Goal: Communication & Community: Answer question/provide support

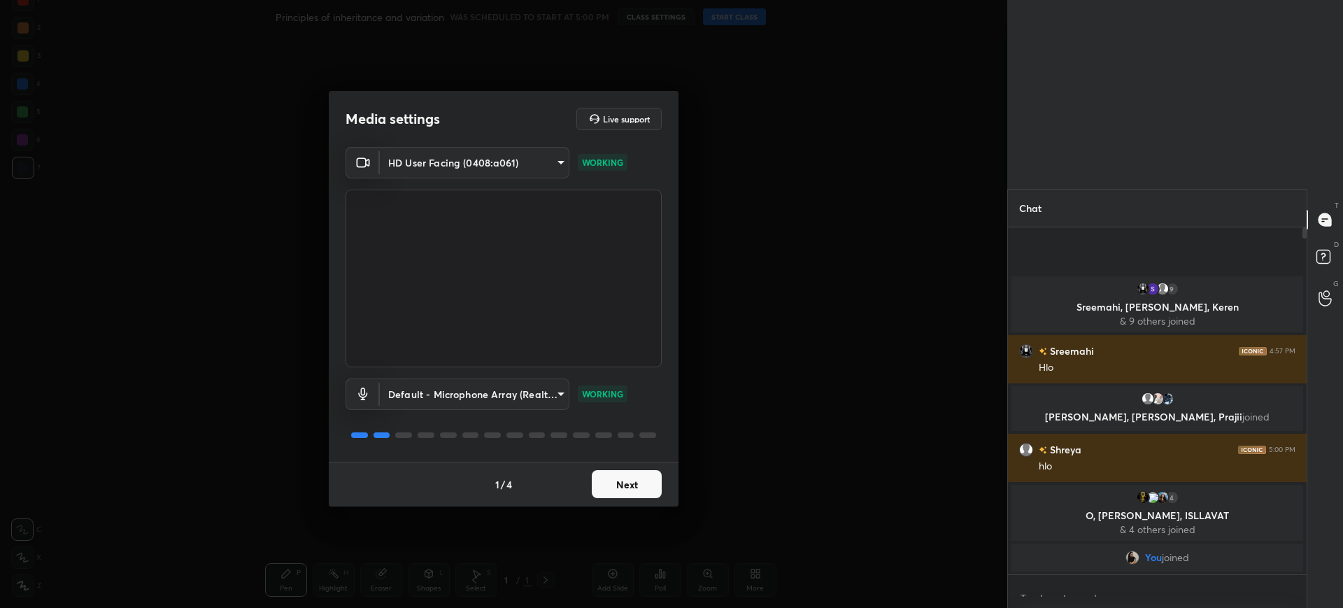
scroll to position [5, 5]
click at [646, 511] on div "Media settings Live support HD User Facing (0408:a061) d354bc89efe0b157c271387b…" at bounding box center [503, 304] width 1007 height 608
click at [642, 492] on button "Next" at bounding box center [627, 484] width 70 height 28
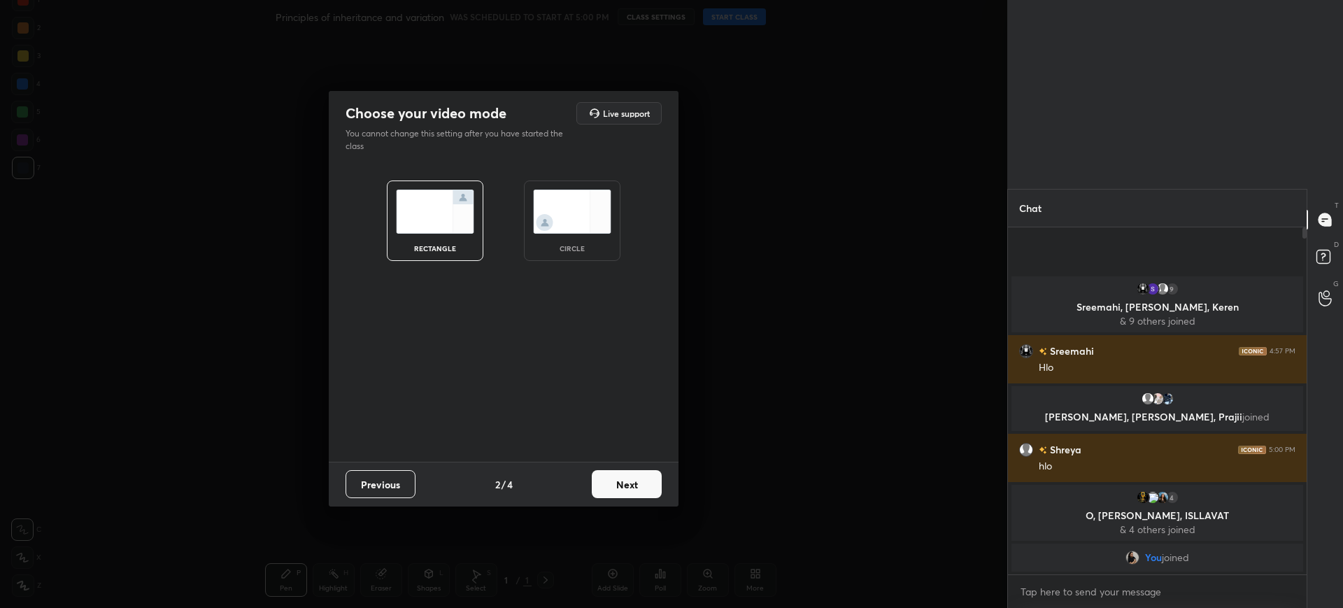
click at [645, 490] on button "Next" at bounding box center [627, 484] width 70 height 28
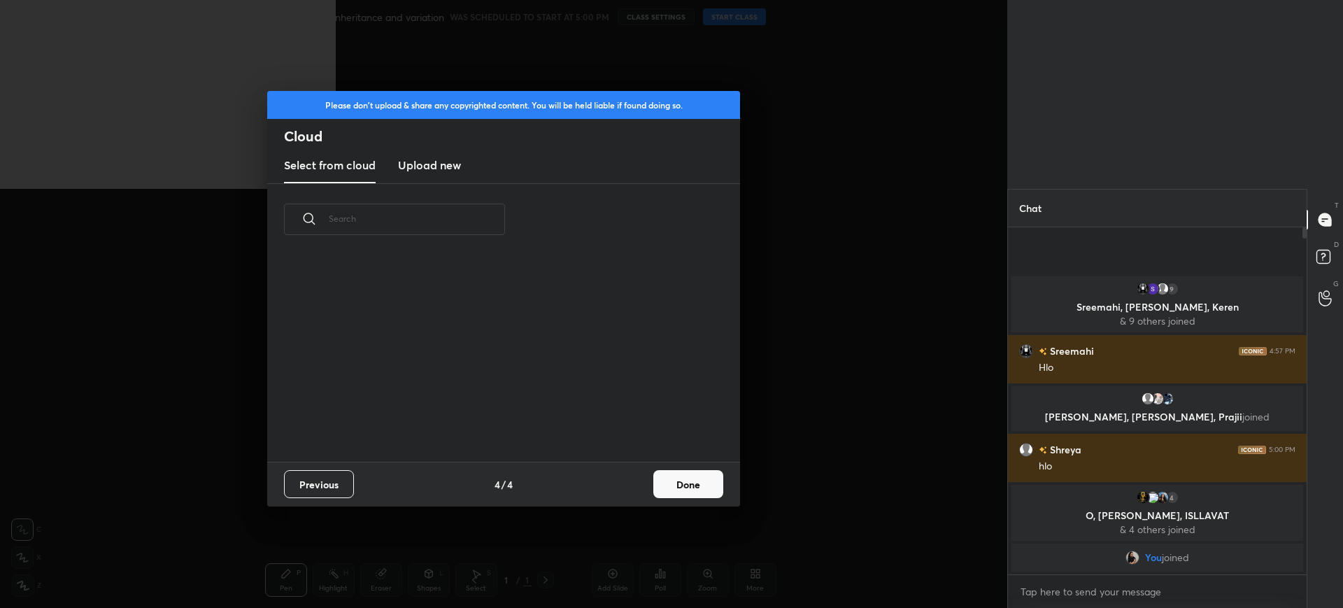
scroll to position [206, 449]
click at [711, 472] on button "Done" at bounding box center [688, 484] width 70 height 28
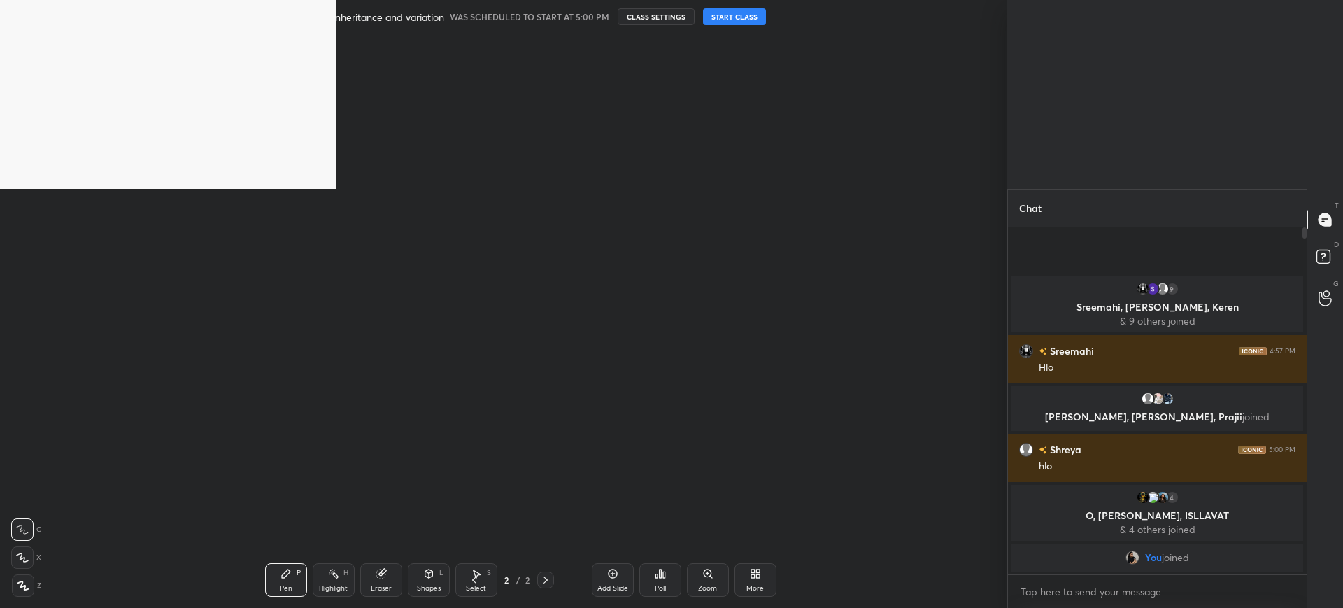
click at [736, 12] on button "START CLASS" at bounding box center [734, 16] width 63 height 17
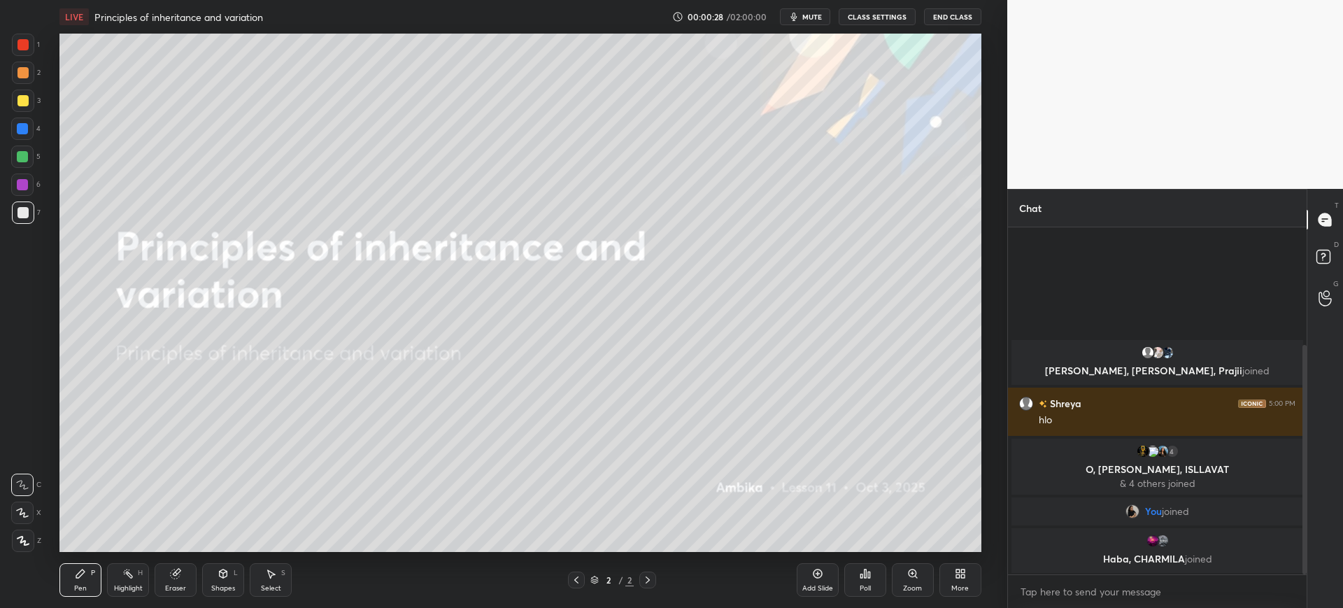
scroll to position [376, 294]
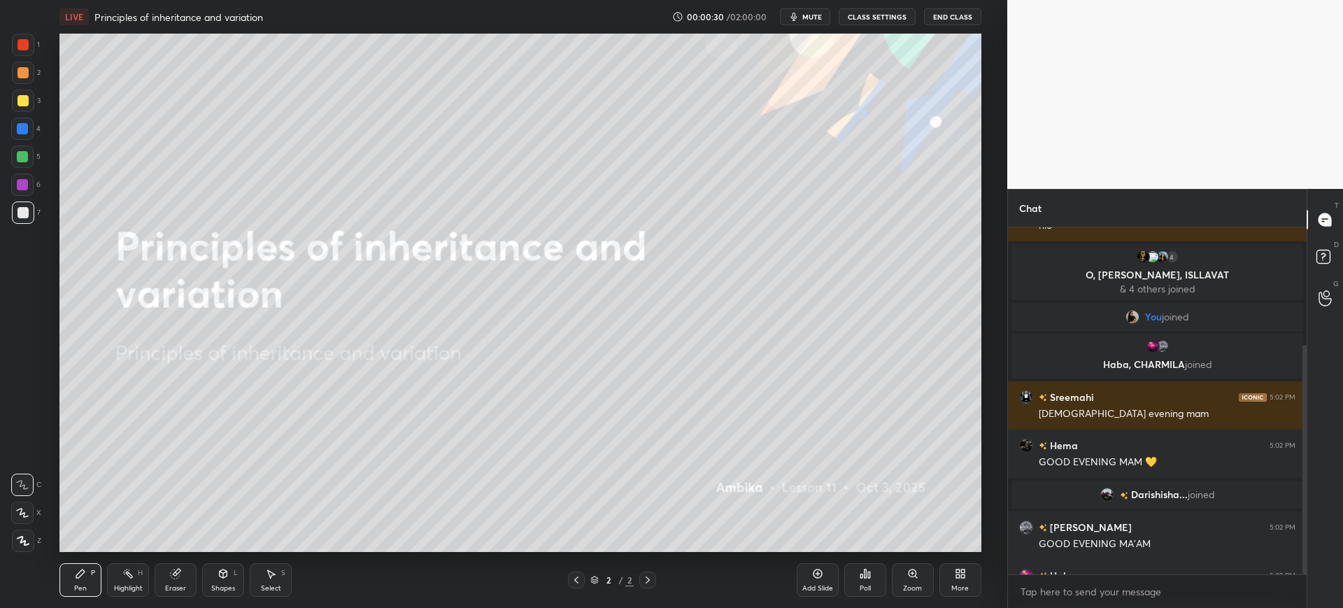
click at [958, 588] on div "More" at bounding box center [959, 588] width 17 height 7
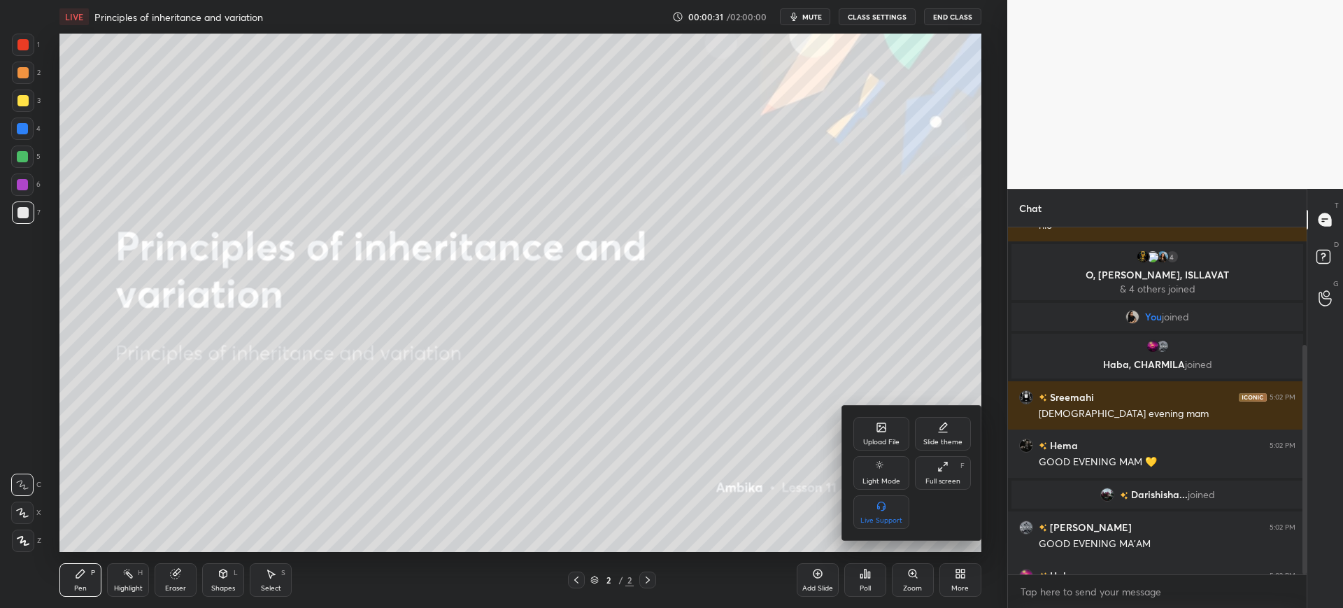
click at [951, 471] on div "Full screen F" at bounding box center [943, 473] width 56 height 34
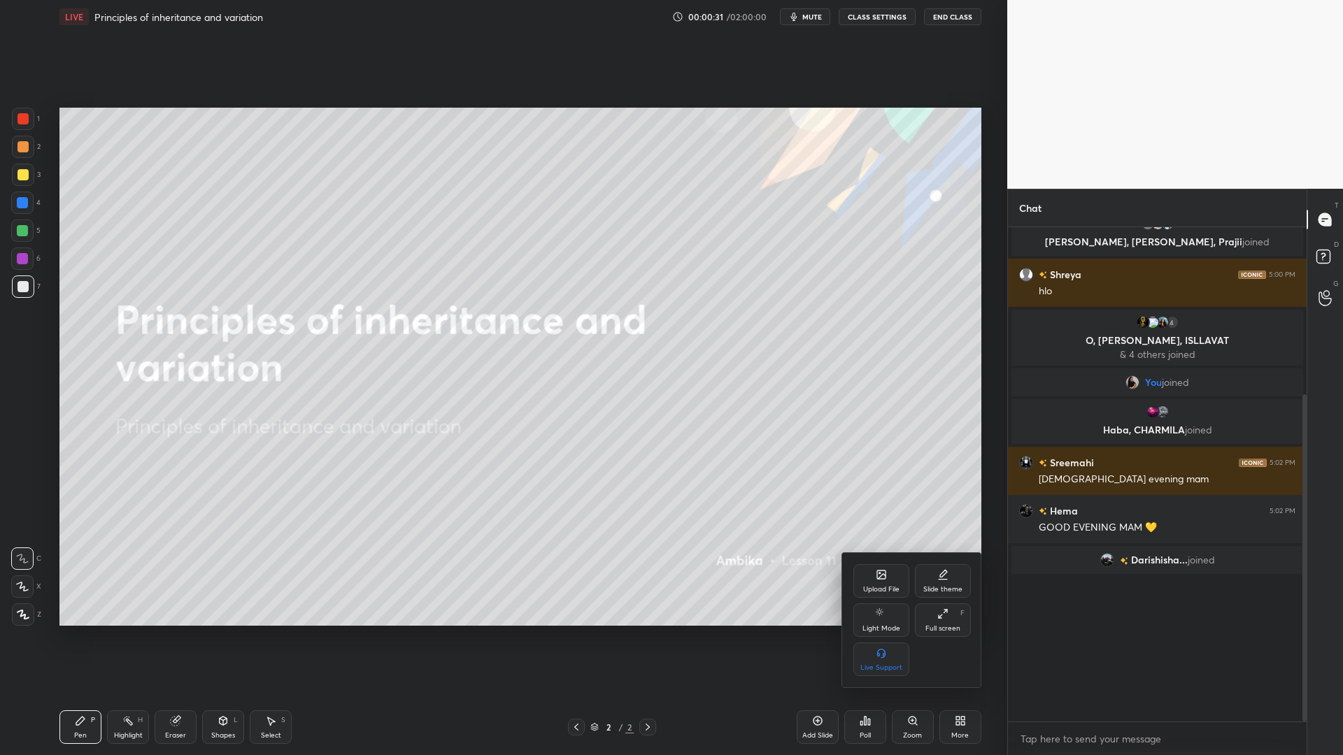
scroll to position [524, 294]
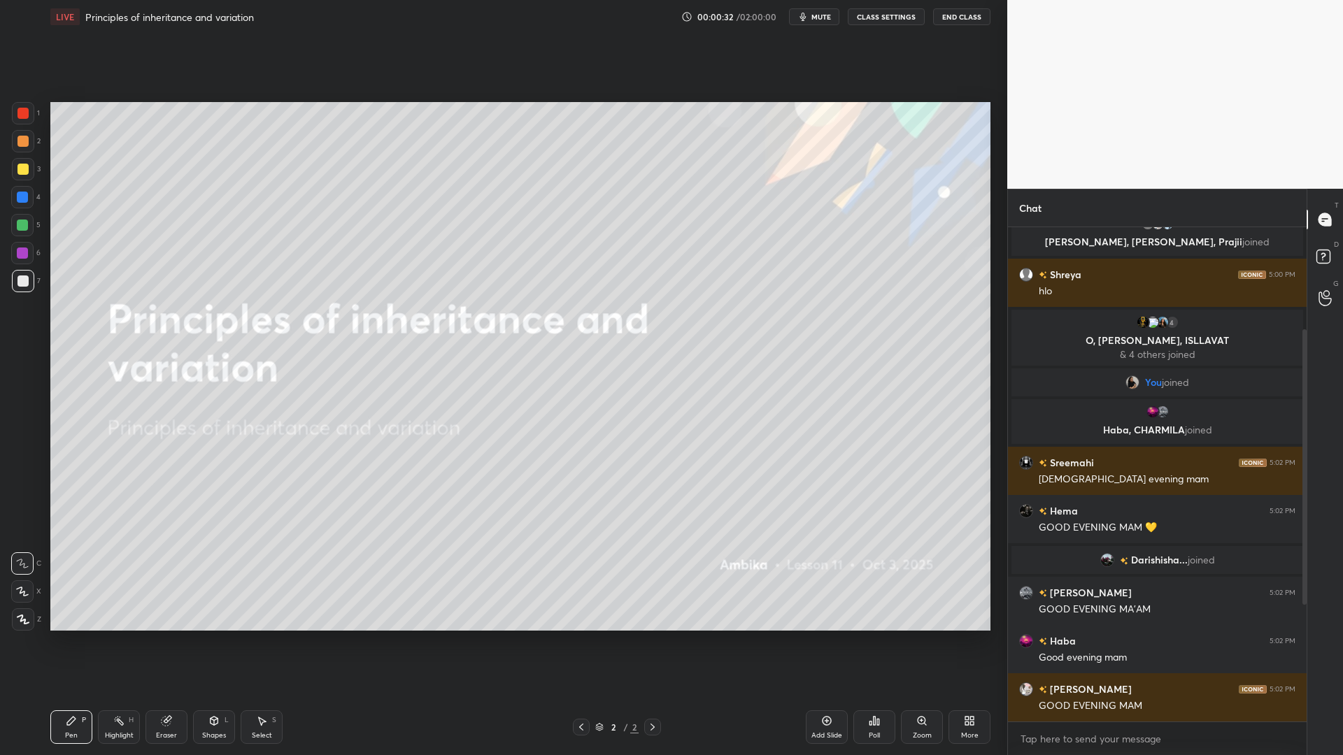
click at [219, 607] on icon at bounding box center [213, 721] width 11 height 11
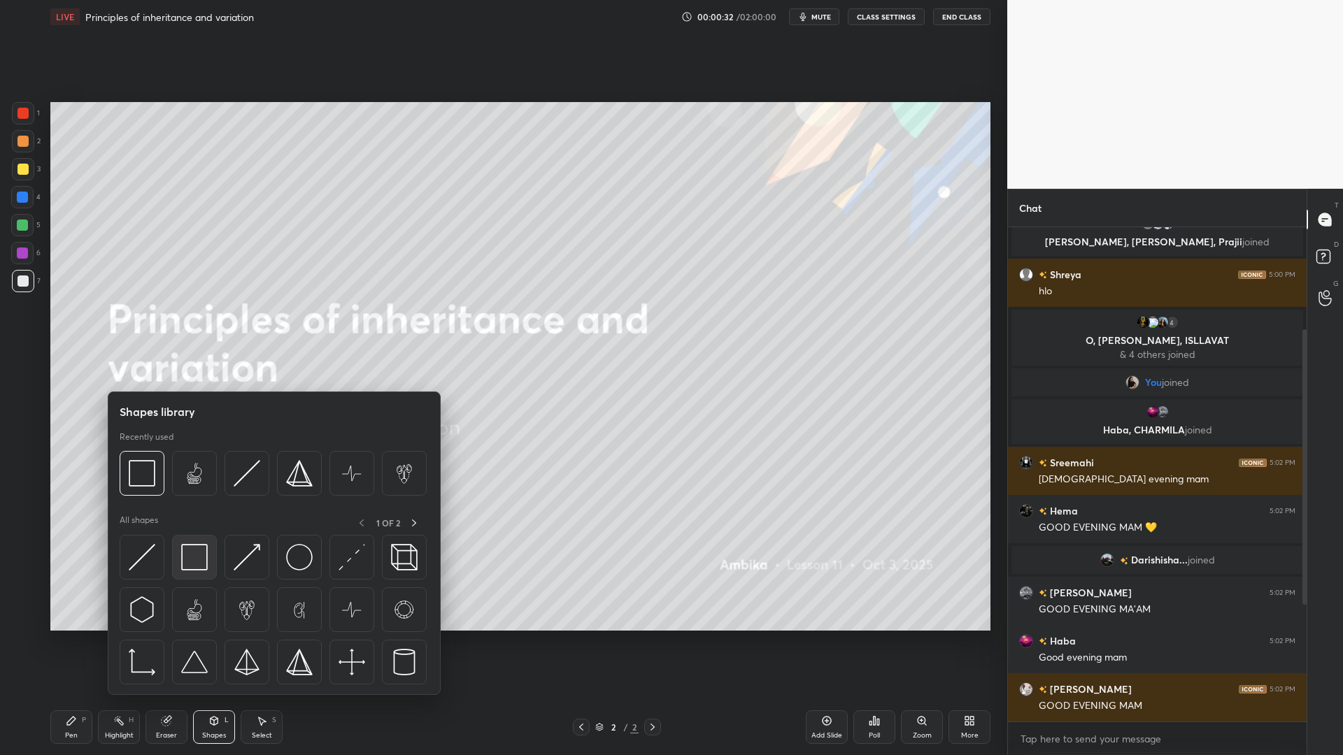
click at [197, 543] on div at bounding box center [194, 557] width 45 height 45
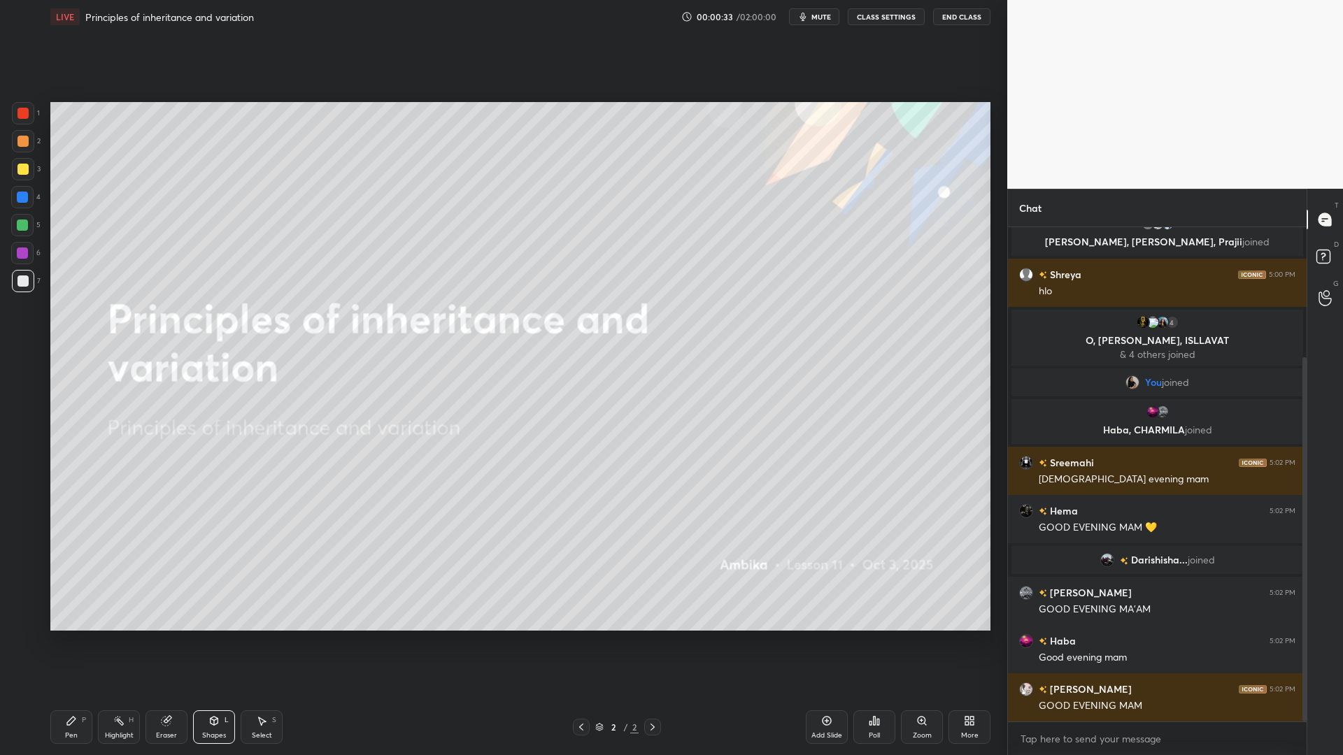
scroll to position [177, 0]
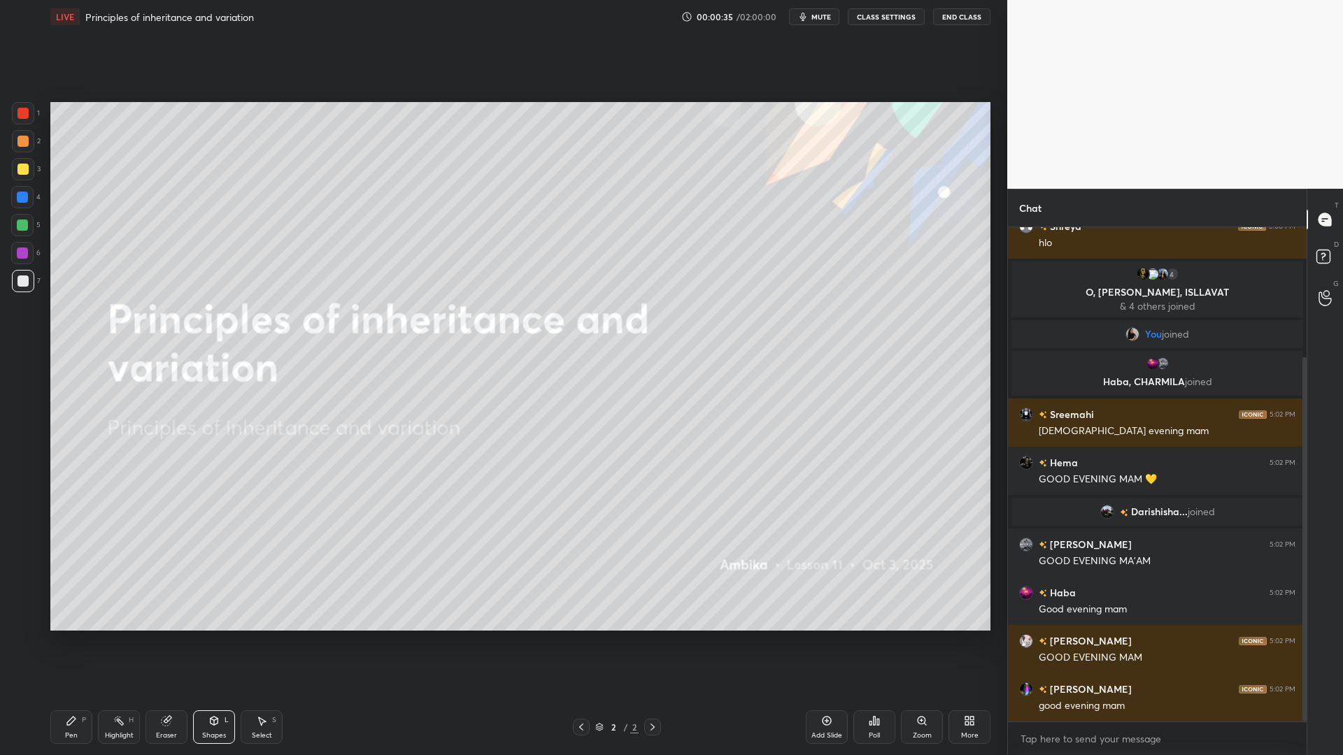
click at [24, 187] on div at bounding box center [22, 197] width 22 height 22
click at [86, 607] on div "Pen P" at bounding box center [71, 728] width 42 height 34
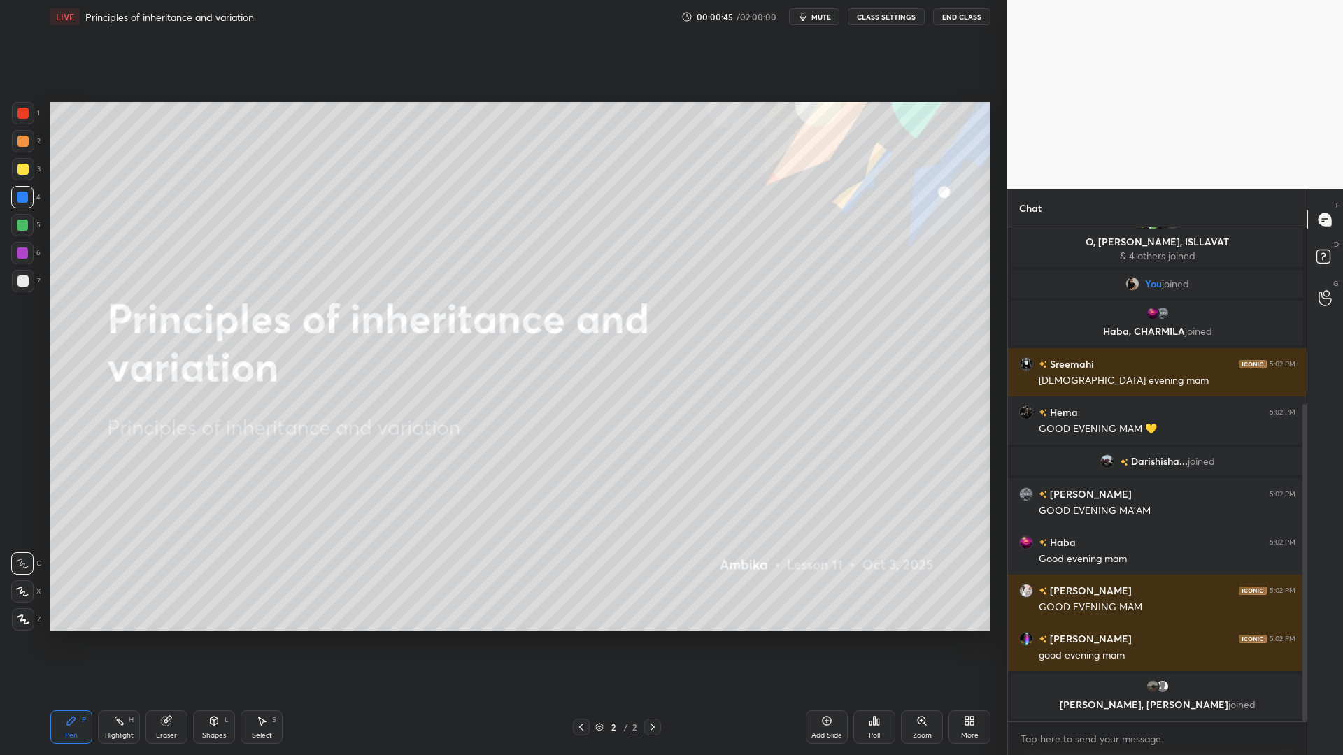
scroll to position [276, 0]
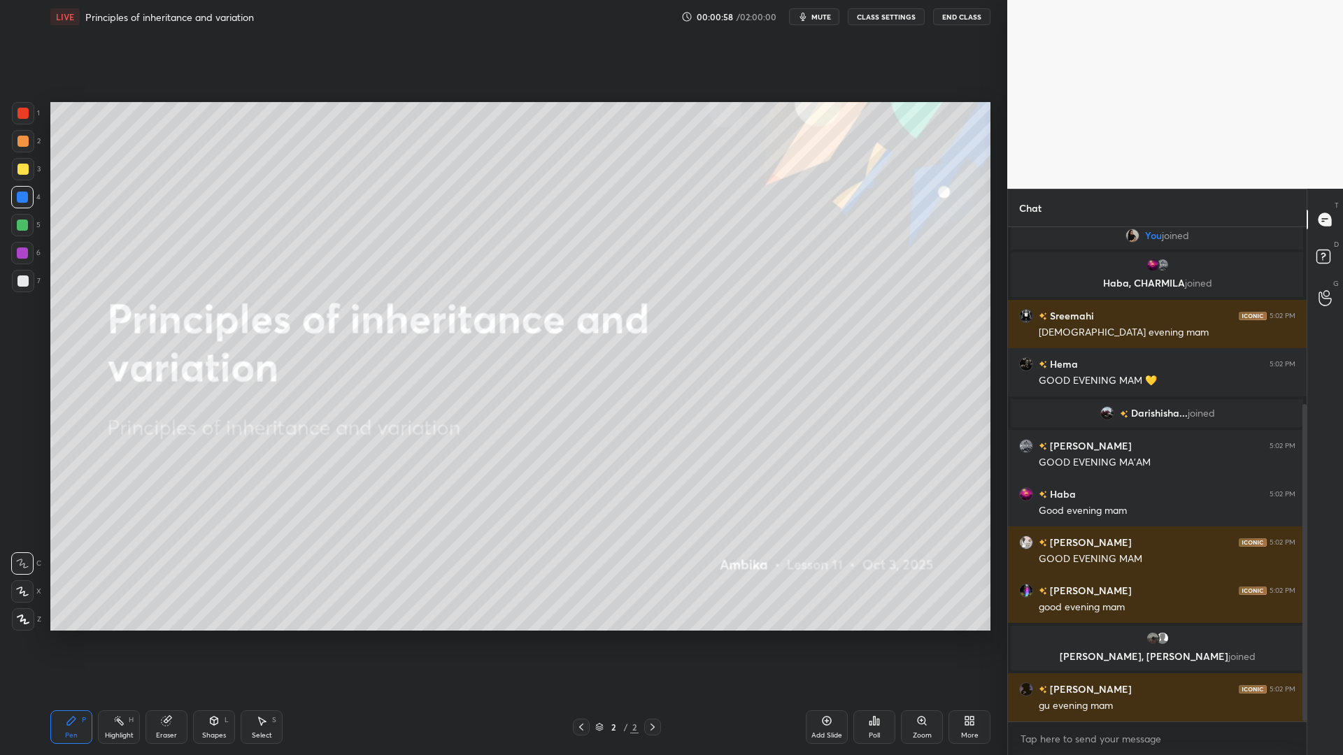
click at [809, 22] on icon "button" at bounding box center [802, 16] width 11 height 11
click at [964, 607] on div "More" at bounding box center [969, 735] width 17 height 7
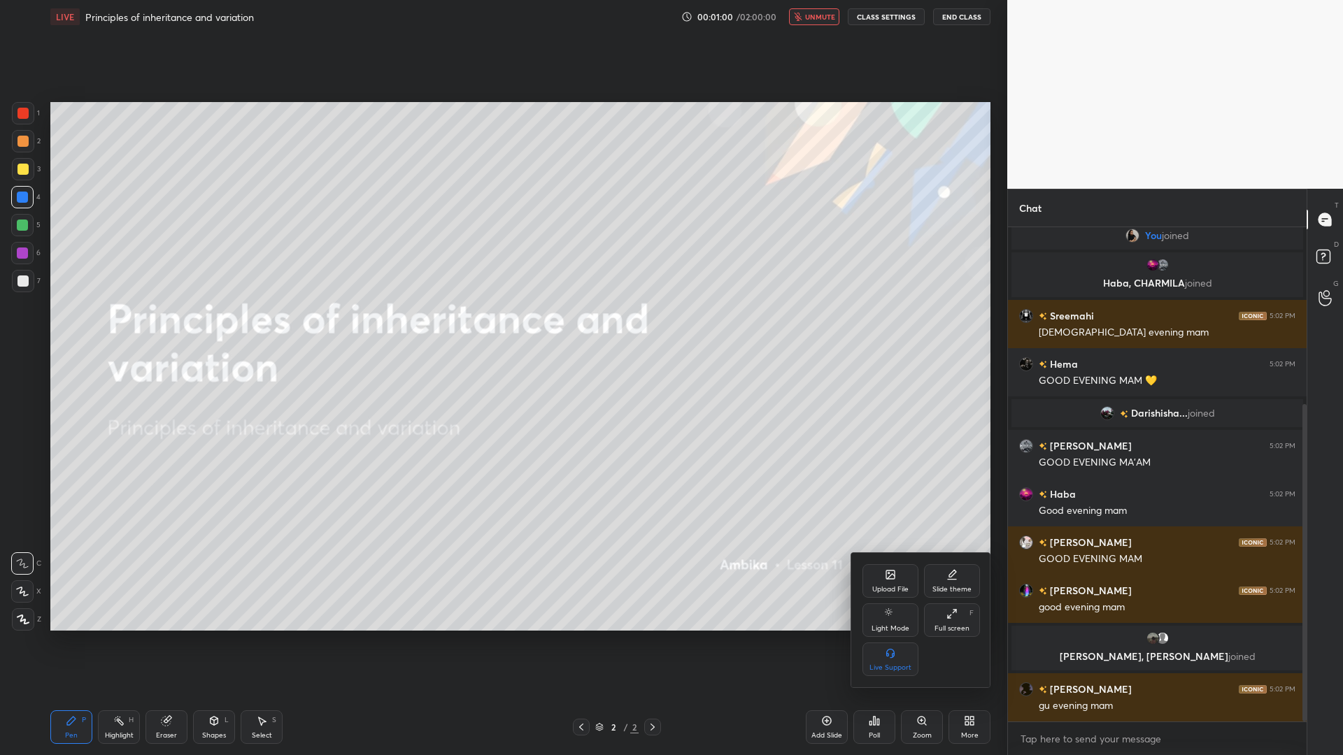
click at [894, 595] on div "Upload File" at bounding box center [890, 581] width 56 height 34
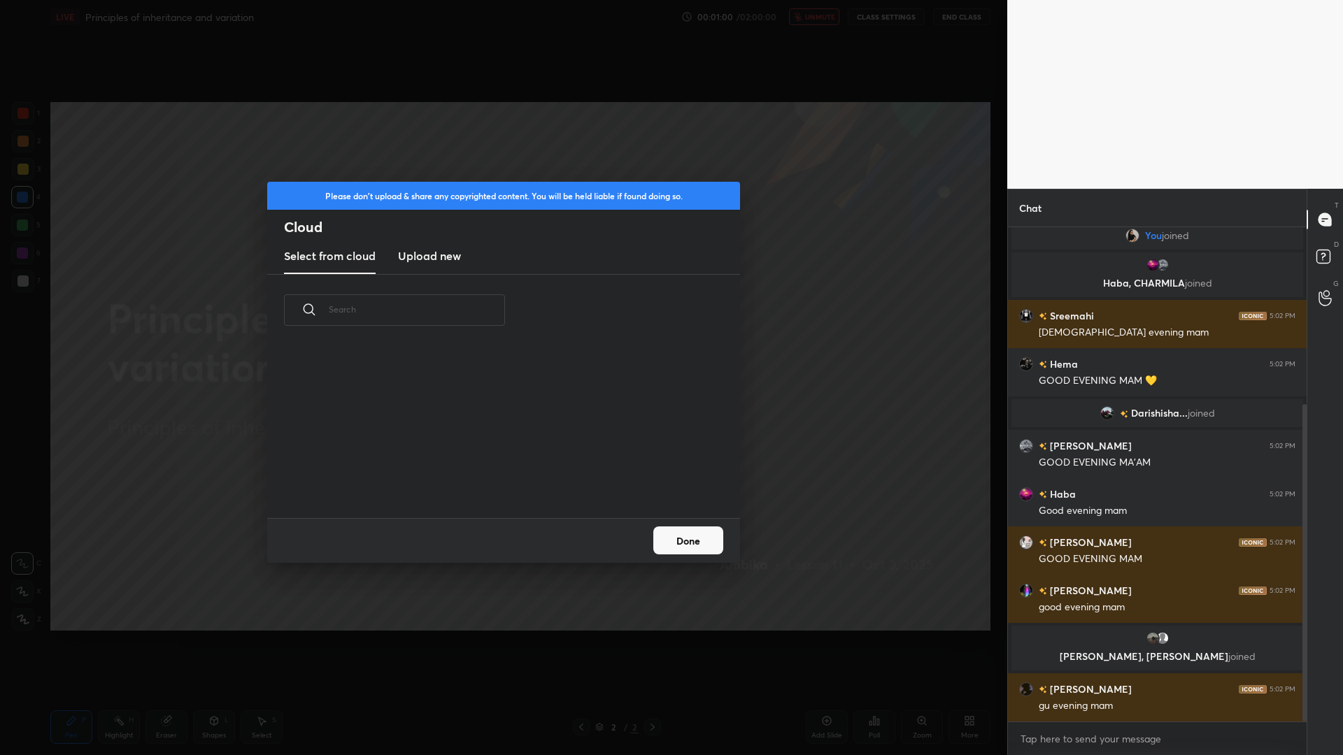
scroll to position [172, 449]
click at [702, 549] on button "Done" at bounding box center [688, 541] width 70 height 28
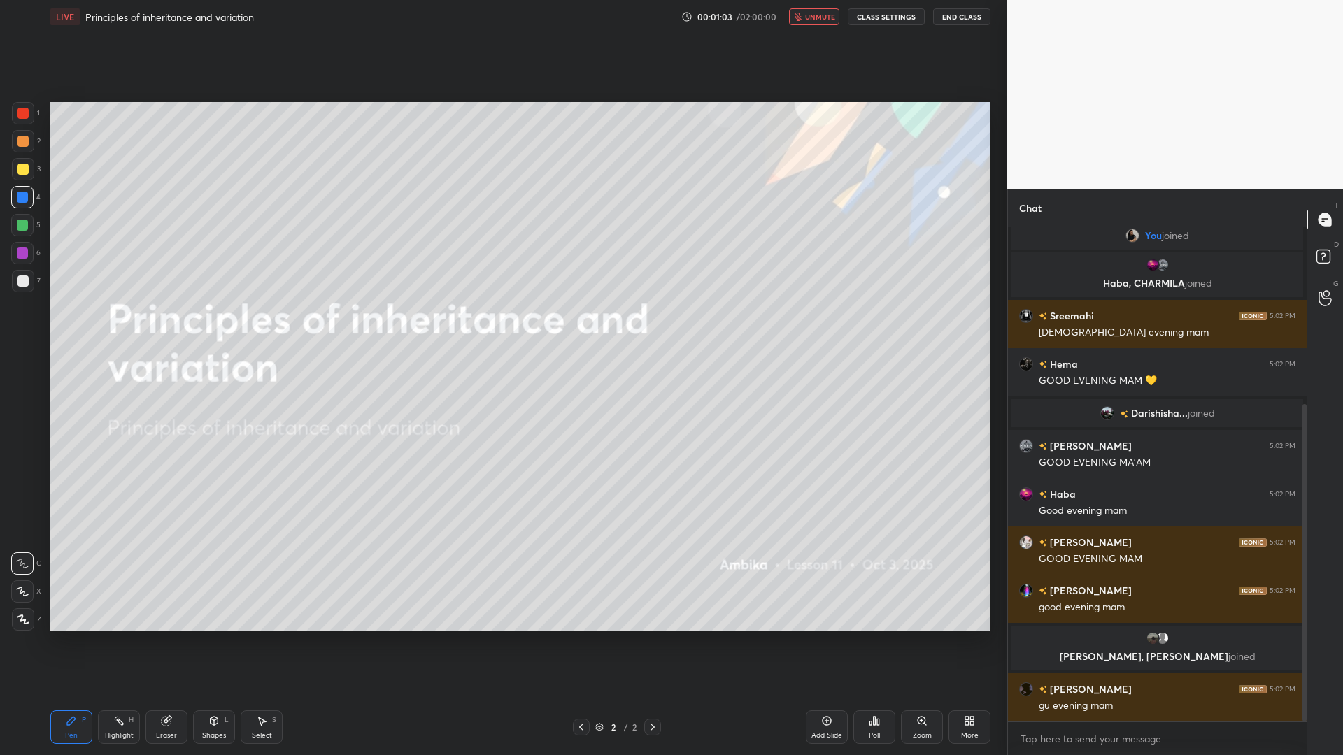
click at [881, 607] on div "Poll" at bounding box center [874, 728] width 42 height 34
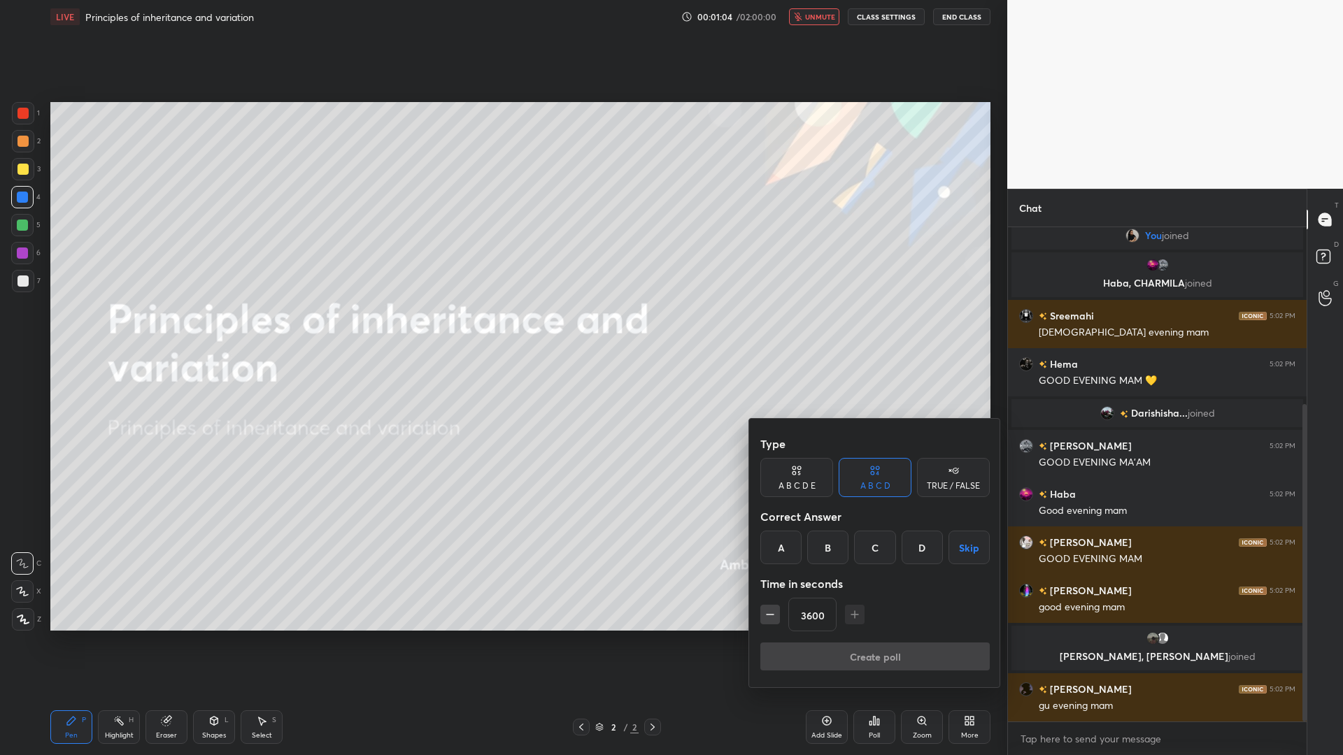
click at [766, 550] on div "A" at bounding box center [780, 548] width 41 height 34
click at [854, 607] on button "Create poll" at bounding box center [874, 657] width 229 height 28
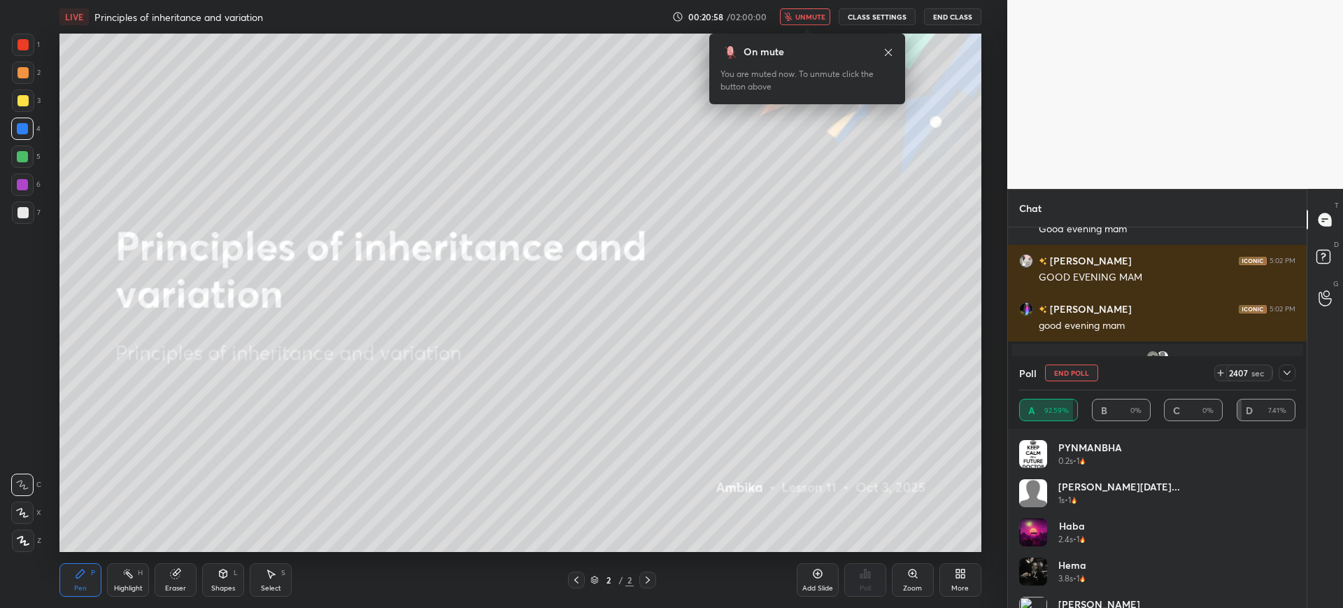
scroll to position [270, 294]
click at [806, 15] on span "unmute" at bounding box center [810, 17] width 30 height 10
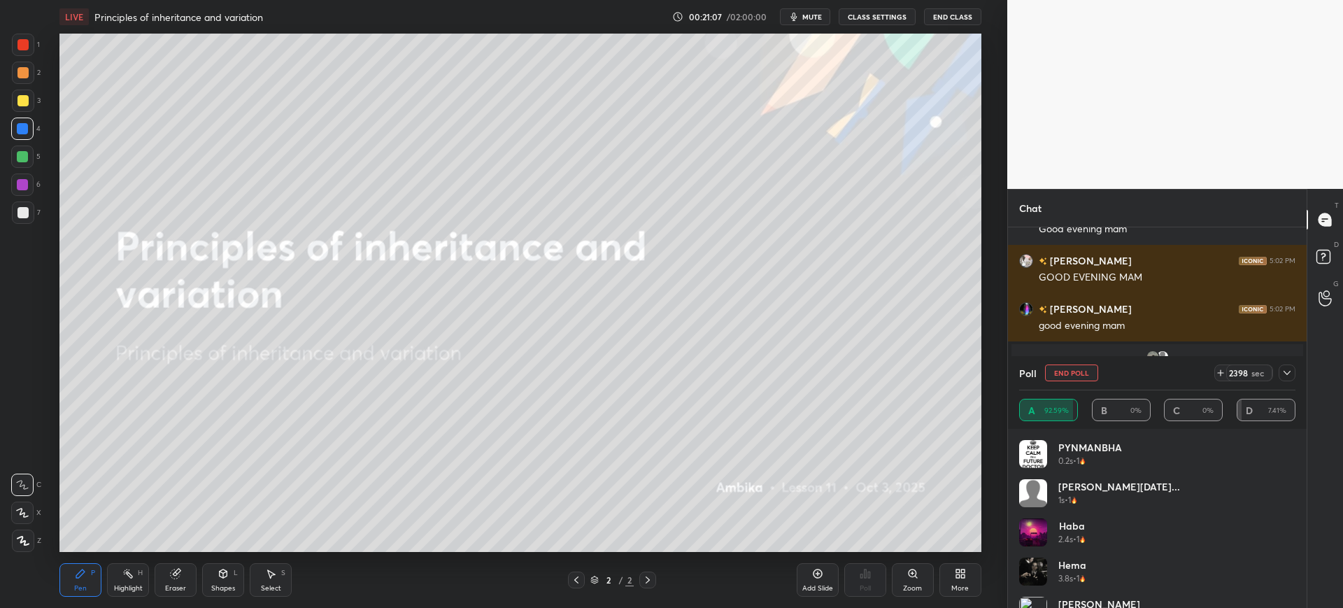
click at [1067, 367] on button "End Poll" at bounding box center [1071, 372] width 53 height 17
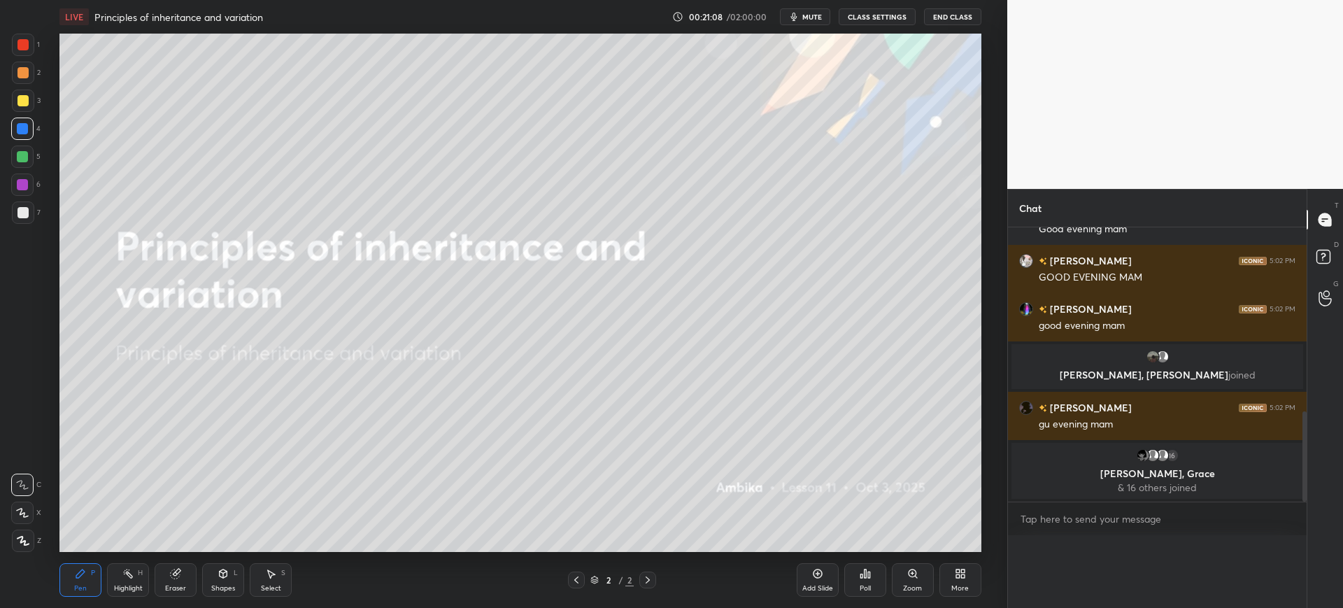
scroll to position [1, 5]
click at [1075, 378] on p "[PERSON_NAME], [PERSON_NAME] joined" at bounding box center [1157, 374] width 275 height 11
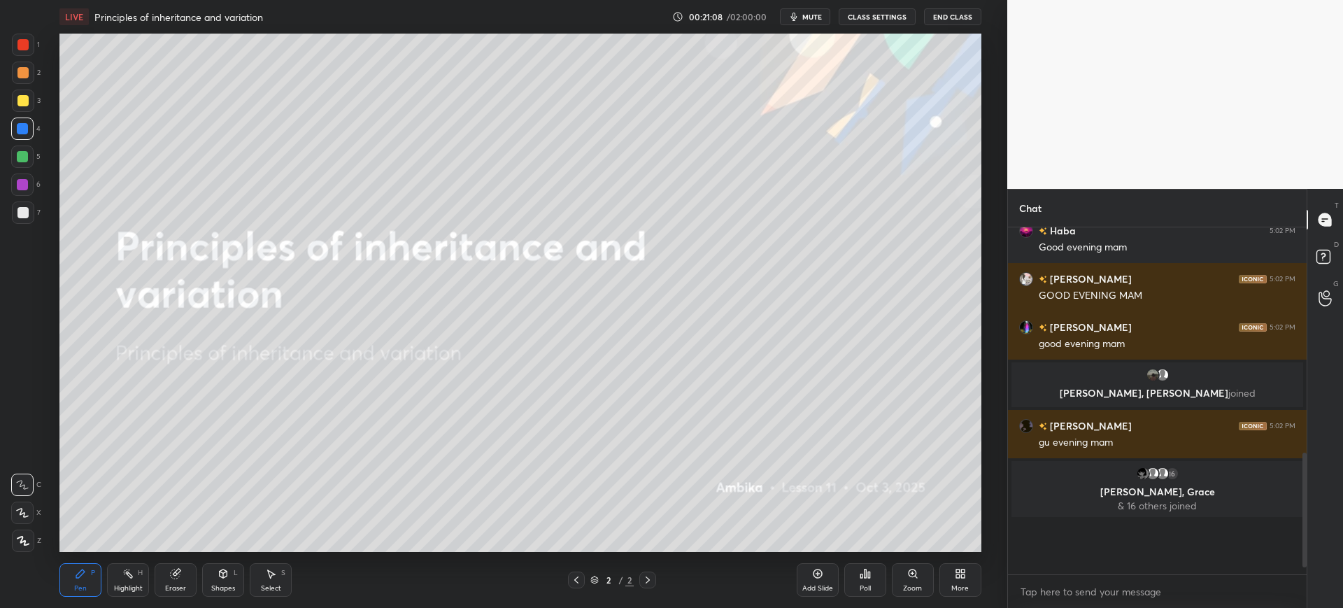
scroll to position [490, 0]
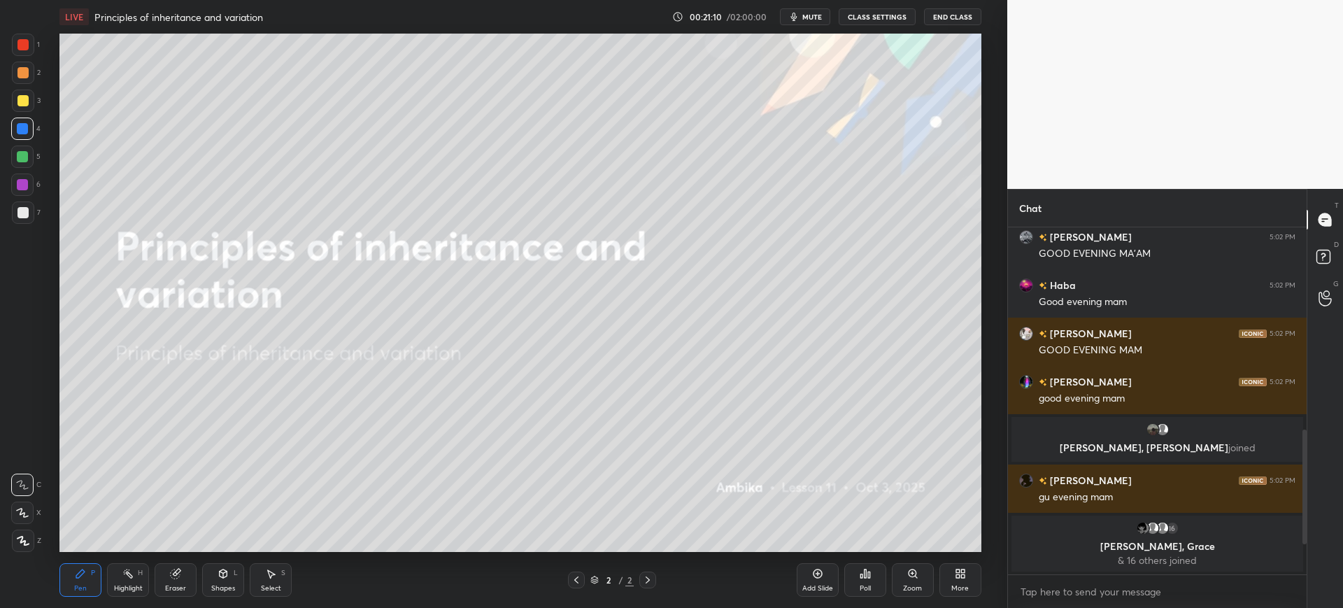
click at [180, 588] on div "Eraser" at bounding box center [175, 588] width 21 height 7
click at [33, 532] on div "Erase all" at bounding box center [22, 540] width 22 height 22
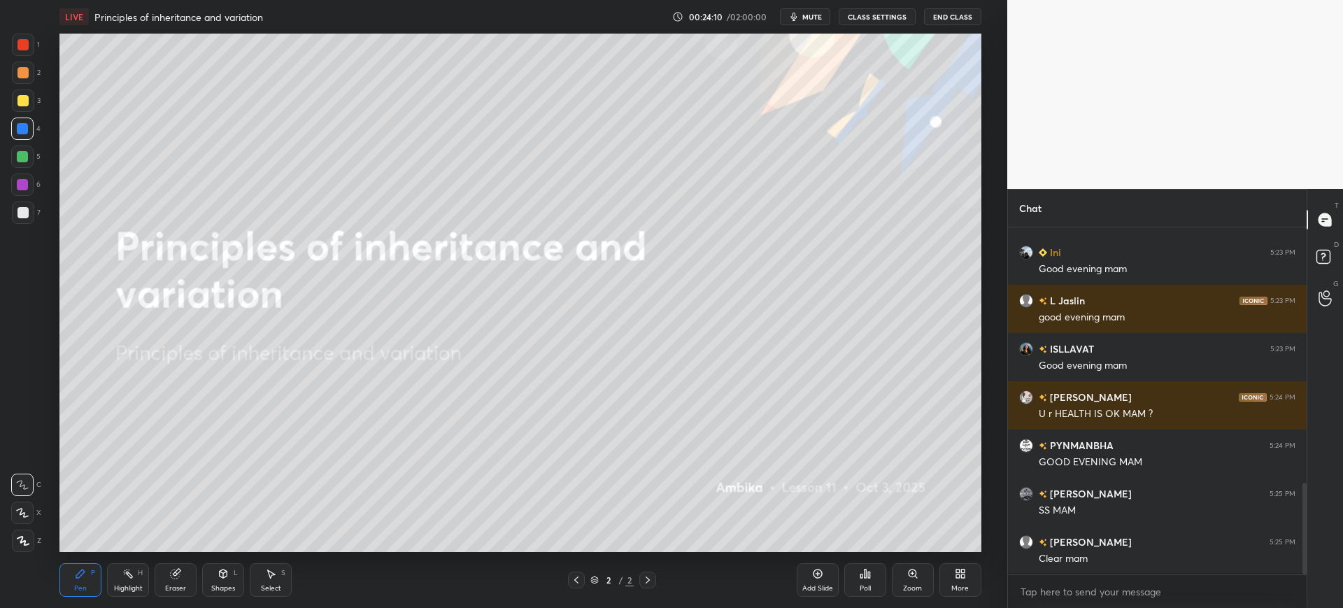
scroll to position [343, 294]
click at [21, 218] on div at bounding box center [23, 212] width 22 height 22
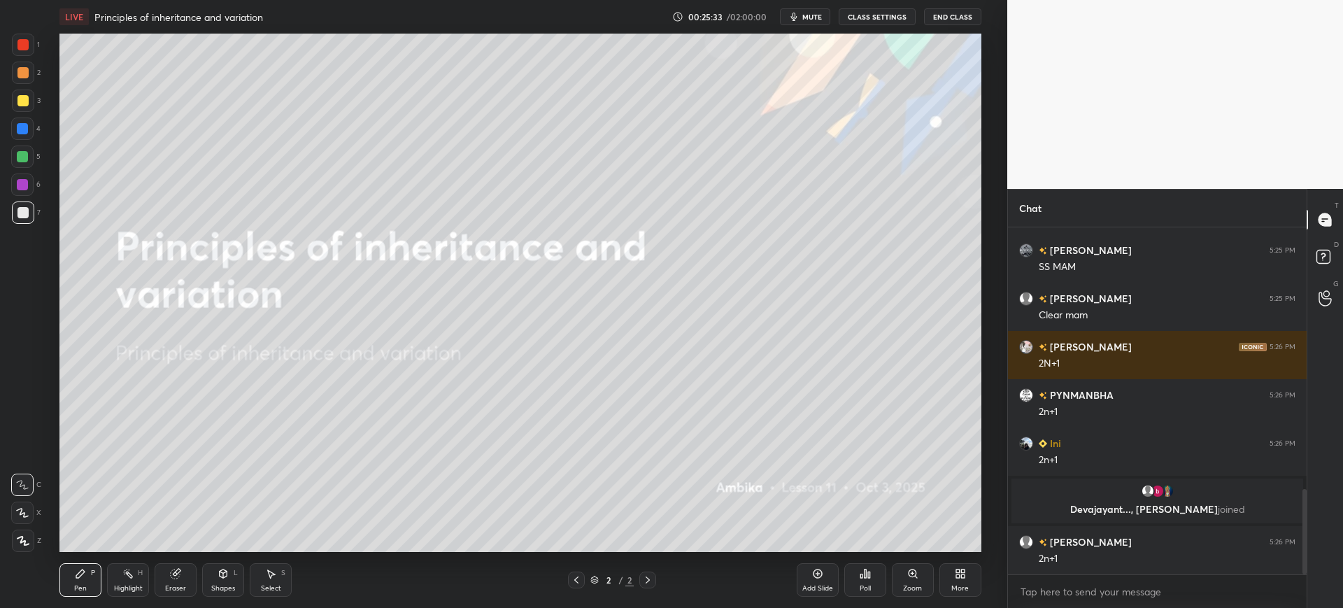
click at [960, 572] on icon at bounding box center [960, 573] width 11 height 11
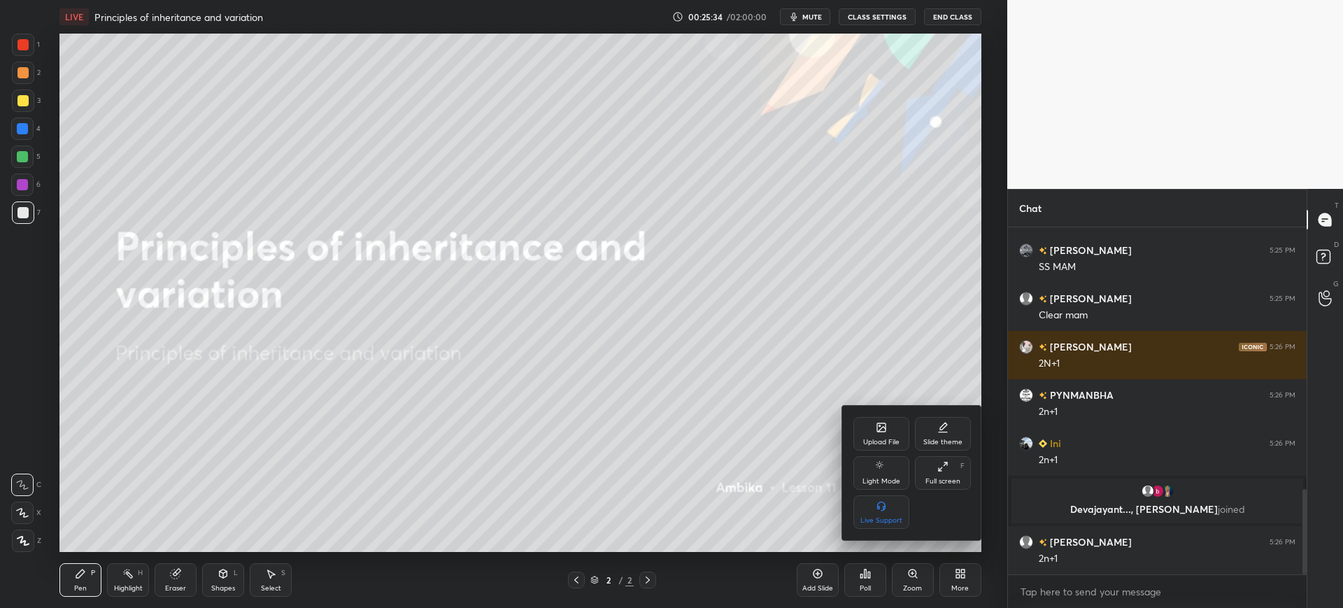
click at [876, 423] on icon at bounding box center [881, 427] width 11 height 11
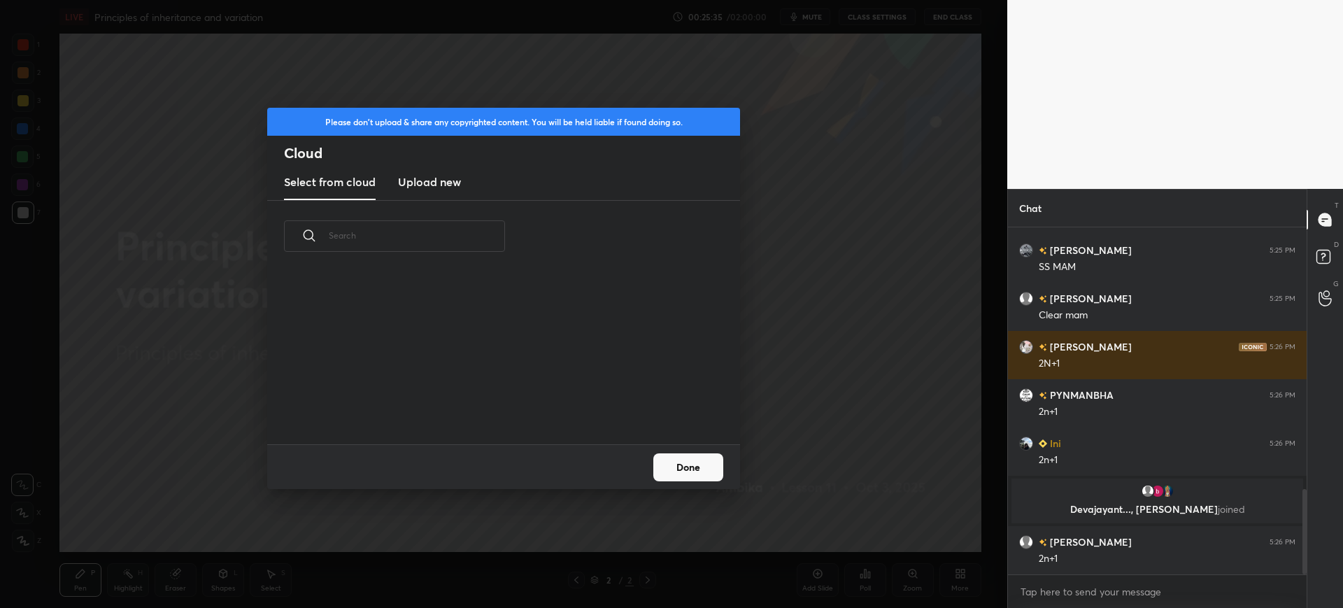
scroll to position [172, 449]
click at [434, 182] on h3 "Upload new" at bounding box center [429, 181] width 63 height 17
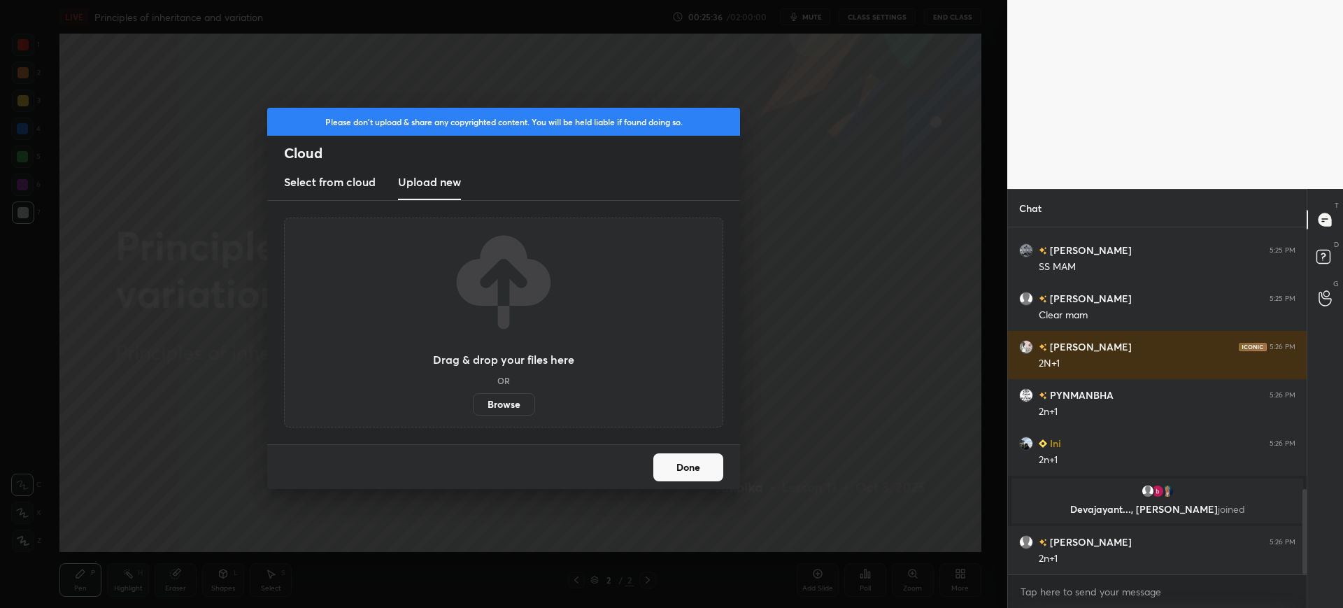
click at [501, 400] on label "Browse" at bounding box center [504, 404] width 62 height 22
click at [473, 400] on input "Browse" at bounding box center [473, 404] width 0 height 22
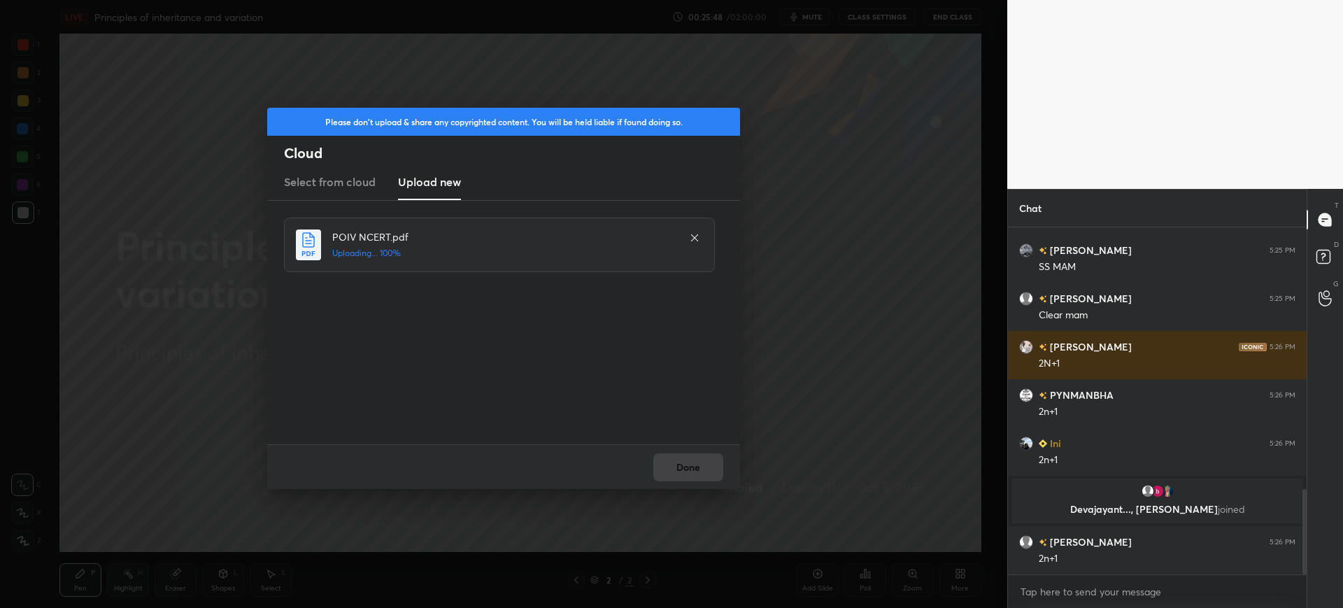
click at [693, 466] on div "Done" at bounding box center [503, 466] width 473 height 45
click at [695, 465] on button "Done" at bounding box center [688, 467] width 70 height 28
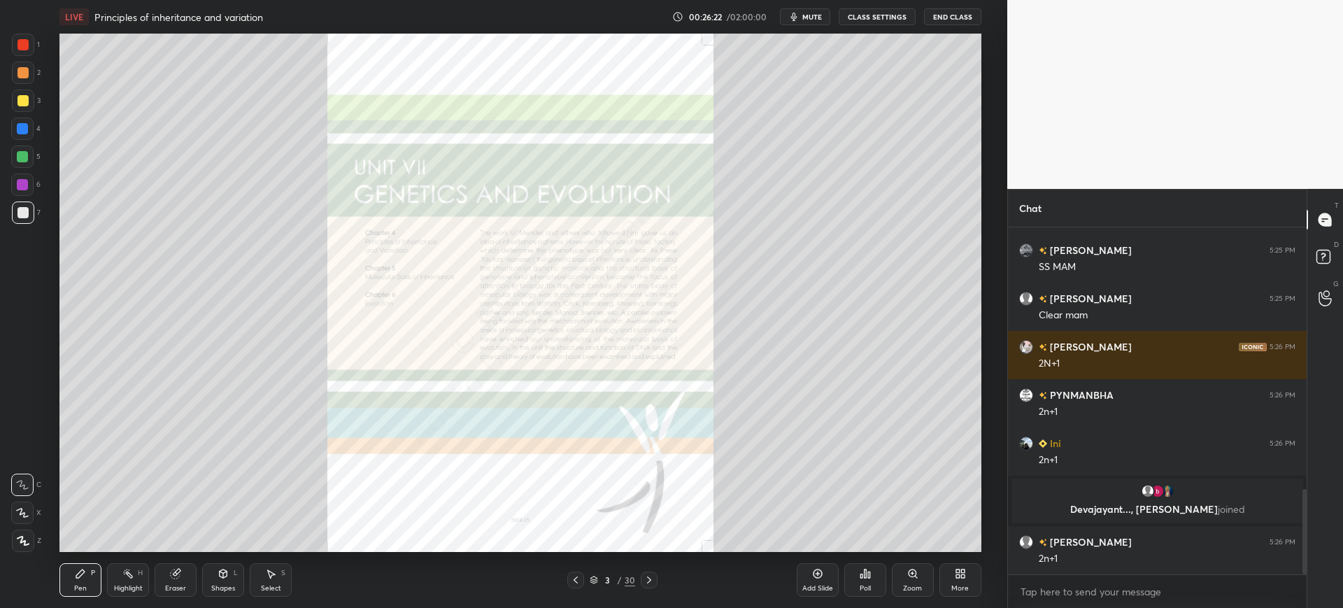
click at [825, 3] on div "LIVE Principles of inheritance and variation 00:26:22 / 02:00:00 mute CLASS SET…" at bounding box center [519, 17] width 921 height 34
click at [817, 20] on span "mute" at bounding box center [812, 17] width 20 height 10
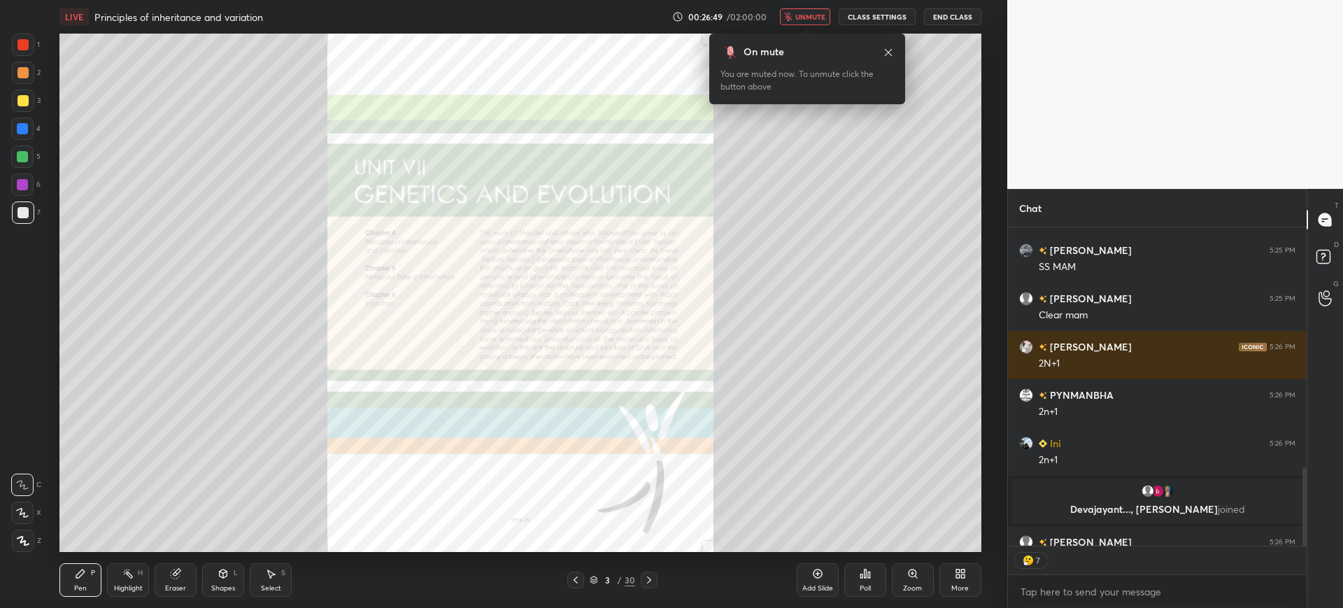
click at [792, 15] on icon "button" at bounding box center [788, 17] width 8 height 8
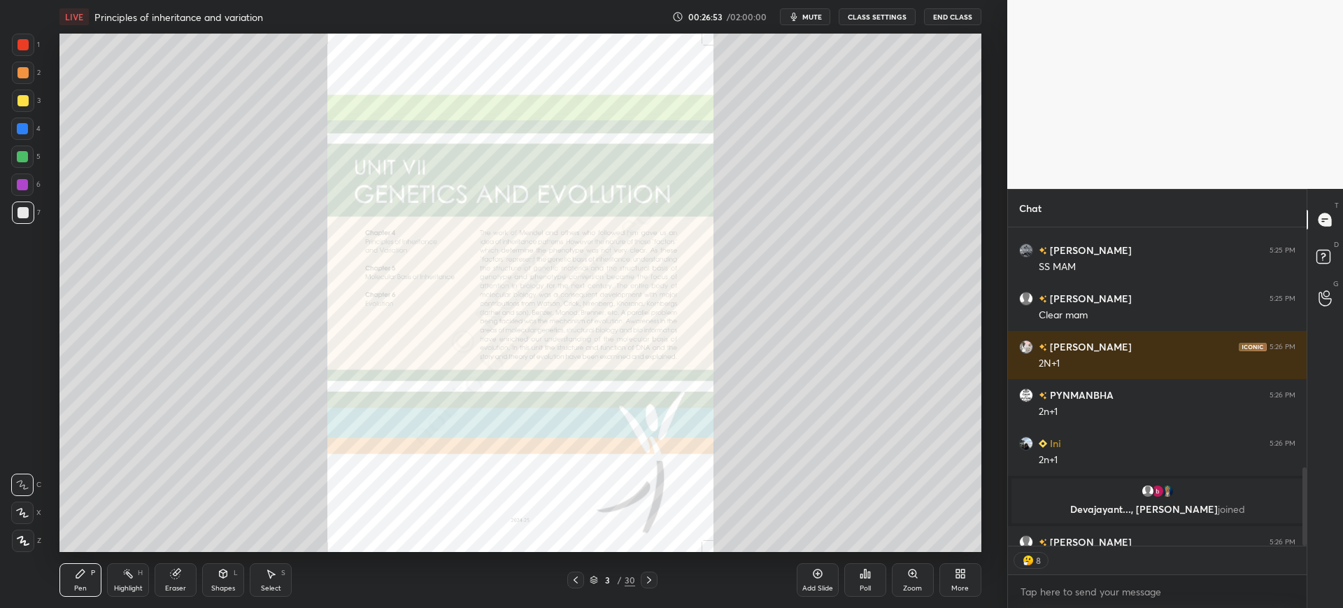
click at [815, 15] on span "mute" at bounding box center [812, 17] width 20 height 10
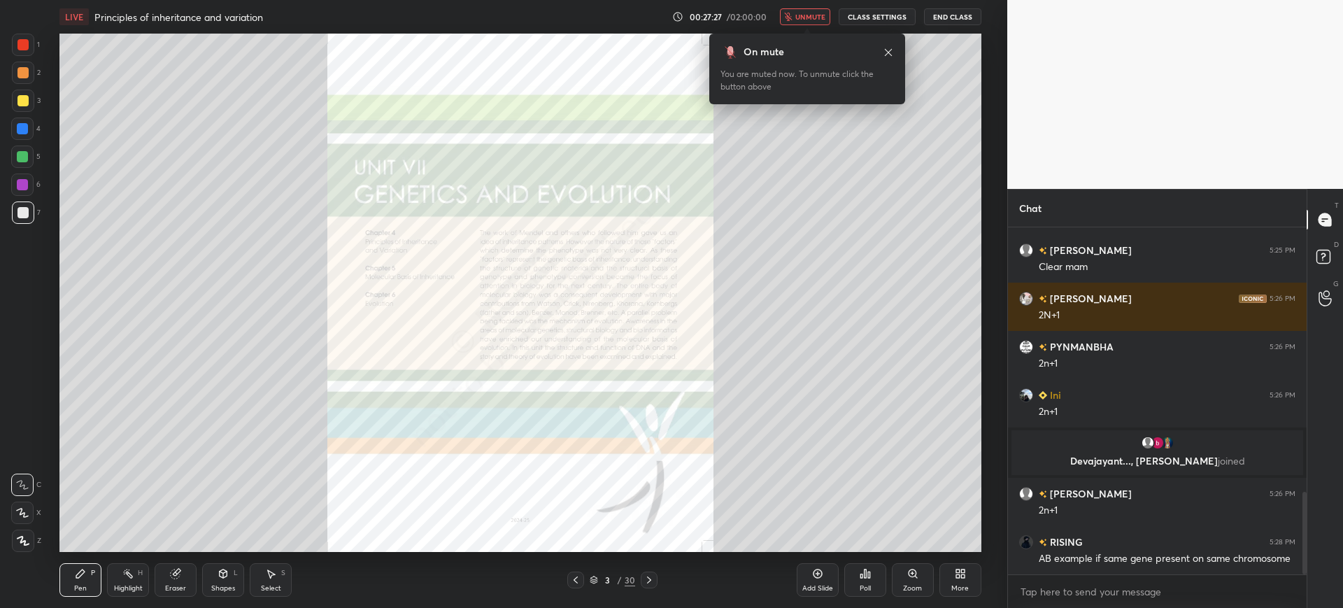
click at [796, 14] on button "unmute" at bounding box center [805, 16] width 50 height 17
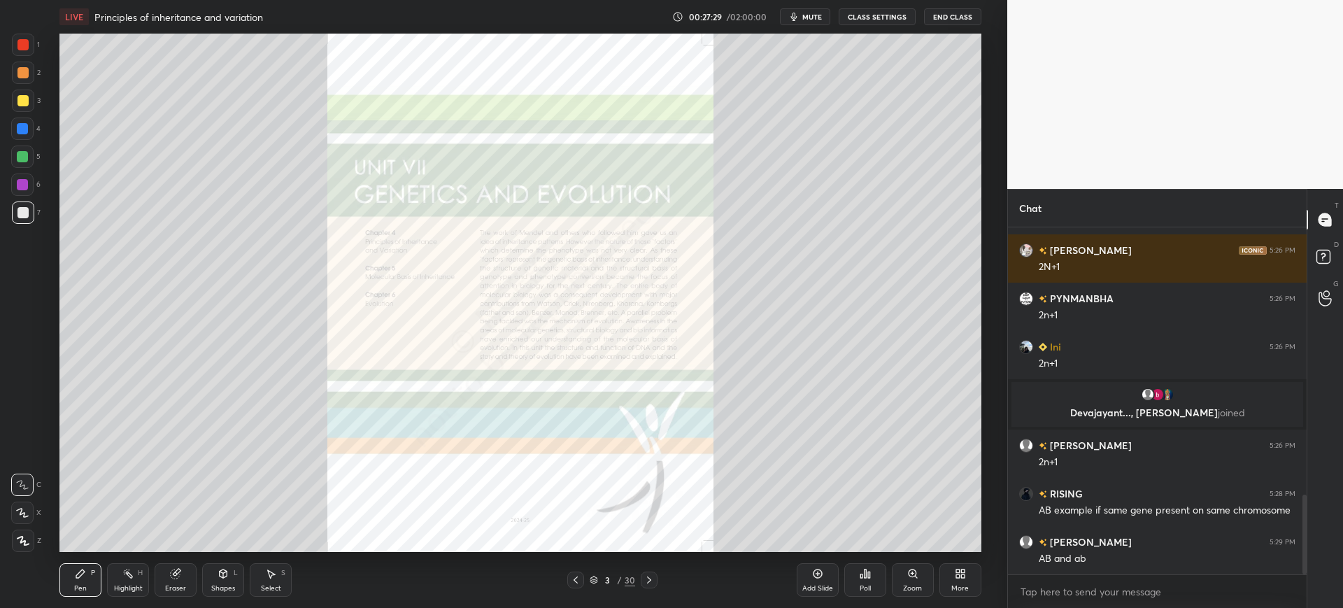
click at [646, 575] on icon at bounding box center [648, 579] width 11 height 11
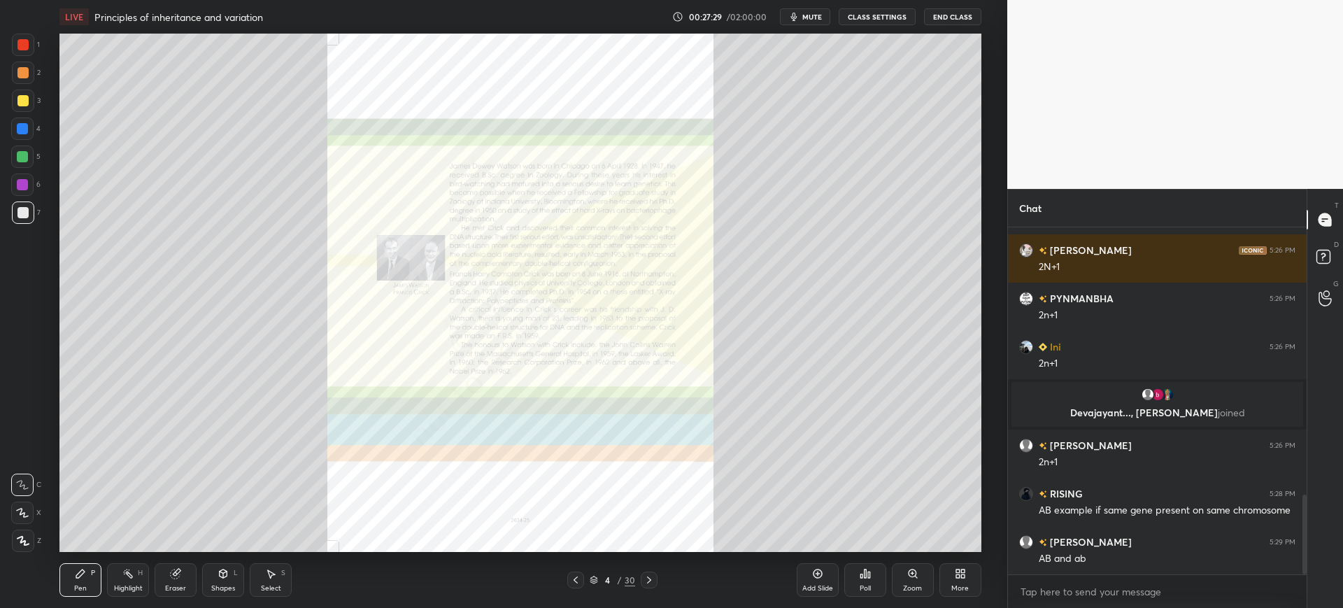
click at [653, 582] on icon at bounding box center [648, 579] width 11 height 11
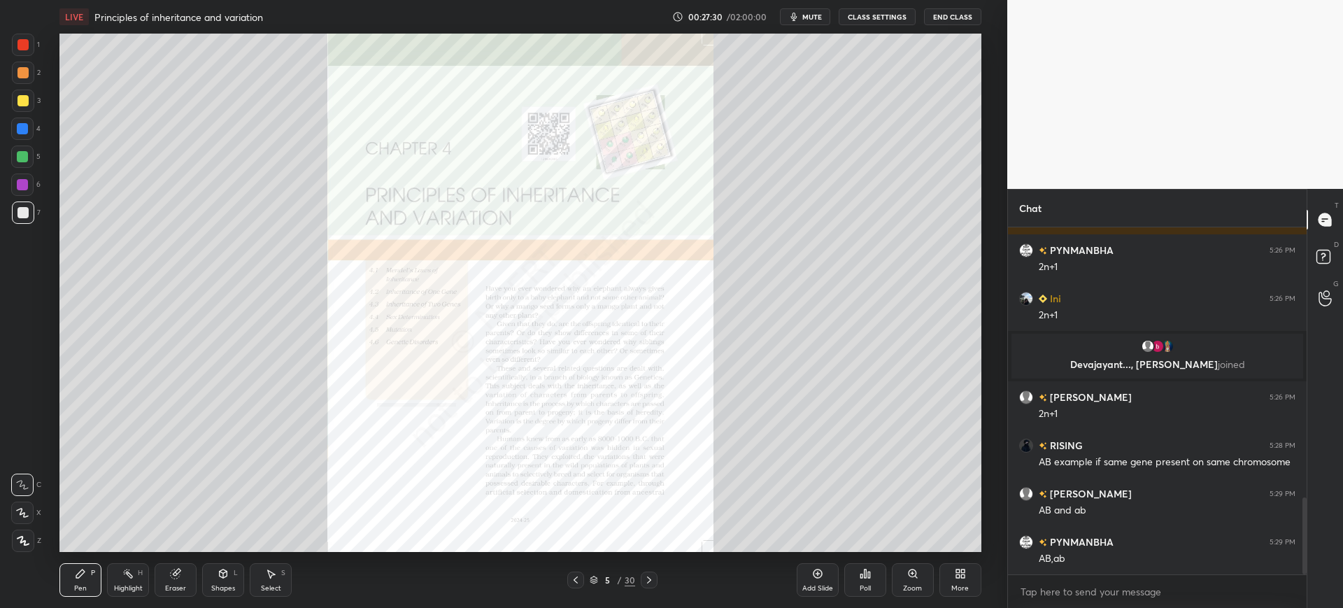
click at [628, 574] on div "30" at bounding box center [630, 580] width 10 height 13
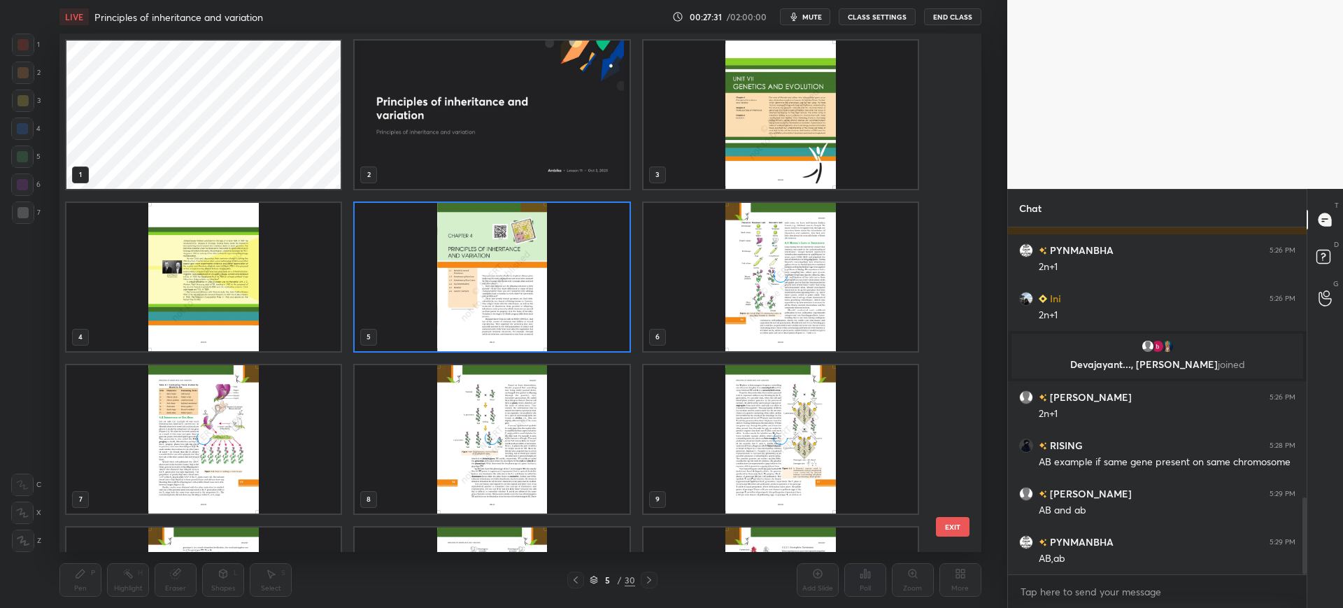
scroll to position [1262, 0]
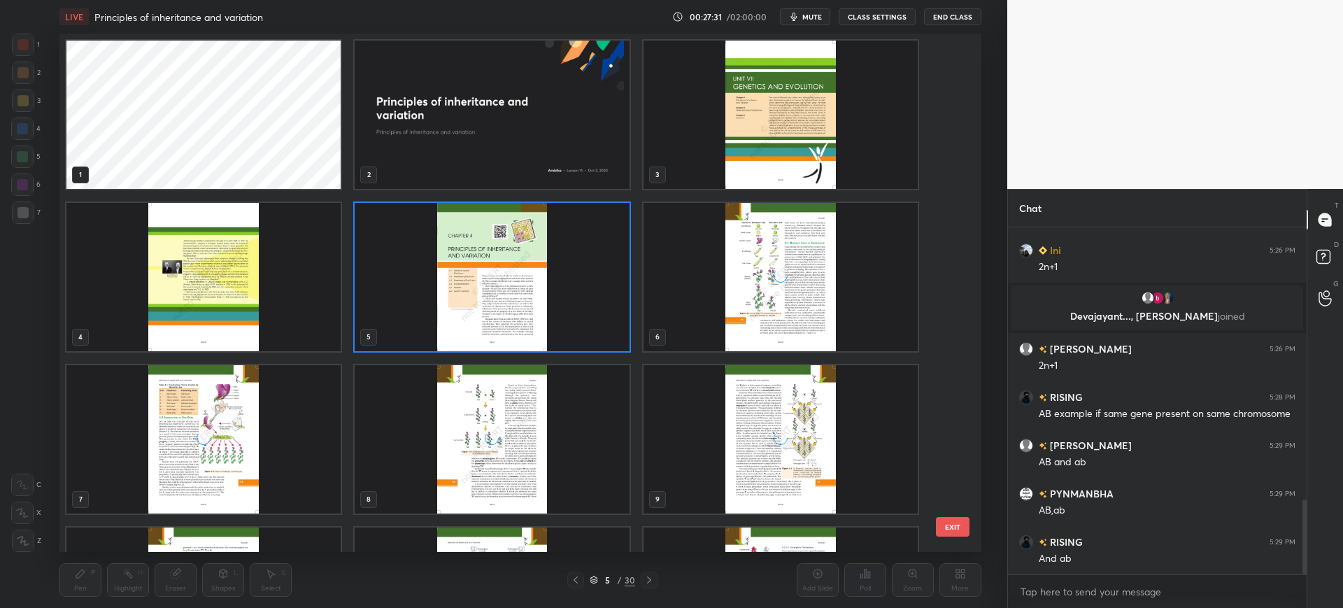
click at [901, 484] on div "grid" at bounding box center [780, 439] width 274 height 148
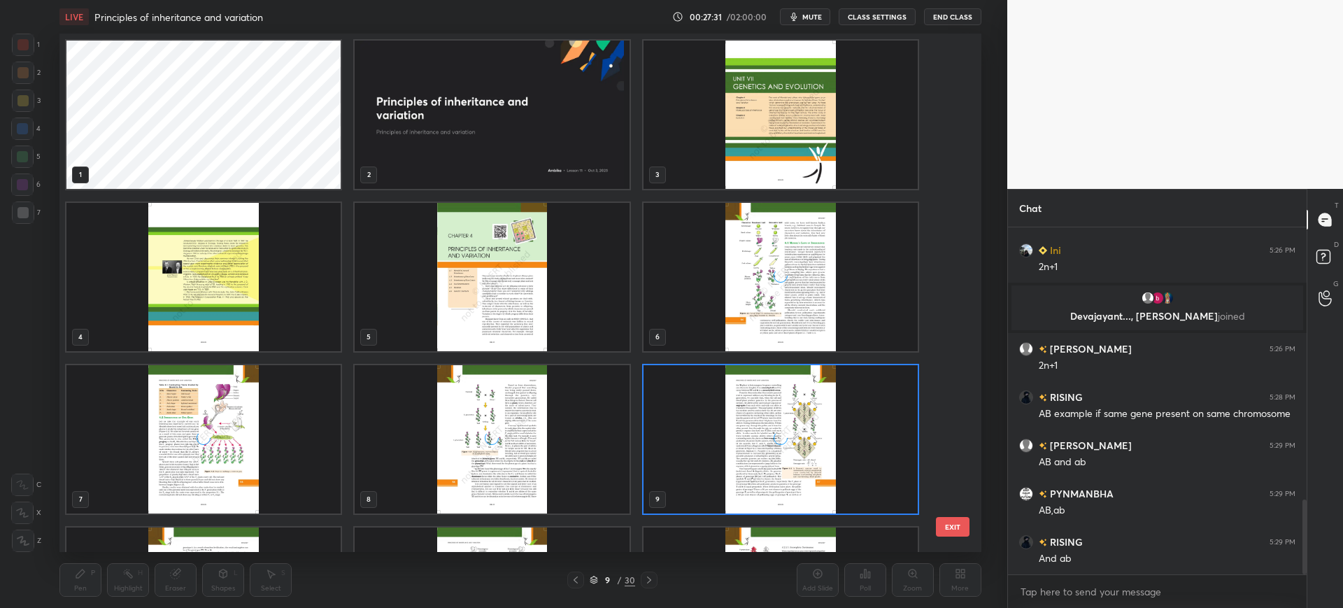
click at [955, 523] on button "EXIT" at bounding box center [953, 527] width 34 height 20
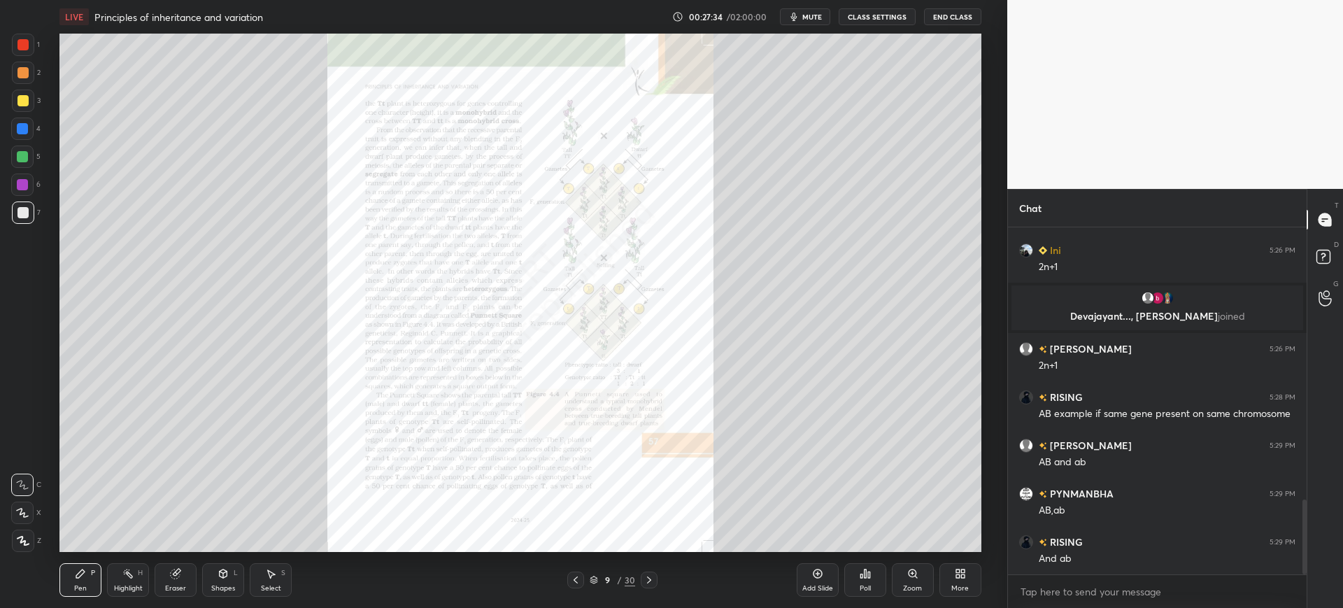
click at [649, 579] on icon at bounding box center [649, 579] width 4 height 7
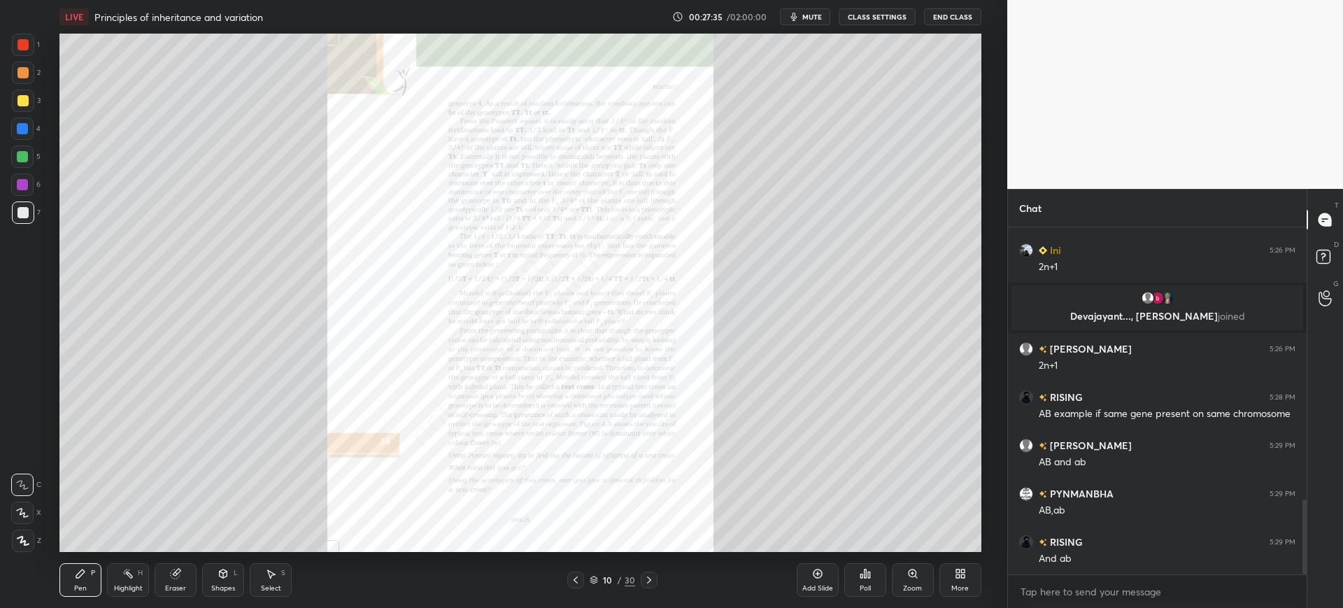
click at [649, 580] on icon at bounding box center [648, 579] width 11 height 11
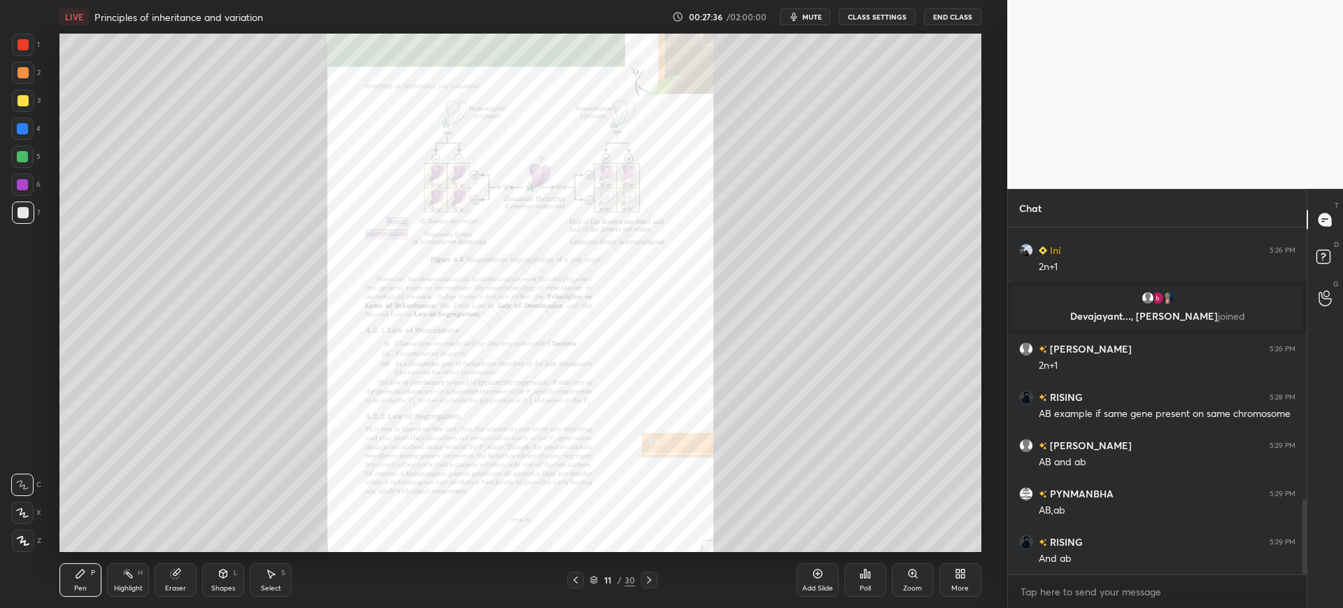
click at [579, 581] on icon at bounding box center [575, 579] width 11 height 11
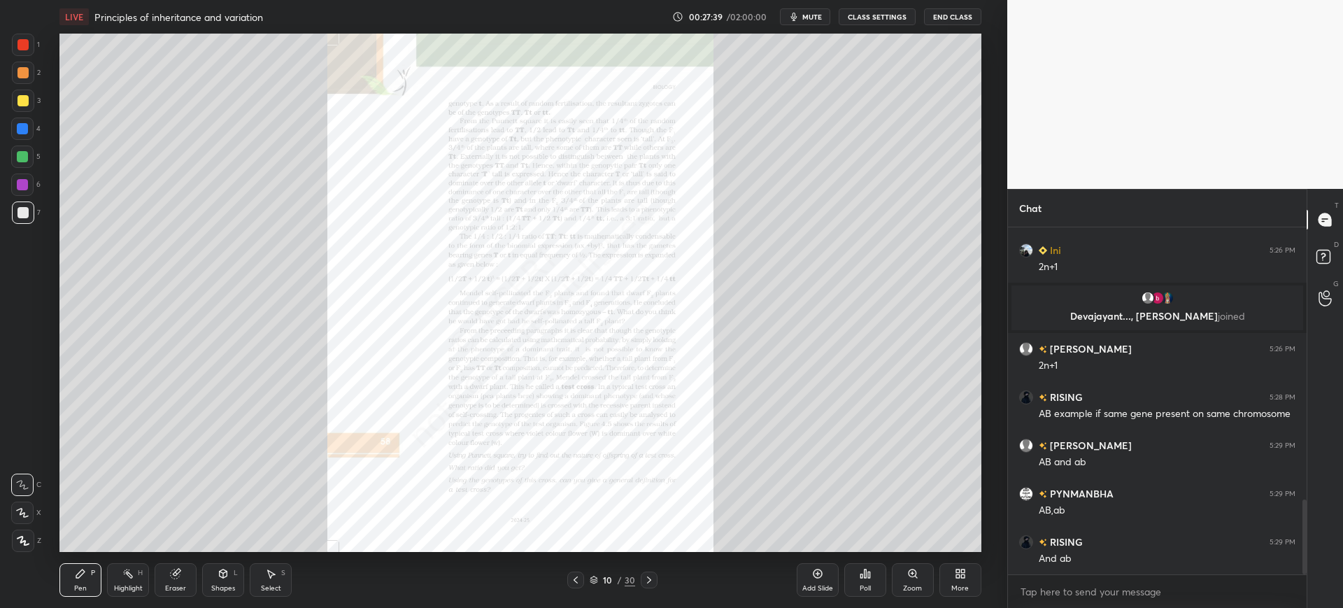
click at [23, 38] on div at bounding box center [23, 45] width 22 height 22
click at [652, 578] on icon at bounding box center [648, 579] width 11 height 11
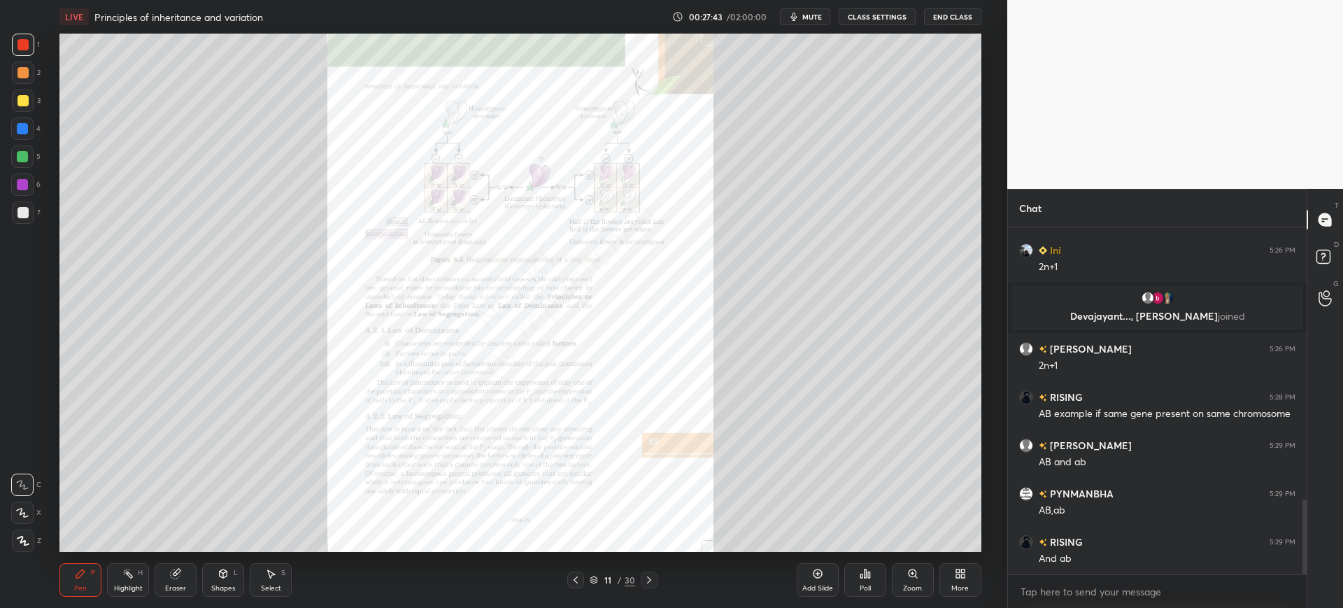
click at [650, 580] on icon at bounding box center [649, 579] width 4 height 7
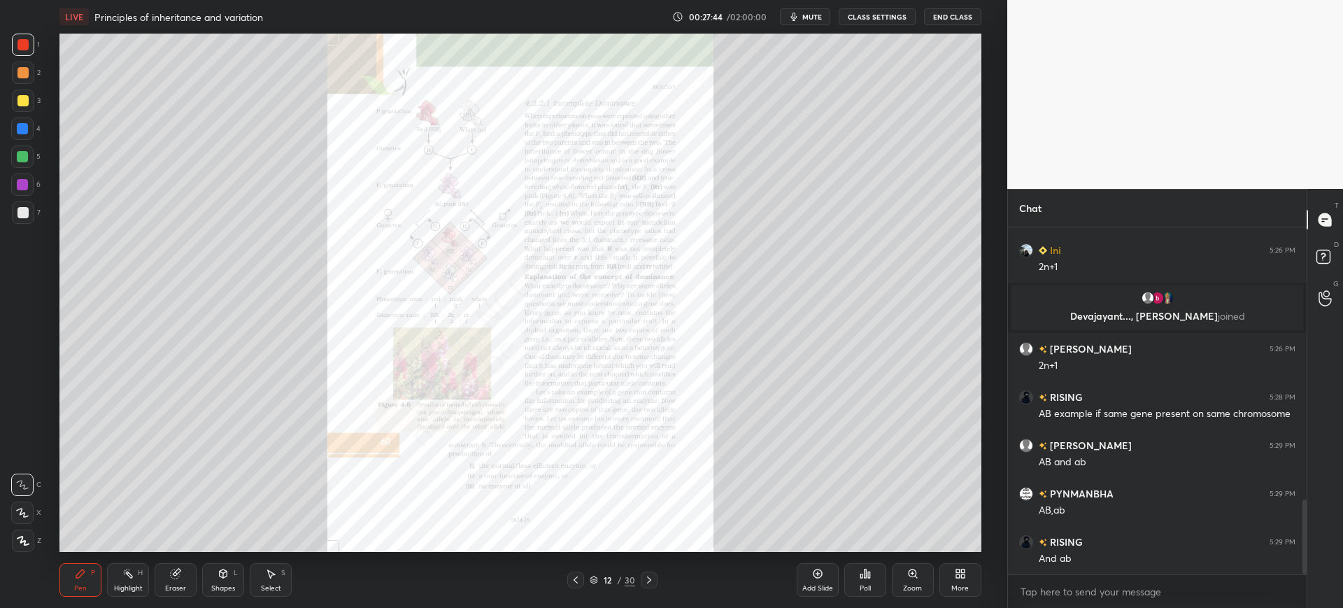
click at [649, 581] on icon at bounding box center [649, 579] width 4 height 7
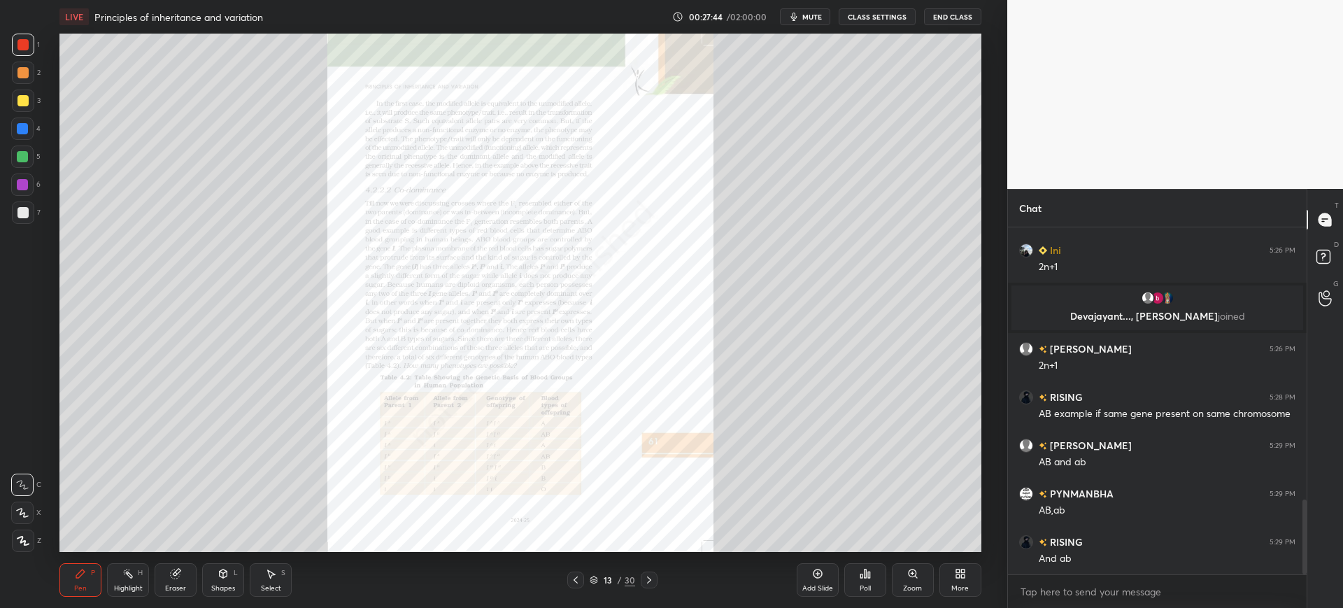
click at [648, 583] on icon at bounding box center [649, 579] width 4 height 7
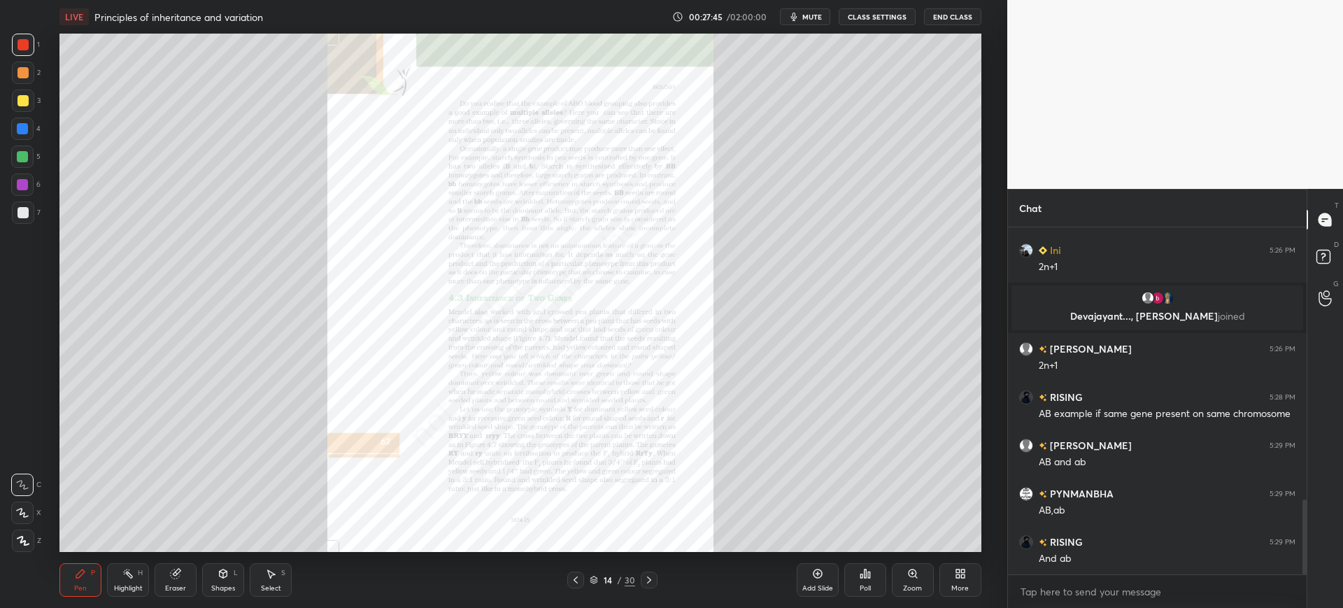
click at [643, 586] on div at bounding box center [649, 579] width 17 height 17
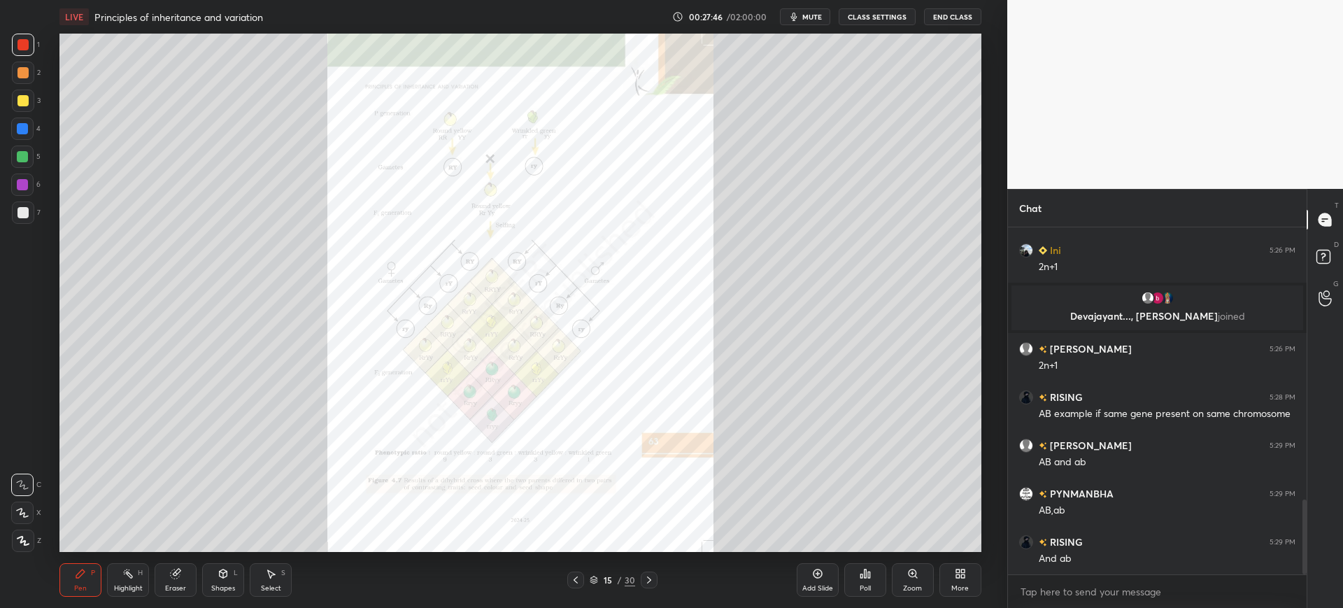
click at [646, 582] on icon at bounding box center [648, 579] width 11 height 11
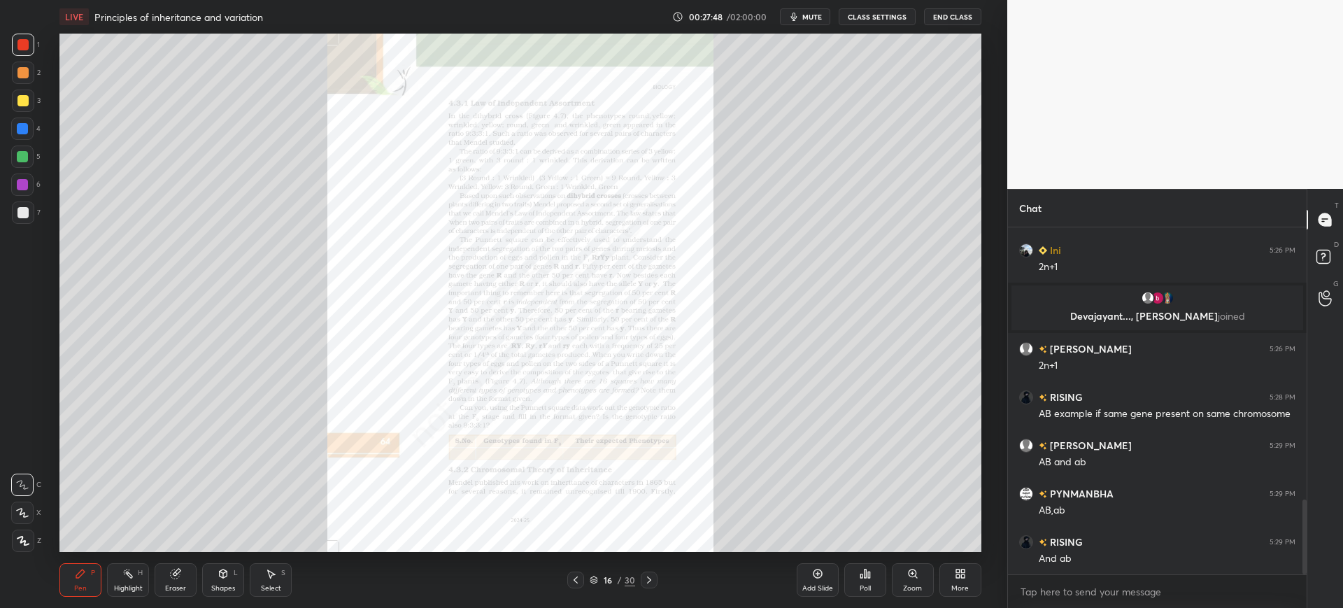
click at [645, 582] on icon at bounding box center [648, 579] width 11 height 11
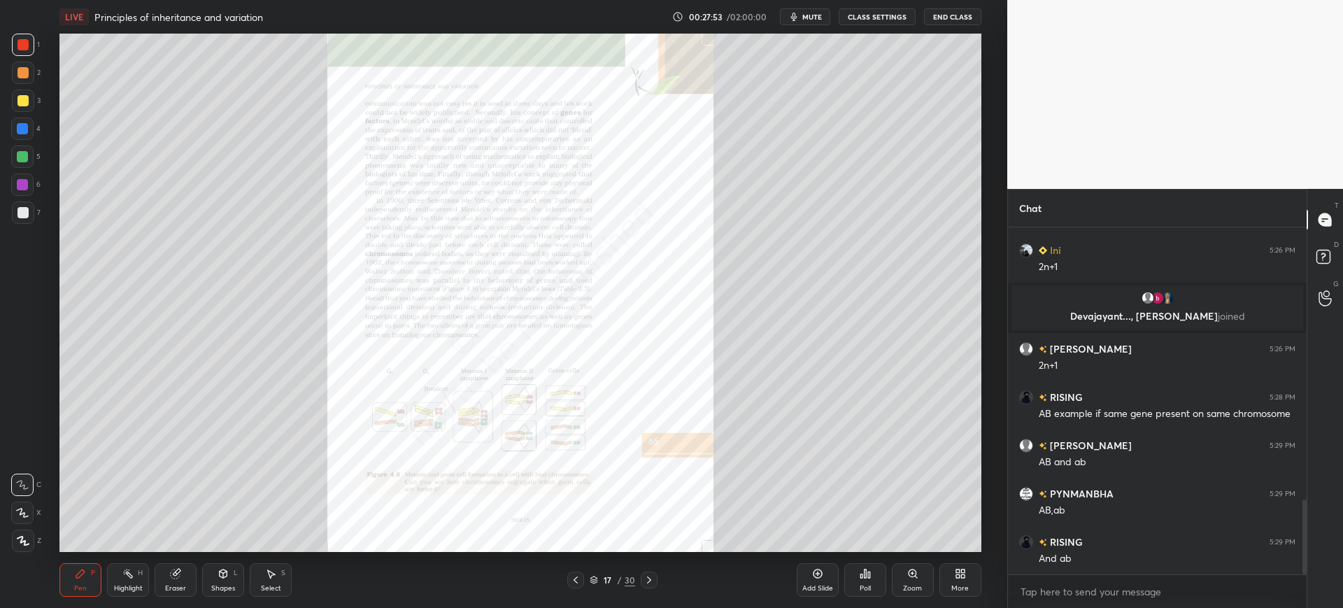
click at [811, 16] on span "mute" at bounding box center [812, 17] width 20 height 10
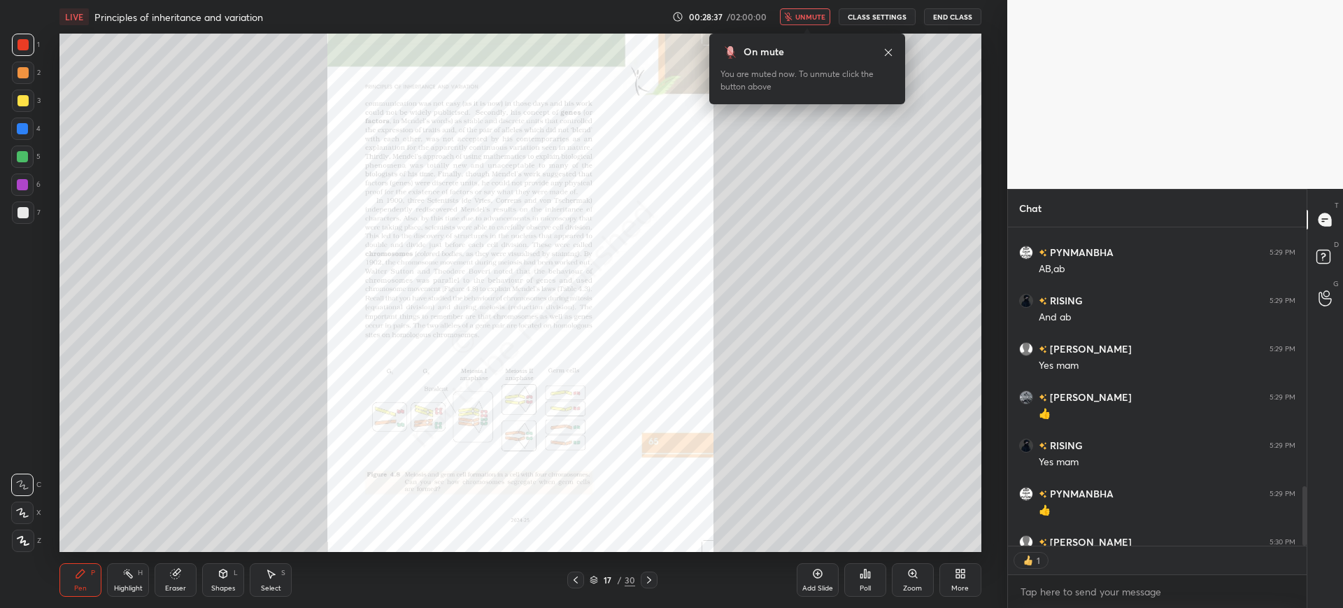
scroll to position [314, 294]
click at [798, 17] on span "unmute" at bounding box center [810, 17] width 30 height 10
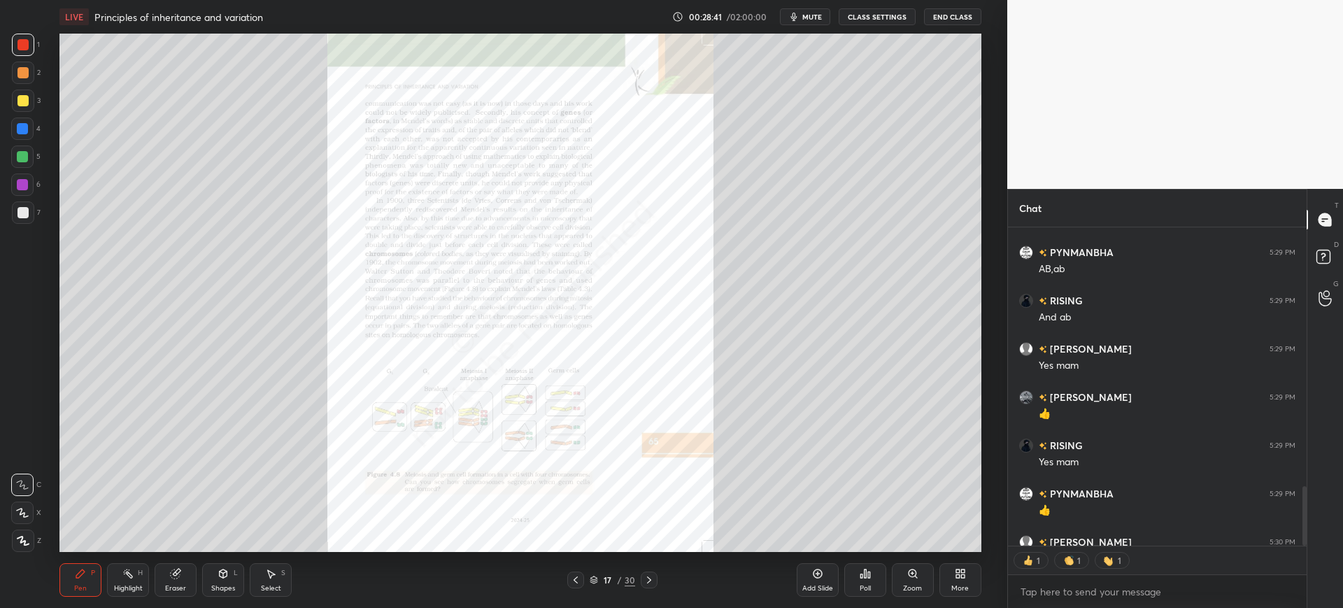
click at [646, 573] on div at bounding box center [649, 579] width 17 height 17
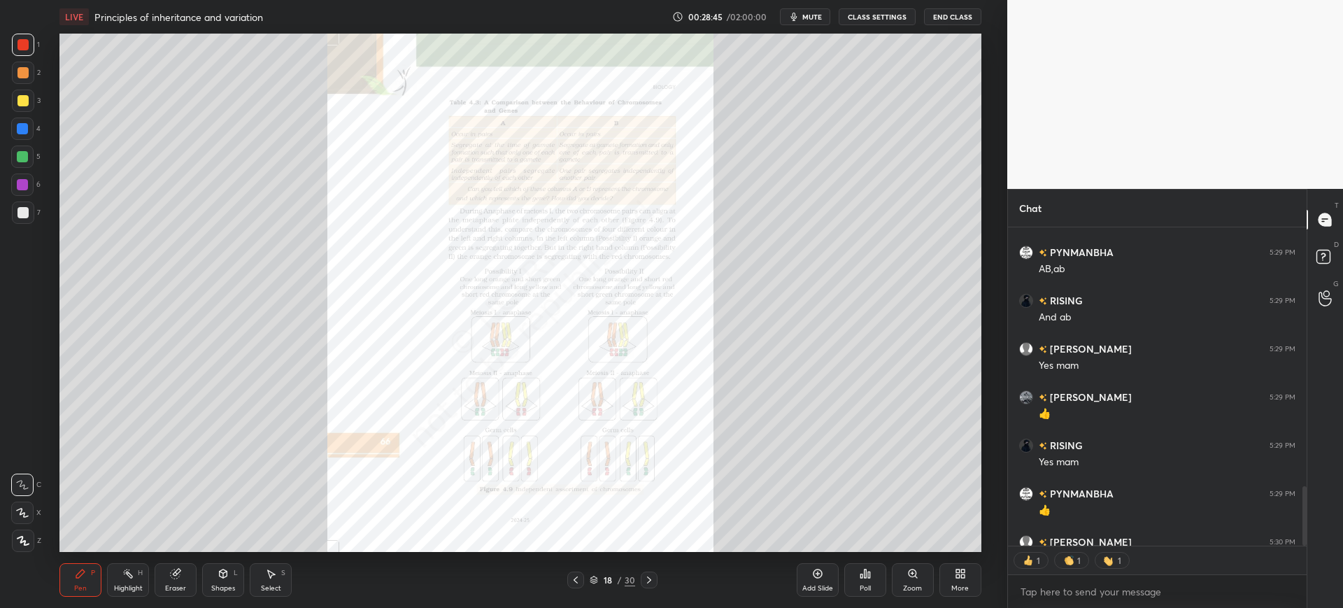
click at [916, 594] on div "Zoom" at bounding box center [913, 580] width 42 height 34
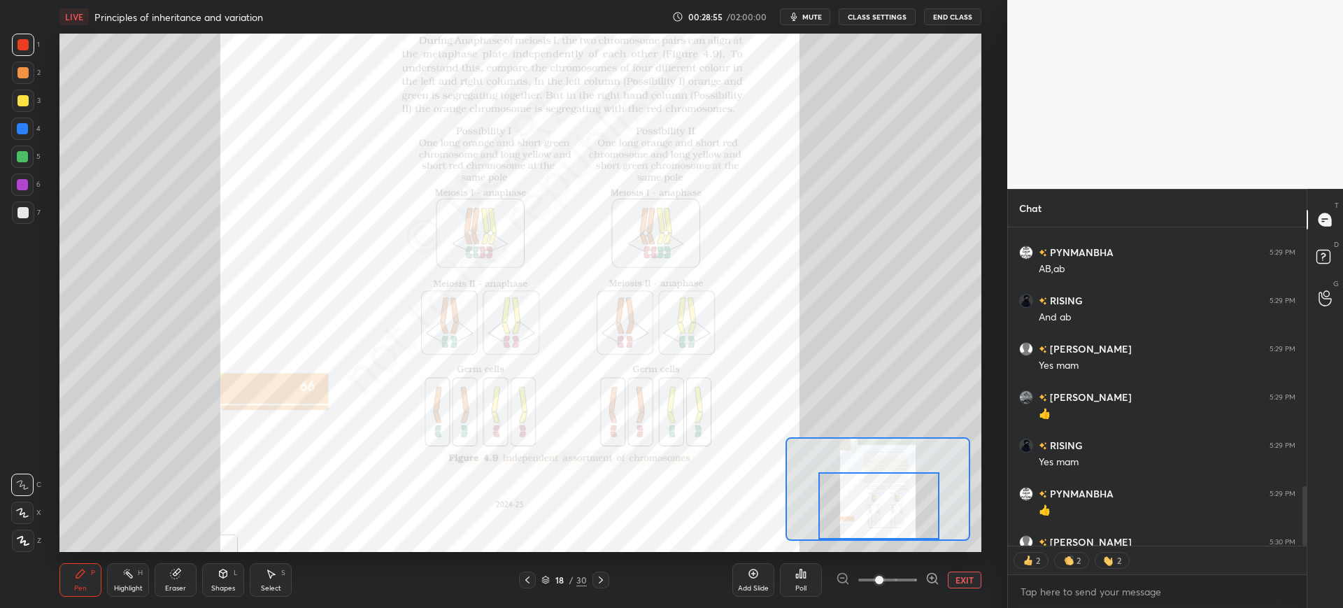
click at [818, 17] on span "mute" at bounding box center [812, 17] width 20 height 10
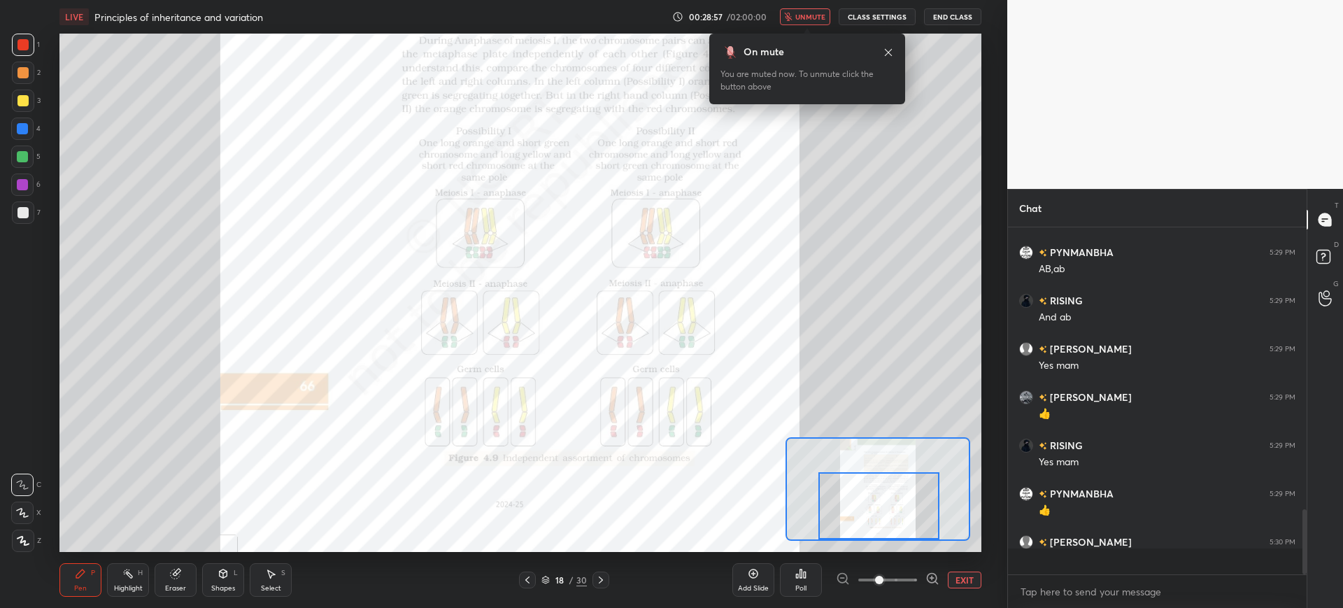
scroll to position [343, 294]
click at [814, 20] on span "unmute" at bounding box center [810, 17] width 30 height 10
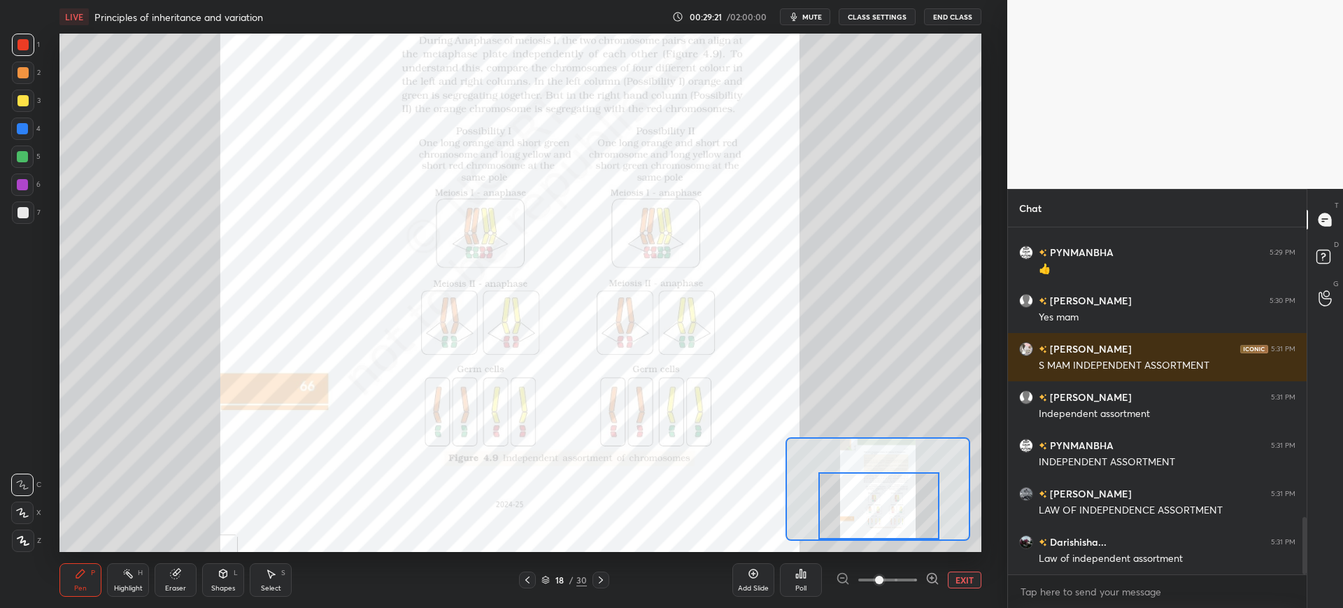
scroll to position [1793, 0]
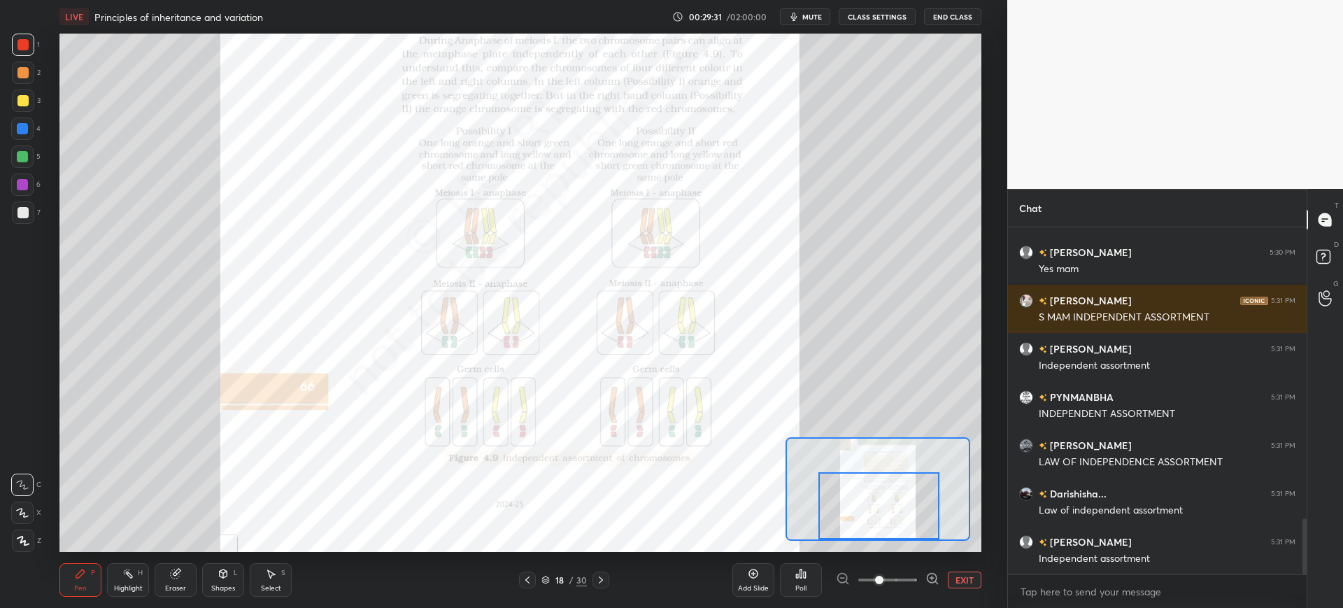
click at [600, 586] on div at bounding box center [600, 579] width 17 height 17
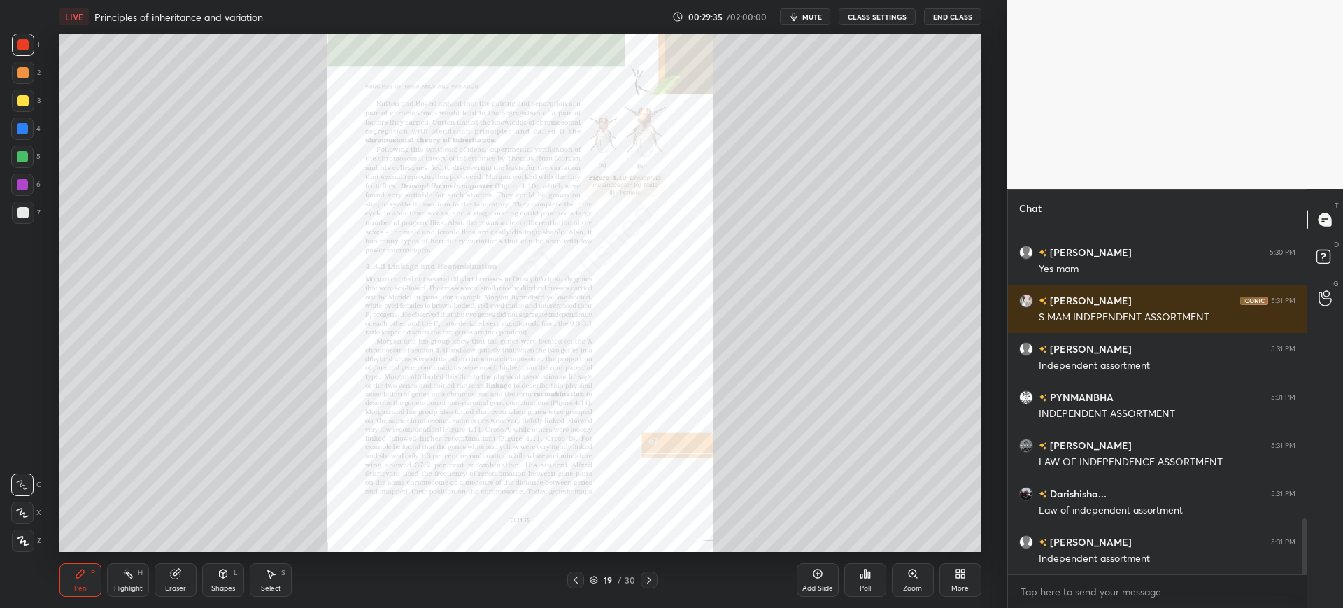
click at [937, 577] on div "Add Slide Poll Zoom More" at bounding box center [889, 580] width 185 height 78
click at [914, 581] on div "Zoom" at bounding box center [913, 580] width 42 height 34
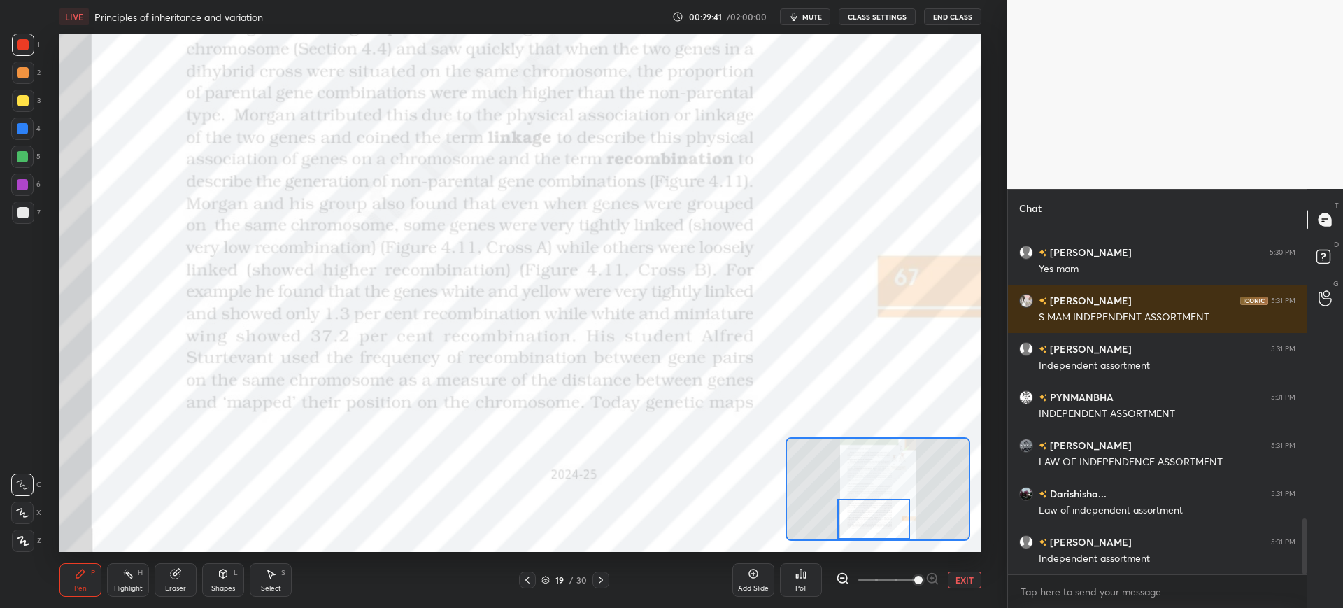
click at [600, 579] on icon at bounding box center [600, 579] width 11 height 11
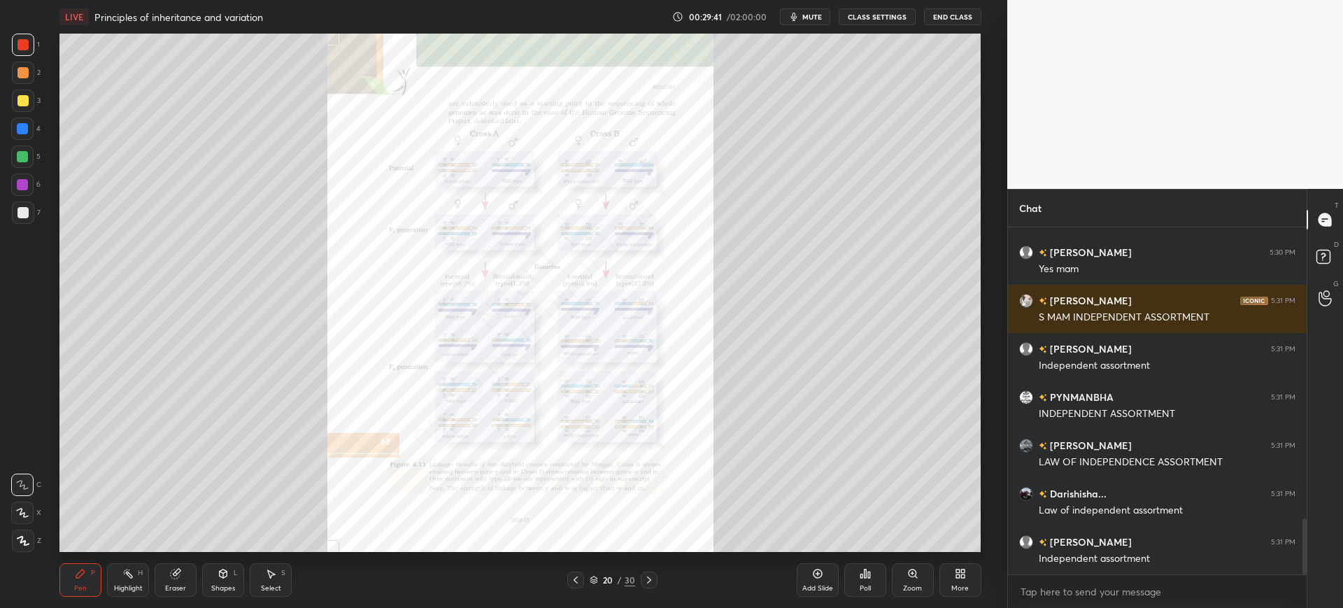
scroll to position [1841, 0]
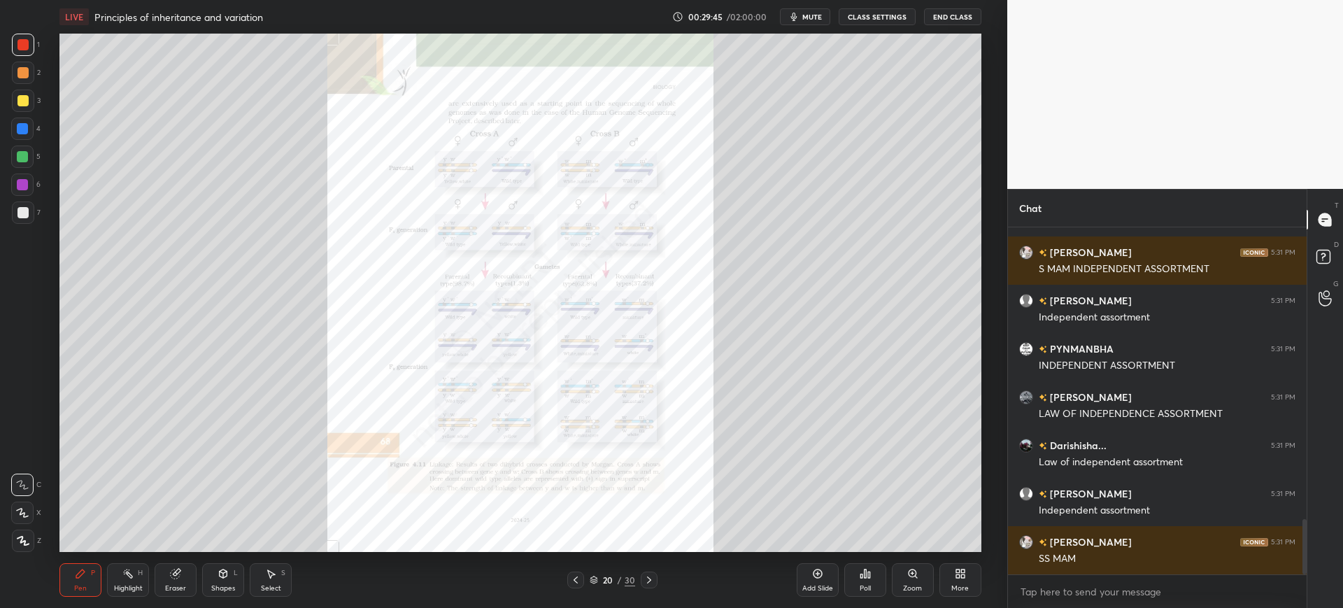
click at [650, 572] on div at bounding box center [649, 579] width 17 height 17
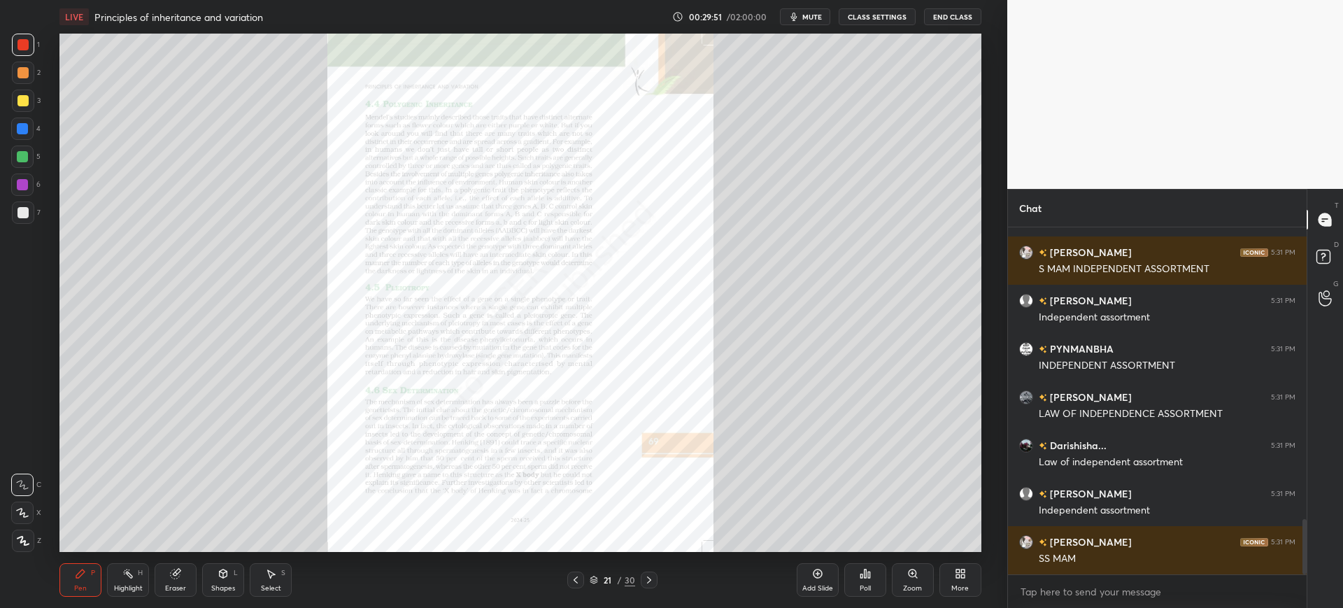
click at [653, 581] on icon at bounding box center [648, 579] width 11 height 11
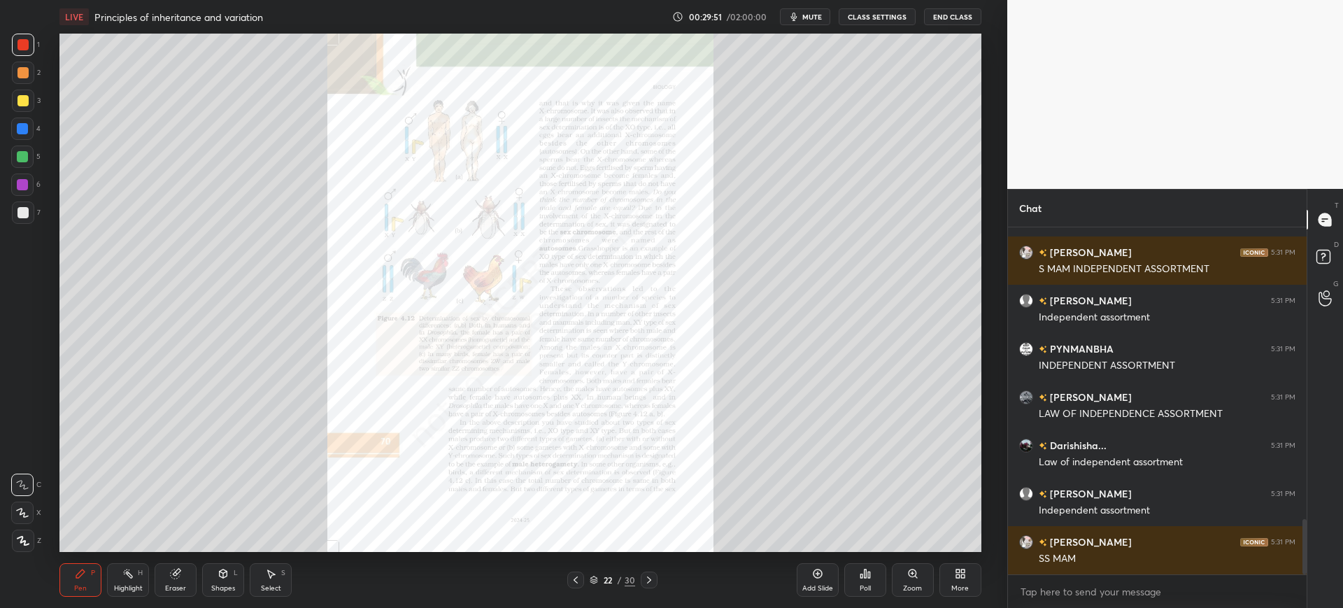
click at [648, 581] on icon at bounding box center [648, 579] width 11 height 11
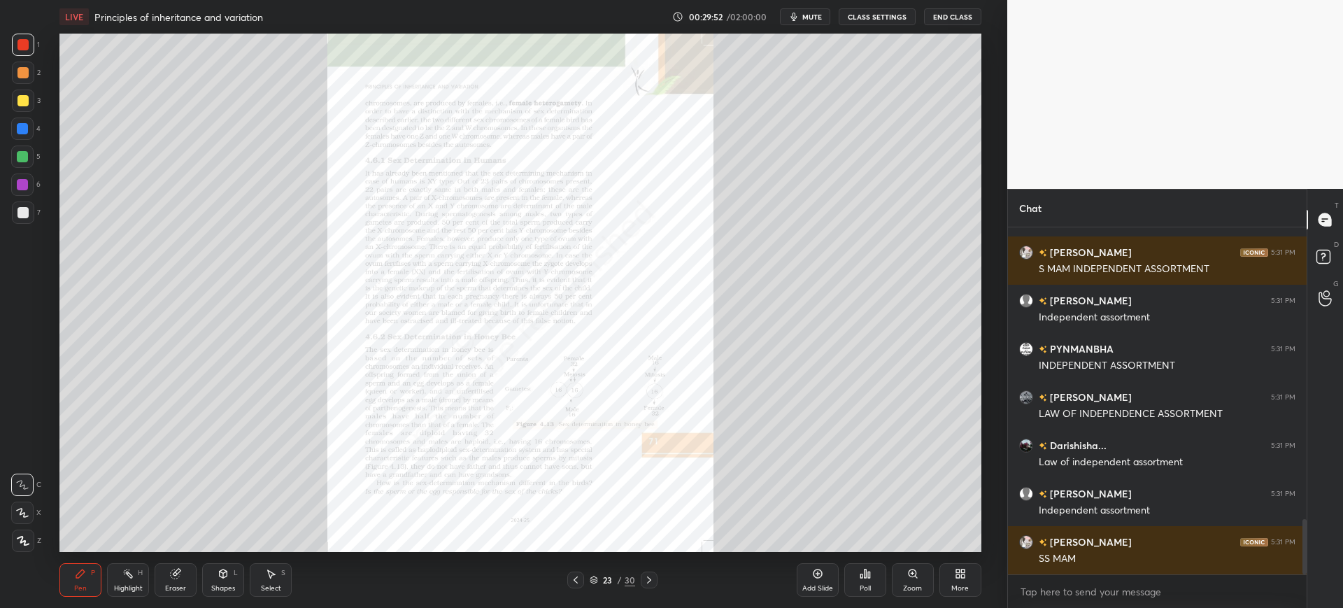
click at [648, 582] on icon at bounding box center [649, 579] width 4 height 7
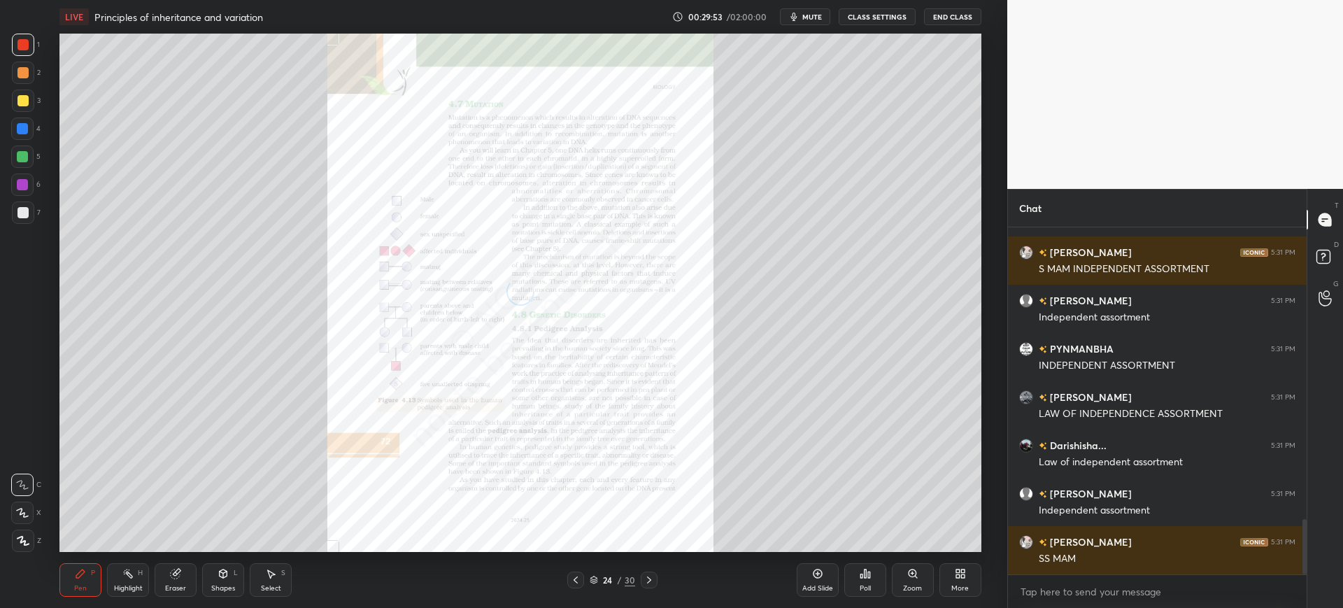
click at [646, 574] on icon at bounding box center [648, 579] width 11 height 11
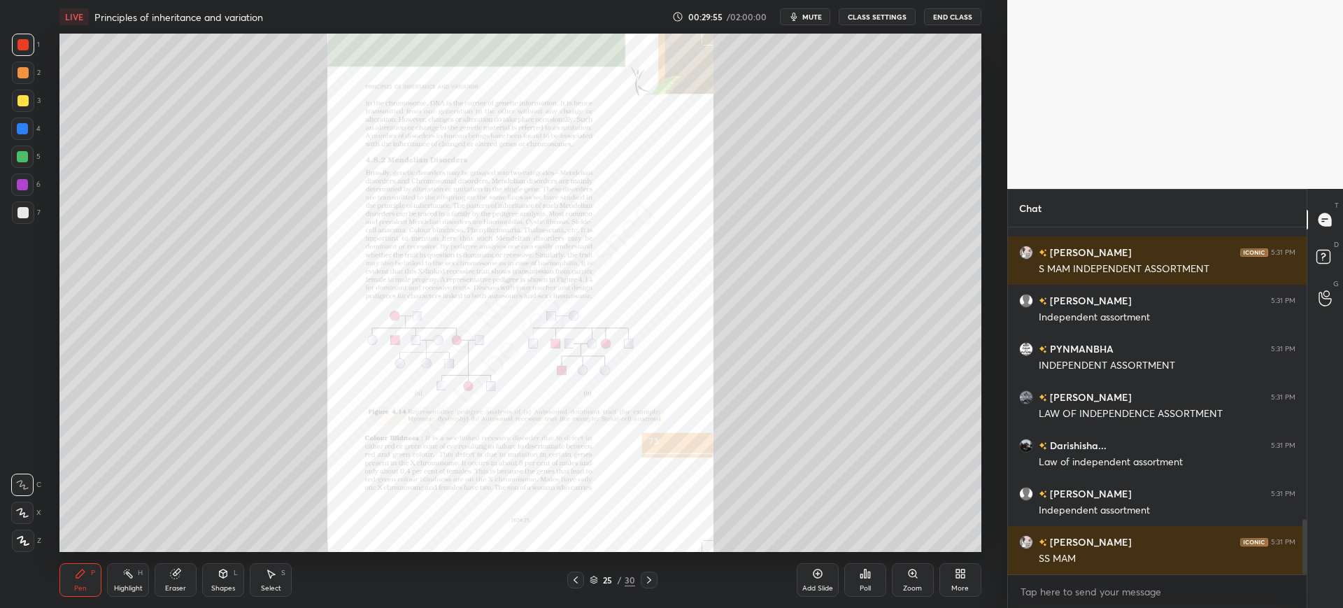
click at [646, 578] on icon at bounding box center [648, 579] width 11 height 11
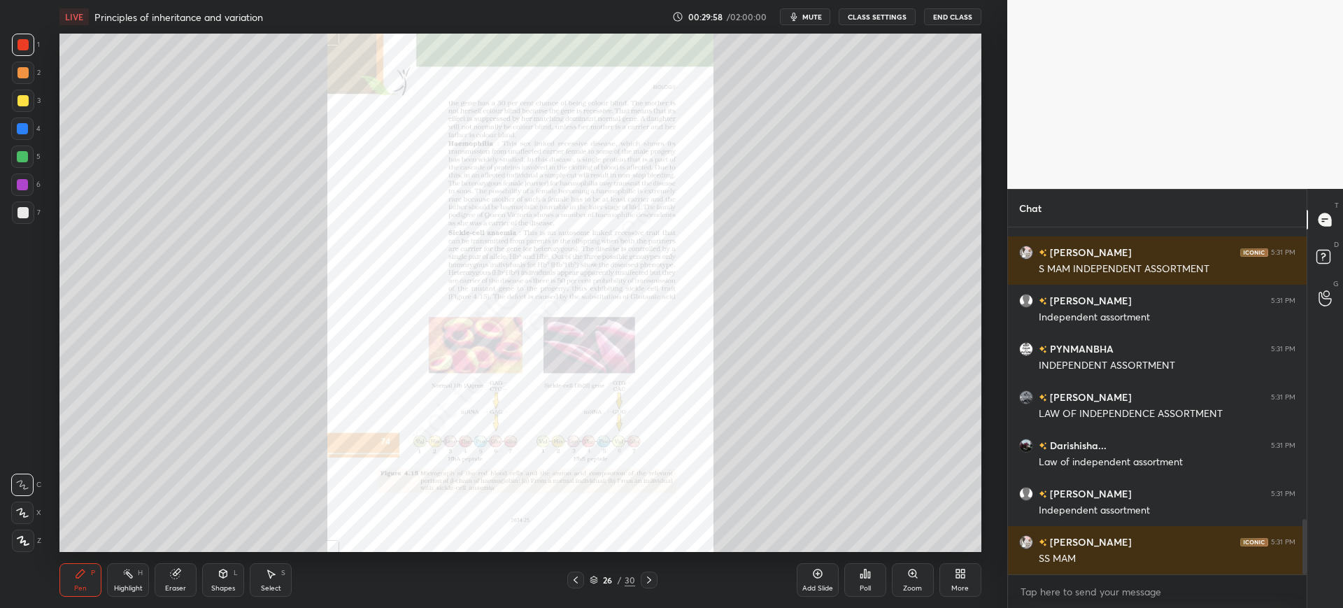
click at [646, 577] on icon at bounding box center [648, 579] width 11 height 11
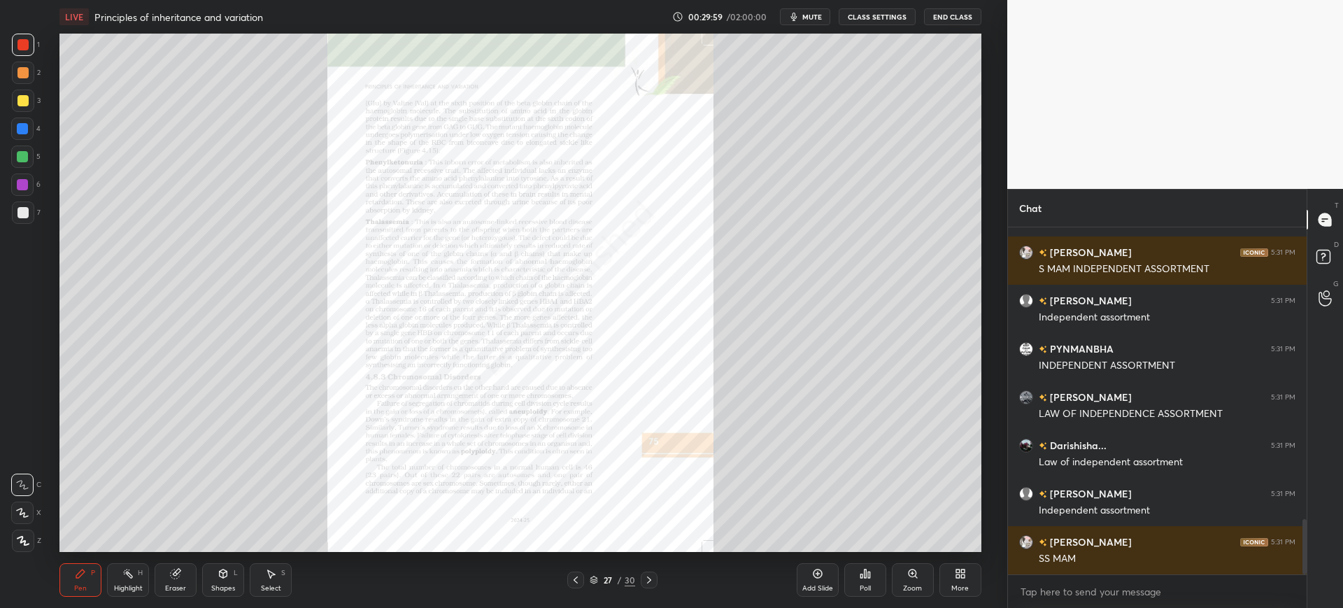
click at [645, 579] on icon at bounding box center [648, 579] width 11 height 11
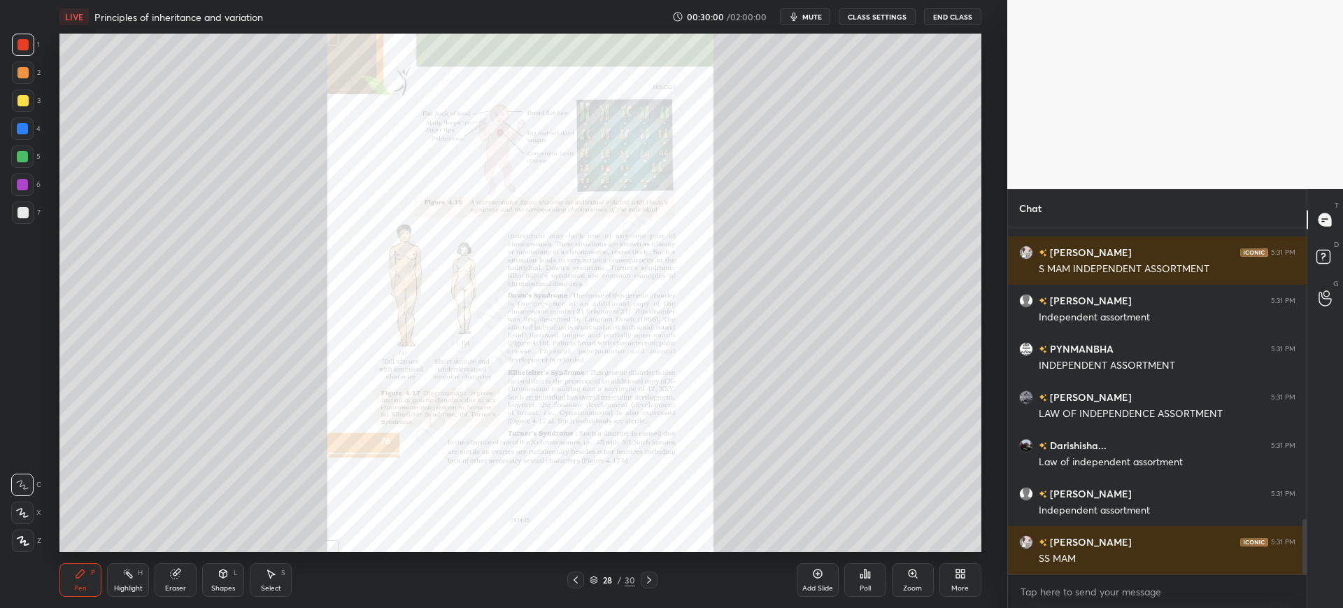
click at [643, 581] on icon at bounding box center [648, 579] width 11 height 11
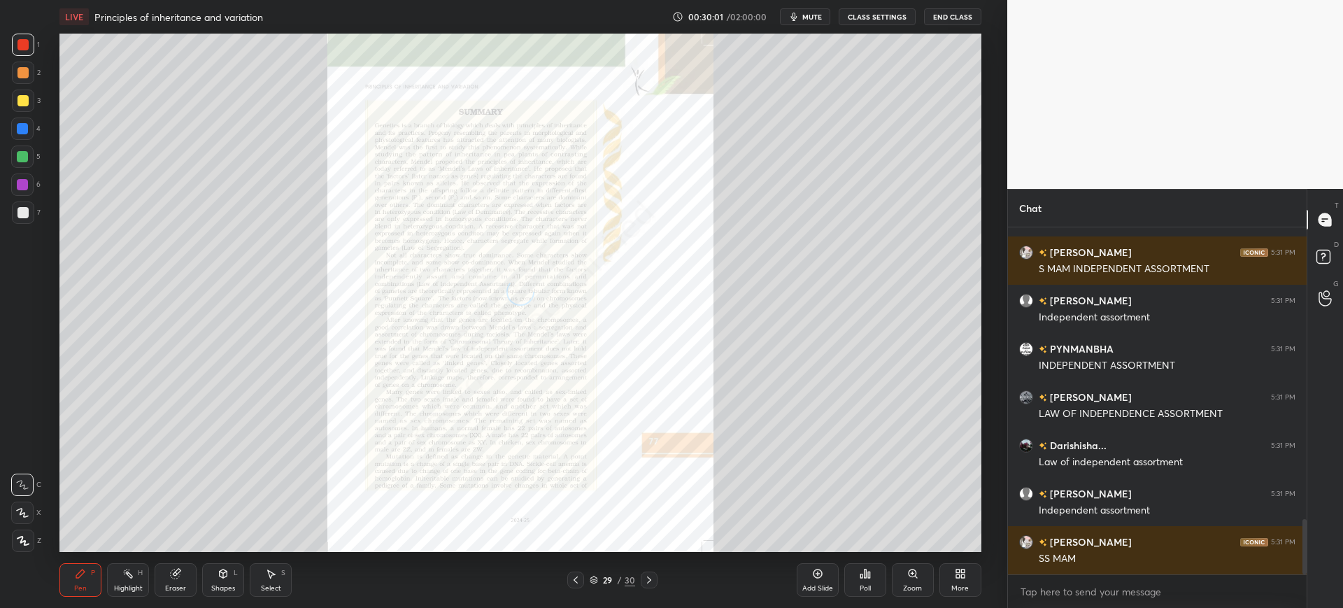
click at [604, 581] on div "29" at bounding box center [608, 580] width 14 height 8
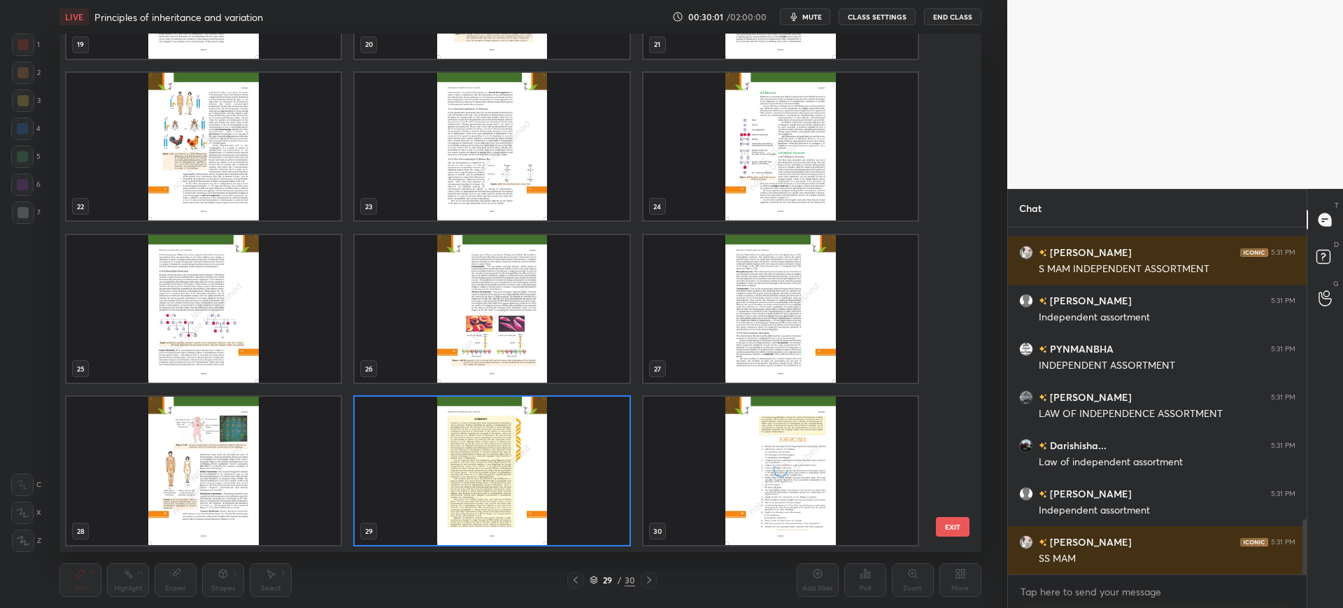
scroll to position [514, 915]
click at [497, 195] on img "grid" at bounding box center [492, 147] width 274 height 148
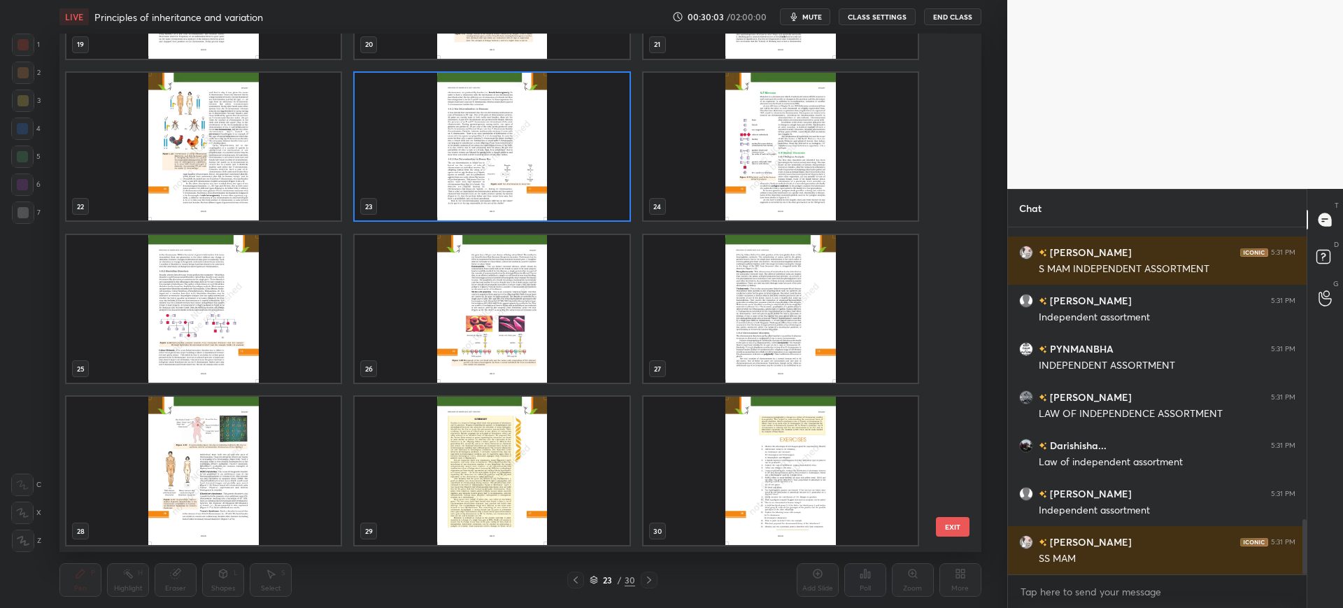
click at [960, 525] on button "EXIT" at bounding box center [953, 527] width 34 height 20
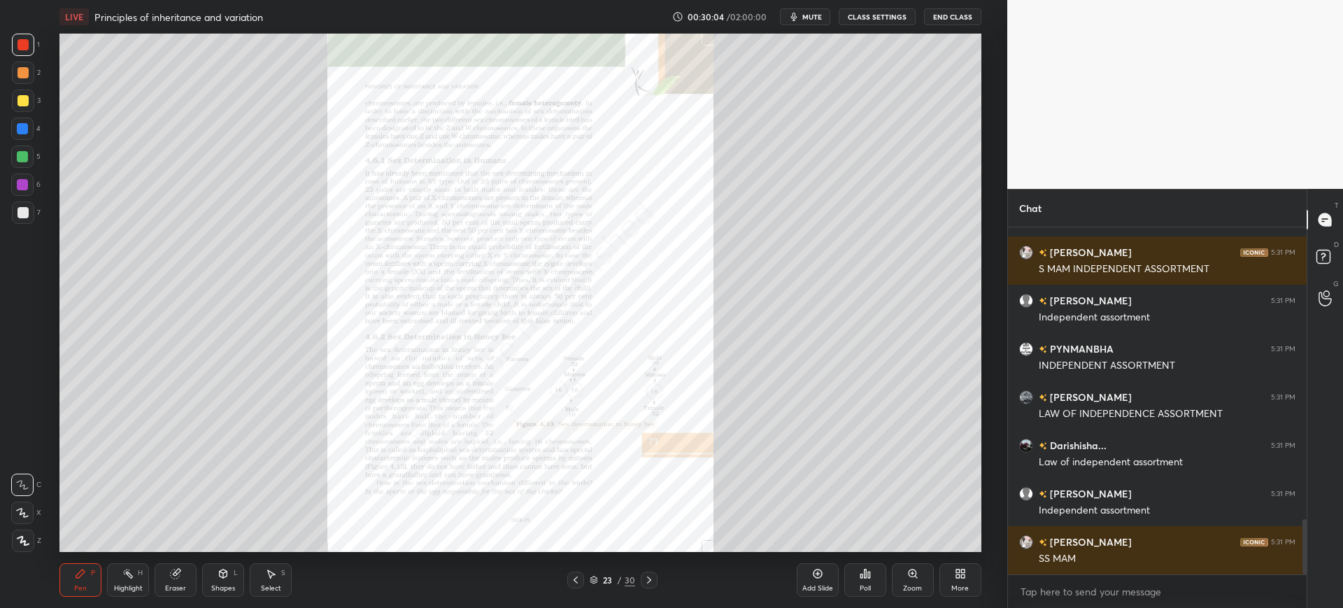
scroll to position [1889, 0]
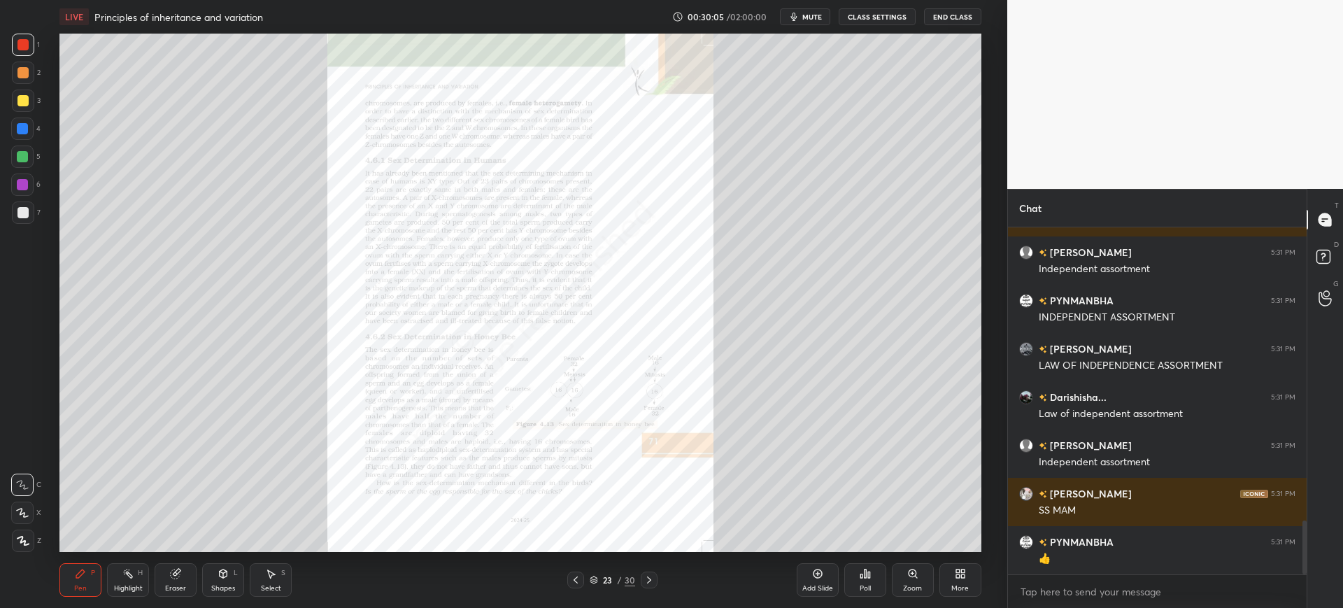
click at [576, 582] on icon at bounding box center [576, 579] width 4 height 7
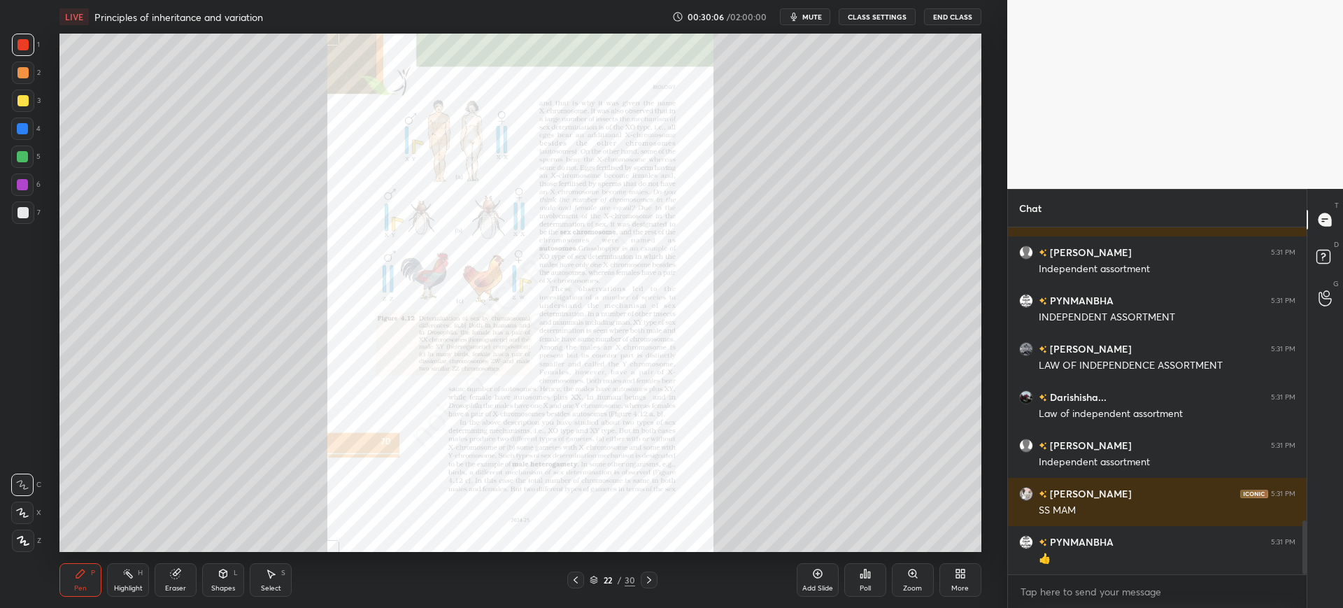
click at [577, 582] on icon at bounding box center [575, 579] width 11 height 11
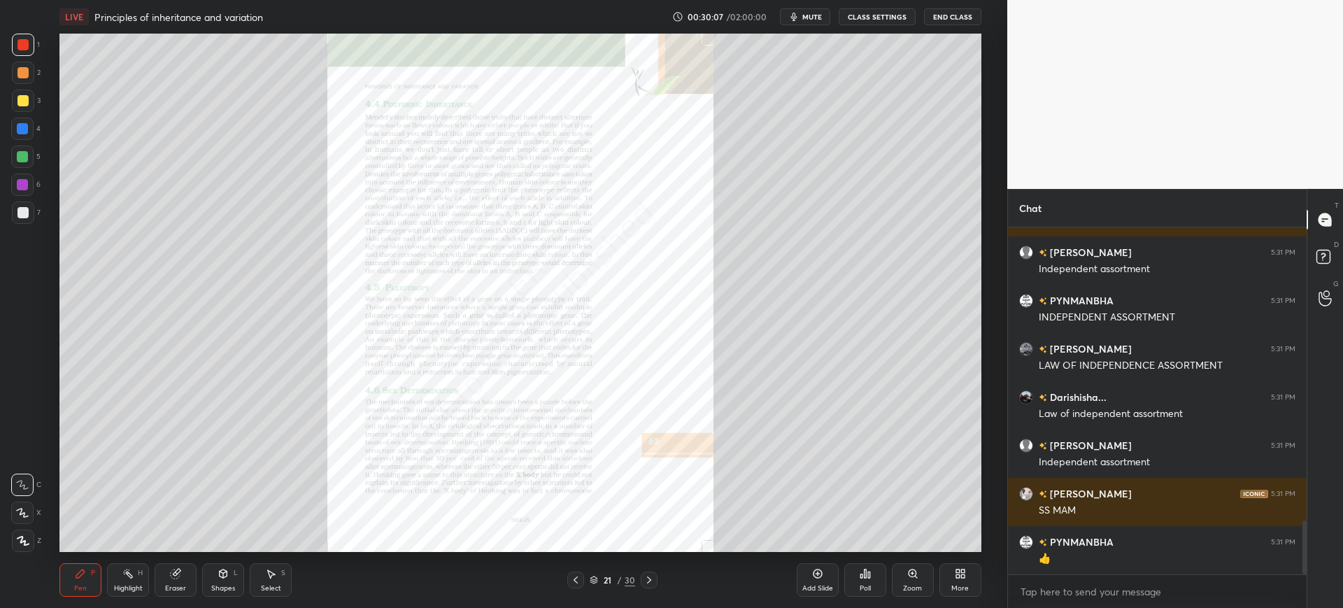
click at [169, 587] on div "Eraser" at bounding box center [175, 588] width 21 height 7
click at [20, 532] on div "Erase all" at bounding box center [22, 540] width 22 height 22
click at [586, 581] on div "21 / 30" at bounding box center [612, 579] width 90 height 17
click at [577, 578] on icon at bounding box center [575, 579] width 11 height 11
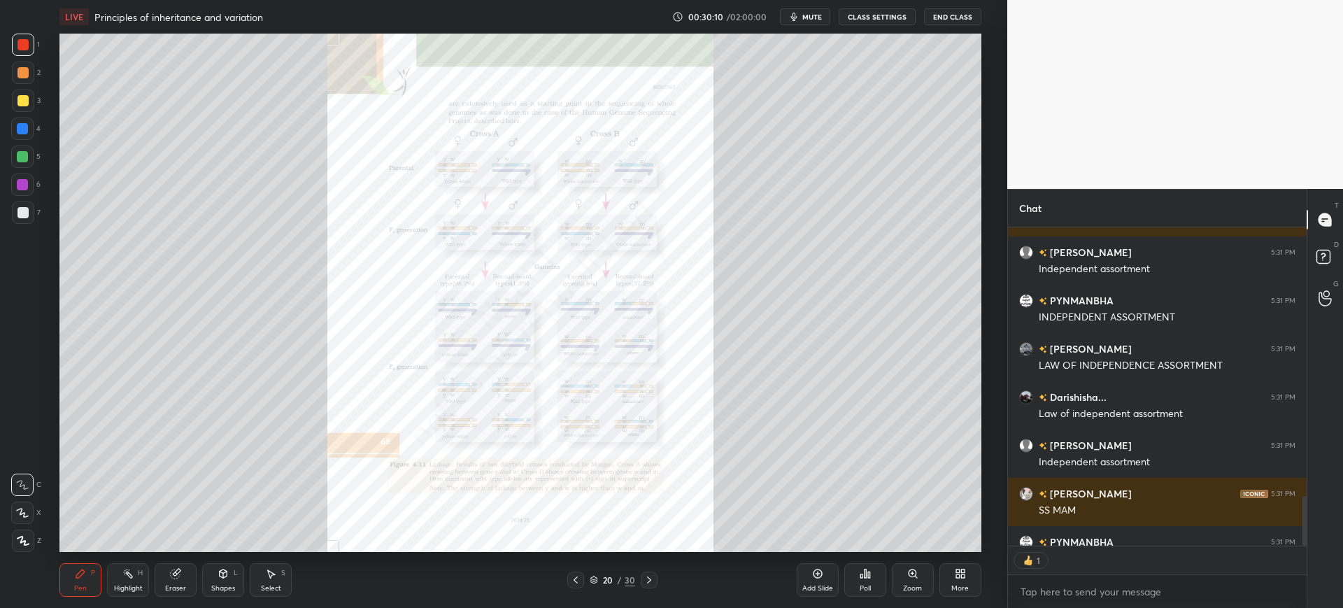
click at [798, 577] on div "Add Slide" at bounding box center [818, 580] width 42 height 34
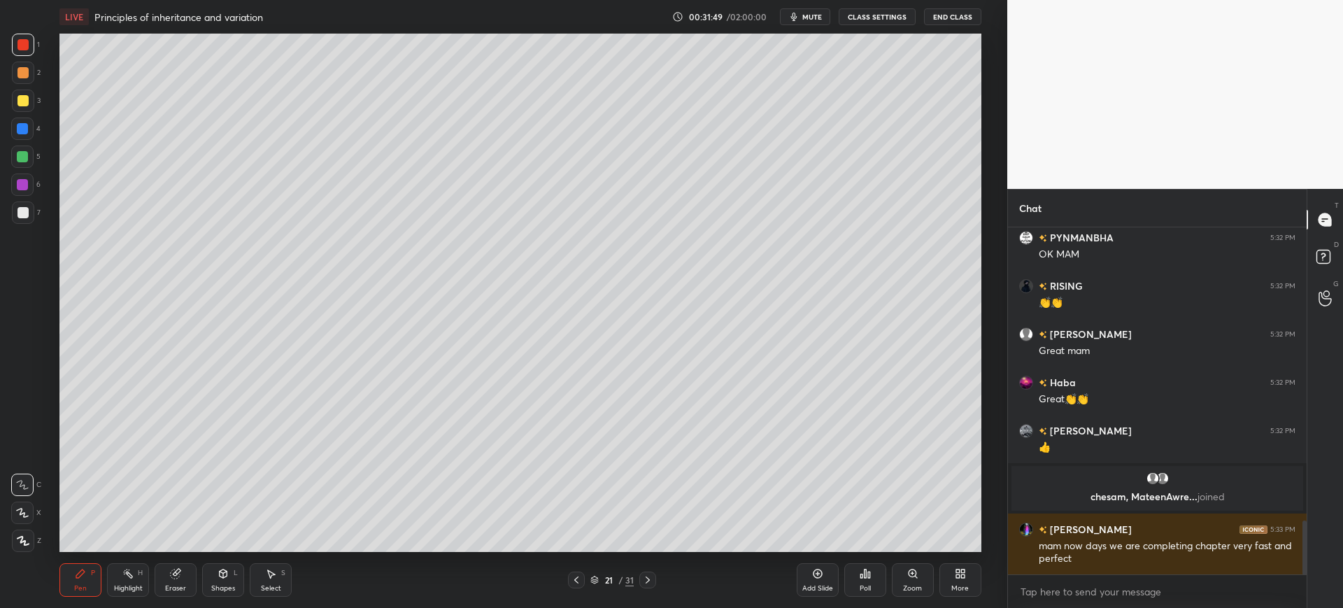
scroll to position [1892, 0]
click at [236, 587] on div "Shapes L" at bounding box center [223, 580] width 42 height 34
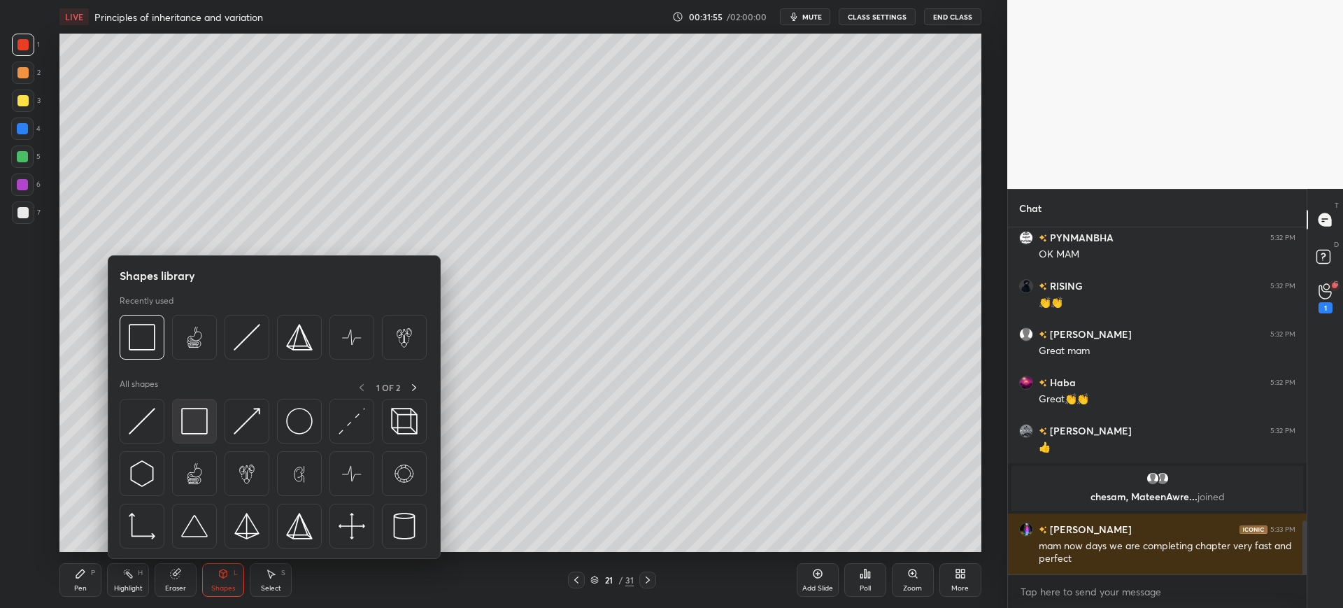
click at [180, 427] on div at bounding box center [194, 421] width 45 height 45
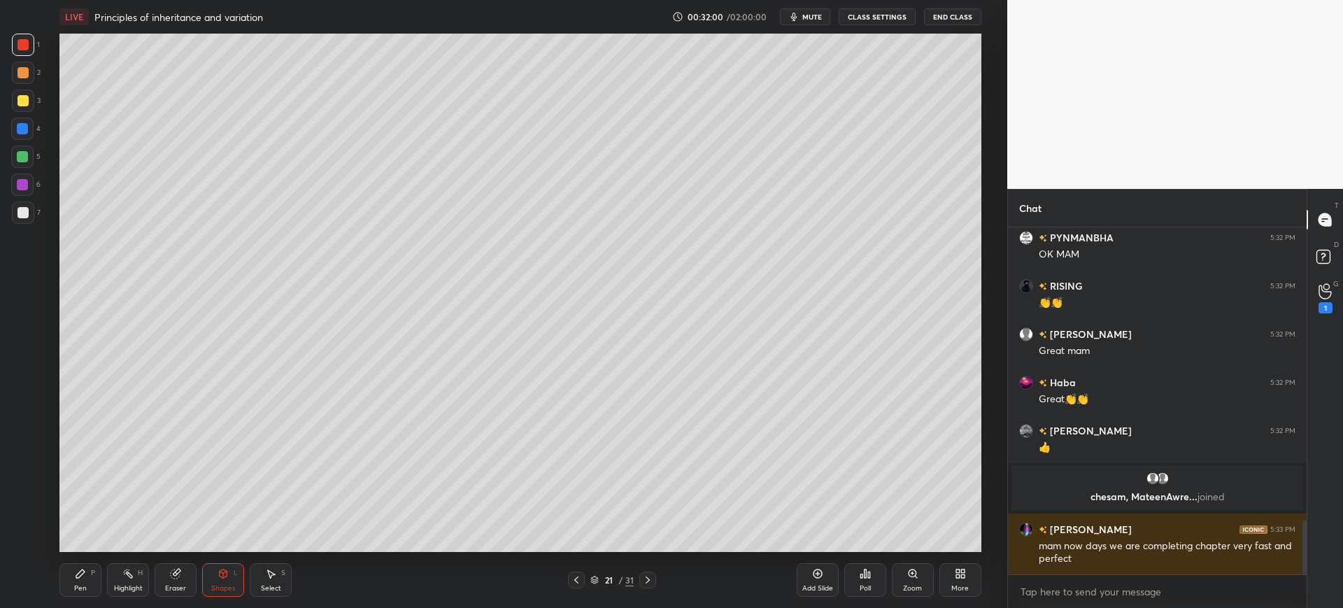
click at [83, 585] on div "Pen" at bounding box center [80, 588] width 13 height 7
click at [24, 222] on div at bounding box center [23, 212] width 22 height 22
click at [24, 100] on div at bounding box center [22, 100] width 11 height 11
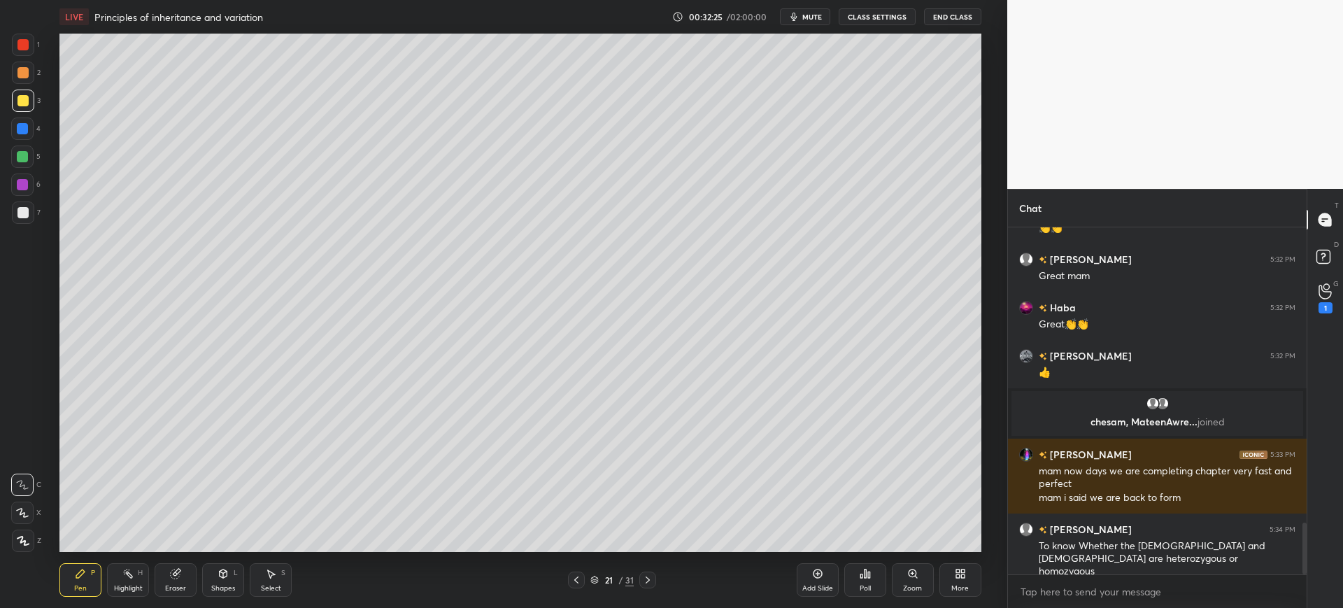
scroll to position [2015, 0]
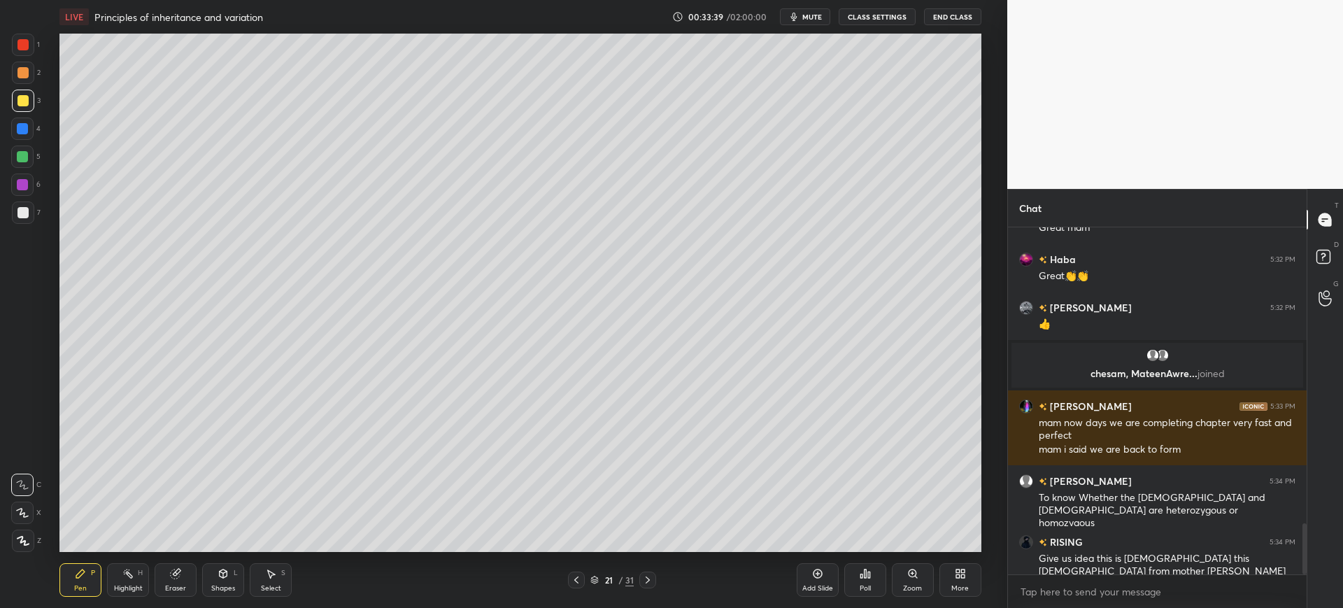
click at [815, 17] on span "mute" at bounding box center [812, 17] width 20 height 10
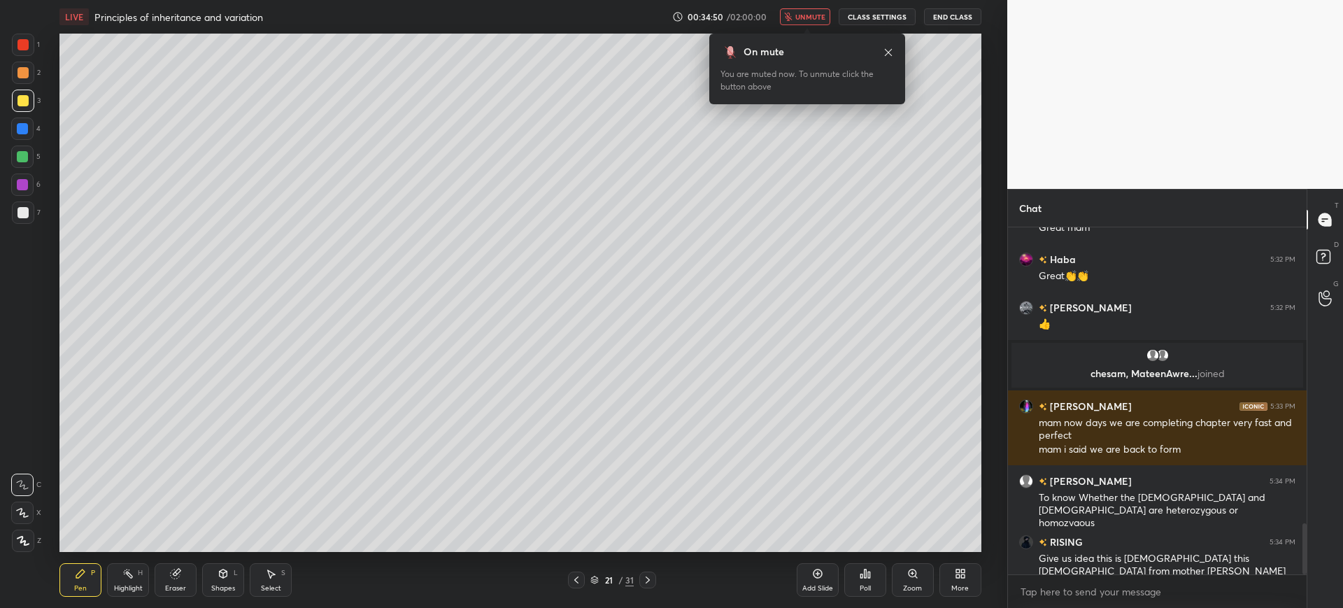
click at [813, 16] on span "unmute" at bounding box center [810, 17] width 30 height 10
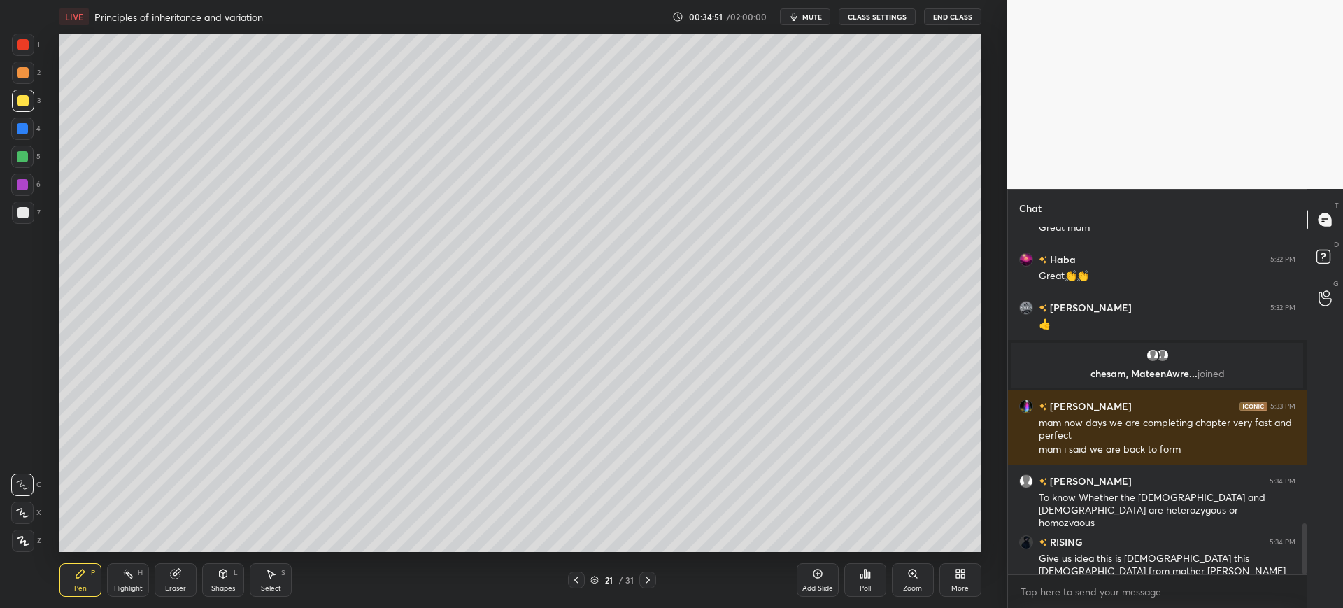
click at [26, 216] on div at bounding box center [22, 212] width 11 height 11
click at [34, 132] on div at bounding box center [22, 129] width 22 height 22
click at [825, 24] on button "mute" at bounding box center [805, 16] width 50 height 17
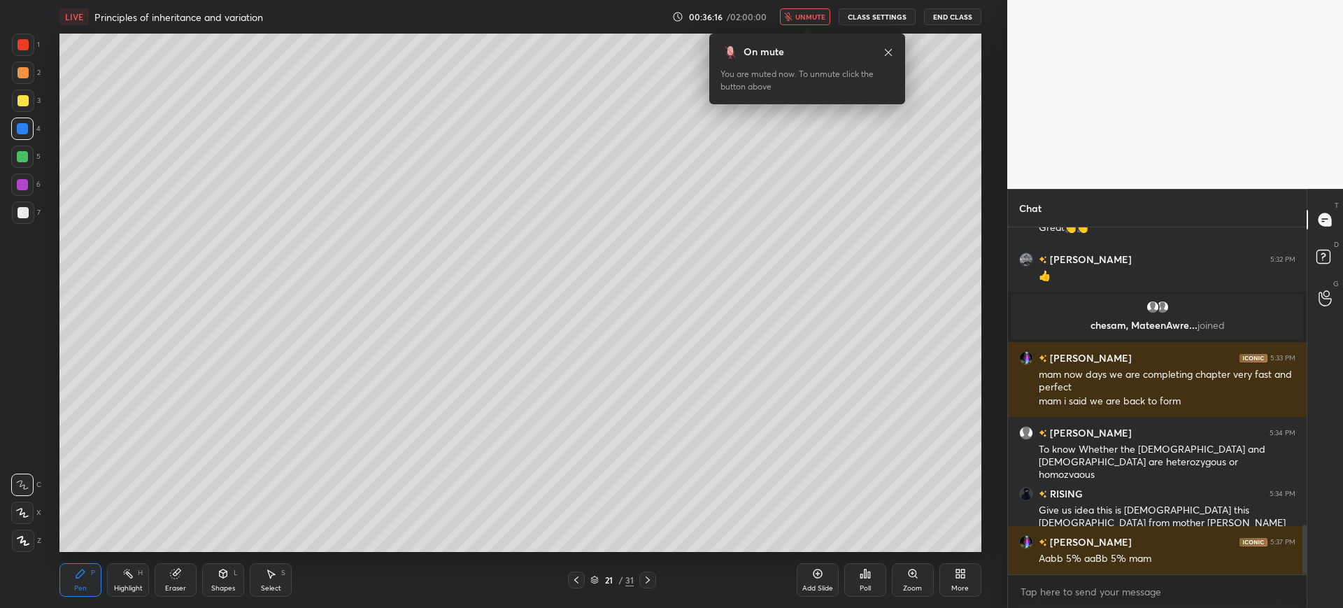
click at [813, 12] on span "unmute" at bounding box center [810, 17] width 30 height 10
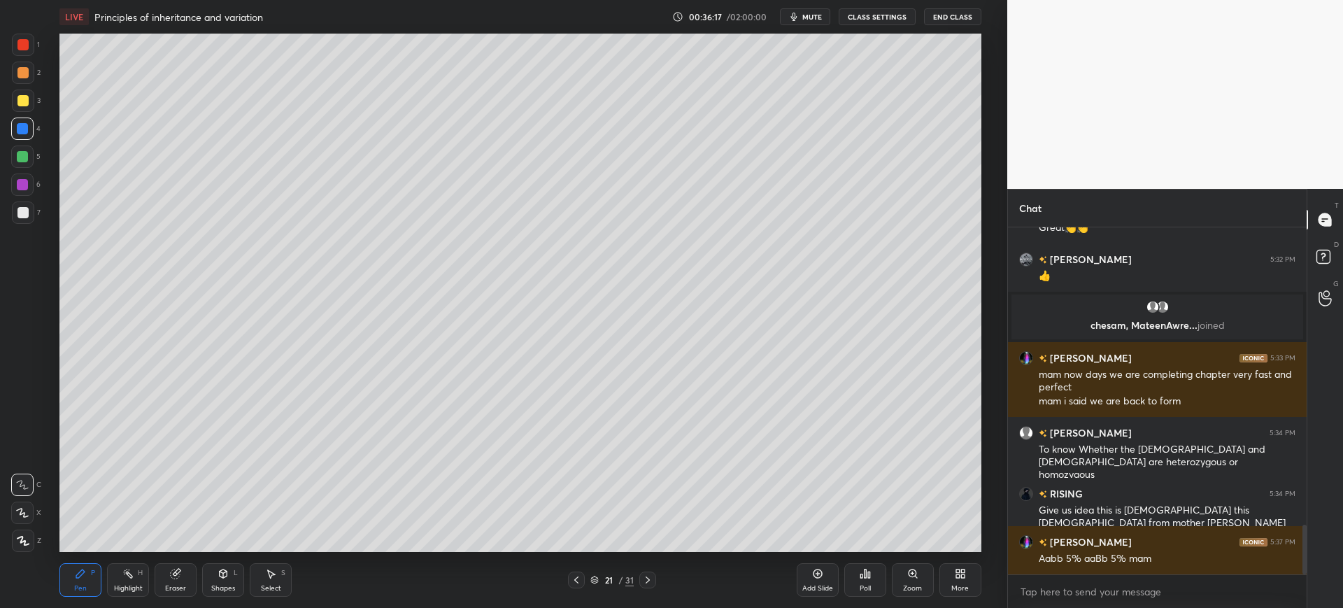
click at [24, 218] on div at bounding box center [22, 212] width 11 height 11
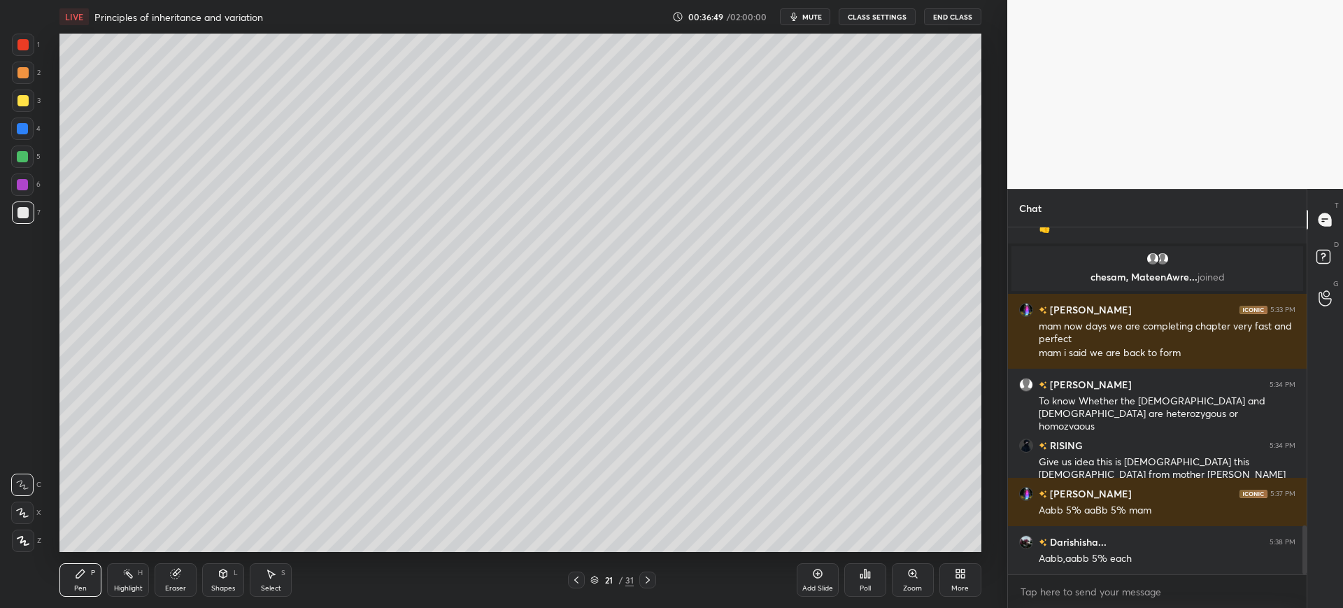
click at [32, 106] on div at bounding box center [23, 101] width 22 height 22
click at [32, 168] on div "5" at bounding box center [25, 159] width 29 height 28
click at [818, 576] on icon at bounding box center [817, 573] width 11 height 11
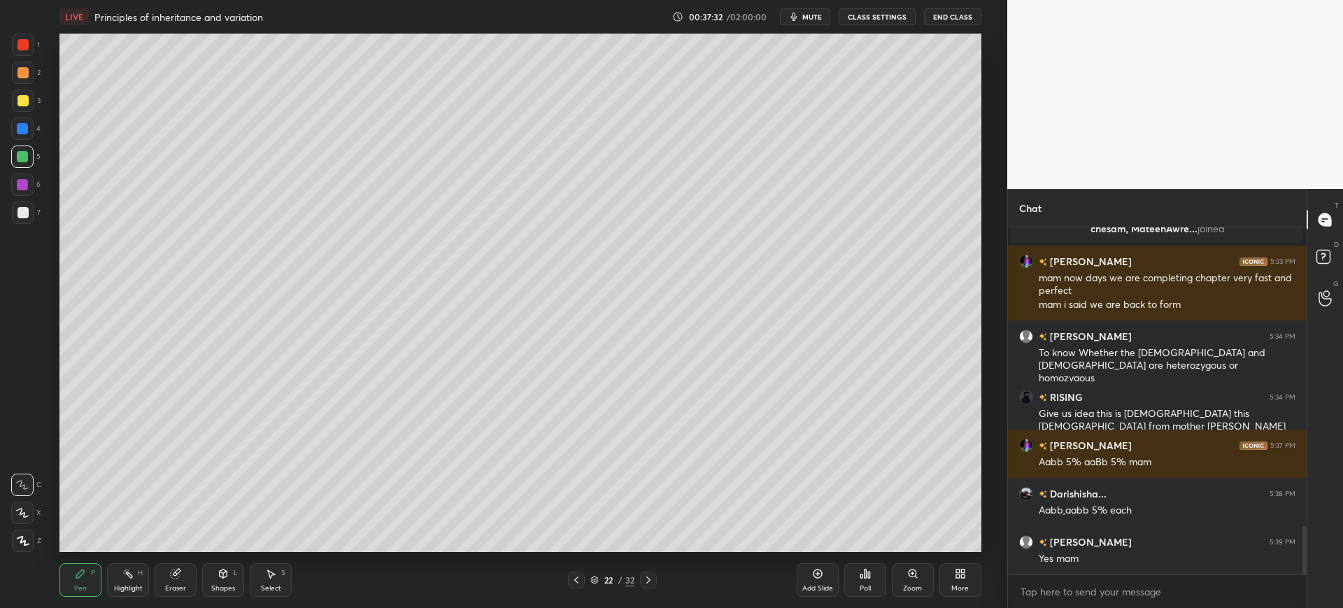
click at [792, 17] on icon "button" at bounding box center [793, 16] width 11 height 11
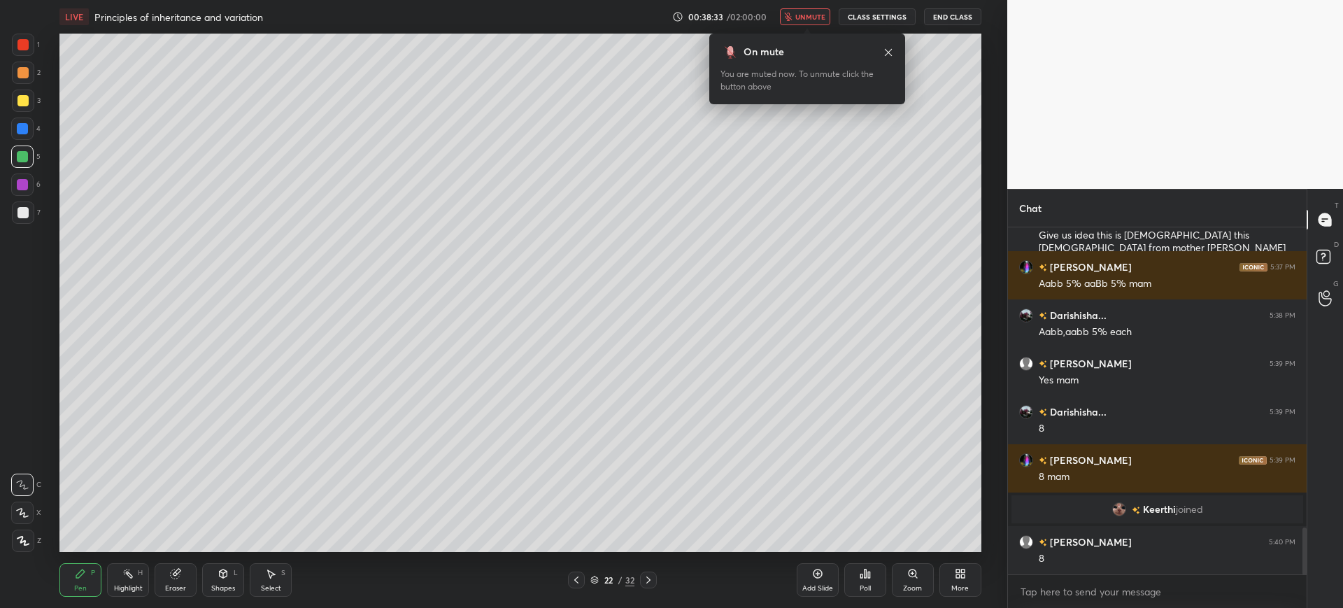
scroll to position [2252, 0]
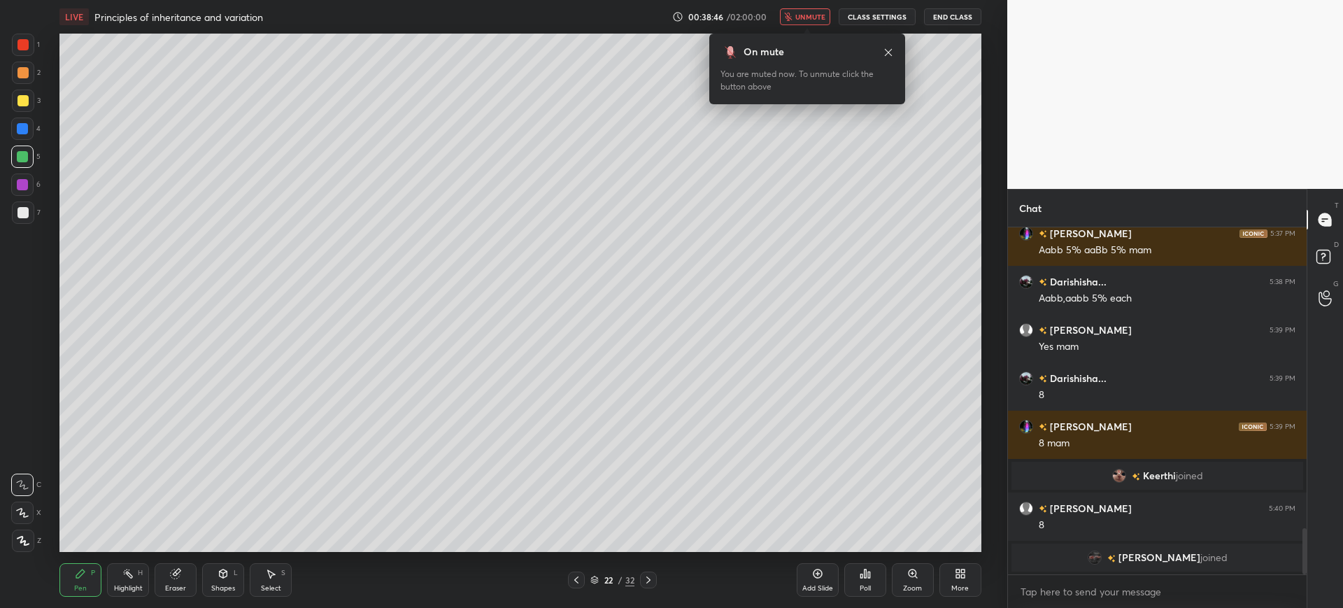
click at [31, 219] on div at bounding box center [23, 212] width 22 height 22
click at [829, 29] on div "On mute You are muted now. To unmute click the button above" at bounding box center [807, 64] width 196 height 79
click at [809, 24] on button "unmute" at bounding box center [805, 16] width 50 height 17
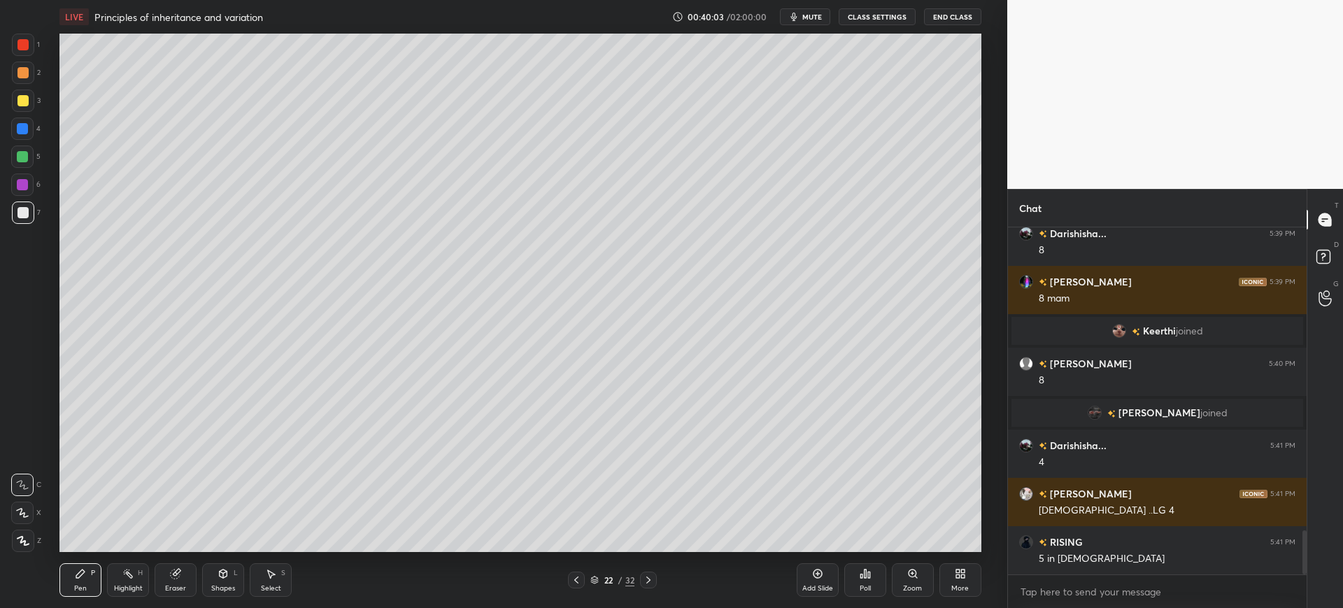
scroll to position [2432, 0]
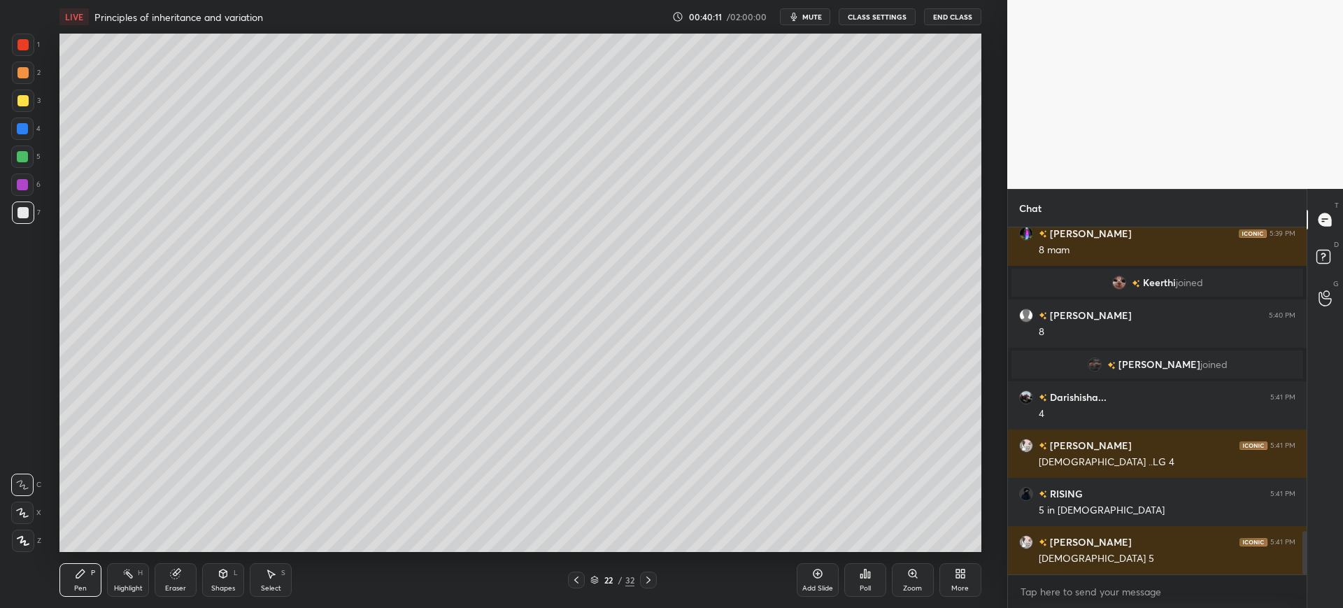
click at [823, 579] on div "Add Slide" at bounding box center [818, 580] width 42 height 34
click at [16, 47] on div at bounding box center [23, 45] width 22 height 22
click at [17, 218] on div at bounding box center [23, 212] width 22 height 22
click at [15, 109] on div at bounding box center [23, 101] width 22 height 22
click at [20, 220] on div at bounding box center [23, 212] width 22 height 22
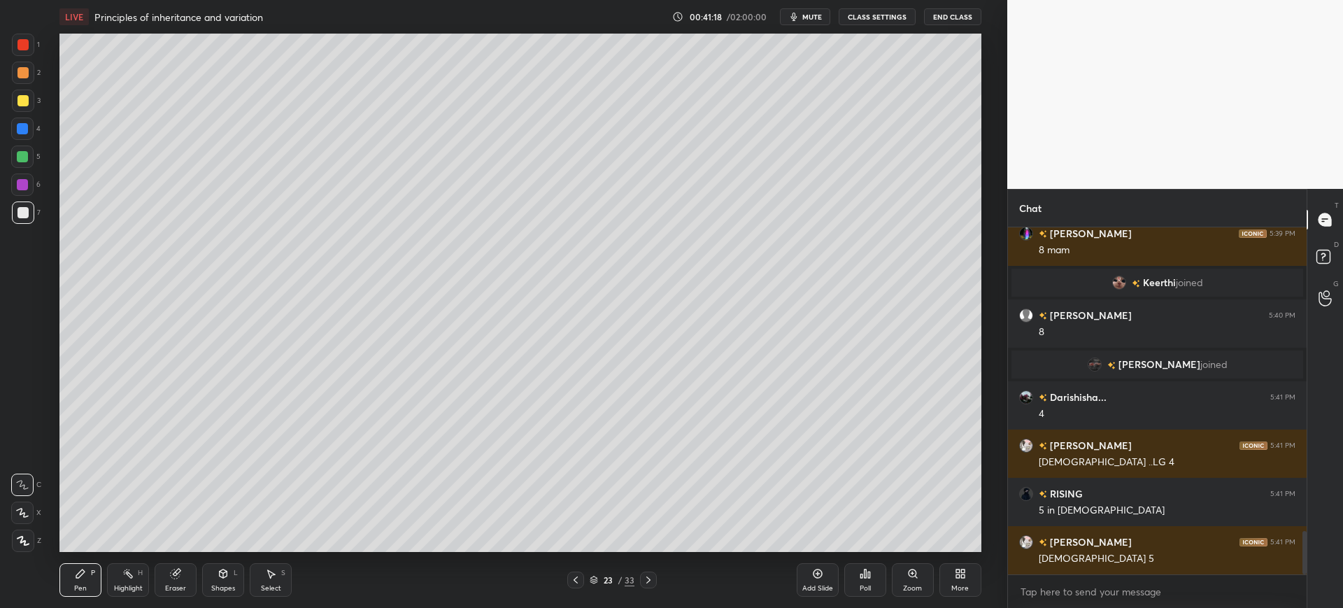
click at [27, 109] on div at bounding box center [23, 101] width 22 height 22
click at [26, 213] on div at bounding box center [22, 212] width 11 height 11
click at [35, 123] on div "4" at bounding box center [25, 129] width 29 height 22
click at [29, 216] on div at bounding box center [23, 212] width 22 height 22
click at [22, 211] on div at bounding box center [22, 212] width 11 height 11
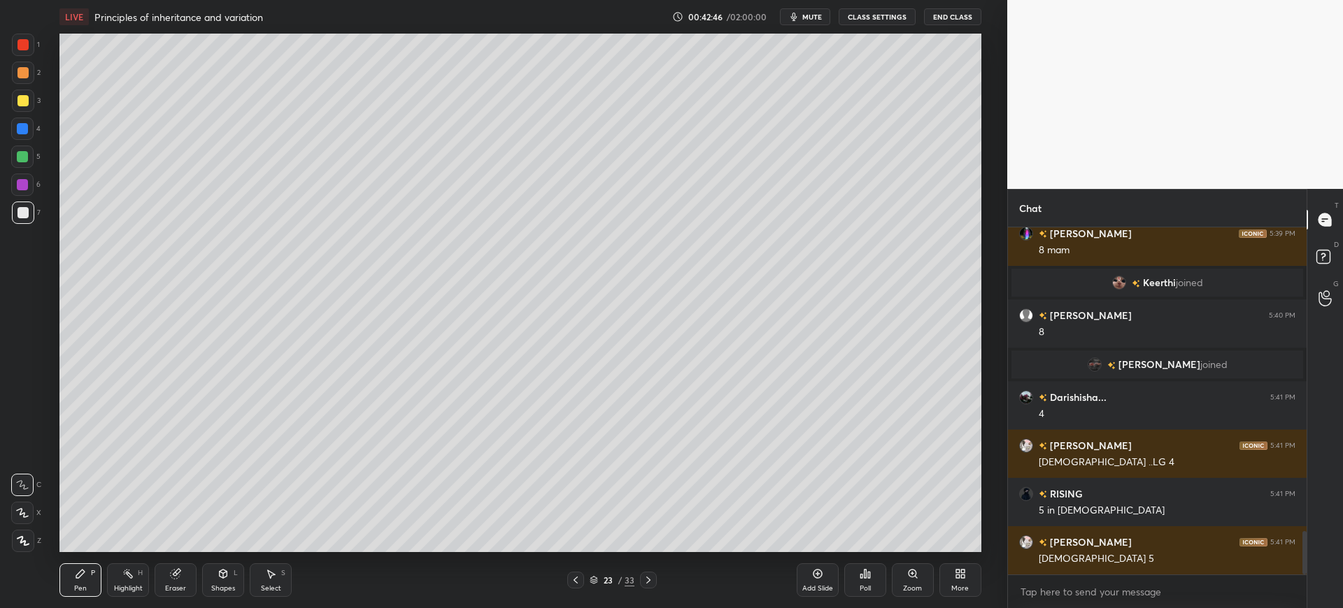
click at [17, 108] on div at bounding box center [23, 101] width 22 height 22
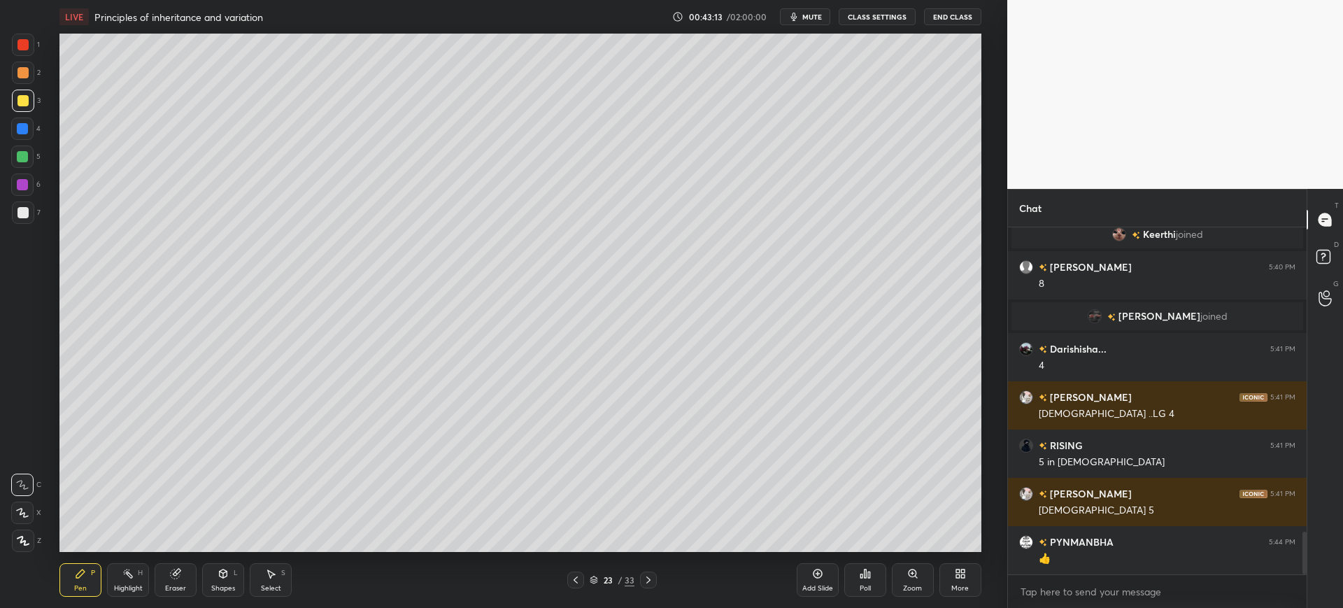
click at [43, 120] on div "1 2 3 4 5 6 7 C X Z C X Z E E Erase all H H" at bounding box center [22, 293] width 45 height 518
click at [33, 118] on div "4" at bounding box center [25, 129] width 29 height 22
click at [24, 221] on div at bounding box center [23, 212] width 22 height 22
click at [825, 576] on div "Add Slide" at bounding box center [818, 580] width 42 height 34
click at [27, 127] on div at bounding box center [22, 128] width 11 height 11
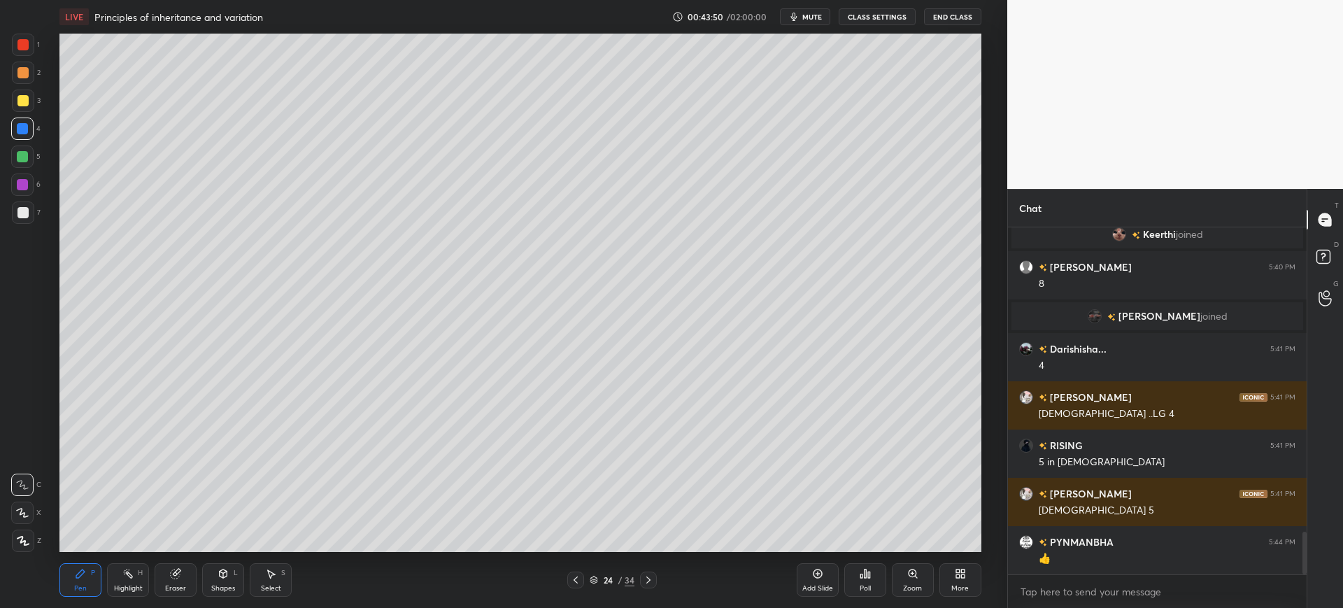
click at [25, 212] on div at bounding box center [22, 212] width 11 height 11
click at [25, 95] on div at bounding box center [22, 100] width 11 height 11
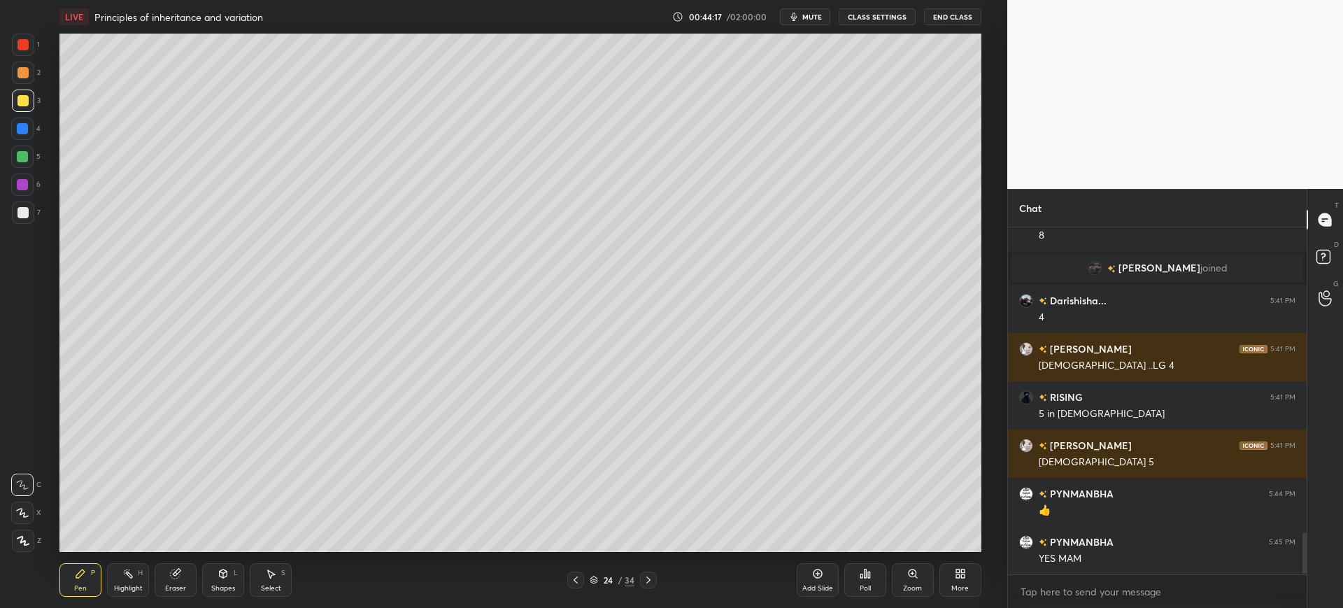
scroll to position [2577, 0]
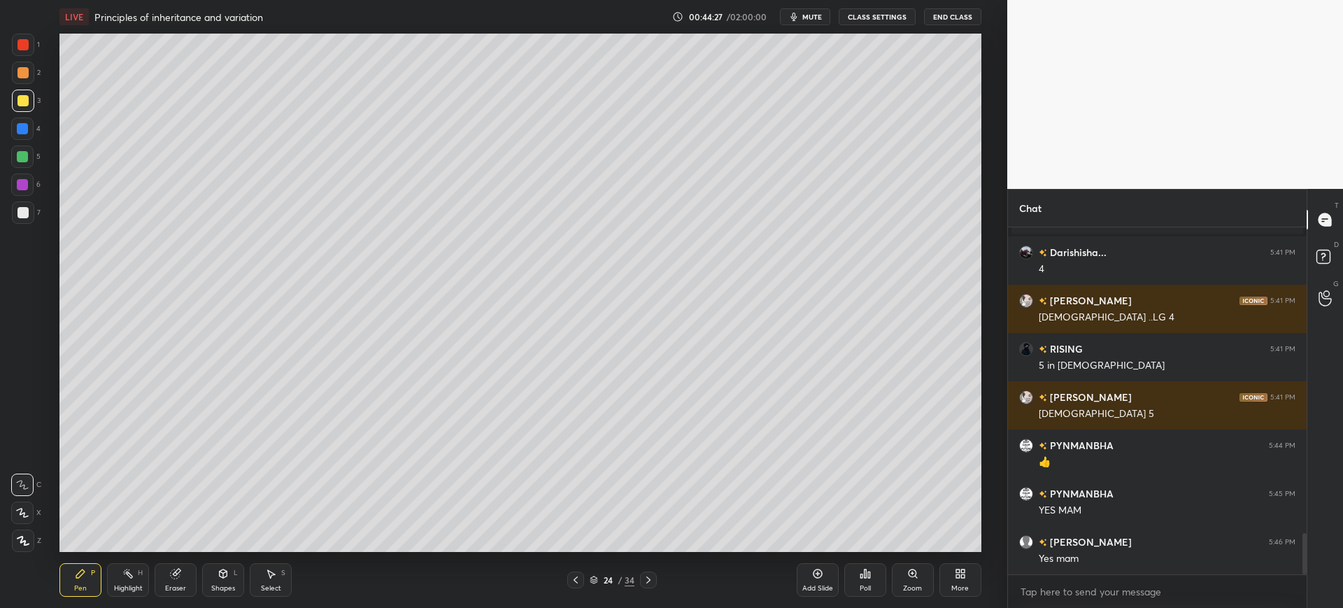
click at [34, 208] on div "7" at bounding box center [26, 212] width 29 height 22
click at [31, 90] on div "3" at bounding box center [26, 101] width 29 height 22
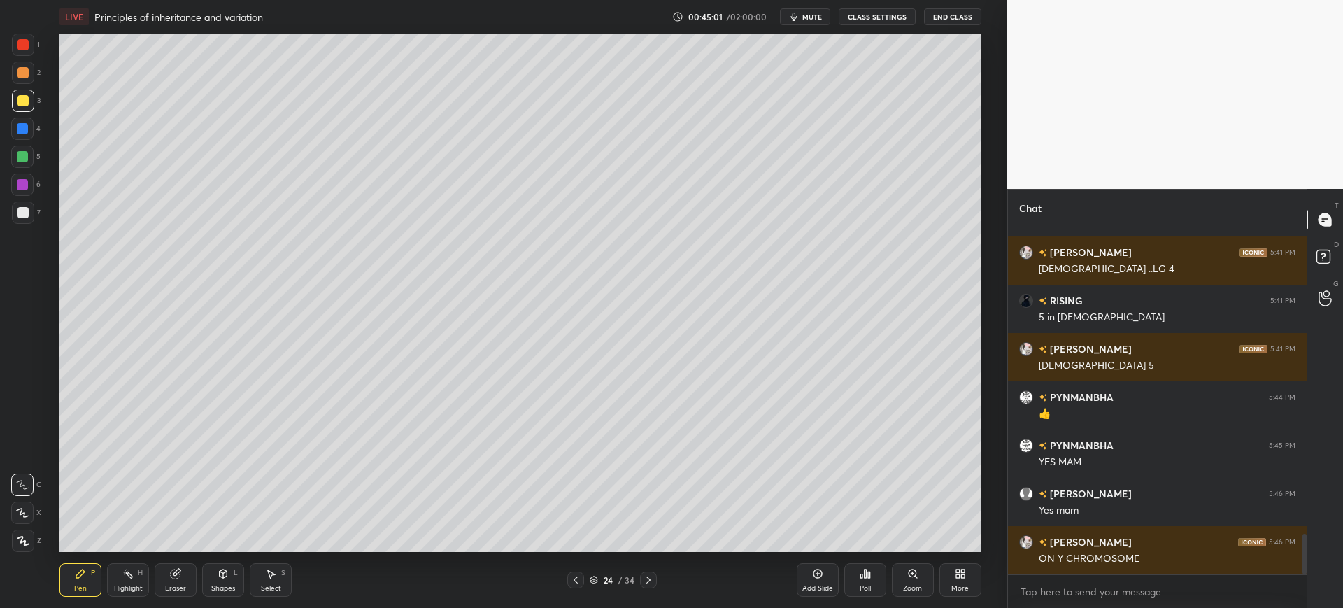
scroll to position [2673, 0]
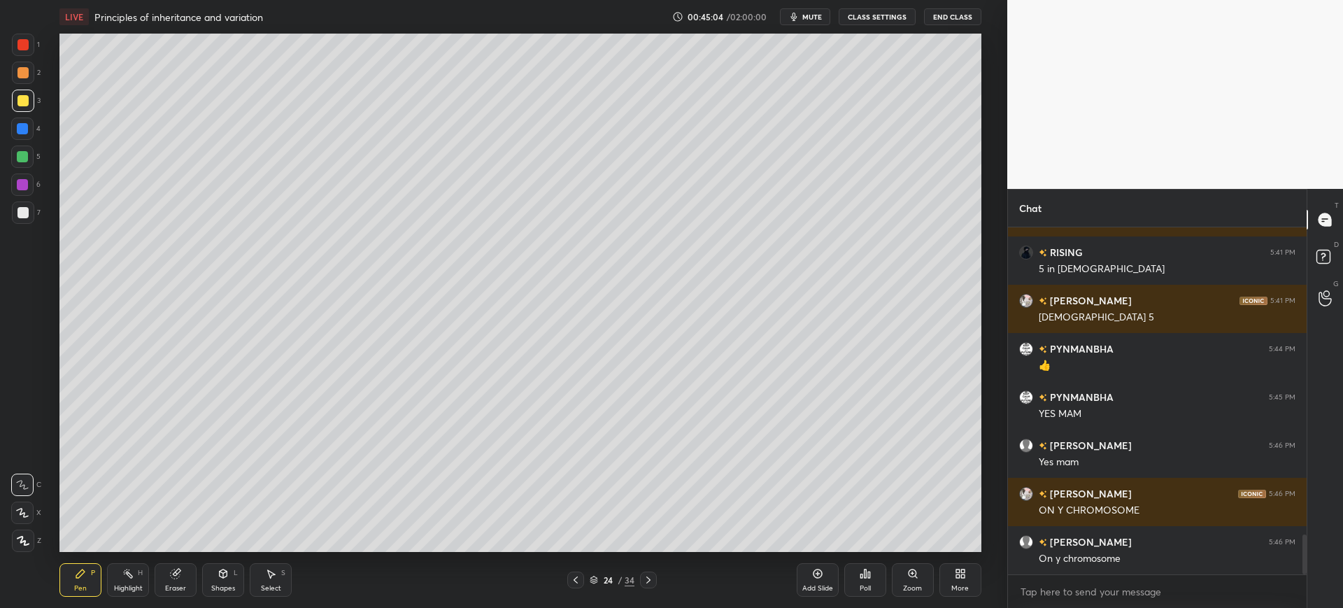
click at [17, 213] on div at bounding box center [22, 212] width 11 height 11
click at [22, 102] on div at bounding box center [22, 100] width 11 height 11
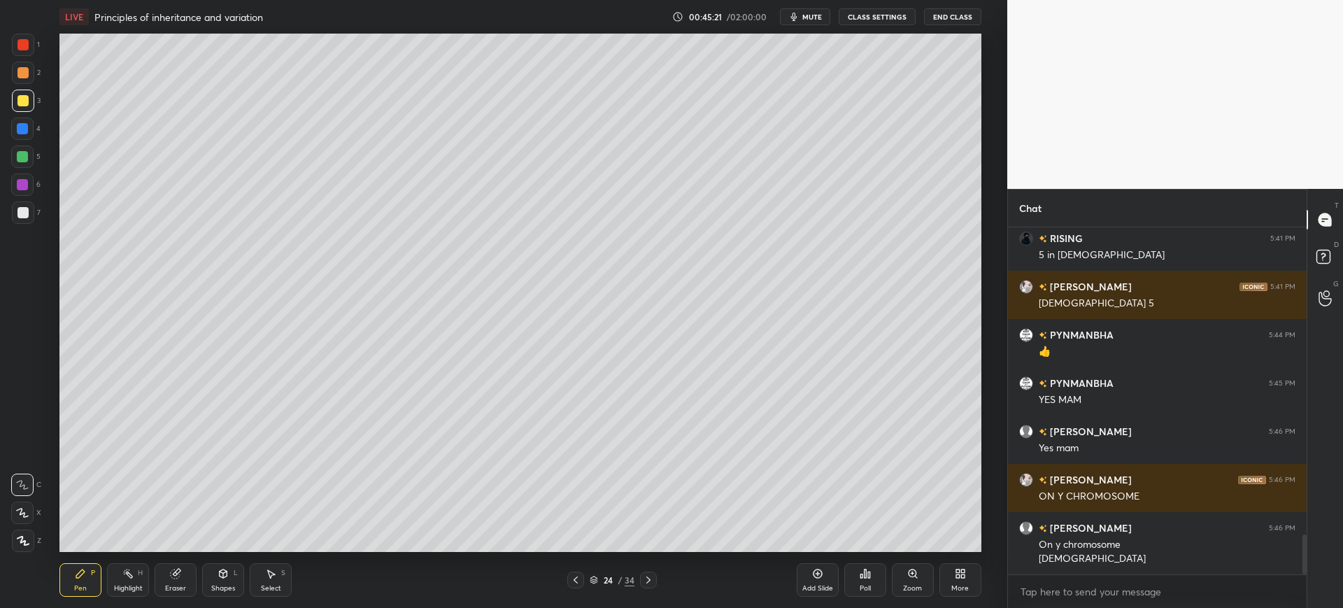
click at [183, 585] on div "Eraser" at bounding box center [175, 588] width 21 height 7
click at [77, 585] on div "Pen" at bounding box center [80, 588] width 13 height 7
click at [987, 518] on div "Setting up your live class Poll for secs No correct answer Start poll" at bounding box center [520, 293] width 951 height 518
click at [947, 543] on div "Add Slide Poll Zoom More" at bounding box center [889, 580] width 185 height 78
click at [14, 207] on div at bounding box center [23, 212] width 22 height 22
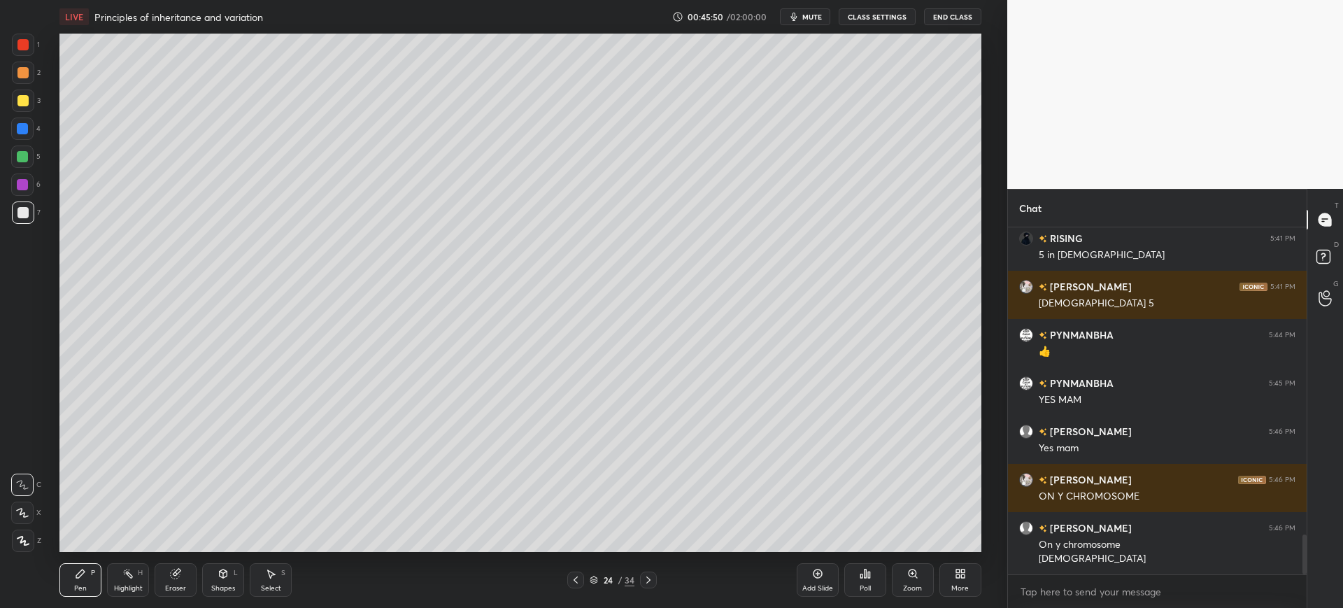
click at [18, 213] on div at bounding box center [22, 212] width 11 height 11
click at [32, 93] on div at bounding box center [23, 101] width 22 height 22
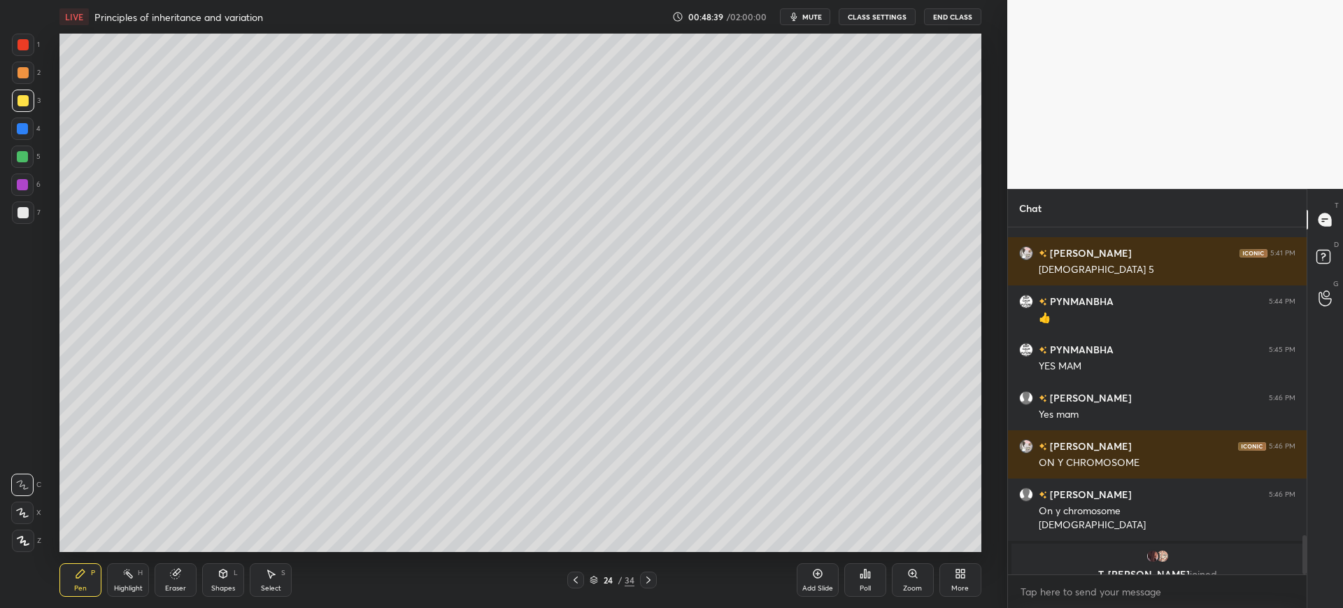
scroll to position [2738, 0]
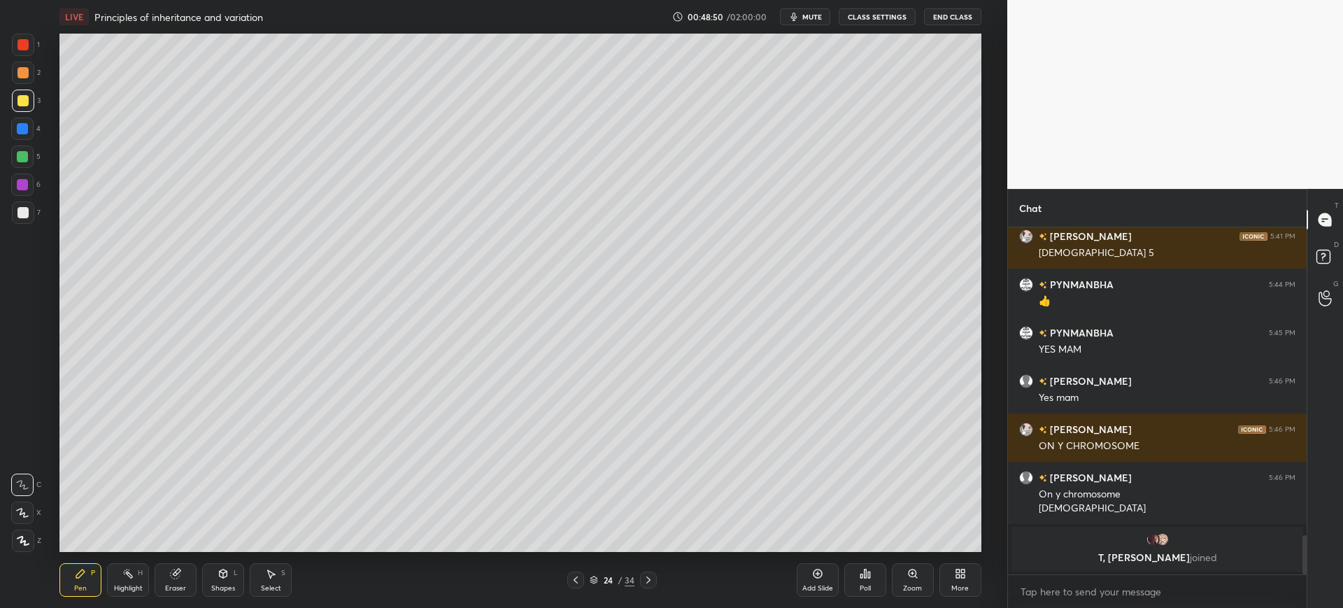
click at [21, 222] on div at bounding box center [23, 212] width 22 height 22
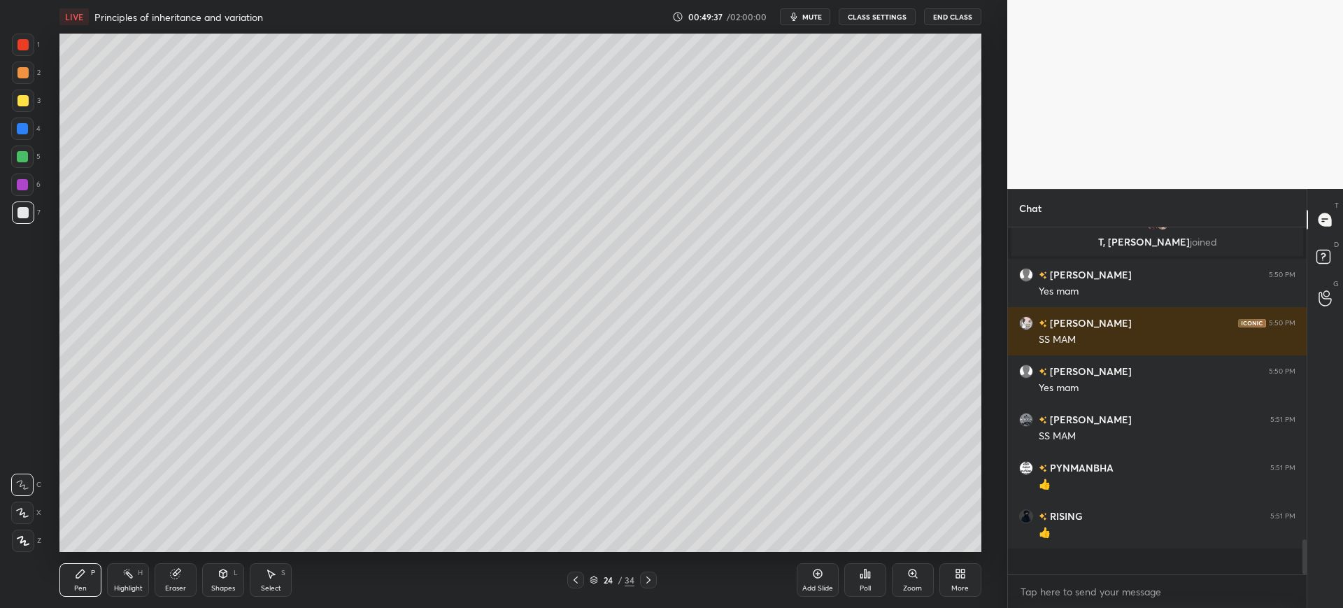
scroll to position [2826, 0]
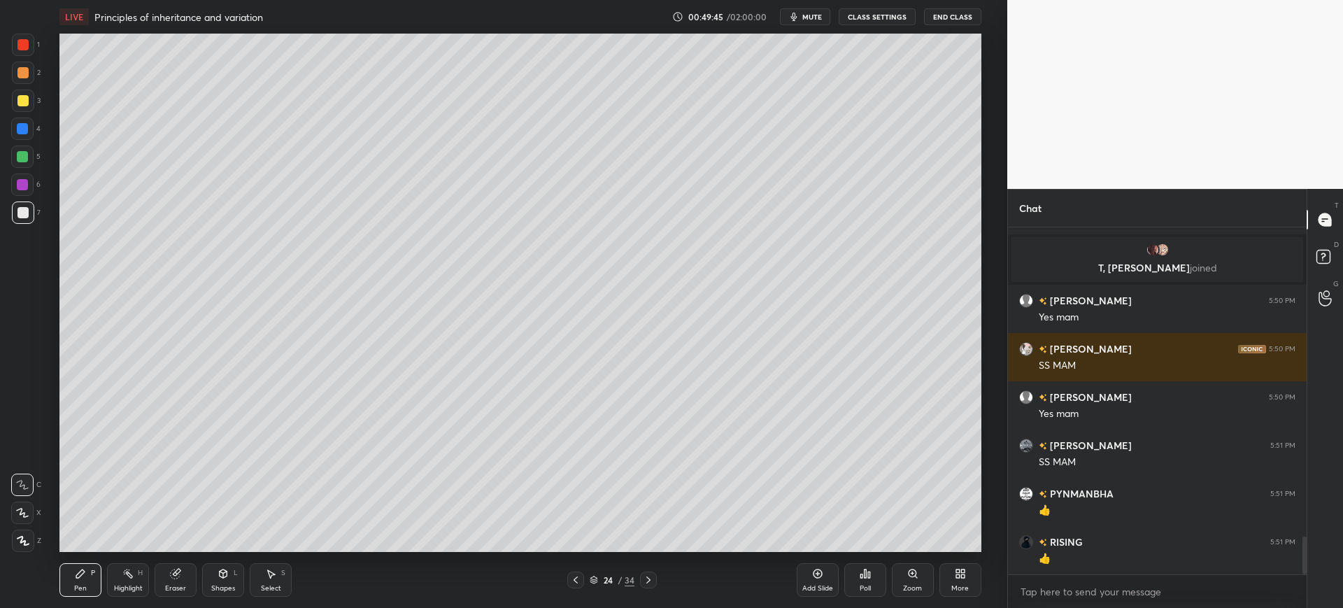
click at [35, 102] on div "3" at bounding box center [26, 101] width 29 height 22
click at [19, 225] on div "7" at bounding box center [26, 215] width 29 height 28
click at [651, 581] on icon at bounding box center [648, 579] width 11 height 11
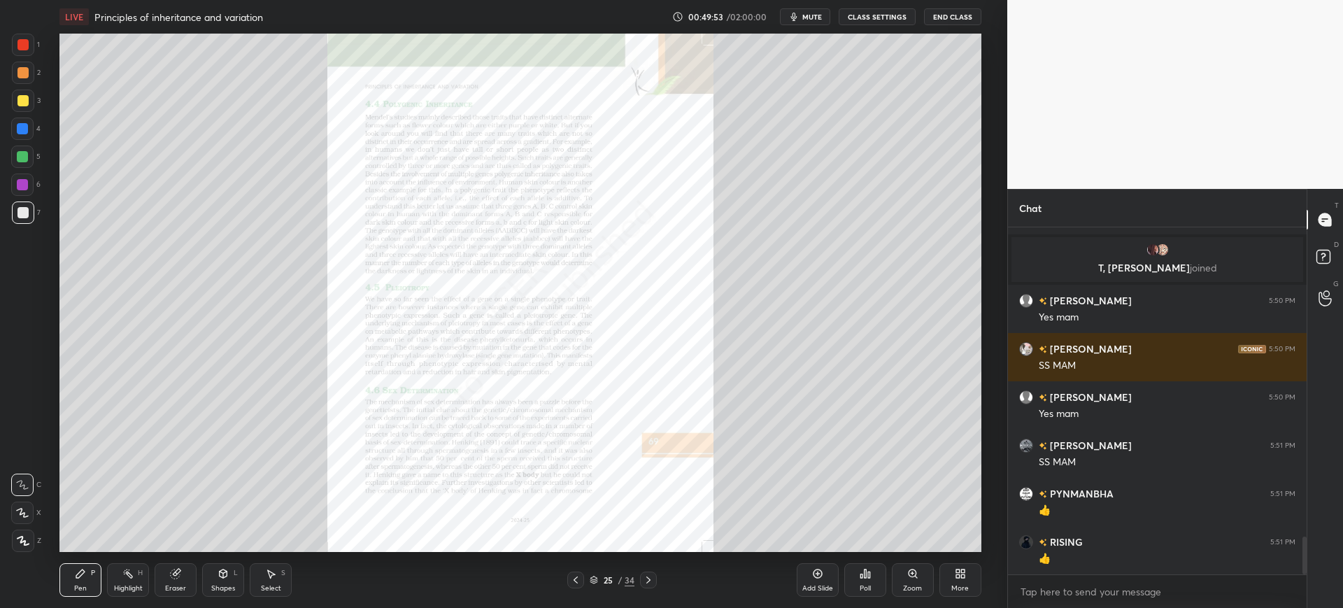
click at [587, 578] on div "25 / 34" at bounding box center [612, 579] width 90 height 17
click at [569, 581] on div at bounding box center [575, 579] width 17 height 17
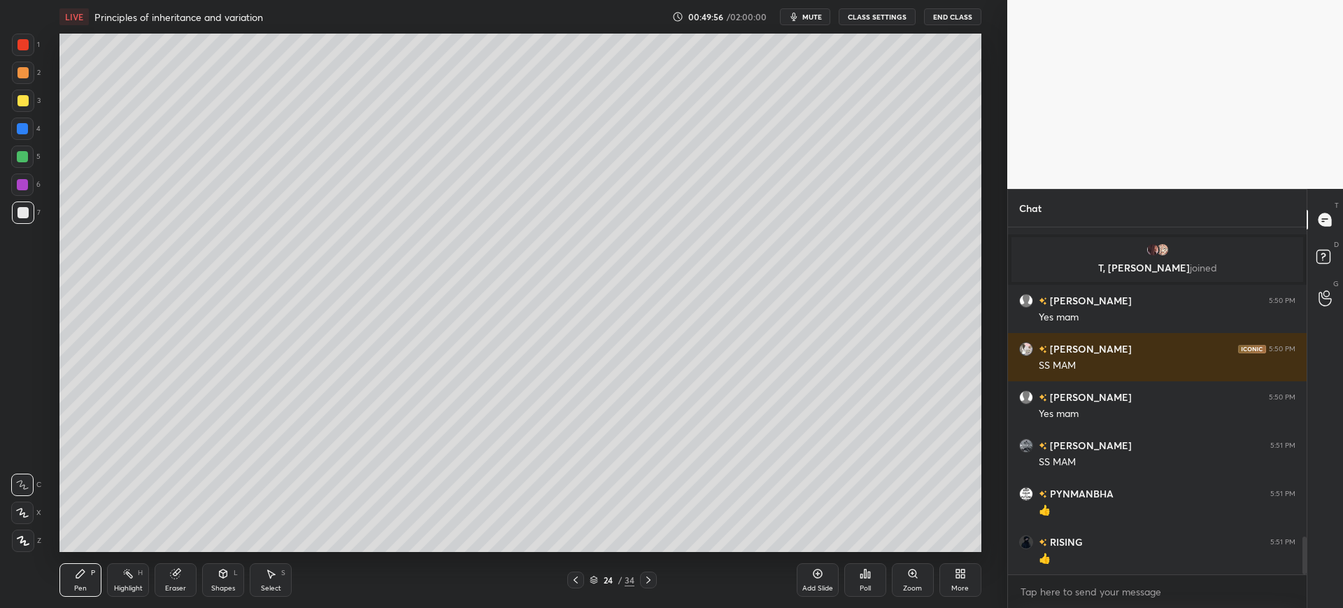
click at [810, 583] on div "Add Slide" at bounding box center [818, 580] width 42 height 34
click at [15, 115] on div "3" at bounding box center [26, 104] width 29 height 28
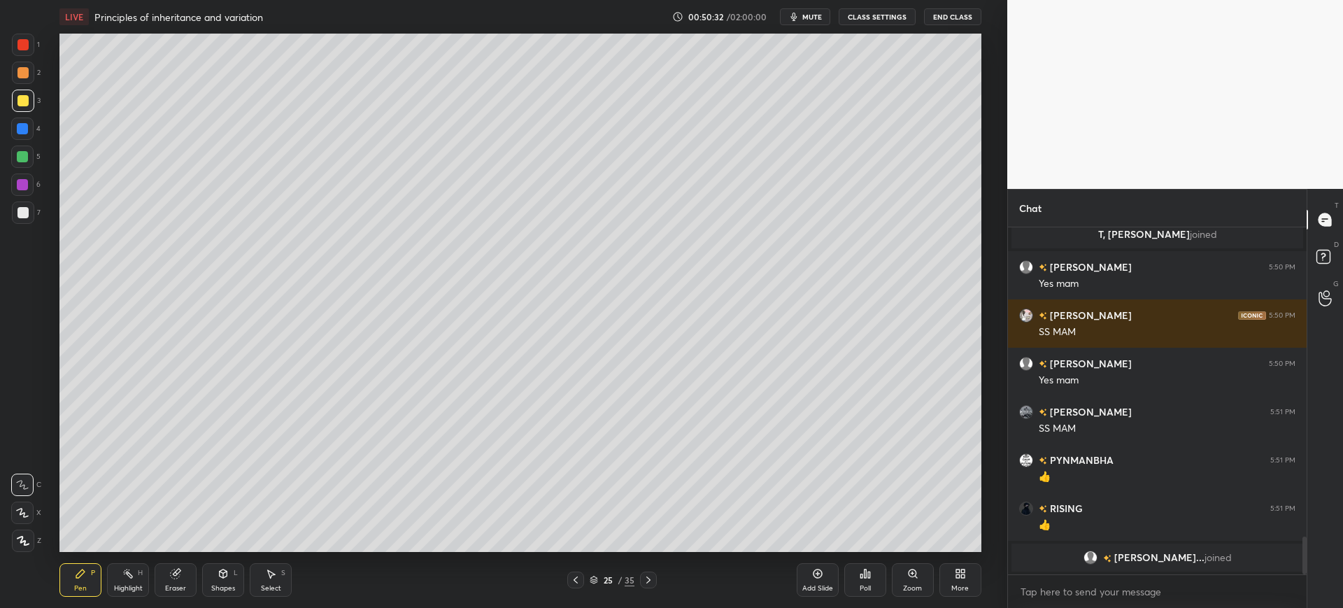
scroll to position [2877, 0]
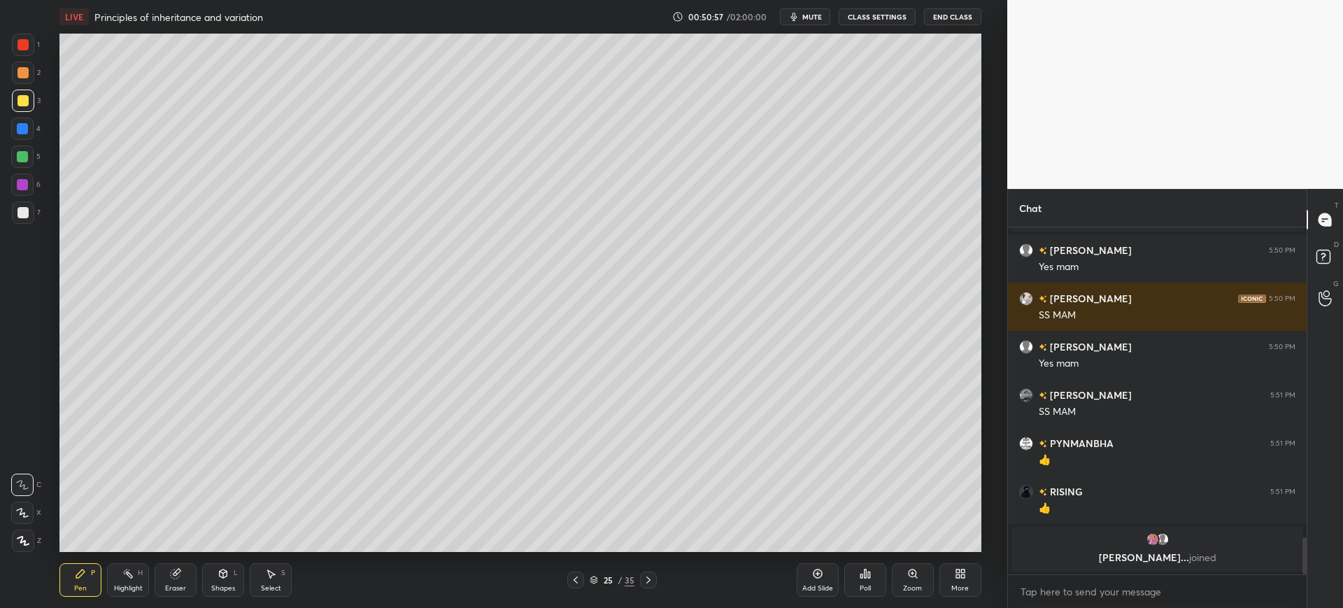
click at [23, 211] on div at bounding box center [22, 212] width 11 height 11
click at [22, 99] on div at bounding box center [22, 100] width 11 height 11
click at [20, 45] on div at bounding box center [22, 44] width 11 height 11
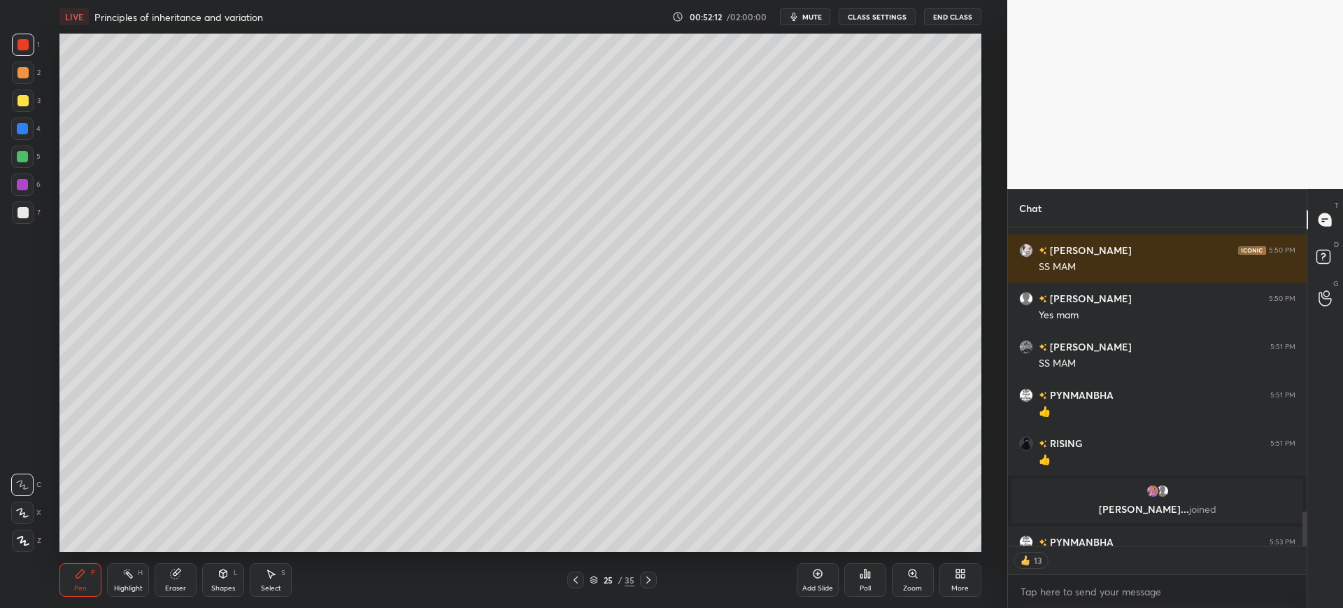
scroll to position [343, 294]
click at [22, 228] on div "7" at bounding box center [26, 215] width 29 height 28
click at [806, 588] on div "Add Slide" at bounding box center [817, 588] width 31 height 7
click at [227, 576] on icon at bounding box center [224, 573] width 8 height 8
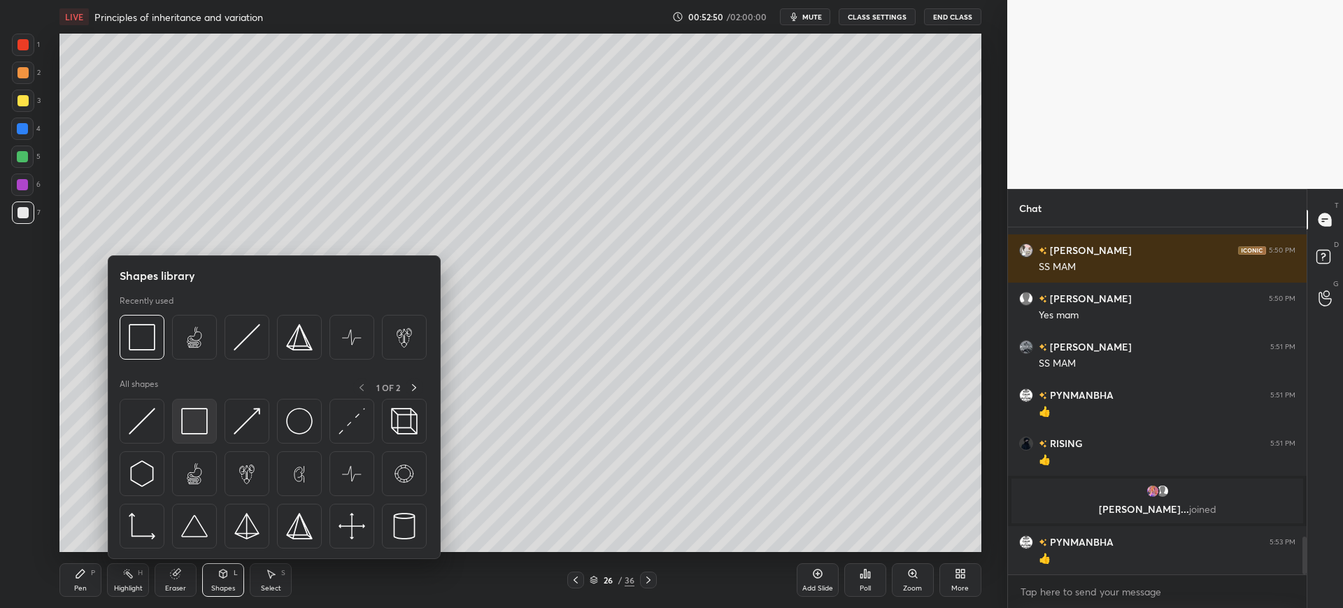
click at [195, 427] on img at bounding box center [194, 421] width 27 height 27
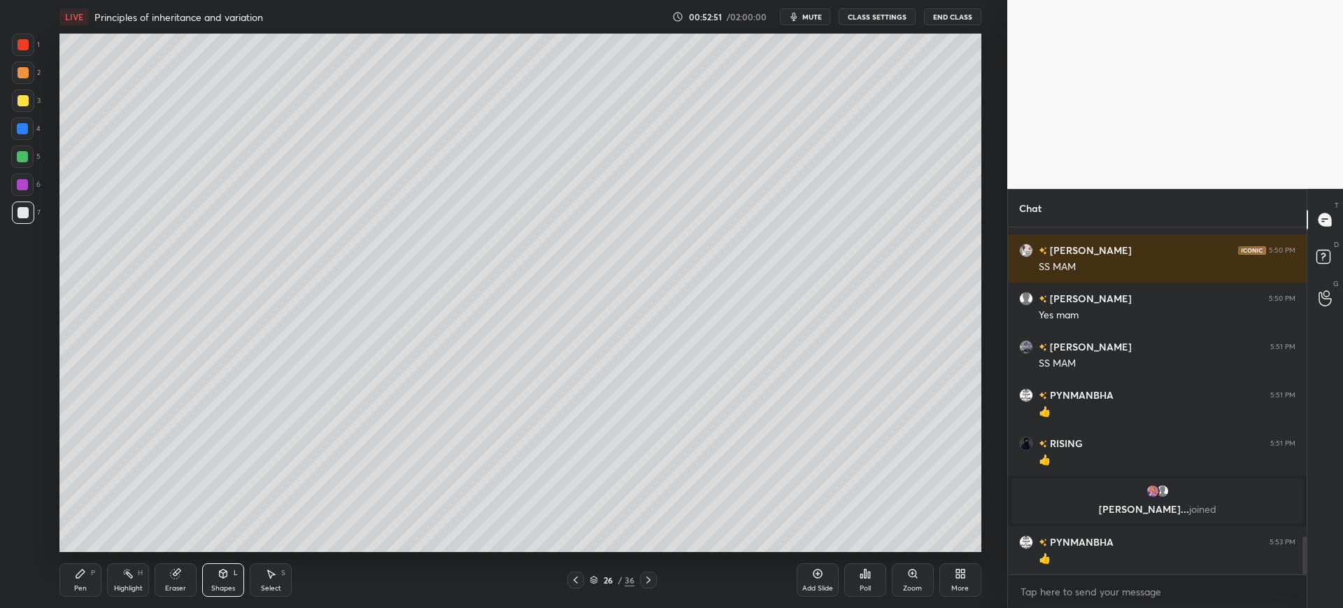
click at [227, 562] on div "Pen P Highlight H Eraser Shapes L Select S 26 / 36 Add Slide Poll Zoom More" at bounding box center [519, 580] width 921 height 56
click at [227, 574] on icon at bounding box center [224, 573] width 8 height 8
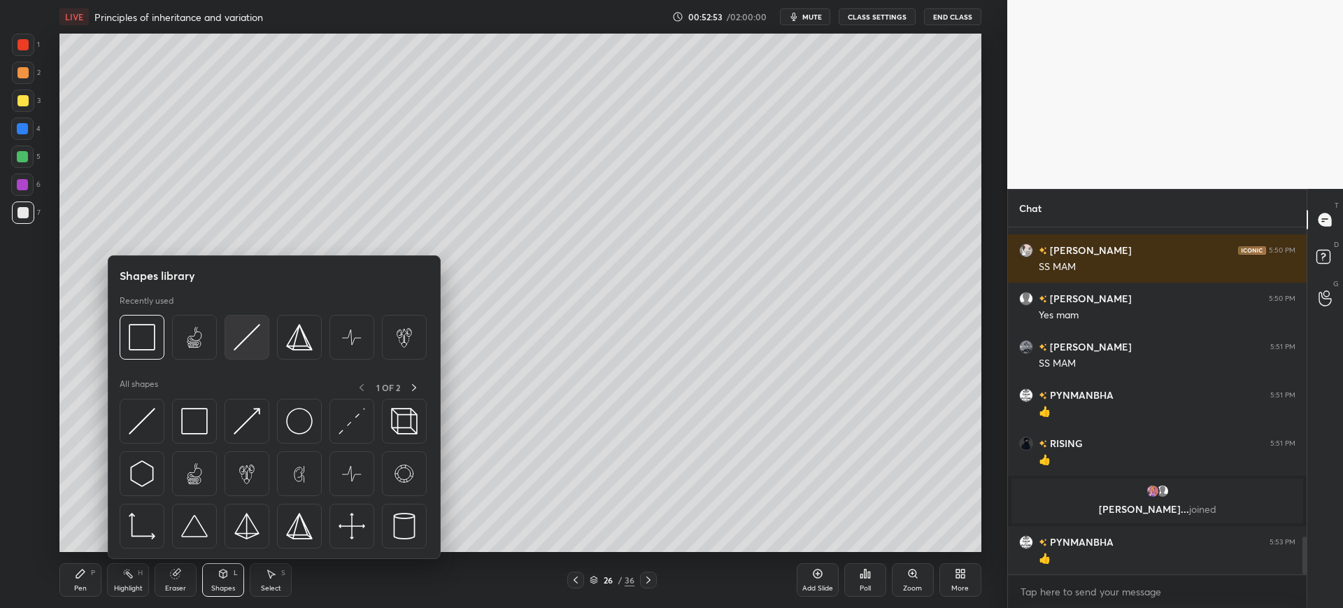
click at [252, 334] on img at bounding box center [247, 337] width 27 height 27
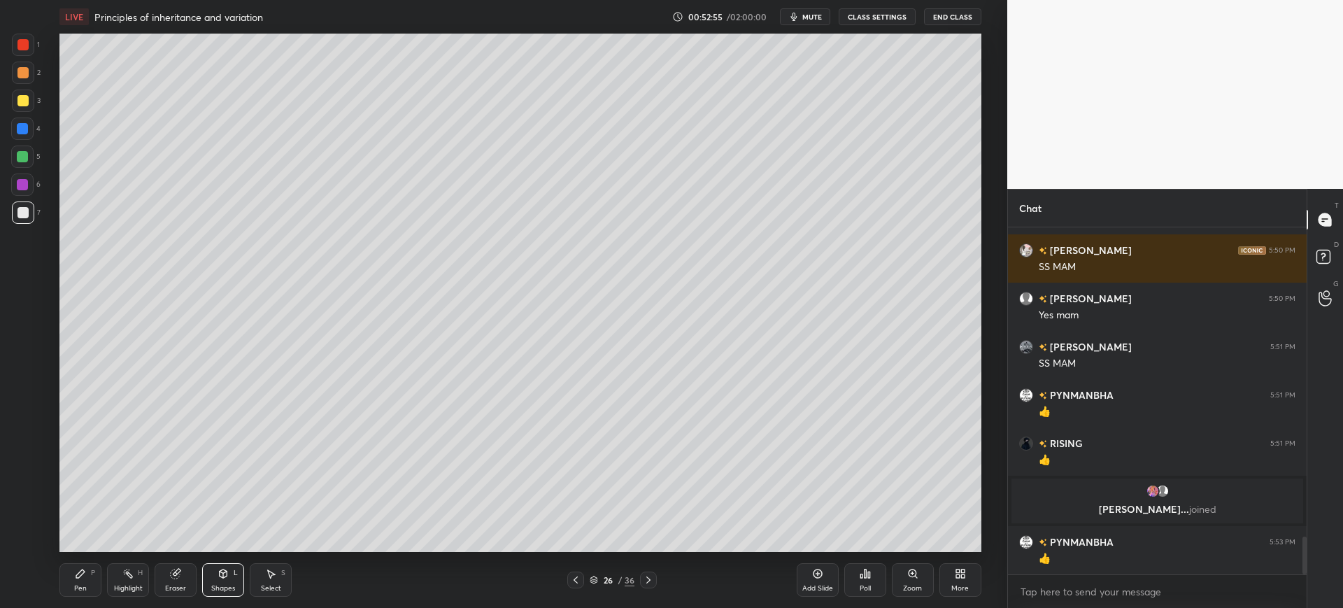
click at [76, 585] on div "Pen" at bounding box center [80, 588] width 13 height 7
click at [20, 104] on div at bounding box center [22, 100] width 11 height 11
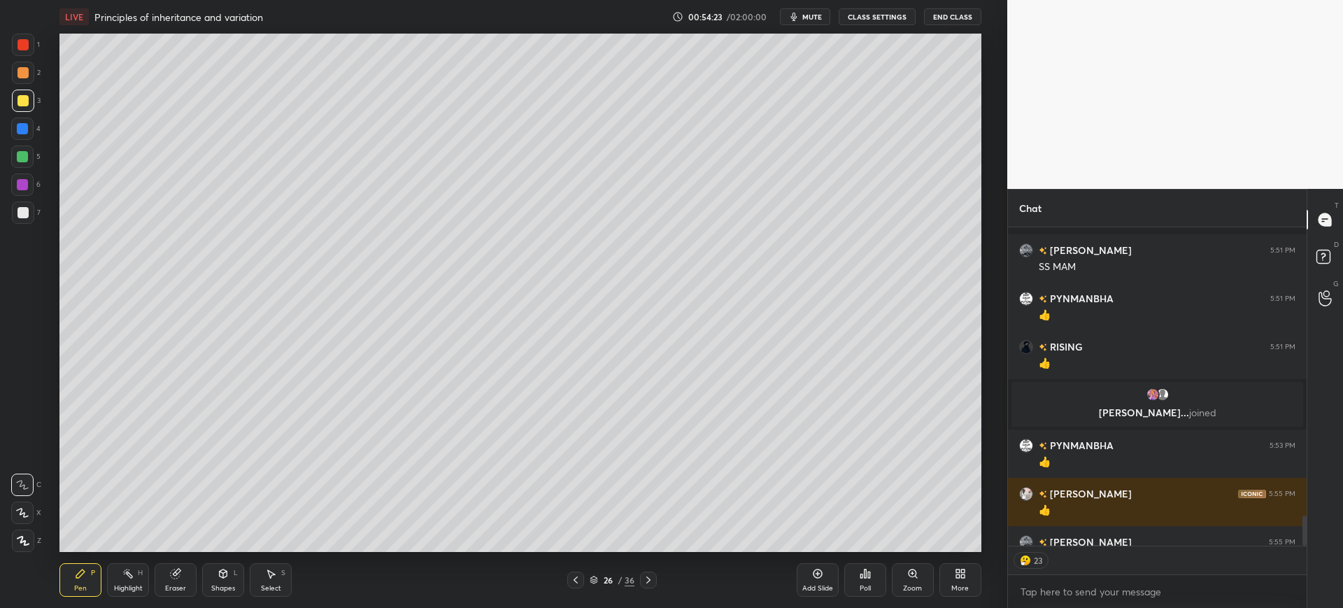
scroll to position [3019, 0]
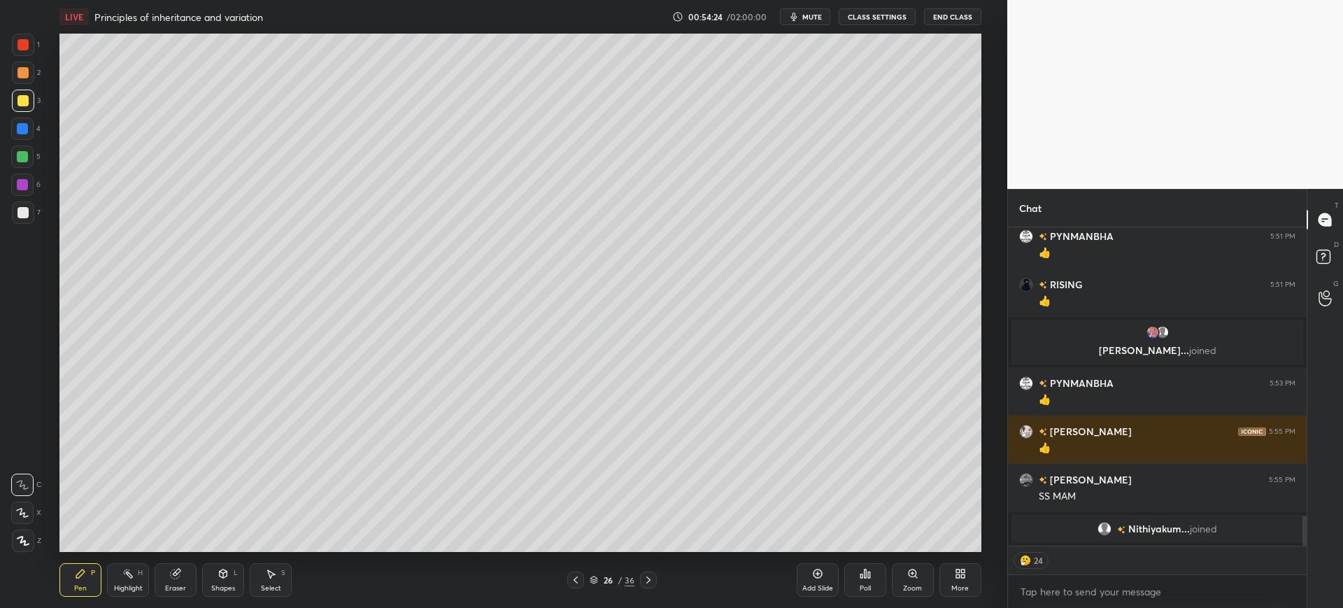
click at [24, 124] on div at bounding box center [22, 128] width 11 height 11
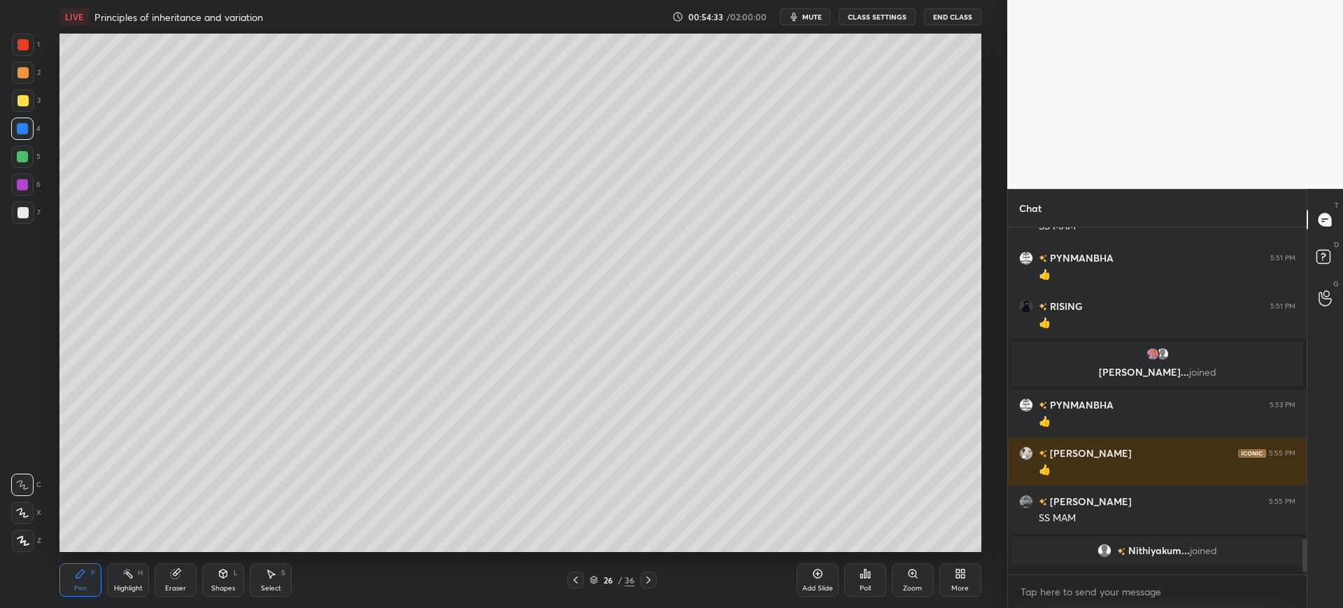
scroll to position [2990, 0]
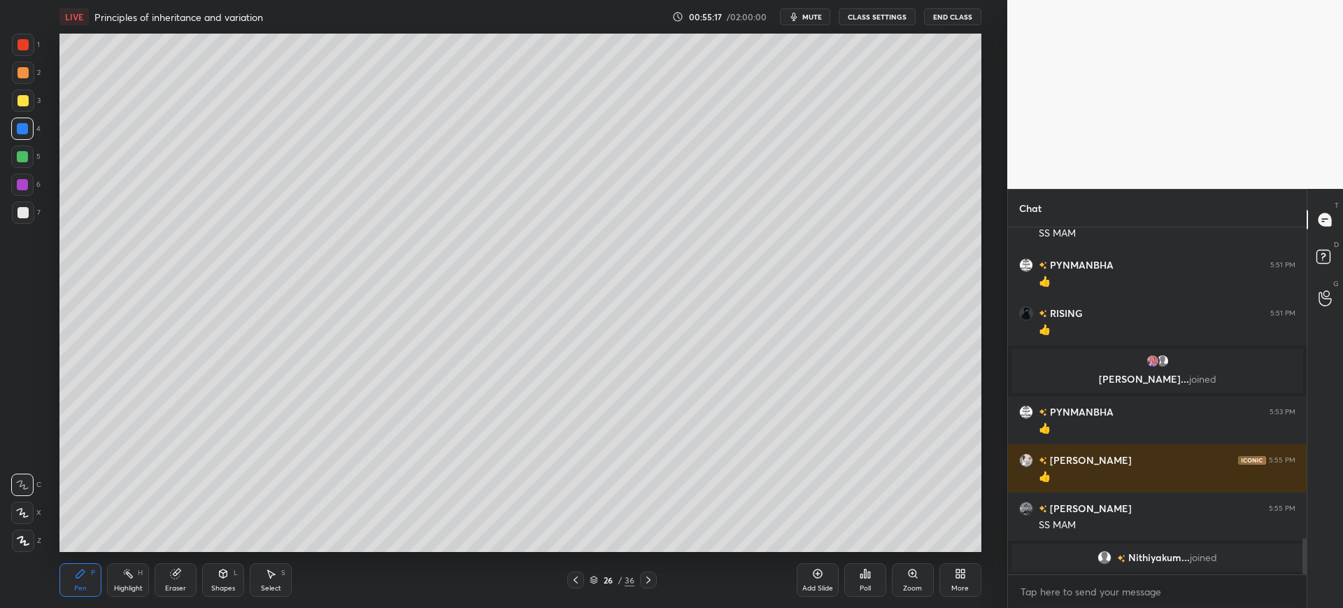
click at [27, 94] on div at bounding box center [23, 101] width 22 height 22
click at [31, 47] on div at bounding box center [23, 45] width 22 height 22
click at [24, 218] on div at bounding box center [23, 212] width 22 height 22
click at [14, 109] on div at bounding box center [23, 101] width 22 height 22
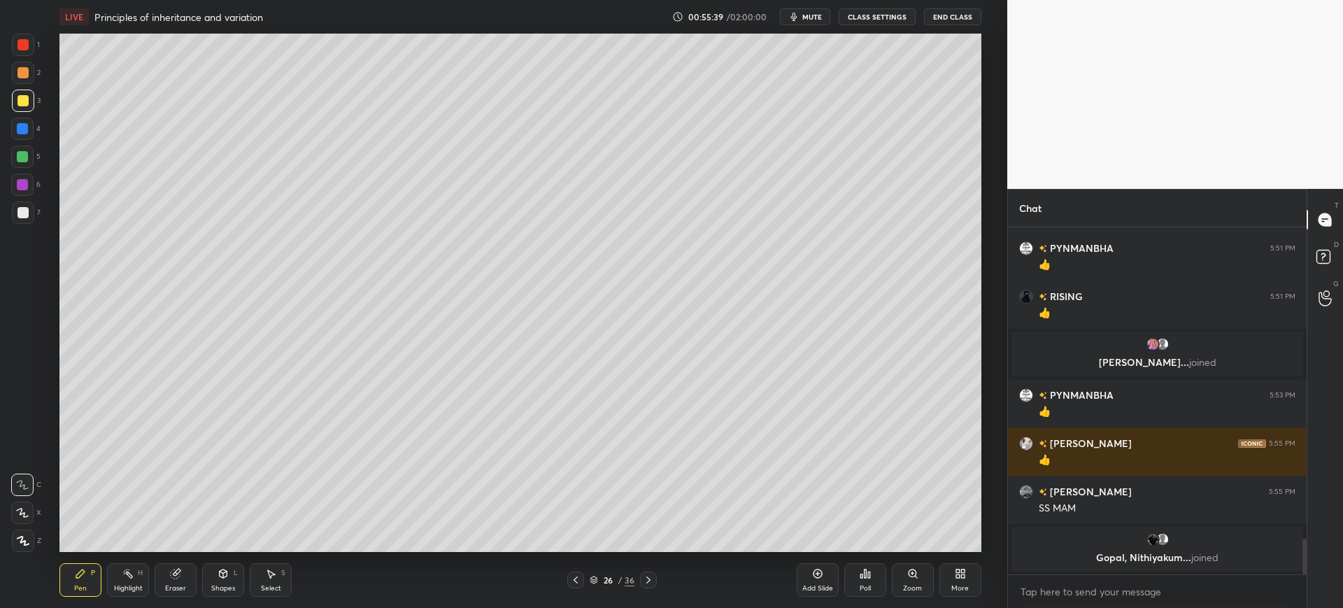
click at [29, 225] on div "7" at bounding box center [26, 215] width 29 height 28
click at [24, 106] on div at bounding box center [23, 101] width 22 height 22
click at [36, 152] on div "5" at bounding box center [25, 156] width 29 height 22
click at [33, 154] on div at bounding box center [22, 156] width 22 height 22
click at [20, 218] on div at bounding box center [22, 212] width 11 height 11
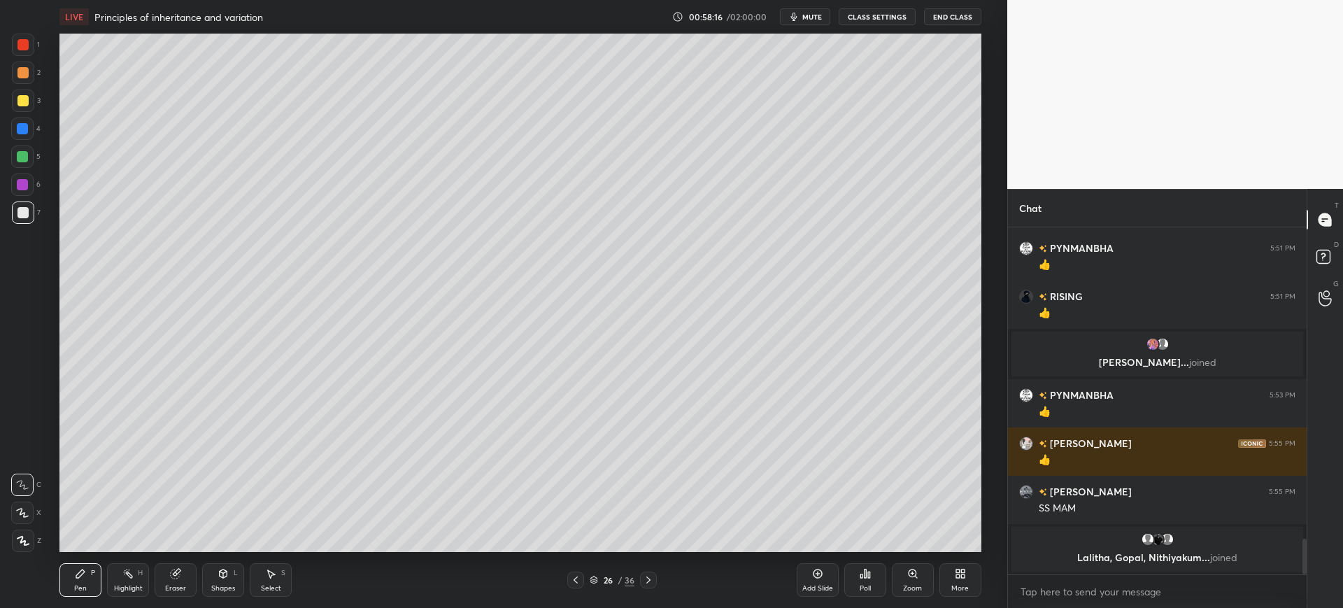
click at [12, 108] on div at bounding box center [23, 101] width 22 height 22
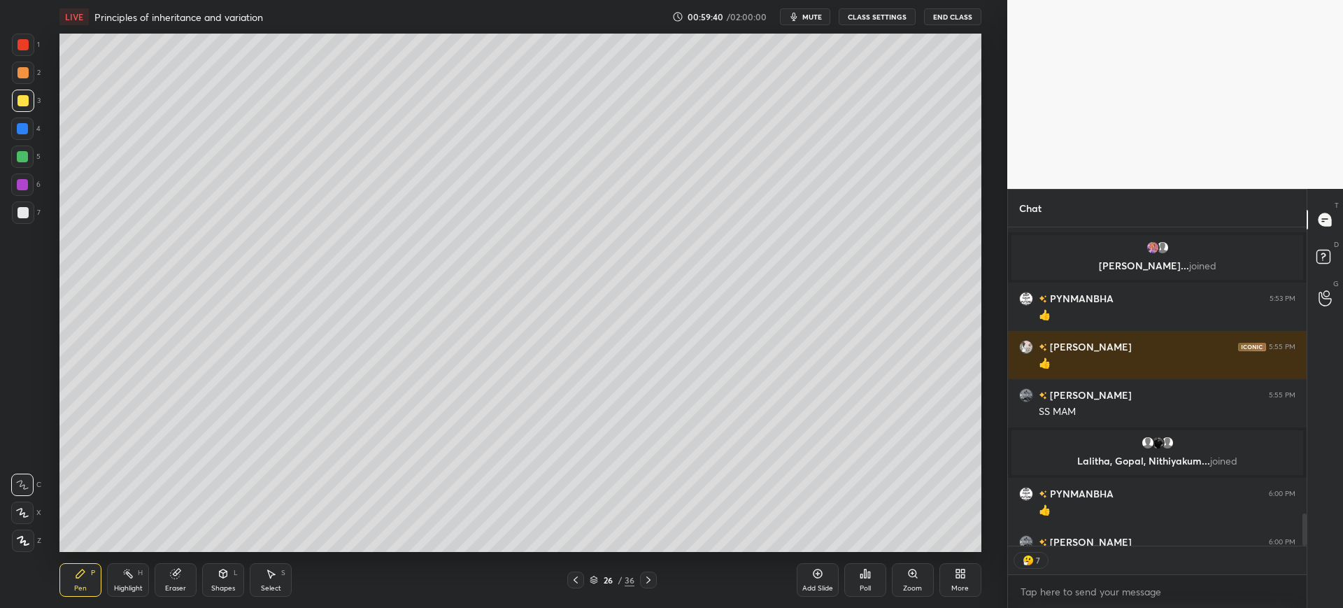
scroll to position [343, 294]
click at [824, 579] on div "Add Slide" at bounding box center [818, 580] width 42 height 34
click at [215, 573] on div "Shapes L" at bounding box center [223, 580] width 42 height 34
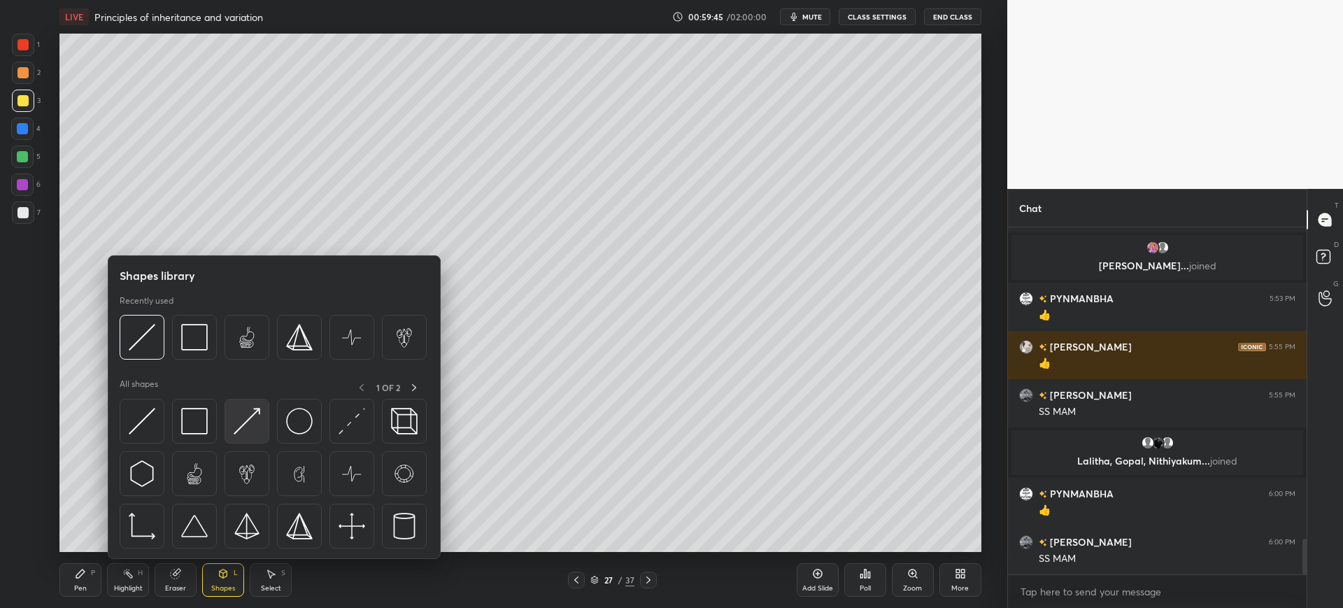
click at [249, 421] on img at bounding box center [247, 421] width 27 height 27
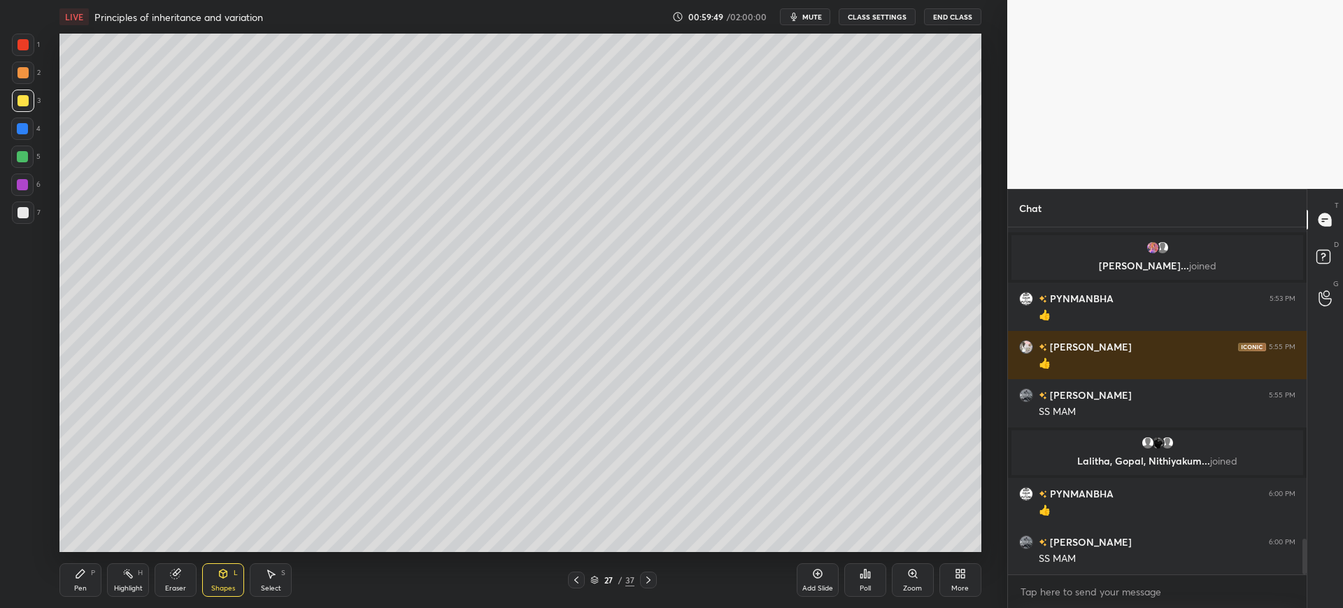
scroll to position [3100, 0]
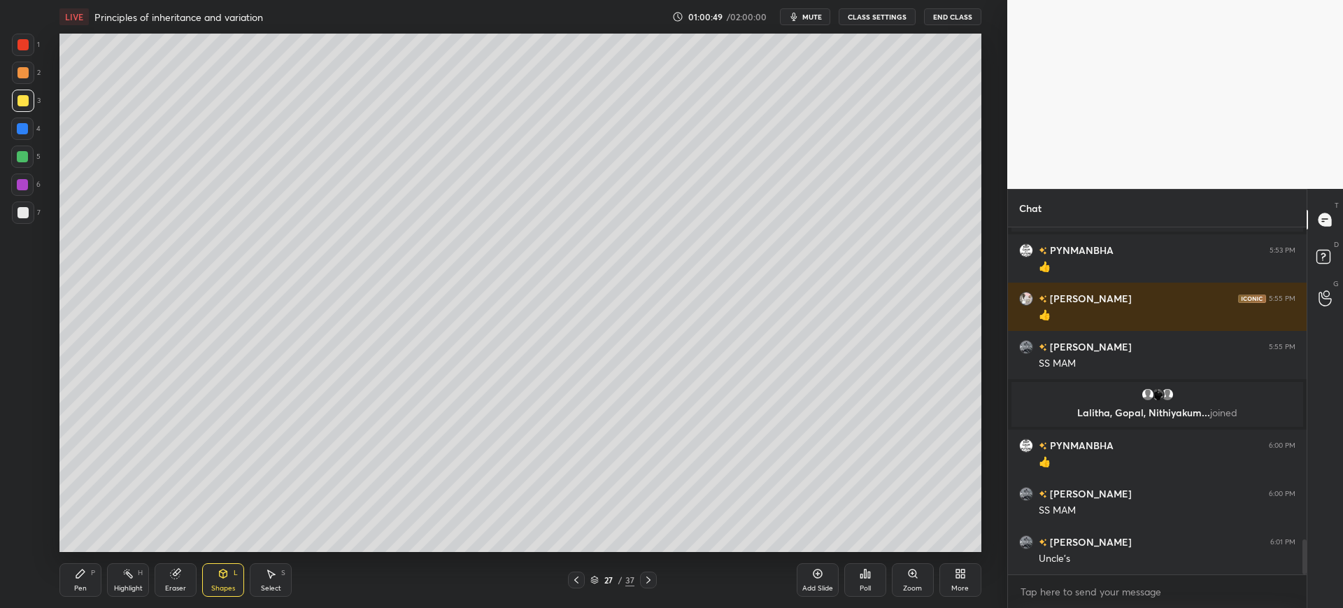
click at [85, 585] on div "Pen" at bounding box center [80, 588] width 13 height 7
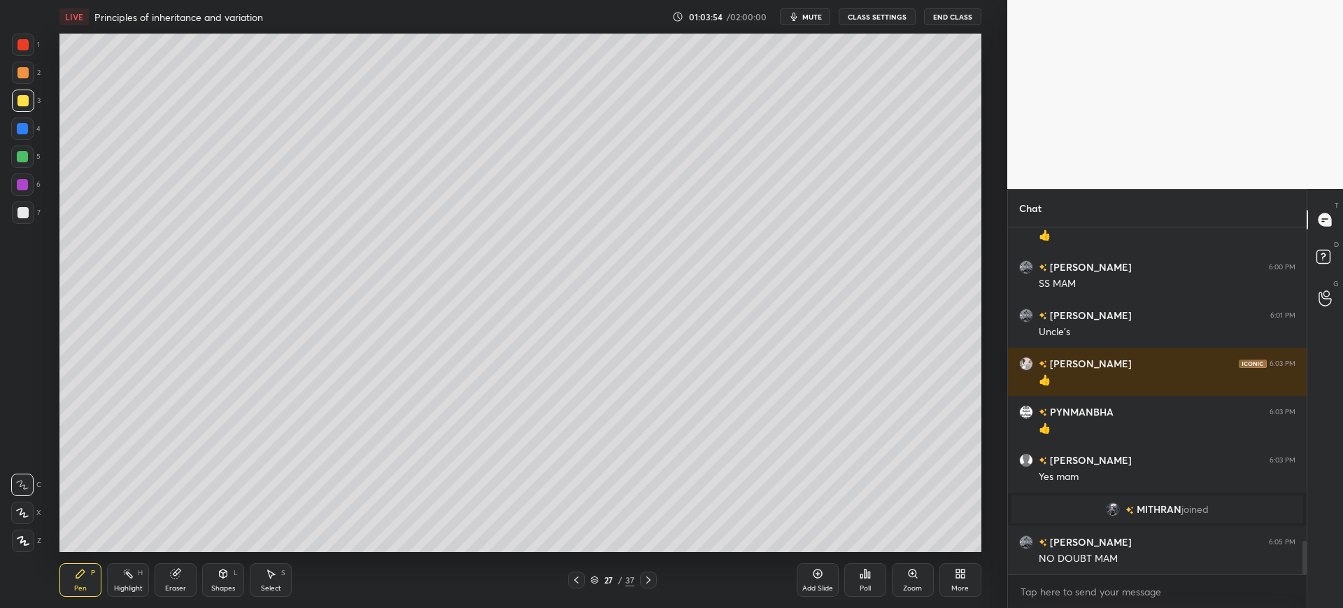
scroll to position [3251, 0]
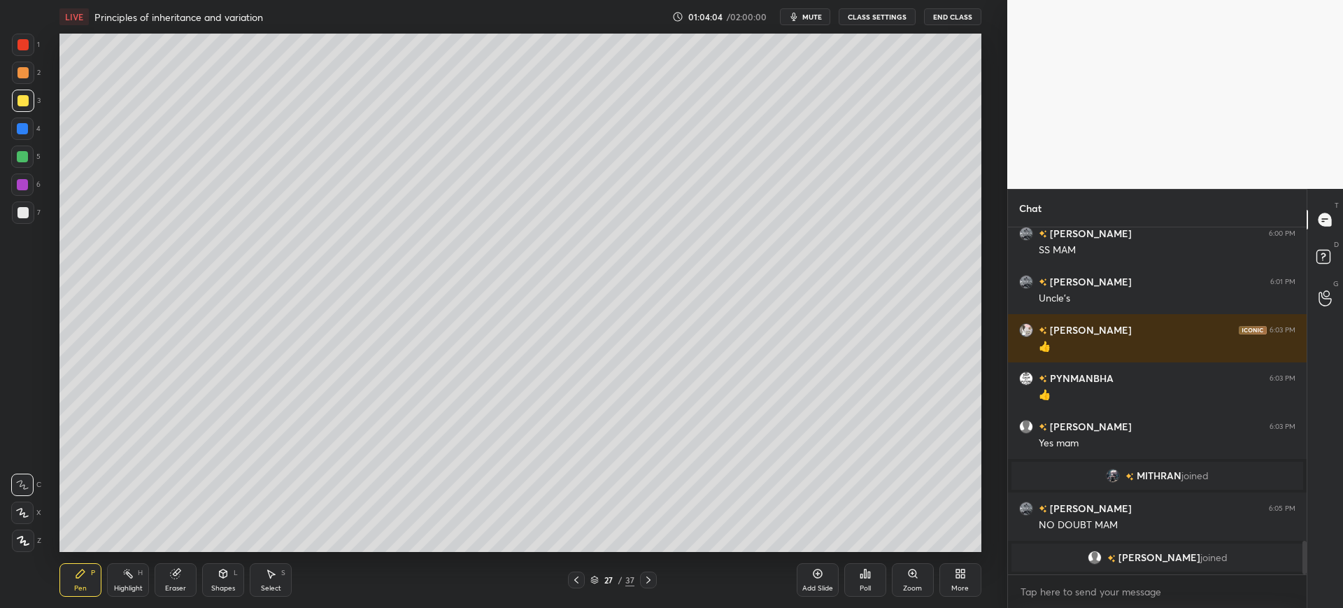
click at [24, 52] on div at bounding box center [23, 45] width 22 height 22
click at [25, 211] on div at bounding box center [22, 212] width 11 height 11
click at [21, 97] on div at bounding box center [22, 100] width 11 height 11
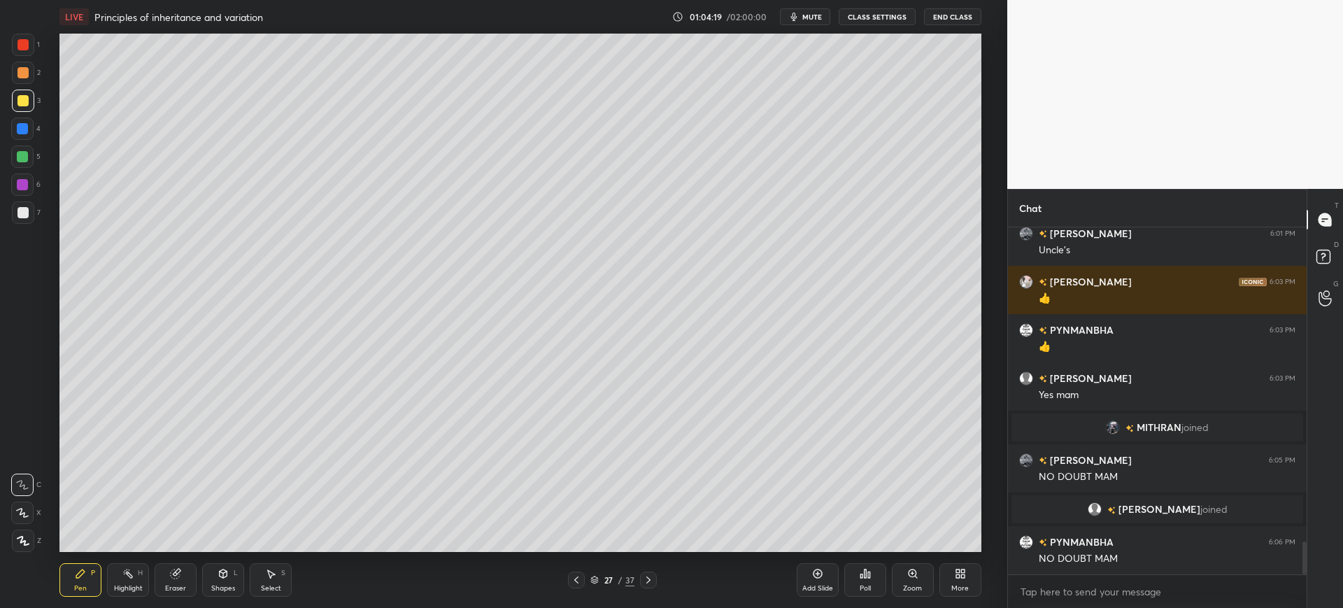
click at [30, 218] on div at bounding box center [23, 212] width 22 height 22
click at [20, 127] on div at bounding box center [22, 128] width 11 height 11
click at [35, 76] on div "2" at bounding box center [26, 73] width 29 height 22
click at [36, 49] on div "1" at bounding box center [26, 45] width 28 height 22
click at [15, 225] on div "7" at bounding box center [26, 215] width 29 height 28
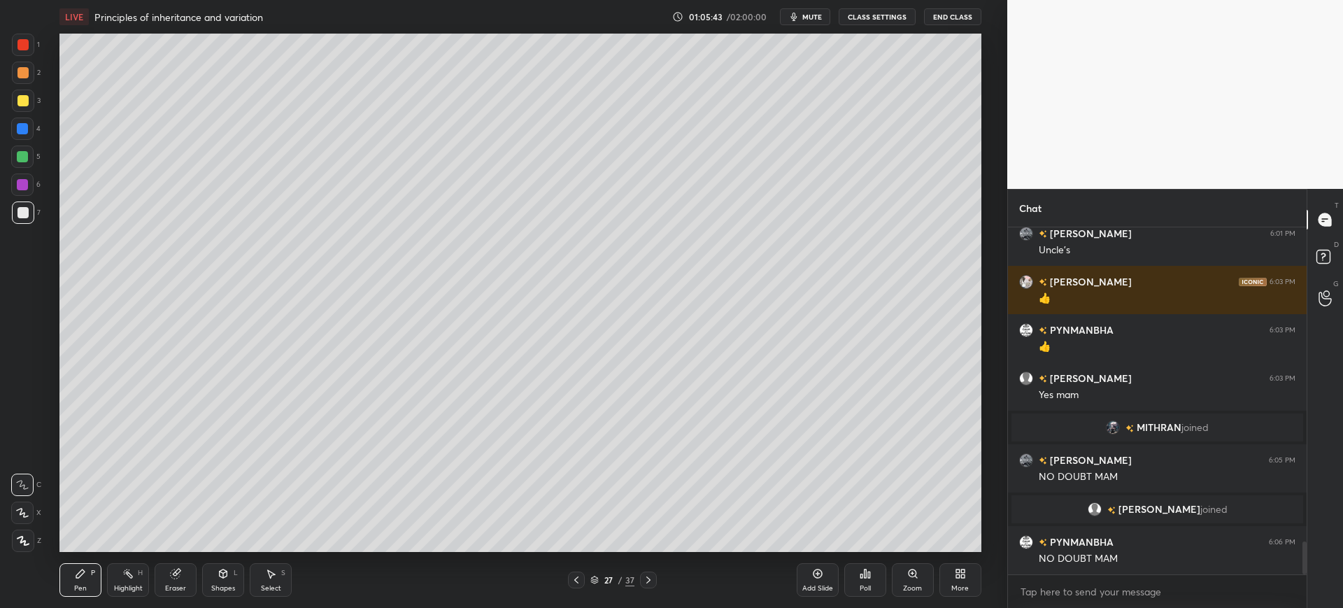
click at [29, 152] on div at bounding box center [22, 156] width 22 height 22
click at [30, 213] on div at bounding box center [23, 212] width 22 height 22
click at [30, 134] on div at bounding box center [22, 129] width 22 height 22
click at [26, 159] on div at bounding box center [22, 156] width 11 height 11
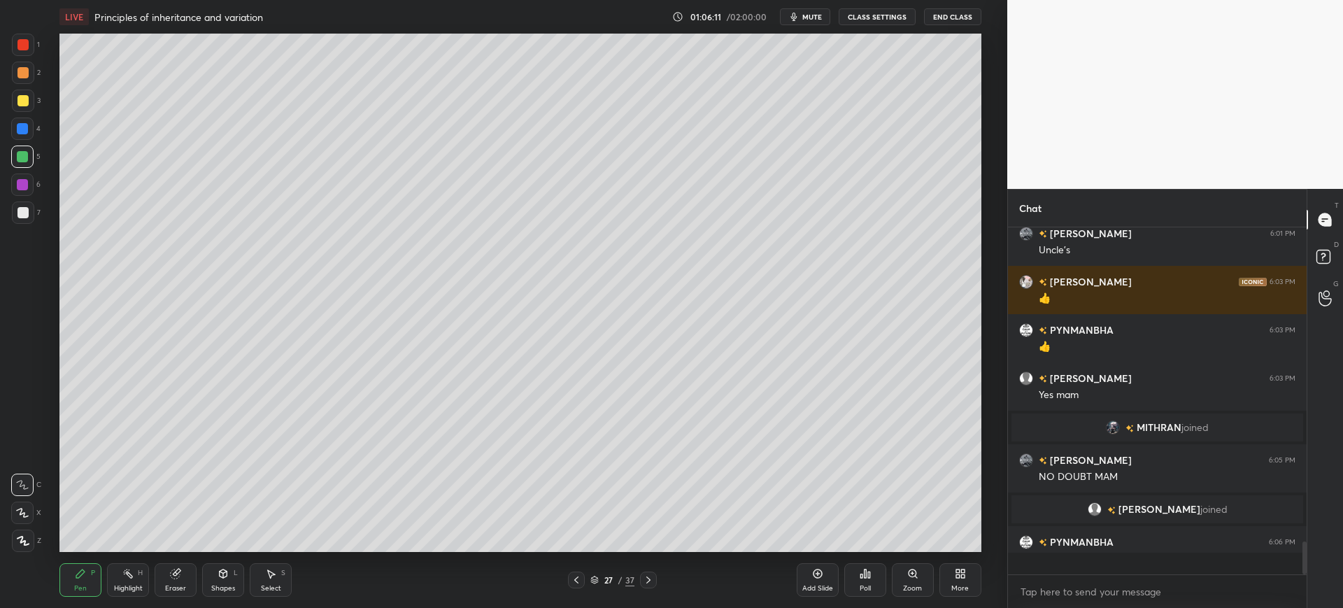
scroll to position [343, 294]
click at [26, 215] on div at bounding box center [22, 212] width 11 height 11
click at [24, 90] on div at bounding box center [23, 101] width 22 height 22
click at [827, 573] on div "Add Slide" at bounding box center [818, 580] width 42 height 34
click at [28, 221] on div at bounding box center [23, 212] width 22 height 22
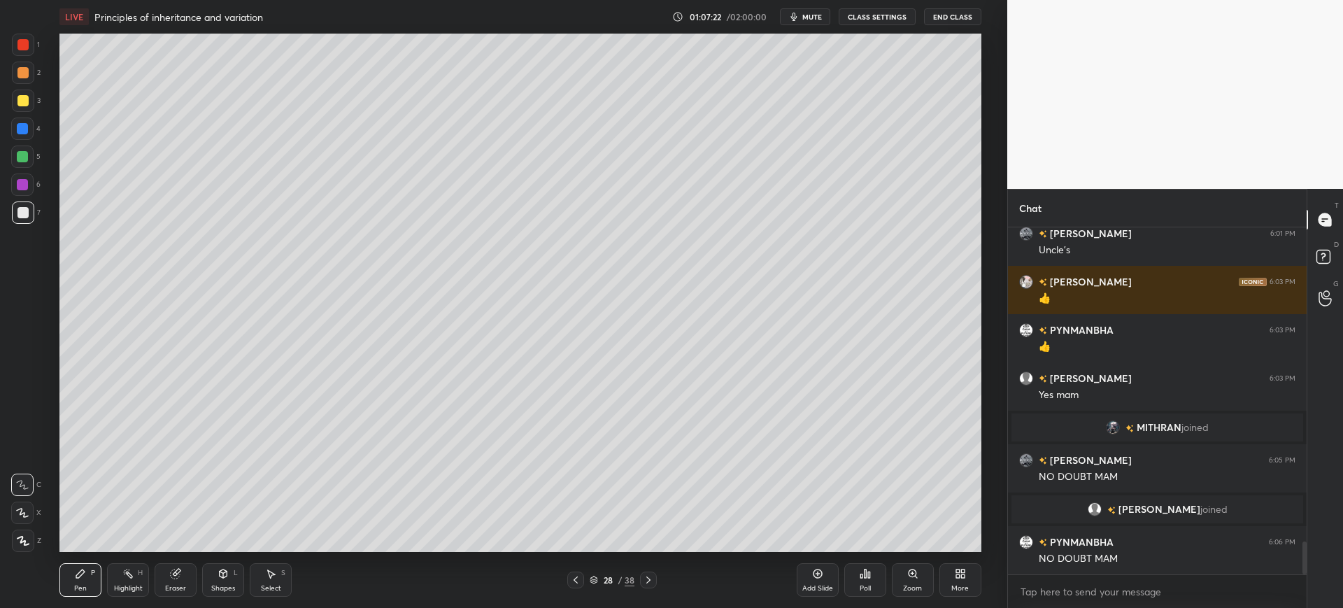
click at [29, 104] on div at bounding box center [23, 101] width 22 height 22
click at [18, 218] on div at bounding box center [23, 212] width 22 height 22
click at [13, 124] on div at bounding box center [22, 129] width 22 height 22
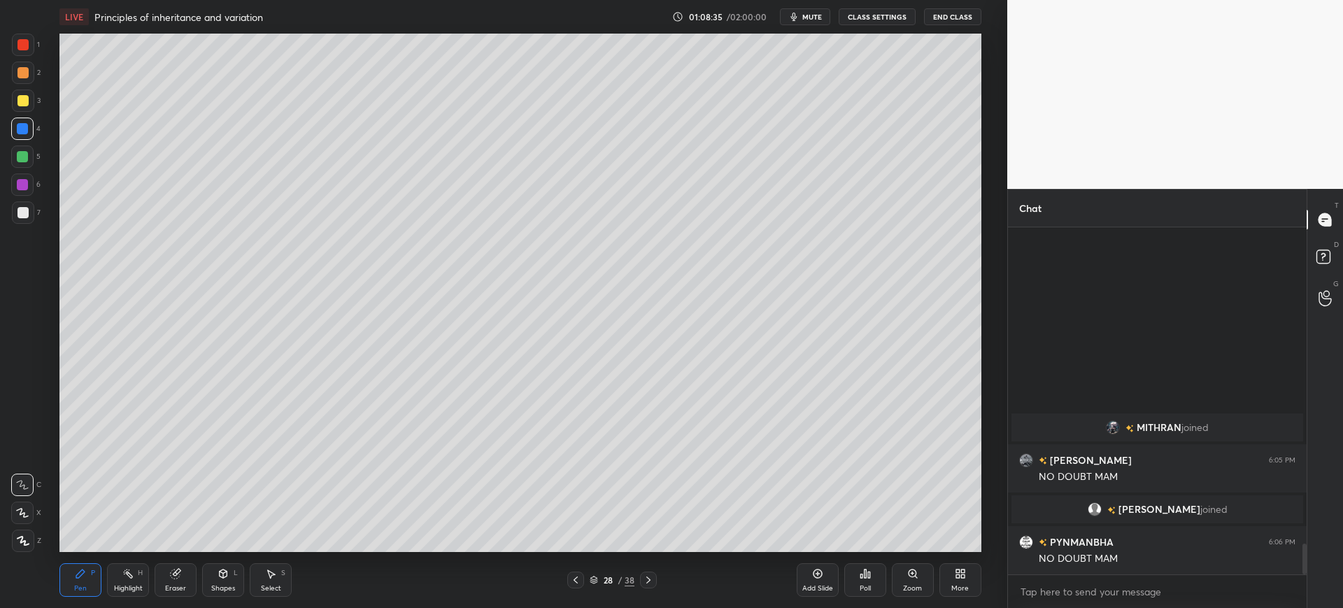
scroll to position [3527, 0]
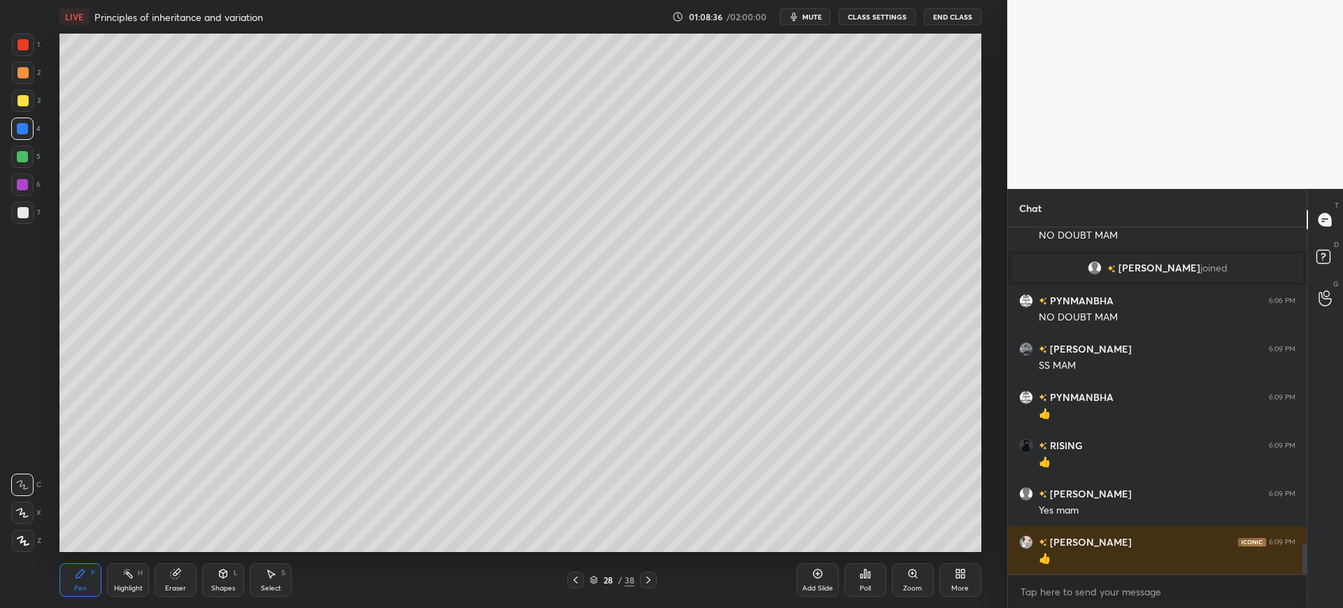
click at [22, 56] on div "1" at bounding box center [26, 48] width 28 height 28
click at [164, 586] on div "Eraser" at bounding box center [176, 580] width 42 height 34
click at [40, 532] on div "E E Erase all" at bounding box center [28, 510] width 35 height 84
click at [23, 543] on span "Erase all" at bounding box center [22, 541] width 21 height 10
click at [26, 222] on div at bounding box center [23, 212] width 22 height 22
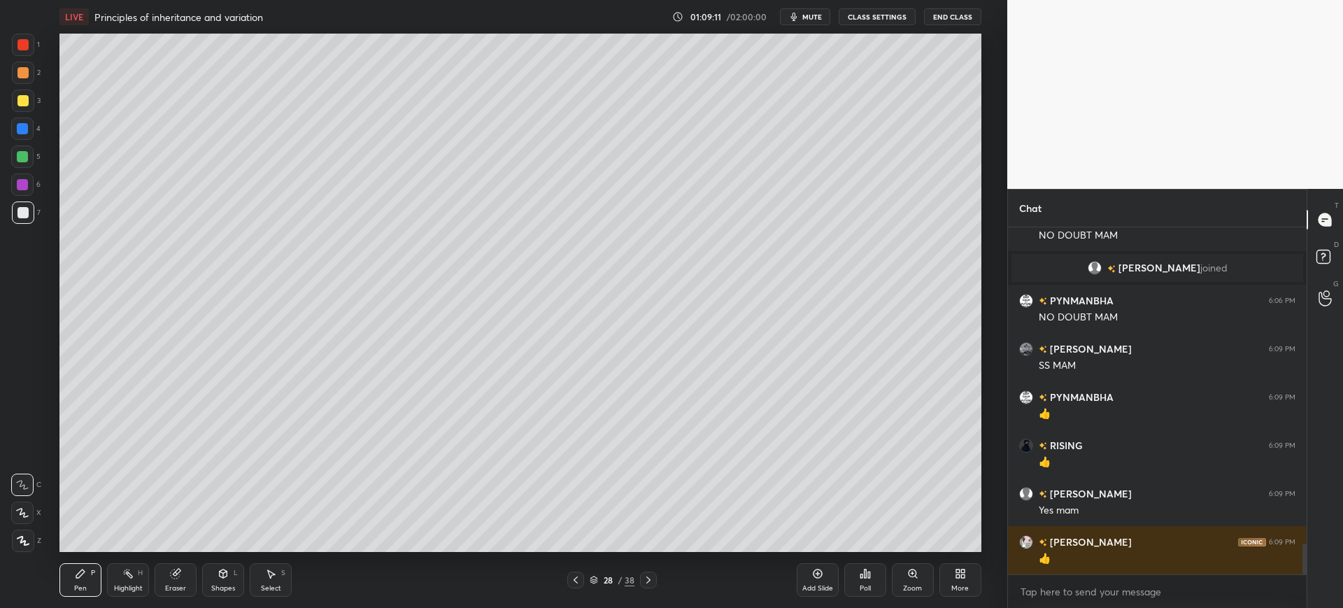
click at [225, 564] on div "Shapes L" at bounding box center [223, 580] width 42 height 34
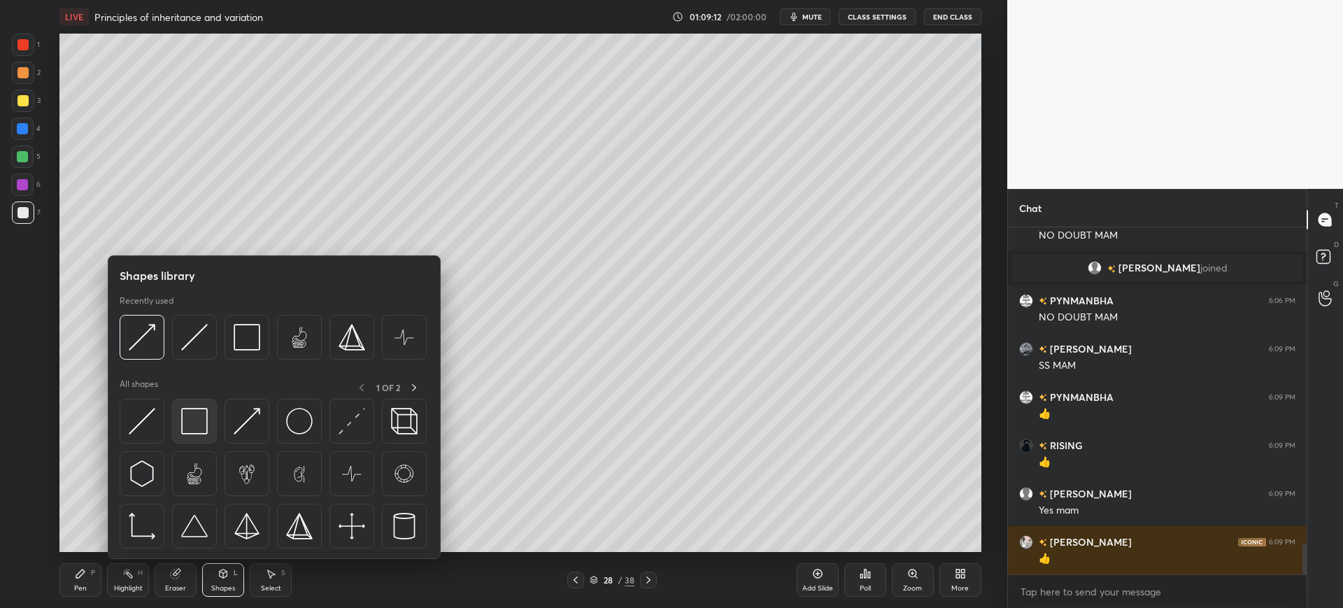
click at [204, 424] on img at bounding box center [194, 421] width 27 height 27
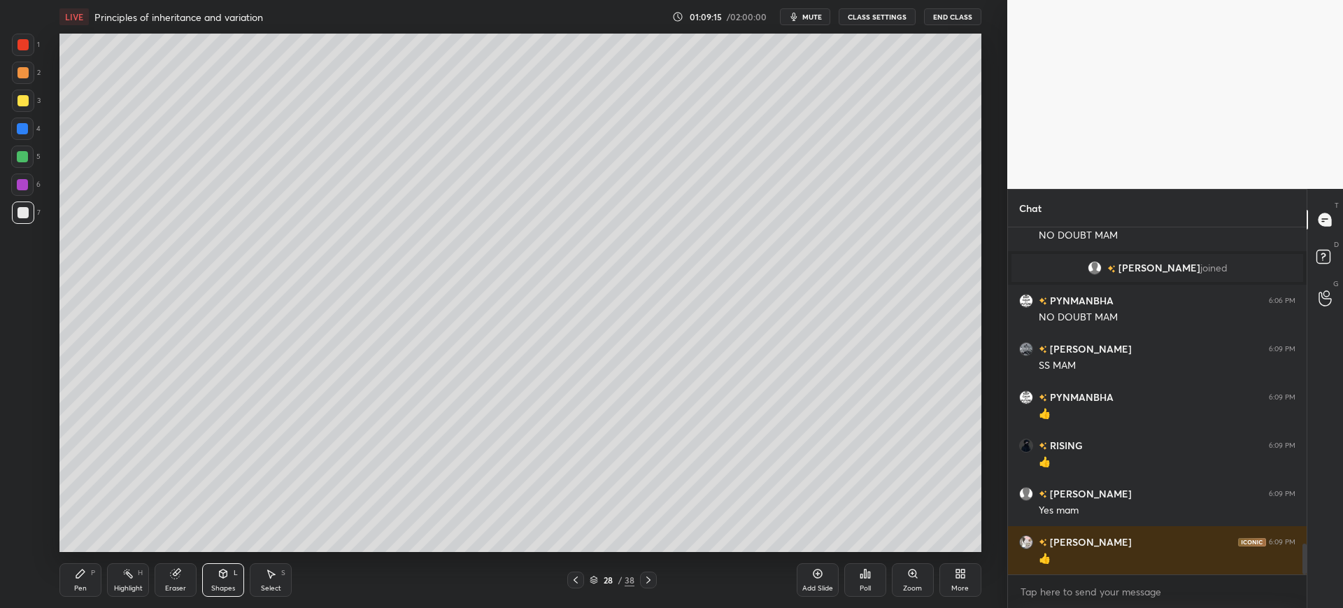
click at [140, 576] on div "H" at bounding box center [140, 572] width 5 height 7
click at [36, 543] on div "H" at bounding box center [29, 540] width 37 height 22
click at [24, 98] on div at bounding box center [22, 100] width 11 height 11
click at [76, 585] on div "Pen" at bounding box center [80, 588] width 13 height 7
click at [22, 133] on div at bounding box center [22, 128] width 11 height 11
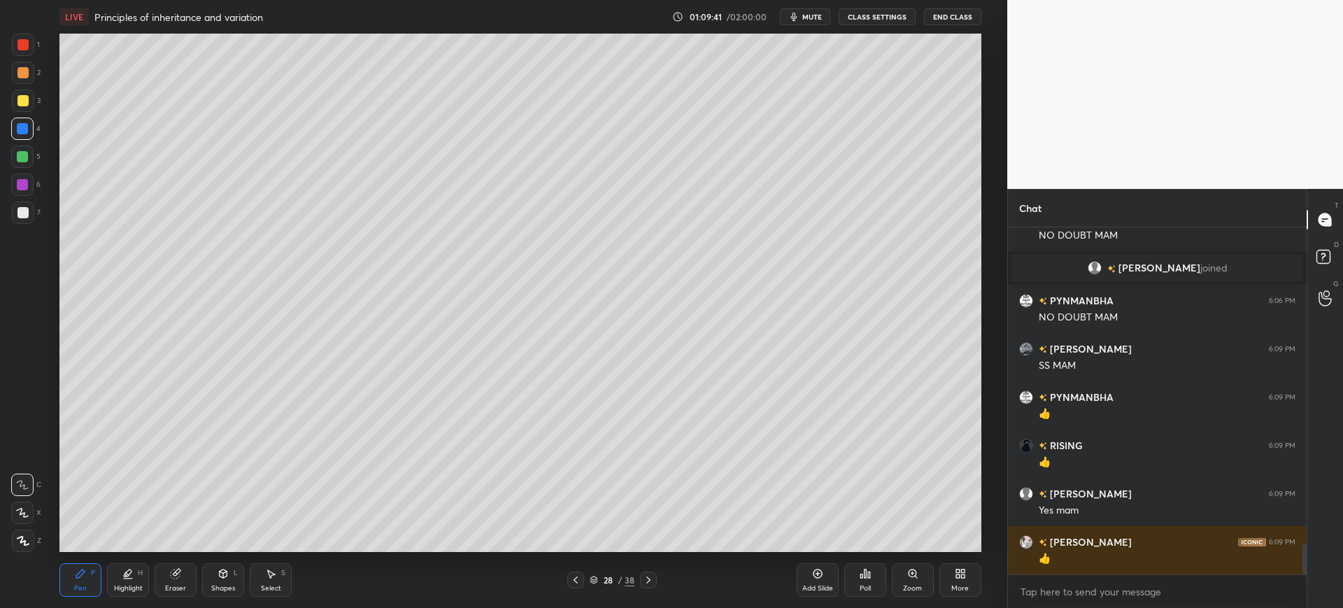
click at [29, 215] on div at bounding box center [23, 212] width 22 height 22
click at [176, 577] on icon at bounding box center [175, 573] width 9 height 9
click at [31, 513] on div at bounding box center [22, 512] width 22 height 22
click at [90, 574] on div "Pen P" at bounding box center [80, 580] width 42 height 34
click at [29, 118] on div at bounding box center [22, 129] width 22 height 22
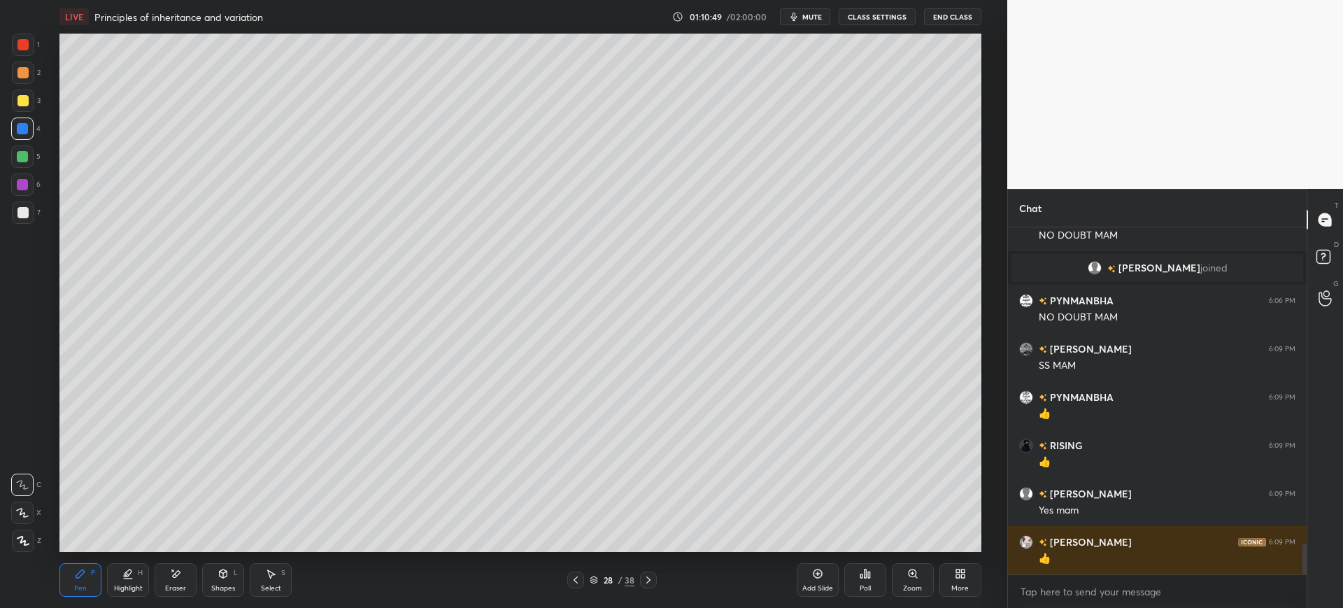
click at [29, 97] on div at bounding box center [23, 101] width 22 height 22
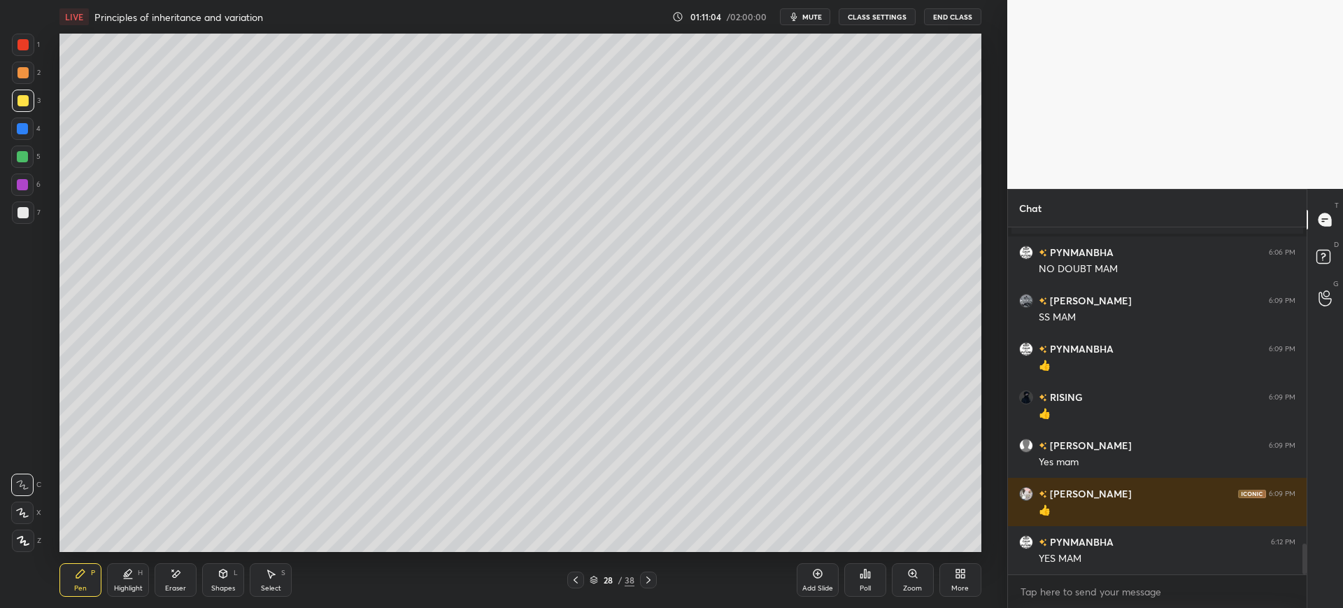
click at [39, 215] on div "7" at bounding box center [26, 212] width 29 height 22
click at [818, 575] on icon at bounding box center [818, 573] width 4 height 4
click at [206, 571] on div "Shapes L" at bounding box center [223, 580] width 42 height 34
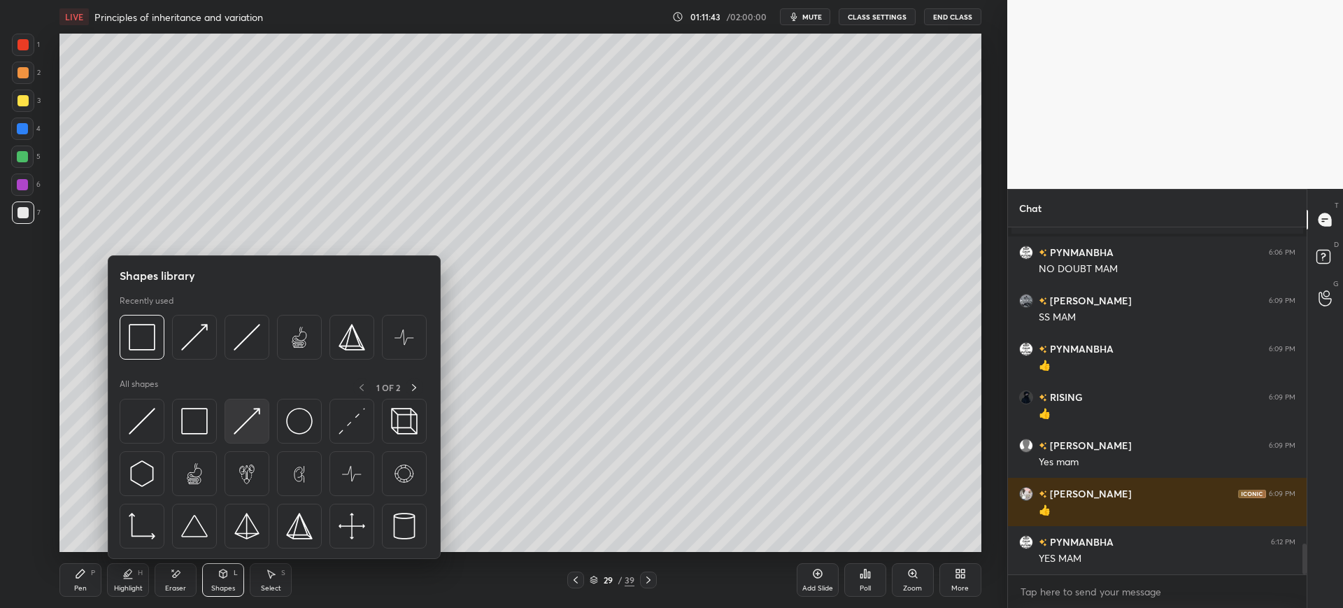
click at [257, 417] on img at bounding box center [247, 421] width 27 height 27
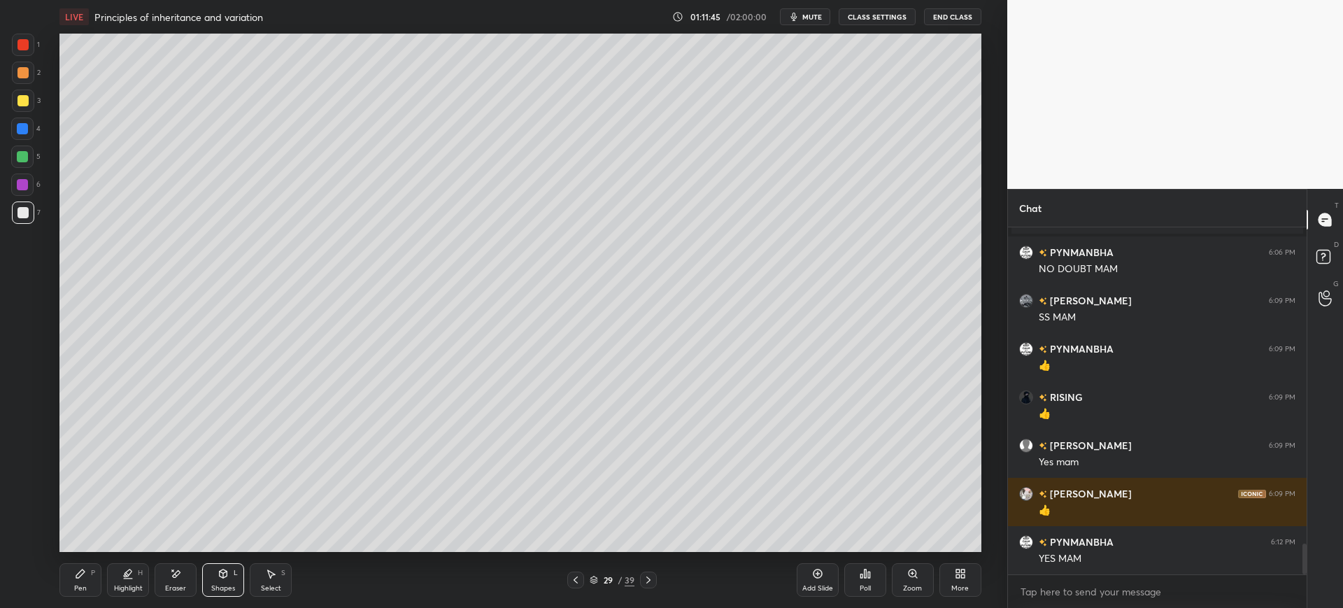
click at [81, 585] on div "Pen" at bounding box center [80, 588] width 13 height 7
click at [29, 105] on div at bounding box center [23, 101] width 22 height 22
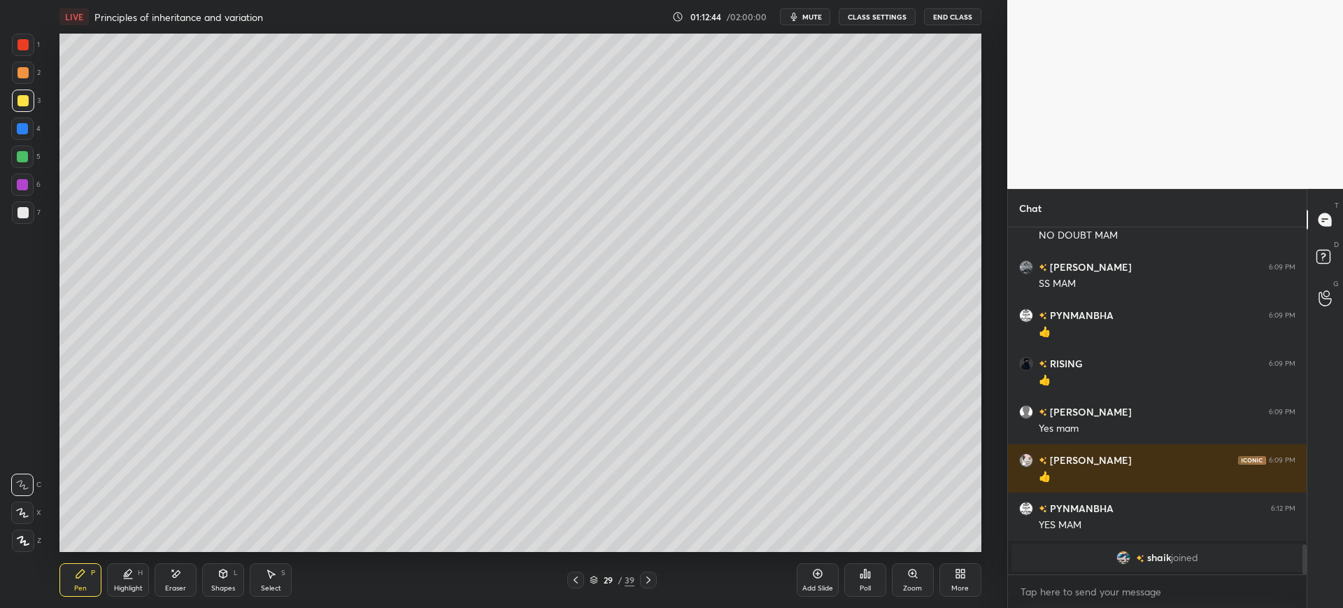
click at [576, 583] on icon at bounding box center [575, 579] width 11 height 11
click at [33, 218] on div at bounding box center [23, 212] width 22 height 22
click at [27, 102] on div at bounding box center [22, 100] width 11 height 11
click at [648, 576] on icon at bounding box center [648, 579] width 11 height 11
click at [35, 220] on div "7" at bounding box center [26, 212] width 29 height 22
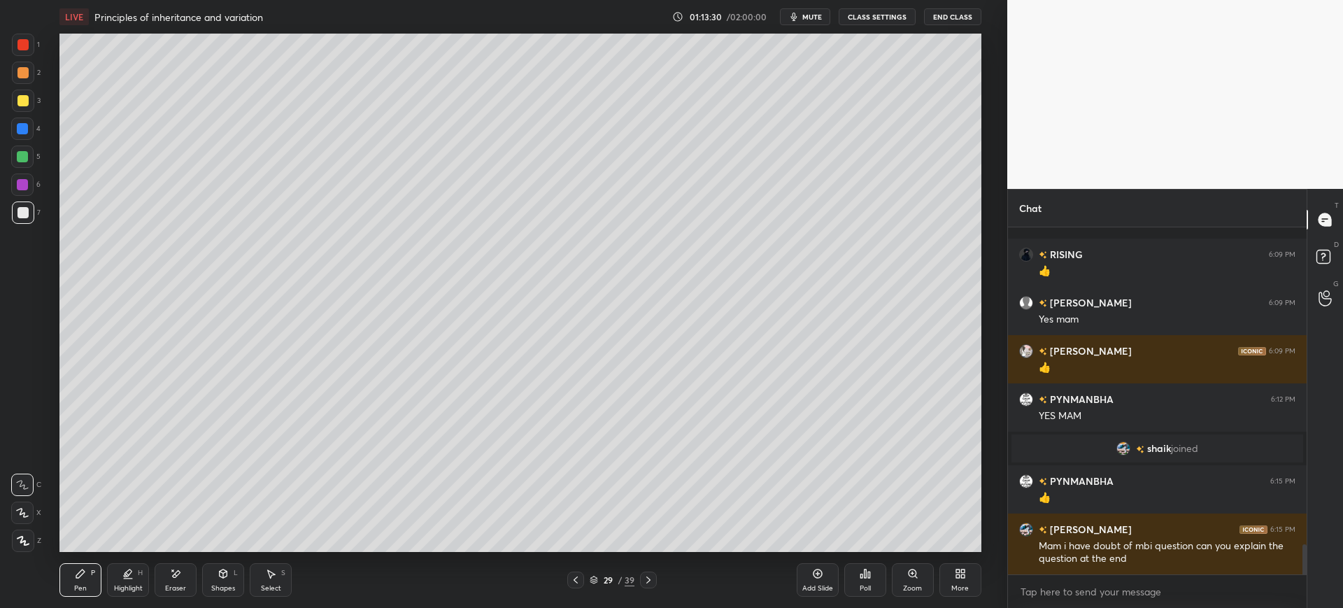
scroll to position [3581, 0]
click at [176, 576] on icon at bounding box center [177, 573] width 8 height 7
click at [90, 574] on div "Pen P" at bounding box center [80, 580] width 42 height 34
click at [22, 116] on div "3" at bounding box center [26, 104] width 29 height 28
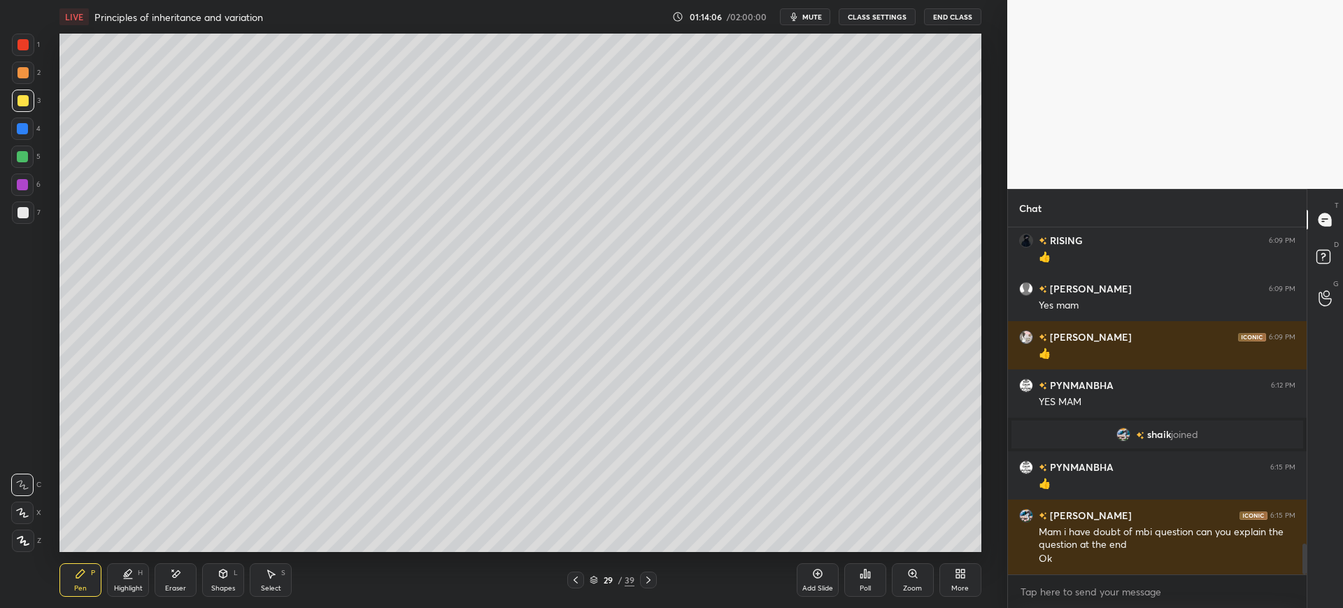
click at [36, 128] on div "4" at bounding box center [25, 129] width 29 height 22
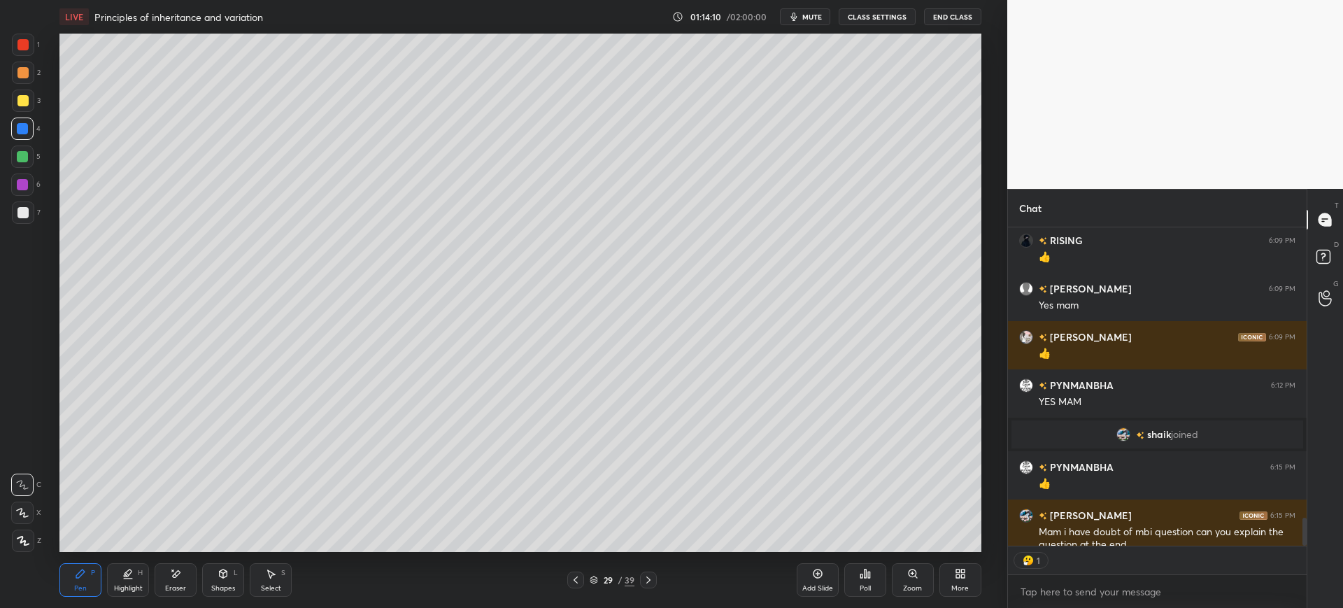
click at [26, 211] on div at bounding box center [22, 212] width 11 height 11
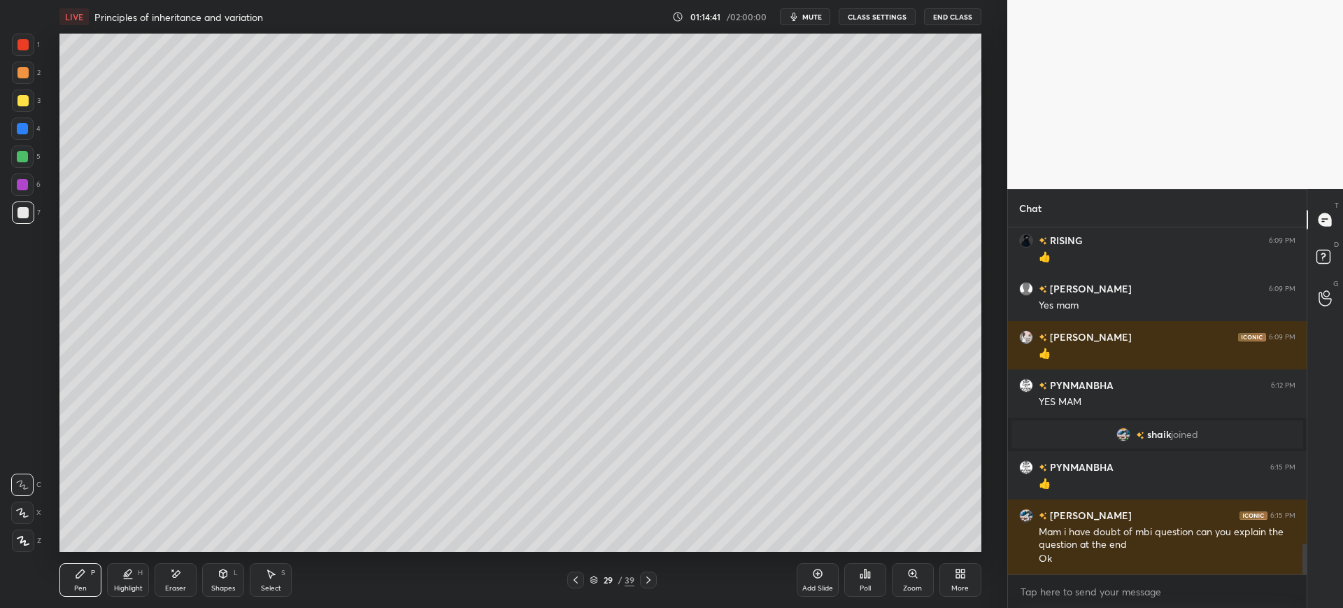
click at [20, 106] on div at bounding box center [22, 100] width 11 height 11
click at [807, 581] on div "Add Slide" at bounding box center [818, 580] width 42 height 34
click at [36, 211] on div "7" at bounding box center [26, 212] width 29 height 22
click at [25, 212] on div at bounding box center [22, 212] width 11 height 11
click at [24, 113] on div "3" at bounding box center [26, 104] width 29 height 28
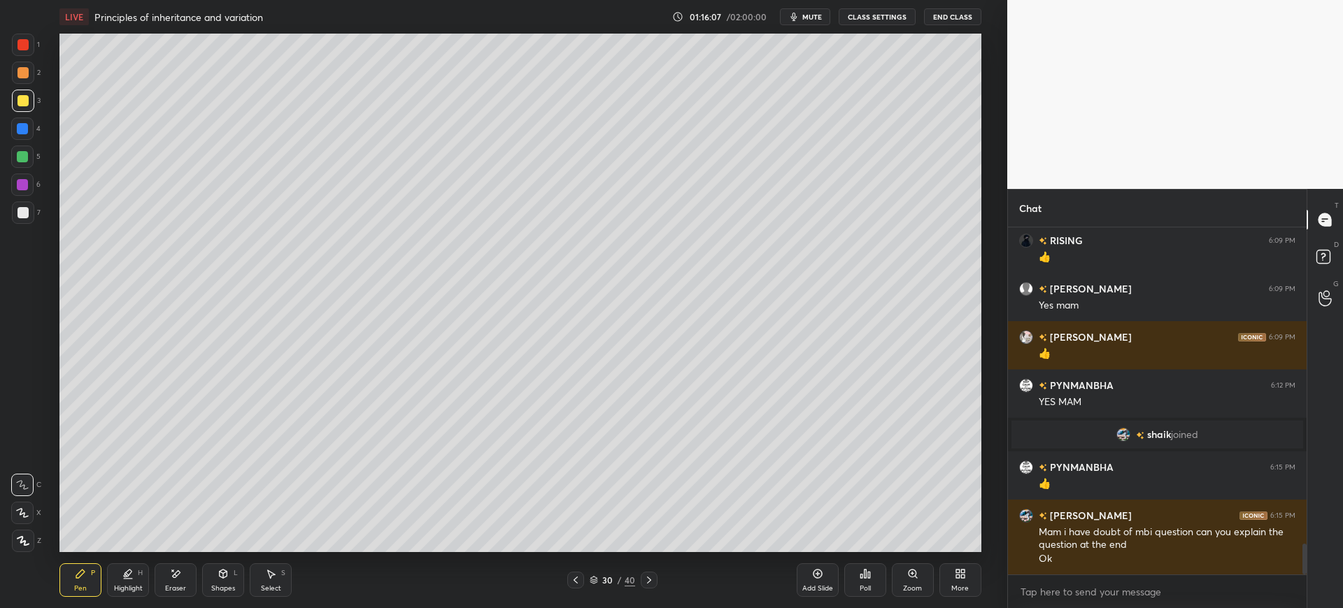
click at [24, 220] on div at bounding box center [23, 212] width 22 height 22
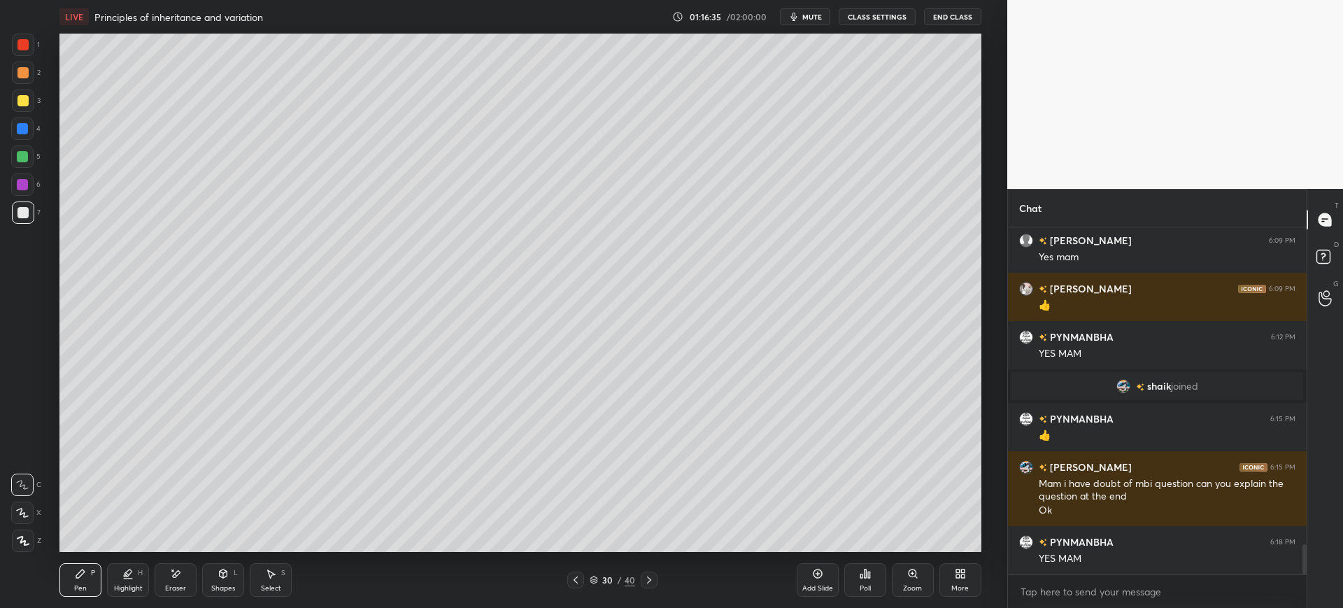
click at [24, 111] on div at bounding box center [23, 101] width 22 height 22
click at [572, 578] on icon at bounding box center [575, 579] width 11 height 11
click at [21, 215] on div at bounding box center [22, 212] width 11 height 11
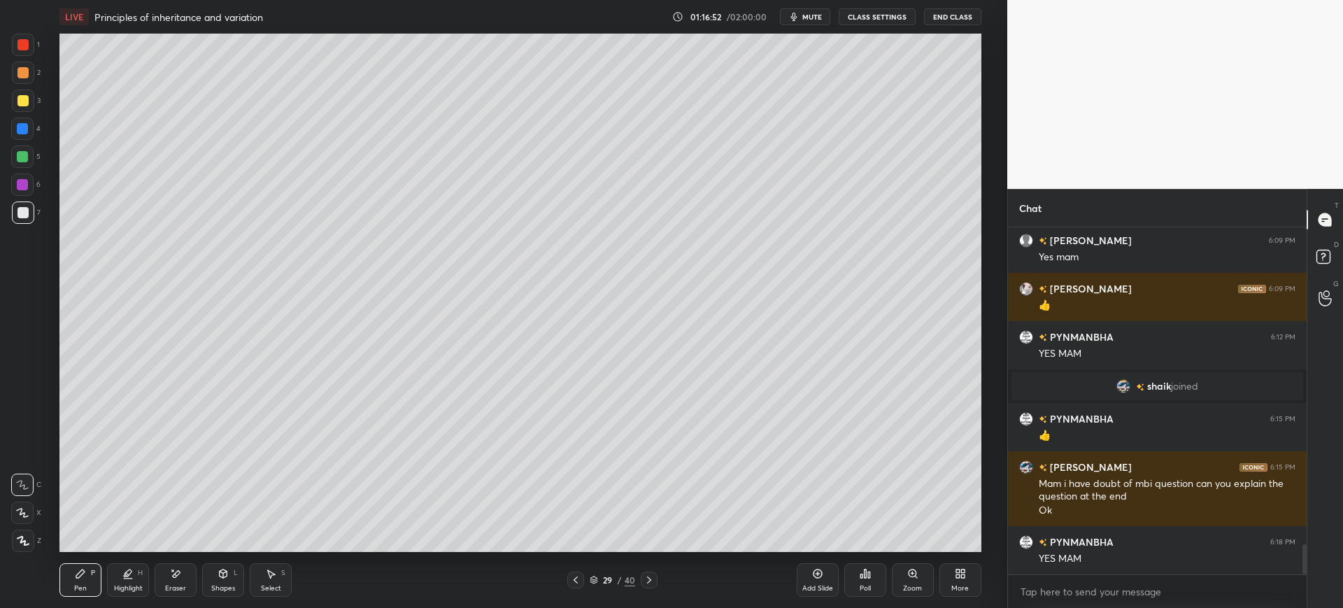
click at [658, 581] on div "29 / 40" at bounding box center [612, 579] width 369 height 17
click at [653, 578] on icon at bounding box center [648, 579] width 11 height 11
click at [568, 577] on div at bounding box center [575, 579] width 17 height 17
click at [810, 585] on div "Add Slide" at bounding box center [817, 588] width 31 height 7
click at [24, 100] on div at bounding box center [22, 100] width 11 height 11
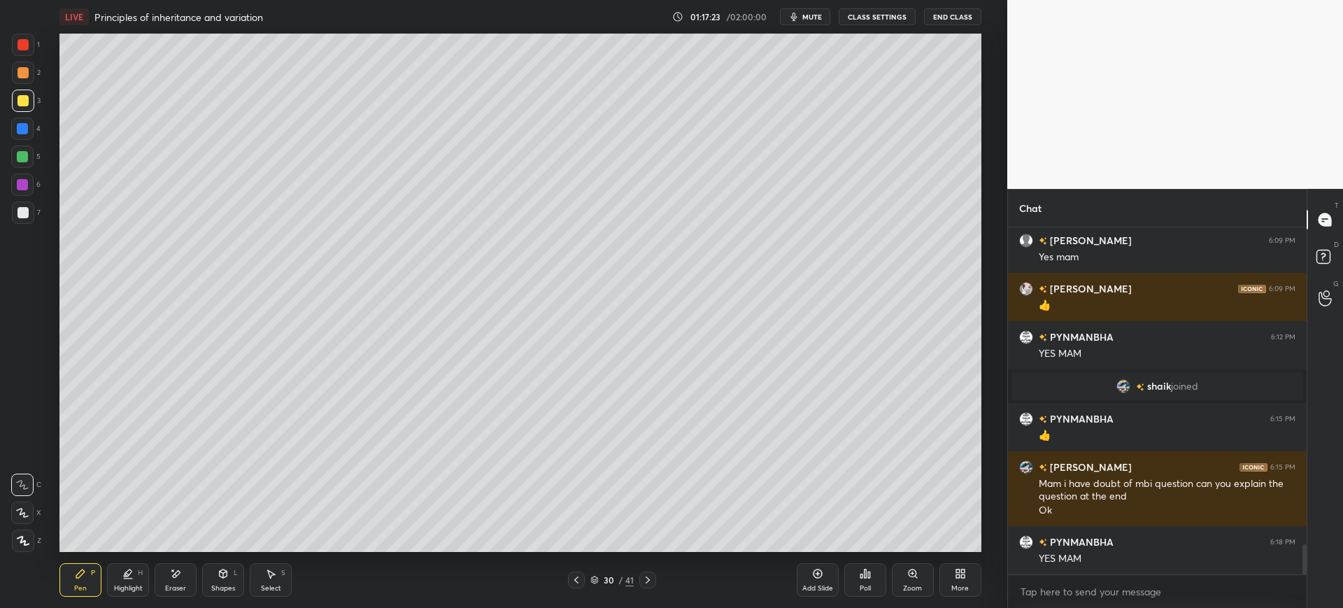
click at [27, 211] on div at bounding box center [22, 212] width 11 height 11
click at [22, 90] on div at bounding box center [23, 101] width 22 height 22
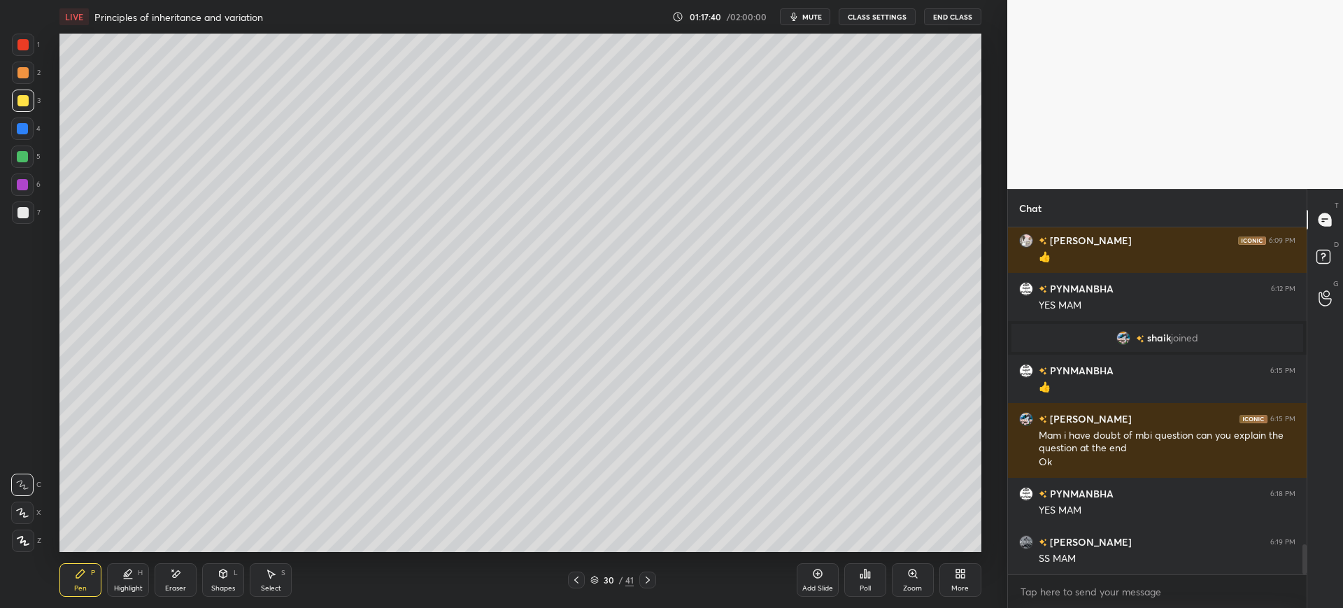
click at [36, 68] on div "2" at bounding box center [26, 73] width 29 height 22
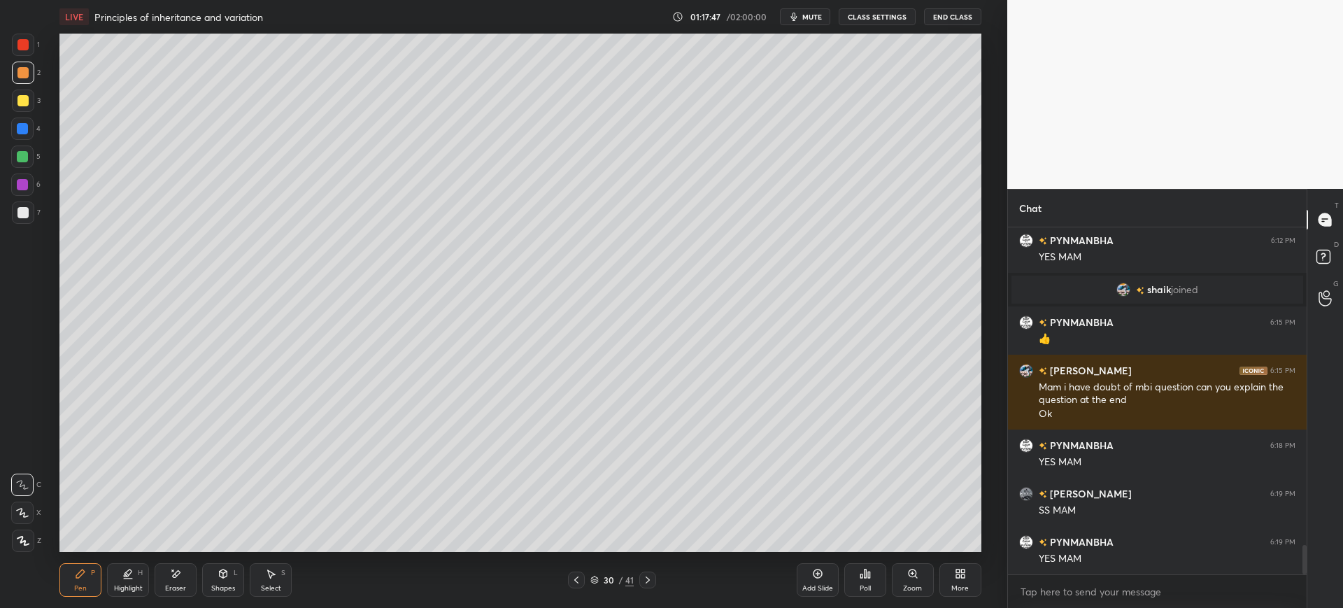
click at [24, 129] on div at bounding box center [22, 128] width 11 height 11
click at [34, 162] on div "5" at bounding box center [25, 156] width 29 height 22
click at [31, 100] on div at bounding box center [23, 101] width 22 height 22
click at [818, 578] on icon at bounding box center [817, 573] width 11 height 11
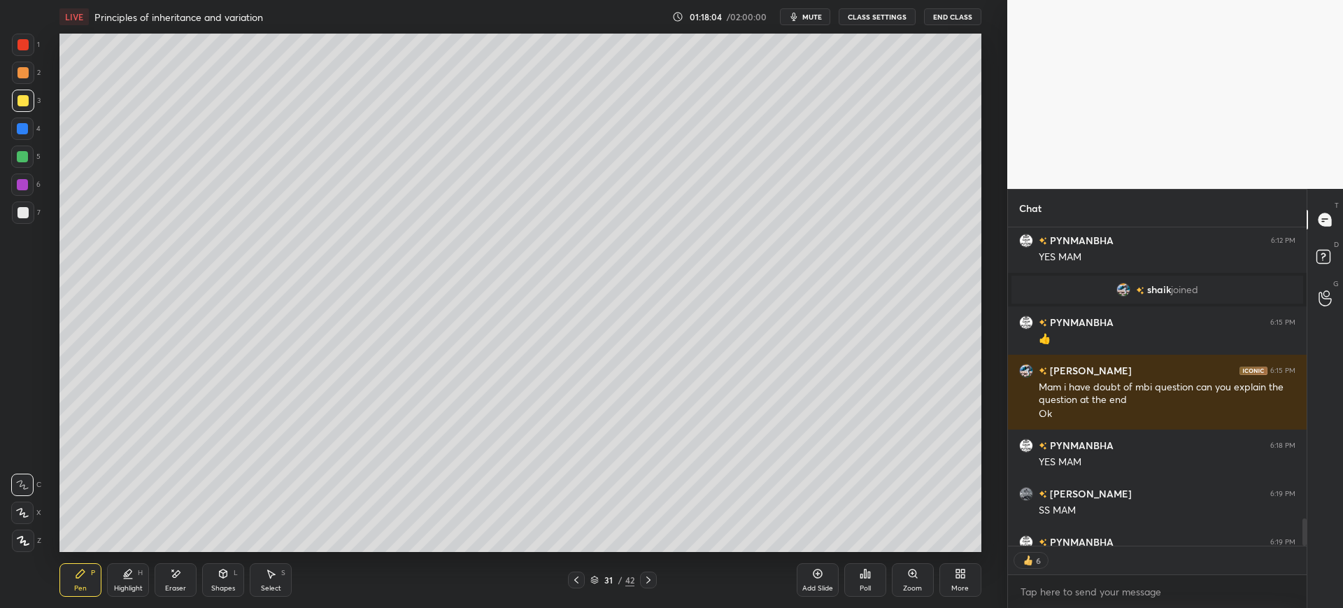
scroll to position [343, 294]
click at [27, 215] on div at bounding box center [22, 212] width 11 height 11
click at [28, 101] on div at bounding box center [22, 100] width 11 height 11
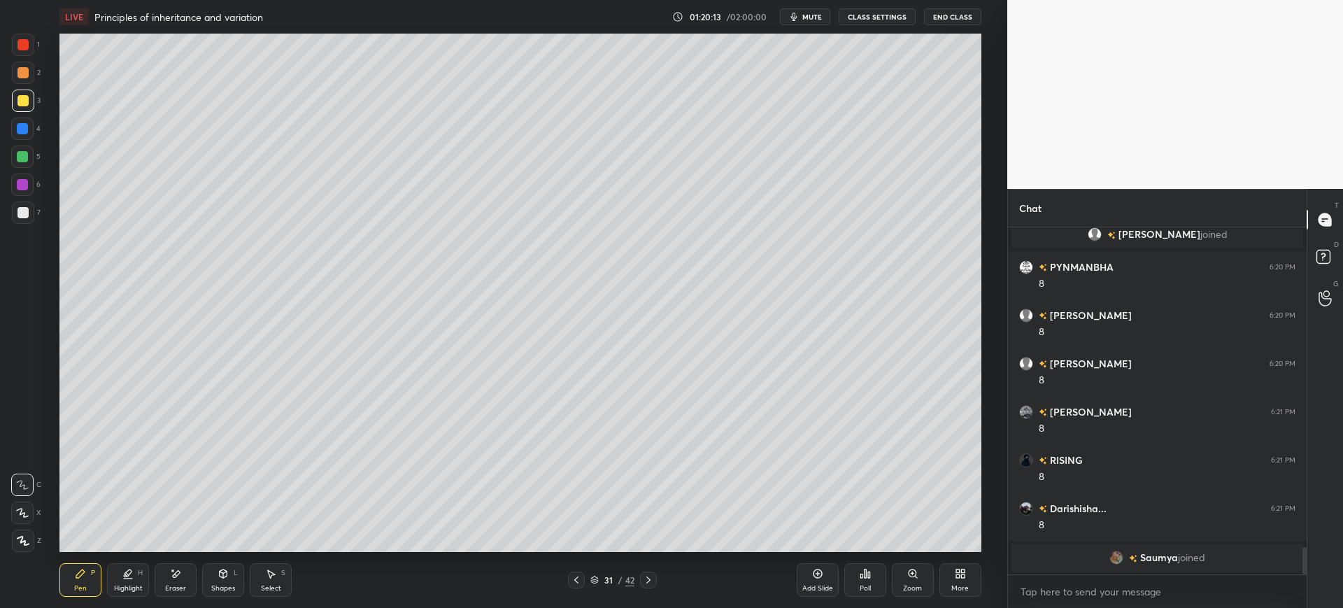
scroll to position [4095, 0]
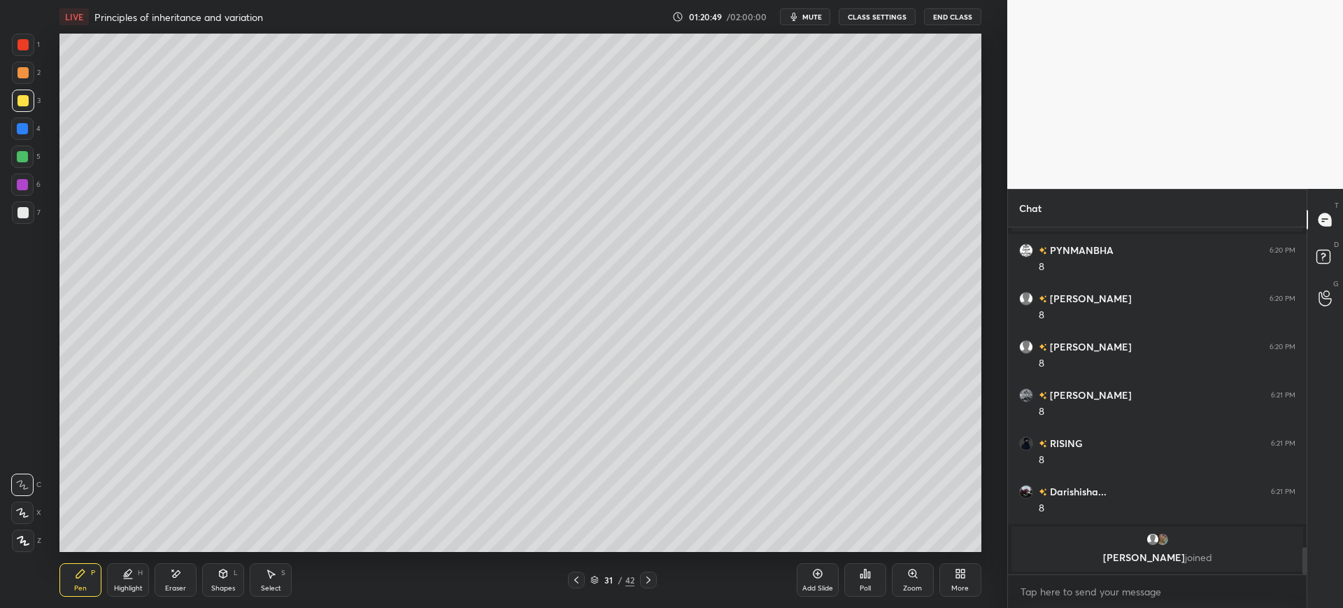
click at [35, 215] on div "7" at bounding box center [26, 212] width 29 height 22
click at [818, 577] on icon at bounding box center [817, 573] width 11 height 11
click at [157, 579] on div "Eraser" at bounding box center [176, 580] width 42 height 34
click at [97, 583] on div "Pen P" at bounding box center [80, 580] width 42 height 34
click at [28, 113] on div "3" at bounding box center [26, 104] width 29 height 28
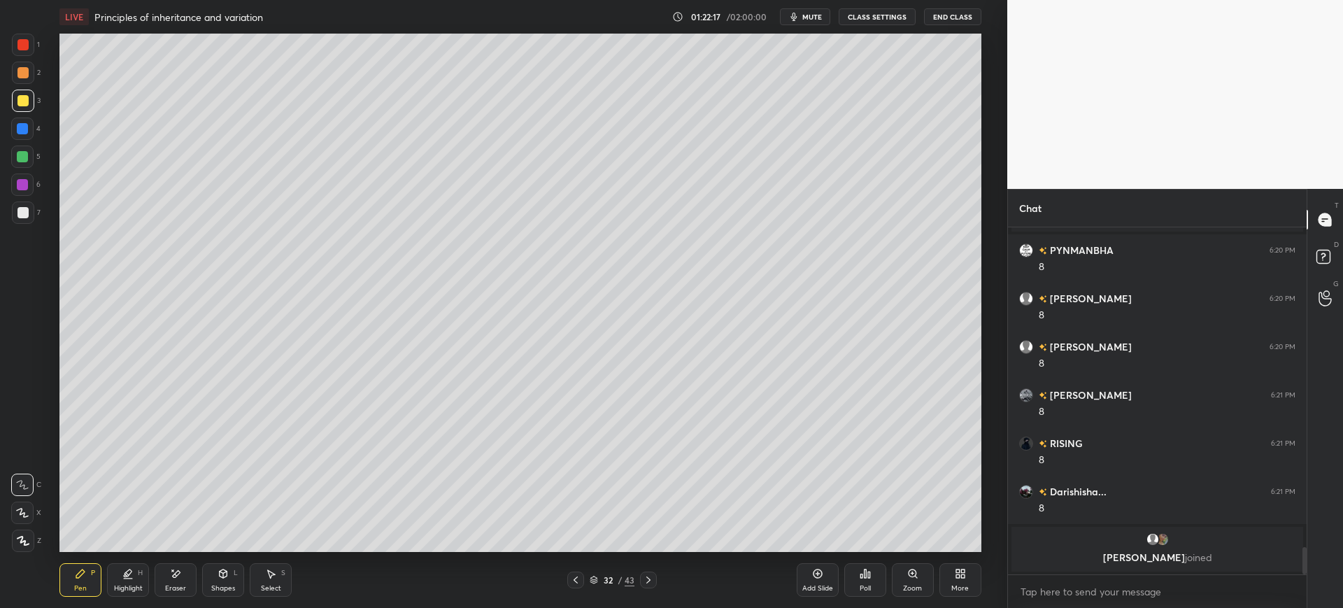
scroll to position [4093, 0]
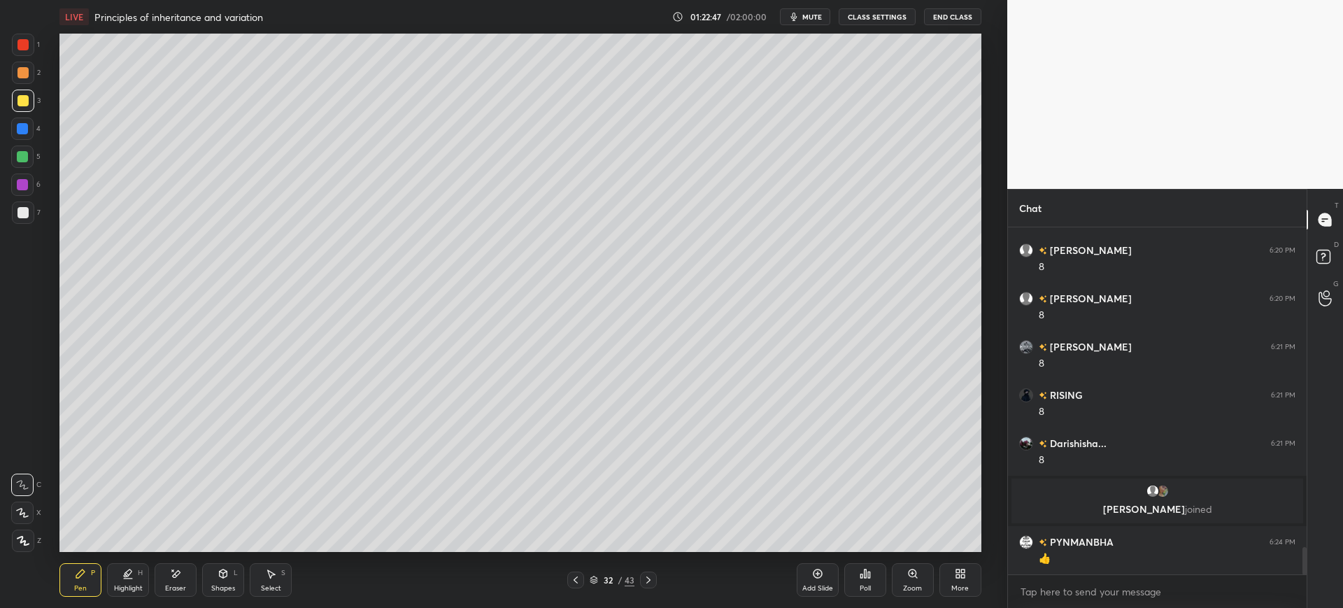
click at [24, 138] on div at bounding box center [22, 129] width 22 height 22
click at [188, 574] on div "Eraser" at bounding box center [176, 580] width 42 height 34
click at [84, 585] on div "Pen" at bounding box center [80, 588] width 13 height 7
click at [30, 88] on div "2" at bounding box center [26, 76] width 29 height 28
click at [795, 18] on icon "button" at bounding box center [793, 17] width 6 height 8
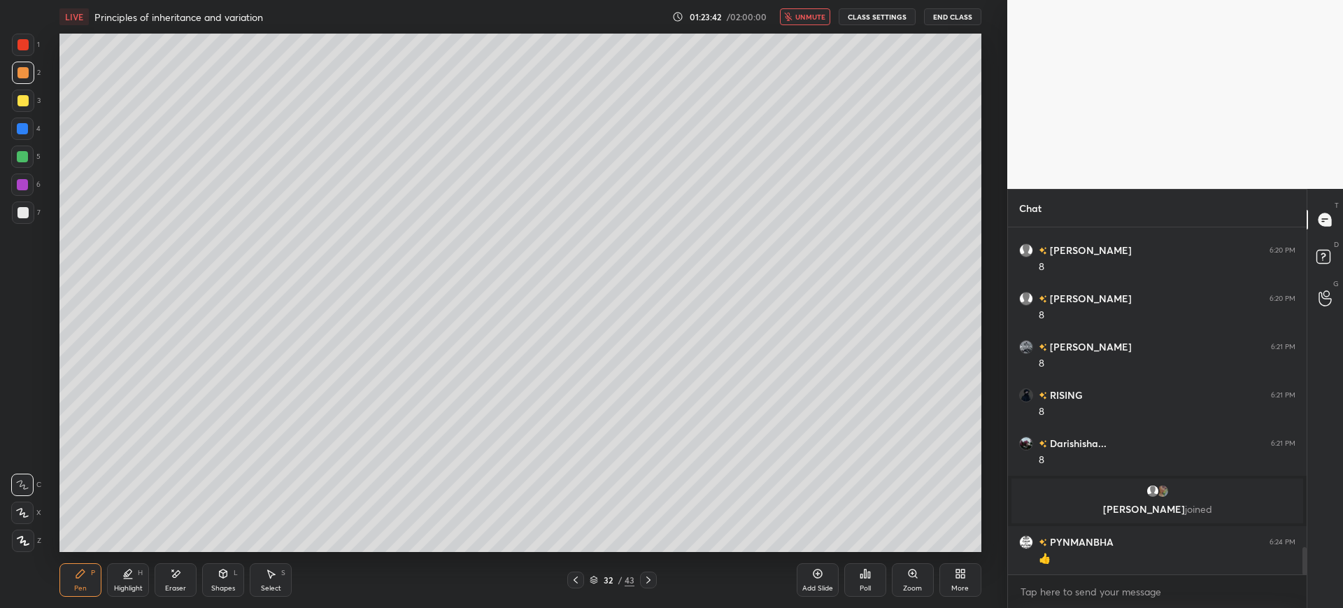
scroll to position [4141, 0]
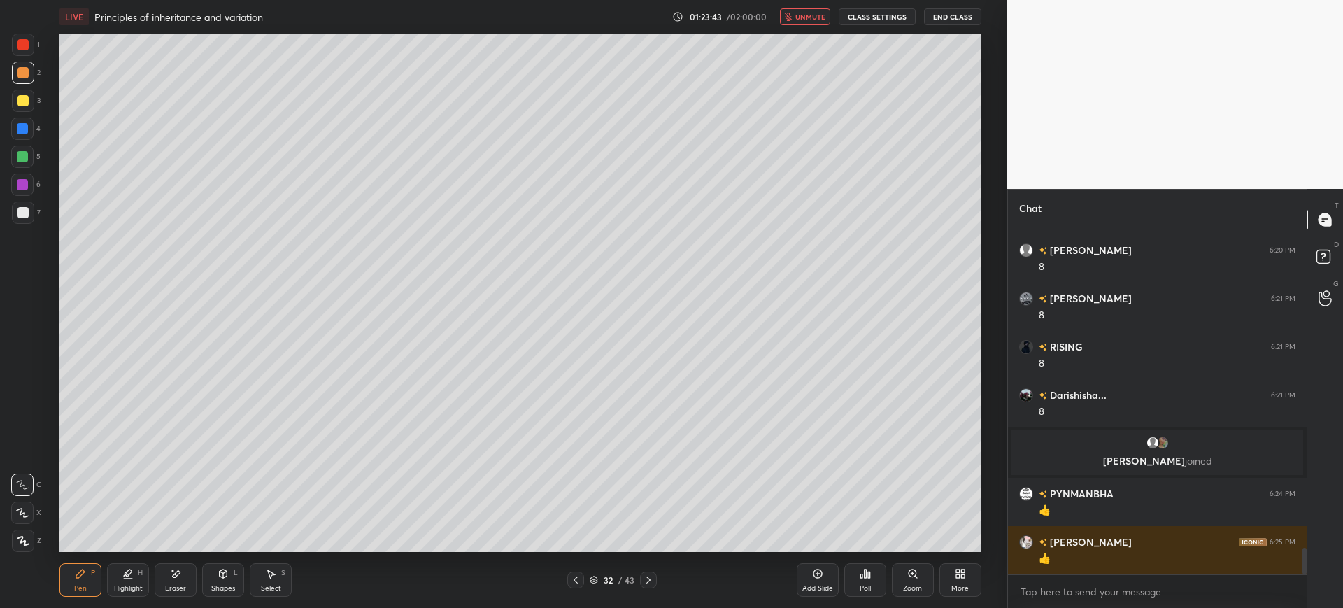
click at [804, 13] on span "unmute" at bounding box center [810, 17] width 30 height 10
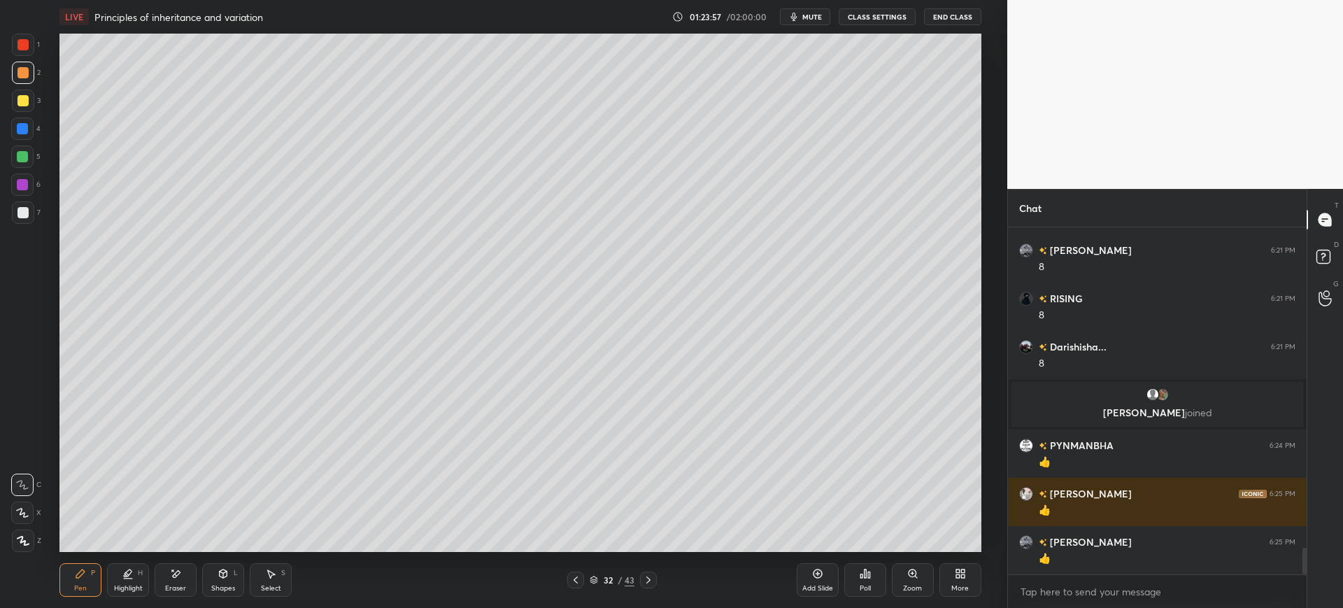
click at [812, 581] on div "Add Slide" at bounding box center [818, 580] width 42 height 34
click at [28, 213] on div at bounding box center [22, 212] width 11 height 11
click at [24, 104] on div at bounding box center [22, 100] width 11 height 11
click at [13, 53] on div at bounding box center [23, 45] width 22 height 22
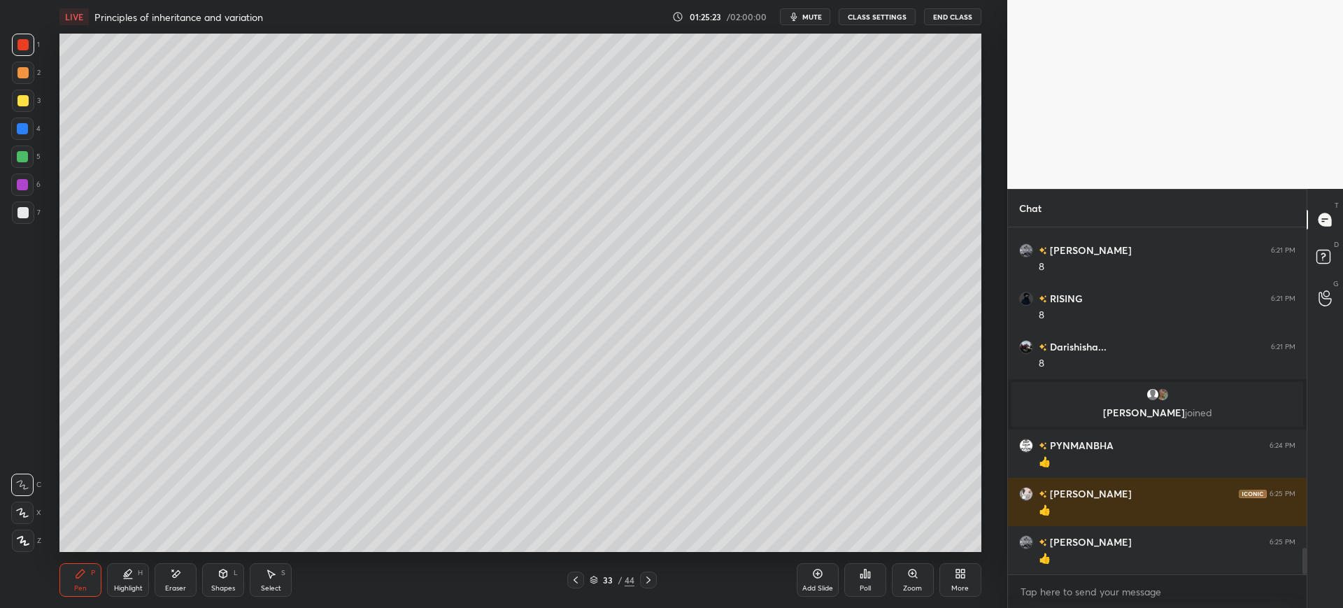
click at [24, 43] on div at bounding box center [22, 44] width 11 height 11
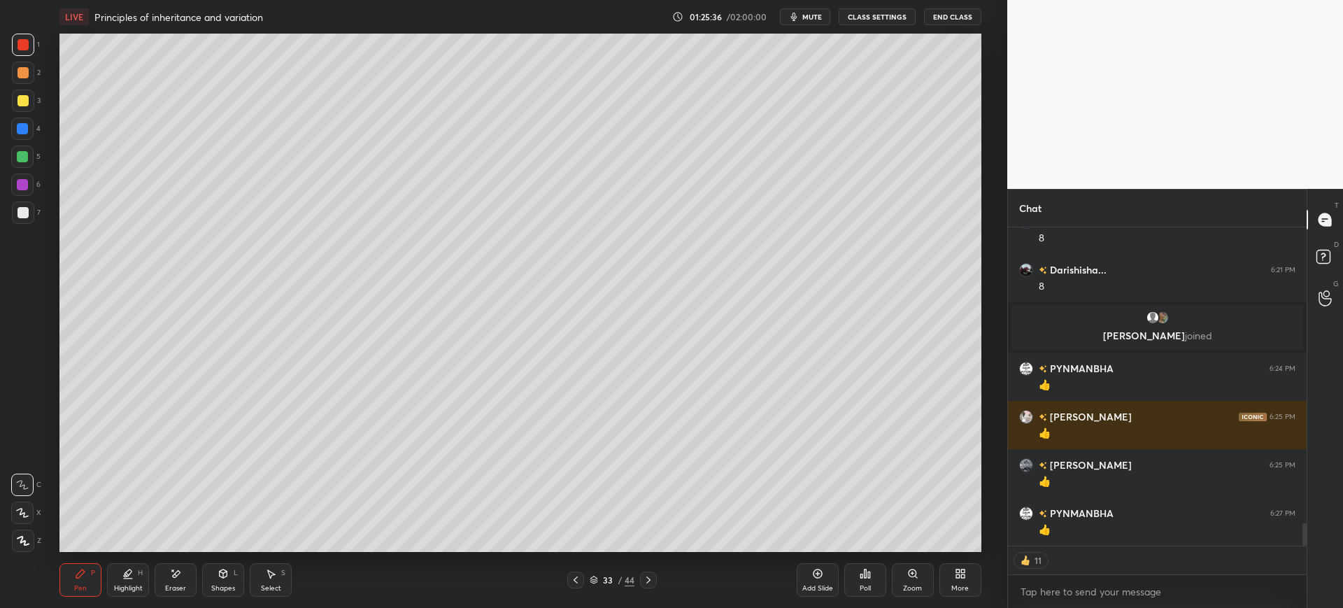
click at [817, 23] on button "mute" at bounding box center [805, 16] width 50 height 17
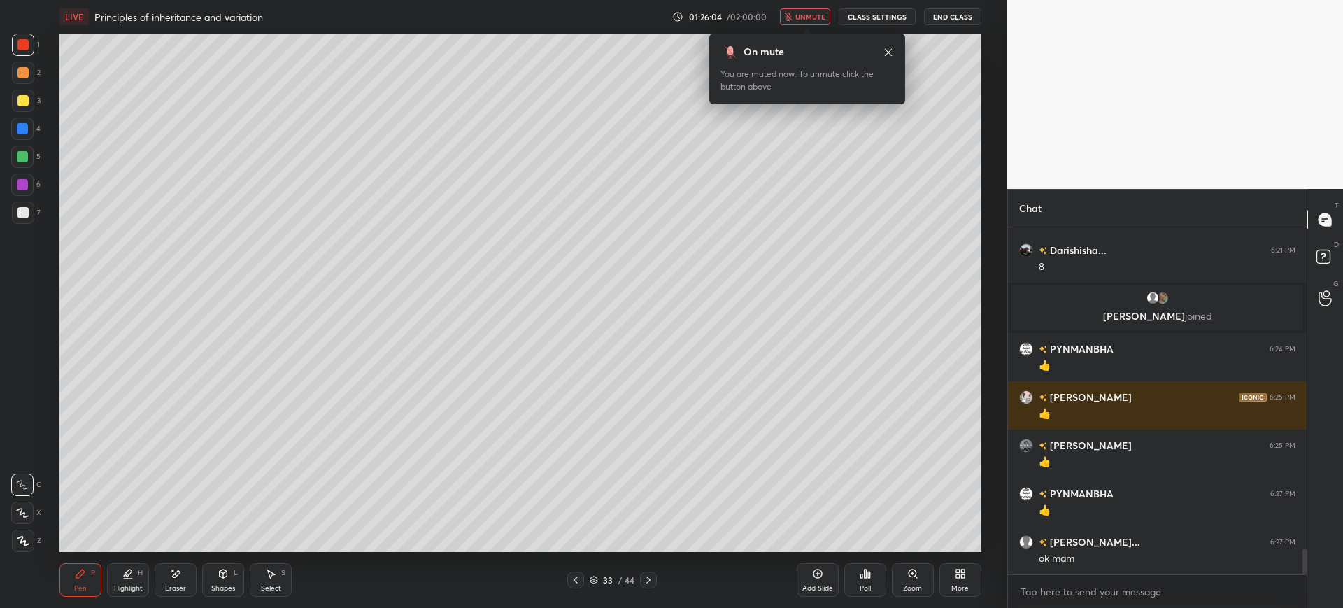
scroll to position [4286, 0]
click at [25, 101] on div at bounding box center [22, 100] width 11 height 11
click at [35, 204] on div "7" at bounding box center [26, 212] width 29 height 22
click at [814, 20] on span "unmute" at bounding box center [810, 17] width 30 height 10
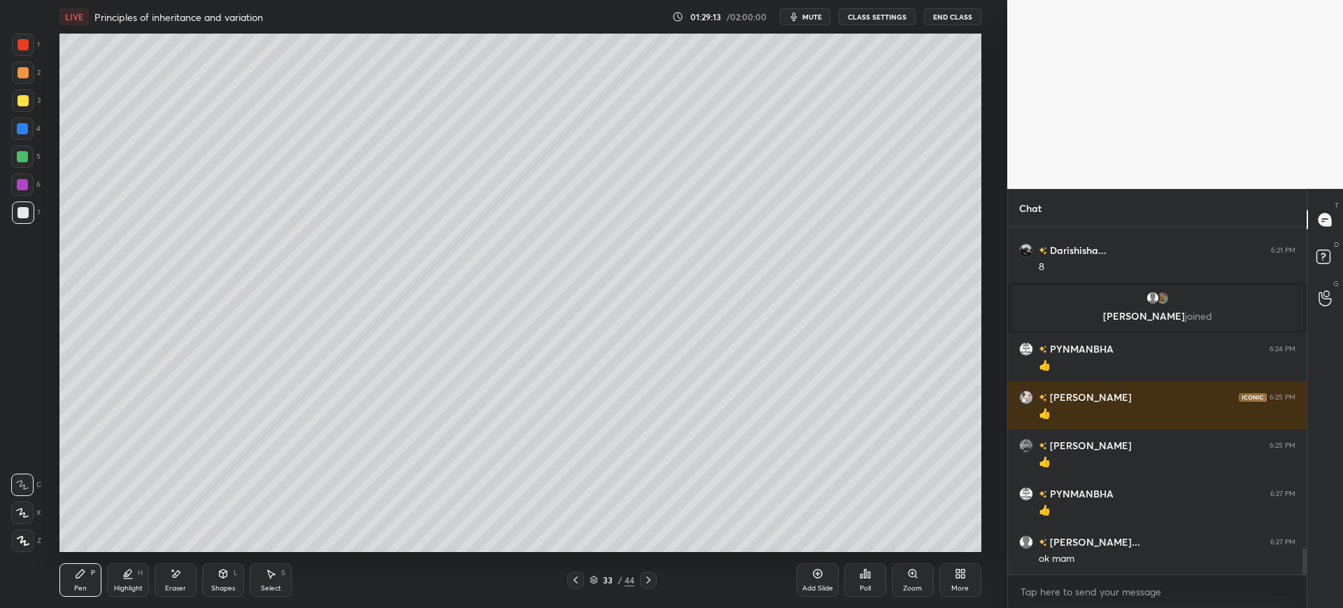
click at [811, 583] on div "Add Slide" at bounding box center [818, 580] width 42 height 34
click at [26, 120] on div at bounding box center [22, 129] width 22 height 22
click at [23, 222] on div at bounding box center [23, 212] width 22 height 22
click at [30, 121] on div at bounding box center [22, 129] width 22 height 22
click at [797, 586] on div "Add Slide" at bounding box center [818, 580] width 42 height 34
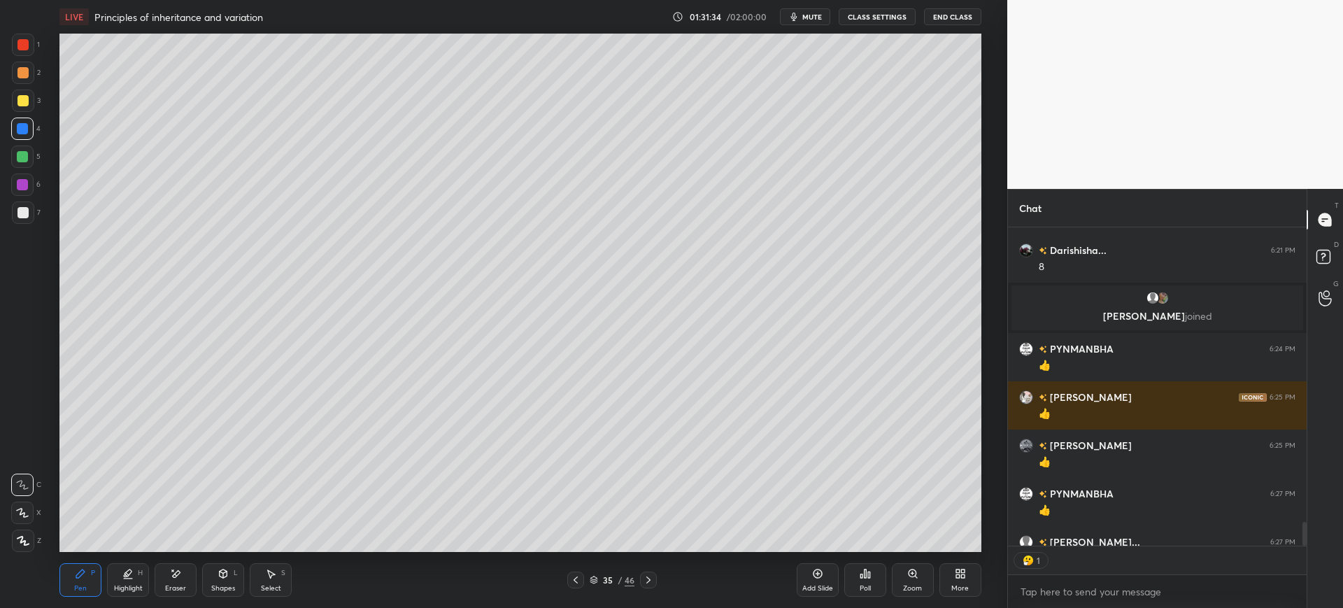
scroll to position [343, 294]
click at [13, 226] on div "7" at bounding box center [26, 215] width 29 height 28
click at [16, 218] on div at bounding box center [23, 212] width 22 height 22
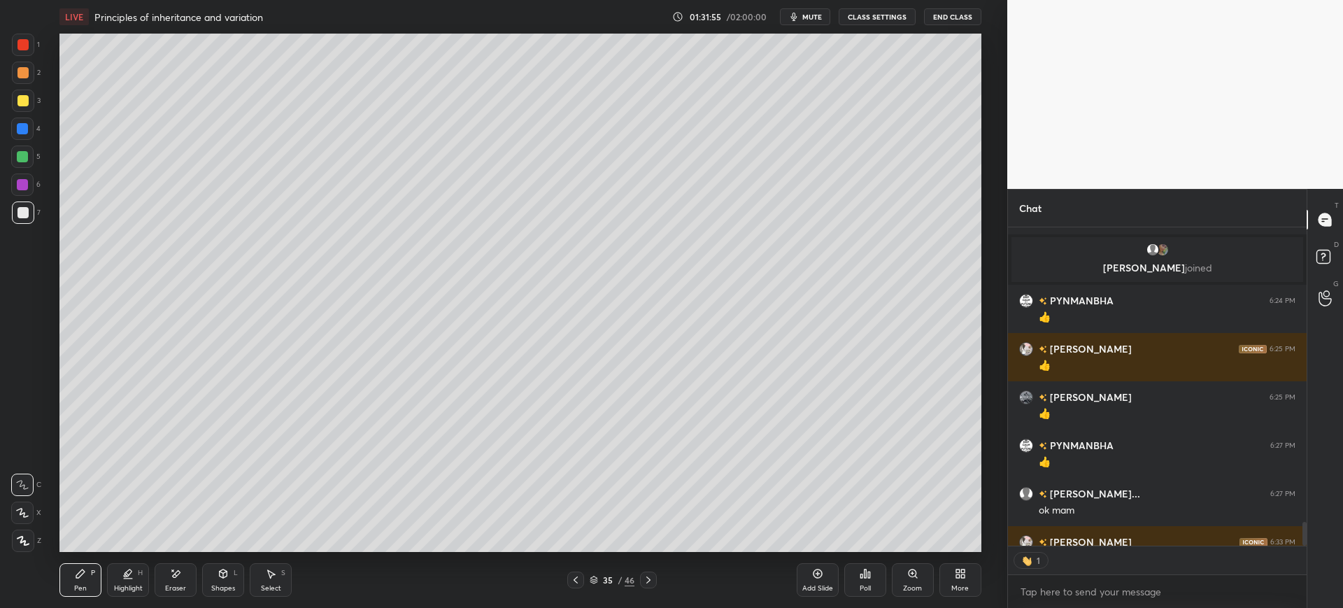
click at [22, 101] on div at bounding box center [22, 100] width 11 height 11
click at [24, 220] on div at bounding box center [23, 212] width 22 height 22
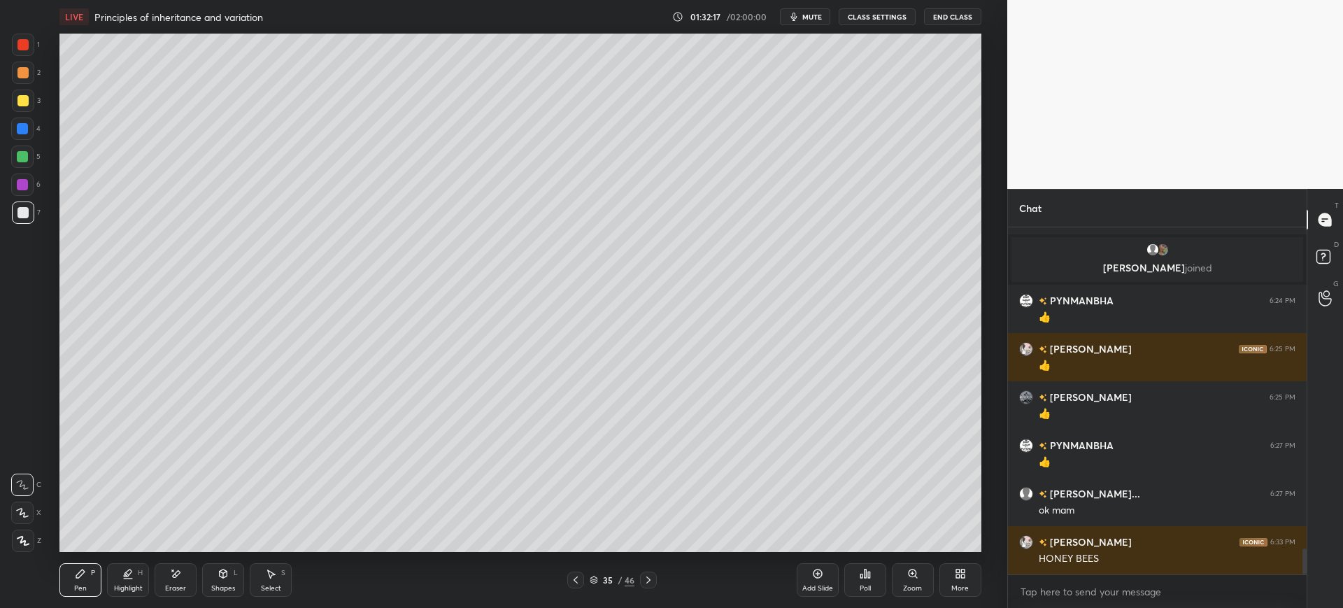
click at [185, 567] on div "Eraser" at bounding box center [176, 580] width 42 height 34
click at [119, 585] on div "Highlight" at bounding box center [128, 588] width 29 height 7
click at [92, 576] on div "P" at bounding box center [93, 572] width 4 height 7
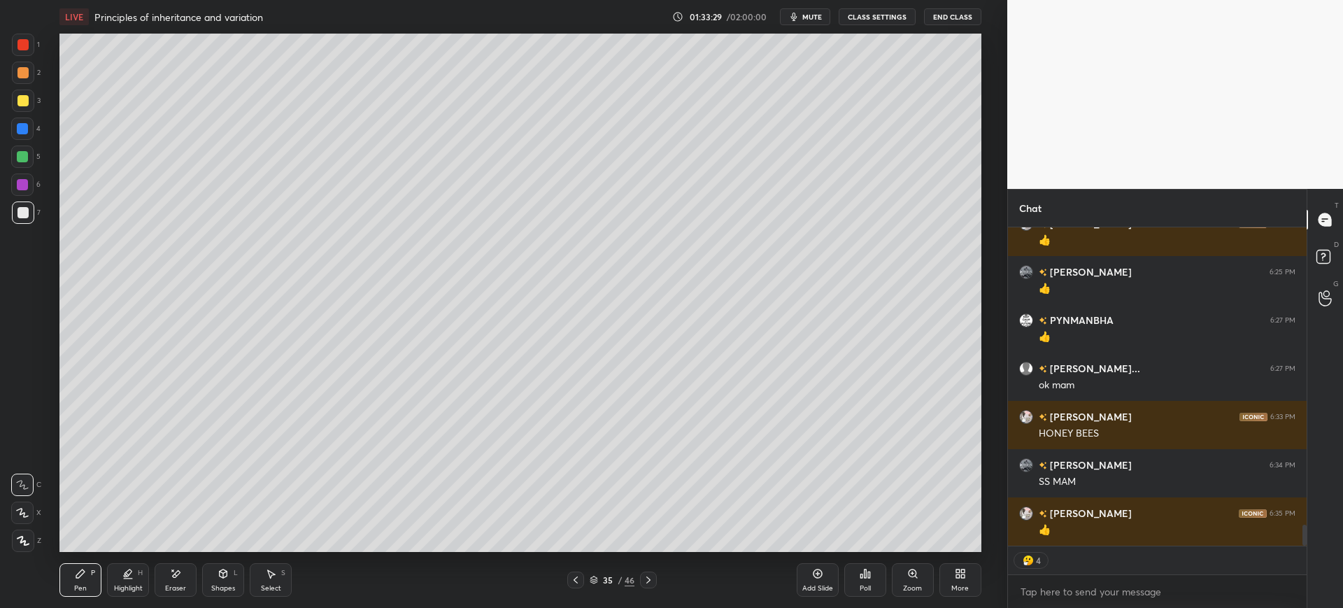
scroll to position [4508, 0]
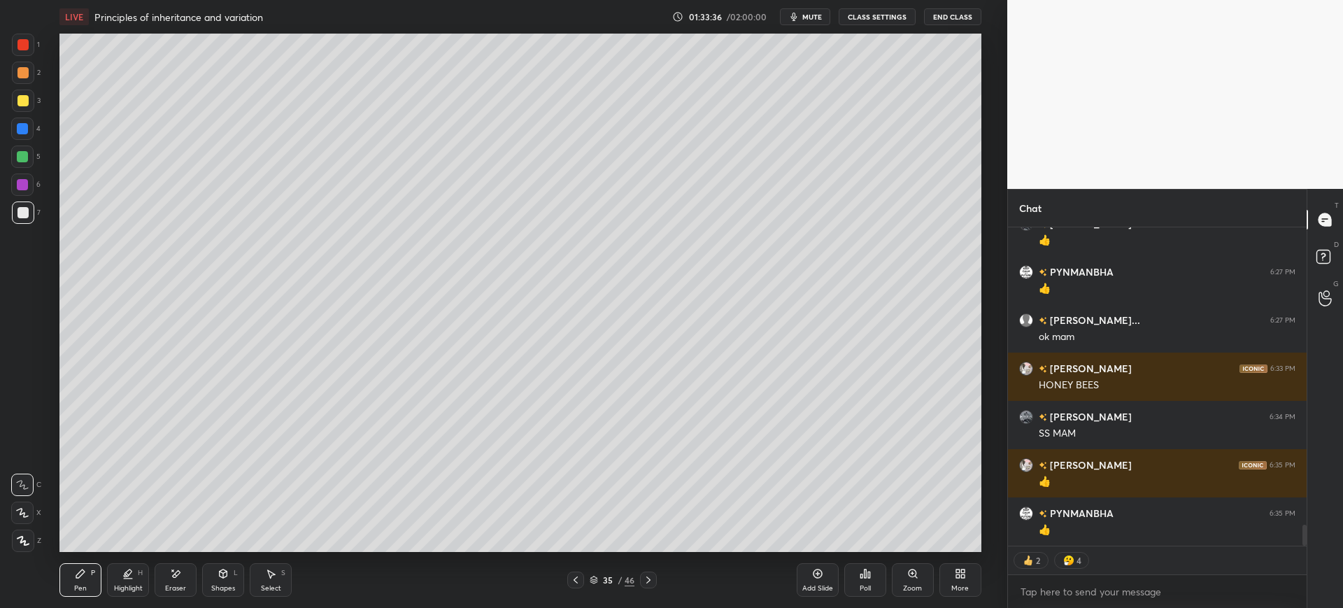
click at [23, 123] on div at bounding box center [22, 128] width 11 height 11
click at [192, 578] on div "Eraser" at bounding box center [176, 580] width 42 height 34
click at [92, 590] on div "Pen P" at bounding box center [80, 580] width 42 height 34
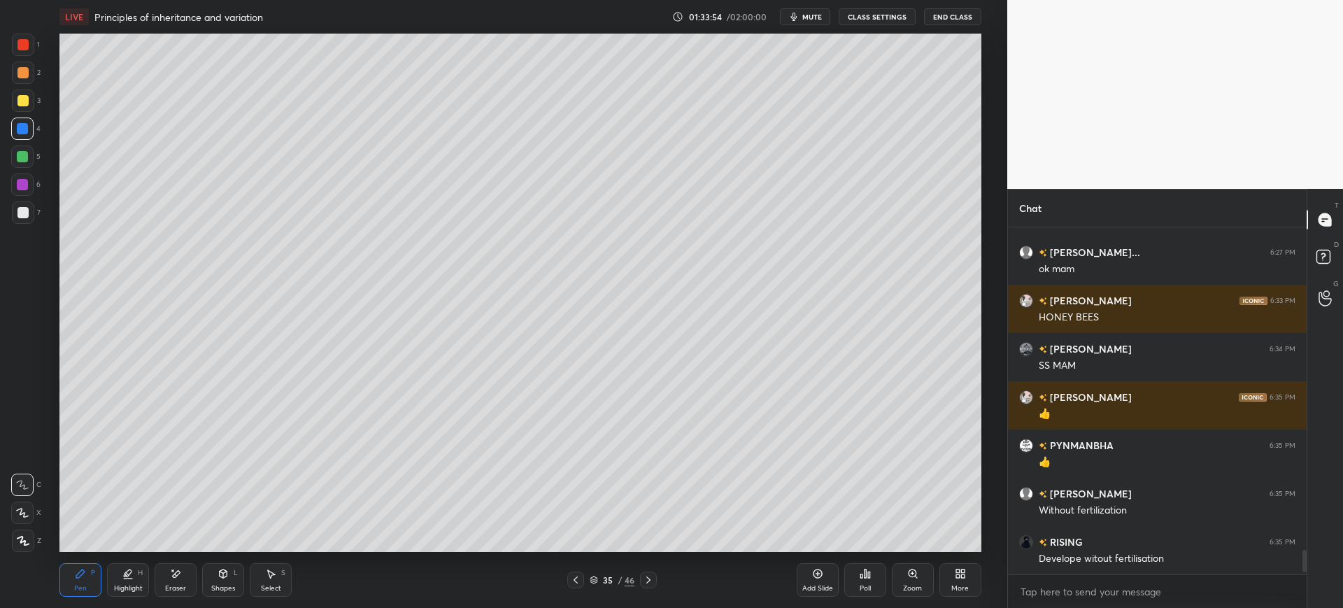
scroll to position [4576, 0]
click at [27, 217] on div at bounding box center [22, 212] width 11 height 11
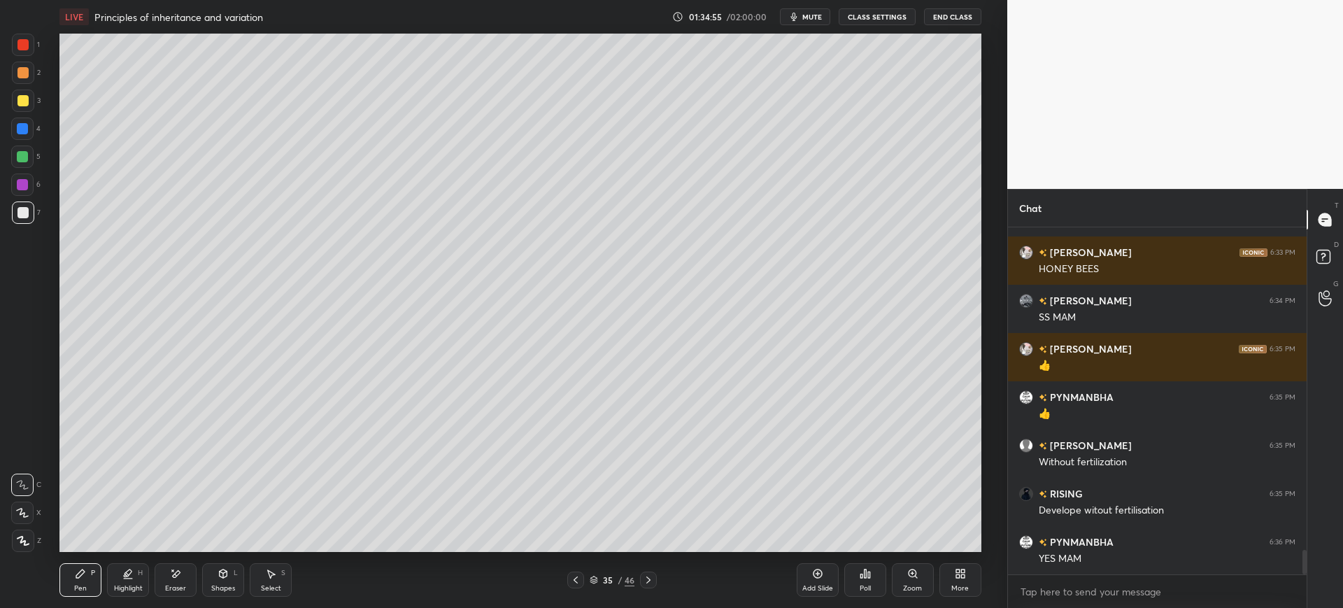
click at [30, 124] on div at bounding box center [22, 129] width 22 height 22
click at [34, 220] on div "7" at bounding box center [26, 212] width 29 height 22
click at [924, 542] on div "Add Slide Poll Zoom More" at bounding box center [889, 580] width 185 height 78
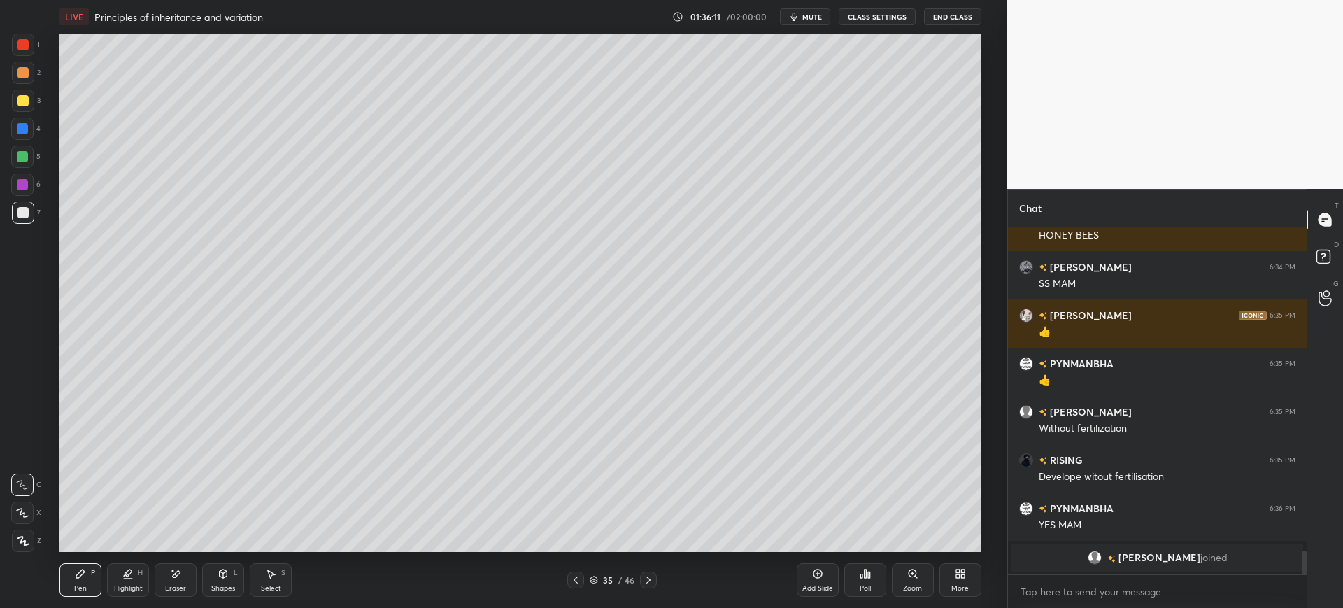
click at [34, 97] on div "3" at bounding box center [26, 101] width 29 height 22
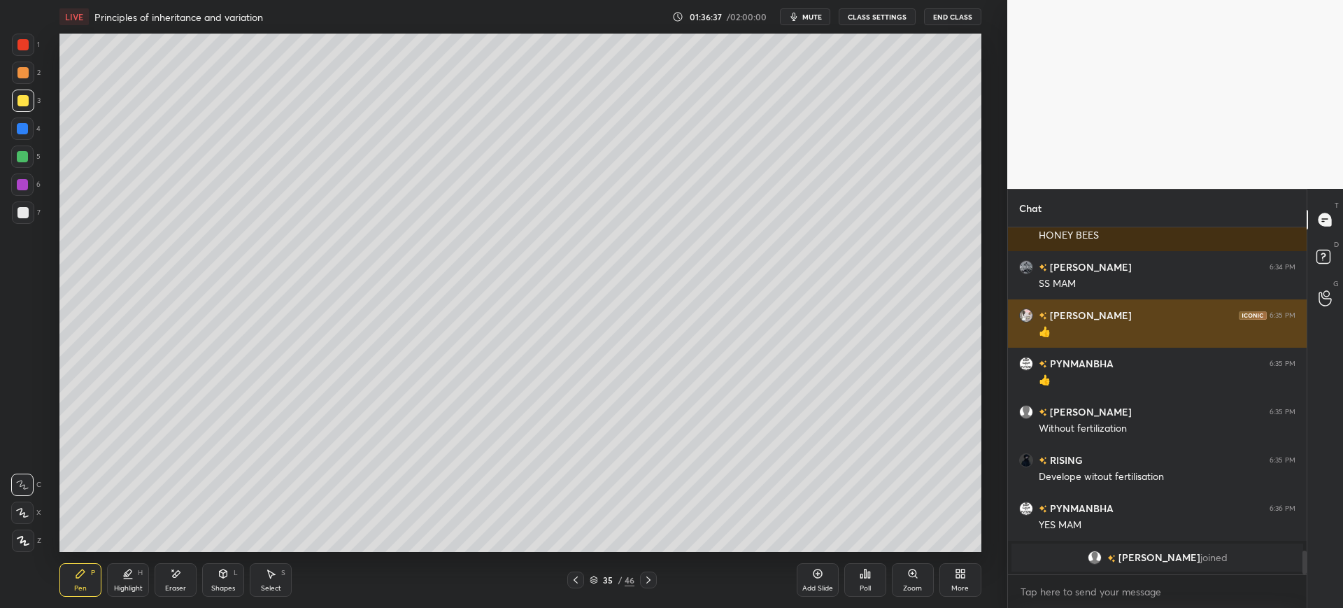
scroll to position [4536, 0]
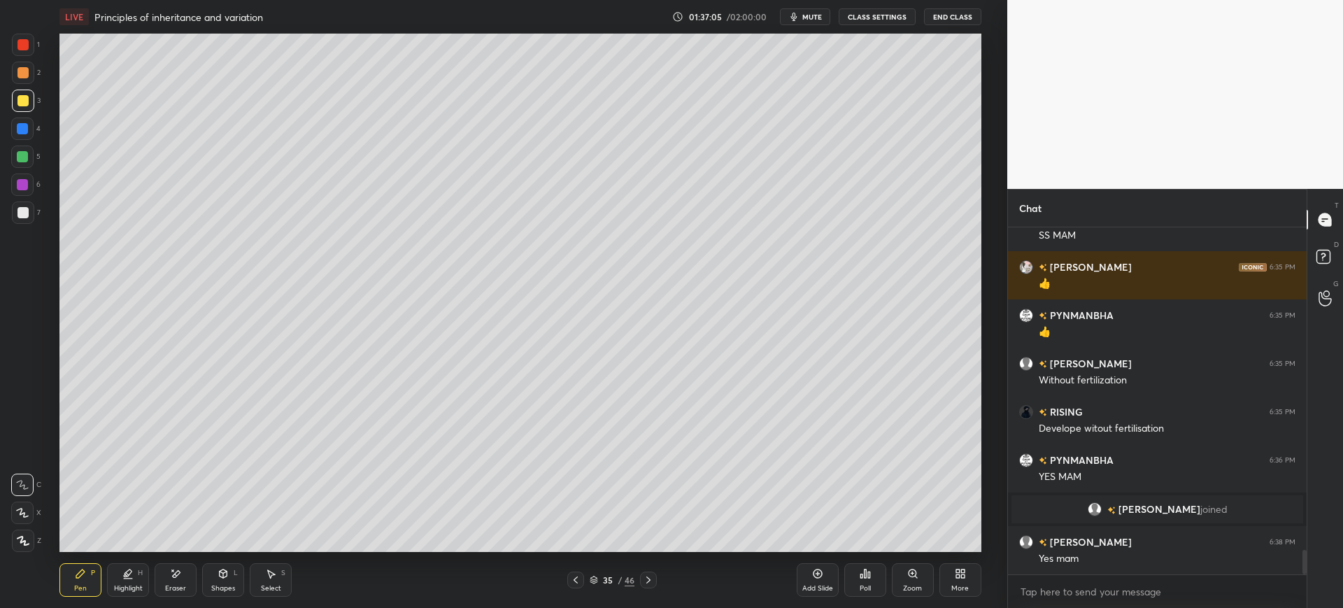
click at [613, 587] on div "35 / 46" at bounding box center [612, 579] width 90 height 17
click at [608, 576] on div "35" at bounding box center [608, 580] width 14 height 8
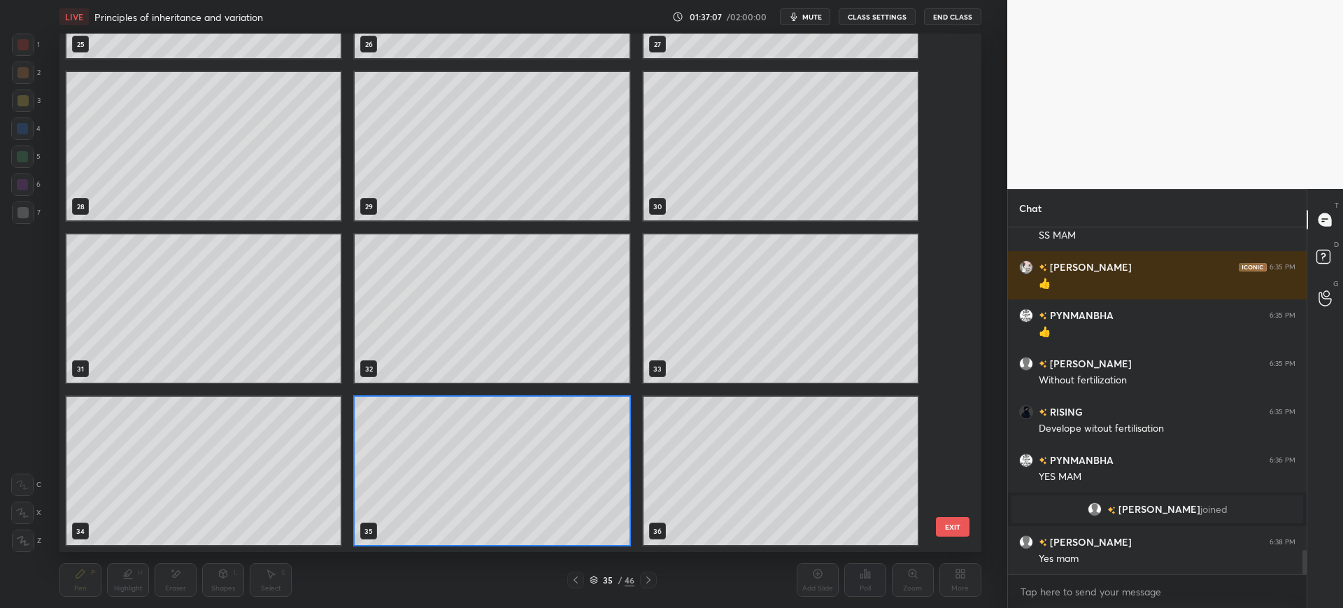
scroll to position [1881, 0]
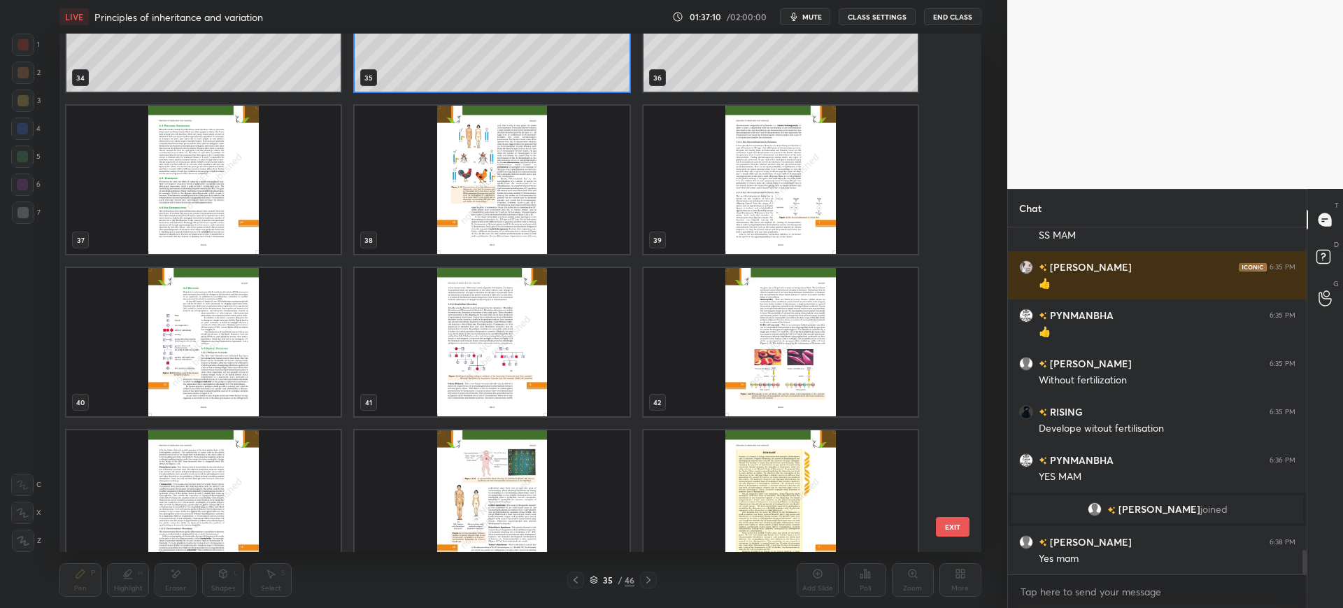
click at [825, 216] on img "grid" at bounding box center [780, 180] width 274 height 148
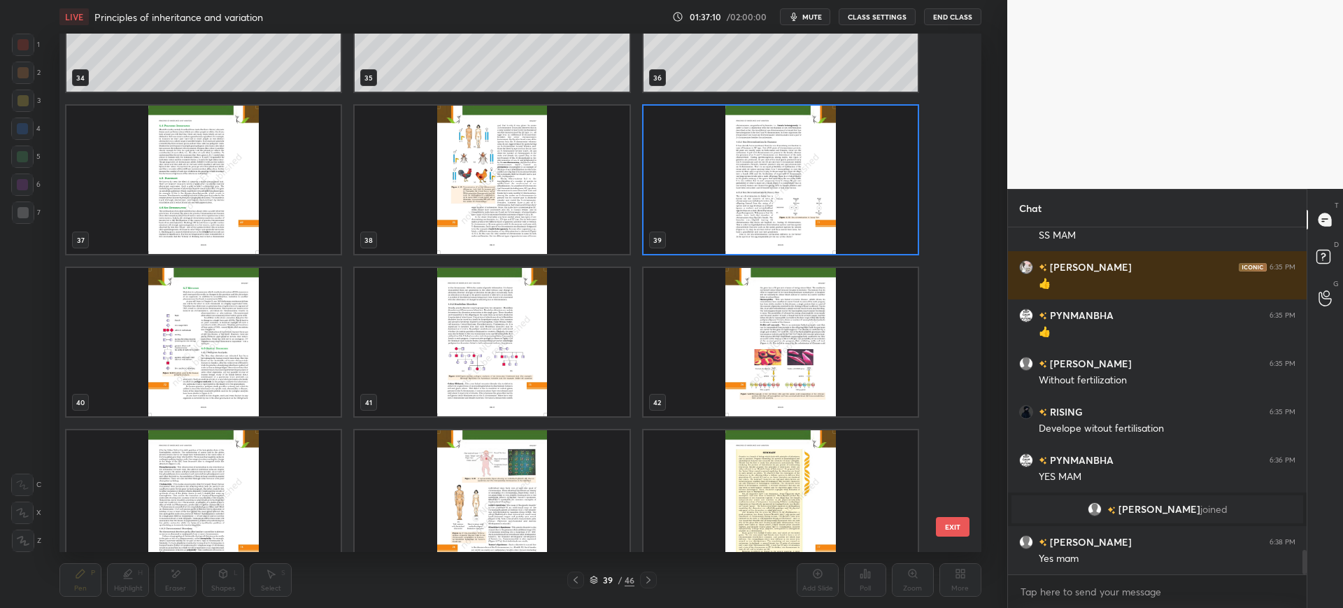
scroll to position [4569, 0]
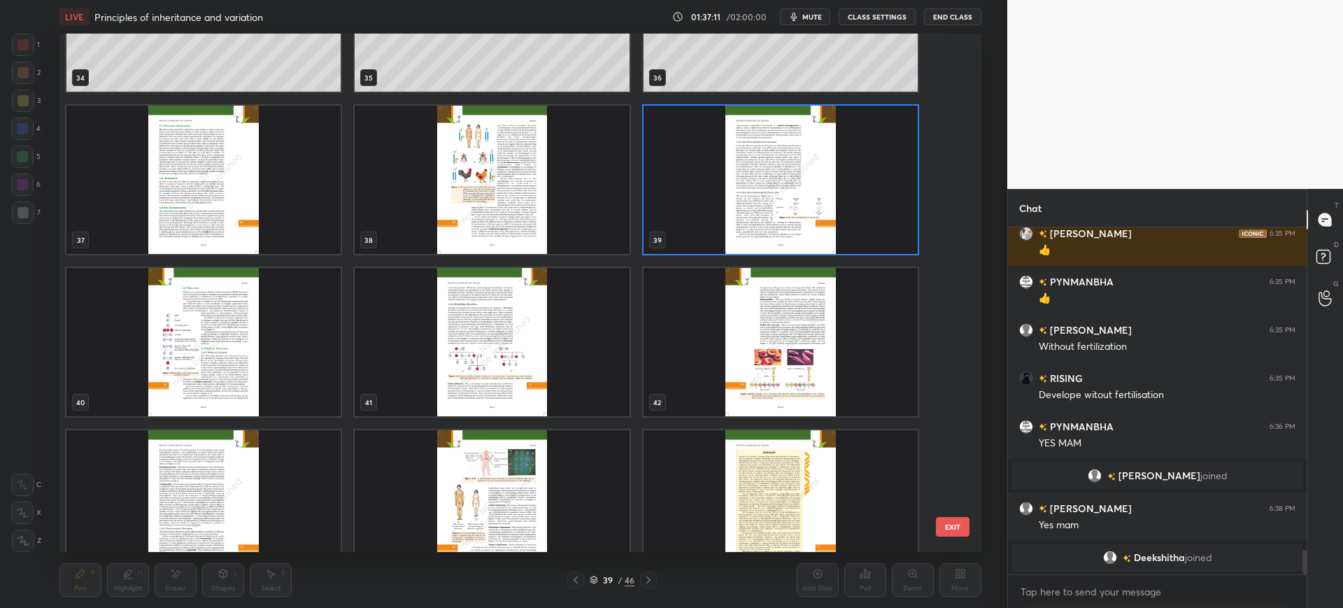
click at [953, 529] on button "EXIT" at bounding box center [953, 527] width 34 height 20
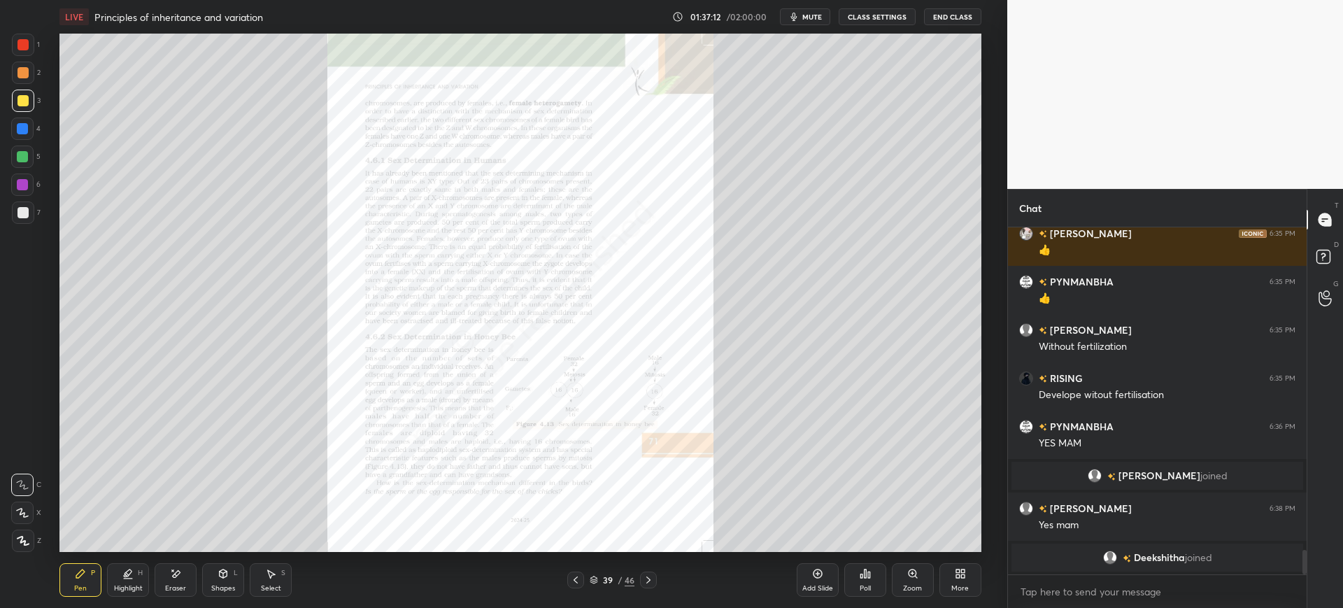
click at [920, 586] on div "Zoom" at bounding box center [912, 588] width 19 height 7
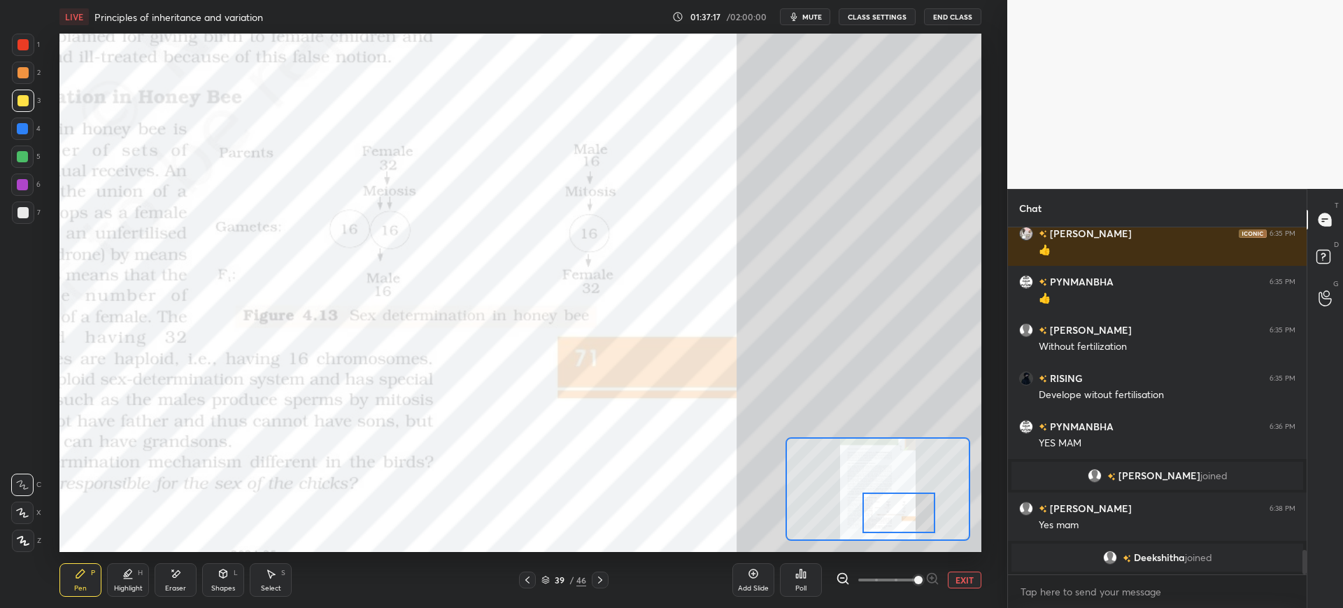
click at [38, 44] on div "1" at bounding box center [26, 45] width 28 height 22
click at [190, 581] on div "Eraser" at bounding box center [176, 580] width 42 height 34
click at [124, 576] on icon at bounding box center [125, 575] width 3 height 2
click at [87, 578] on div "Pen P" at bounding box center [80, 580] width 42 height 34
click at [20, 127] on div at bounding box center [22, 128] width 11 height 11
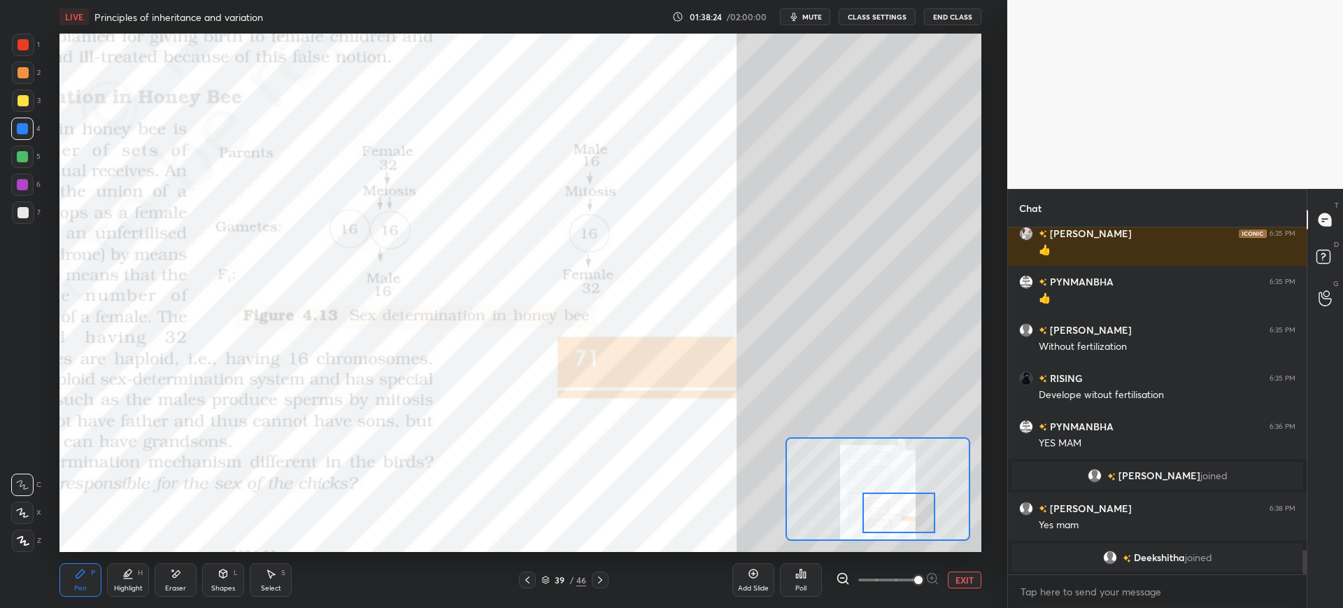
click at [25, 41] on div at bounding box center [22, 44] width 11 height 11
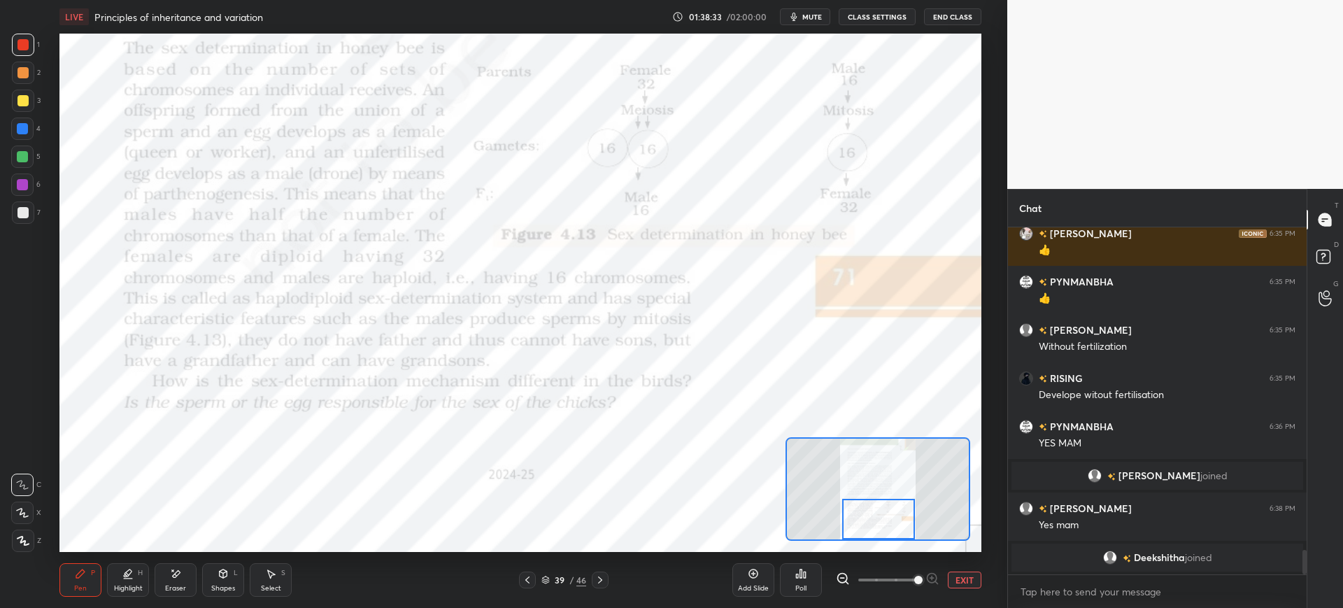
click at [600, 581] on icon at bounding box center [600, 579] width 11 height 11
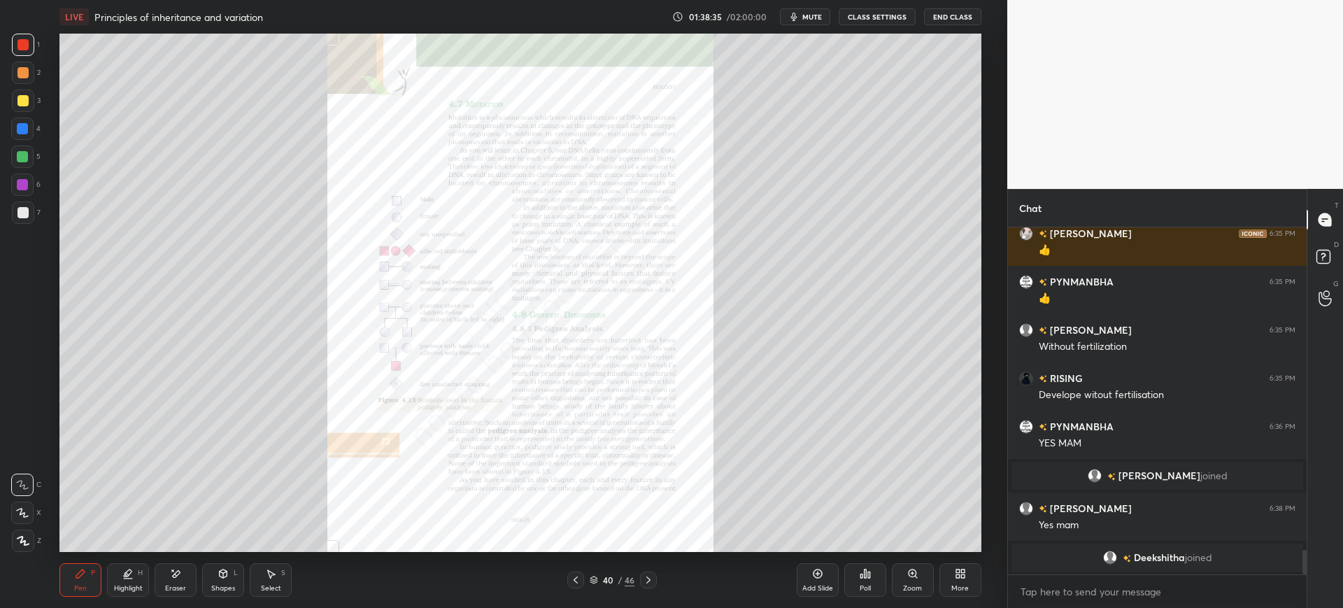
click at [648, 578] on icon at bounding box center [648, 579] width 4 height 7
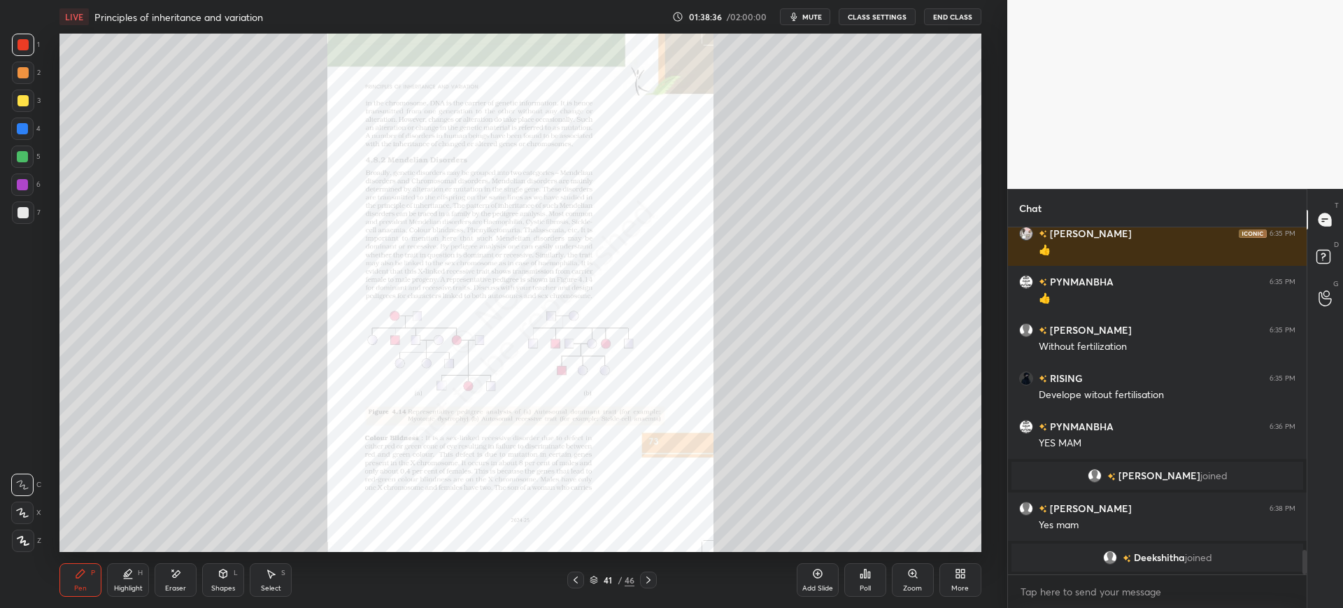
click at [576, 576] on icon at bounding box center [575, 579] width 11 height 11
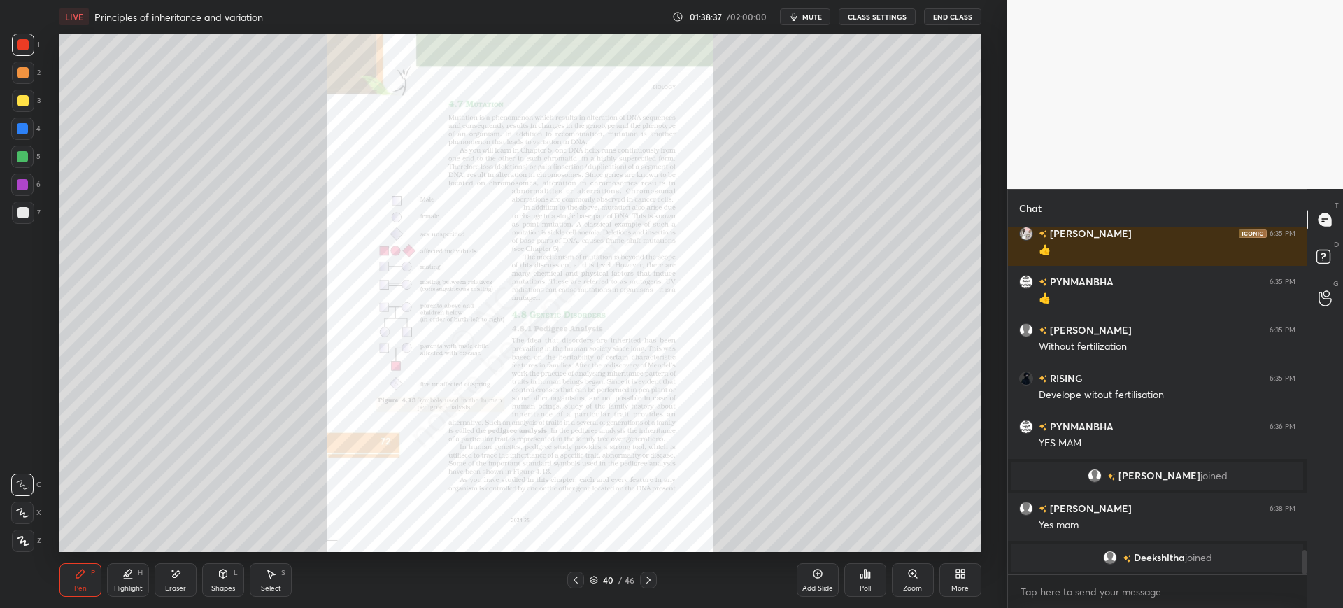
click at [655, 576] on div at bounding box center [648, 579] width 17 height 17
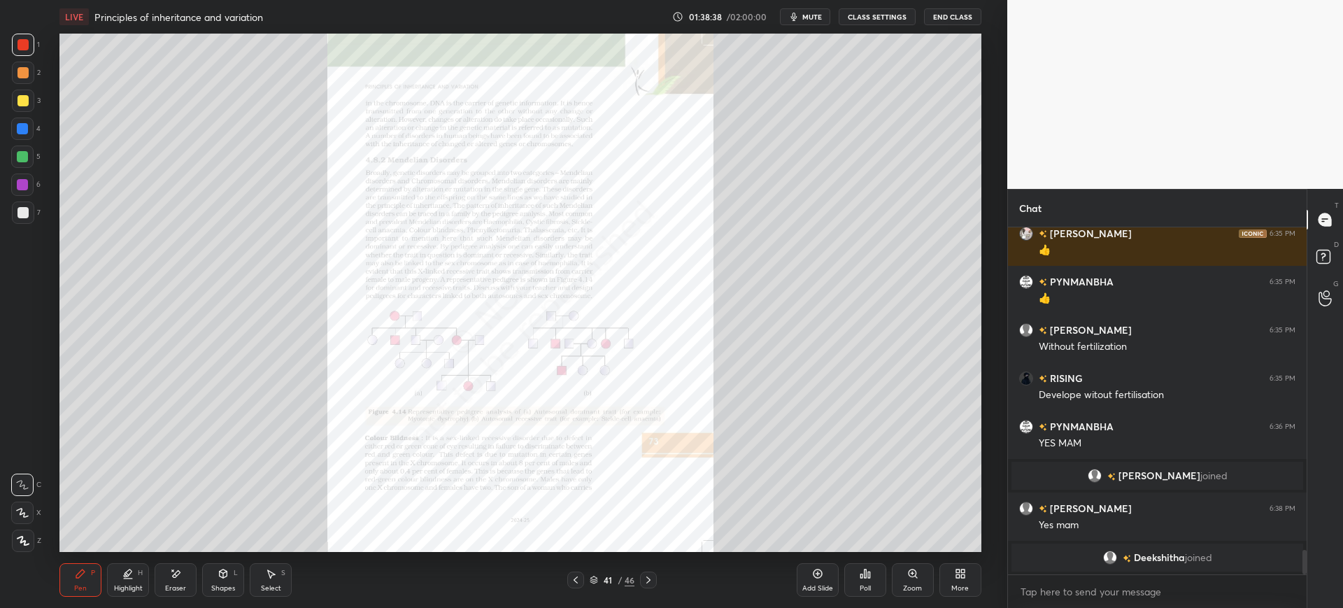
click at [573, 583] on icon at bounding box center [575, 579] width 11 height 11
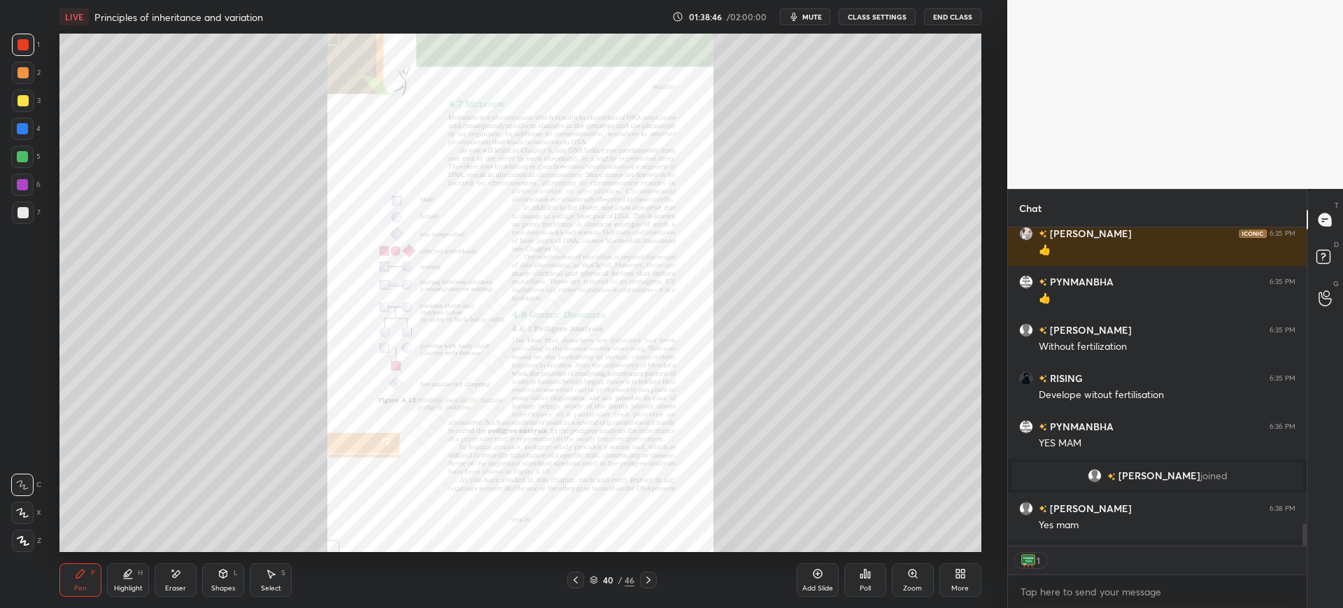
scroll to position [314, 294]
click at [169, 577] on div "Eraser" at bounding box center [176, 580] width 42 height 34
click at [20, 543] on span "Erase all" at bounding box center [22, 541] width 21 height 10
click at [653, 574] on icon at bounding box center [648, 579] width 11 height 11
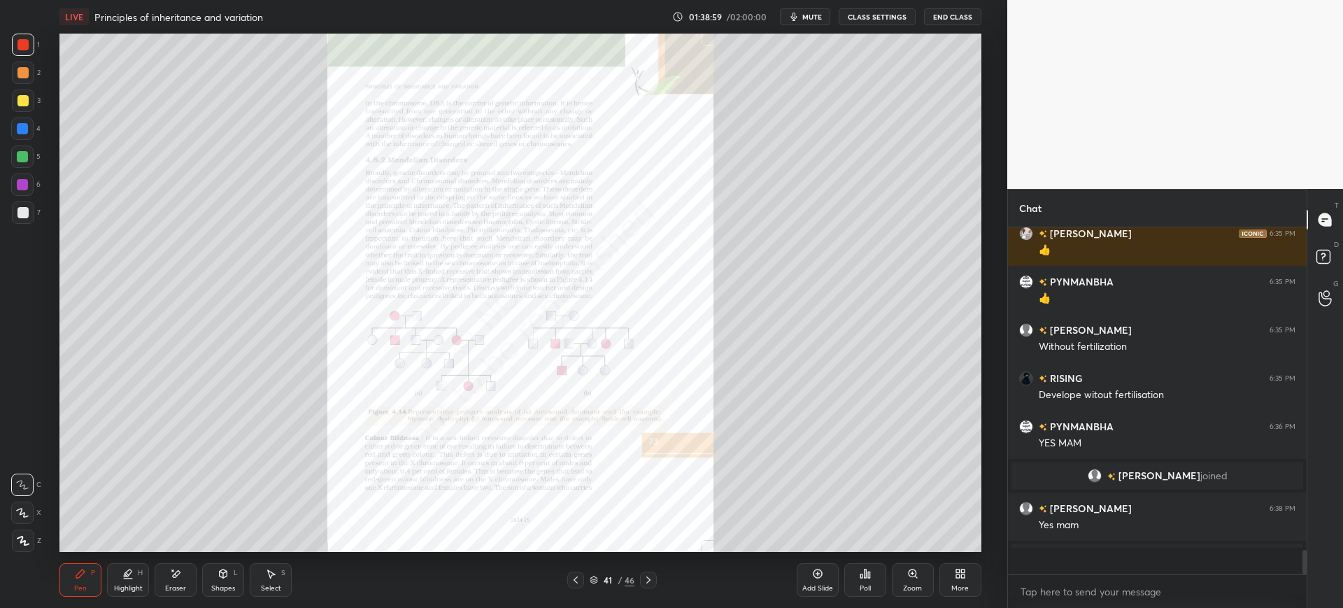
scroll to position [5, 5]
click at [652, 580] on icon at bounding box center [648, 579] width 11 height 11
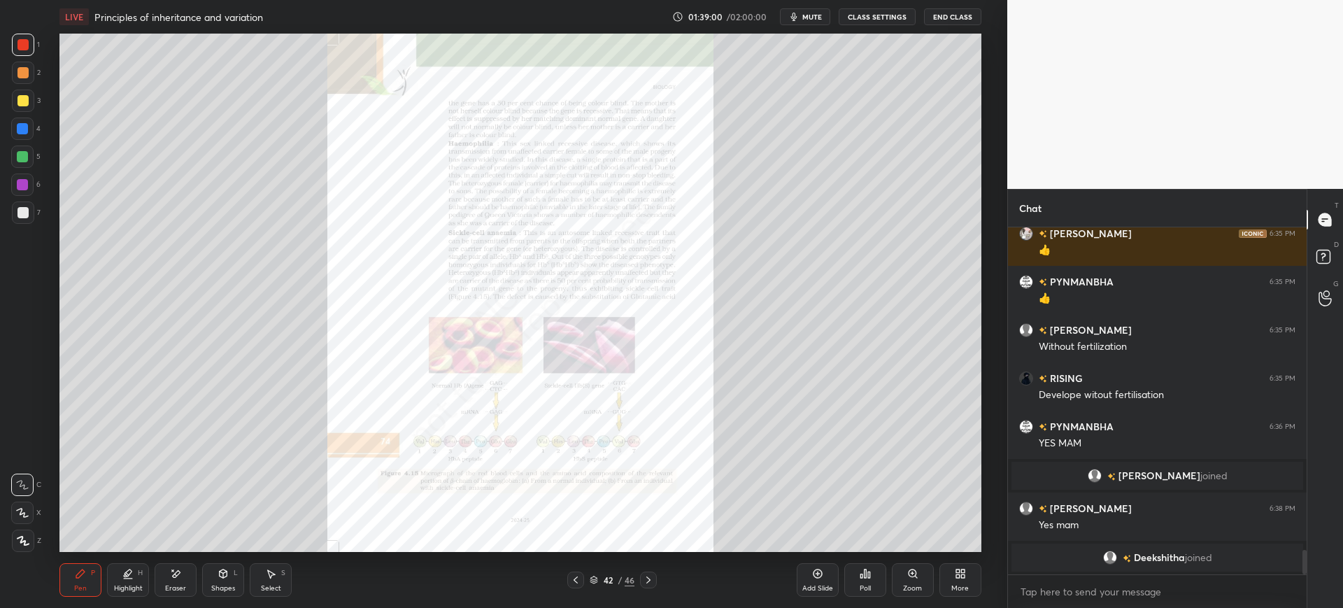
click at [916, 581] on div "Zoom" at bounding box center [913, 580] width 42 height 34
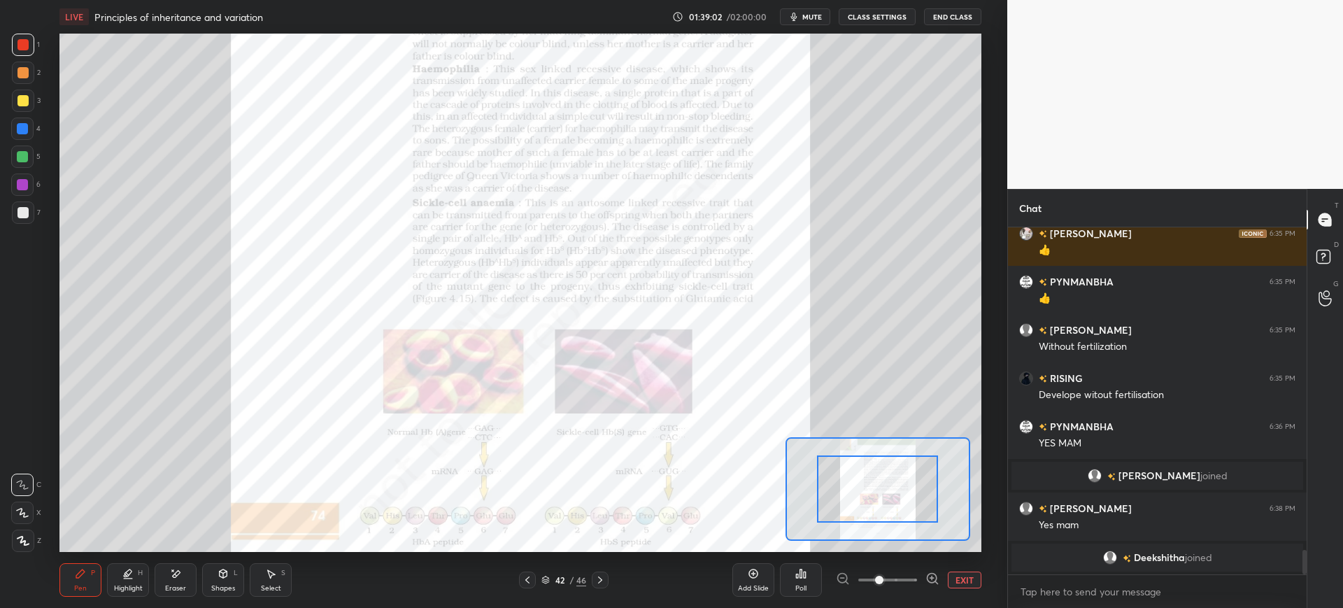
click at [962, 581] on button "EXIT" at bounding box center [965, 579] width 34 height 17
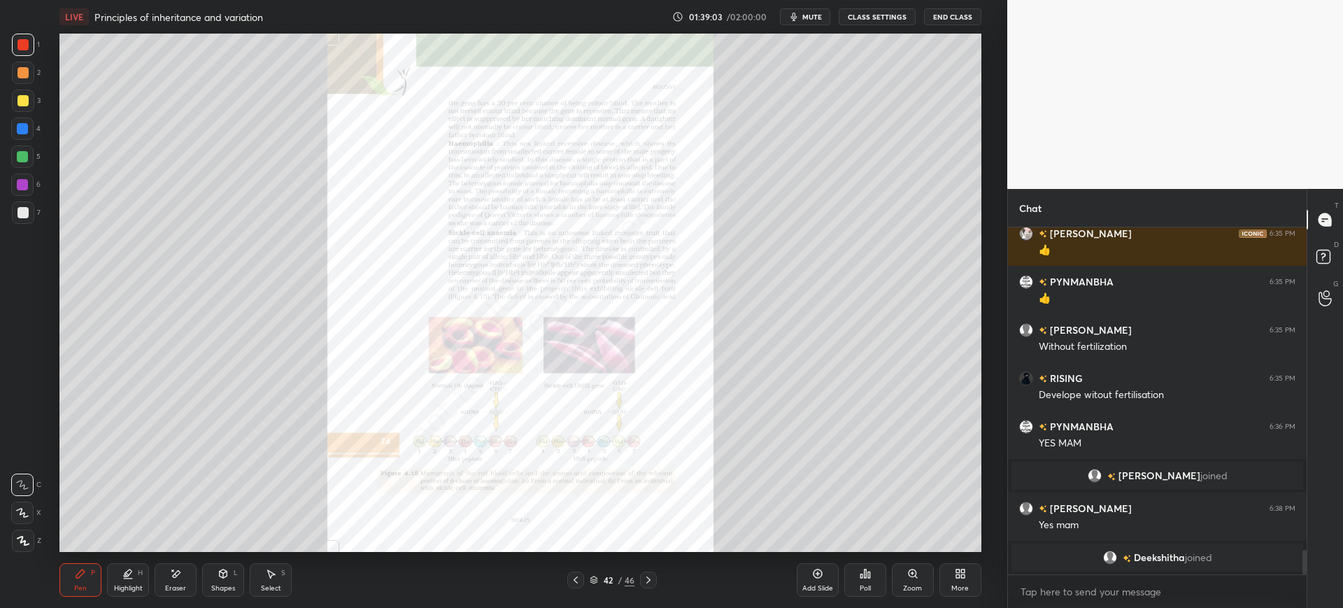
click at [637, 582] on div "42 / 46" at bounding box center [612, 579] width 90 height 17
click at [652, 579] on icon at bounding box center [648, 579] width 11 height 11
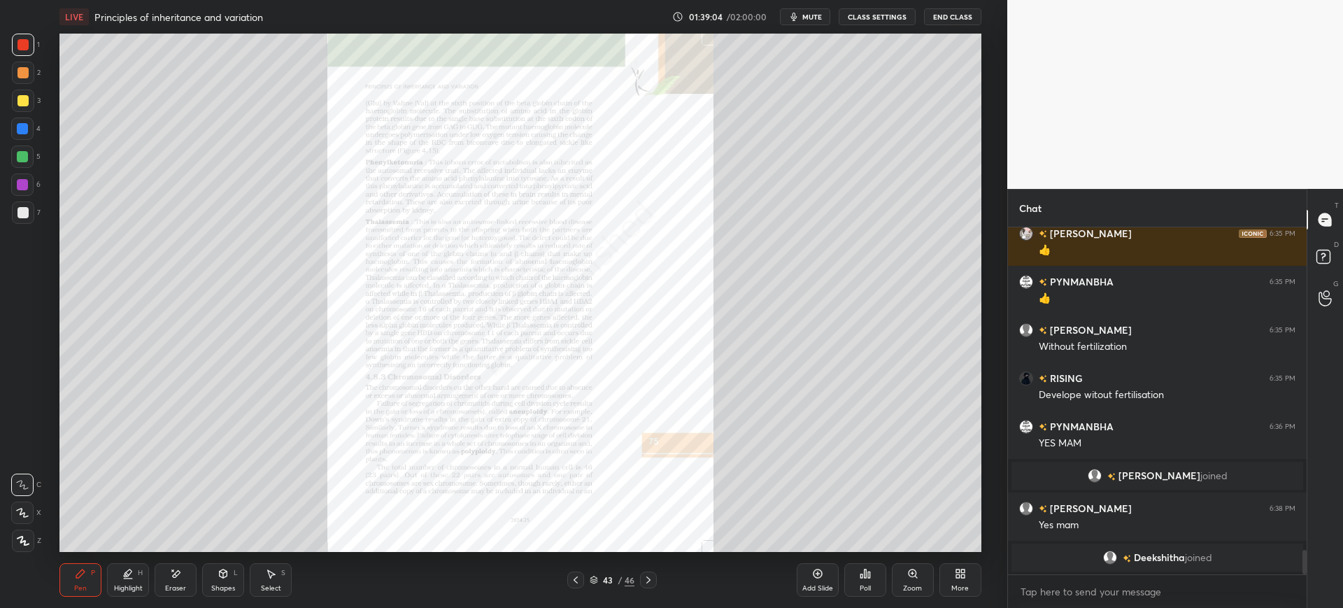
click at [655, 580] on div at bounding box center [648, 579] width 17 height 17
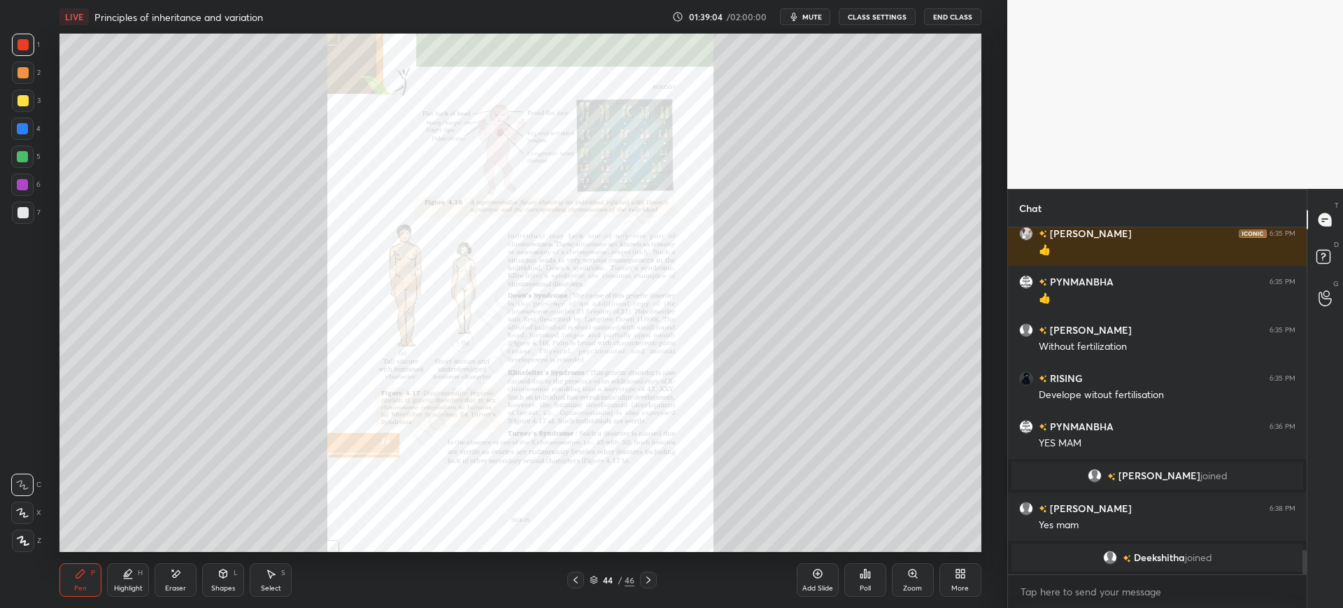
click at [655, 581] on div at bounding box center [648, 579] width 17 height 17
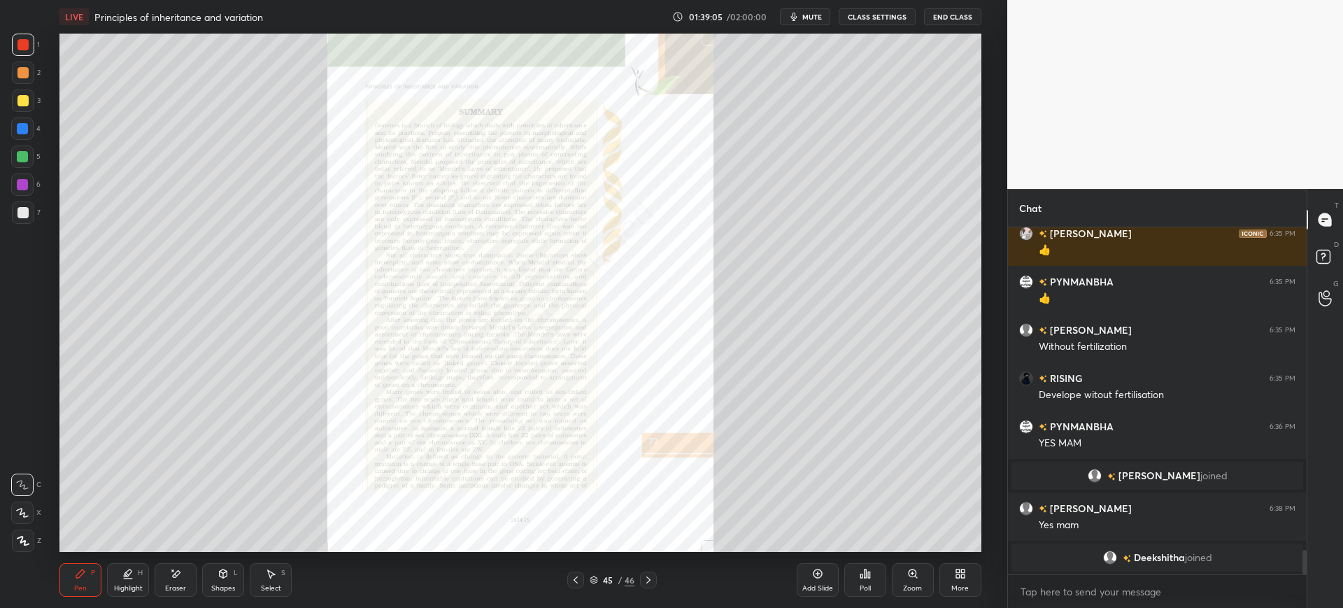
click at [653, 581] on icon at bounding box center [648, 579] width 11 height 11
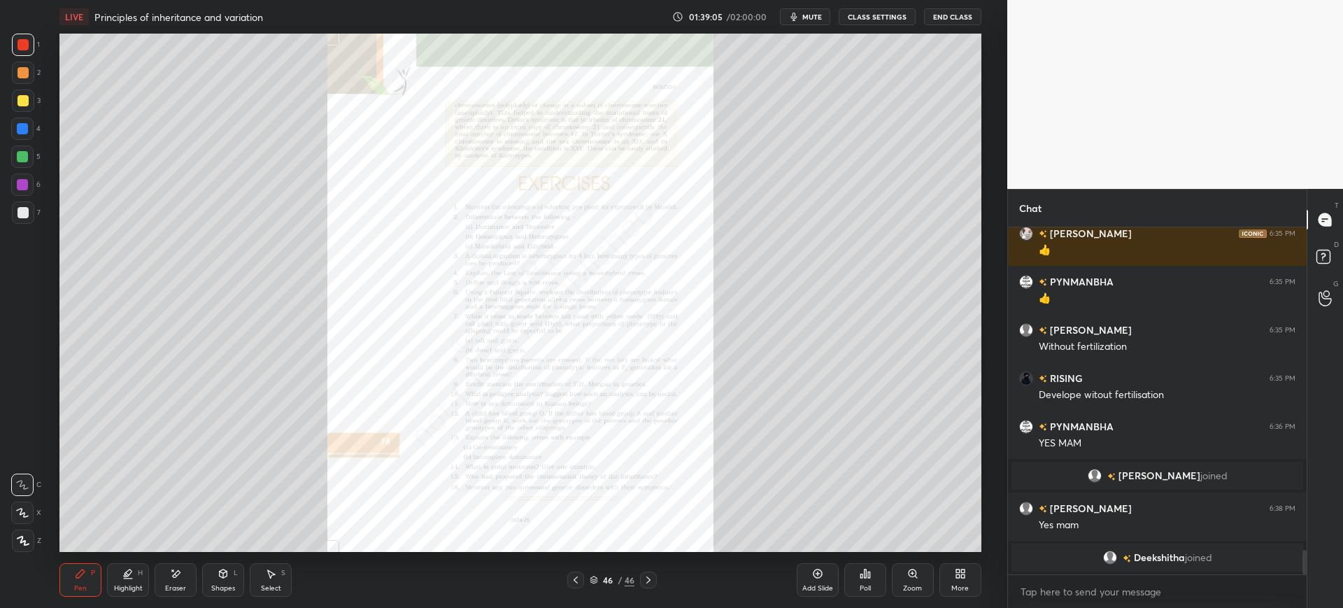
click at [649, 581] on icon at bounding box center [648, 579] width 4 height 7
click at [649, 579] on icon at bounding box center [648, 579] width 4 height 7
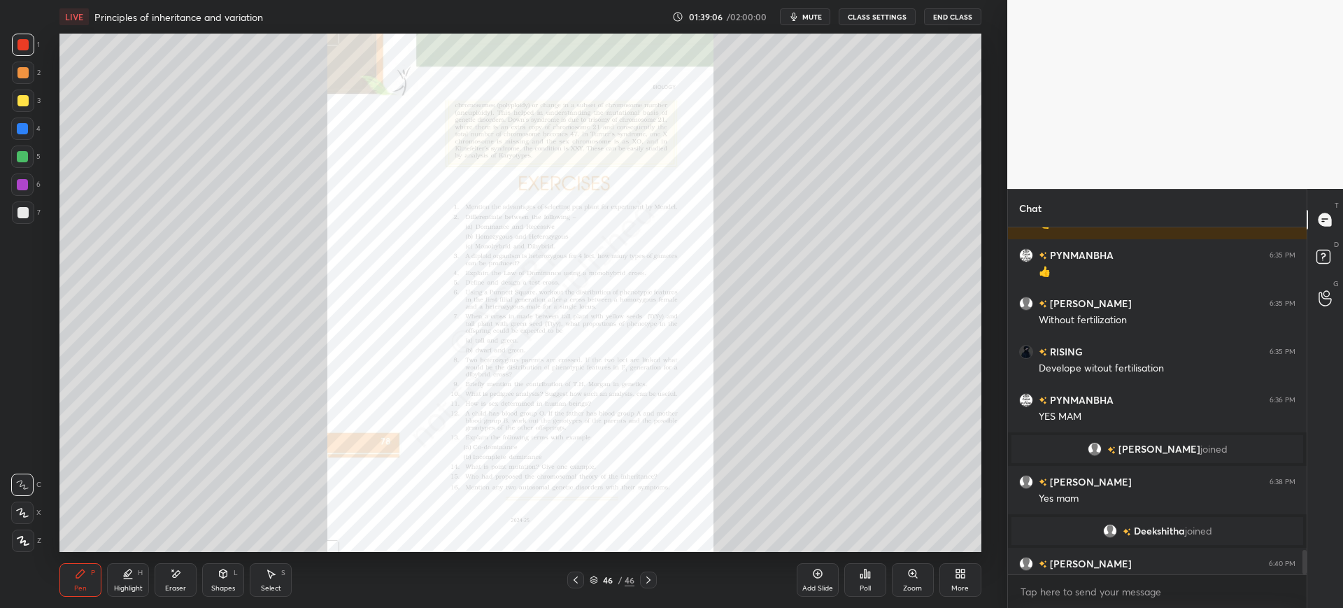
scroll to position [4591, 0]
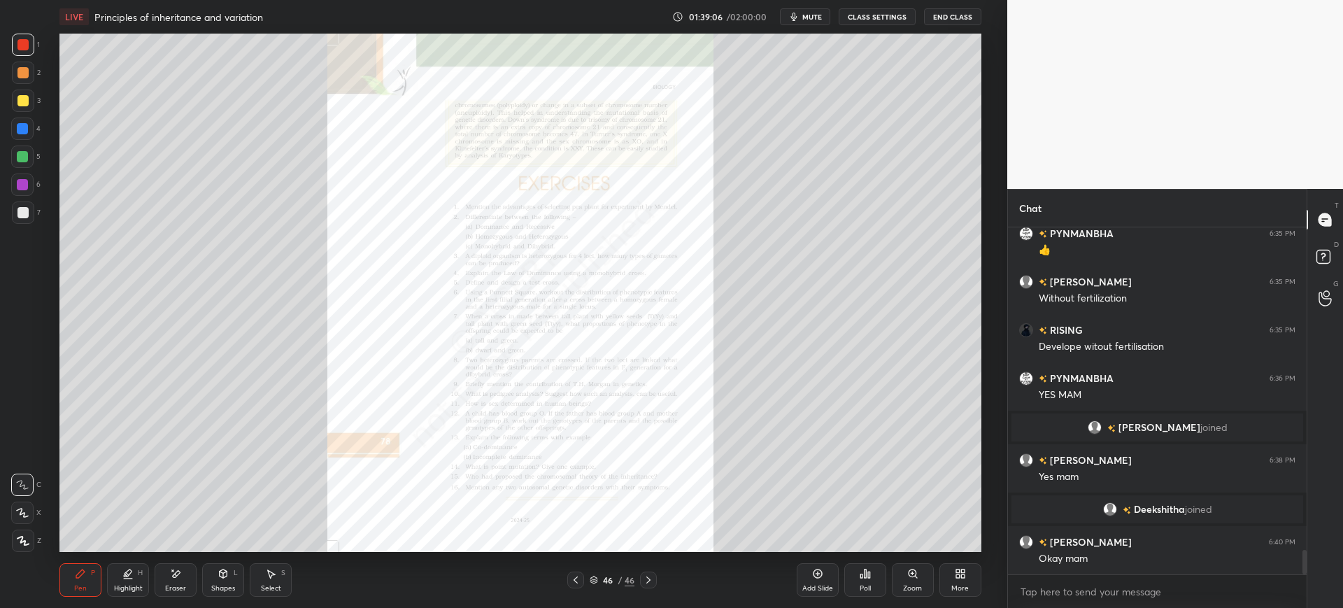
click at [797, 582] on div "Add Slide" at bounding box center [818, 580] width 42 height 34
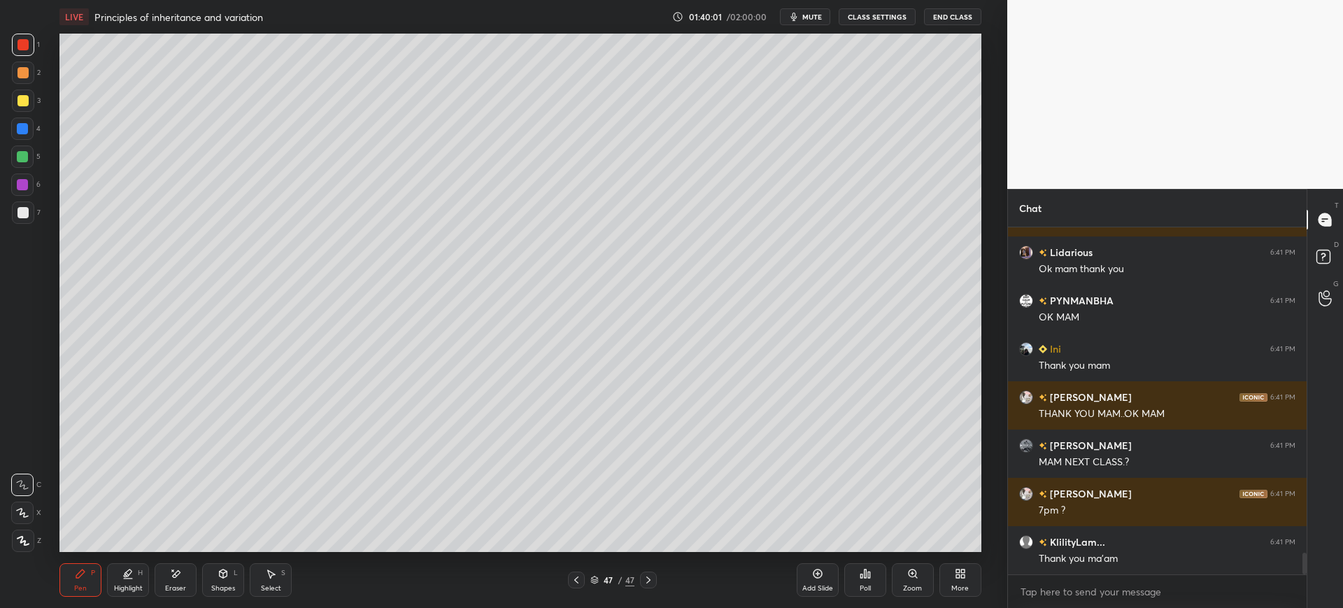
scroll to position [5218, 0]
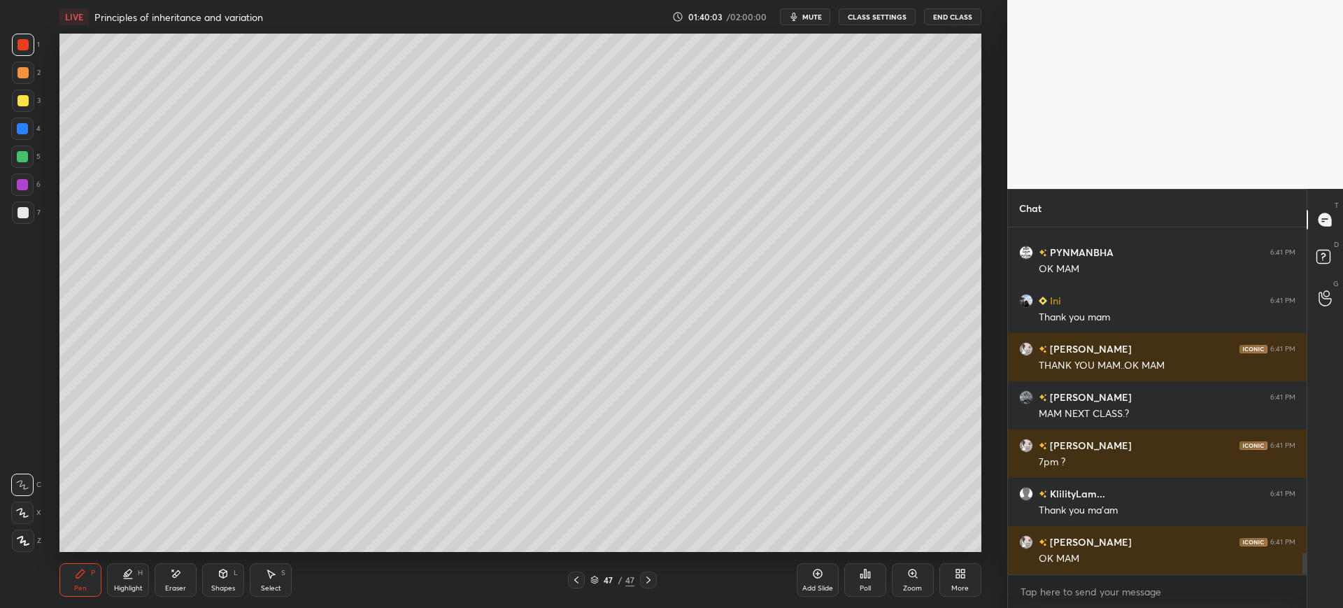
click at [20, 127] on div at bounding box center [22, 128] width 11 height 11
click at [29, 105] on div at bounding box center [23, 101] width 22 height 22
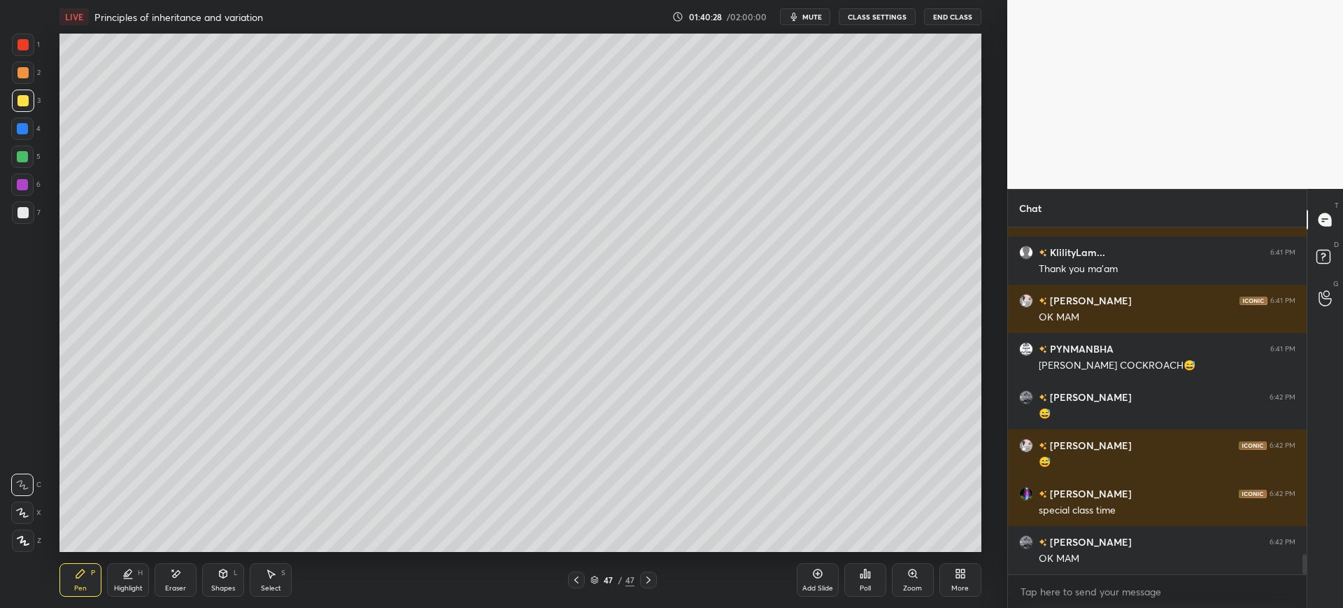
scroll to position [5508, 0]
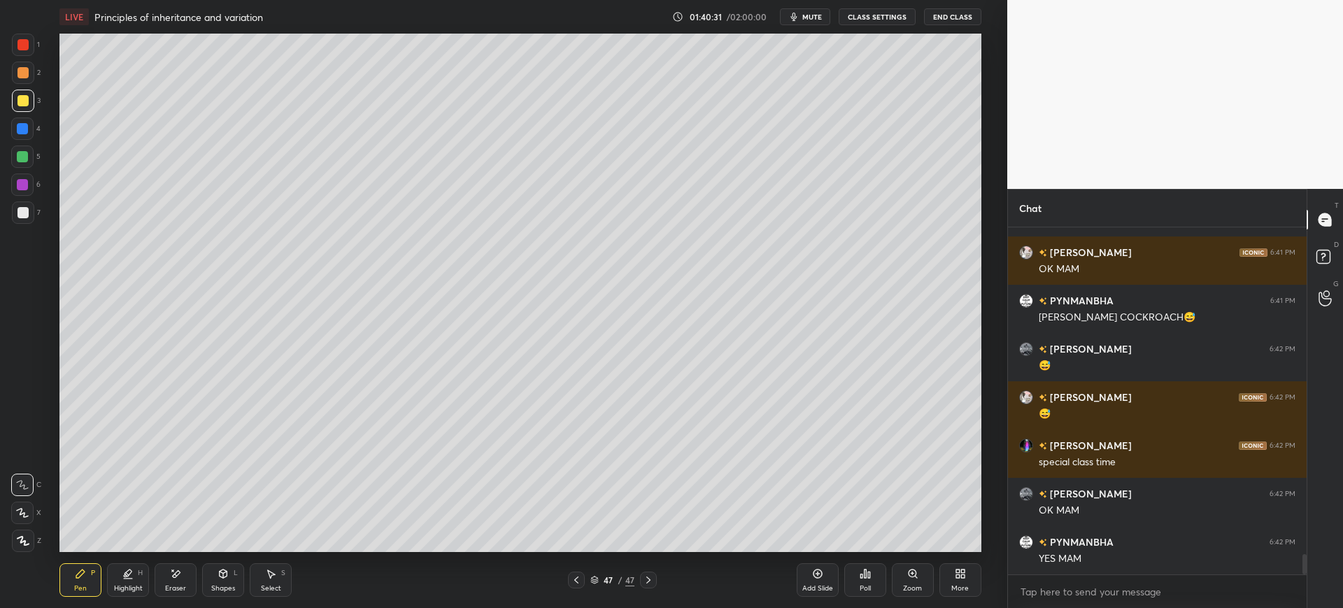
click at [163, 587] on div "Eraser" at bounding box center [176, 580] width 42 height 34
click at [97, 578] on div "Pen P" at bounding box center [80, 580] width 42 height 34
click at [31, 131] on div at bounding box center [22, 129] width 22 height 22
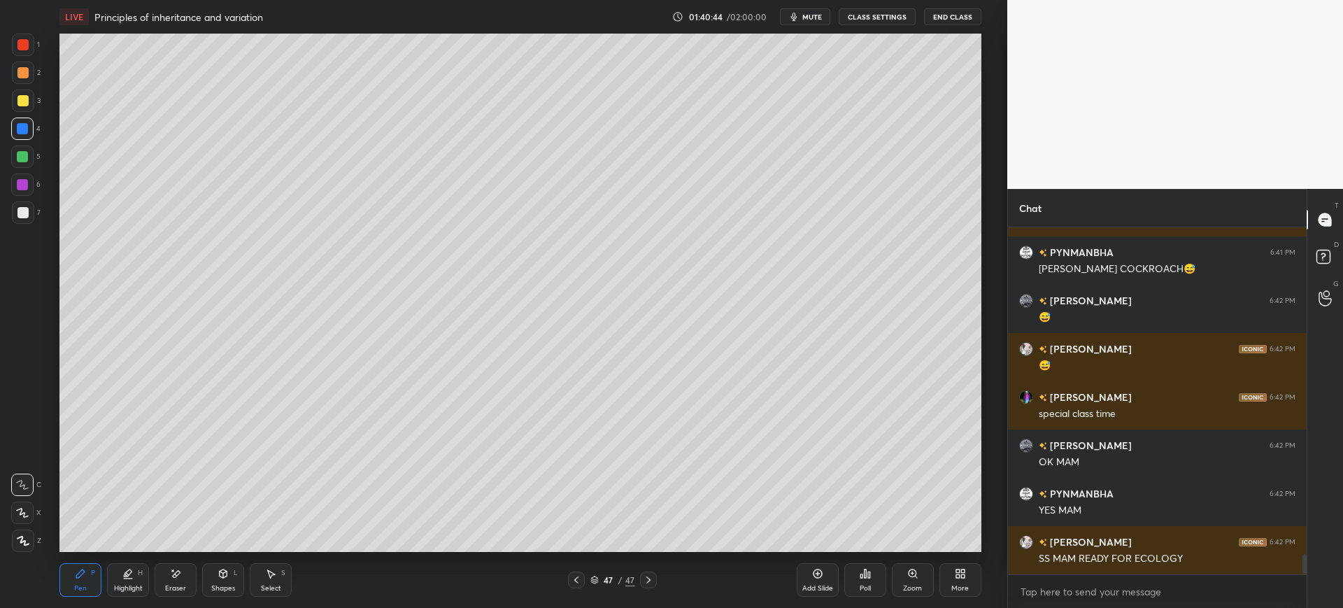
click at [20, 224] on div "7" at bounding box center [26, 215] width 29 height 28
click at [38, 167] on div "5" at bounding box center [25, 156] width 29 height 22
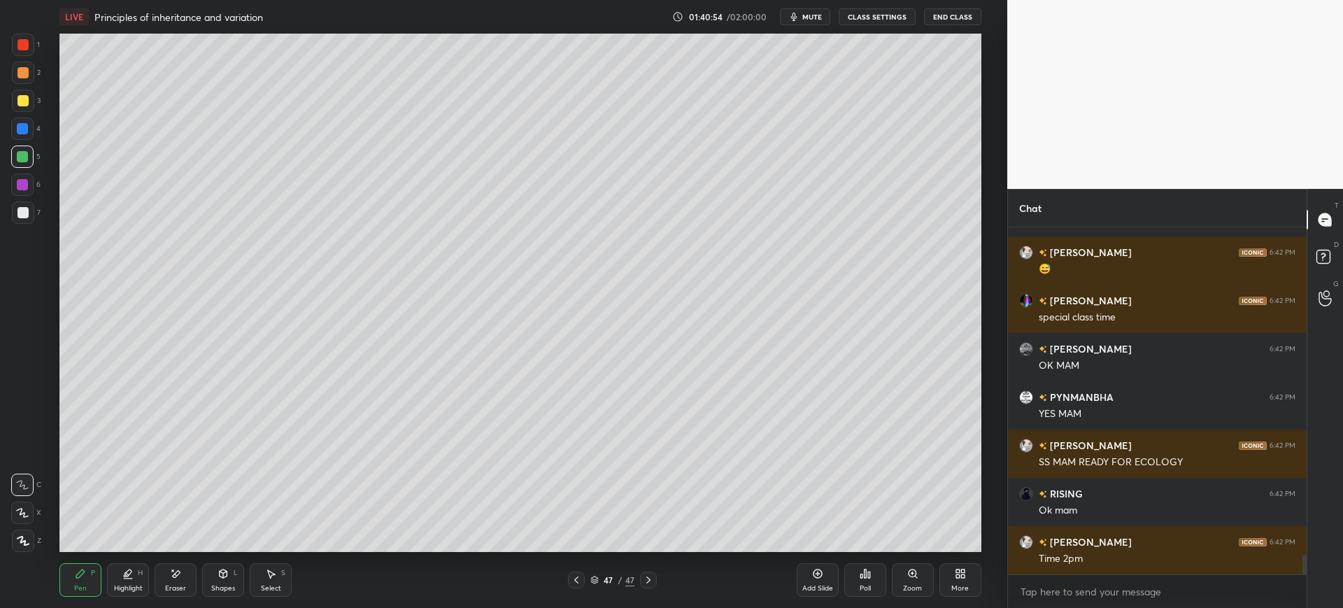
click at [29, 208] on div at bounding box center [23, 212] width 22 height 22
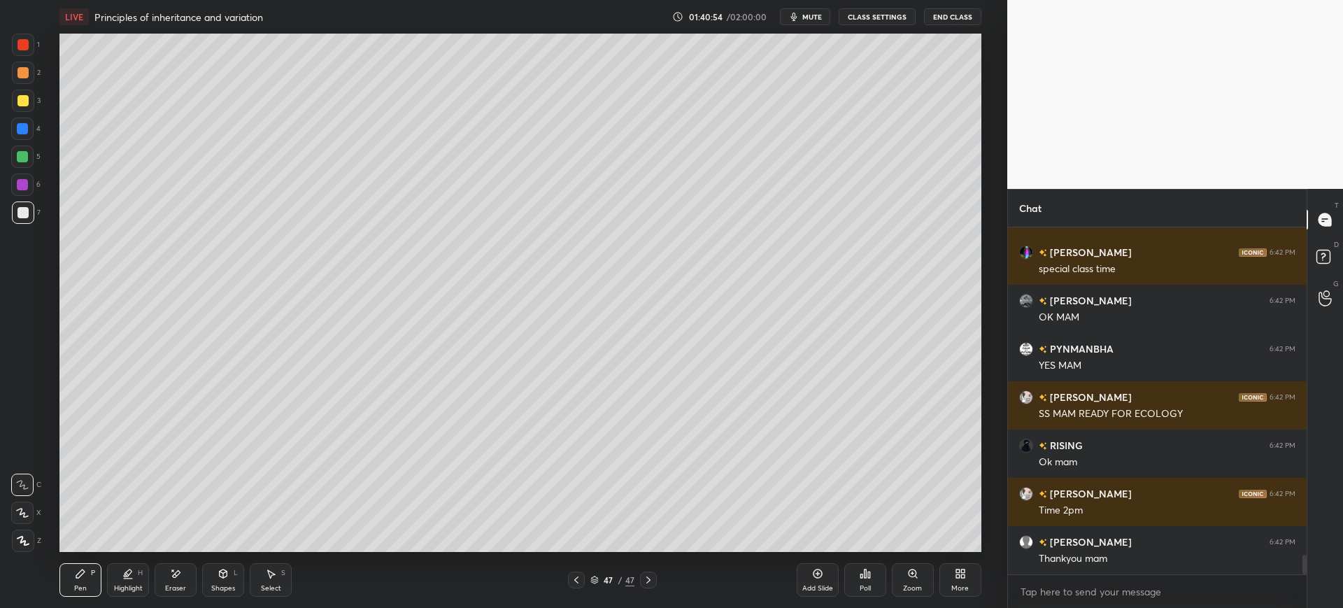
click at [27, 181] on div at bounding box center [22, 184] width 11 height 11
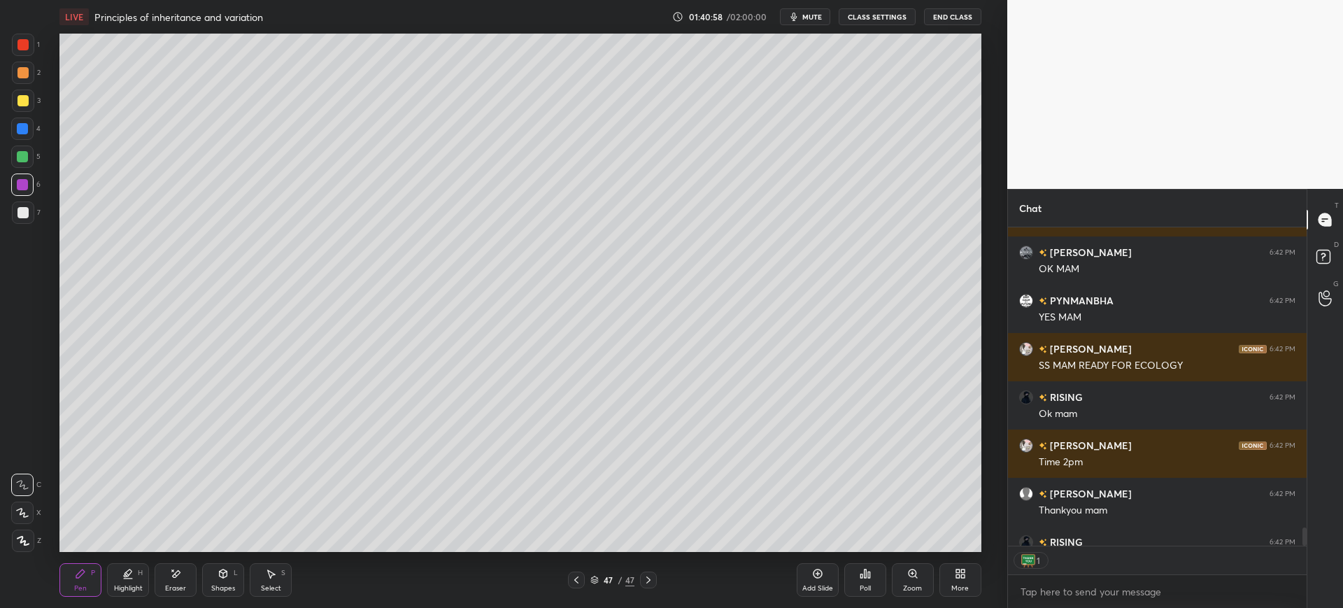
scroll to position [314, 294]
click at [971, 16] on button "End Class" at bounding box center [952, 16] width 57 height 17
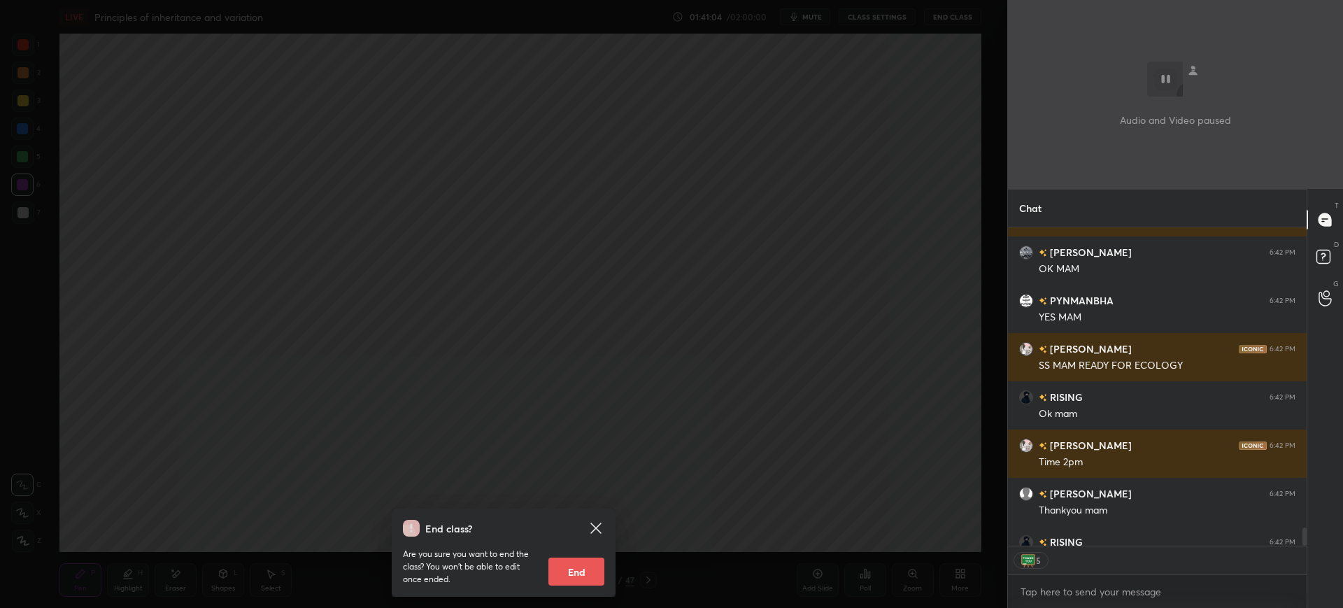
click at [597, 562] on button "End" at bounding box center [576, 571] width 56 height 28
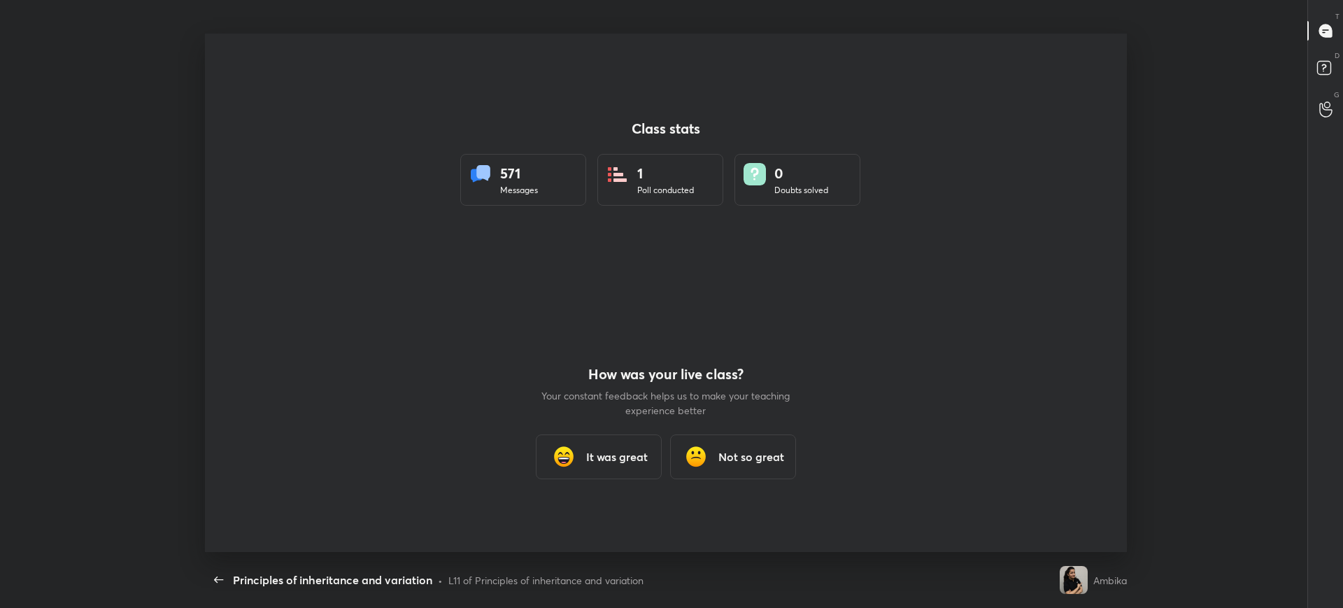
scroll to position [0, 0]
click at [602, 462] on h3 "It was great" at bounding box center [617, 456] width 62 height 17
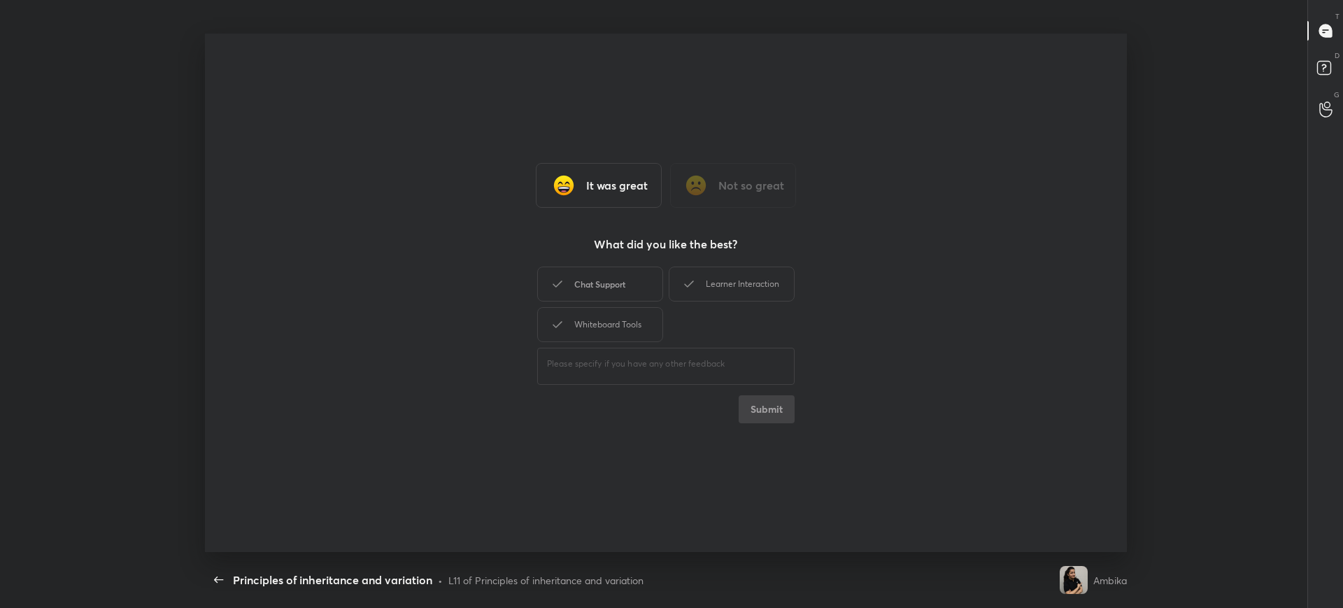
click at [581, 282] on div "Chat Support" at bounding box center [600, 283] width 126 height 35
click at [587, 307] on div "Whiteboard Tools" at bounding box center [600, 324] width 126 height 35
click at [709, 276] on div "Learner Interaction" at bounding box center [732, 283] width 126 height 35
click at [765, 426] on div "It was great Not so great What did you like the best? Chat Support Learner Inte…" at bounding box center [665, 293] width 921 height 518
click at [765, 406] on button "Submit" at bounding box center [767, 409] width 56 height 28
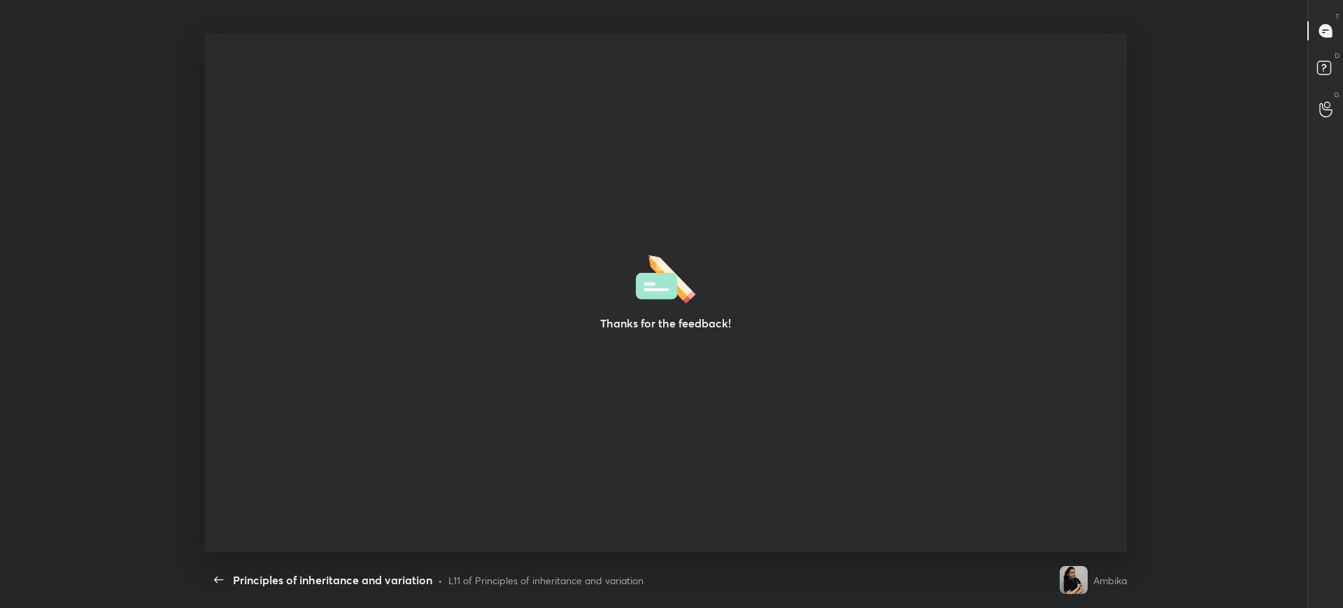
type textarea "x"
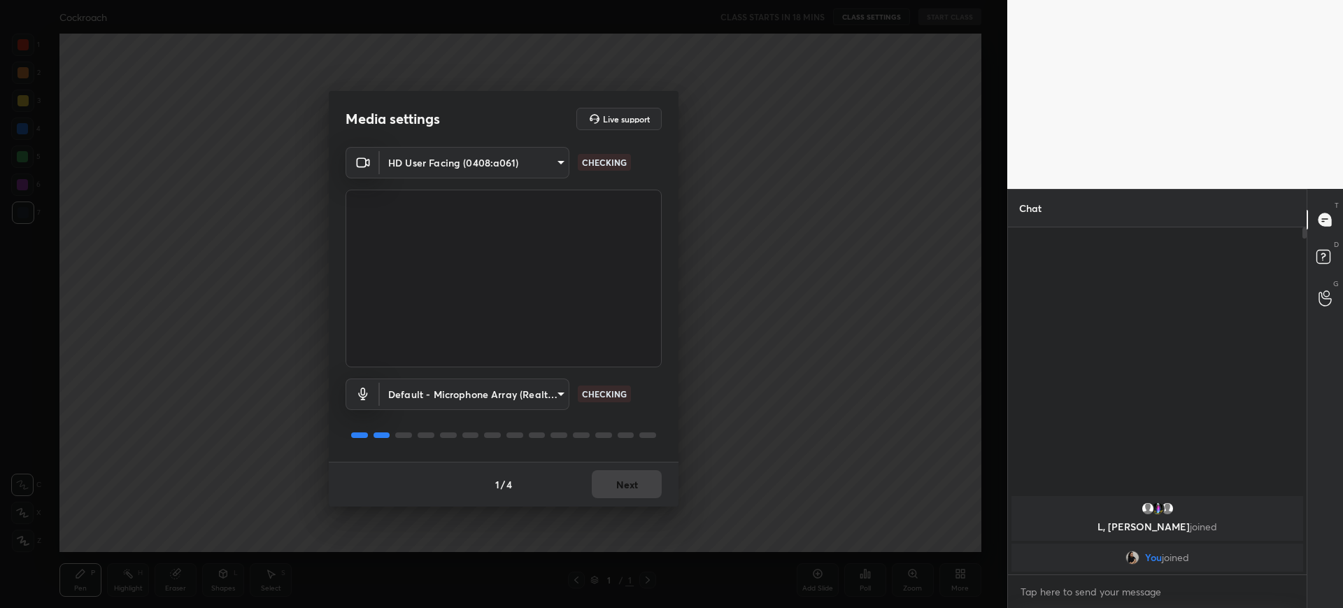
click at [631, 484] on div "1 / 4 Next" at bounding box center [504, 484] width 350 height 45
click at [631, 484] on button "Next" at bounding box center [627, 484] width 70 height 28
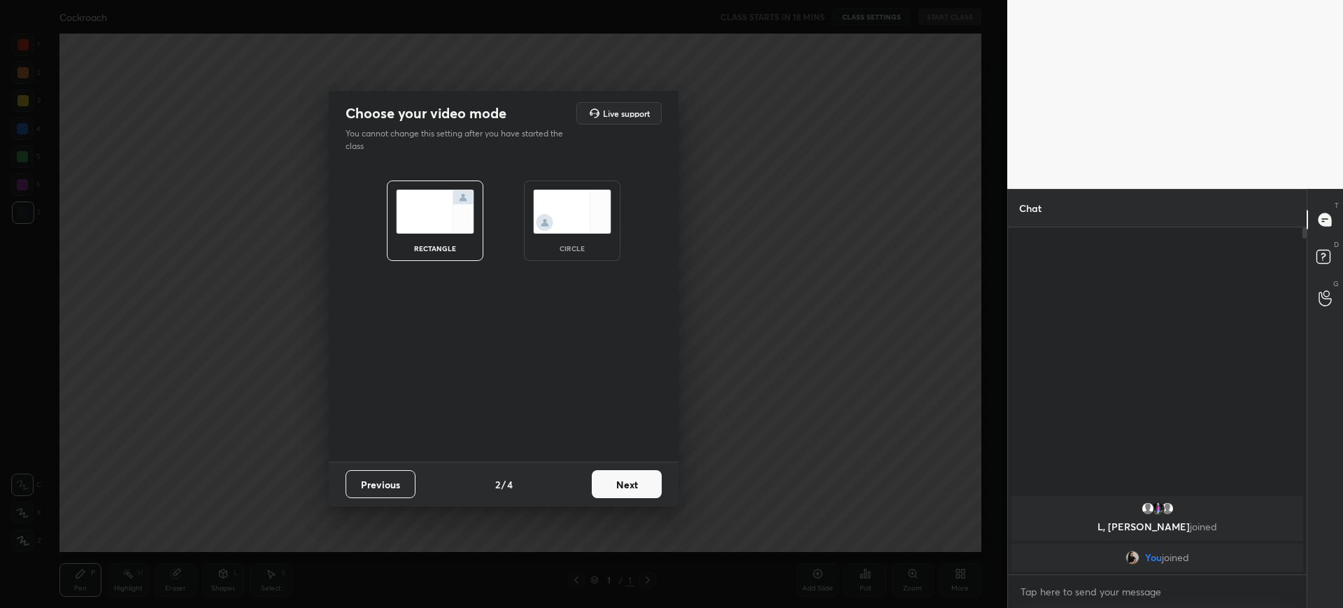
click at [631, 484] on button "Next" at bounding box center [627, 484] width 70 height 28
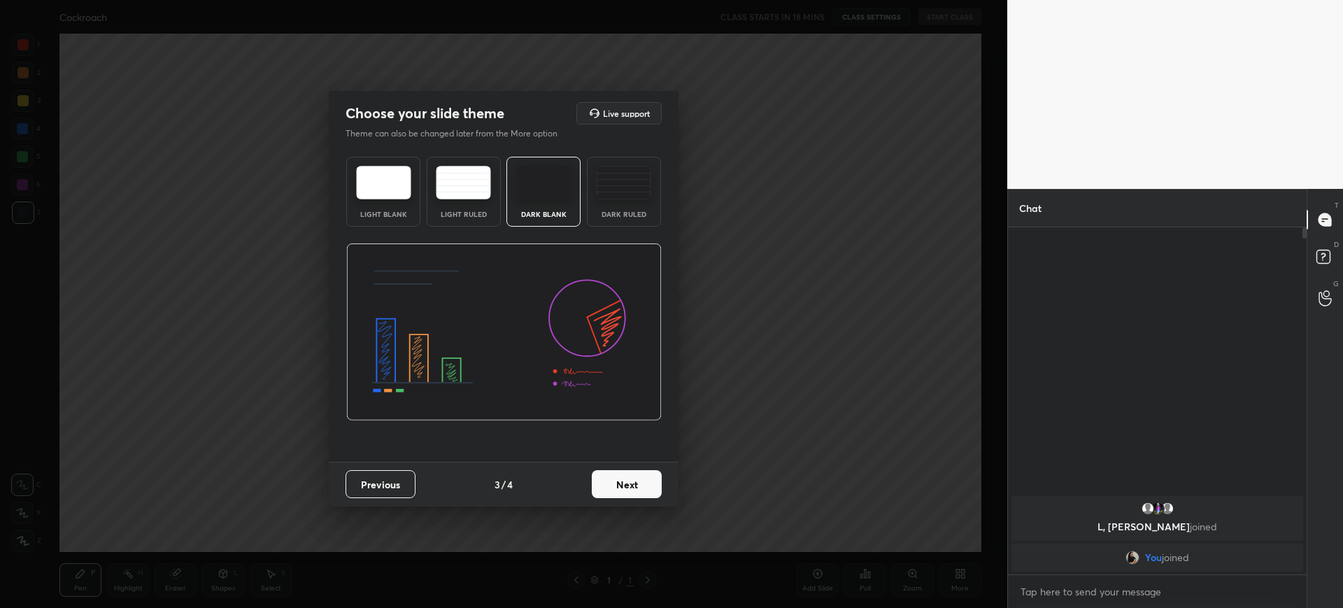
click at [631, 484] on button "Next" at bounding box center [627, 484] width 70 height 28
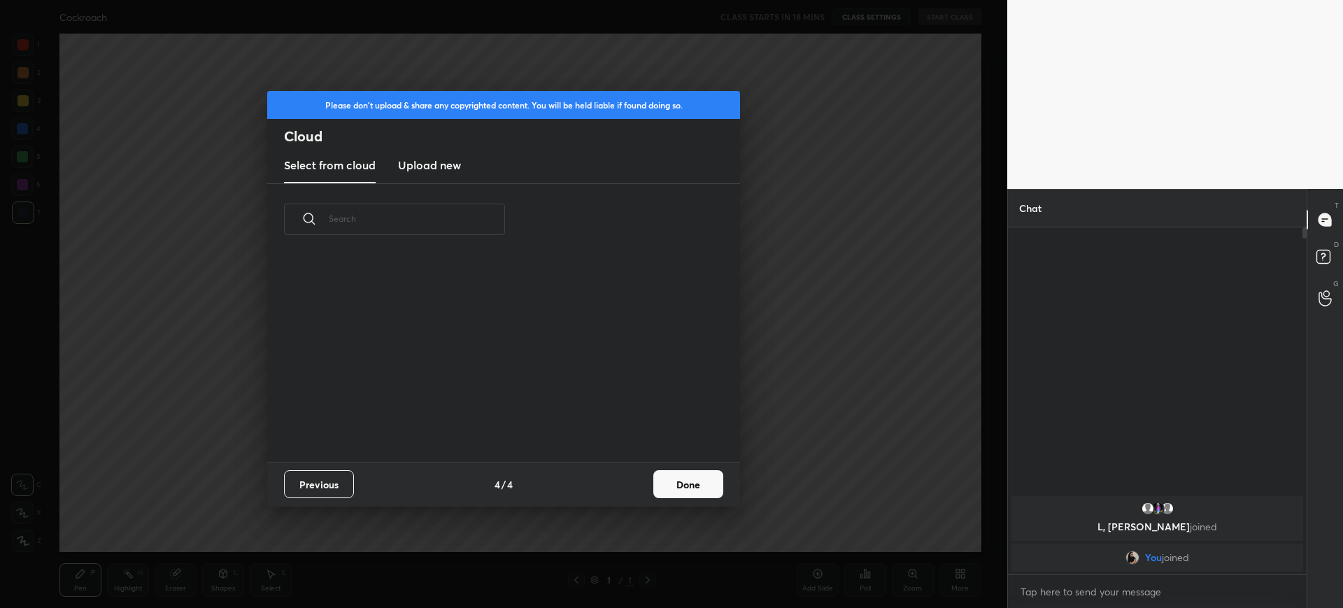
click at [631, 484] on div "Previous 4 / 4 Done" at bounding box center [503, 484] width 473 height 45
click at [685, 485] on button "Done" at bounding box center [688, 484] width 70 height 28
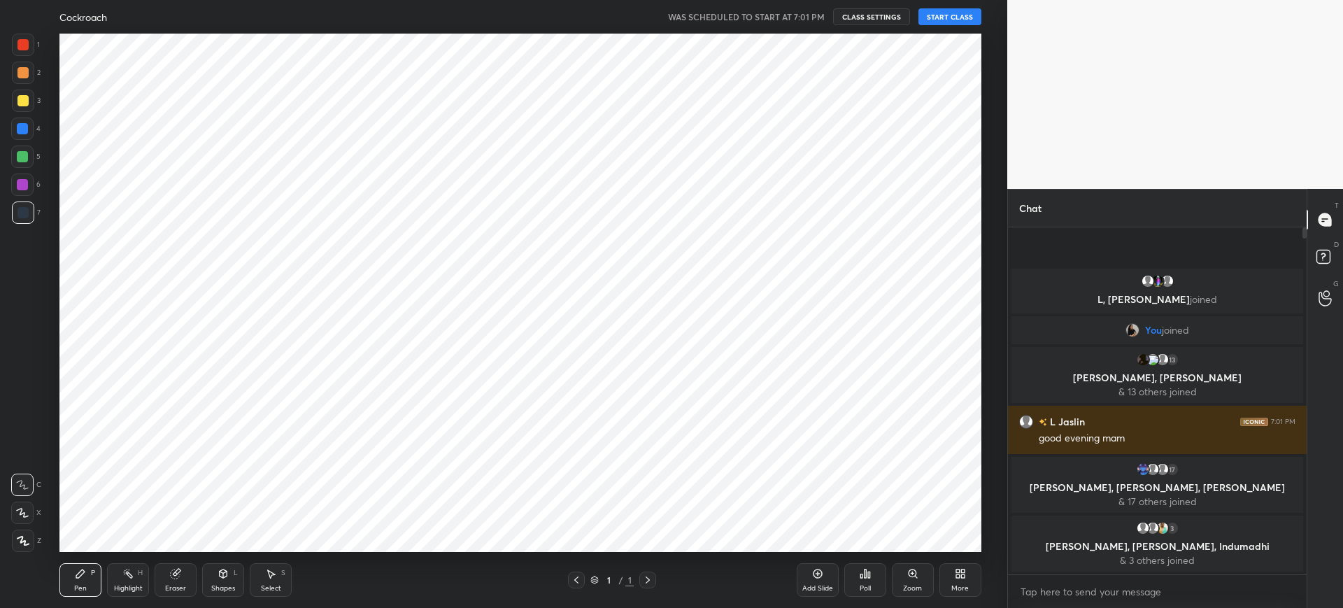
scroll to position [69424, 68991]
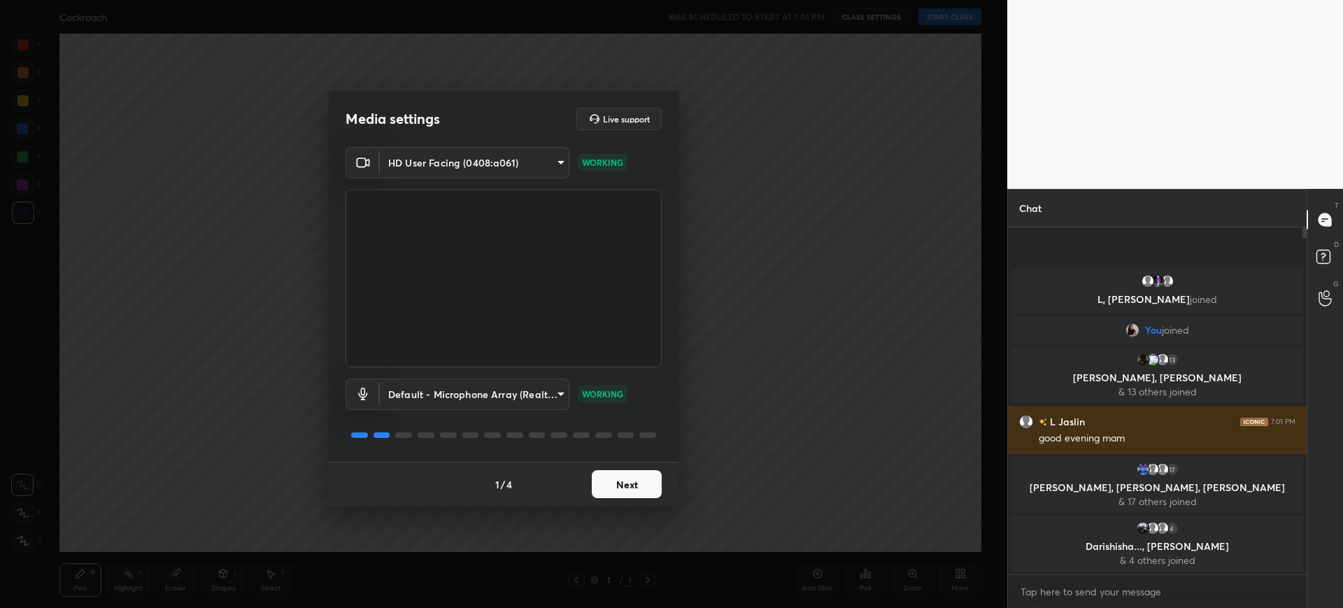
click at [633, 472] on button "Next" at bounding box center [627, 484] width 70 height 28
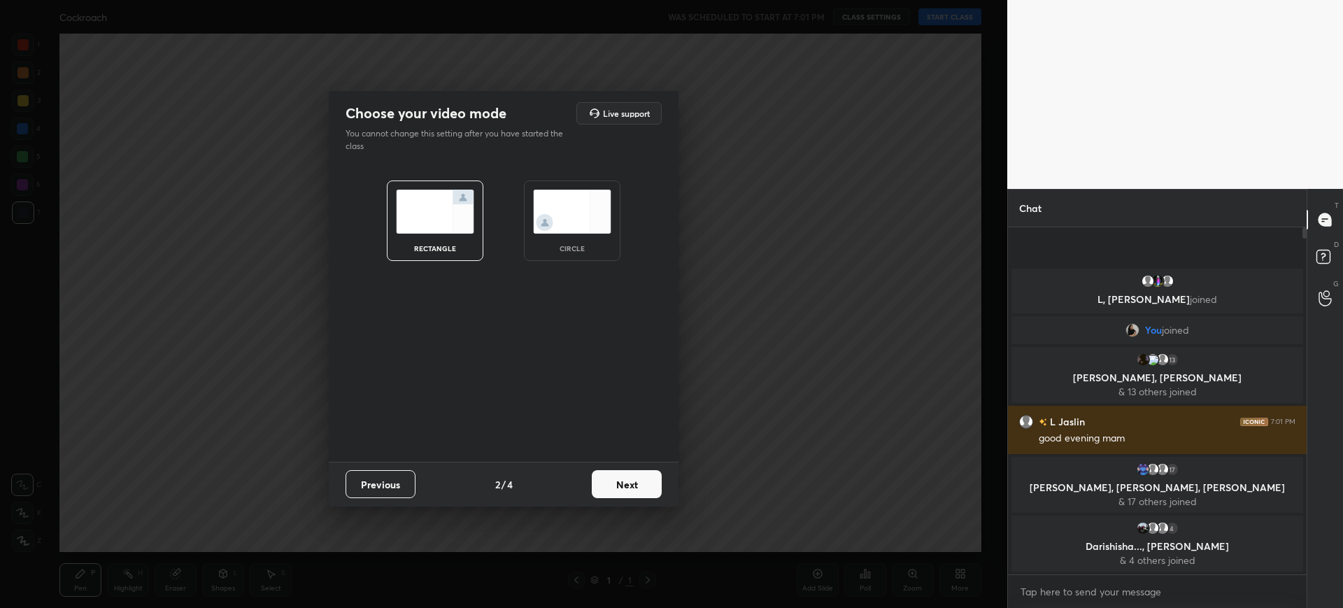
click at [633, 472] on button "Next" at bounding box center [627, 484] width 70 height 28
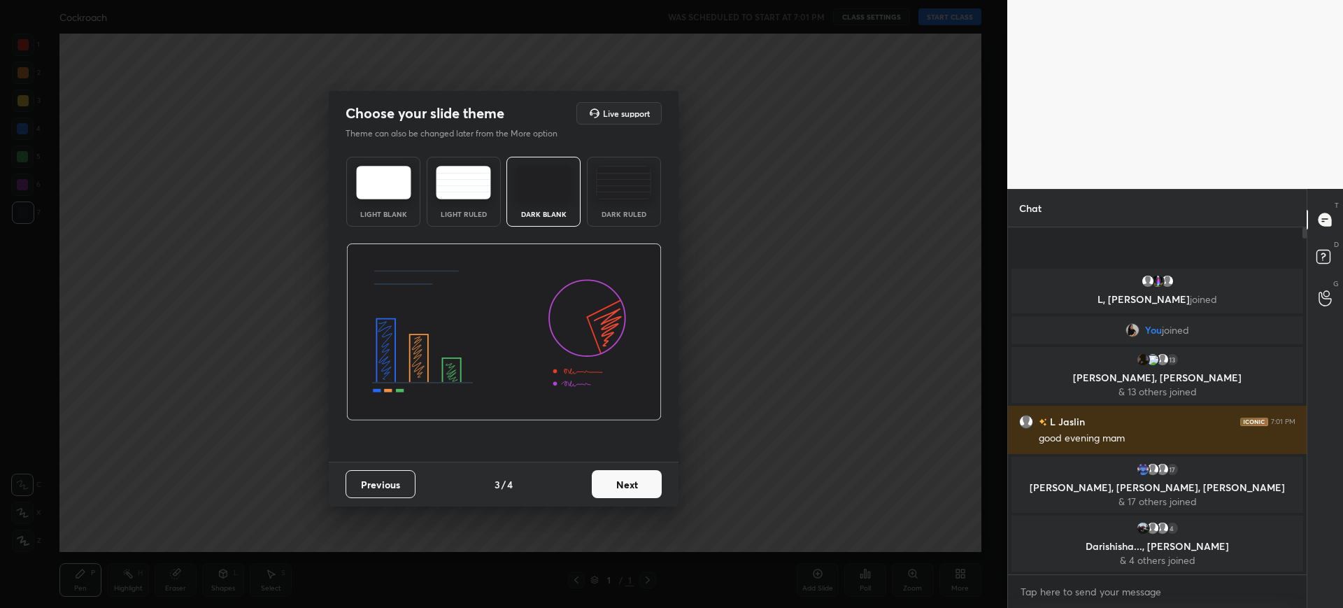
click at [633, 472] on button "Next" at bounding box center [627, 484] width 70 height 28
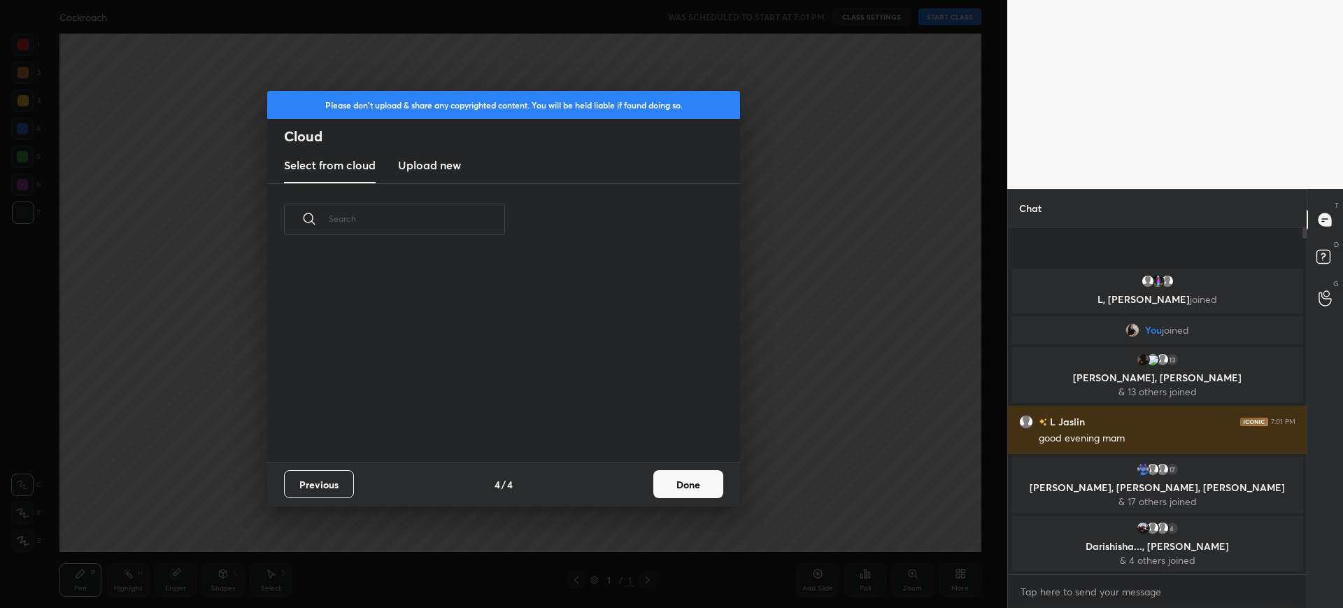
click at [633, 472] on div "Previous 4 / 4 Done" at bounding box center [503, 484] width 473 height 45
drag, startPoint x: 633, startPoint y: 472, endPoint x: 676, endPoint y: 479, distance: 43.9
click at [676, 479] on div "Previous 4 / 4 Done" at bounding box center [503, 484] width 473 height 45
click at [676, 479] on button "Done" at bounding box center [688, 484] width 70 height 28
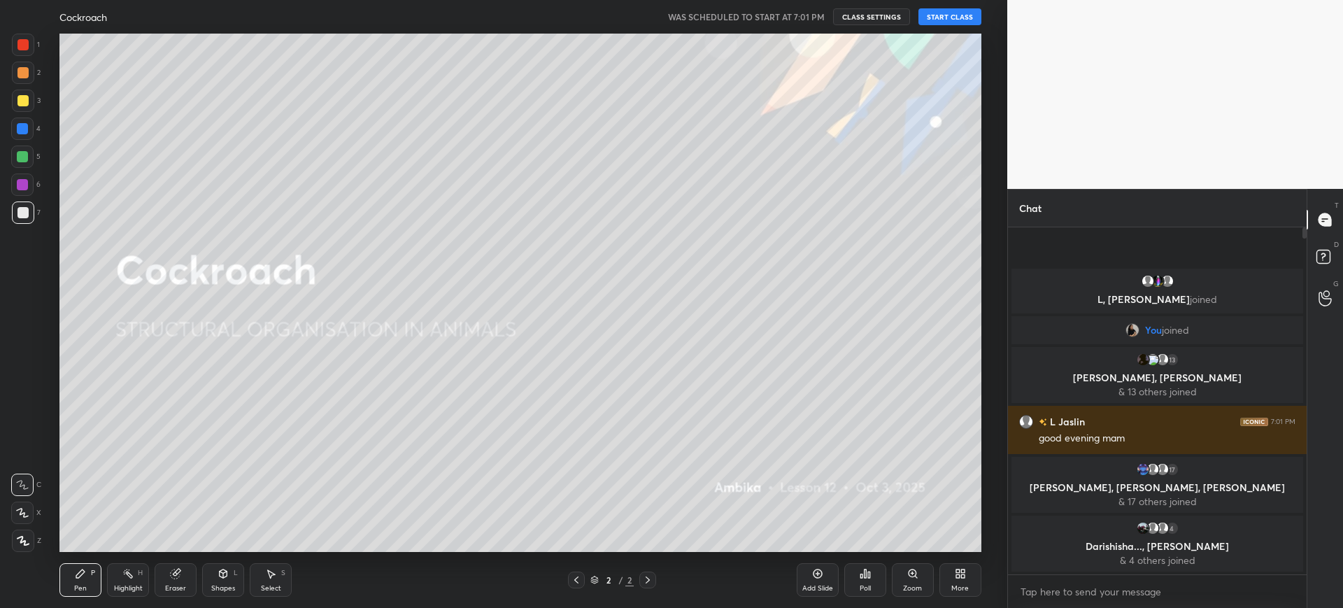
click at [947, 21] on button "START CLASS" at bounding box center [949, 16] width 63 height 17
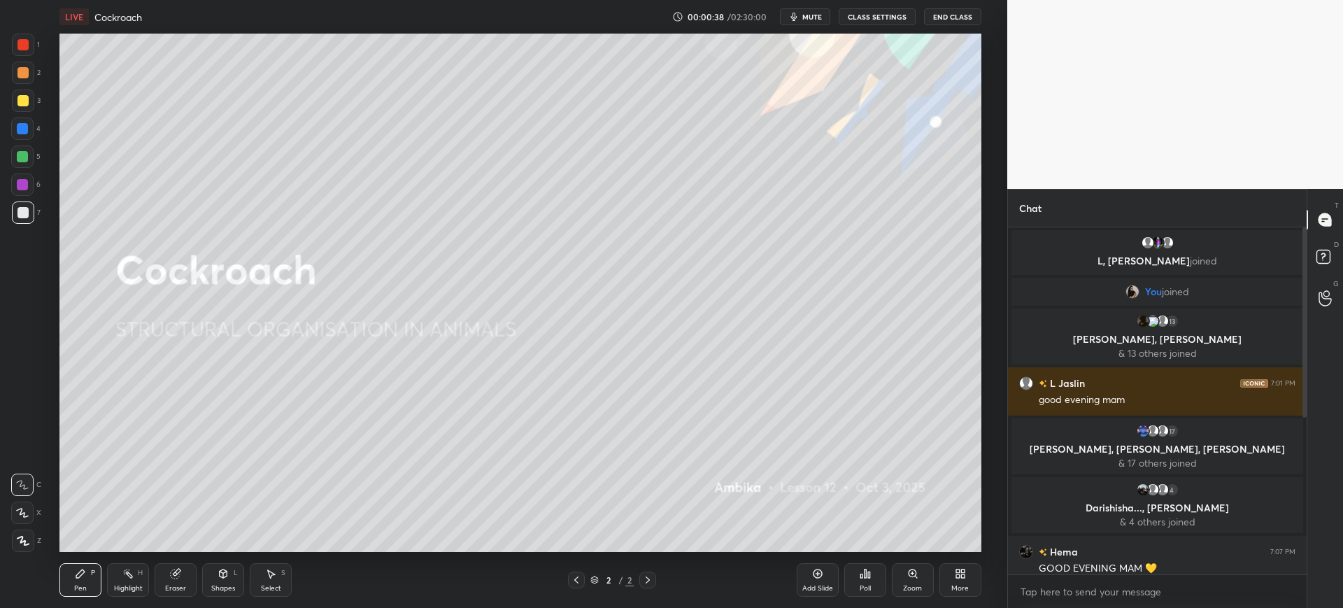
click at [822, 18] on span "mute" at bounding box center [812, 17] width 20 height 10
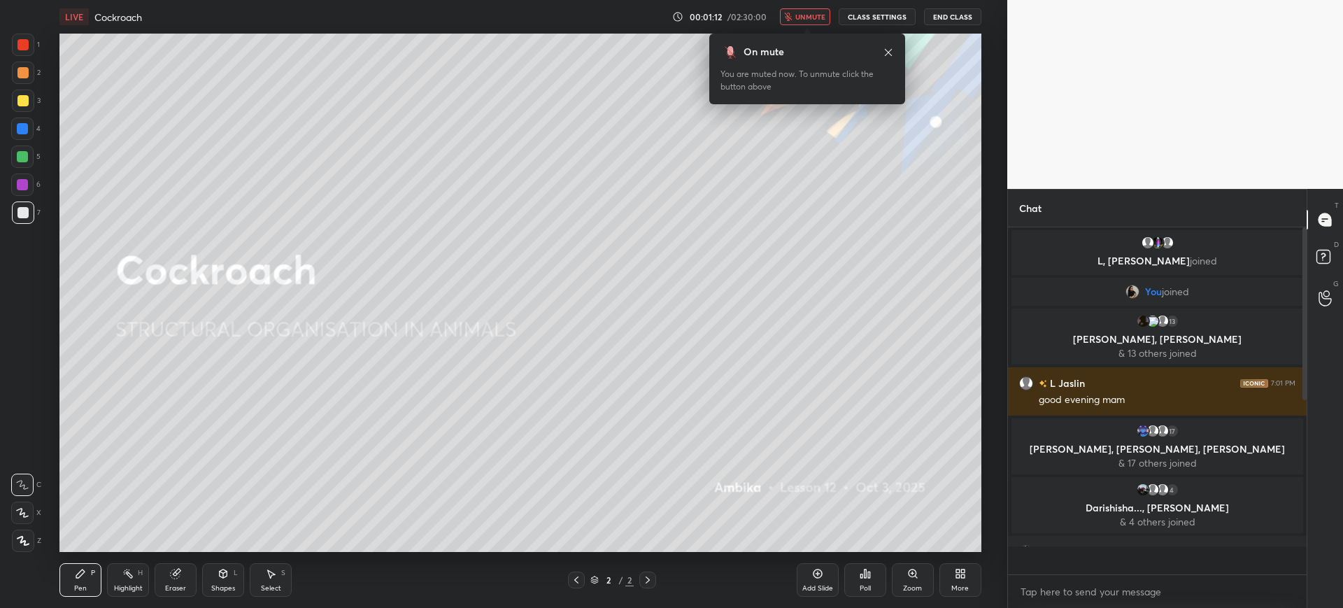
scroll to position [343, 294]
click at [796, 9] on button "unmute" at bounding box center [805, 16] width 50 height 17
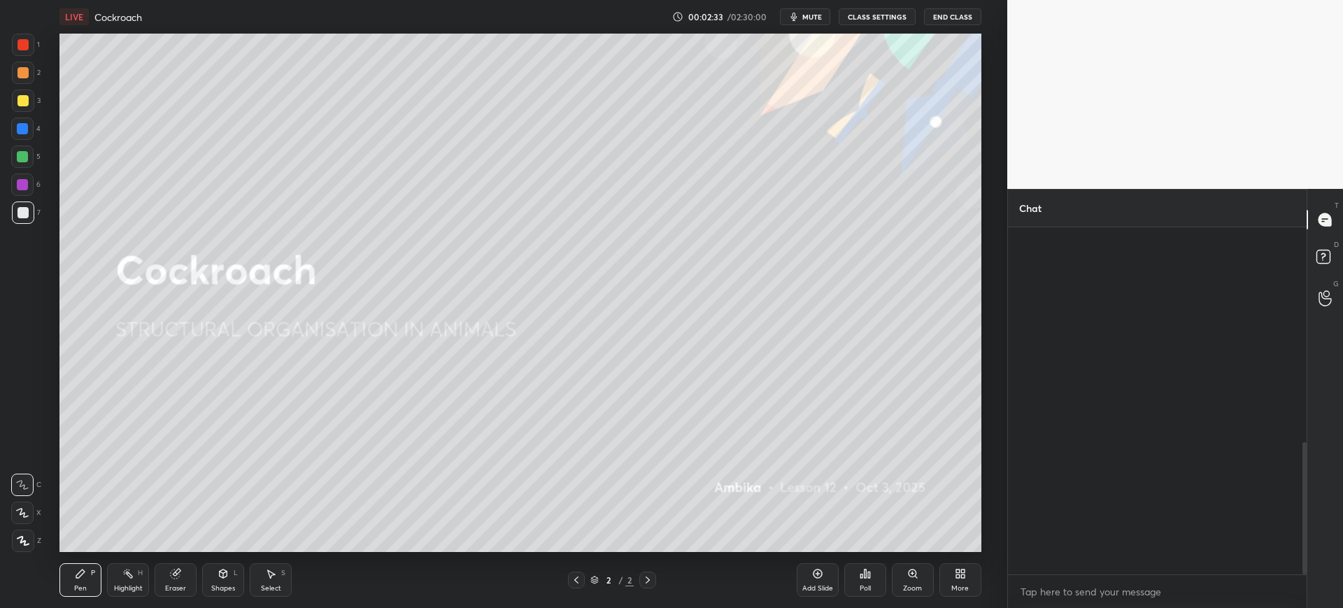
scroll to position [564, 0]
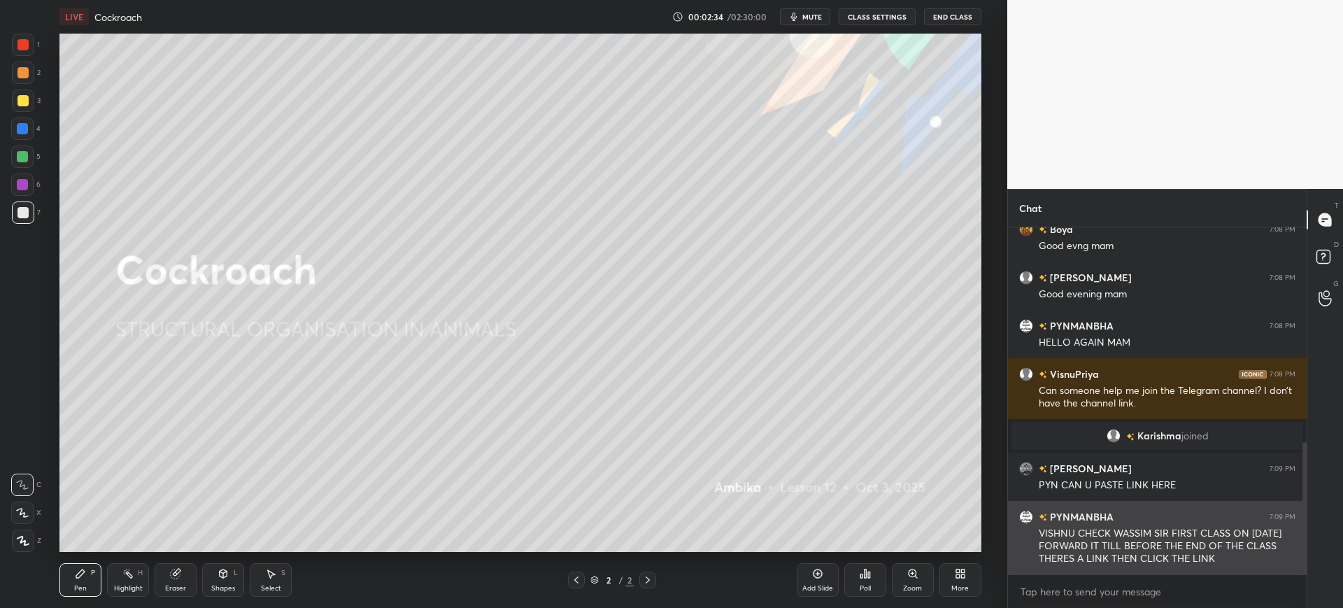
drag, startPoint x: 1303, startPoint y: 340, endPoint x: 1294, endPoint y: 565, distance: 225.4
click at [1294, 565] on div "Vasanth 7:07 PM good evening mam Boya 7:08 PM Good evng mam MONISHA 7:08 PM Goo…" at bounding box center [1157, 400] width 299 height 347
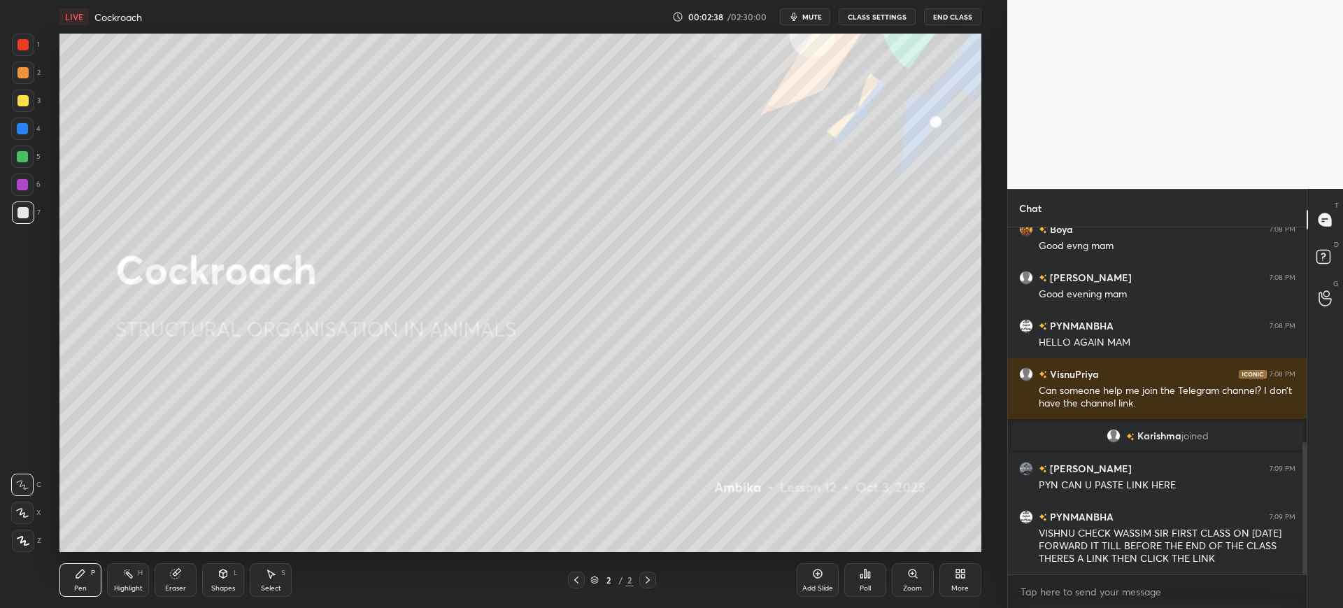
drag, startPoint x: 981, startPoint y: 561, endPoint x: 977, endPoint y: 569, distance: 9.1
click at [977, 569] on div "Add Slide Poll Zoom More" at bounding box center [889, 580] width 185 height 78
click at [963, 574] on icon at bounding box center [962, 575] width 3 height 3
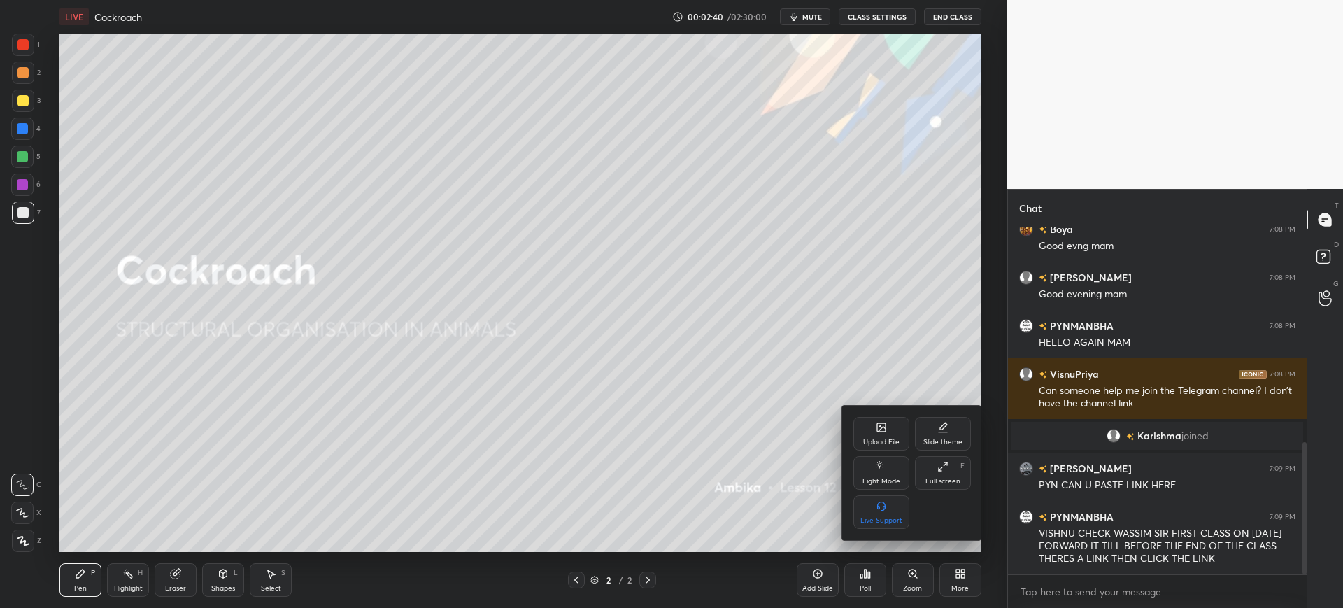
click at [869, 427] on div "Upload File" at bounding box center [881, 434] width 56 height 34
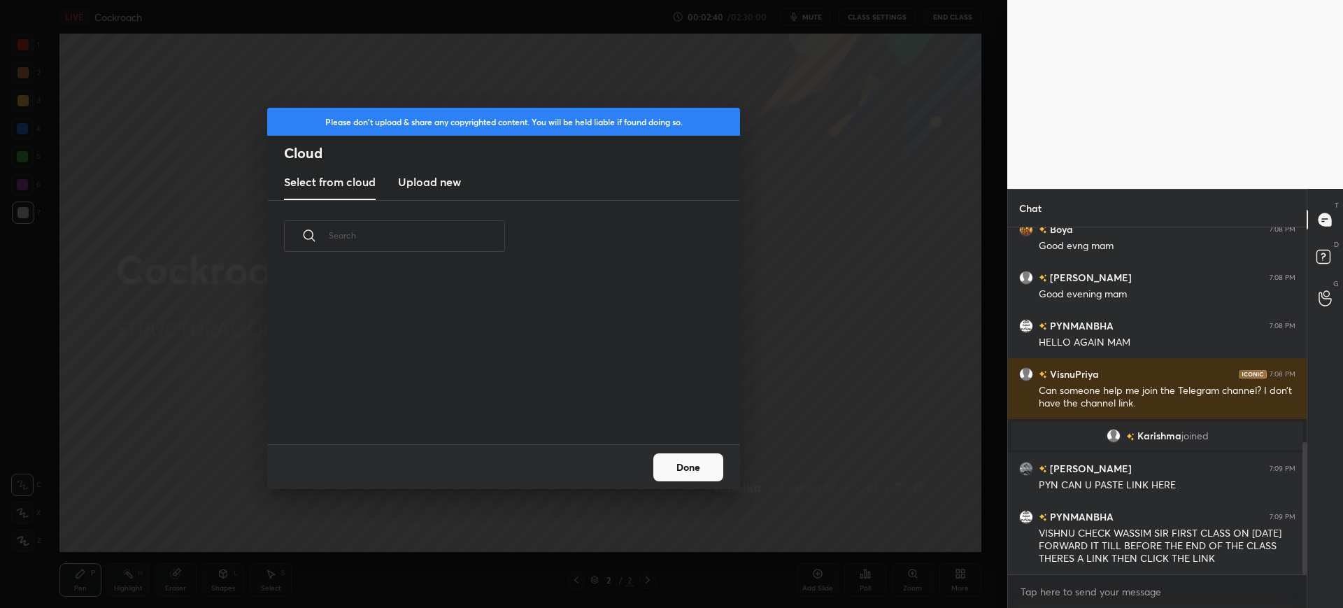
scroll to position [172, 449]
click at [450, 172] on new "Upload new" at bounding box center [429, 182] width 63 height 35
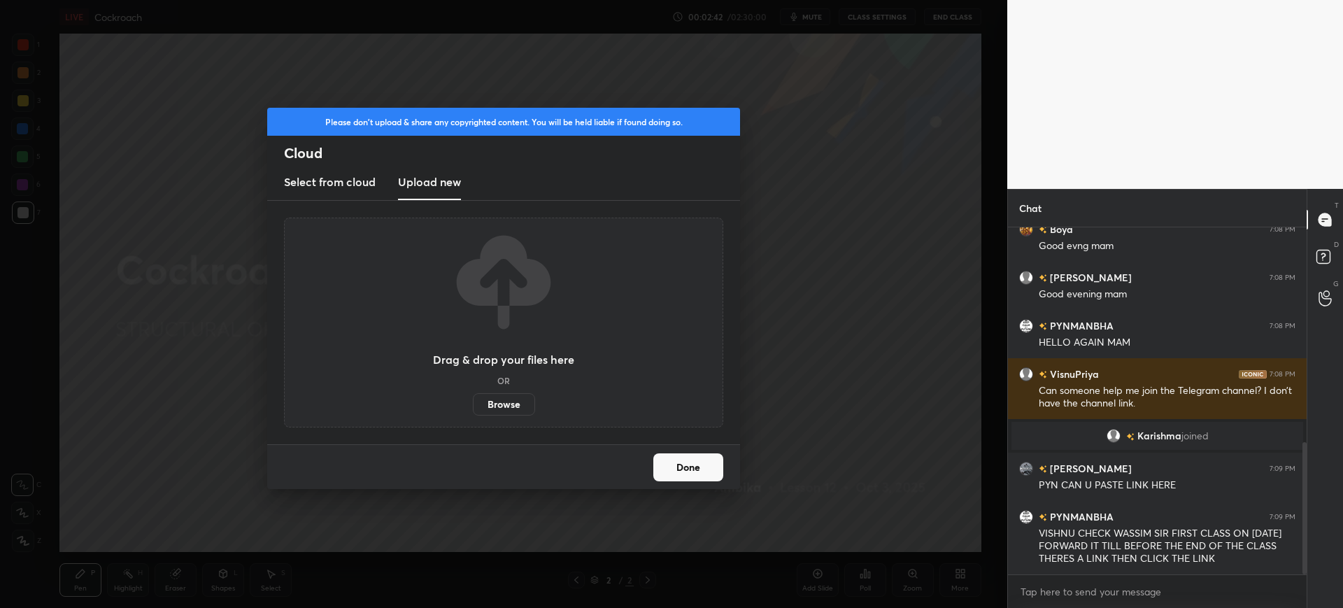
click at [502, 394] on label "Browse" at bounding box center [504, 404] width 62 height 22
click at [473, 394] on input "Browse" at bounding box center [473, 404] width 0 height 22
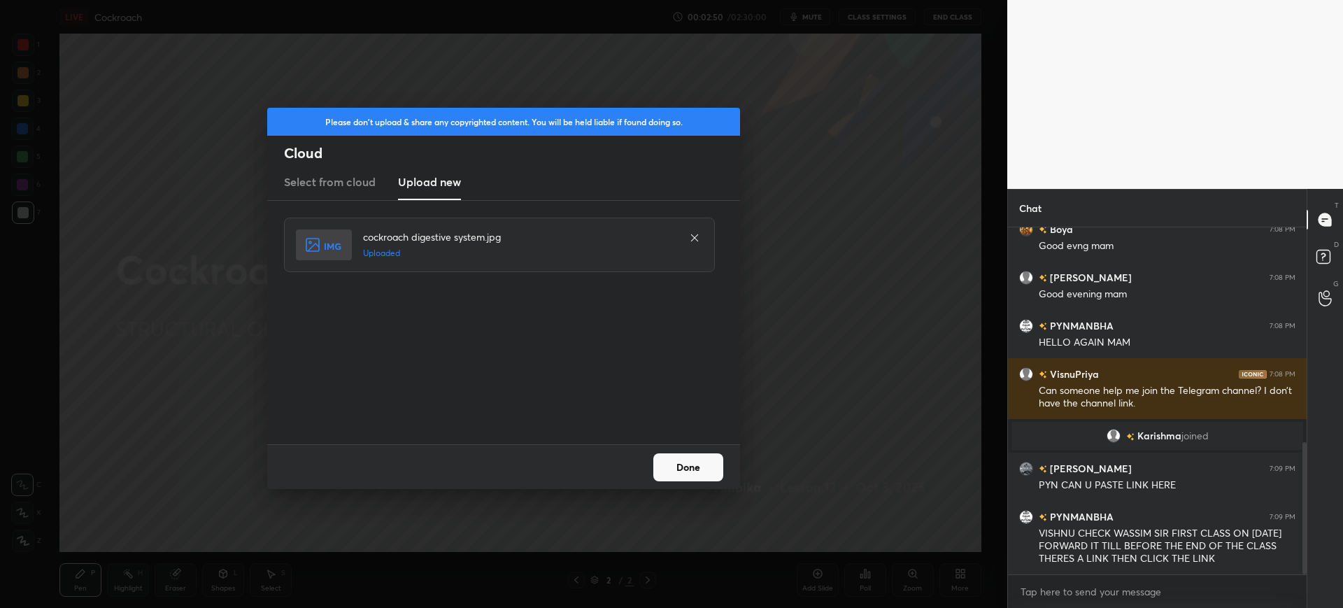
click at [686, 454] on button "Done" at bounding box center [688, 467] width 70 height 28
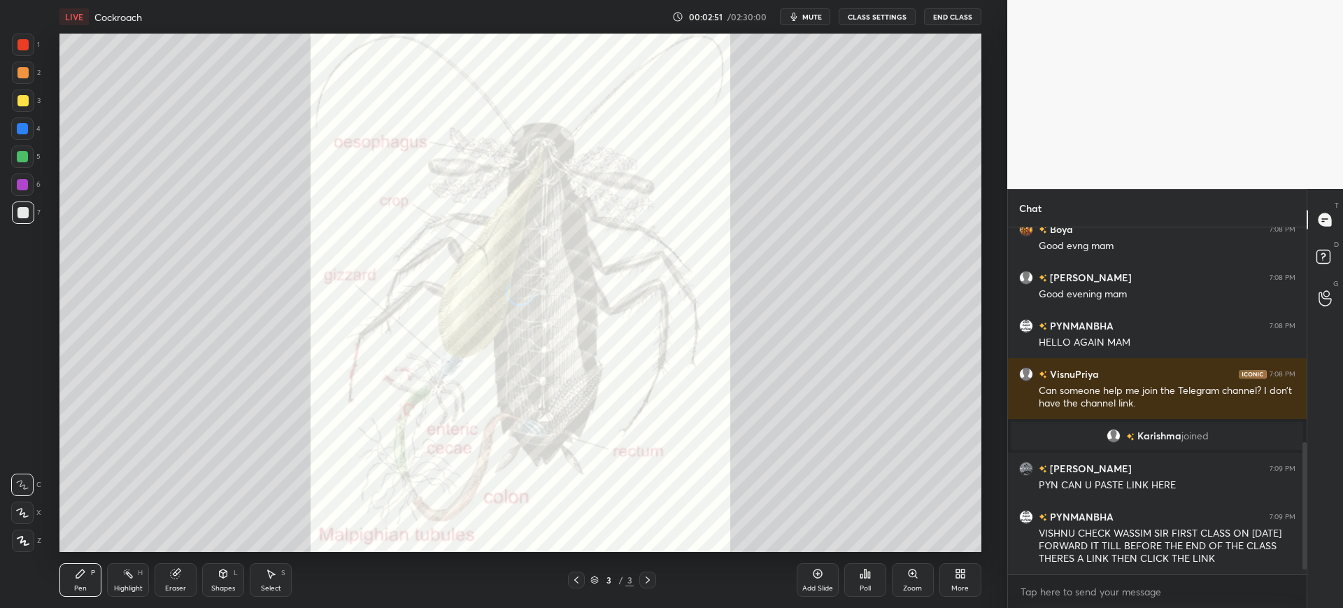
scroll to position [612, 0]
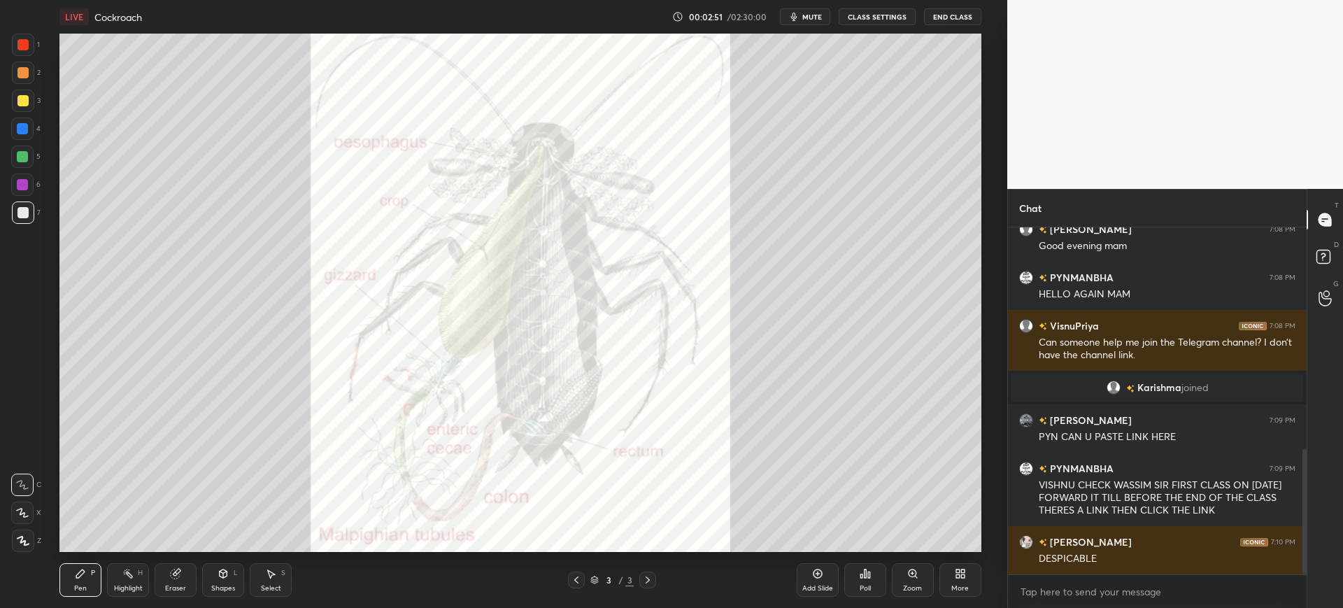
click at [962, 579] on div "More" at bounding box center [960, 580] width 42 height 34
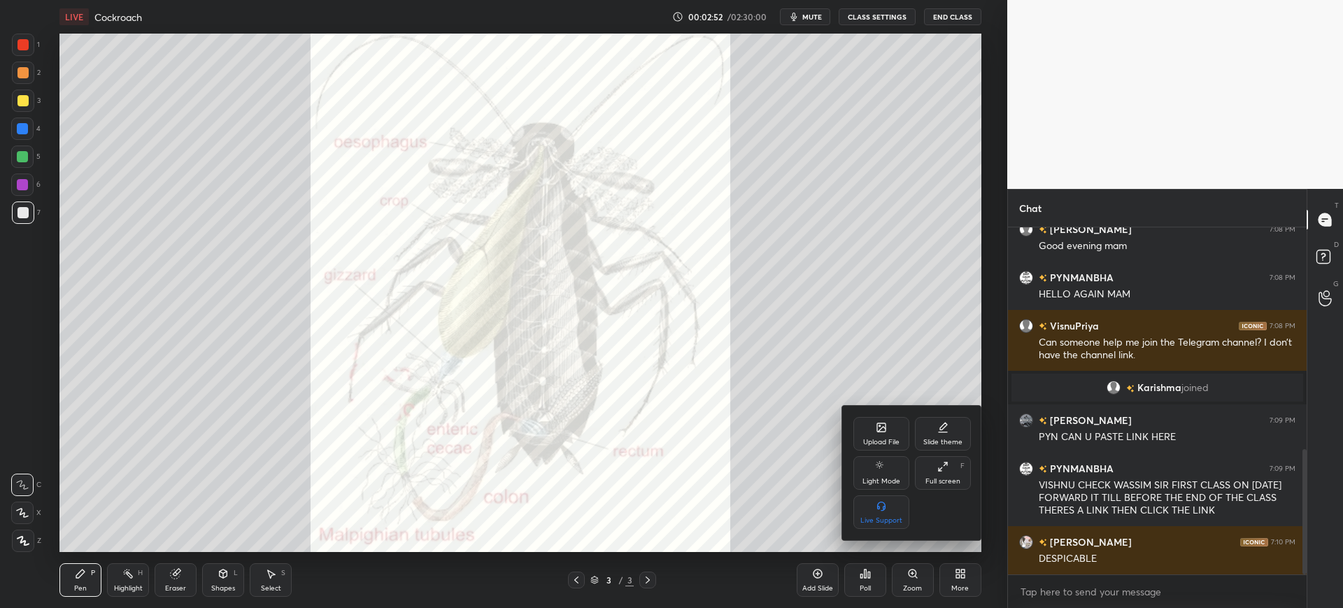
click at [888, 444] on div "Upload File" at bounding box center [881, 442] width 36 height 7
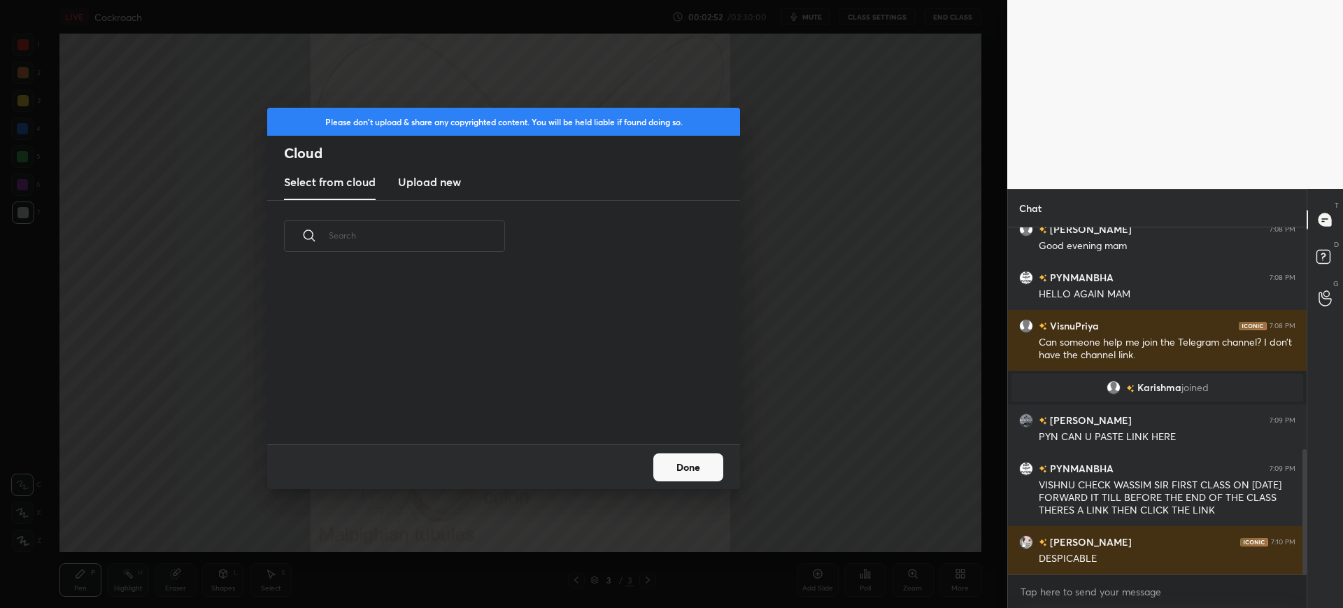
scroll to position [172, 449]
click at [428, 185] on h3 "Upload new" at bounding box center [429, 181] width 63 height 17
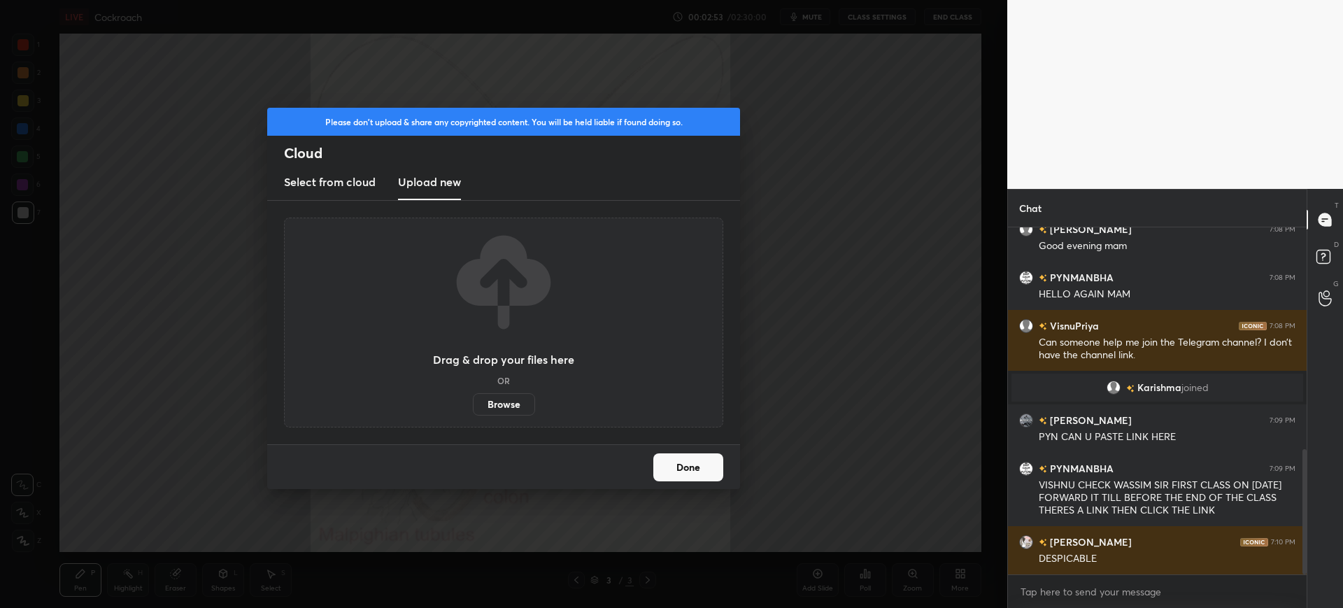
scroll to position [660, 0]
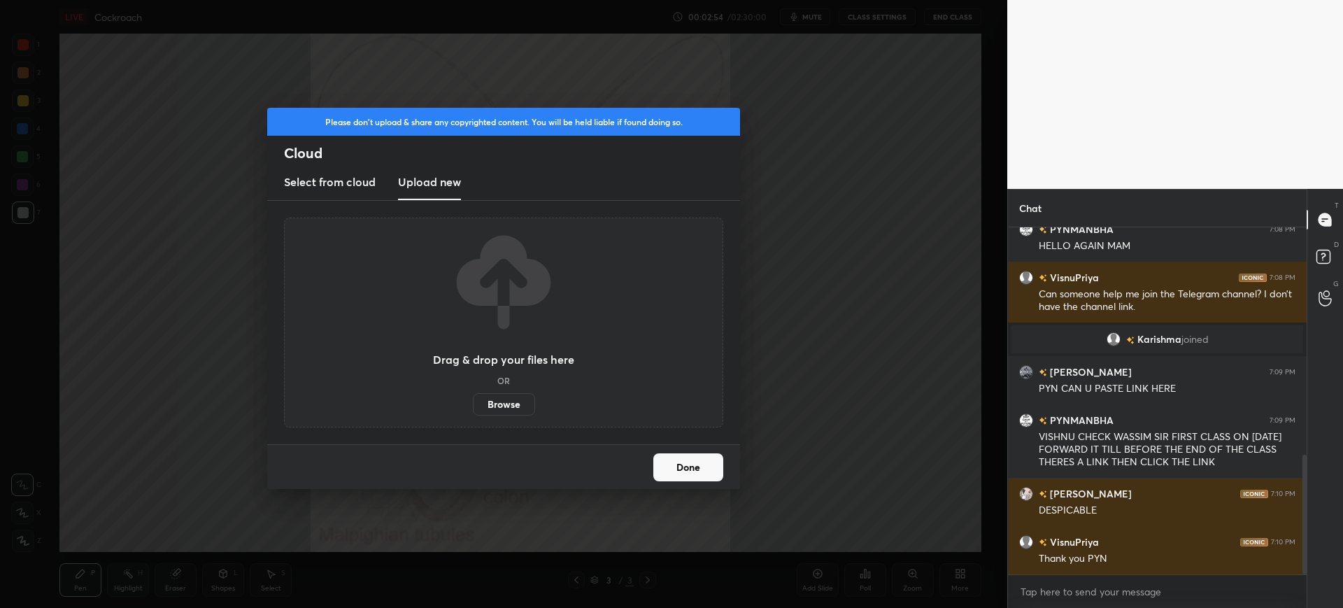
click at [497, 407] on label "Browse" at bounding box center [504, 404] width 62 height 22
click at [473, 407] on input "Browse" at bounding box center [473, 404] width 0 height 22
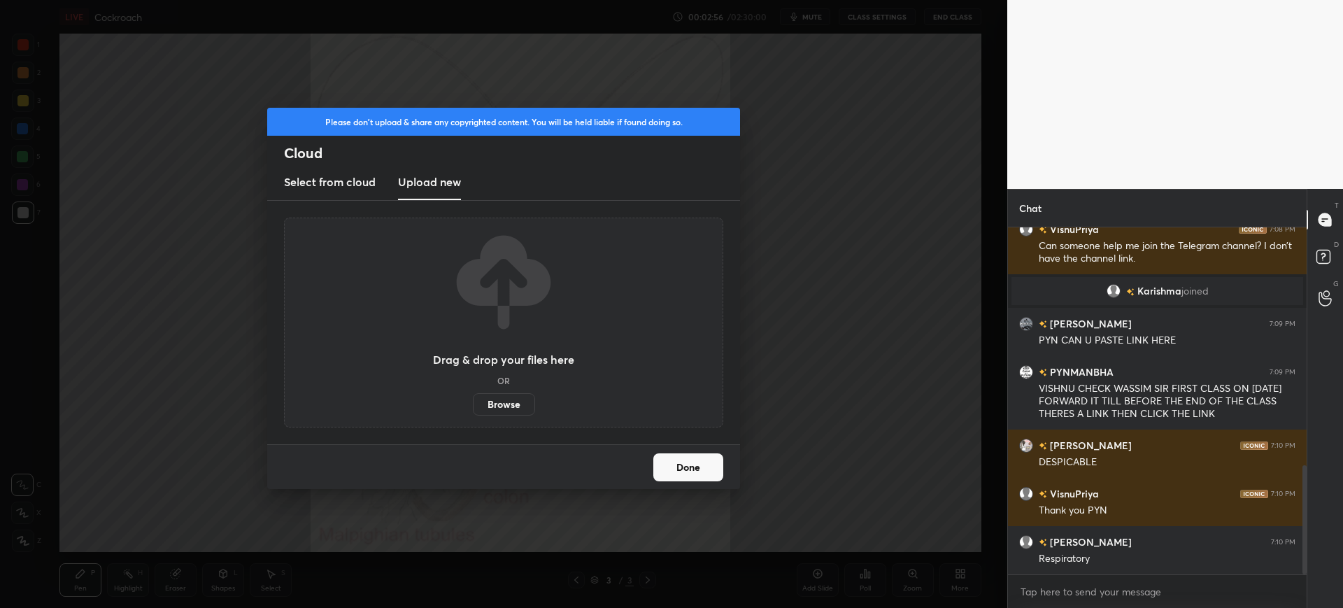
scroll to position [757, 0]
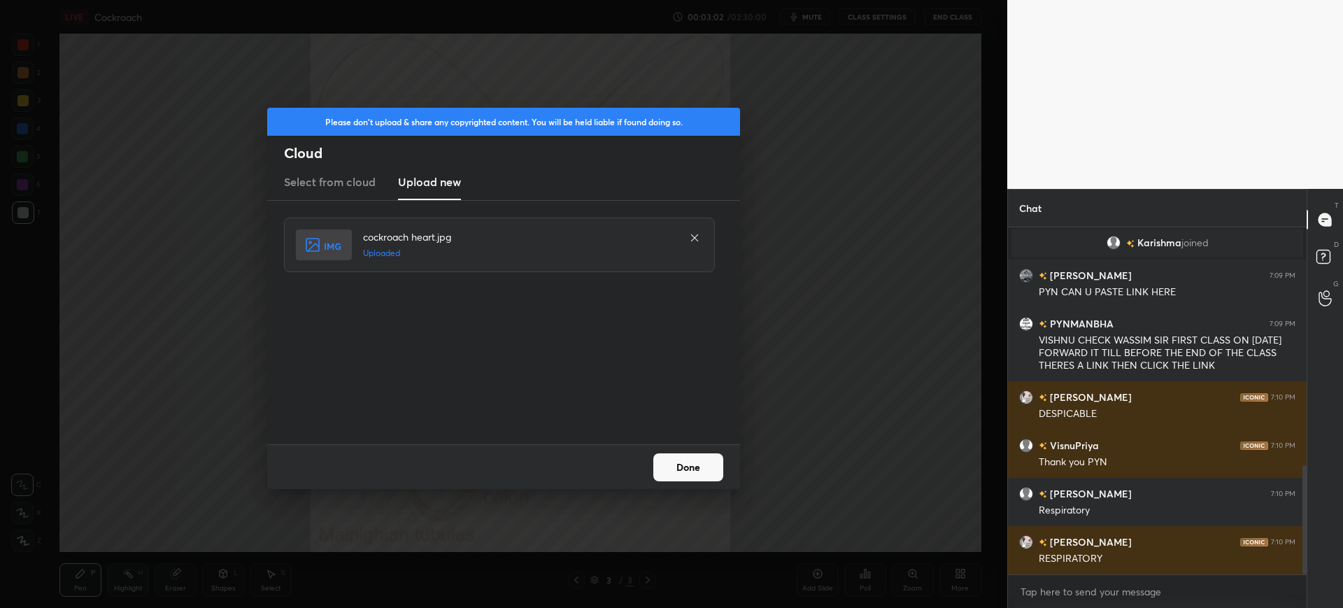
click at [703, 460] on button "Done" at bounding box center [688, 467] width 70 height 28
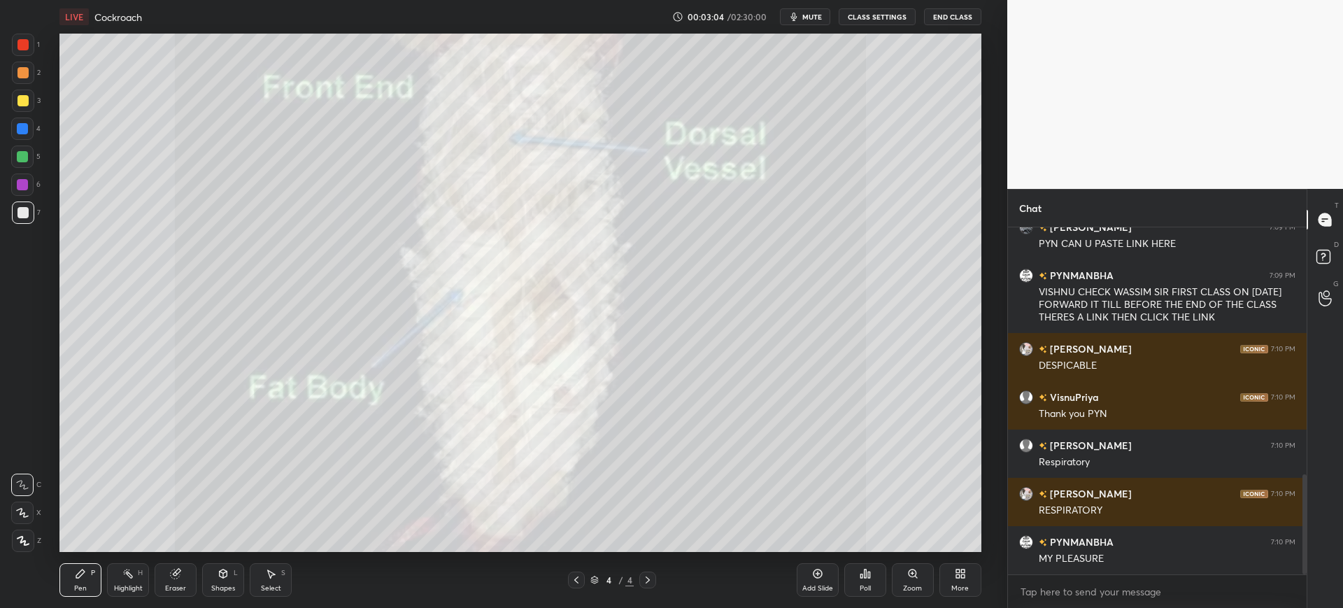
scroll to position [853, 0]
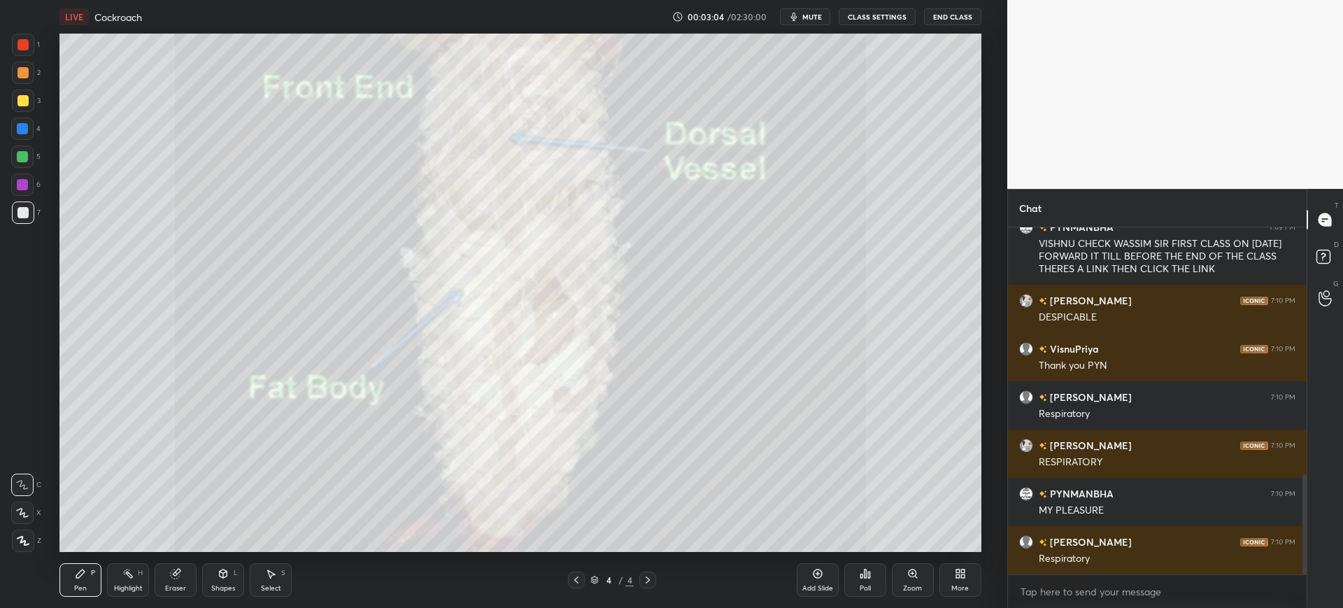
click at [949, 583] on div "More" at bounding box center [960, 580] width 42 height 34
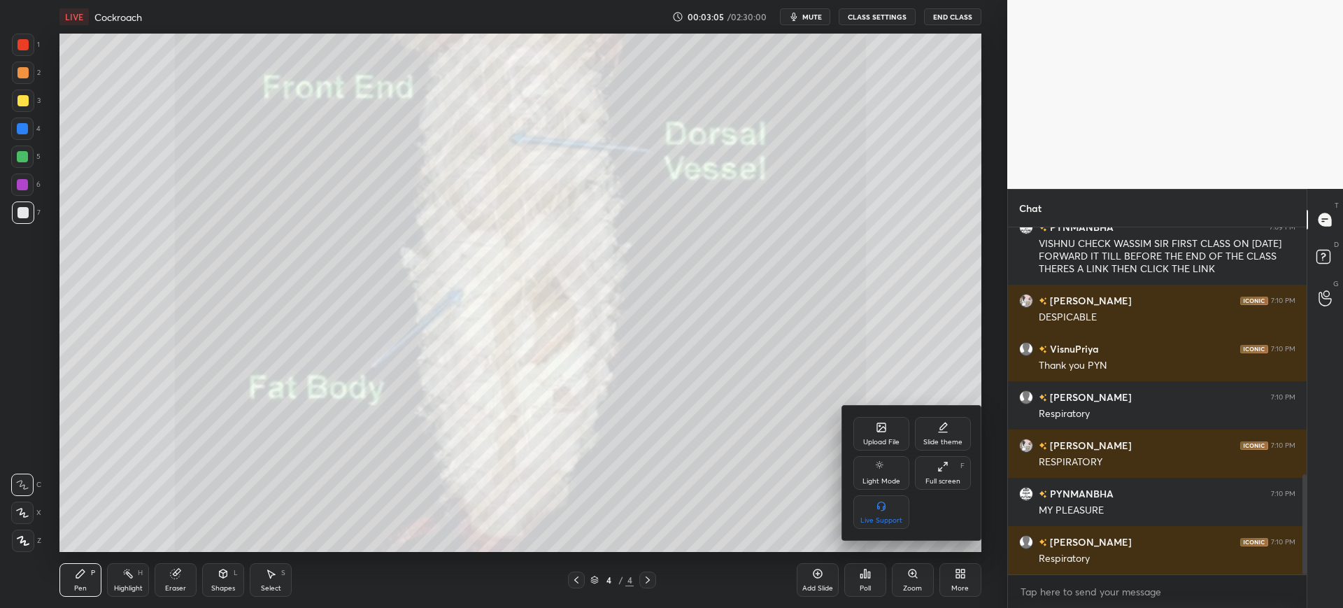
click at [888, 433] on div "Upload File" at bounding box center [881, 434] width 56 height 34
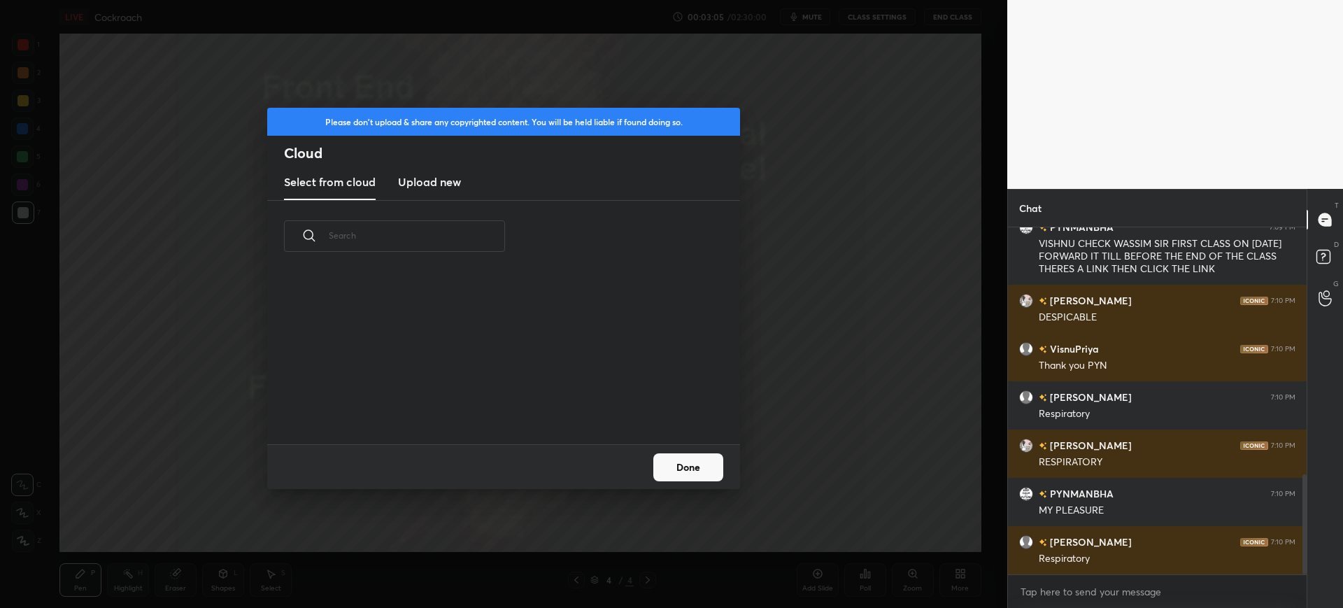
scroll to position [172, 449]
click at [442, 180] on h3 "Upload new" at bounding box center [429, 181] width 63 height 17
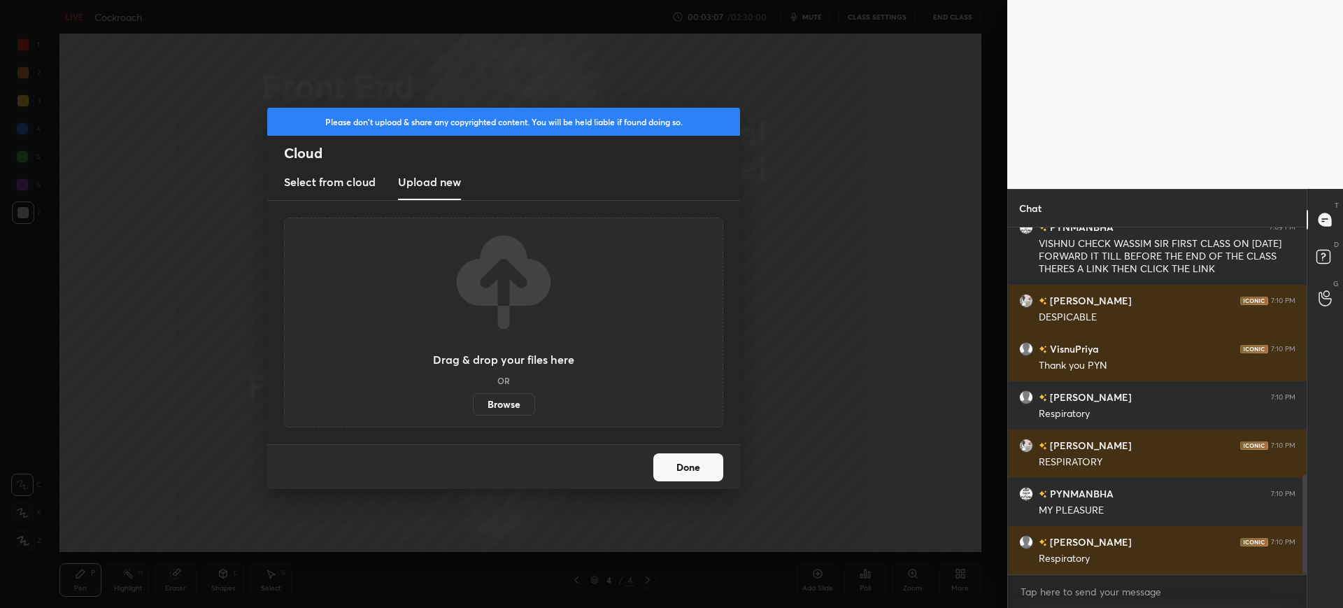
click at [491, 400] on label "Browse" at bounding box center [504, 404] width 62 height 22
click at [473, 400] on input "Browse" at bounding box center [473, 404] width 0 height 22
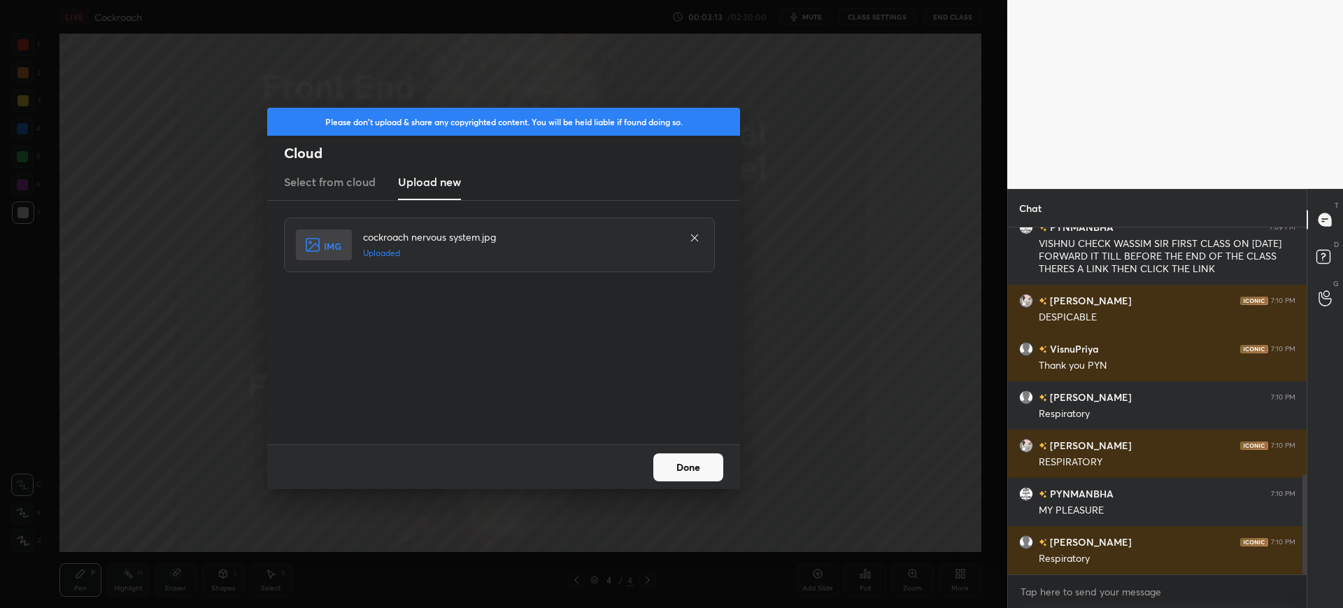
scroll to position [902, 0]
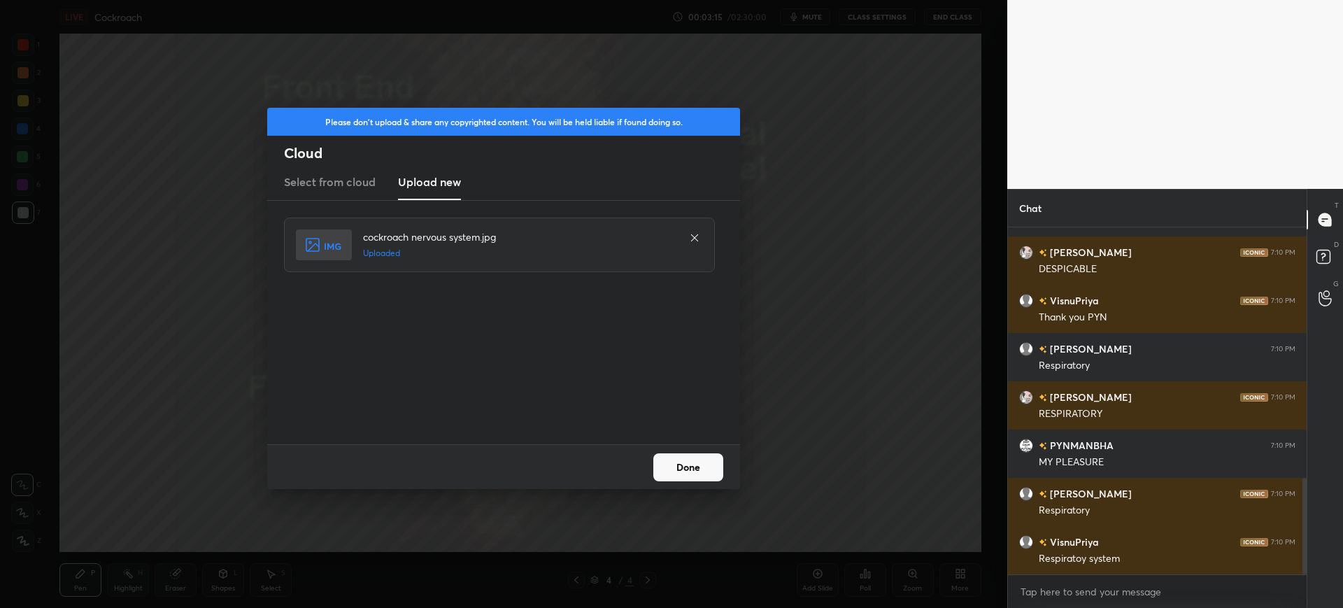
click at [681, 467] on button "Done" at bounding box center [688, 467] width 70 height 28
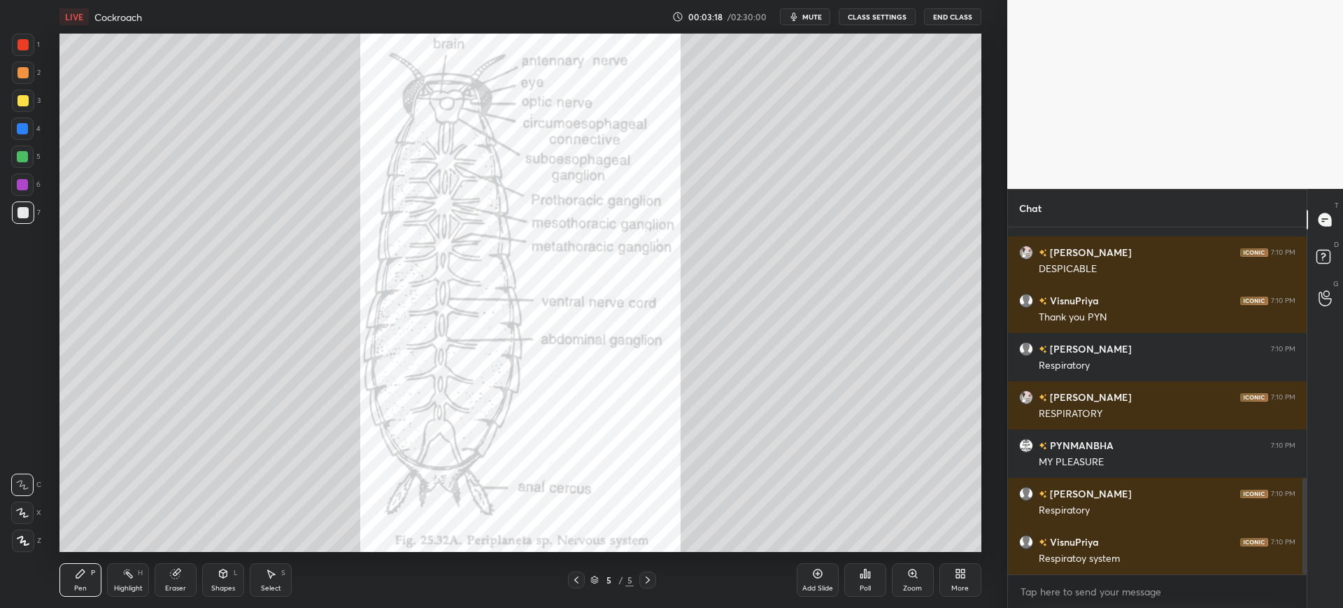
click at [600, 578] on div "5 / 5" at bounding box center [611, 580] width 43 height 13
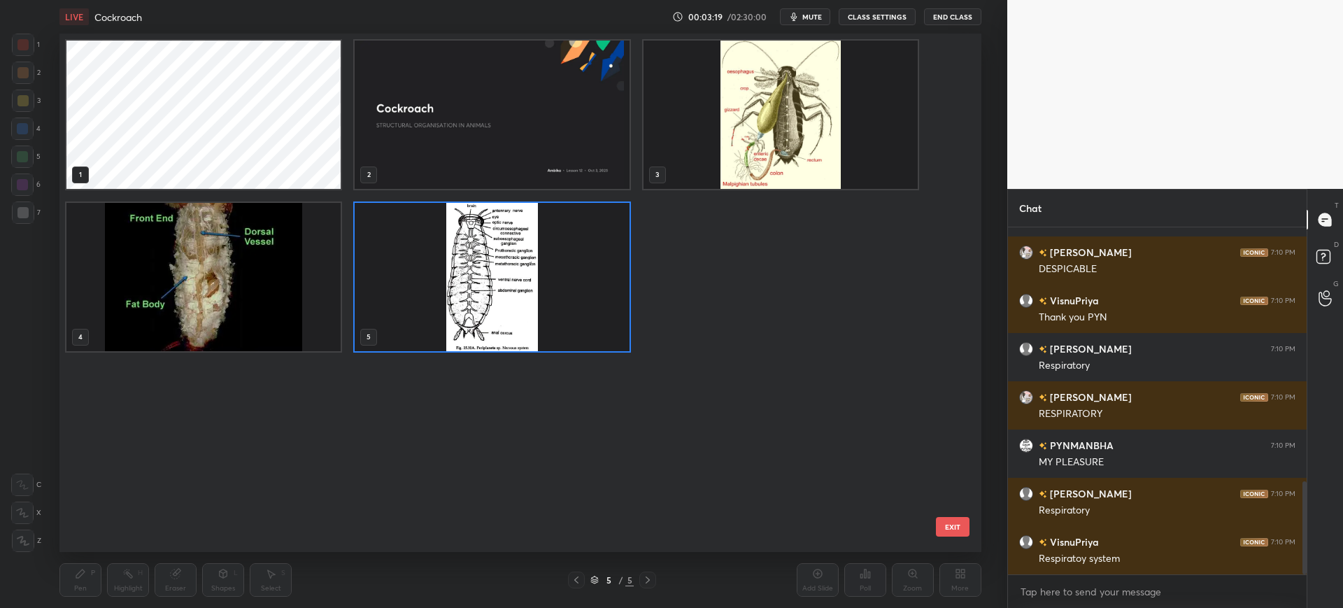
scroll to position [950, 0]
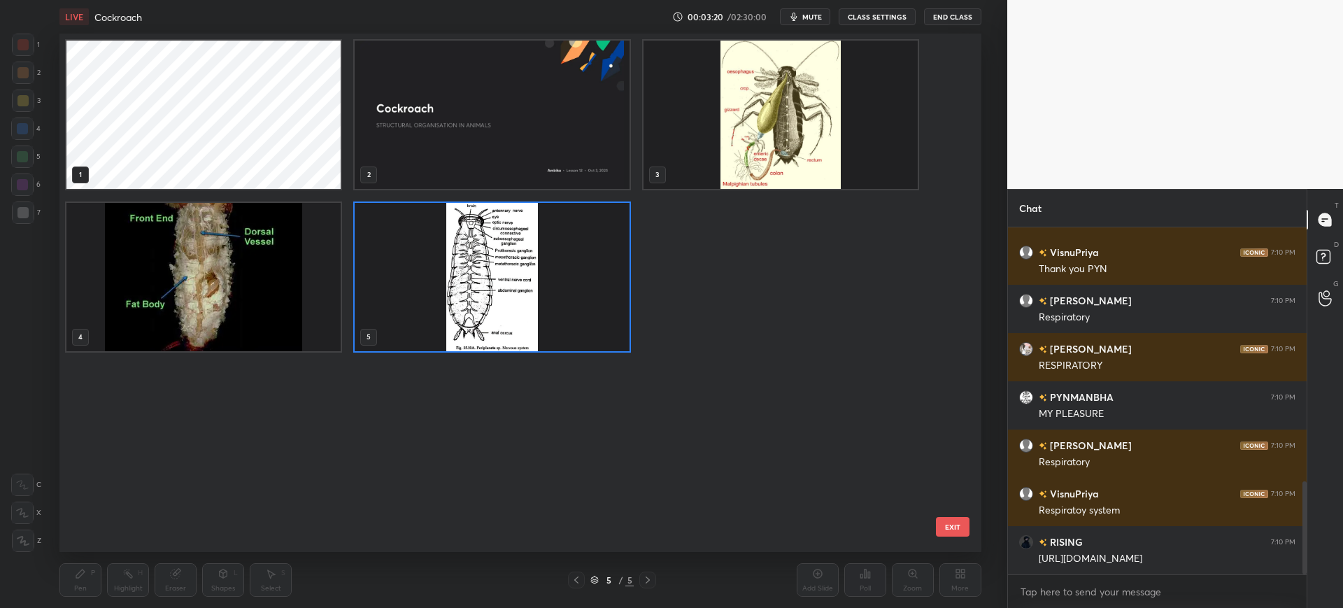
click at [953, 527] on button "EXIT" at bounding box center [953, 527] width 34 height 20
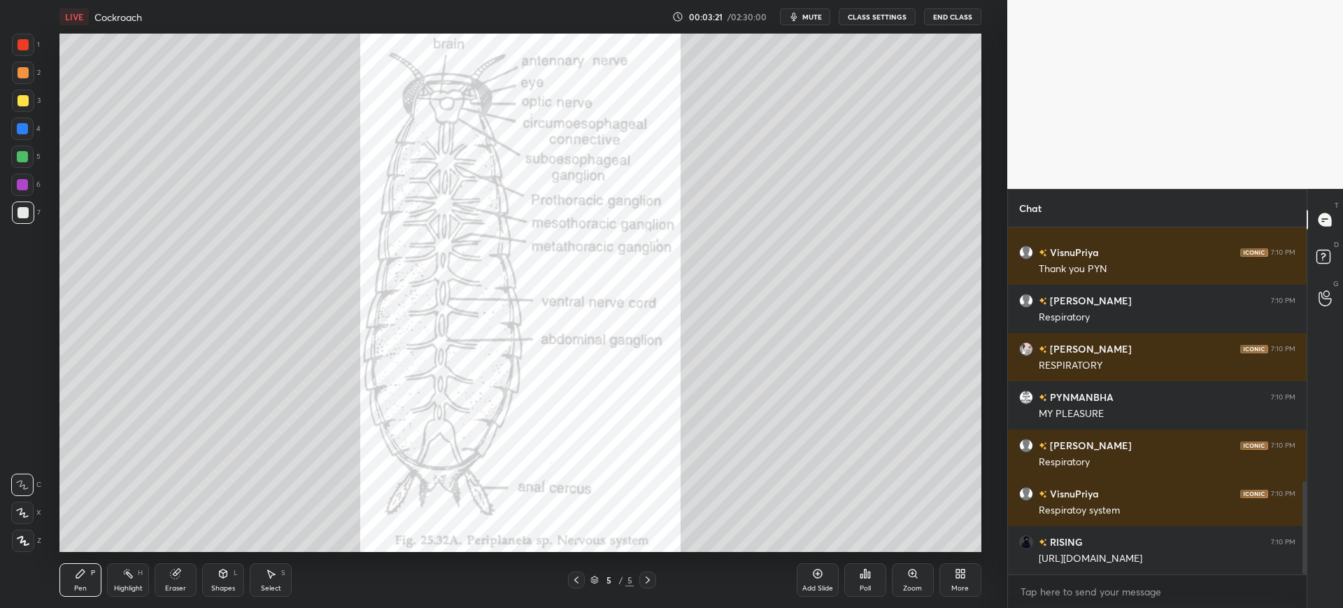
click at [966, 602] on div "Add Slide Poll Zoom More" at bounding box center [889, 580] width 185 height 78
click at [951, 550] on div "Add Slide Poll Zoom More" at bounding box center [889, 580] width 185 height 78
click at [957, 569] on icon at bounding box center [957, 570] width 3 height 3
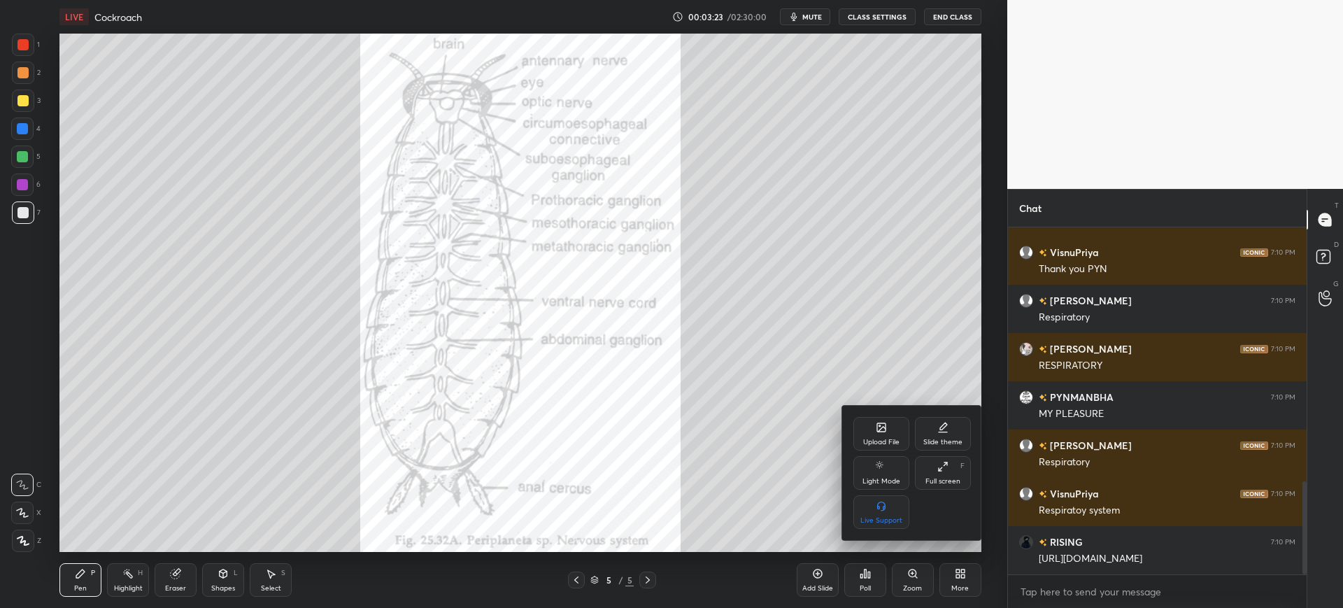
click at [890, 450] on div "Upload File Slide theme Light Mode Full screen F Live Support" at bounding box center [912, 473] width 118 height 112
click at [868, 429] on div "Upload File" at bounding box center [881, 434] width 56 height 34
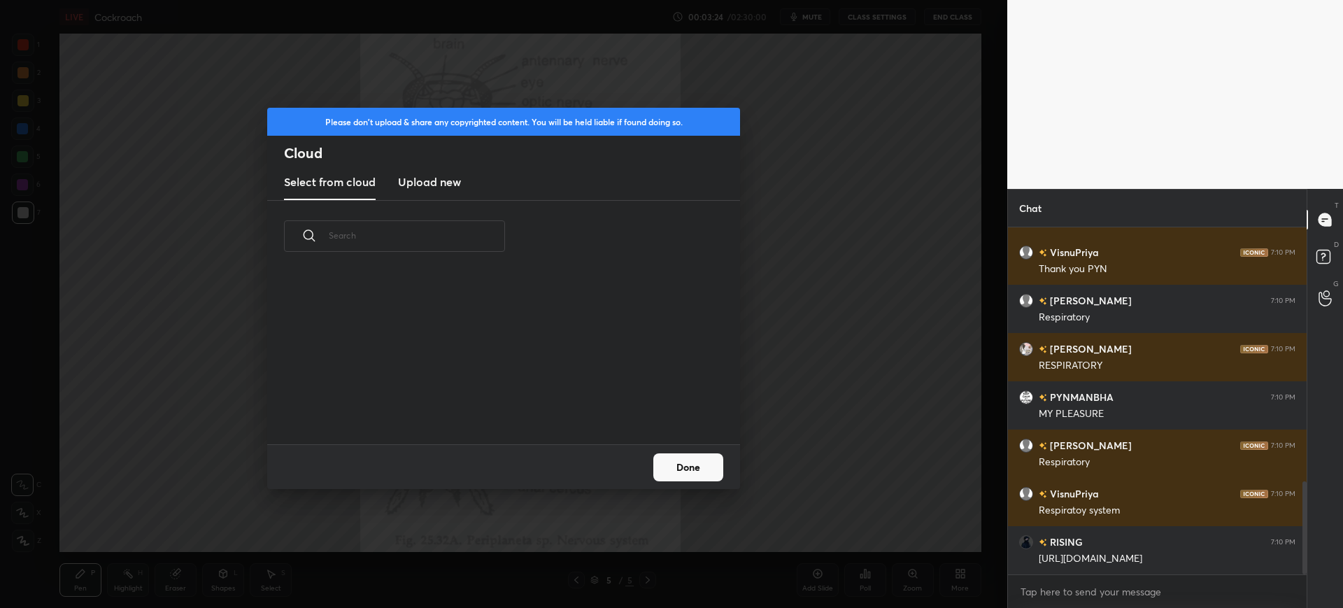
scroll to position [172, 449]
click at [415, 166] on new "Upload new" at bounding box center [429, 182] width 63 height 35
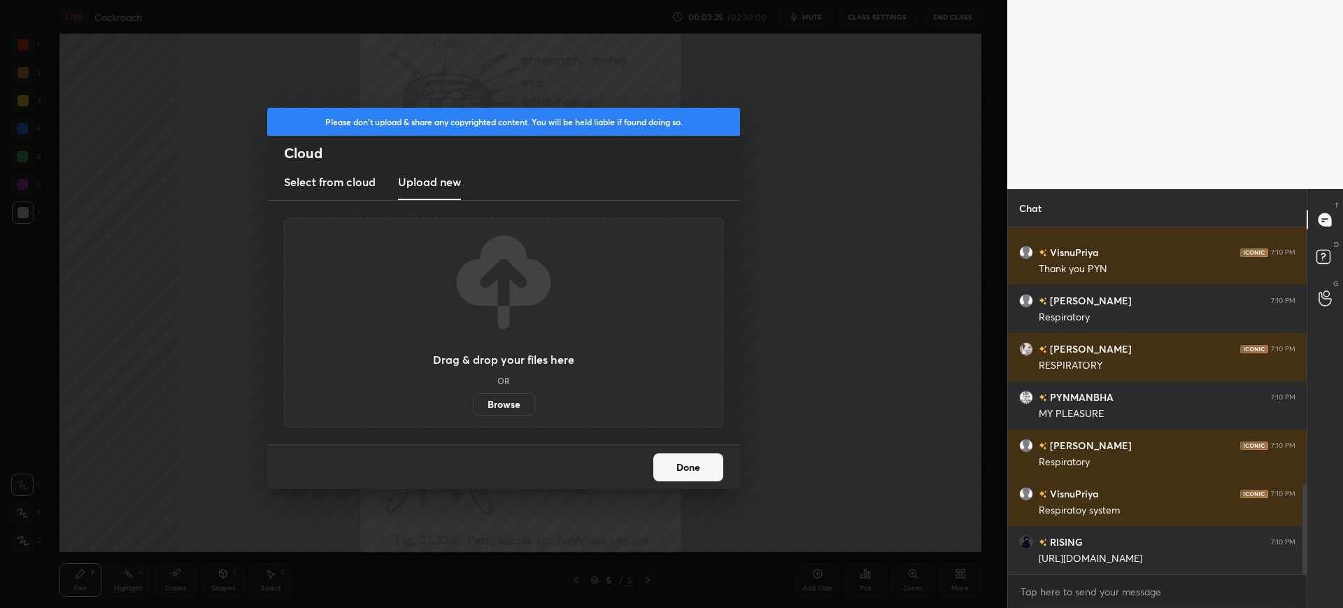
scroll to position [983, 0]
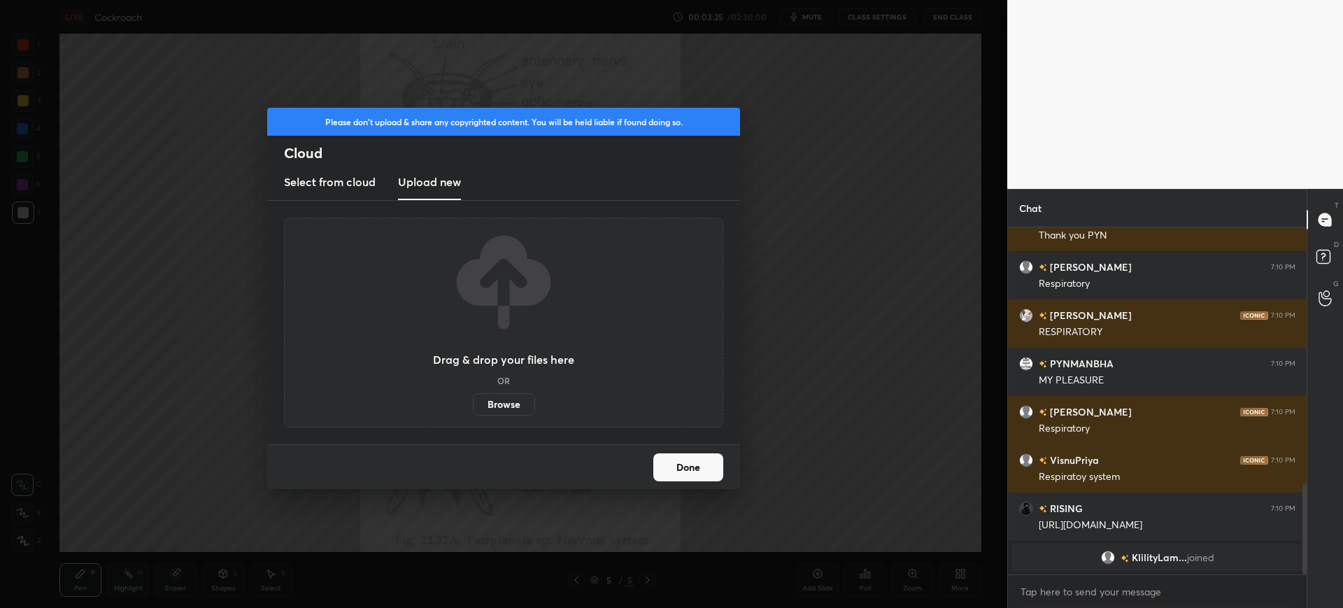
click at [494, 404] on label "Browse" at bounding box center [504, 404] width 62 height 22
click at [473, 404] on input "Browse" at bounding box center [473, 404] width 0 height 22
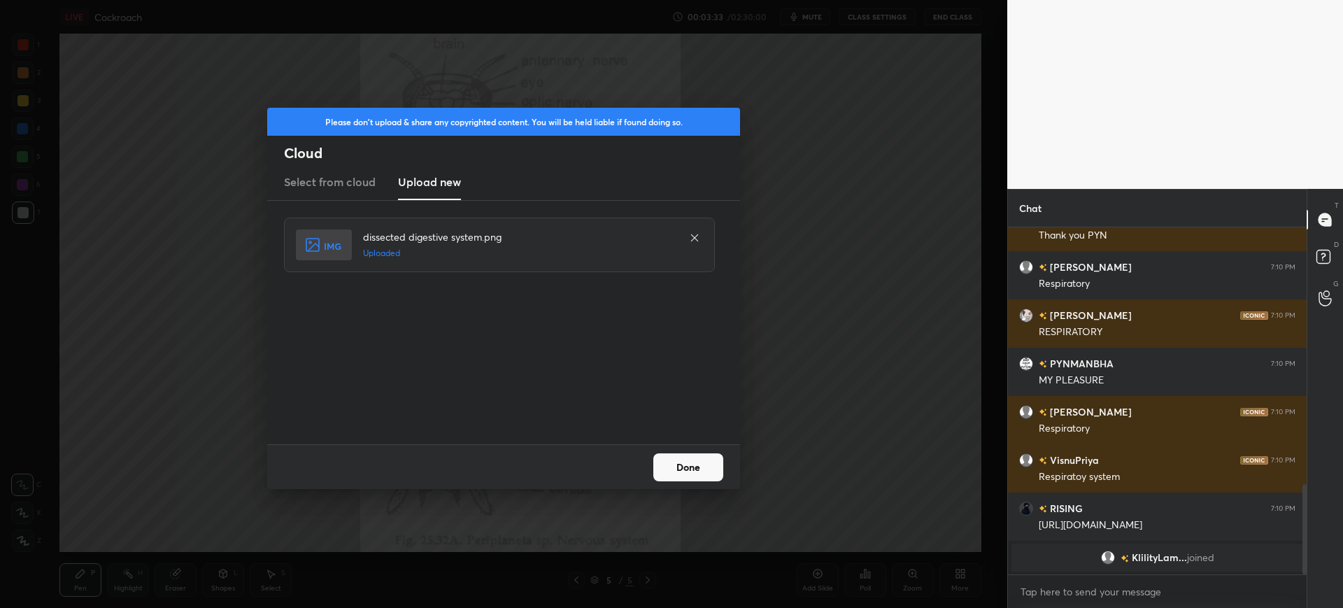
drag, startPoint x: 688, startPoint y: 455, endPoint x: 688, endPoint y: 439, distance: 16.1
click at [688, 439] on div "Please don't upload & share any copyrighted content. You will be held liable if…" at bounding box center [503, 298] width 473 height 381
click at [706, 476] on button "Done" at bounding box center [688, 467] width 70 height 28
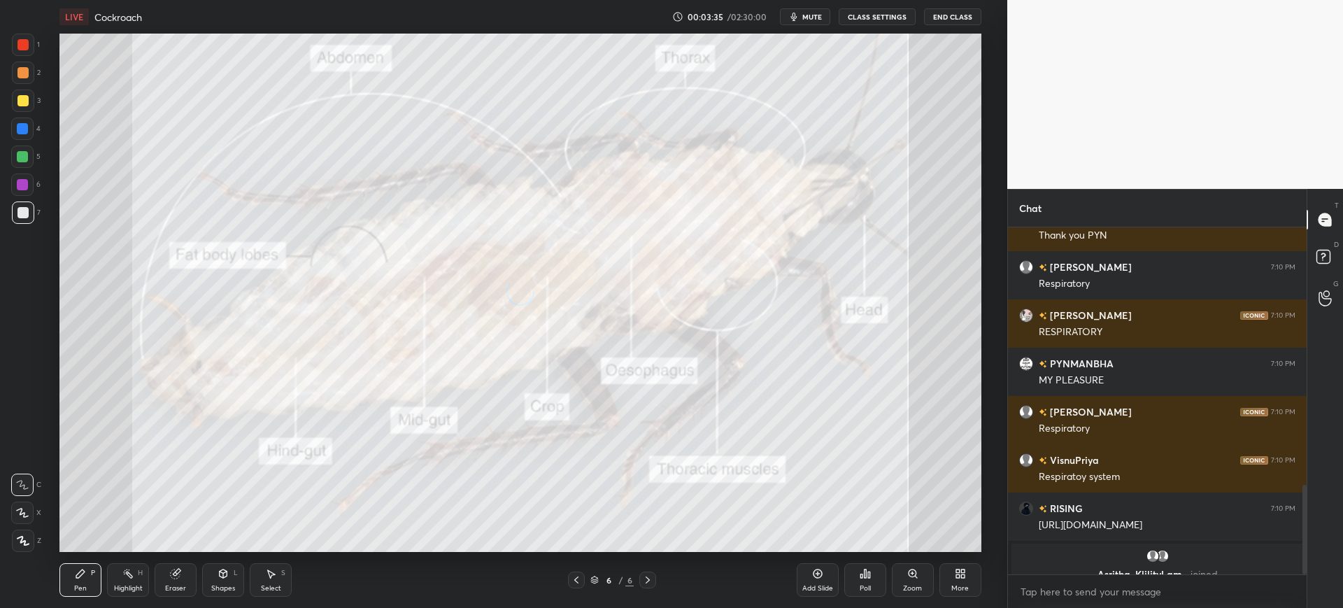
scroll to position [1000, 0]
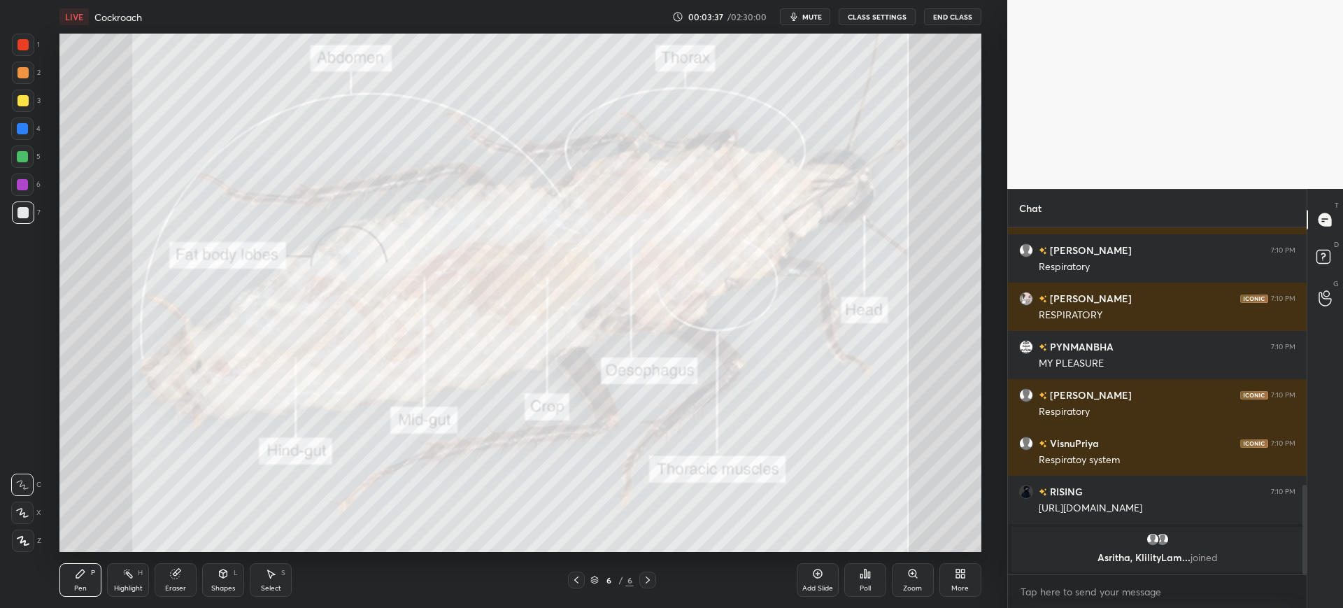
click at [943, 568] on div "More" at bounding box center [960, 580] width 42 height 34
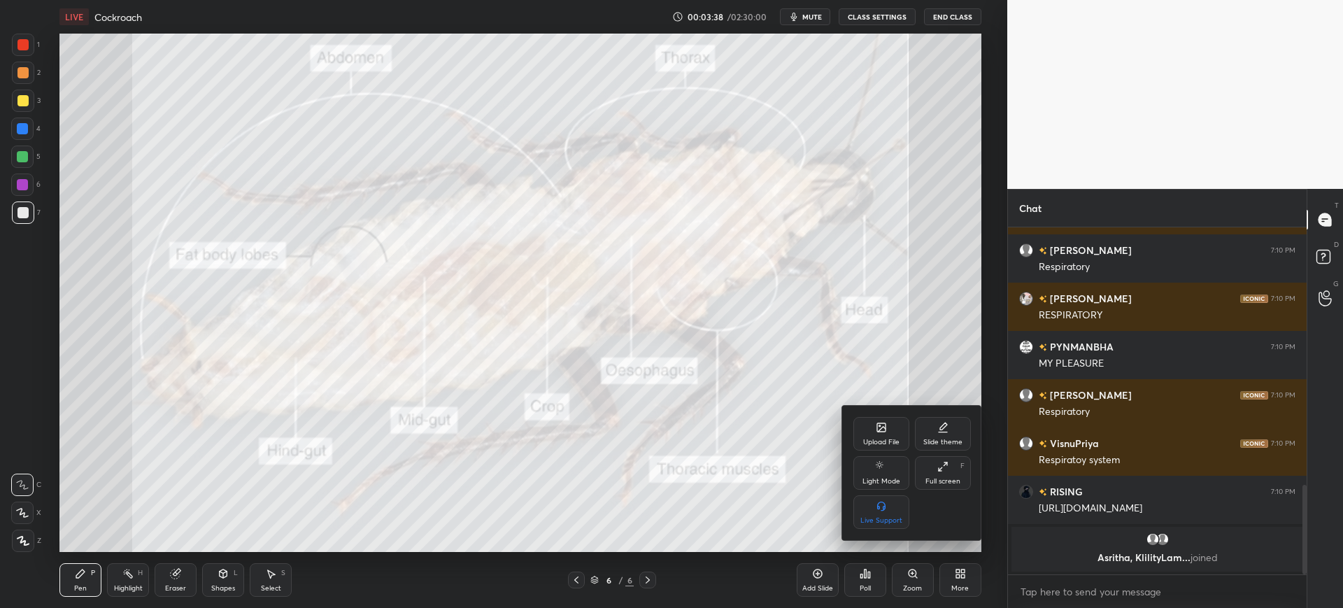
click at [866, 417] on div "Upload File" at bounding box center [881, 434] width 56 height 34
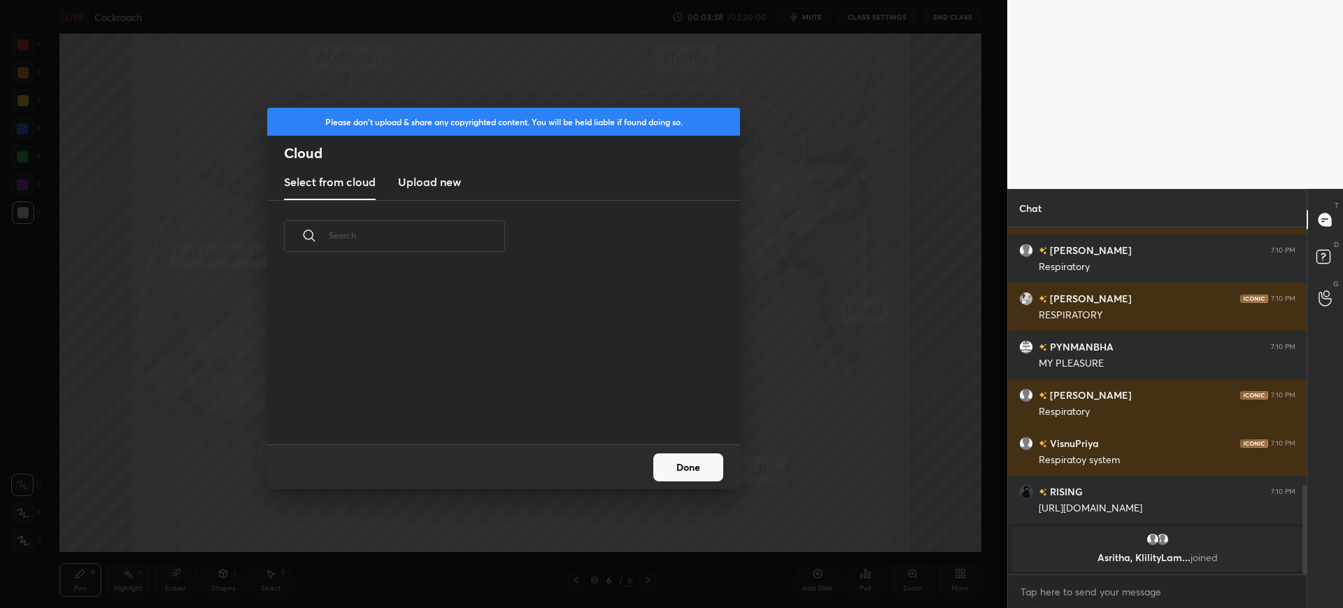
scroll to position [172, 449]
click at [442, 181] on h3 "Upload new" at bounding box center [429, 181] width 63 height 17
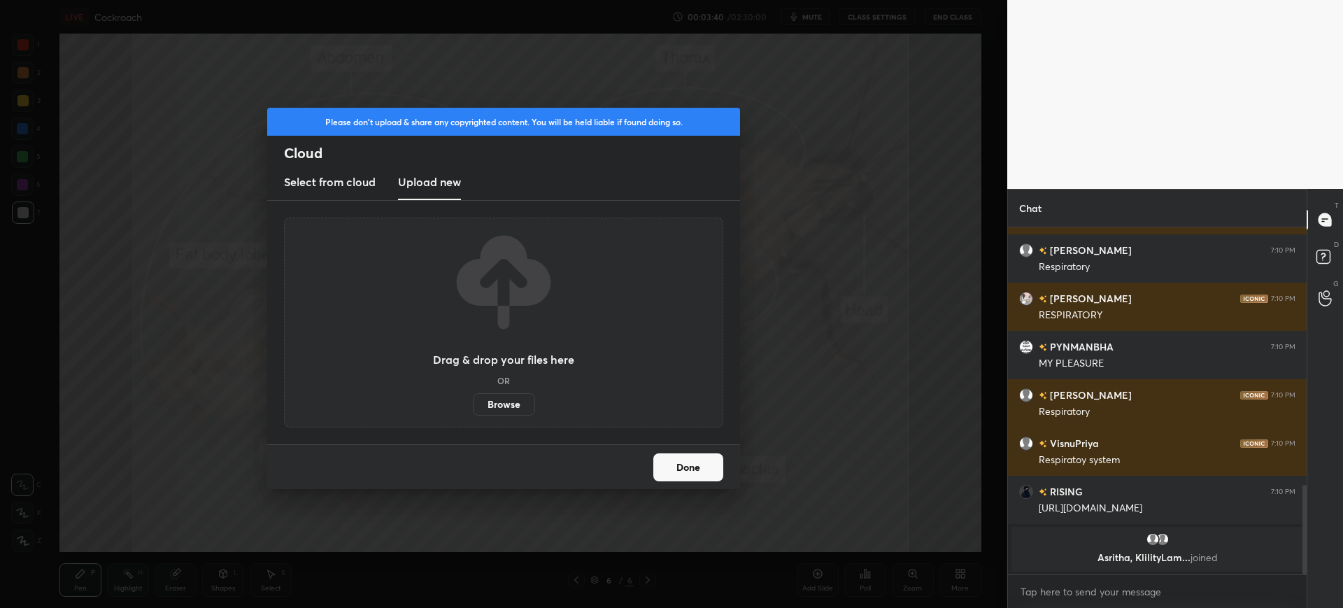
click at [490, 397] on label "Browse" at bounding box center [504, 404] width 62 height 22
click at [473, 397] on input "Browse" at bounding box center [473, 404] width 0 height 22
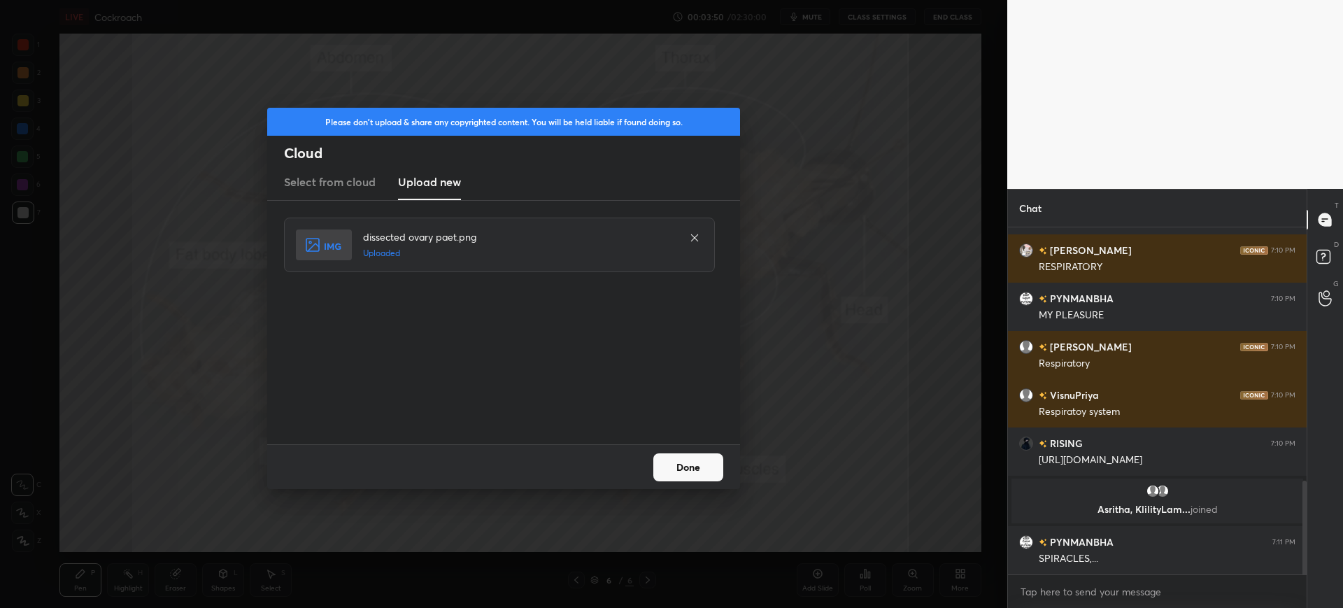
click at [694, 467] on button "Done" at bounding box center [688, 467] width 70 height 28
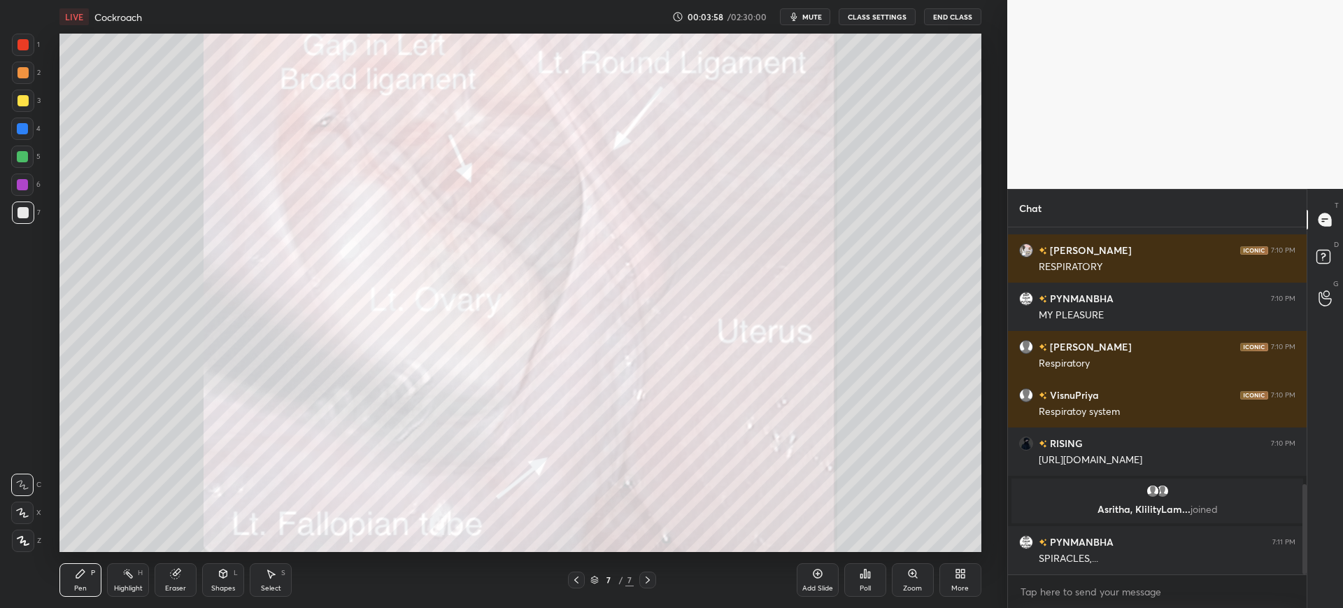
scroll to position [985, 0]
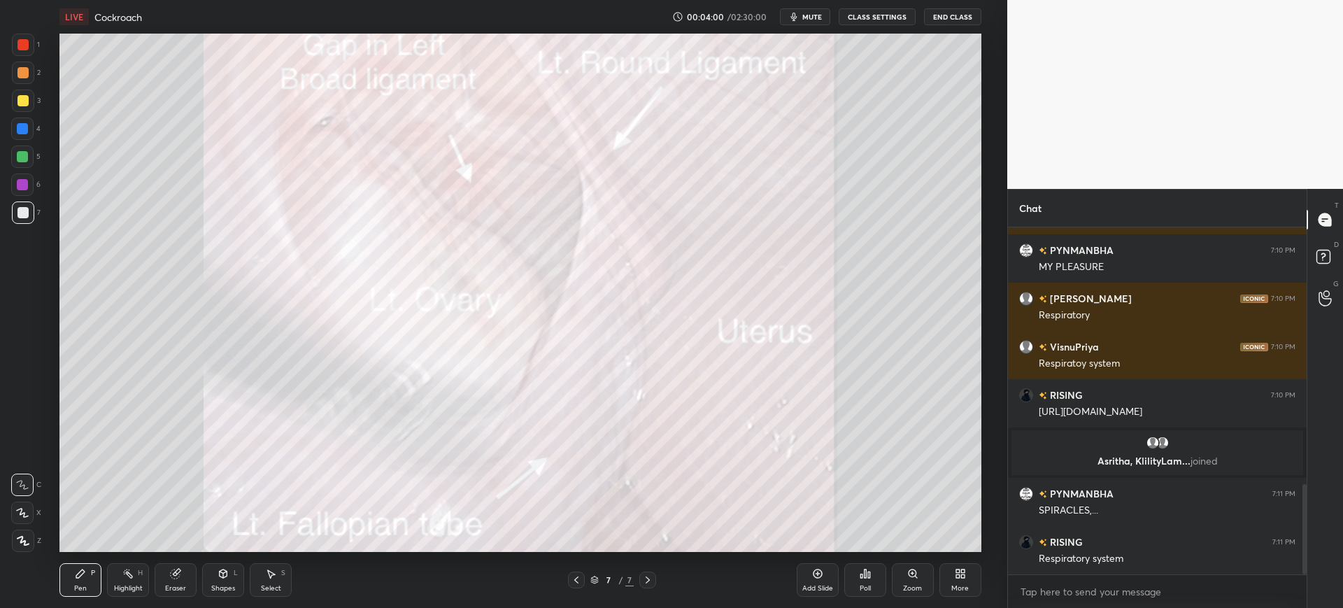
click at [944, 581] on div "More" at bounding box center [960, 580] width 42 height 34
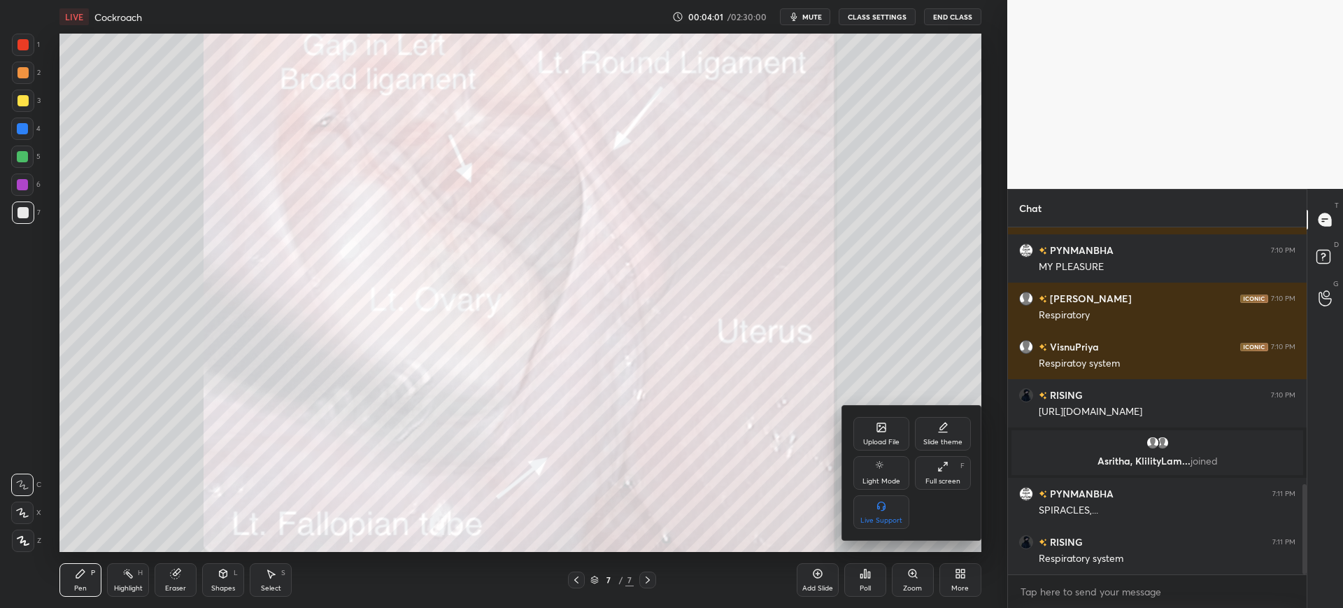
click at [850, 427] on div "Upload File Slide theme Light Mode Full screen F Live Support" at bounding box center [912, 473] width 140 height 134
click at [865, 425] on div "Upload File" at bounding box center [881, 434] width 56 height 34
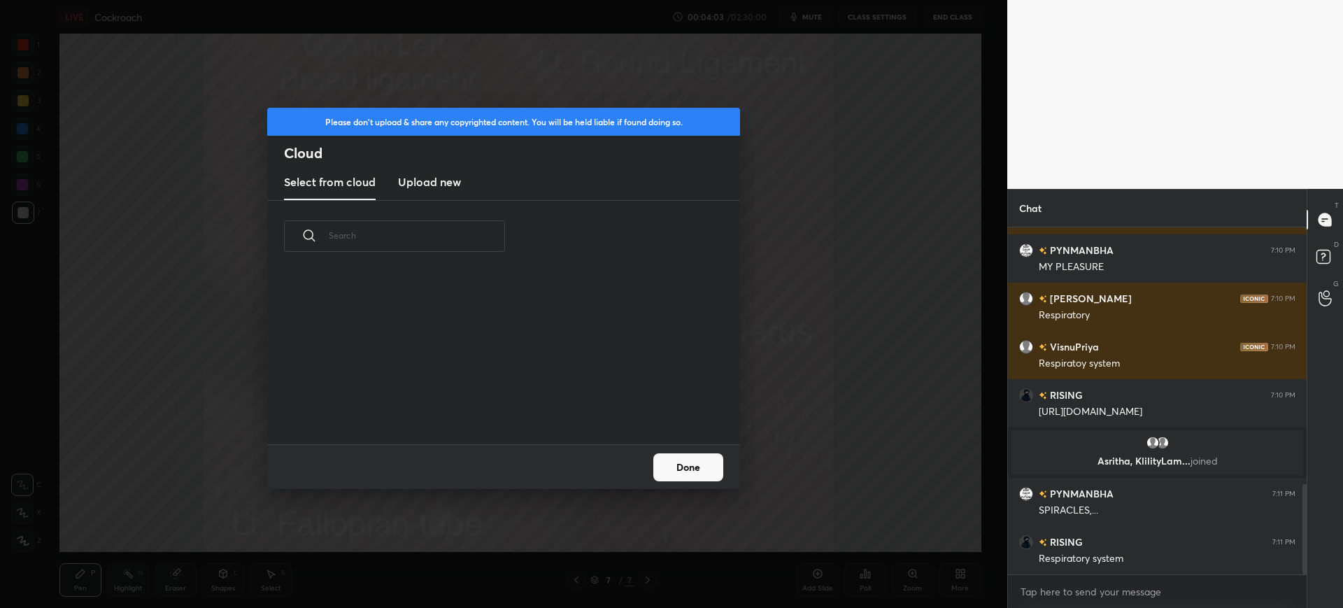
scroll to position [172, 449]
click at [401, 173] on h3 "Upload new" at bounding box center [429, 181] width 63 height 17
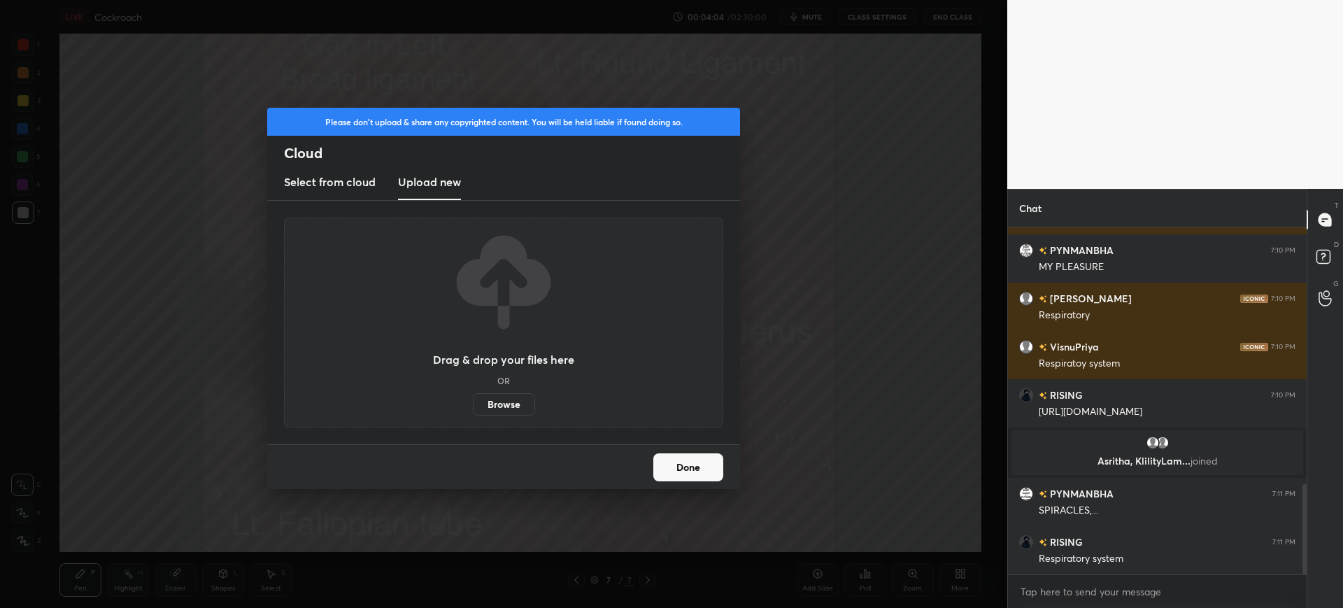
click at [504, 399] on label "Browse" at bounding box center [504, 404] width 62 height 22
click at [473, 399] on input "Browse" at bounding box center [473, 404] width 0 height 22
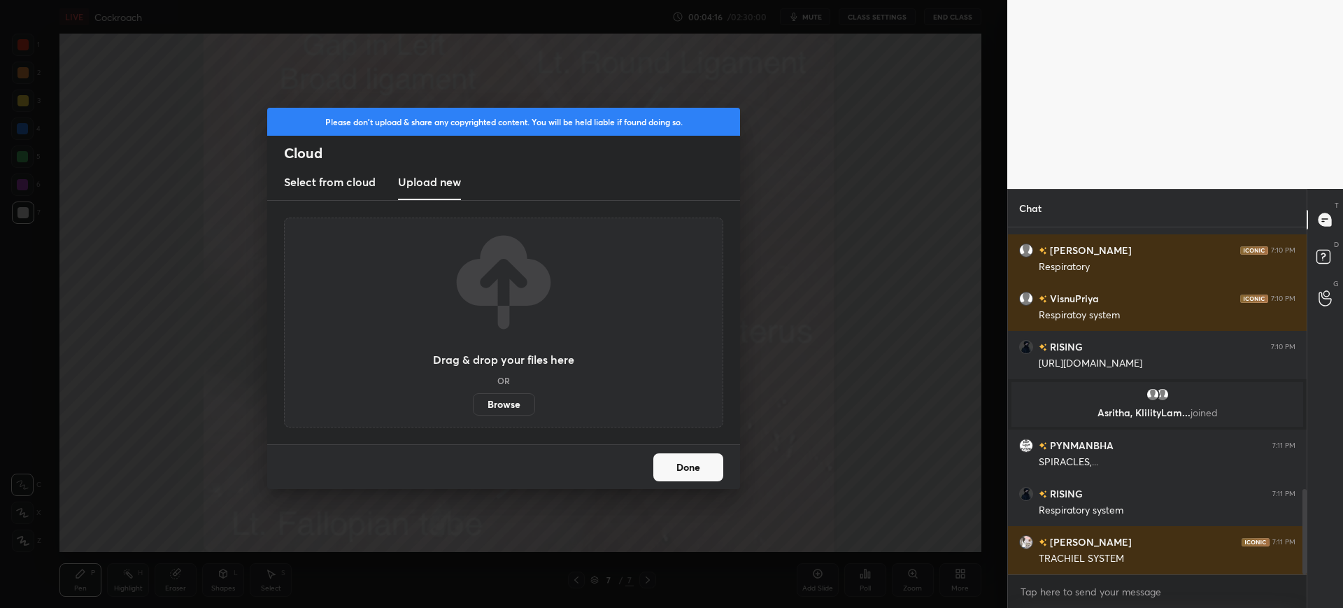
scroll to position [1067, 0]
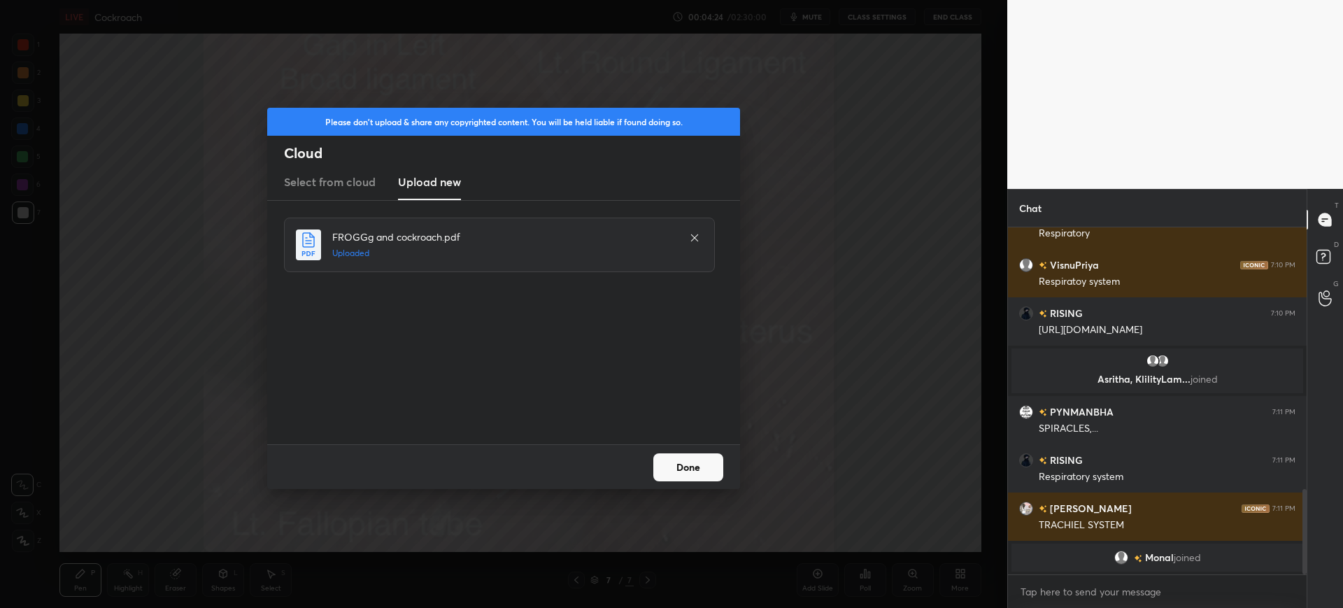
click at [694, 462] on button "Done" at bounding box center [688, 467] width 70 height 28
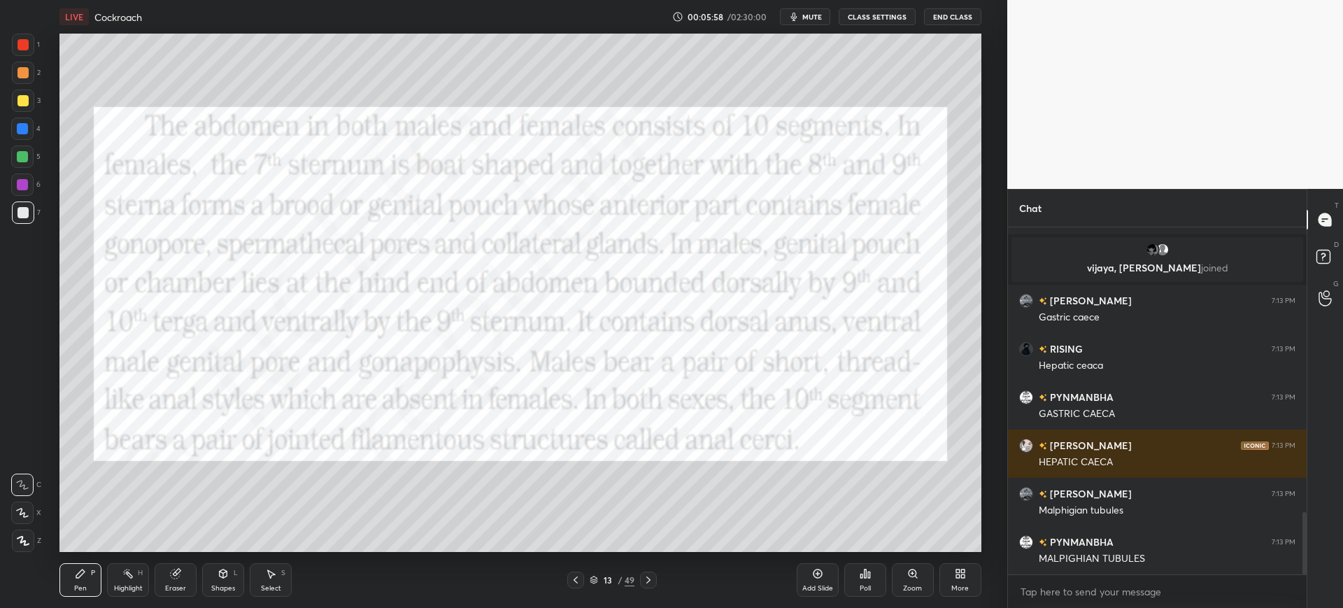
scroll to position [1595, 0]
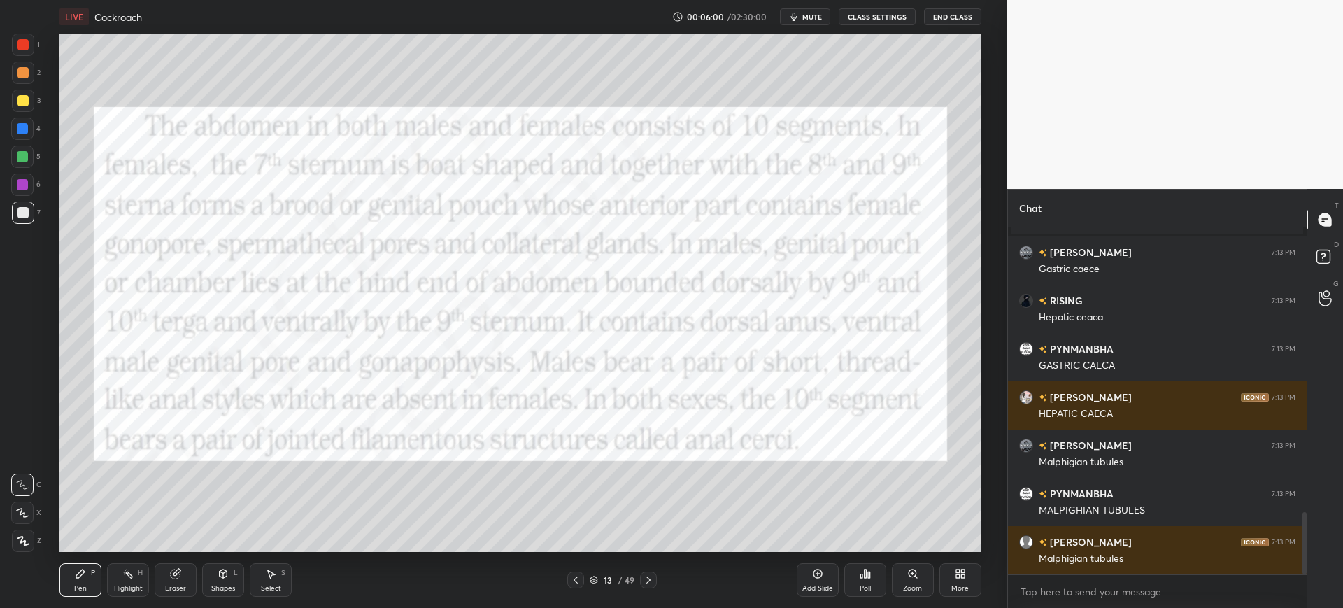
click at [18, 108] on div at bounding box center [23, 101] width 22 height 22
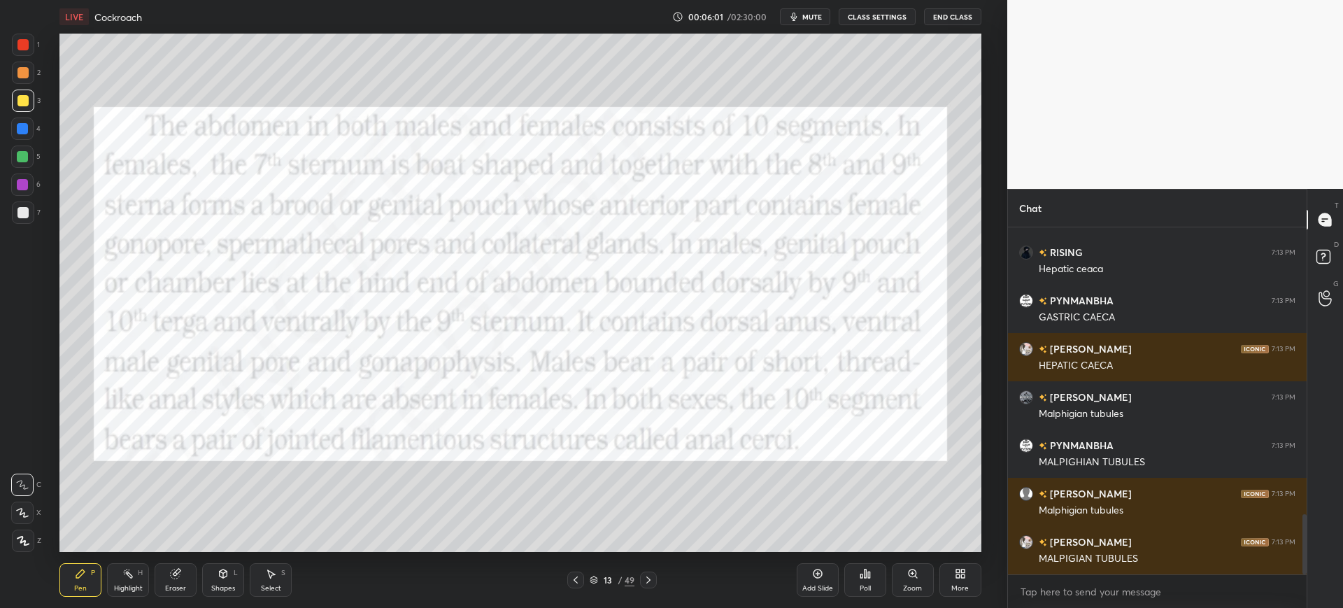
click at [27, 42] on div at bounding box center [22, 44] width 11 height 11
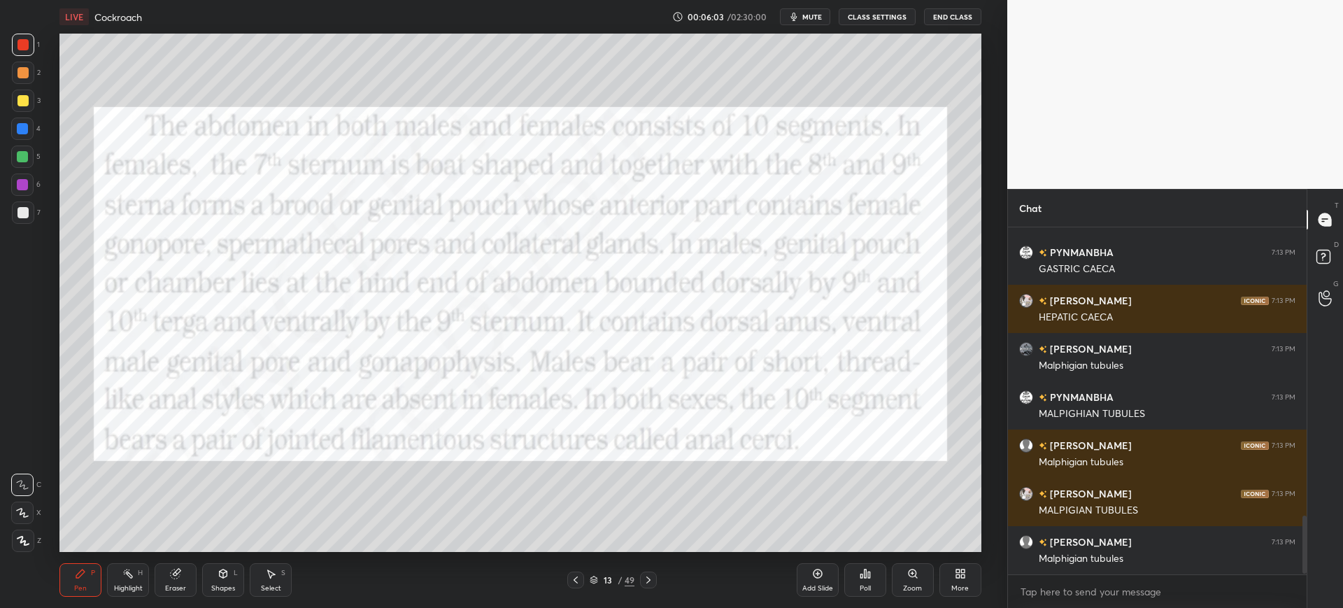
scroll to position [1740, 0]
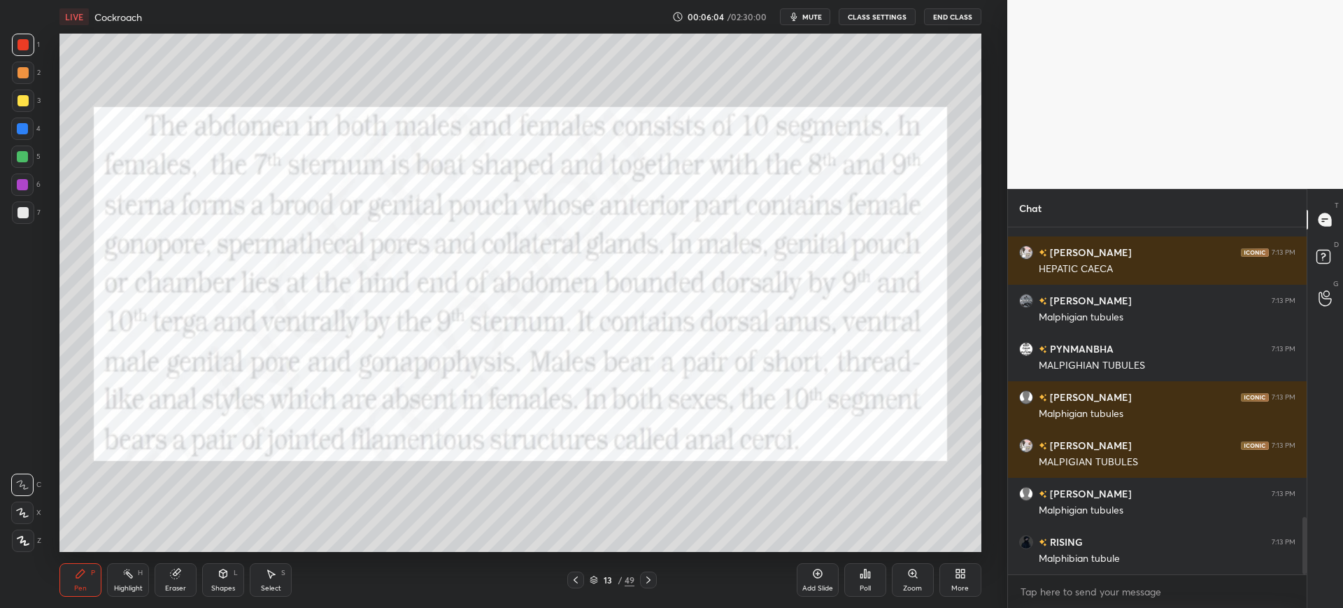
click at [24, 117] on div "3" at bounding box center [26, 104] width 29 height 28
click at [26, 133] on div at bounding box center [22, 128] width 11 height 11
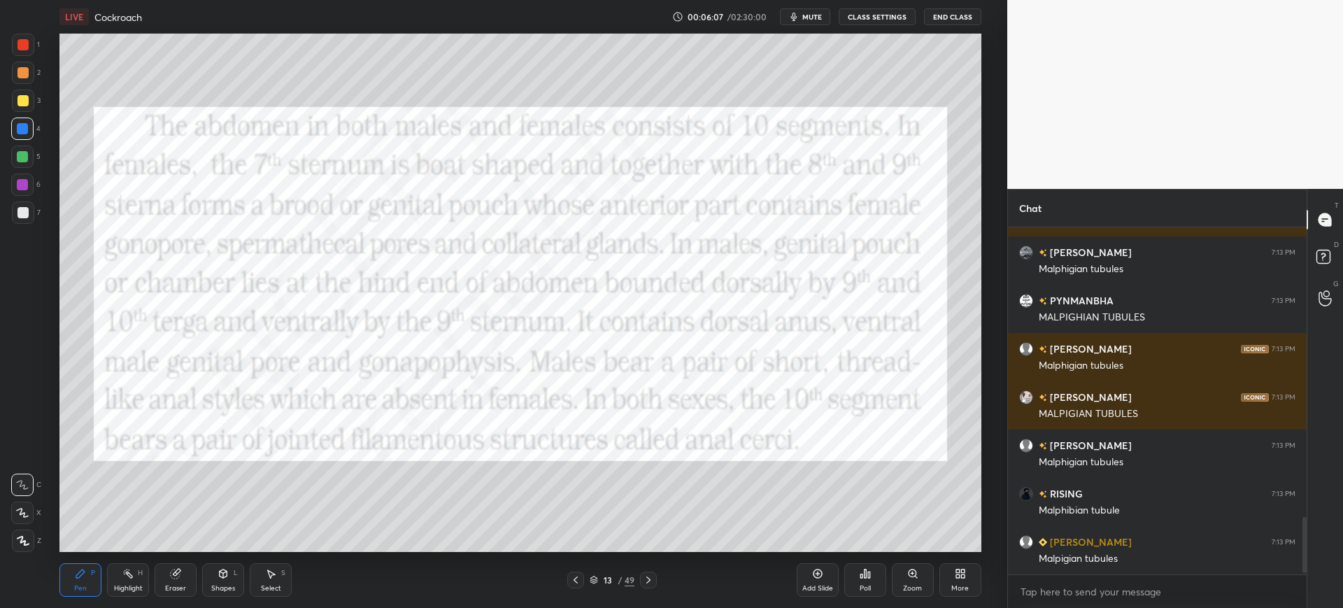
click at [20, 216] on div at bounding box center [22, 212] width 11 height 11
click at [24, 187] on div at bounding box center [22, 184] width 11 height 11
click at [18, 543] on icon at bounding box center [23, 541] width 13 height 10
click at [14, 117] on div "3" at bounding box center [26, 104] width 29 height 28
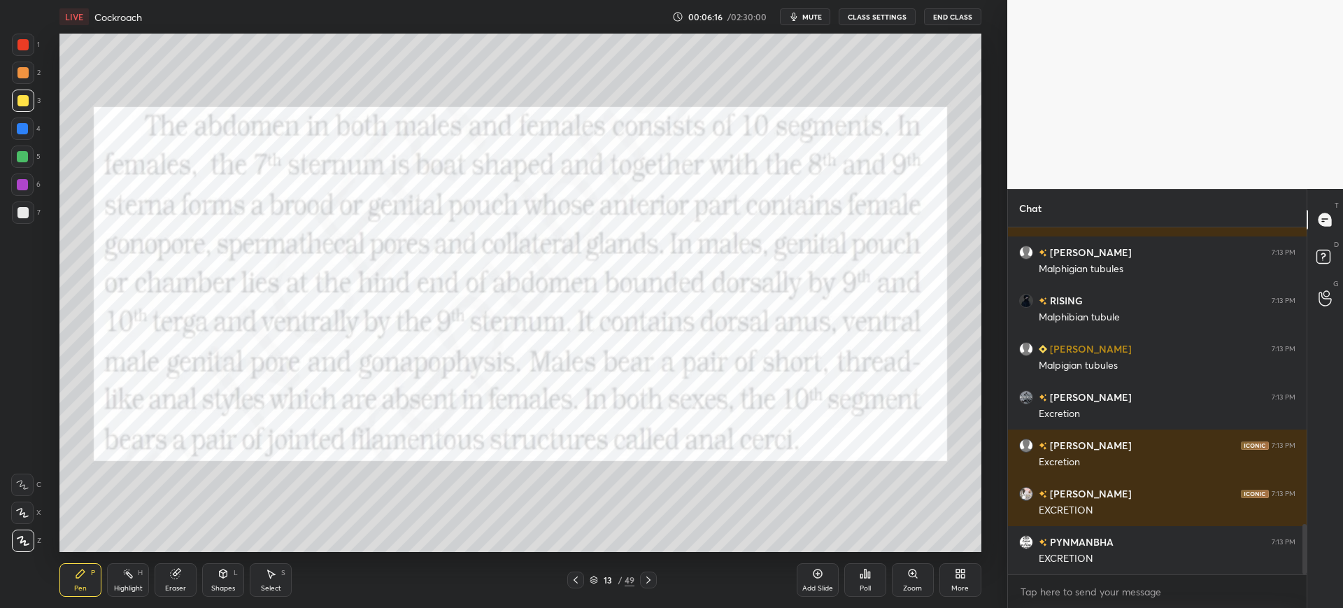
scroll to position [2030, 0]
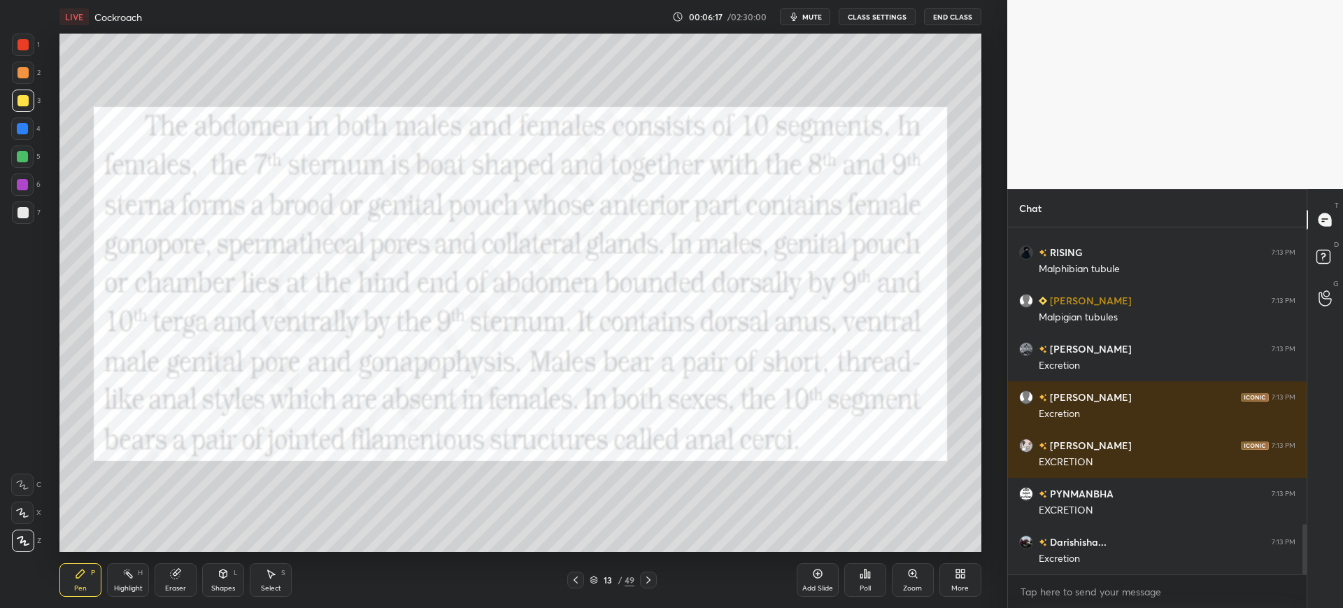
click at [25, 211] on div at bounding box center [22, 212] width 11 height 11
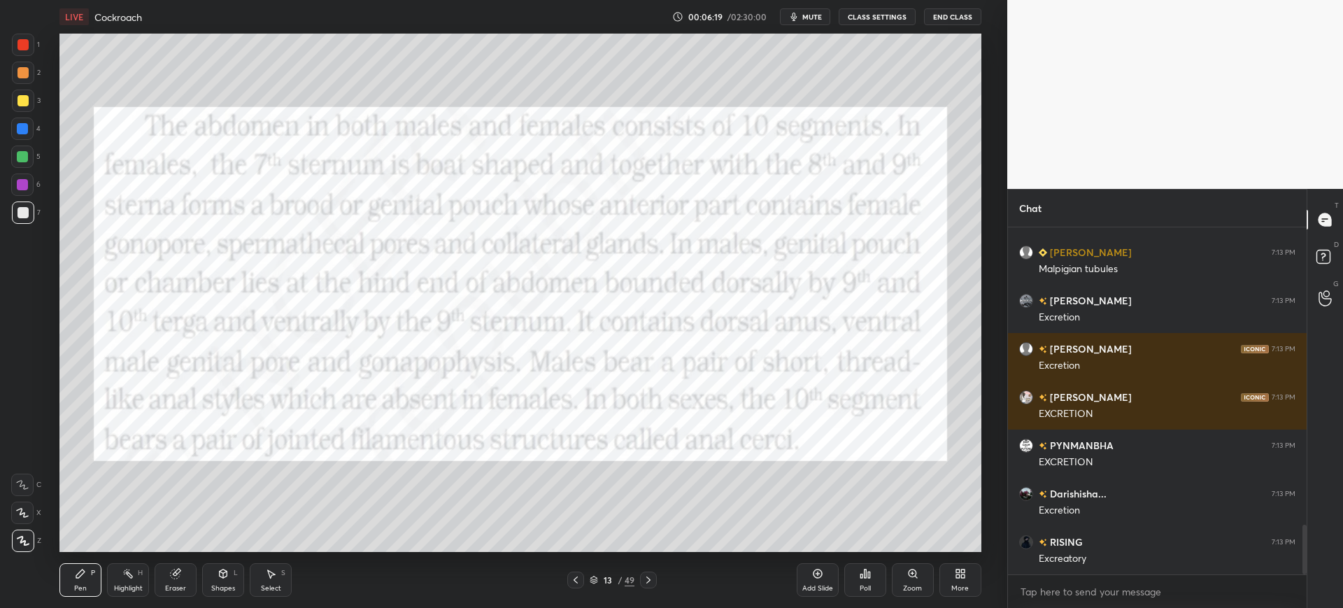
click at [17, 109] on div at bounding box center [23, 101] width 22 height 22
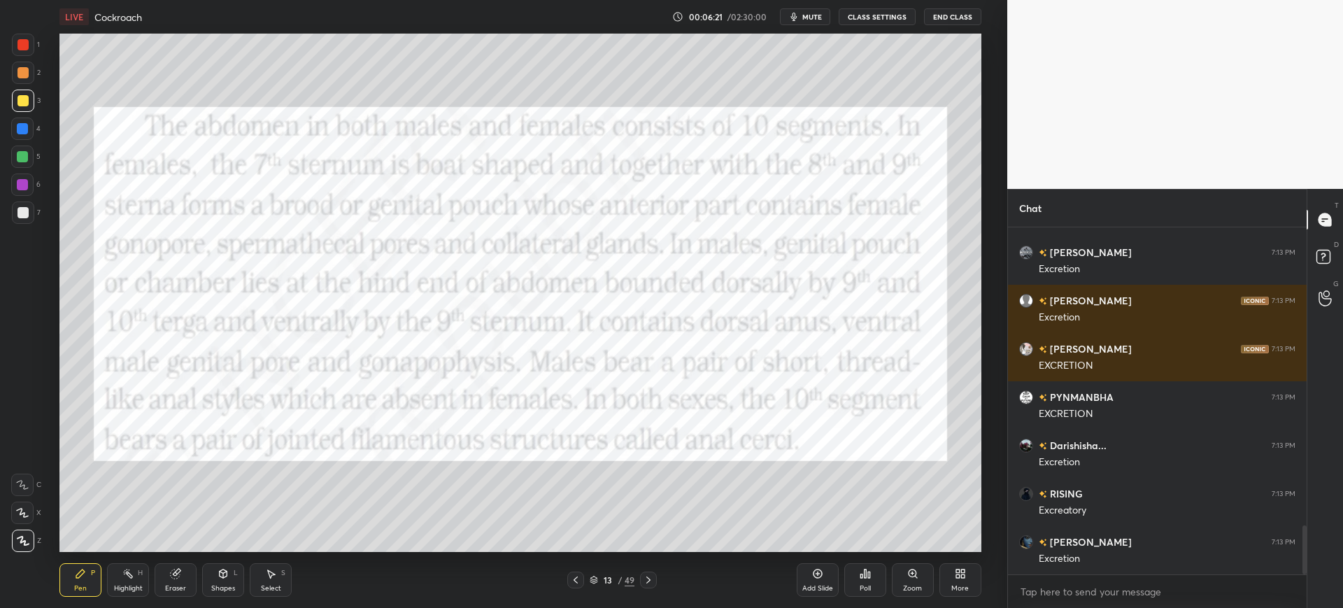
click at [27, 42] on div at bounding box center [22, 44] width 11 height 11
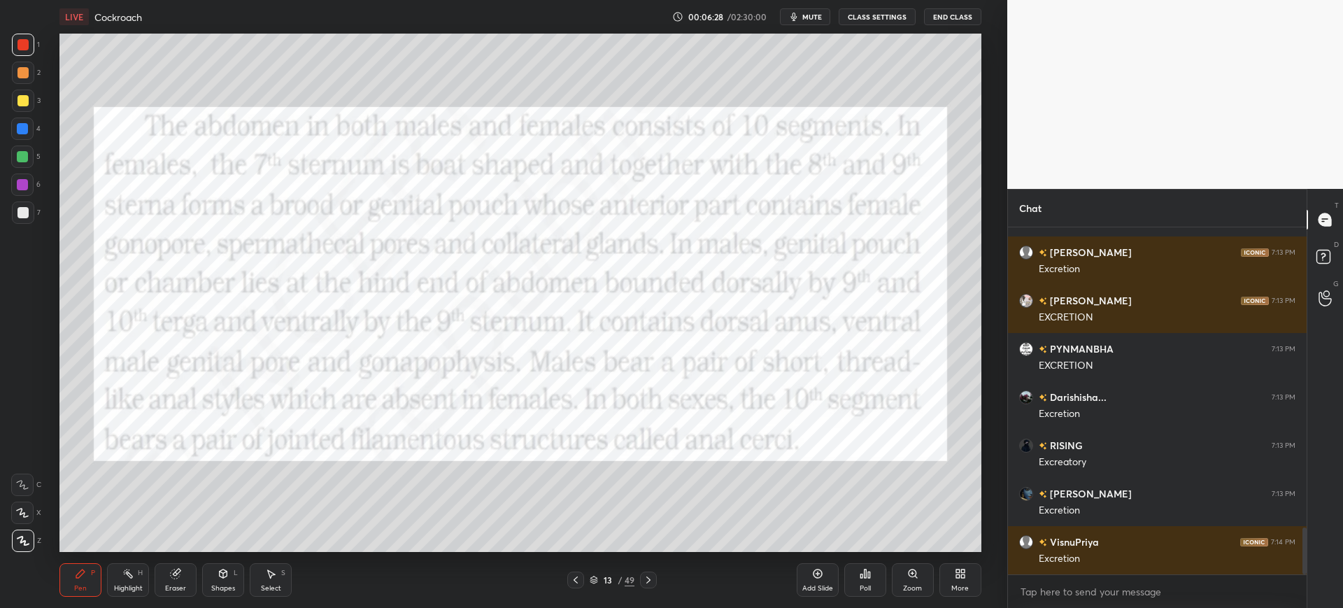
scroll to position [2223, 0]
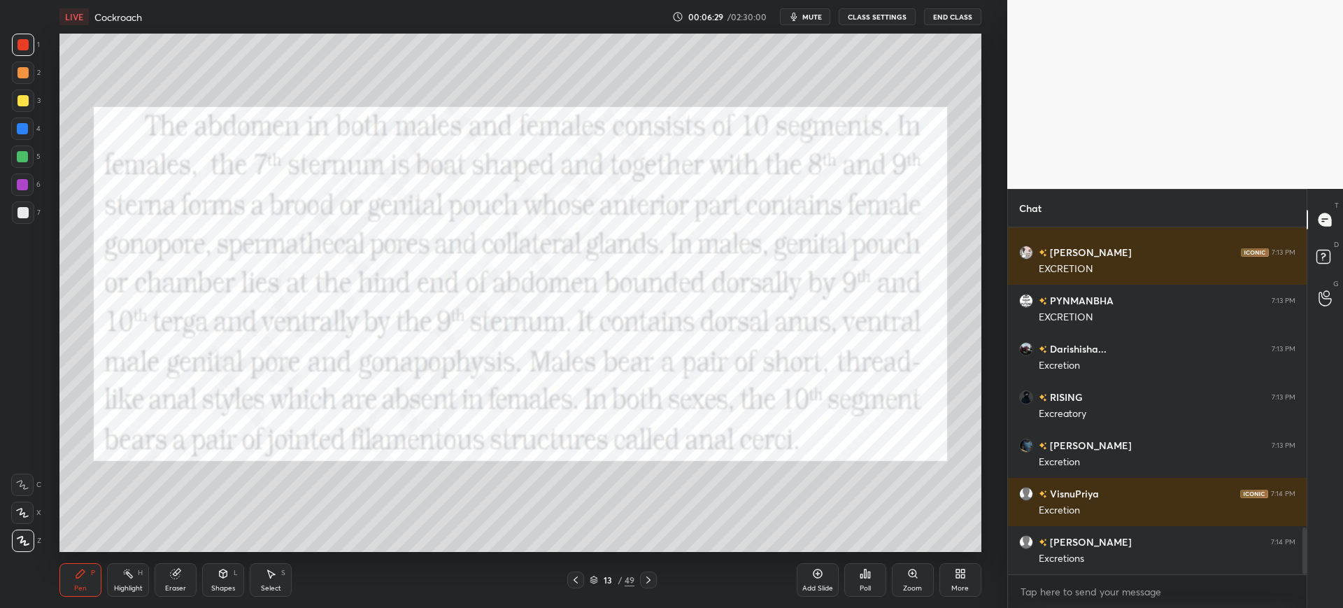
click at [647, 582] on icon at bounding box center [648, 579] width 11 height 11
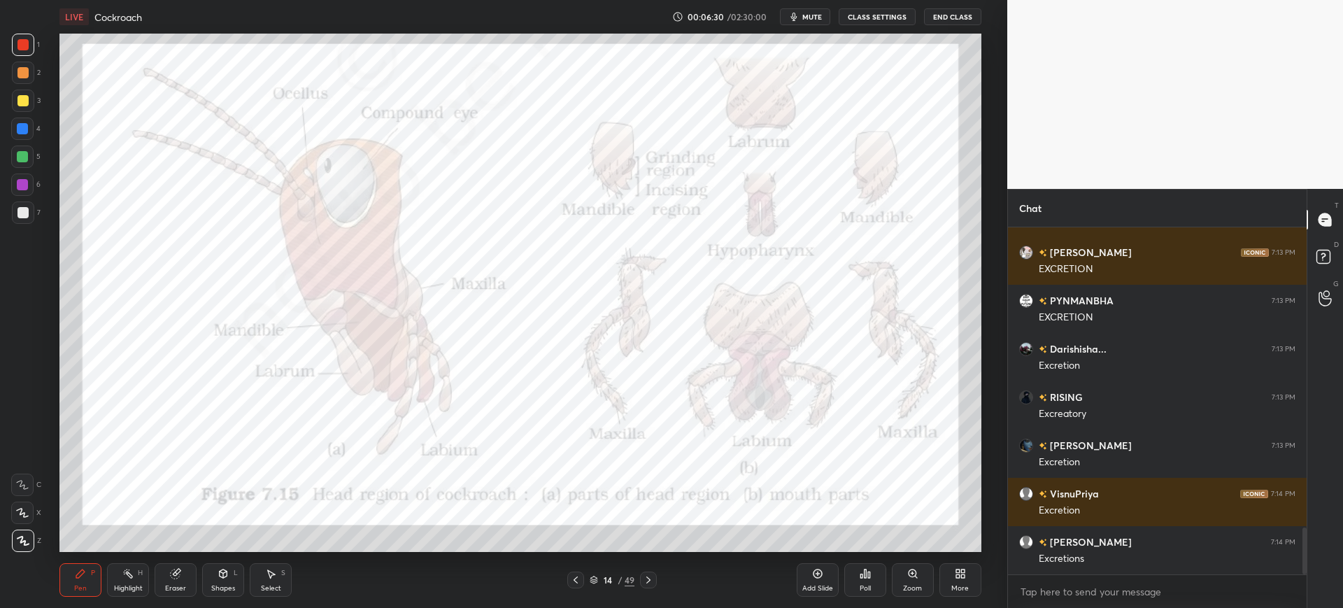
click at [648, 581] on icon at bounding box center [648, 579] width 11 height 11
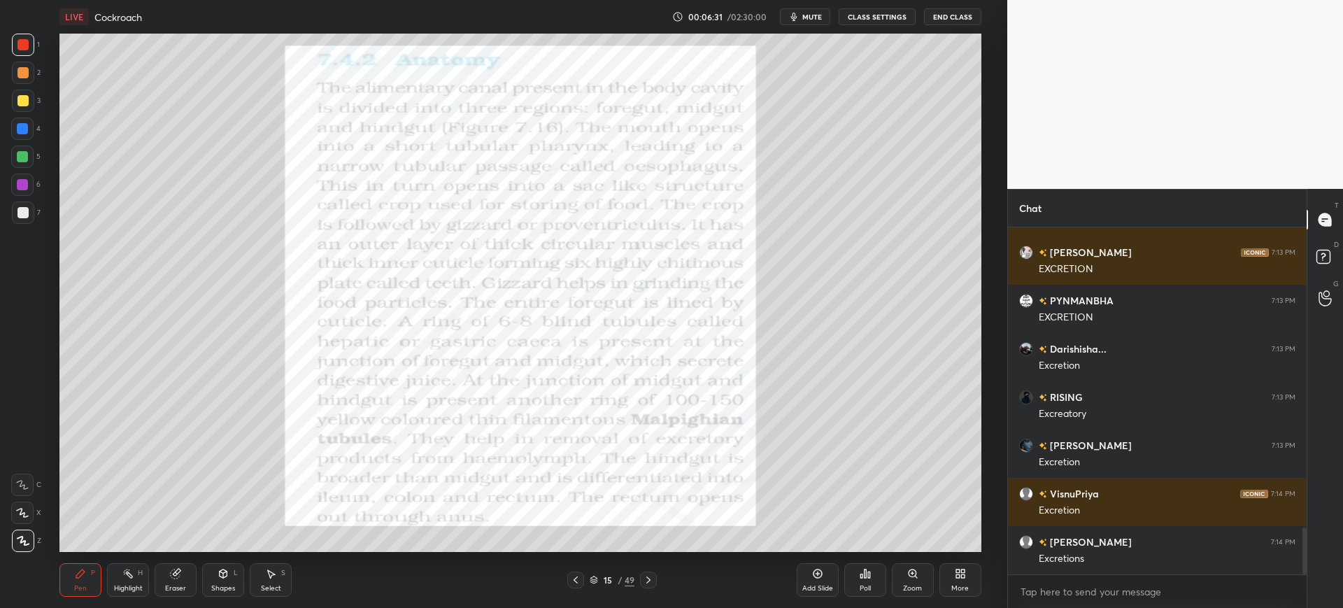
click at [649, 583] on icon at bounding box center [648, 579] width 11 height 11
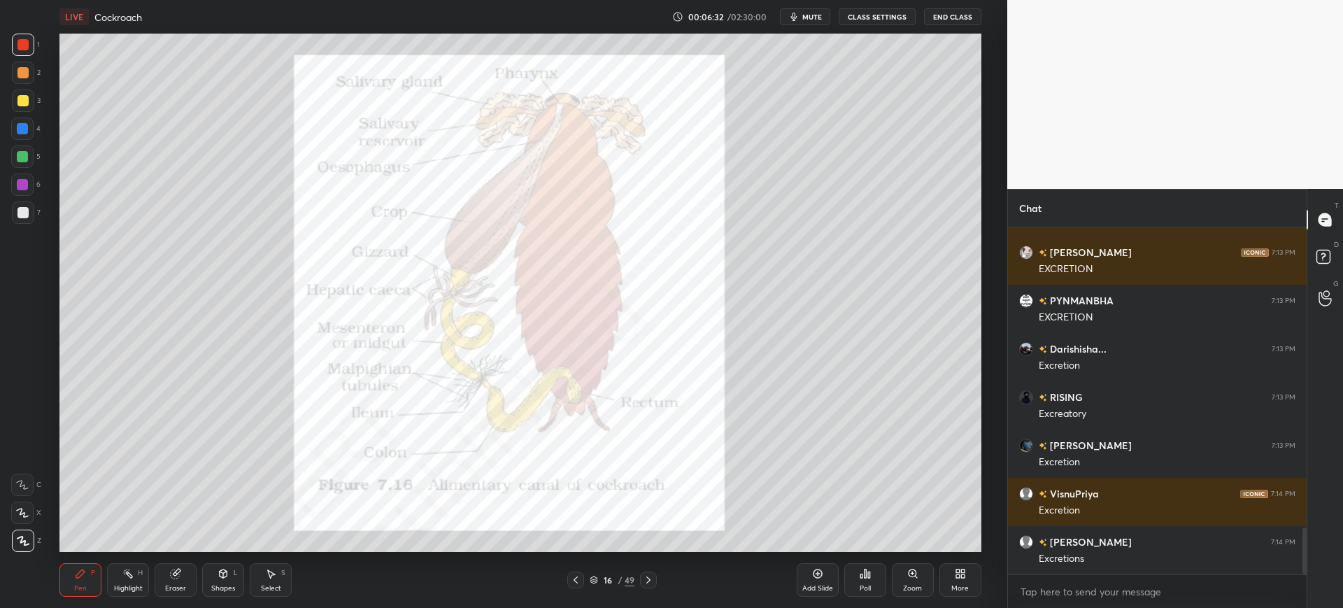
click at [649, 579] on icon at bounding box center [648, 579] width 4 height 7
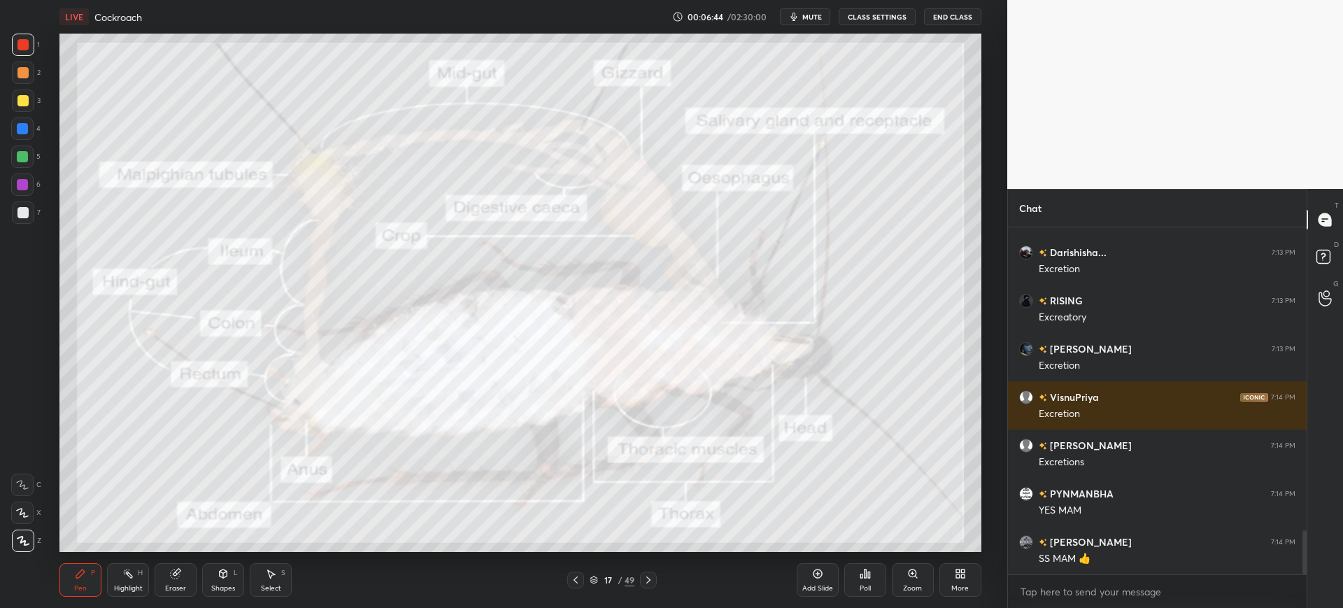
scroll to position [2368, 0]
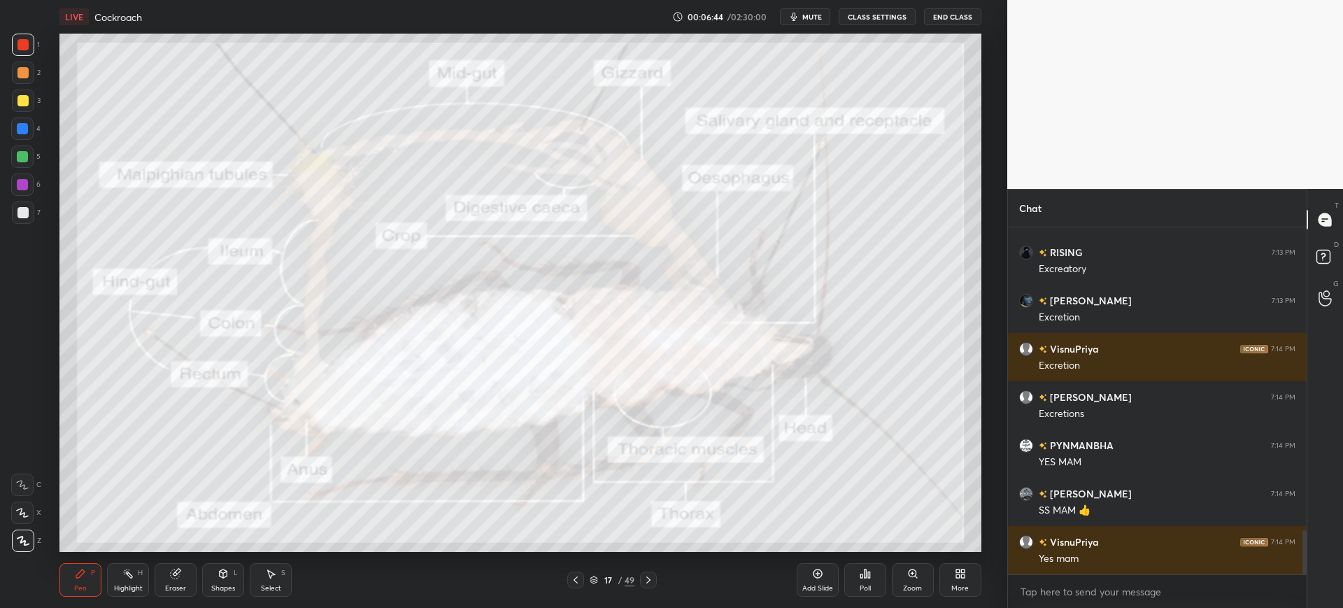
click at [648, 573] on div at bounding box center [648, 579] width 17 height 17
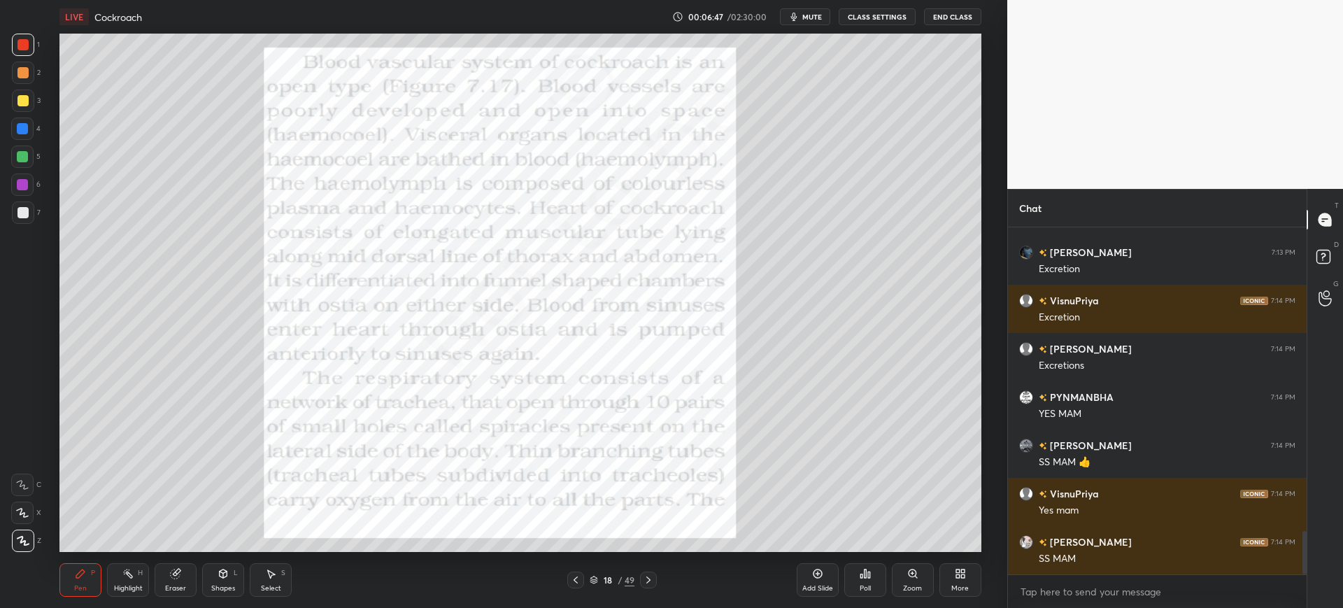
scroll to position [2464, 0]
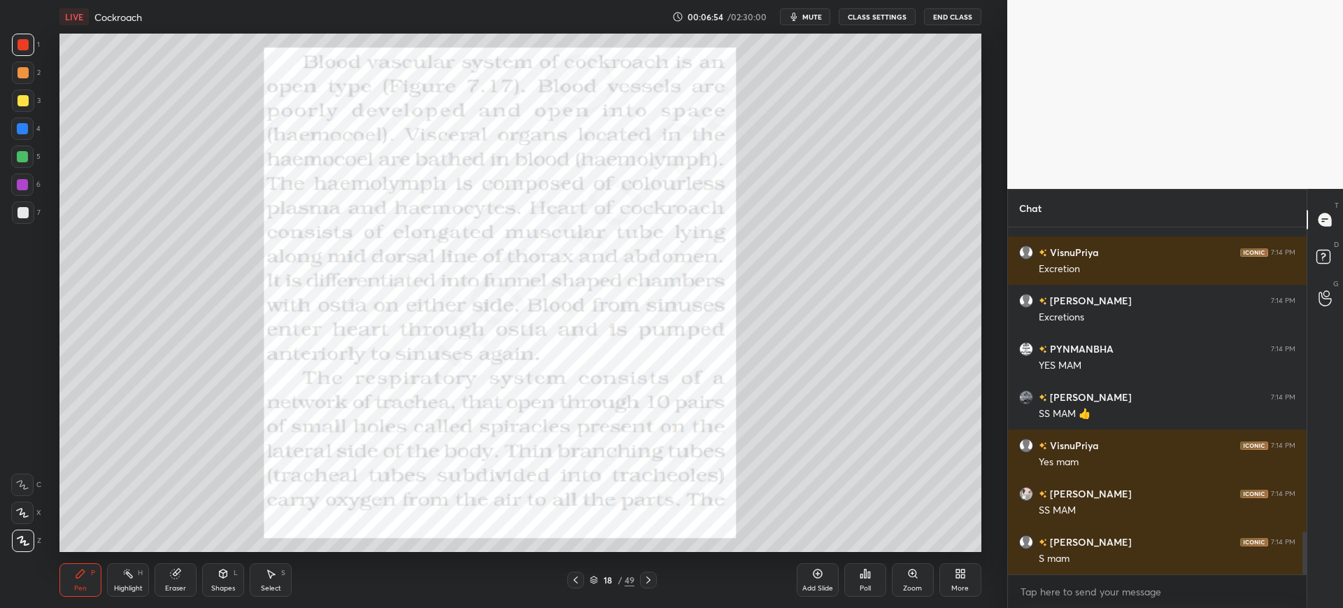
click at [567, 579] on div at bounding box center [575, 579] width 17 height 17
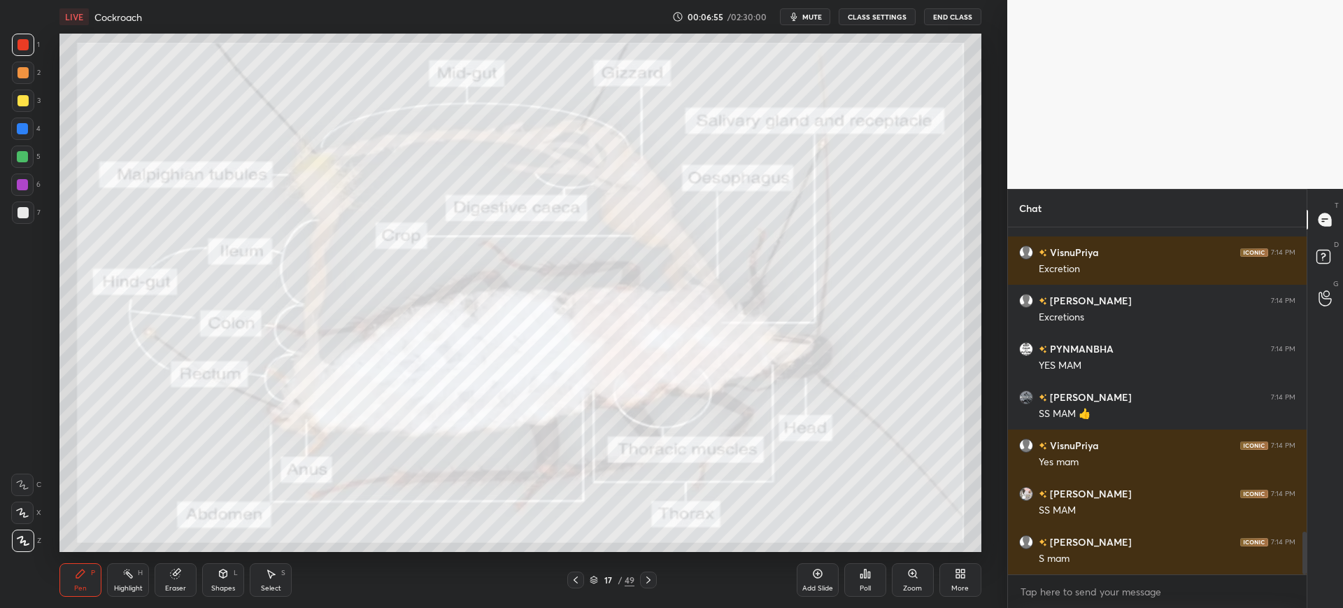
click at [820, 577] on icon at bounding box center [817, 573] width 9 height 9
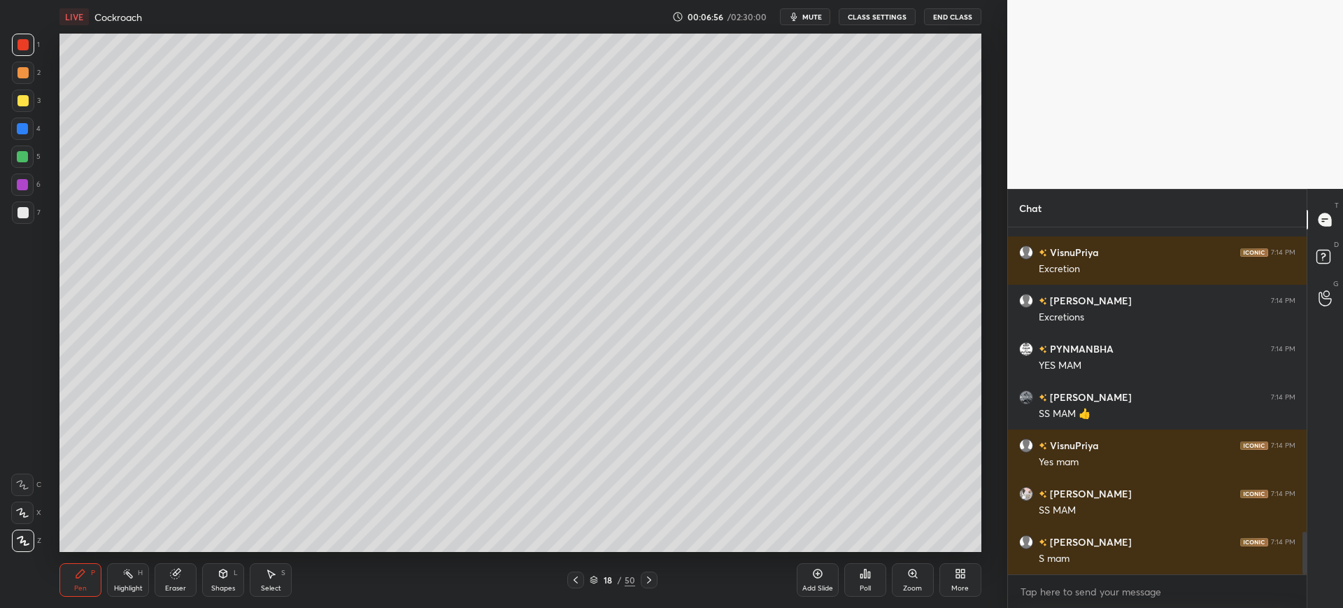
click at [25, 218] on div at bounding box center [23, 212] width 22 height 22
click at [28, 488] on icon at bounding box center [22, 485] width 13 height 10
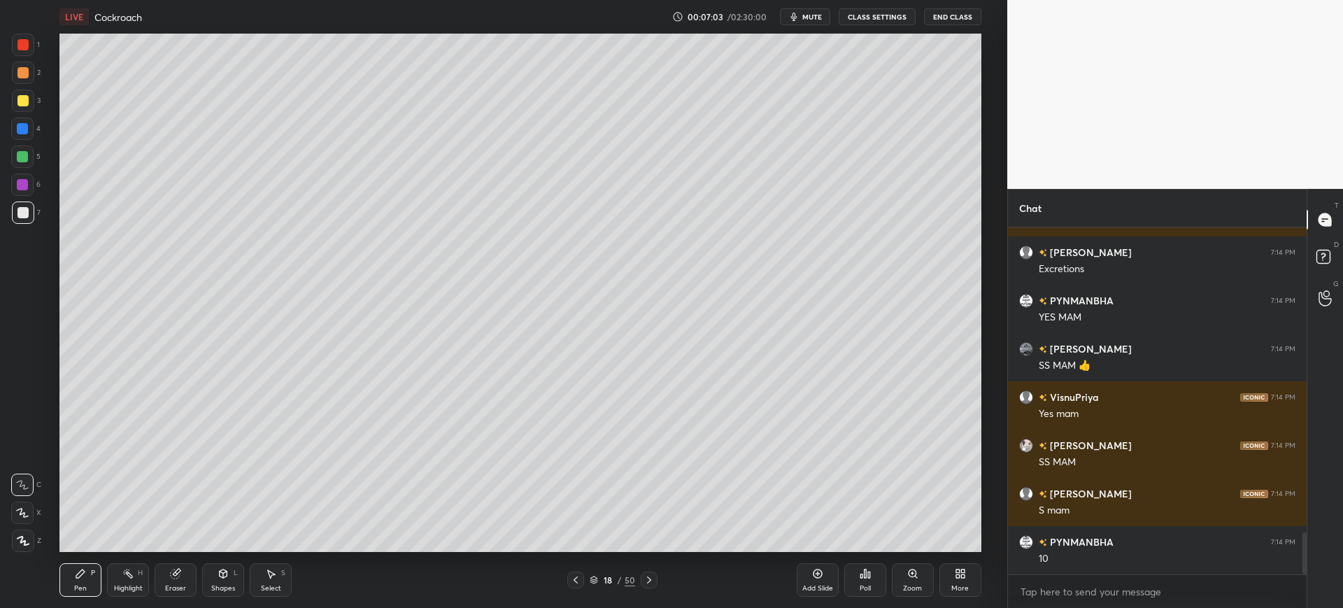
click at [799, 11] on icon "button" at bounding box center [793, 16] width 11 height 11
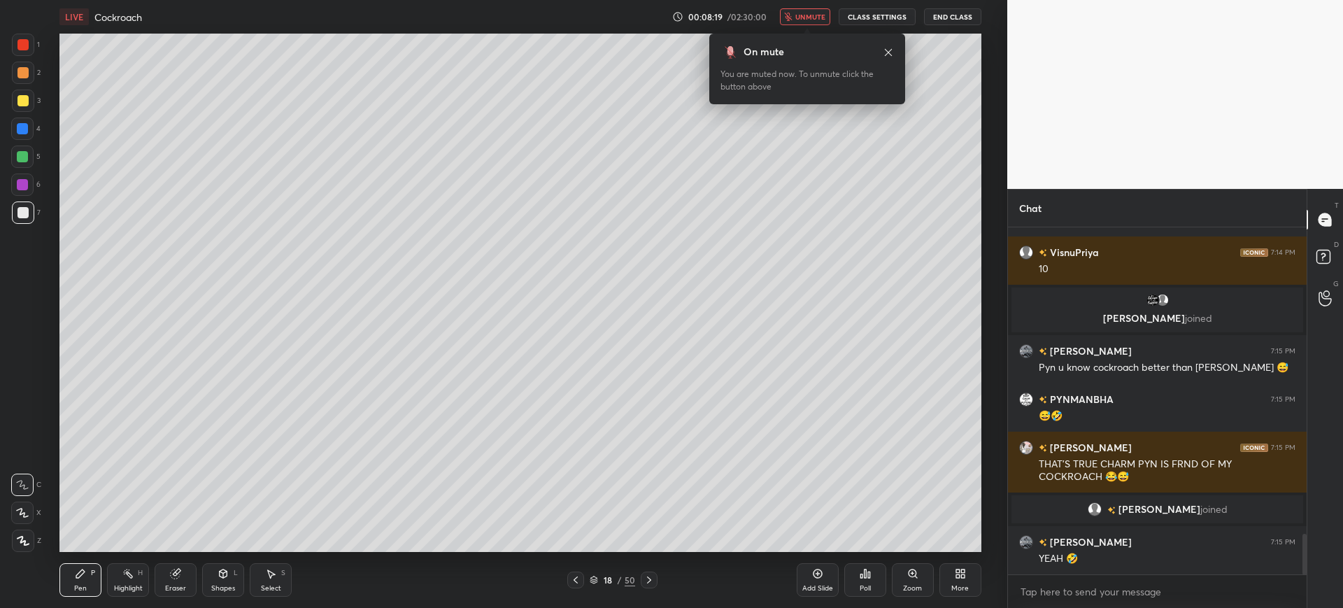
scroll to position [2660, 0]
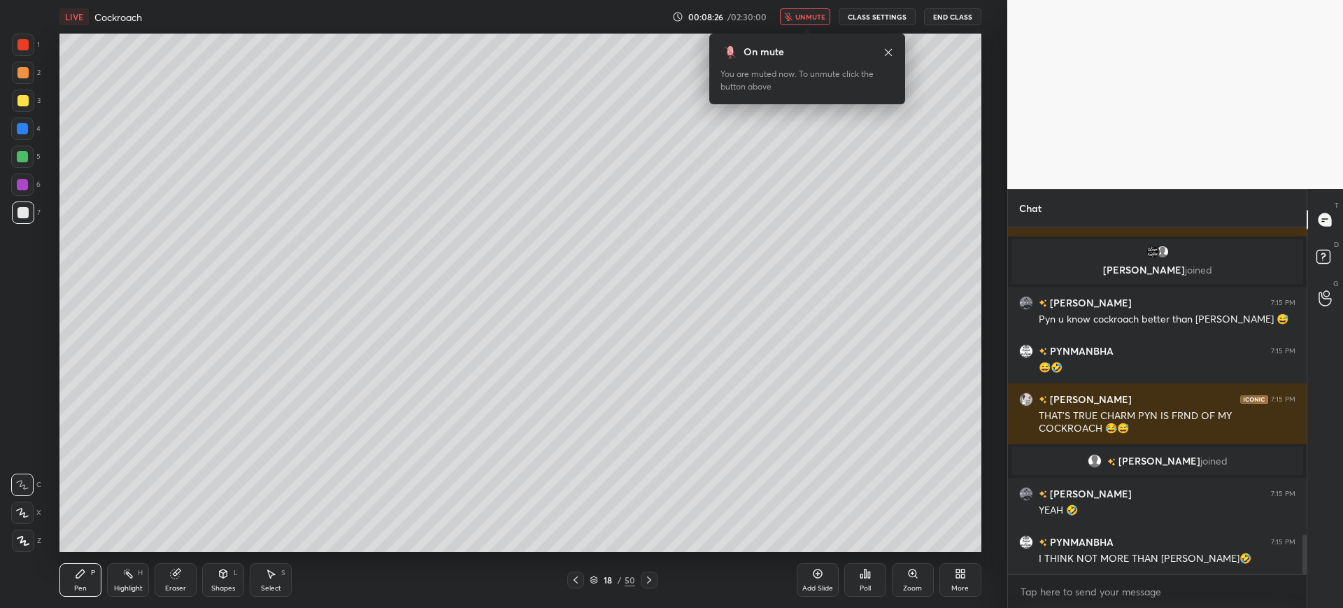
click at [820, 20] on span "unmute" at bounding box center [810, 17] width 30 height 10
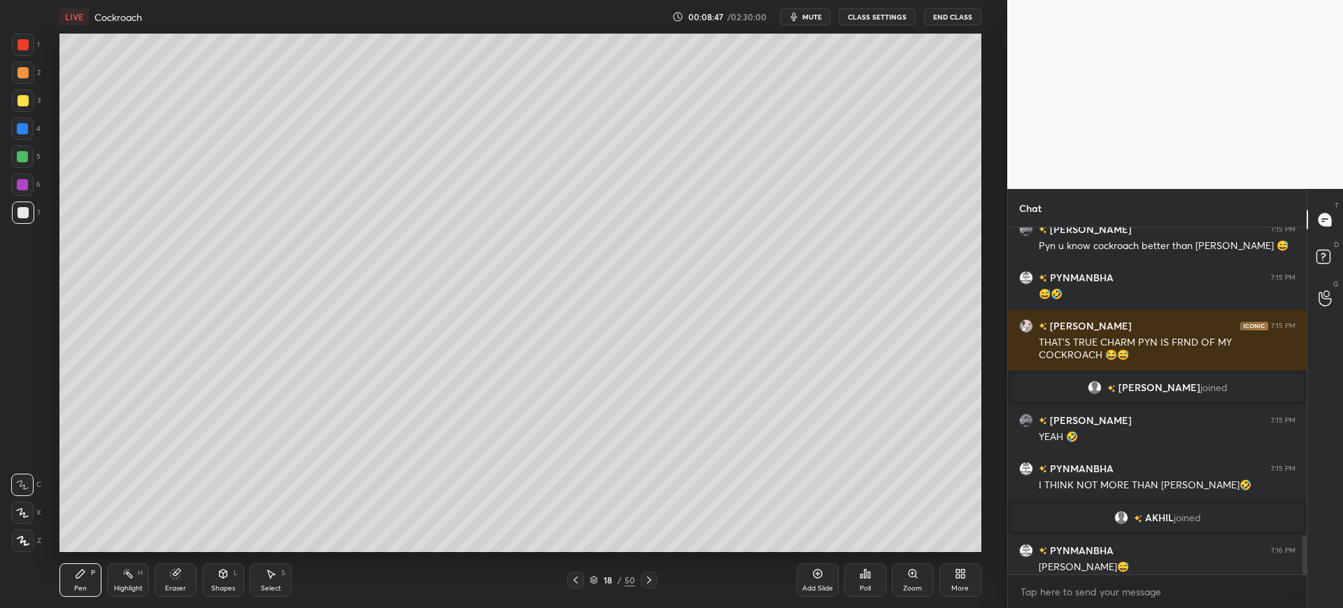
scroll to position [2702, 0]
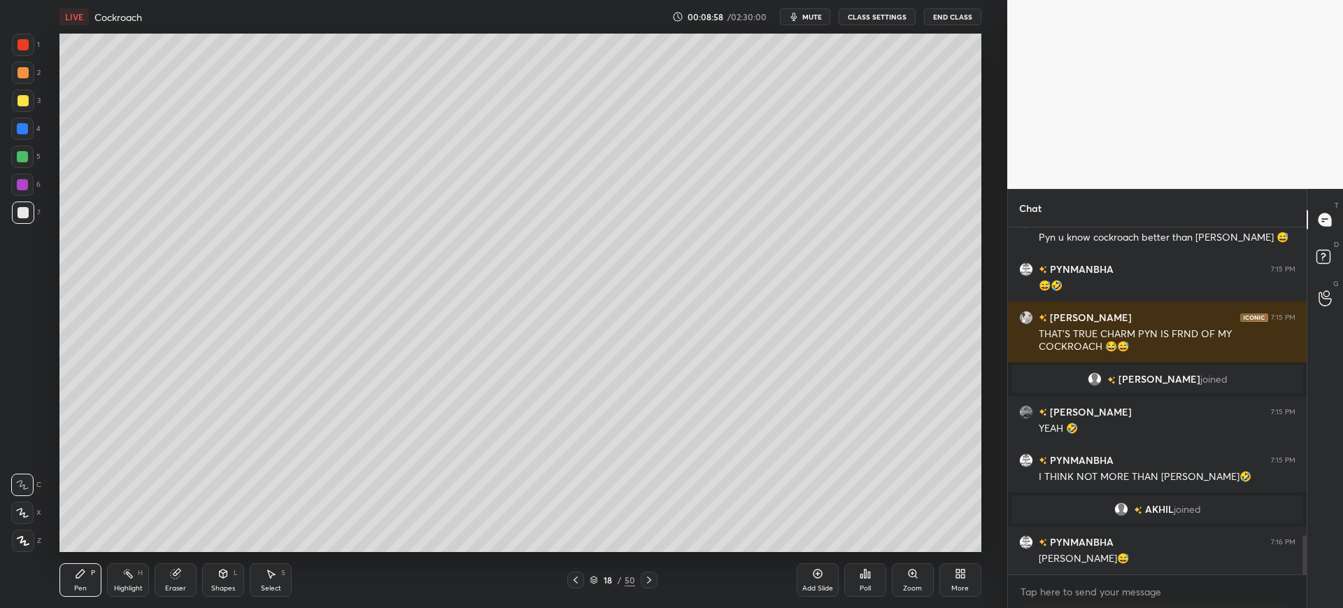
click at [29, 138] on div at bounding box center [22, 129] width 22 height 22
click at [24, 151] on div at bounding box center [22, 156] width 11 height 11
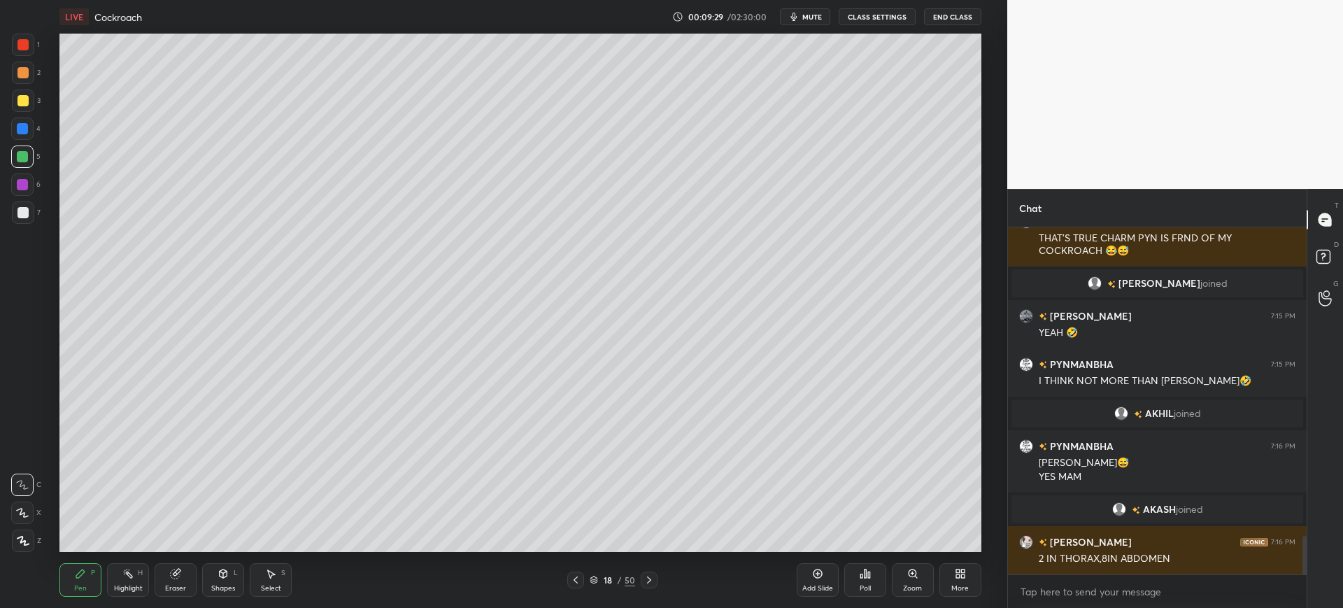
scroll to position [2833, 0]
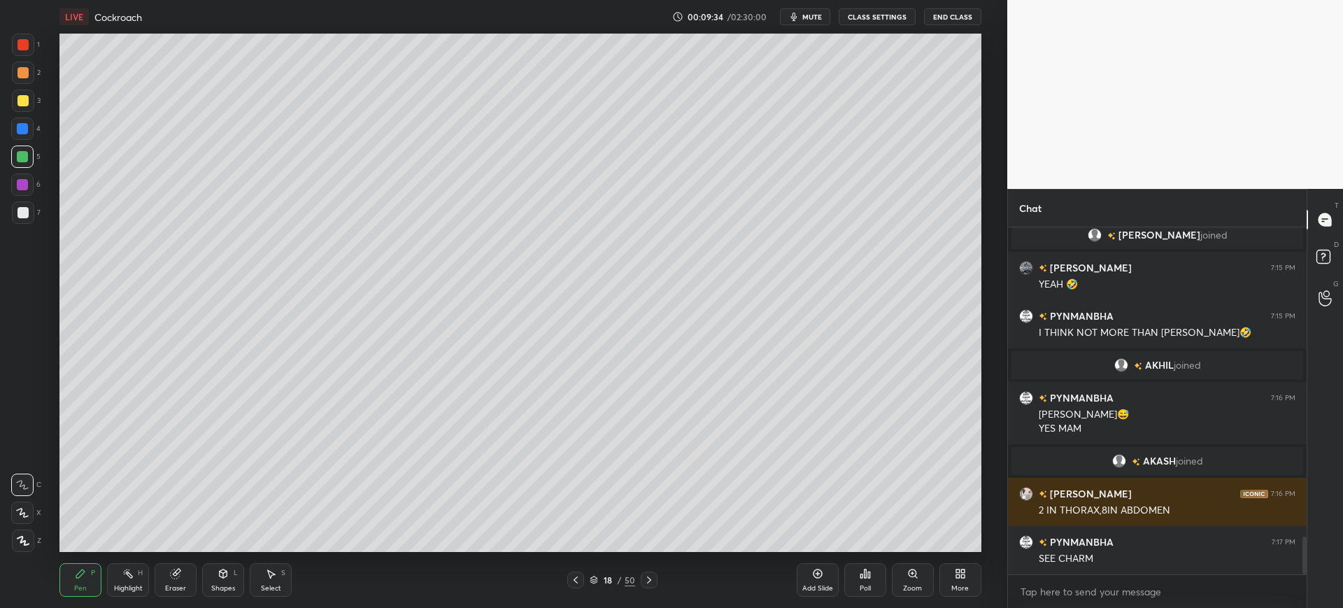
click at [31, 213] on div at bounding box center [23, 212] width 22 height 22
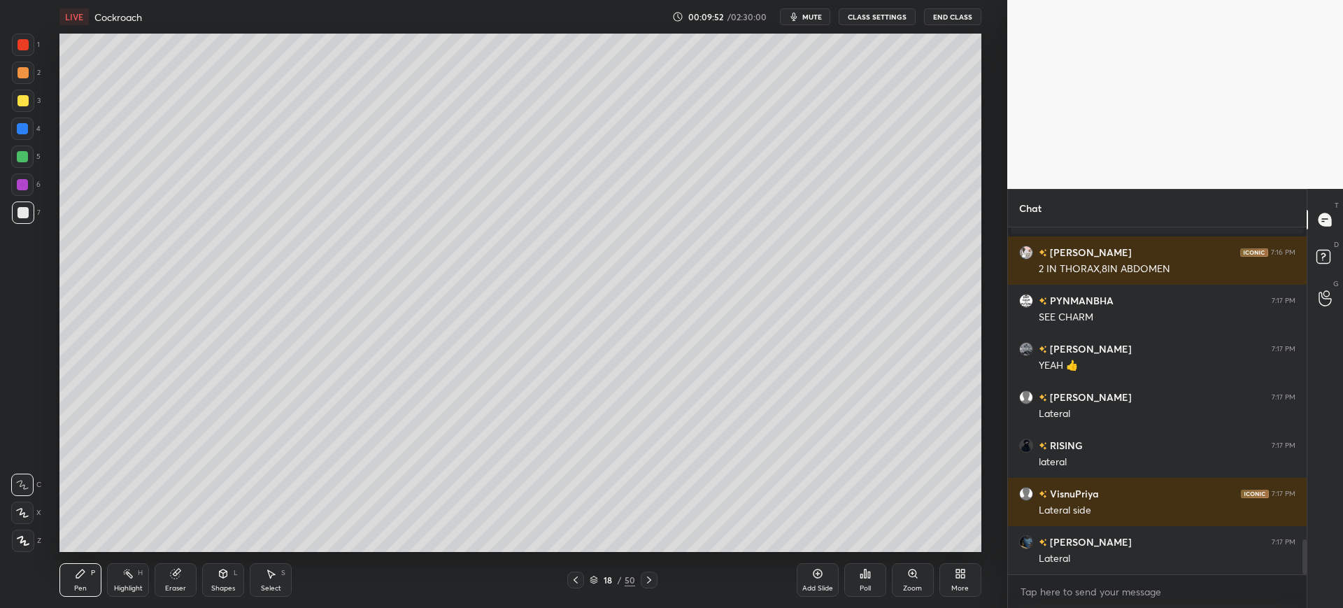
scroll to position [3122, 0]
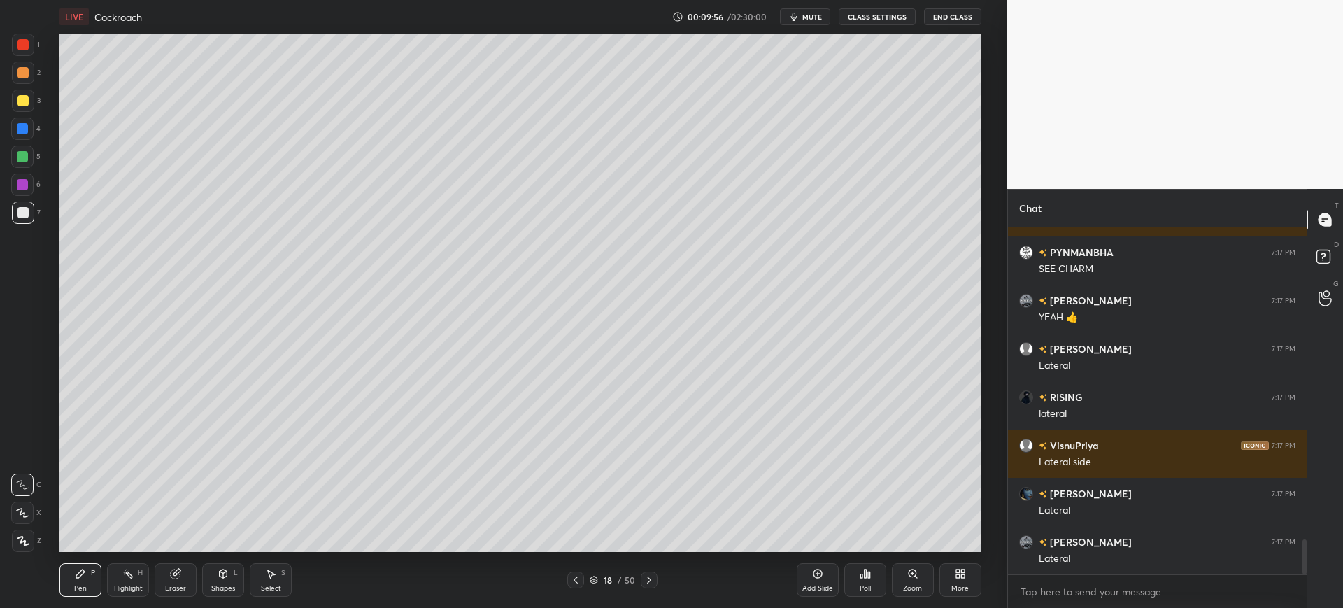
click at [33, 94] on div at bounding box center [23, 101] width 22 height 22
click at [27, 69] on div at bounding box center [22, 72] width 11 height 11
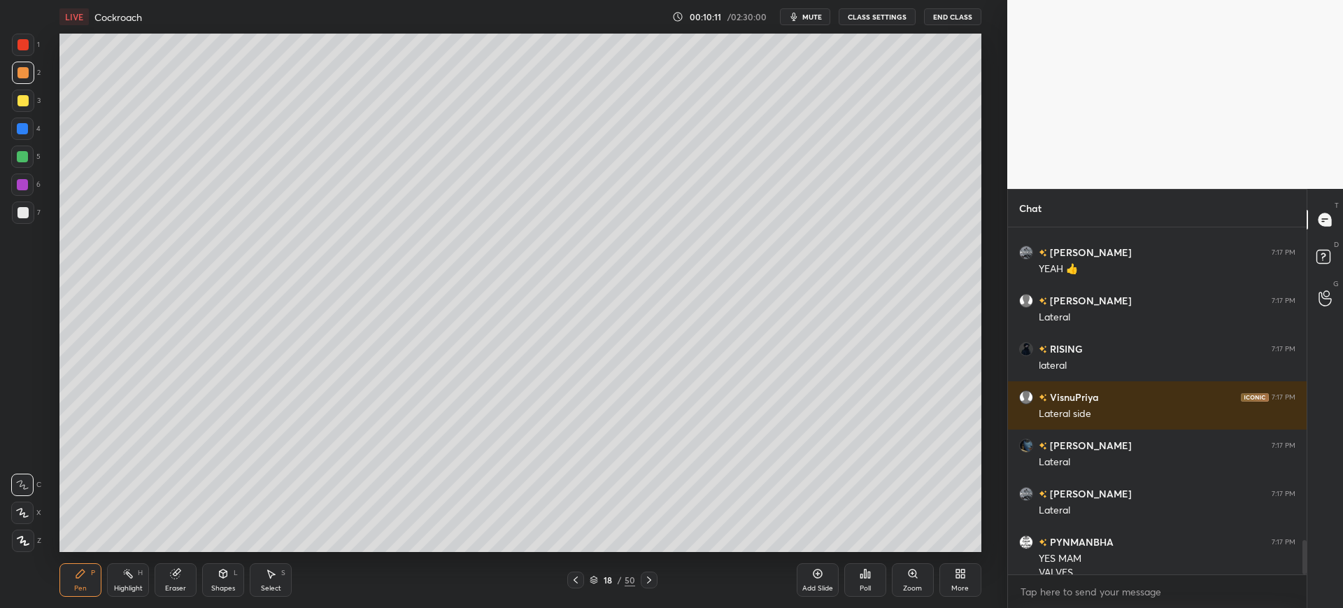
scroll to position [3184, 0]
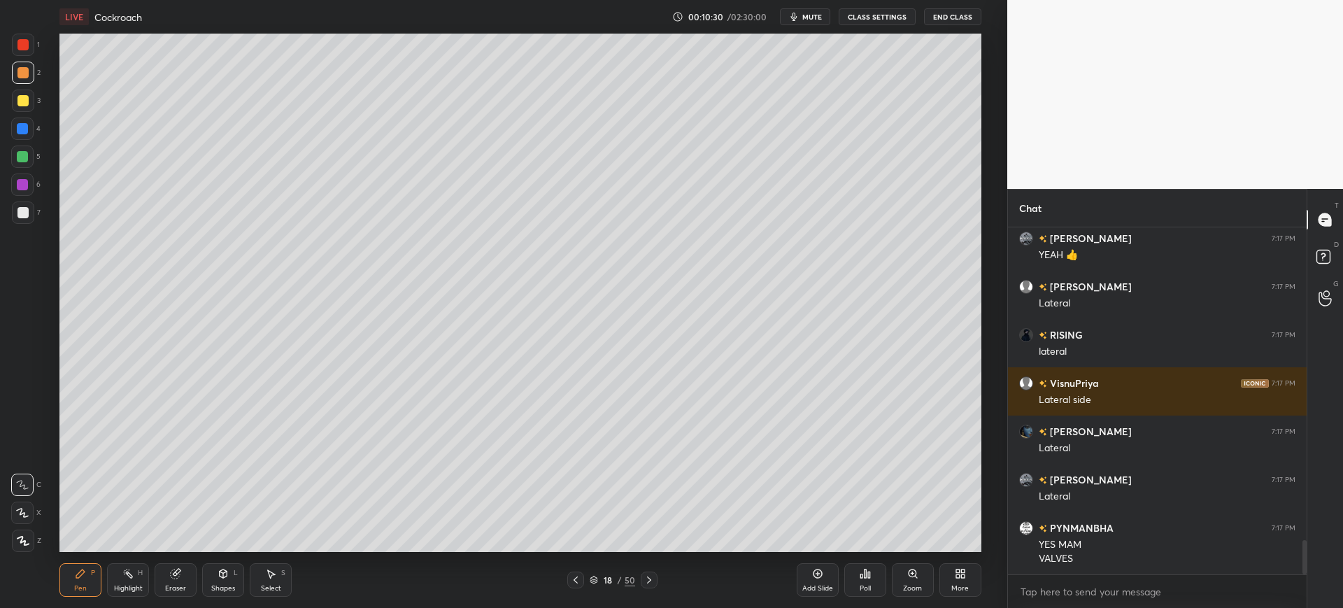
click at [809, 576] on div "Add Slide" at bounding box center [818, 580] width 42 height 34
click at [22, 128] on div at bounding box center [22, 128] width 11 height 11
click at [15, 73] on div at bounding box center [23, 73] width 22 height 22
click at [217, 578] on div "Shapes L" at bounding box center [223, 580] width 42 height 34
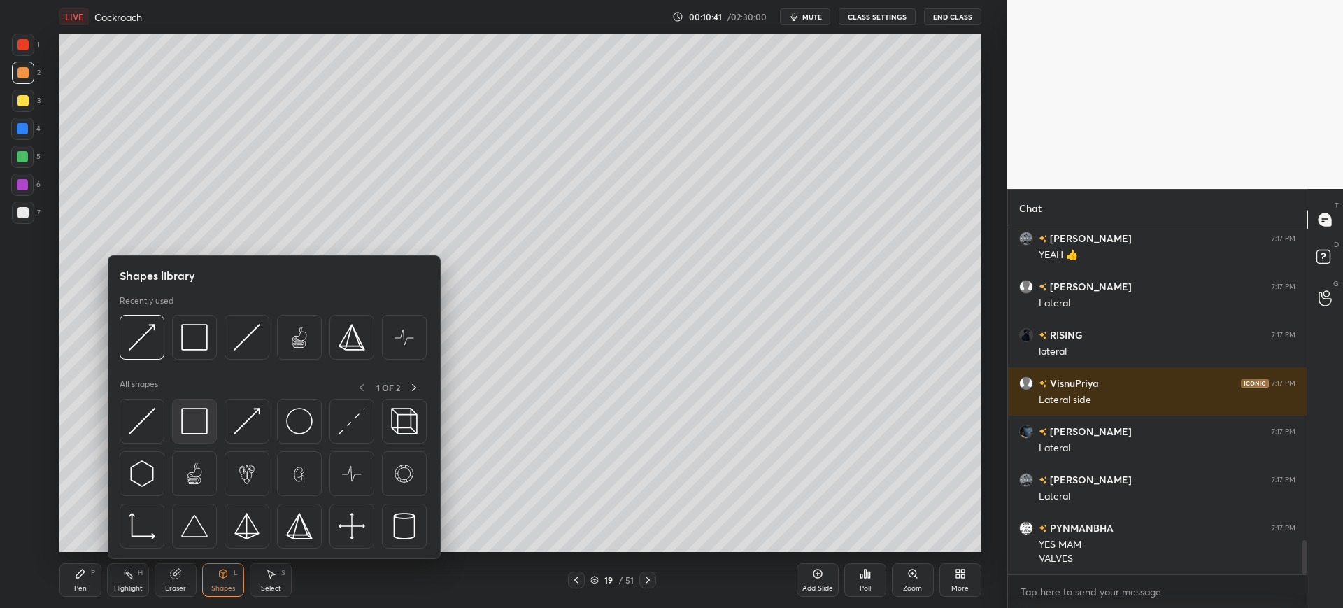
click at [202, 412] on img at bounding box center [194, 421] width 27 height 27
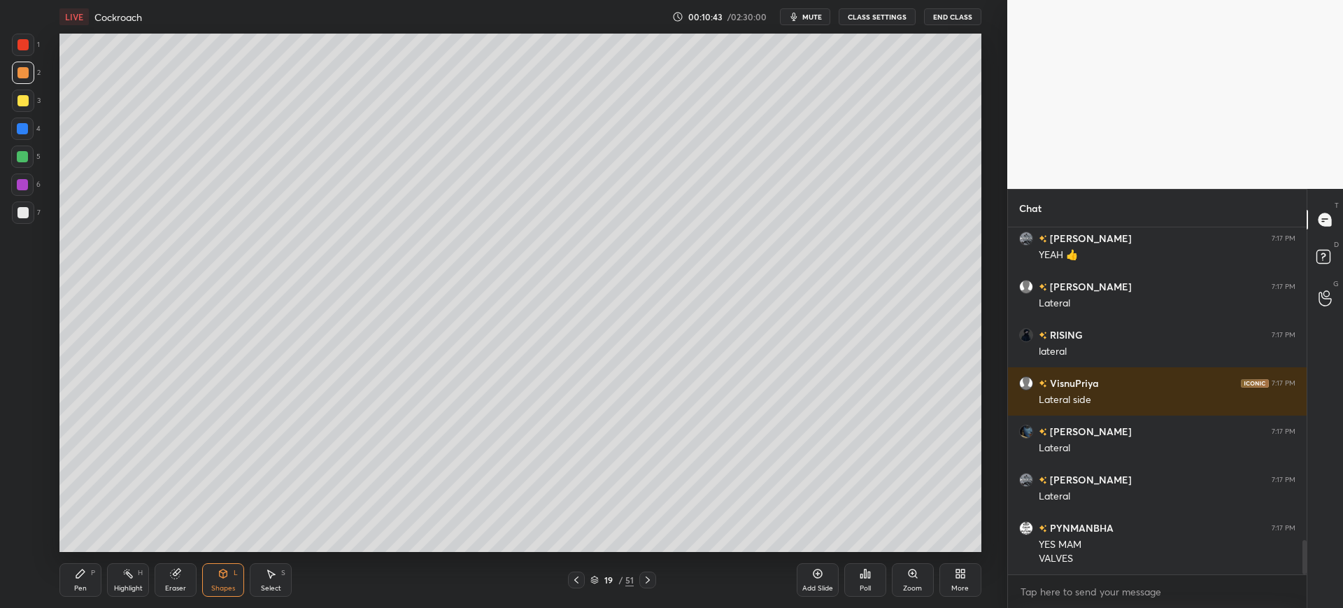
click at [76, 576] on icon at bounding box center [80, 573] width 8 height 8
click at [24, 208] on div at bounding box center [22, 212] width 11 height 11
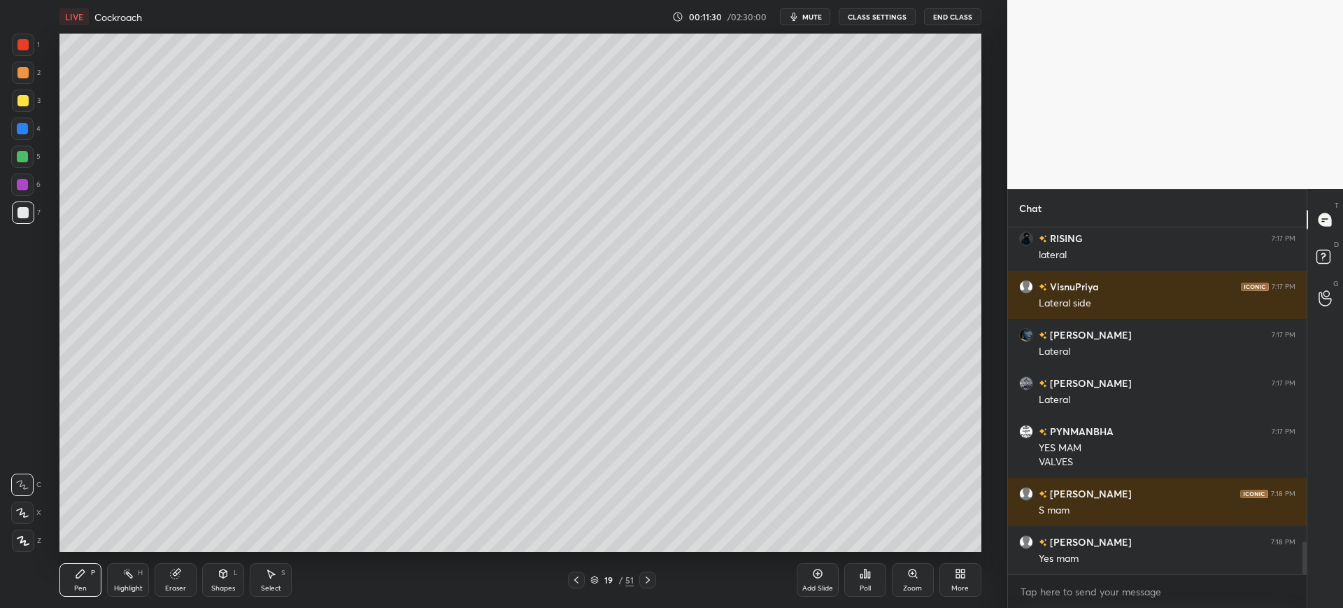
click at [16, 124] on div at bounding box center [22, 129] width 22 height 22
click at [22, 98] on div at bounding box center [22, 100] width 11 height 11
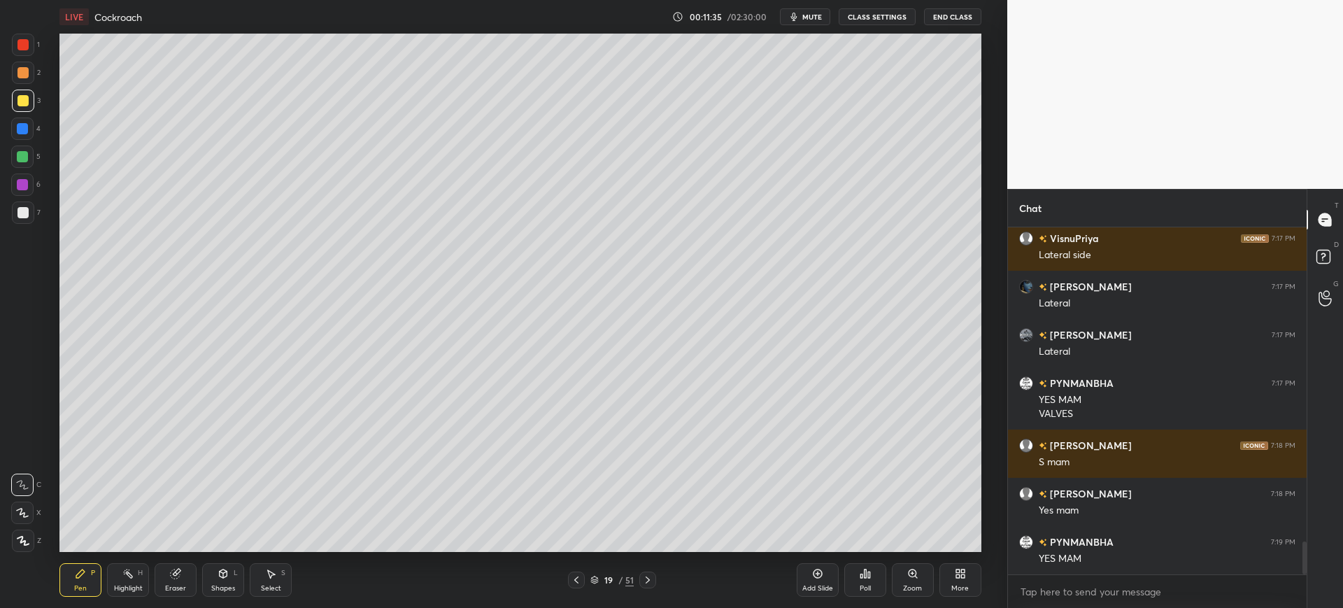
scroll to position [3390, 0]
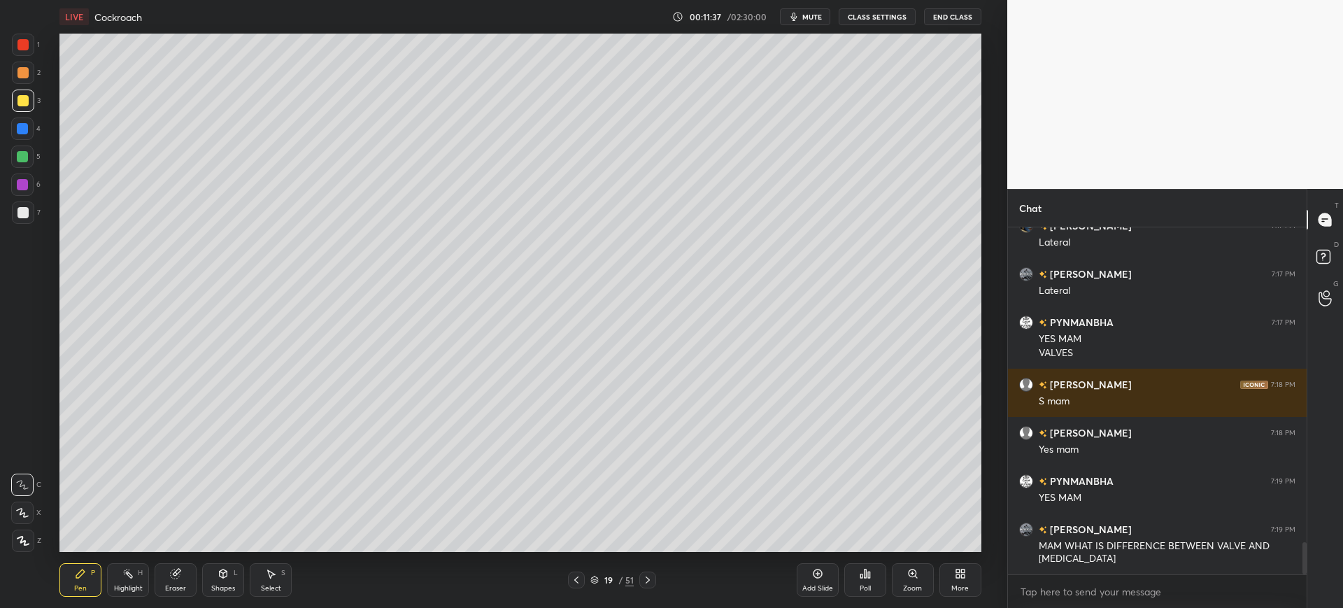
click at [28, 134] on div at bounding box center [22, 129] width 22 height 22
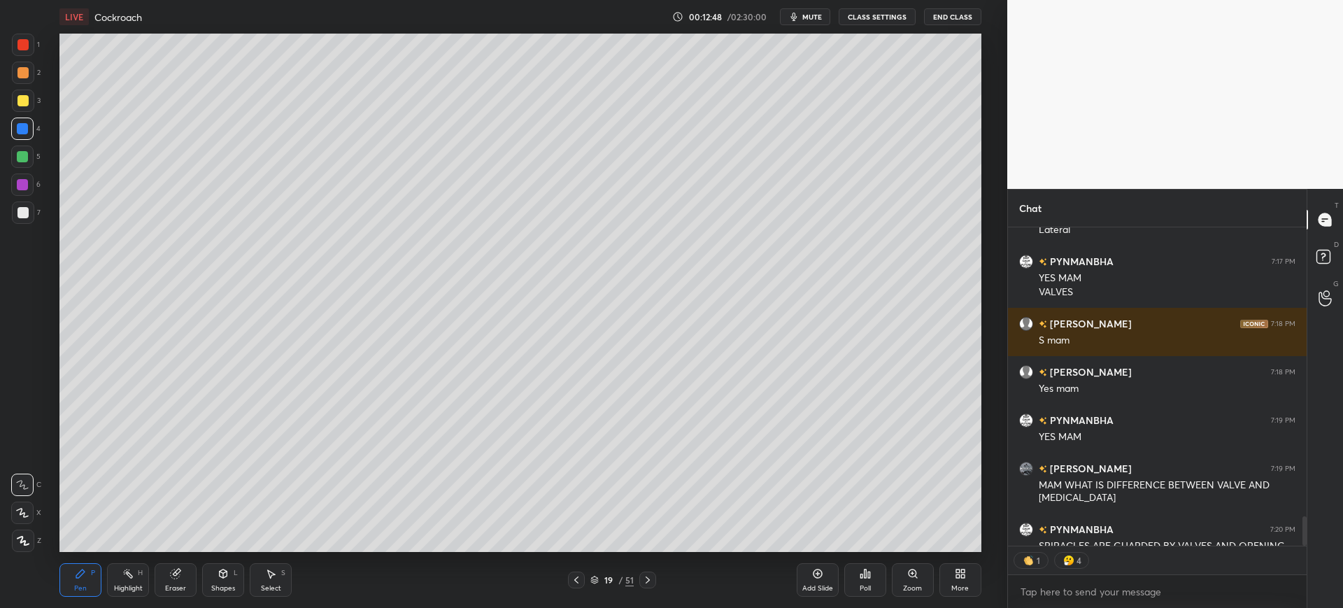
click at [27, 207] on div at bounding box center [23, 212] width 22 height 22
click at [13, 150] on div at bounding box center [22, 156] width 22 height 22
click at [22, 132] on div at bounding box center [22, 128] width 11 height 11
click at [15, 100] on div at bounding box center [23, 101] width 22 height 22
click at [22, 197] on div "6" at bounding box center [25, 187] width 29 height 28
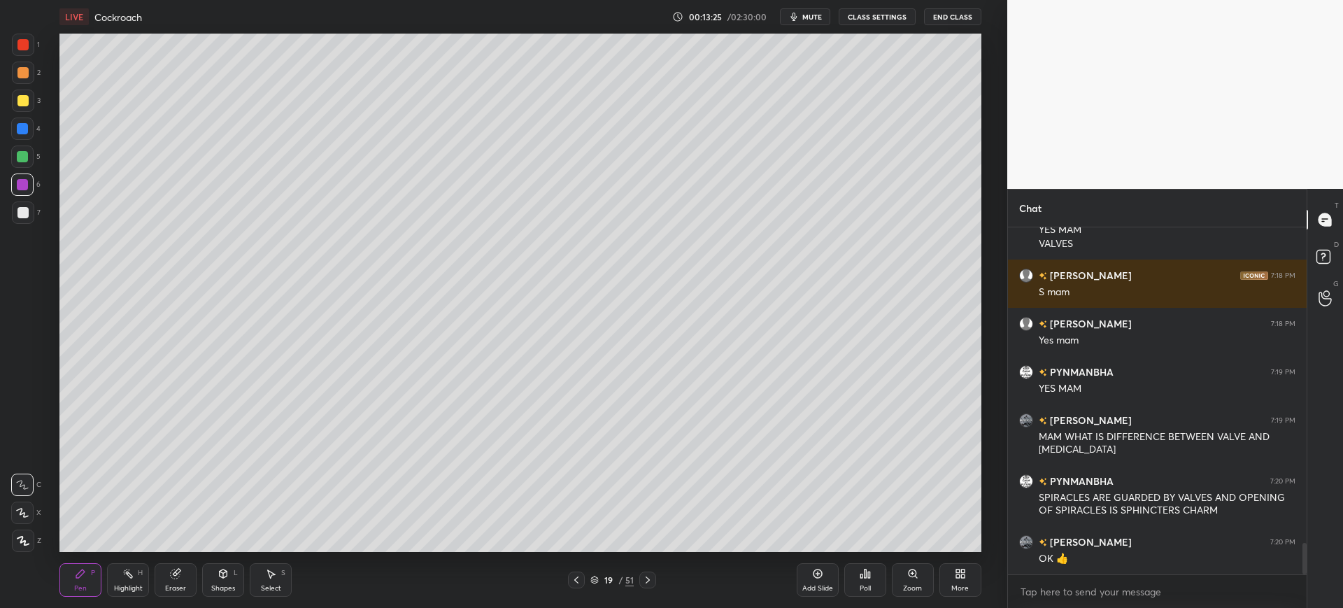
scroll to position [3547, 0]
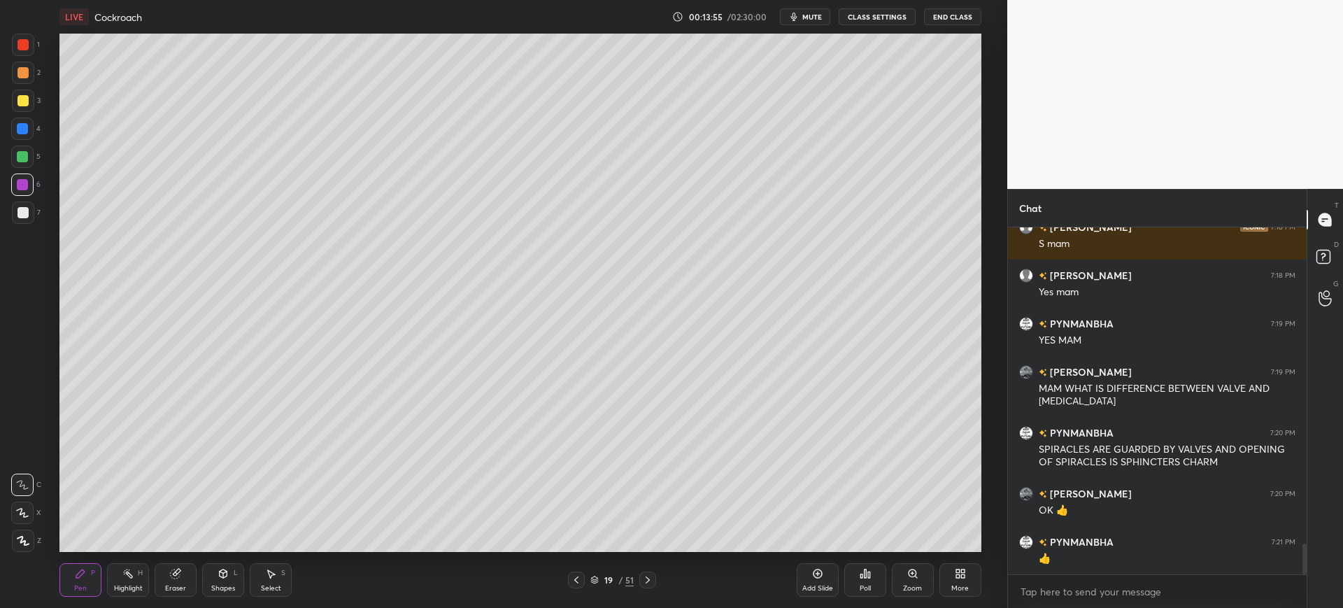
click at [27, 214] on div at bounding box center [22, 212] width 11 height 11
click at [816, 588] on div "Add Slide" at bounding box center [817, 588] width 31 height 7
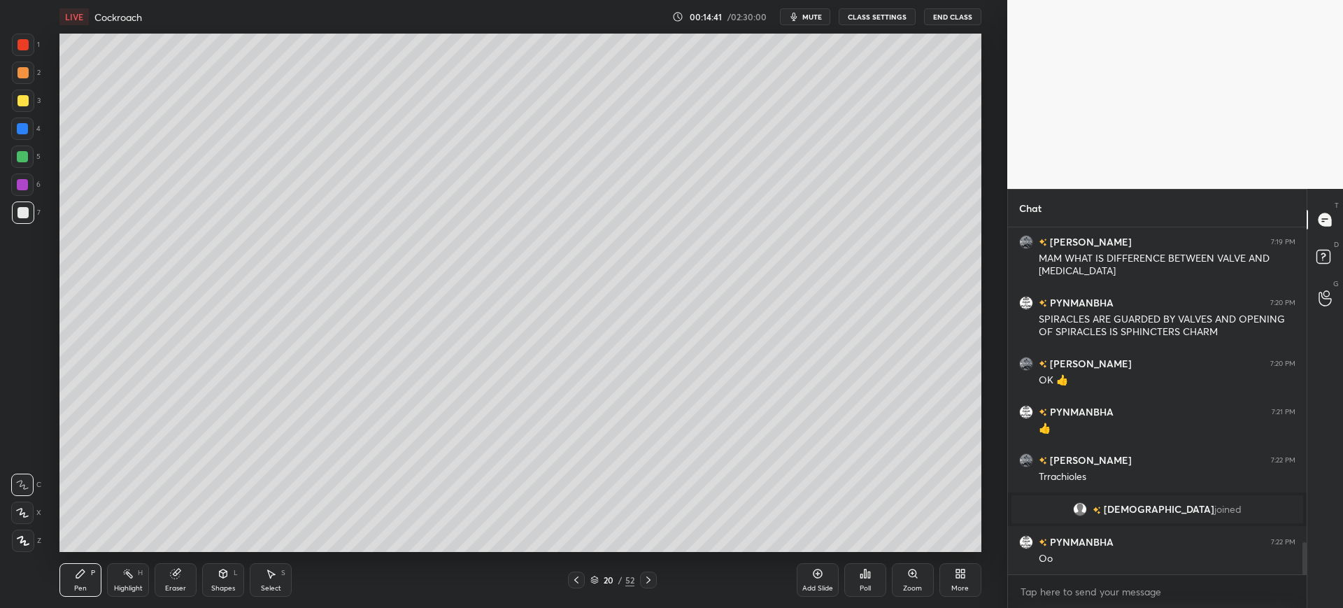
scroll to position [3426, 0]
click at [14, 115] on div "3" at bounding box center [26, 104] width 29 height 28
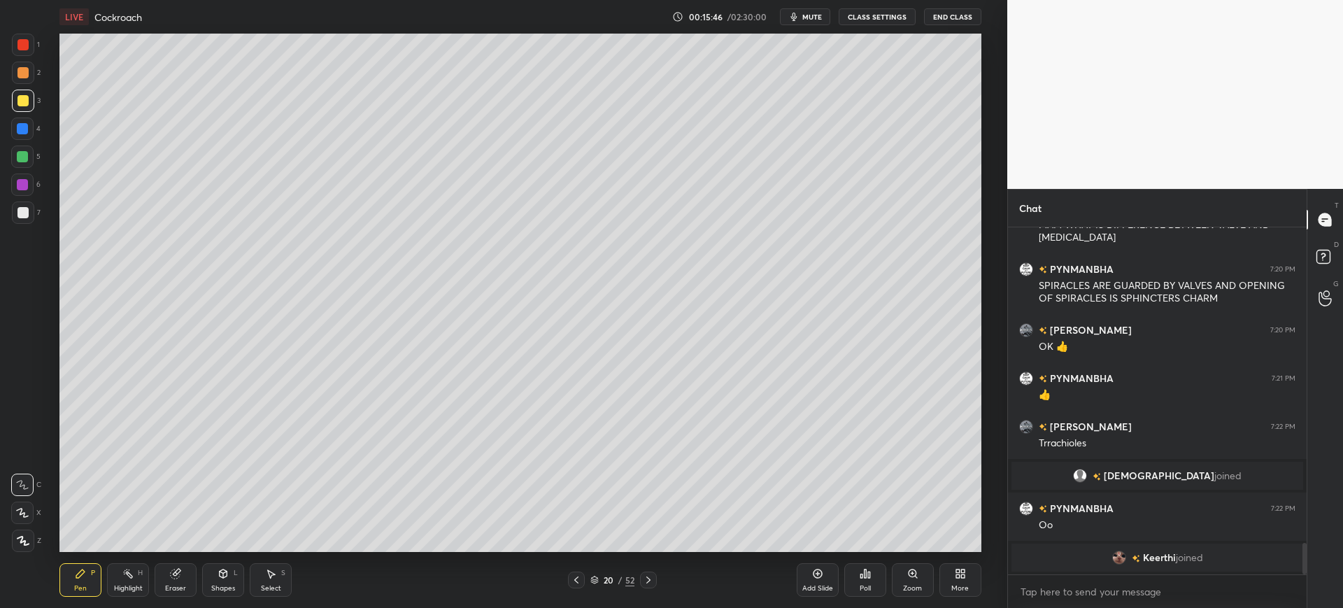
click at [821, 582] on div "Add Slide" at bounding box center [818, 580] width 42 height 34
click at [27, 212] on div at bounding box center [22, 212] width 11 height 11
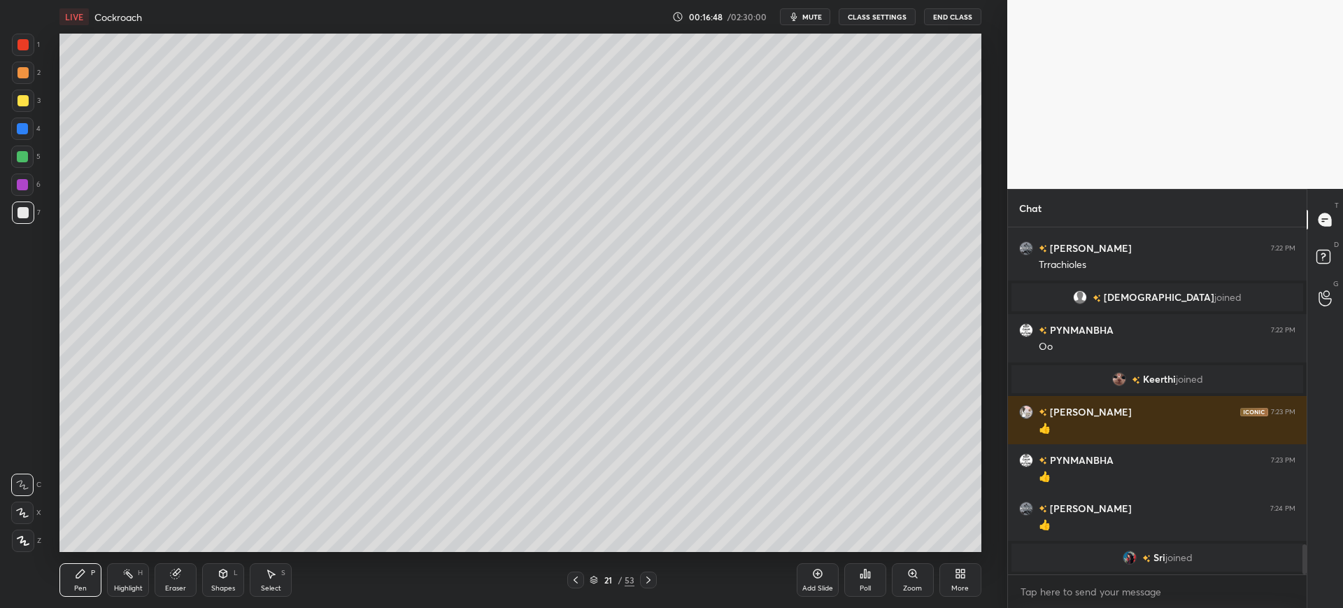
scroll to position [3647, 0]
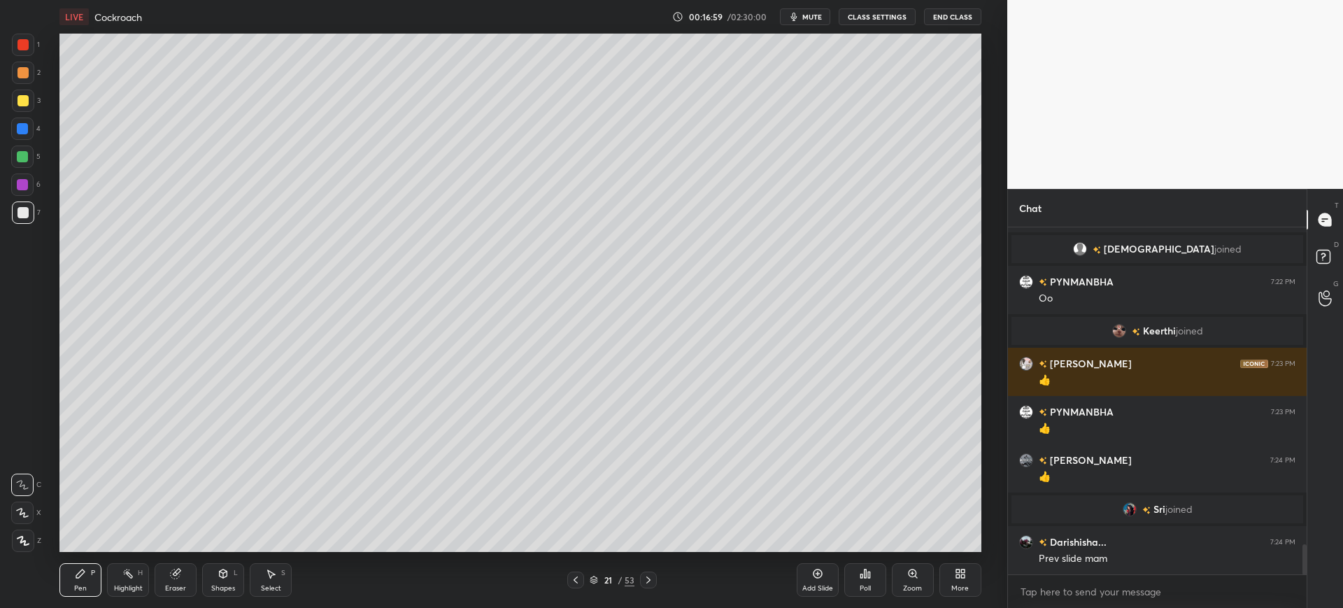
click at [574, 585] on icon at bounding box center [575, 579] width 11 height 11
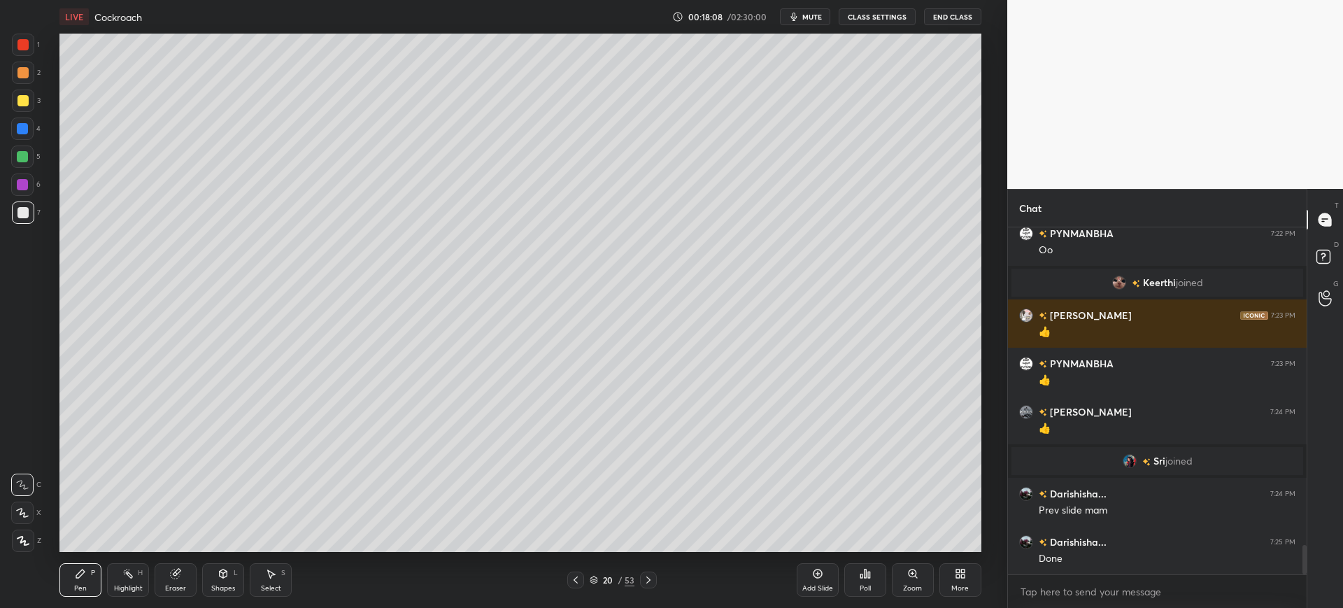
scroll to position [3757, 0]
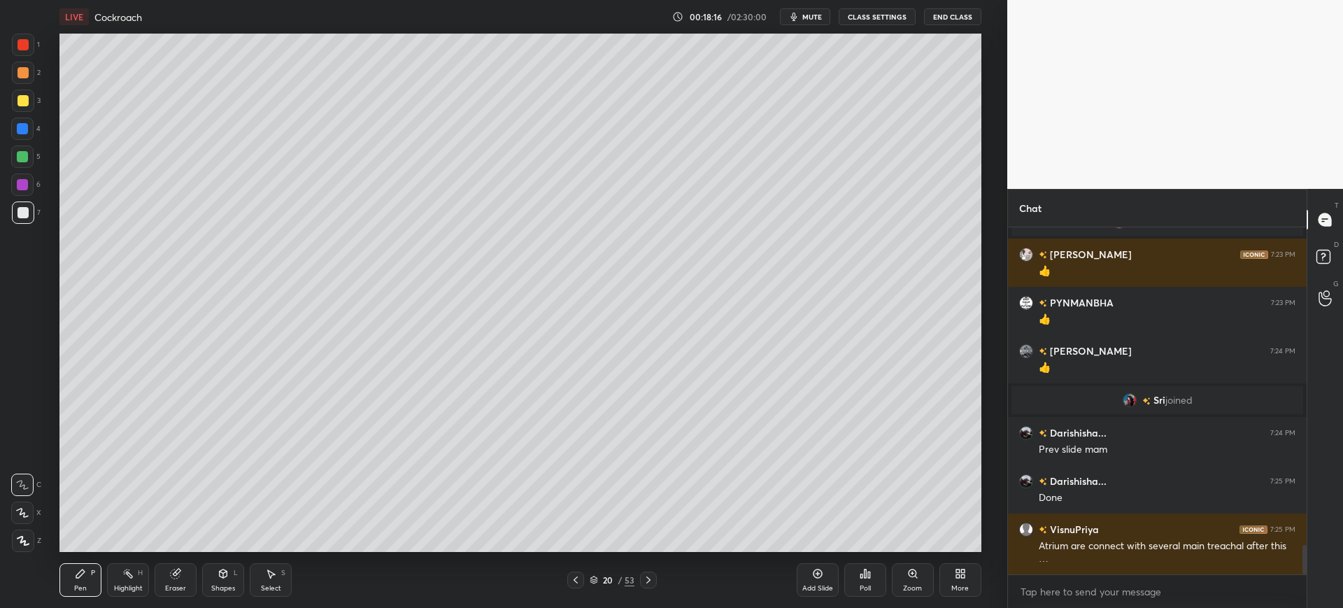
click at [576, 573] on div at bounding box center [575, 579] width 17 height 17
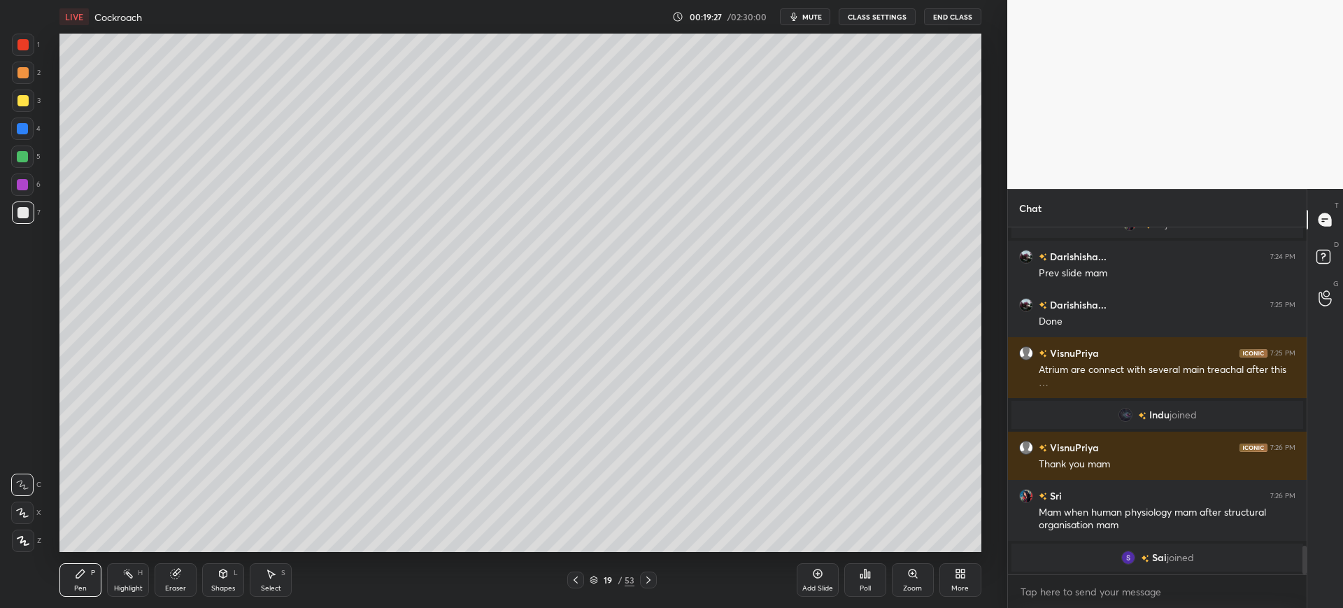
scroll to position [3880, 0]
click at [650, 571] on div "Pen P Highlight H Eraser Shapes L Select S 19 / 53 Add Slide Poll Zoom More" at bounding box center [519, 580] width 921 height 56
click at [653, 578] on icon at bounding box center [648, 579] width 11 height 11
click at [652, 581] on icon at bounding box center [648, 579] width 11 height 11
click at [655, 578] on div at bounding box center [648, 579] width 17 height 17
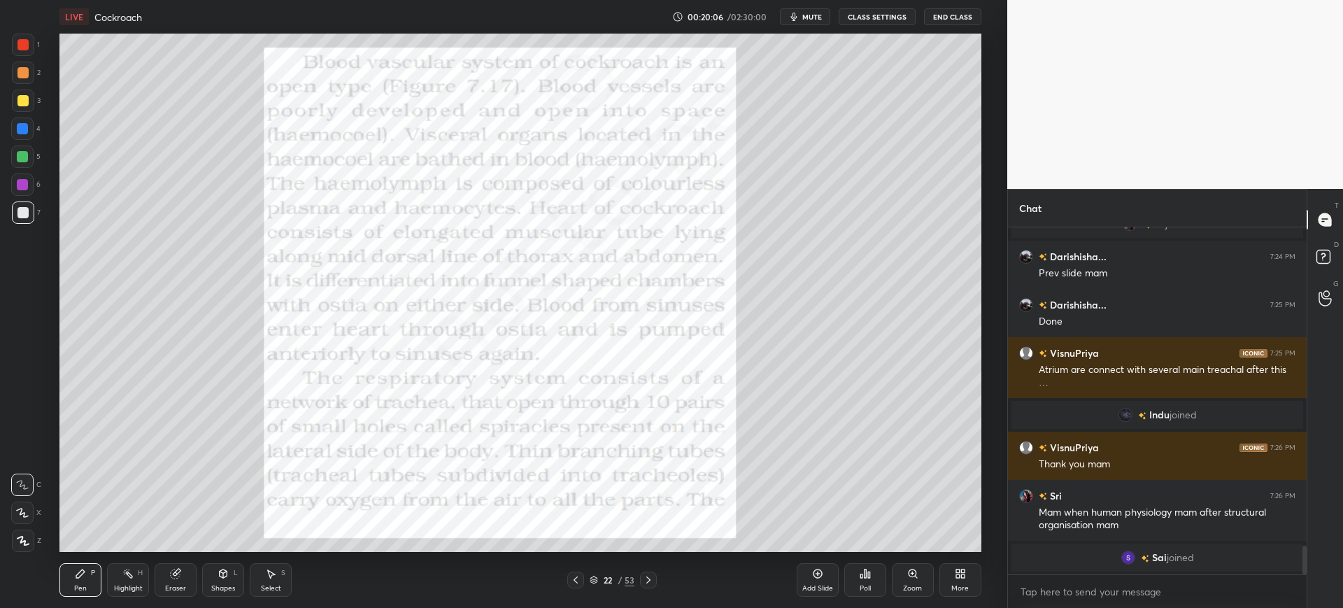
click at [22, 52] on div at bounding box center [23, 45] width 22 height 22
click at [649, 581] on icon at bounding box center [648, 579] width 4 height 7
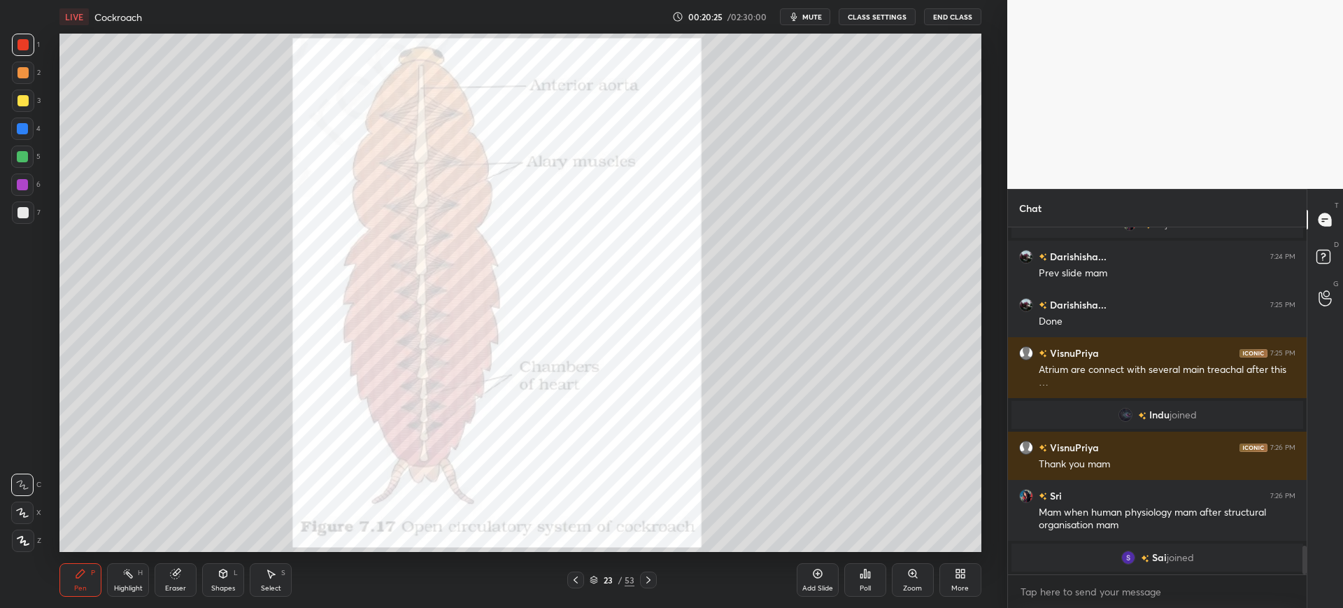
click at [648, 578] on icon at bounding box center [648, 579] width 11 height 11
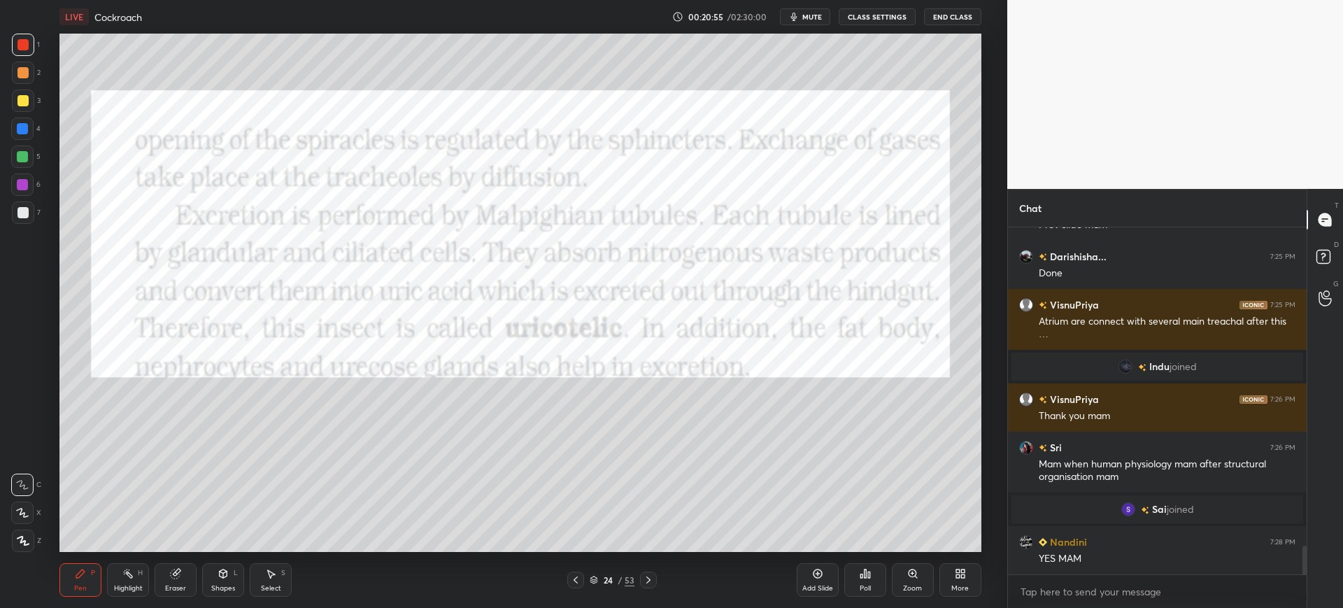
scroll to position [3822, 0]
click at [817, 11] on button "mute" at bounding box center [805, 16] width 50 height 17
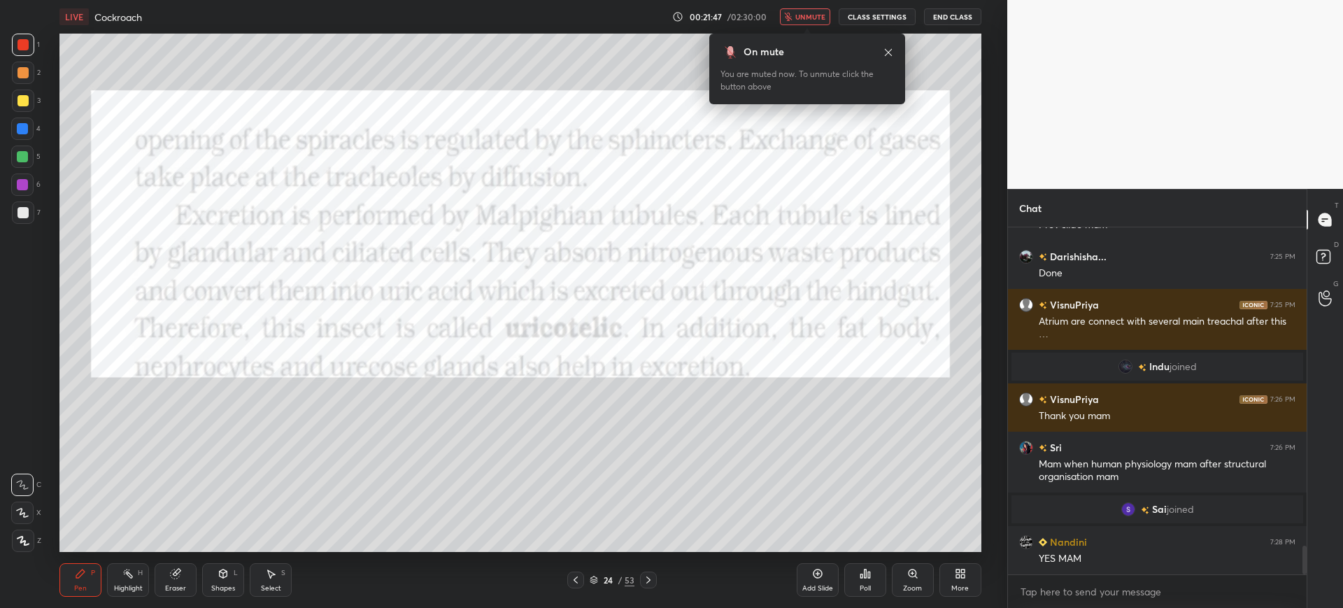
scroll to position [3855, 0]
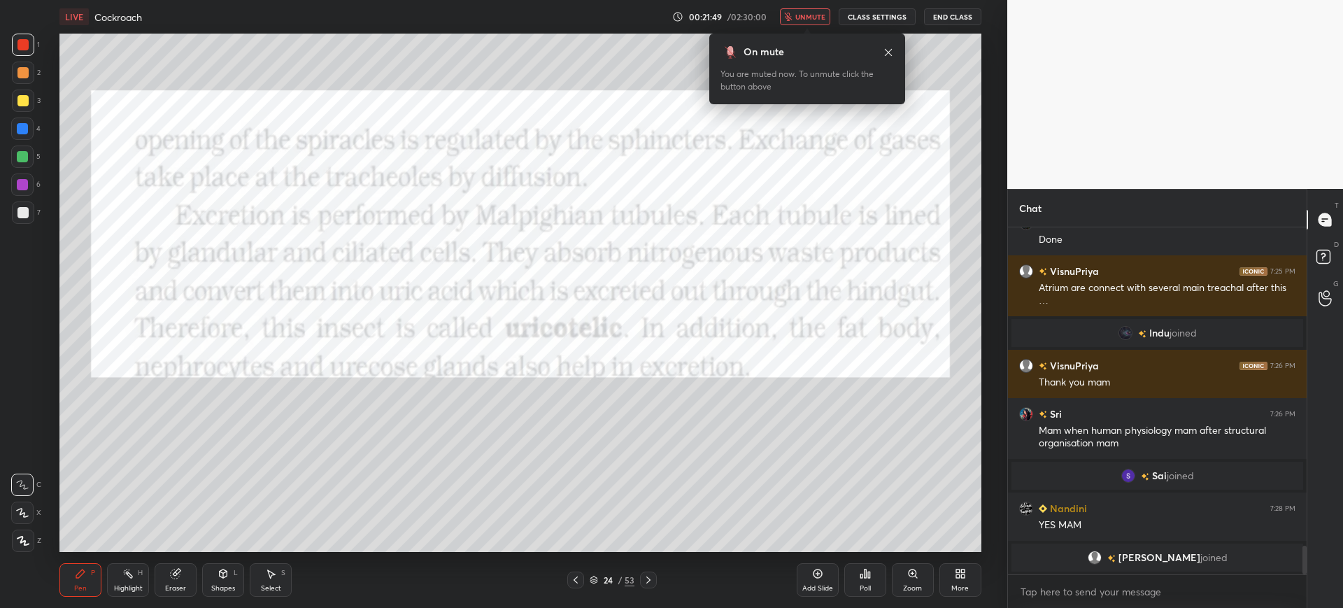
click at [790, 22] on button "unmute" at bounding box center [805, 16] width 50 height 17
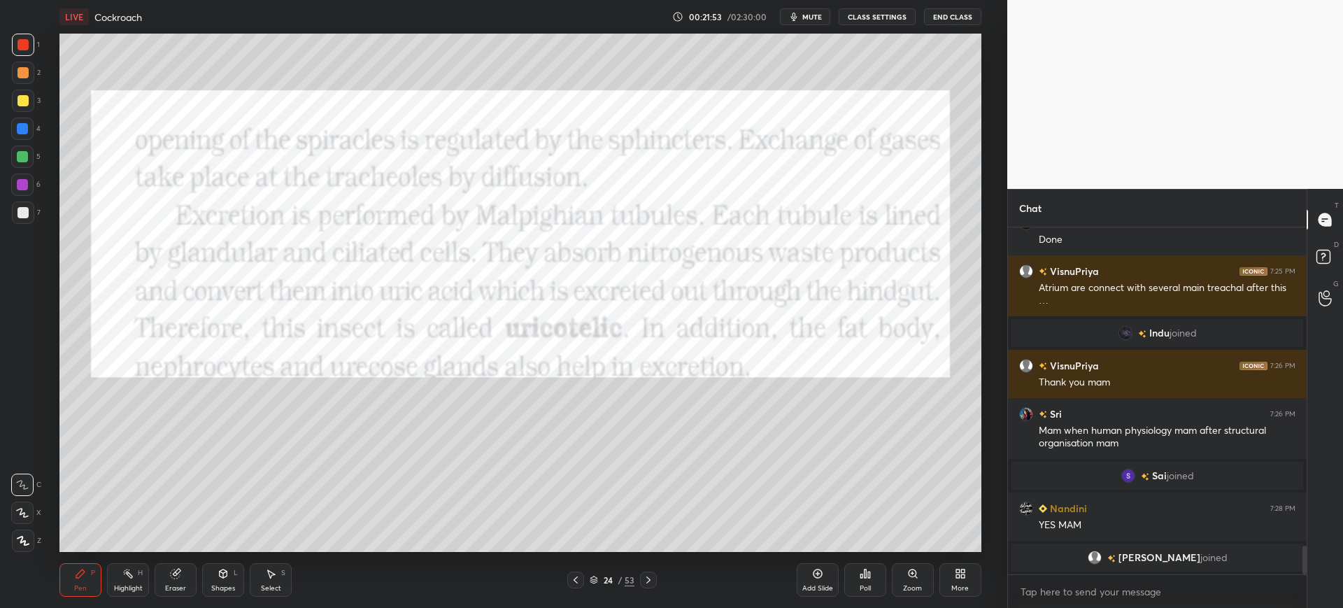
click at [35, 120] on div "4" at bounding box center [25, 129] width 29 height 22
click at [34, 185] on div "6" at bounding box center [25, 184] width 29 height 22
click at [569, 576] on div at bounding box center [575, 579] width 17 height 17
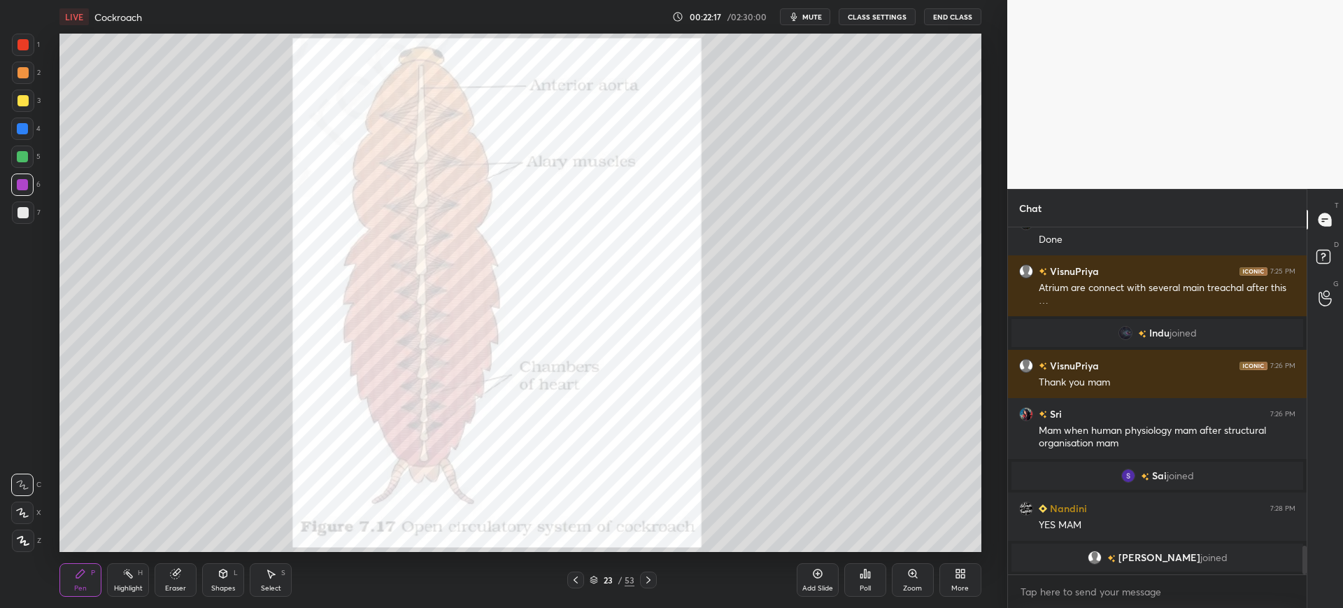
scroll to position [3878, 0]
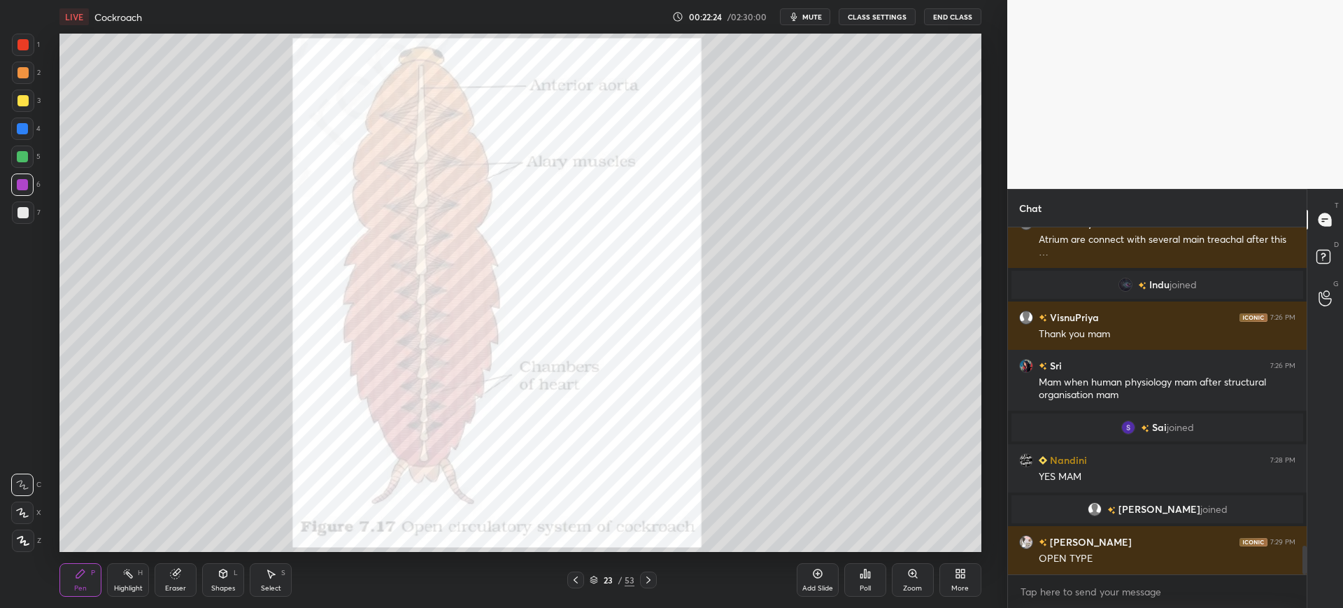
click at [15, 219] on div at bounding box center [23, 212] width 22 height 22
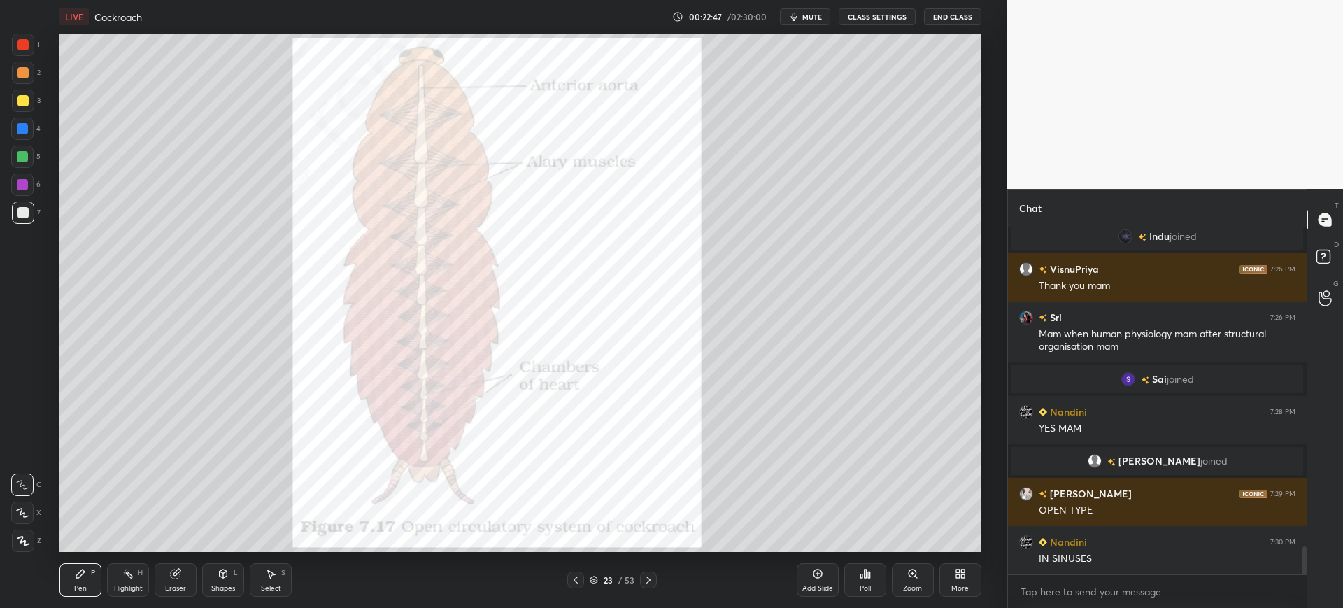
click at [23, 127] on div at bounding box center [22, 128] width 11 height 11
click at [32, 154] on div at bounding box center [22, 156] width 22 height 22
click at [809, 21] on span "mute" at bounding box center [812, 17] width 20 height 10
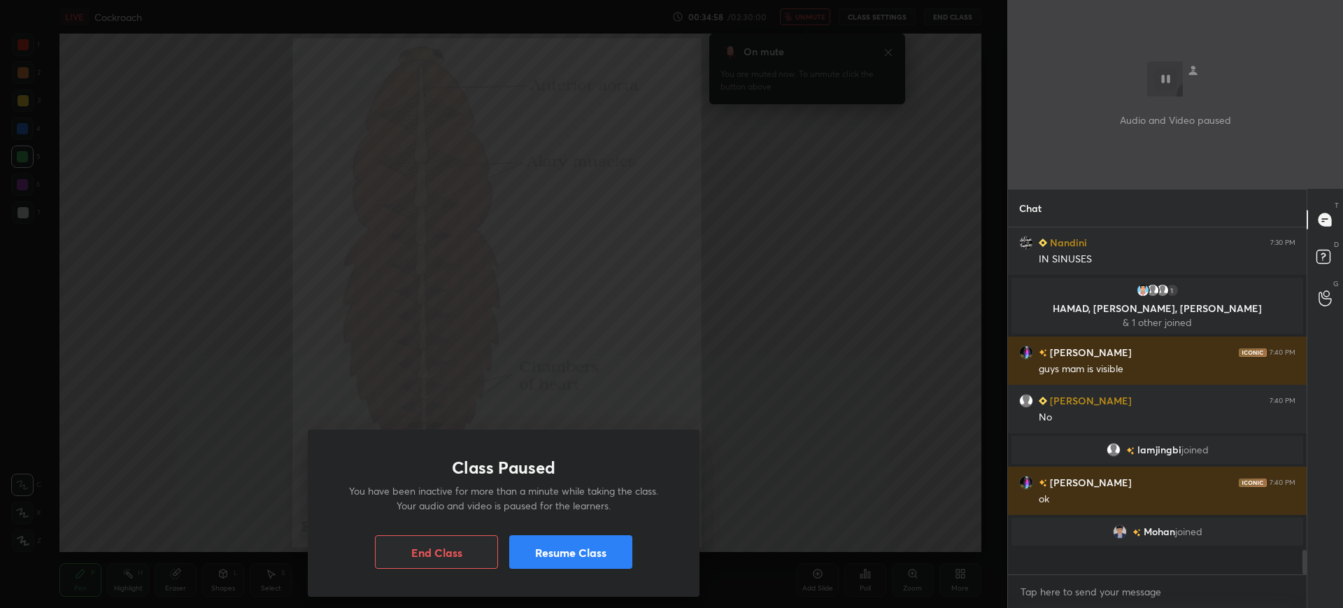
scroll to position [4149, 0]
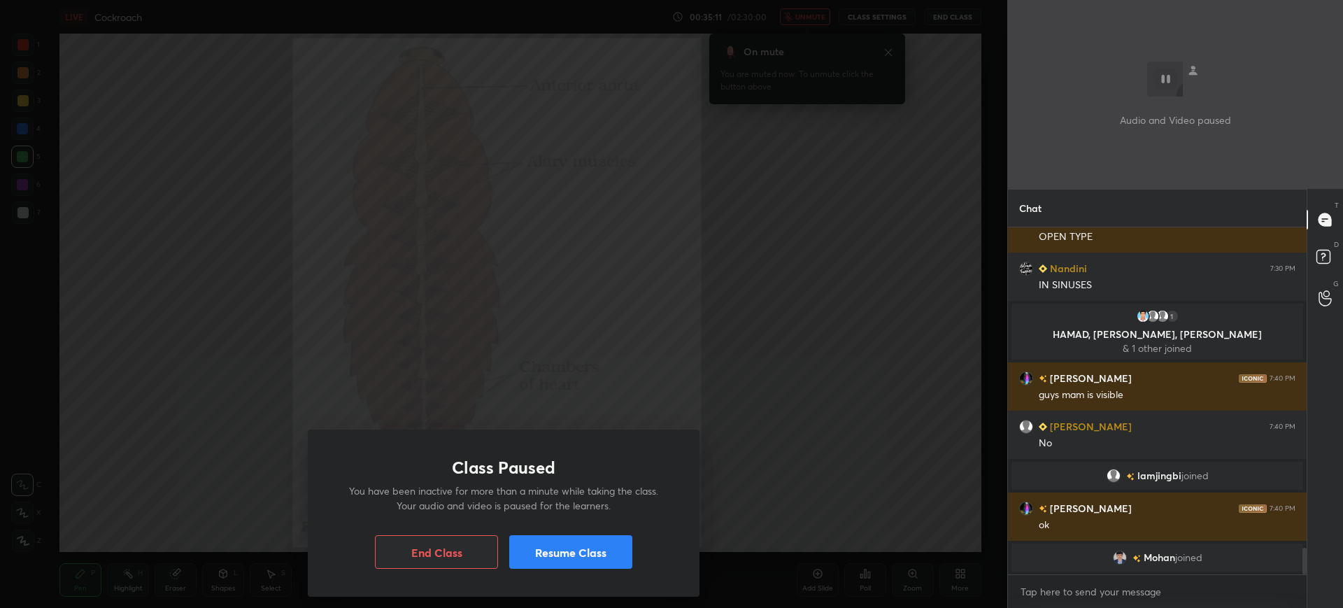
click at [551, 562] on button "Resume Class" at bounding box center [570, 552] width 123 height 34
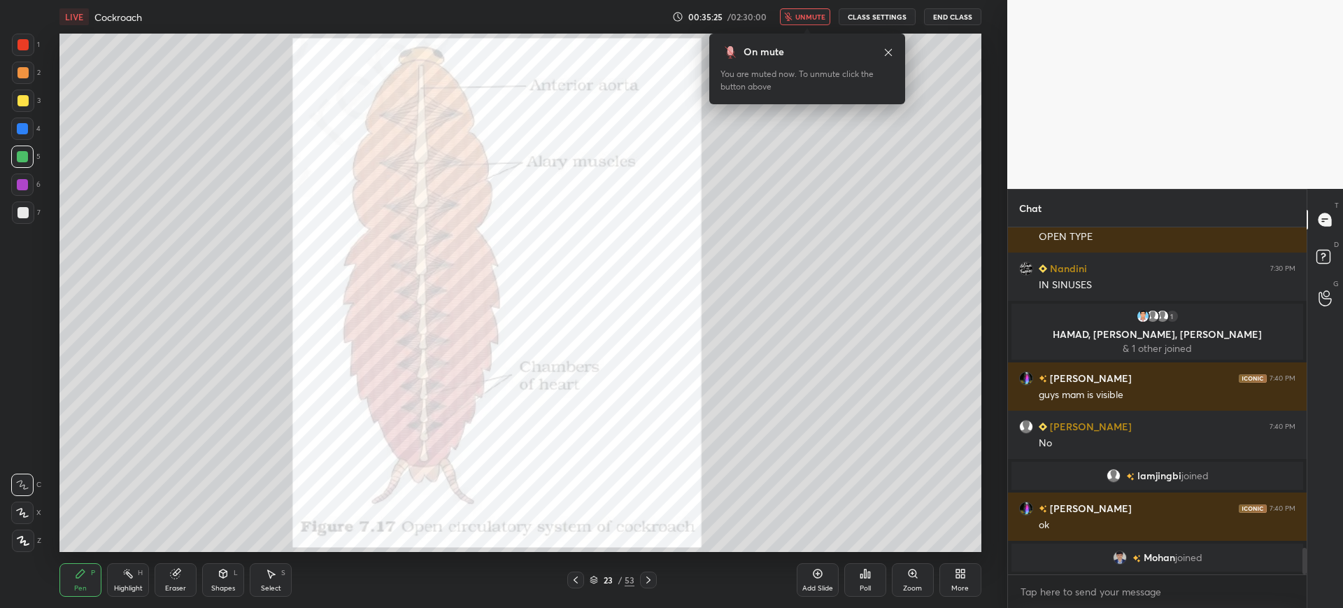
click at [824, 11] on button "unmute" at bounding box center [805, 16] width 50 height 17
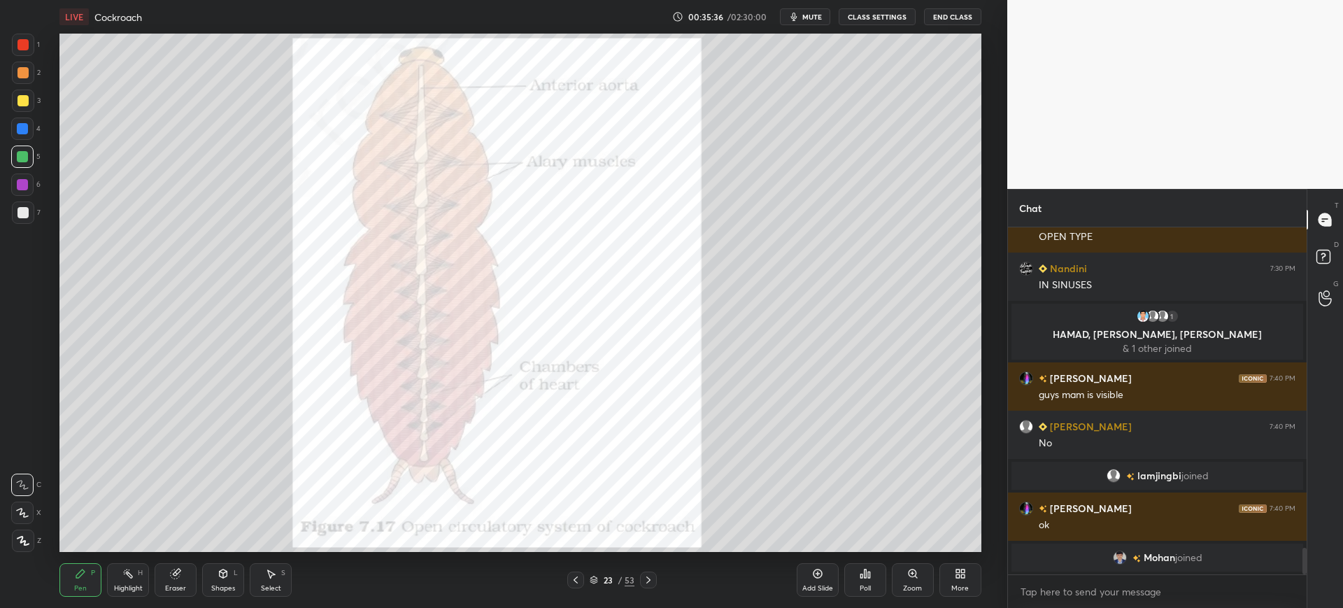
click at [17, 101] on div at bounding box center [22, 100] width 11 height 11
click at [578, 582] on icon at bounding box center [575, 579] width 11 height 11
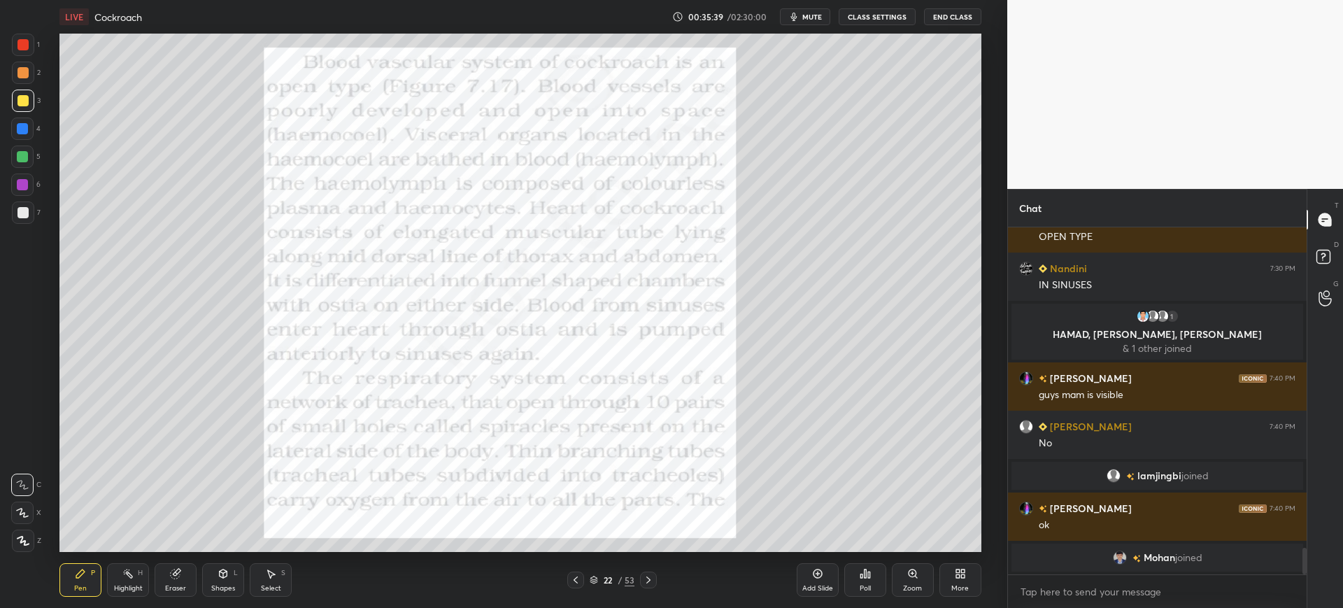
click at [825, 578] on div "Add Slide" at bounding box center [818, 580] width 42 height 34
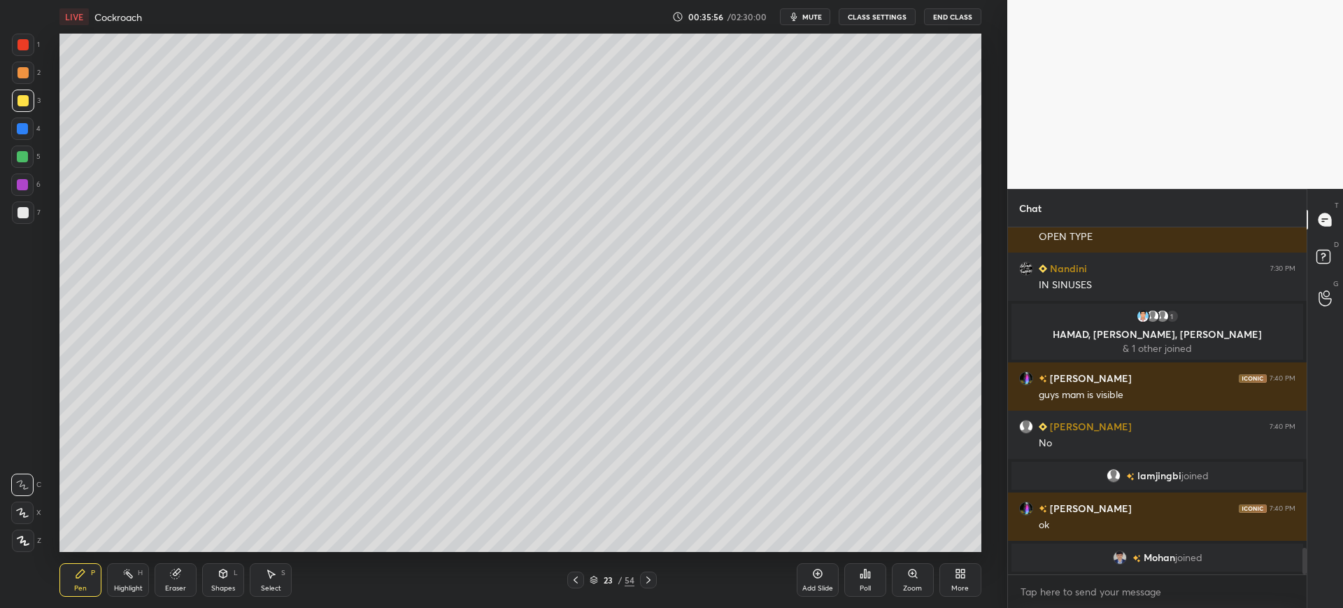
click at [20, 150] on div at bounding box center [22, 156] width 22 height 22
click at [16, 215] on div at bounding box center [23, 212] width 22 height 22
click at [22, 126] on div at bounding box center [22, 128] width 11 height 11
click at [22, 209] on div at bounding box center [22, 212] width 11 height 11
click at [656, 578] on div at bounding box center [648, 579] width 17 height 17
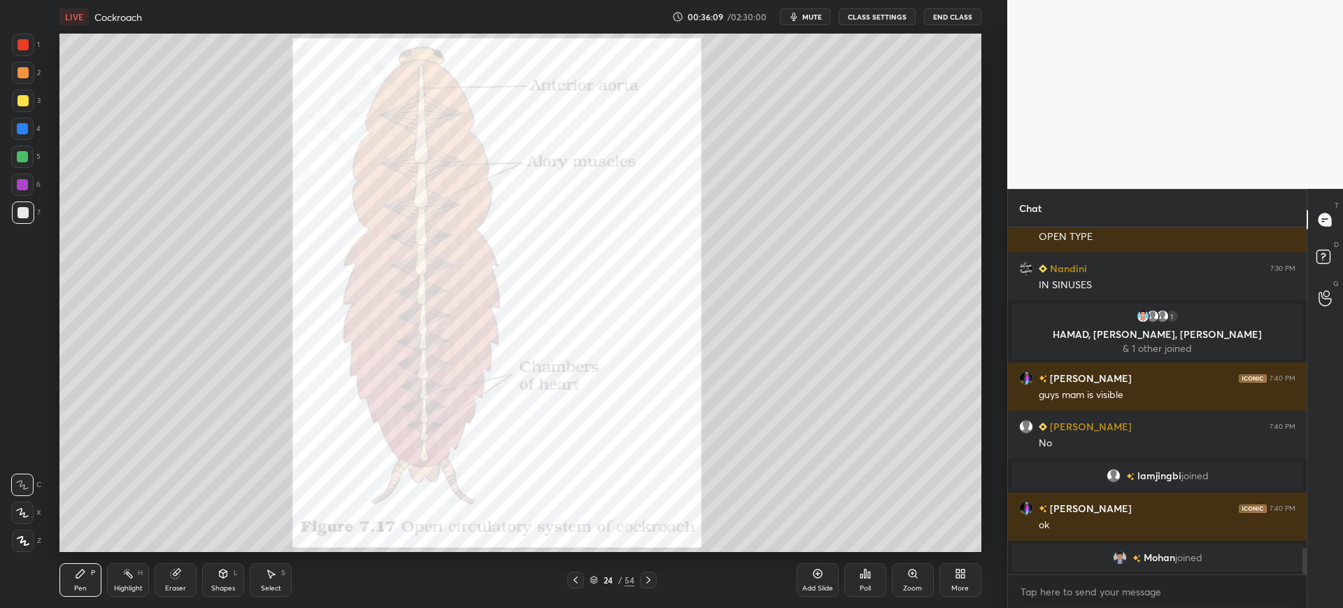
click at [823, 579] on div "Add Slide" at bounding box center [818, 580] width 42 height 34
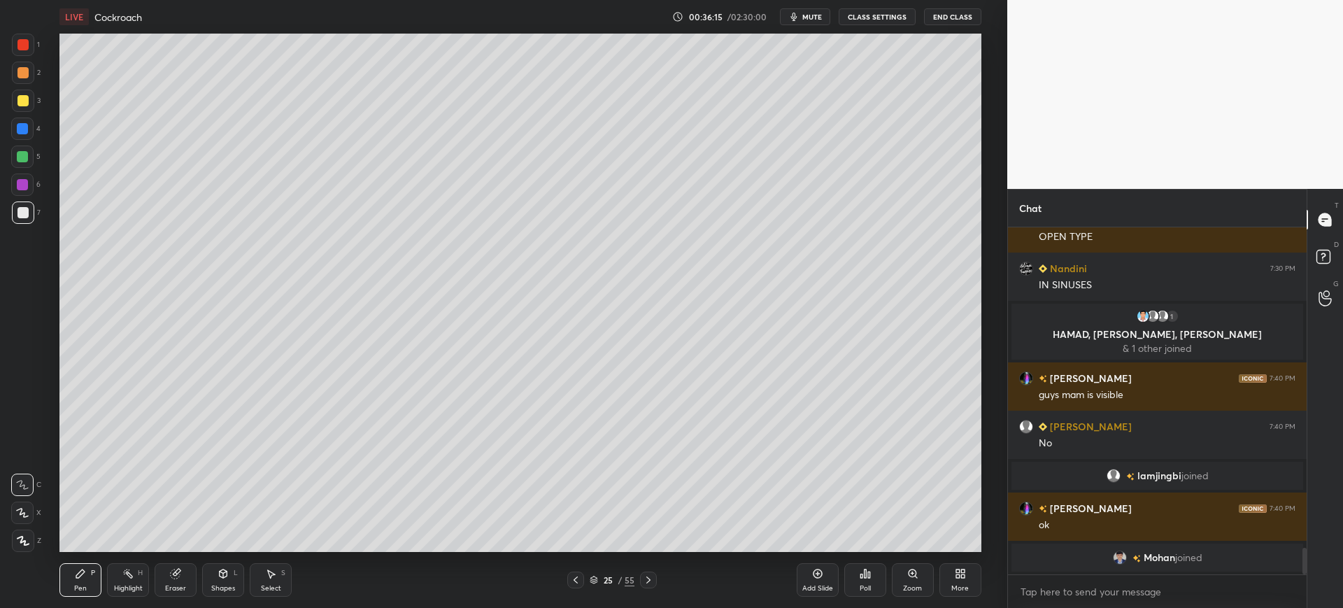
click at [570, 582] on div at bounding box center [575, 579] width 17 height 17
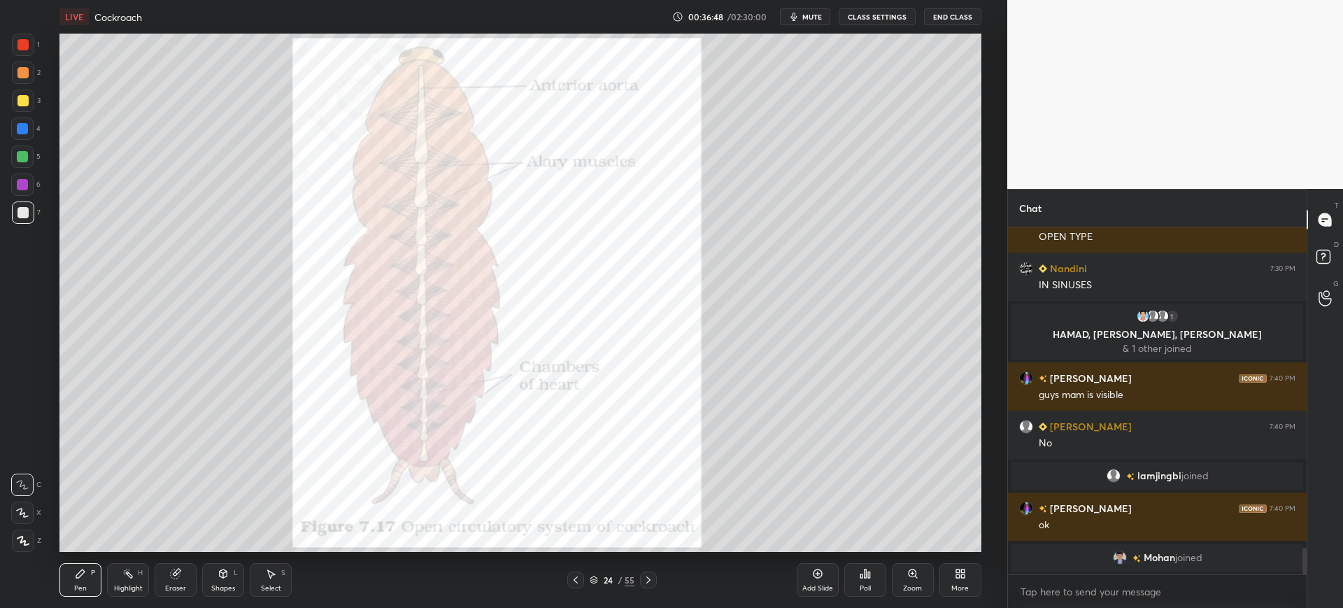
click at [24, 100] on div at bounding box center [22, 100] width 11 height 11
click at [827, 580] on div "Add Slide" at bounding box center [818, 580] width 42 height 34
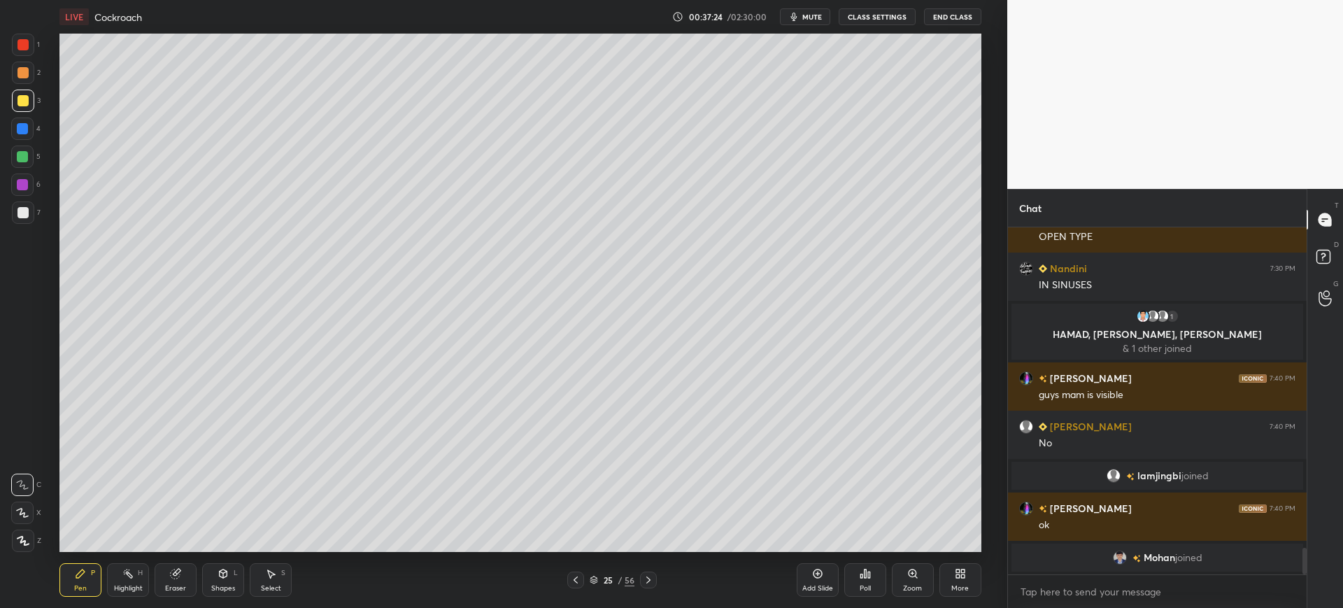
click at [28, 239] on div "1 2 3 4 5 6 7 C X Z C X Z E E Erase all H H" at bounding box center [22, 293] width 45 height 518
click at [17, 49] on div at bounding box center [22, 44] width 11 height 11
click at [178, 578] on icon at bounding box center [175, 573] width 11 height 11
click at [24, 499] on div "E" at bounding box center [28, 510] width 35 height 28
click at [91, 554] on div "Pen P Highlight H Eraser Shapes L Select S 25 / 56 Add Slide Poll Zoom More" at bounding box center [519, 580] width 921 height 56
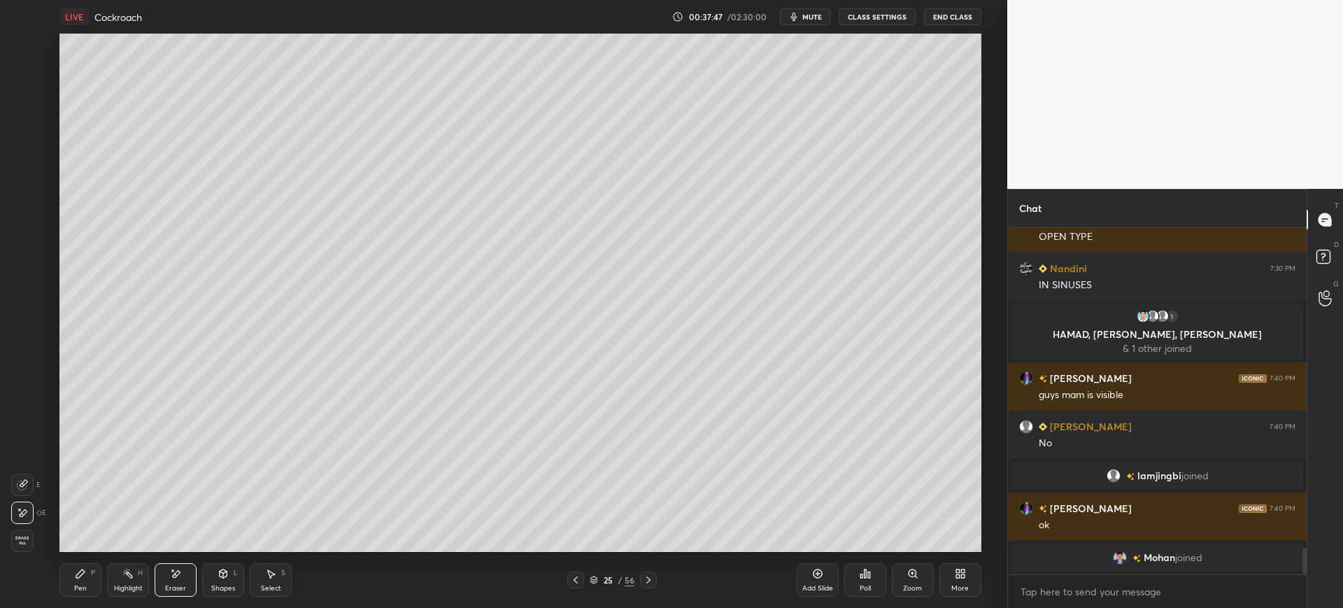
click at [87, 580] on div "Pen P" at bounding box center [80, 580] width 42 height 34
click at [33, 96] on div at bounding box center [23, 101] width 22 height 22
click at [21, 70] on div at bounding box center [22, 72] width 11 height 11
click at [27, 36] on div at bounding box center [23, 45] width 22 height 22
click at [21, 122] on div at bounding box center [22, 129] width 22 height 22
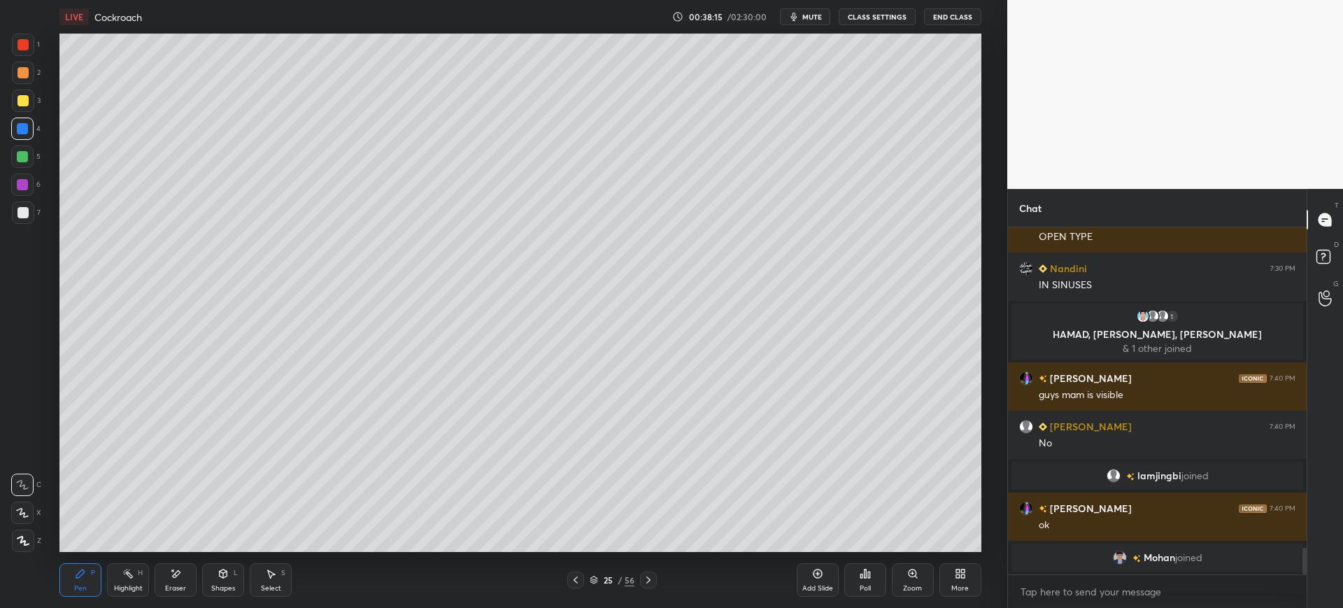
click at [24, 102] on div at bounding box center [22, 100] width 11 height 11
click at [29, 129] on div at bounding box center [22, 129] width 22 height 22
click at [30, 193] on div at bounding box center [22, 184] width 22 height 22
click at [24, 44] on div at bounding box center [22, 44] width 11 height 11
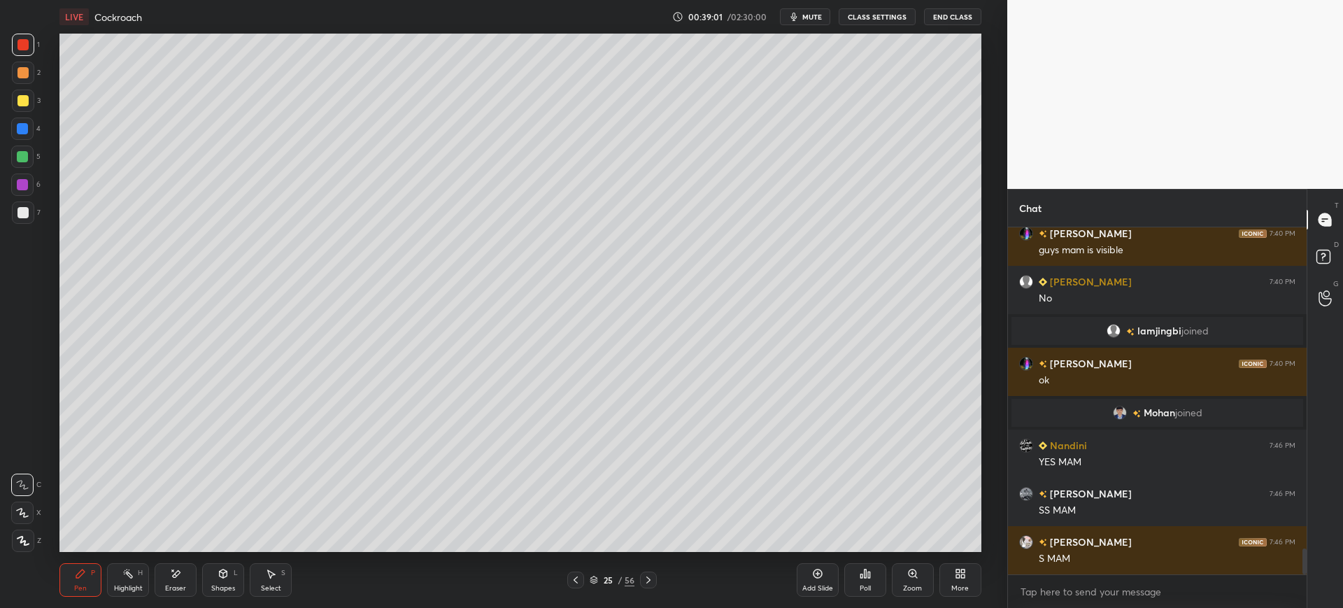
scroll to position [4315, 0]
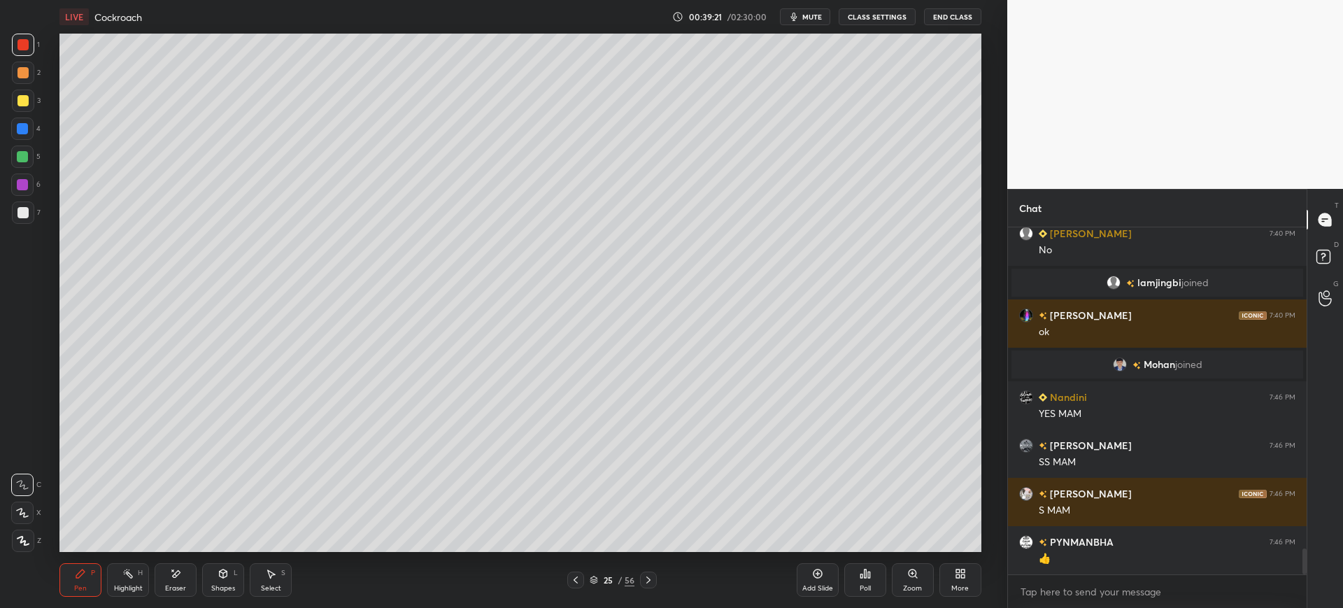
click at [802, 8] on div "LIVE Cockroach 00:39:21 / 02:30:00 mute CLASS SETTINGS End Class" at bounding box center [519, 17] width 921 height 34
click at [797, 12] on icon "button" at bounding box center [793, 16] width 11 height 11
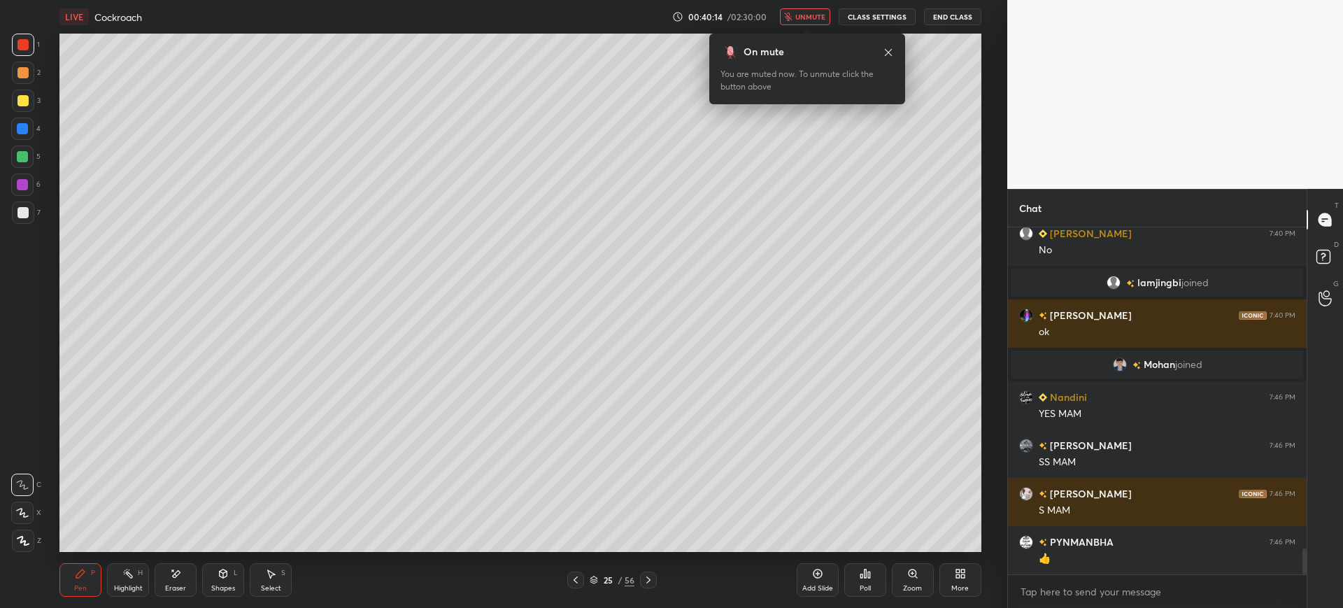
scroll to position [4349, 0]
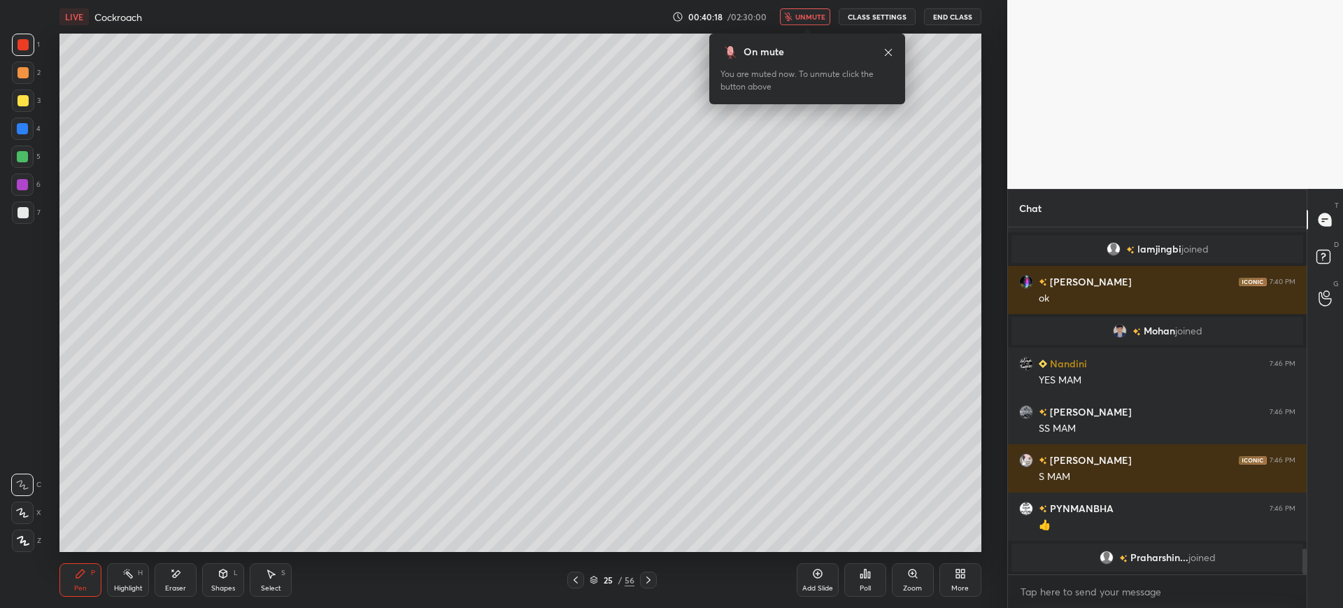
click at [817, 17] on span "unmute" at bounding box center [810, 17] width 30 height 10
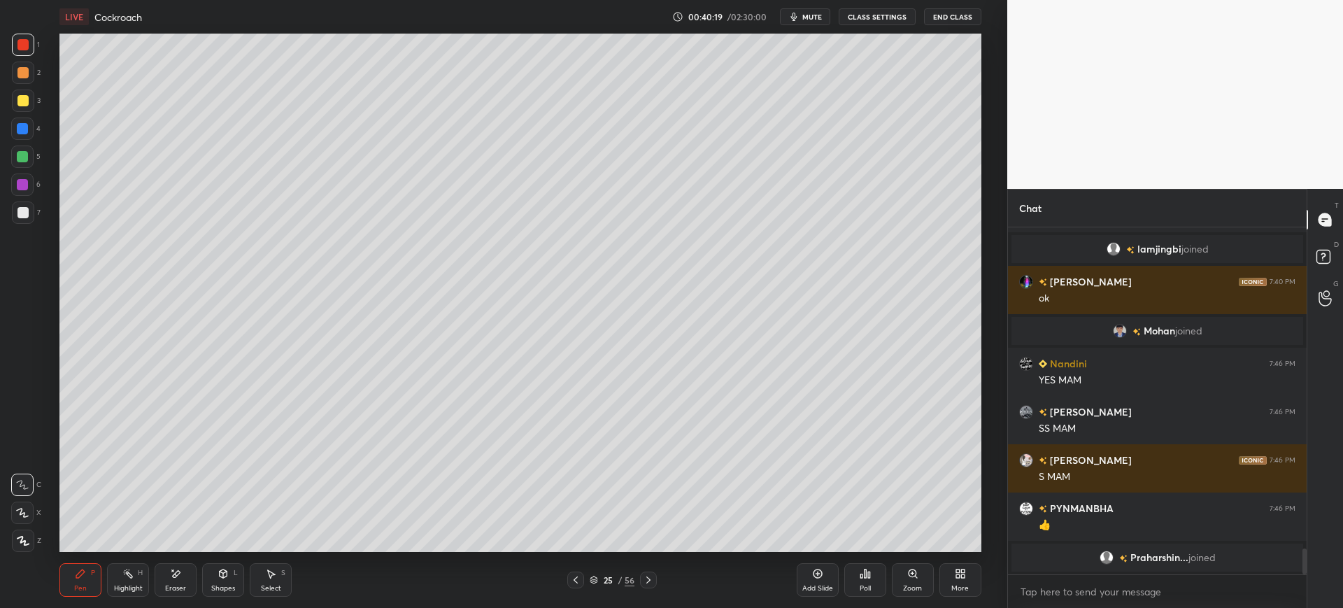
click at [24, 115] on div "3" at bounding box center [26, 104] width 29 height 28
click at [35, 132] on div "4" at bounding box center [25, 129] width 29 height 22
click at [576, 578] on icon at bounding box center [576, 579] width 4 height 7
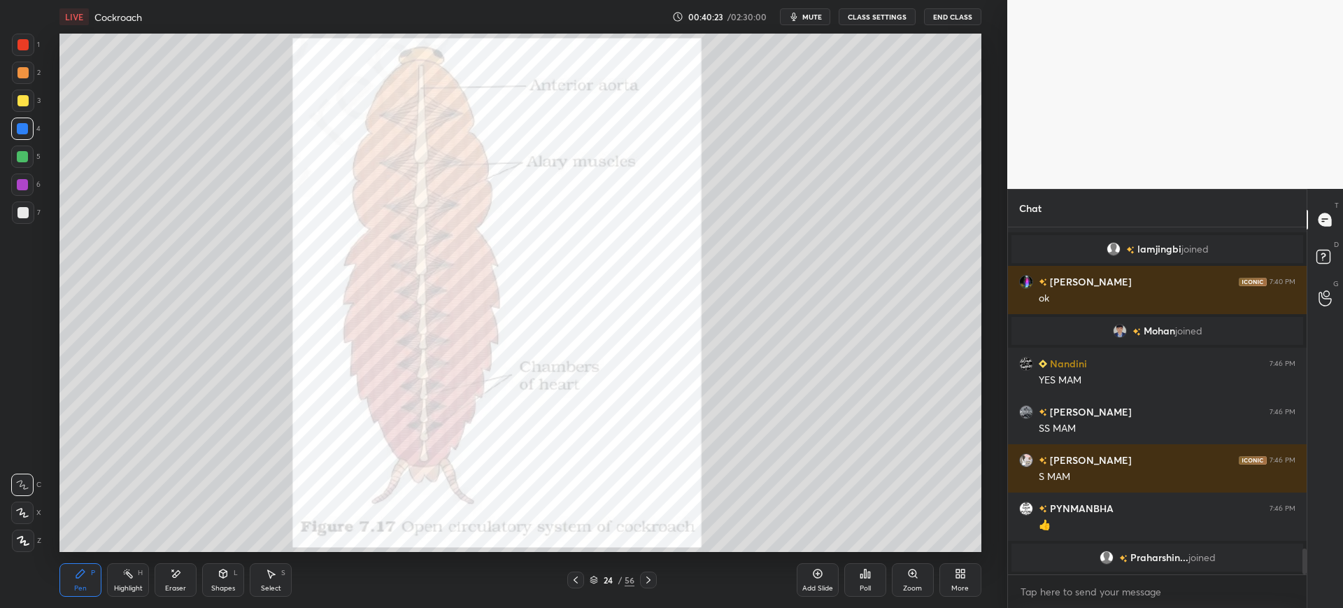
click at [817, 578] on icon at bounding box center [817, 573] width 11 height 11
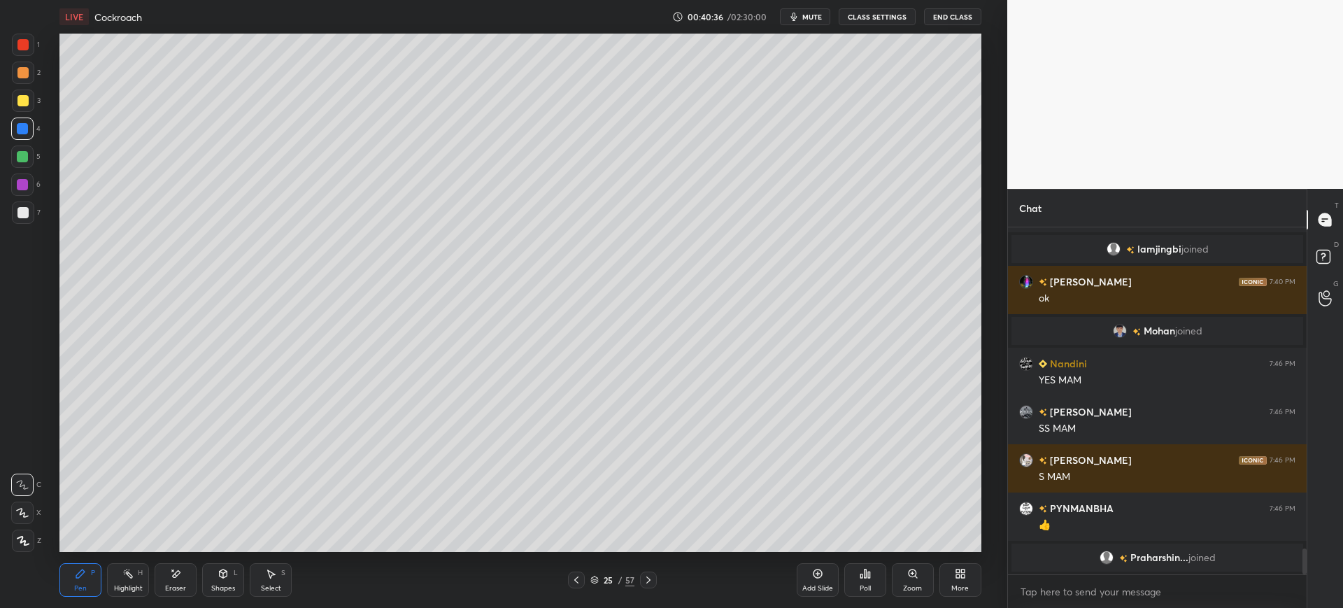
click at [31, 218] on div at bounding box center [23, 212] width 22 height 22
click at [31, 116] on div "3" at bounding box center [26, 104] width 29 height 28
click at [22, 208] on div at bounding box center [22, 212] width 11 height 11
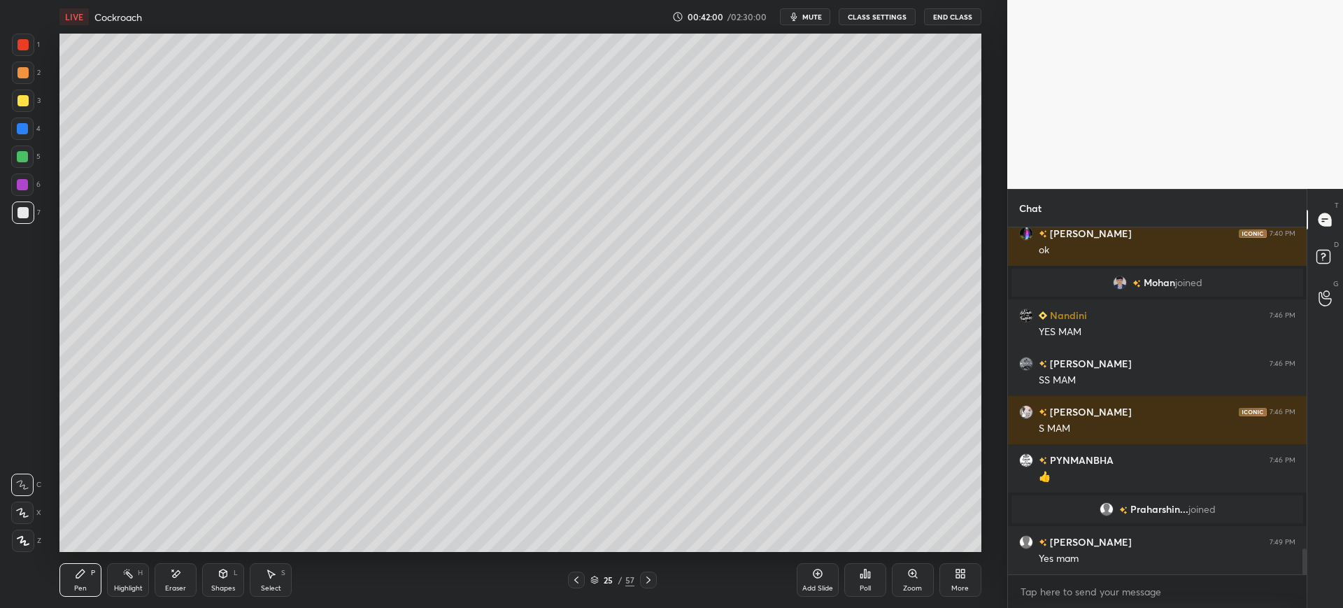
click at [26, 96] on div at bounding box center [22, 100] width 11 height 11
click at [27, 162] on div at bounding box center [22, 156] width 22 height 22
click at [28, 192] on div at bounding box center [22, 184] width 22 height 22
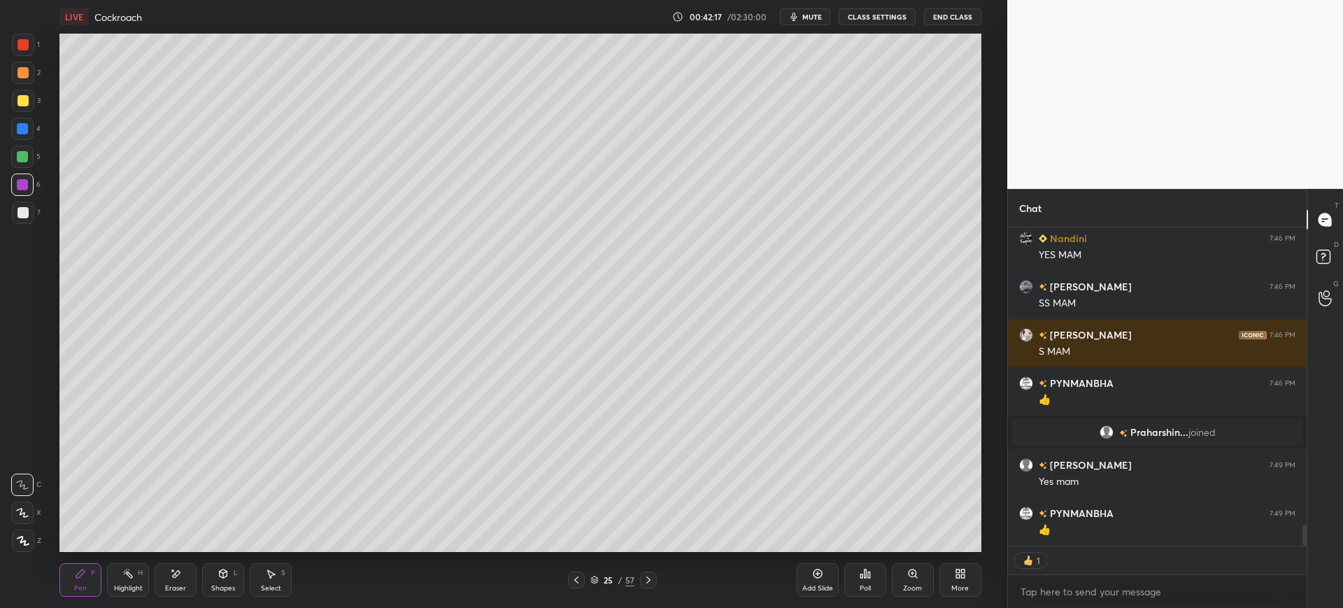
scroll to position [4407, 0]
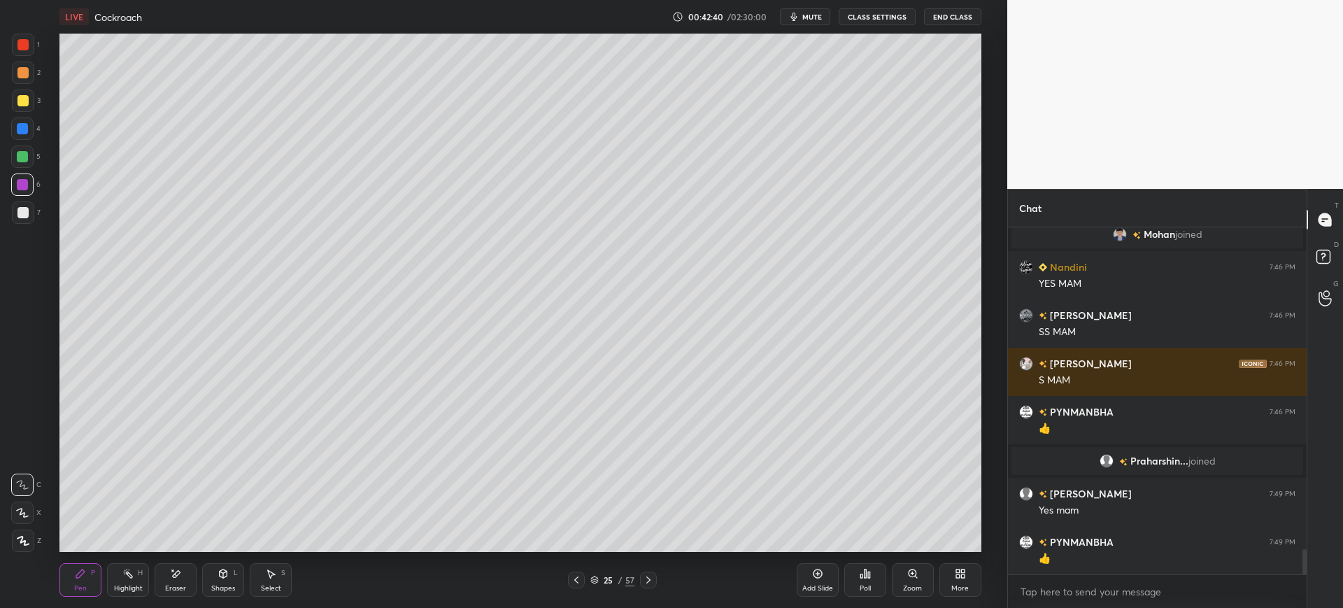
click at [29, 104] on div at bounding box center [23, 101] width 22 height 22
click at [531, 553] on div "Pen P Highlight H Eraser Shapes L Select S 25 / 57 Add Slide Poll Zoom More" at bounding box center [519, 580] width 921 height 56
click at [34, 204] on div "7" at bounding box center [26, 212] width 29 height 22
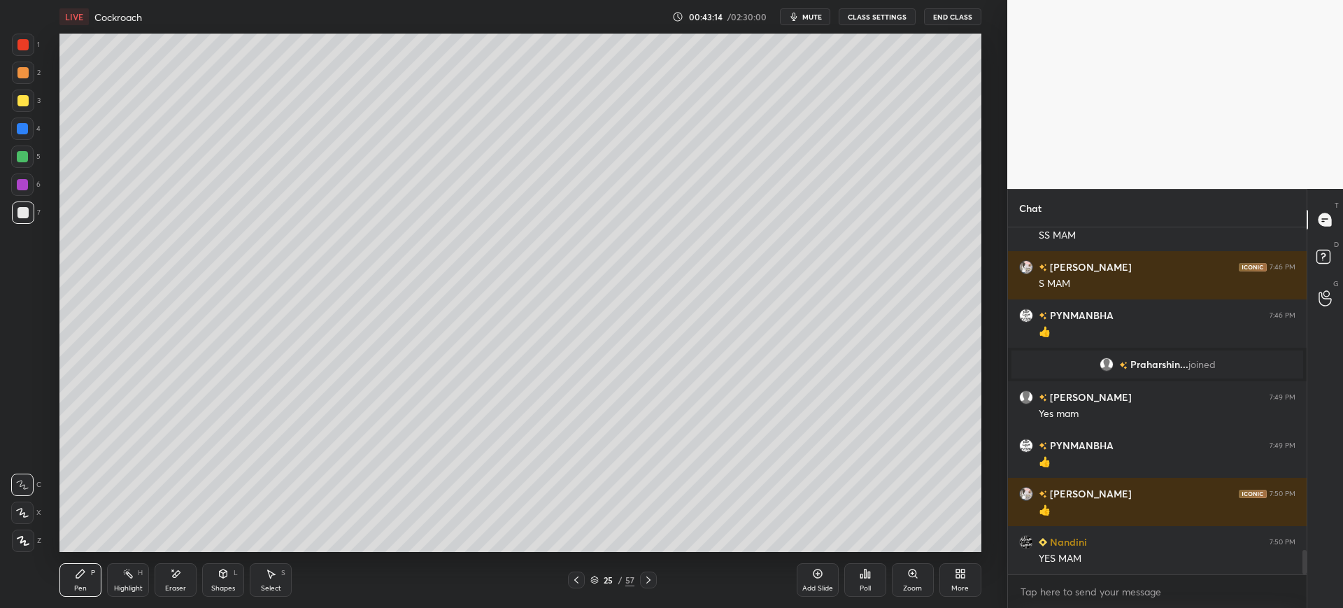
scroll to position [4552, 0]
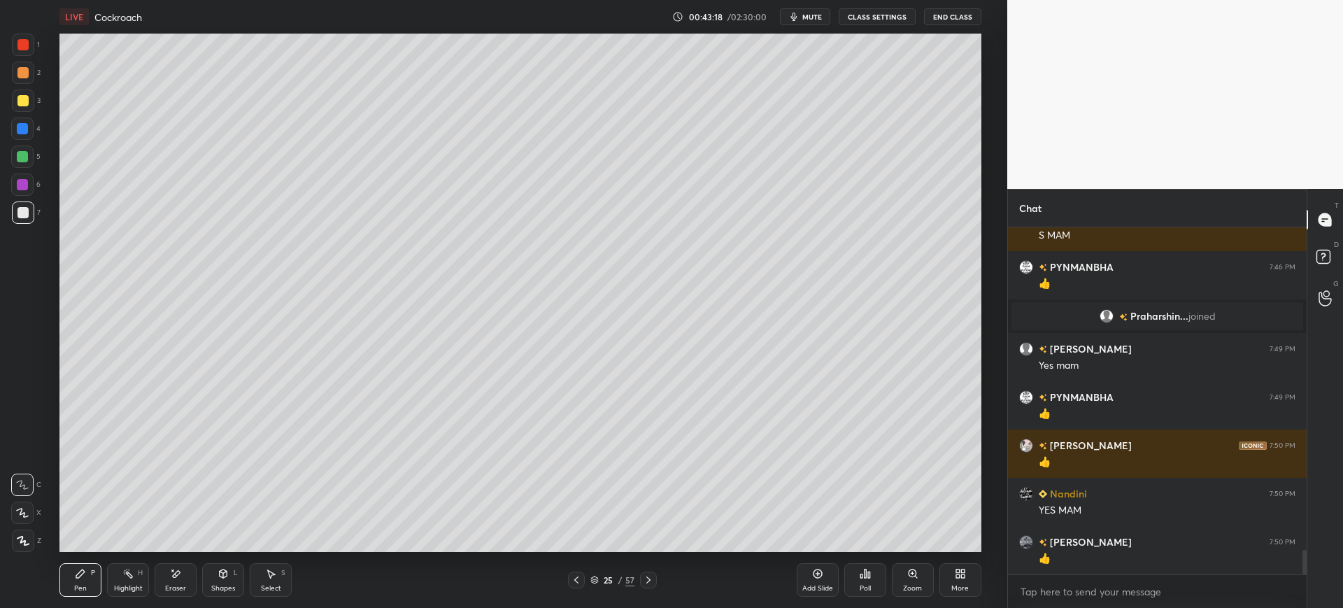
click at [17, 99] on div at bounding box center [22, 100] width 11 height 11
click at [832, 580] on div "Add Slide" at bounding box center [818, 580] width 42 height 34
click at [17, 214] on div at bounding box center [22, 212] width 11 height 11
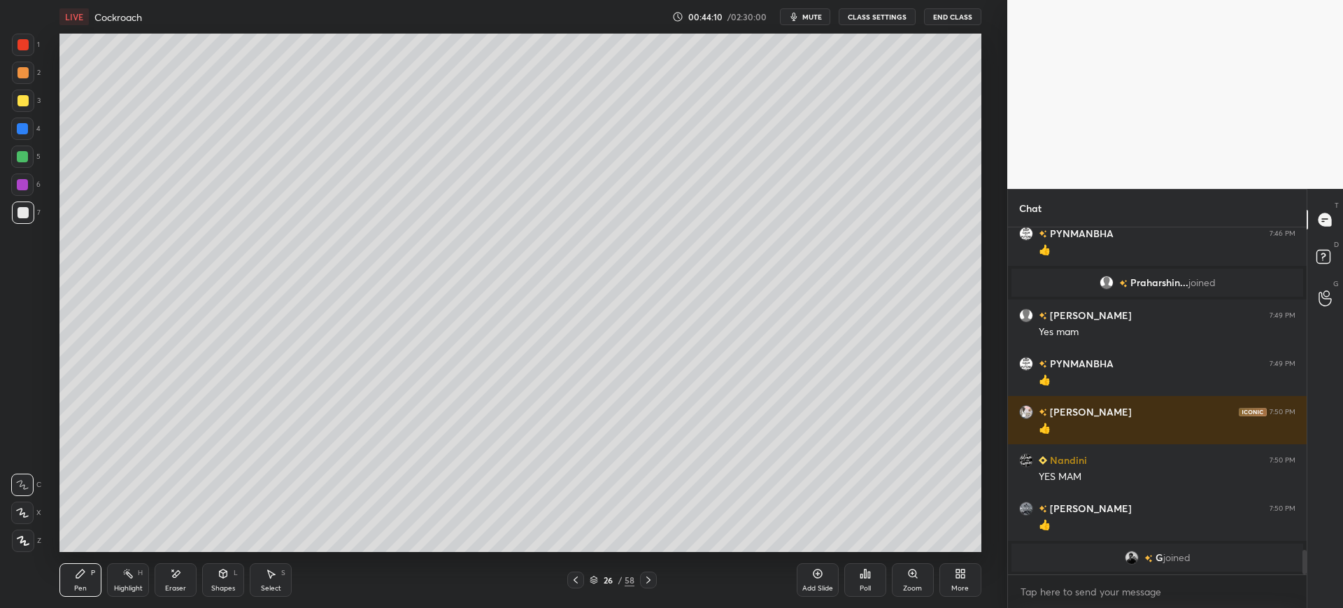
click at [19, 103] on div at bounding box center [22, 100] width 11 height 11
click at [162, 577] on div "Eraser" at bounding box center [176, 580] width 42 height 34
click at [78, 569] on icon at bounding box center [80, 573] width 11 height 11
click at [23, 218] on div at bounding box center [23, 212] width 22 height 22
click at [31, 38] on div at bounding box center [23, 45] width 22 height 22
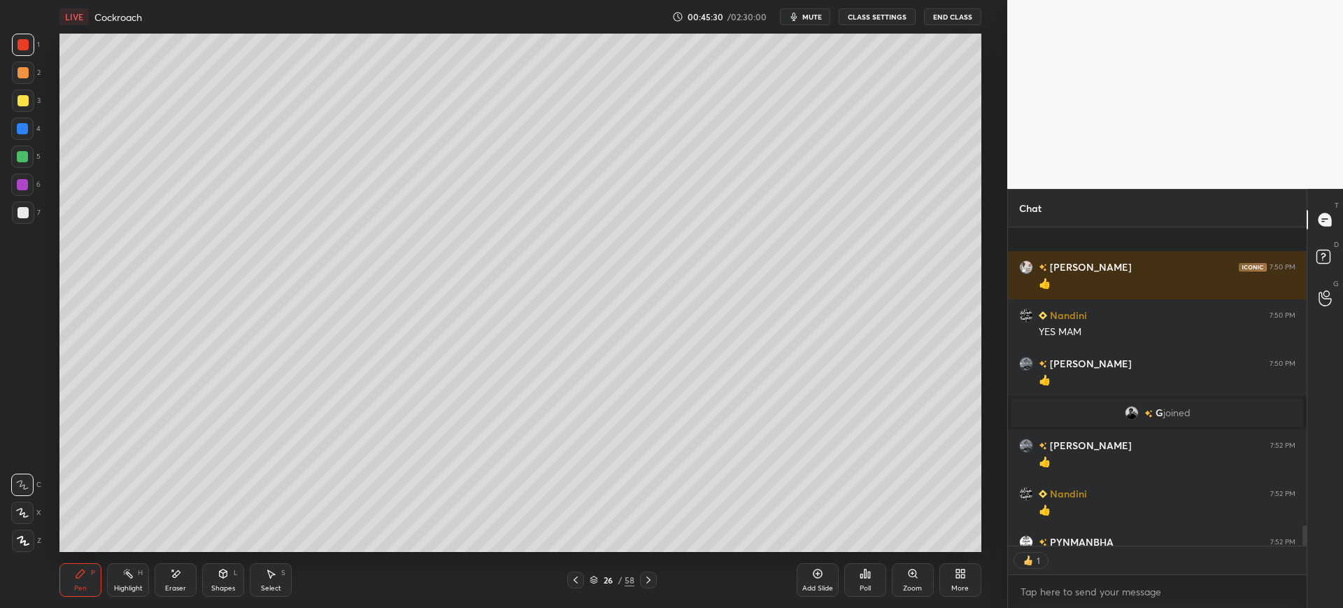
scroll to position [4733, 0]
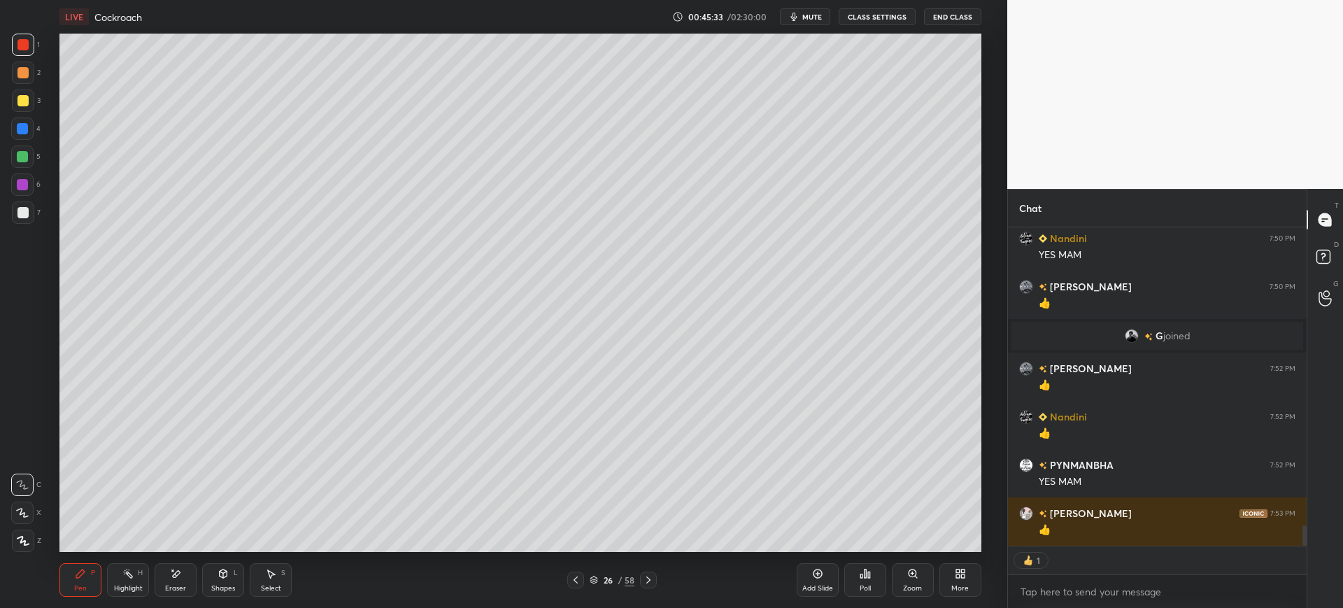
click at [16, 113] on div "3" at bounding box center [26, 104] width 29 height 28
click at [26, 125] on div at bounding box center [22, 128] width 11 height 11
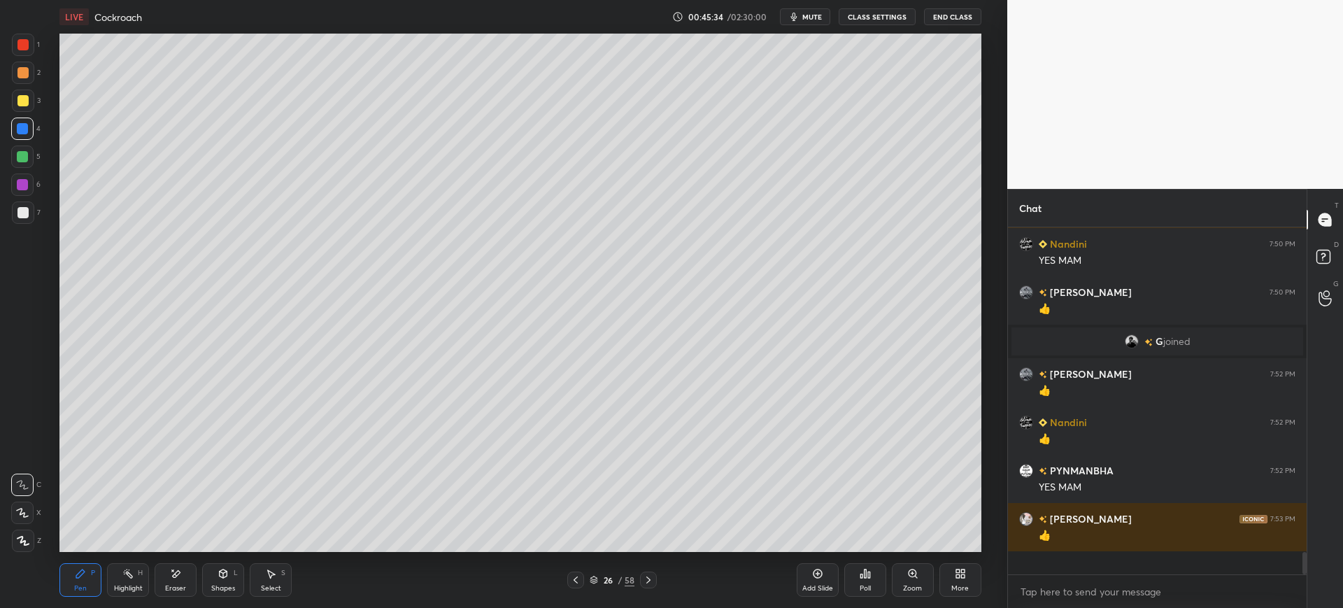
scroll to position [4704, 0]
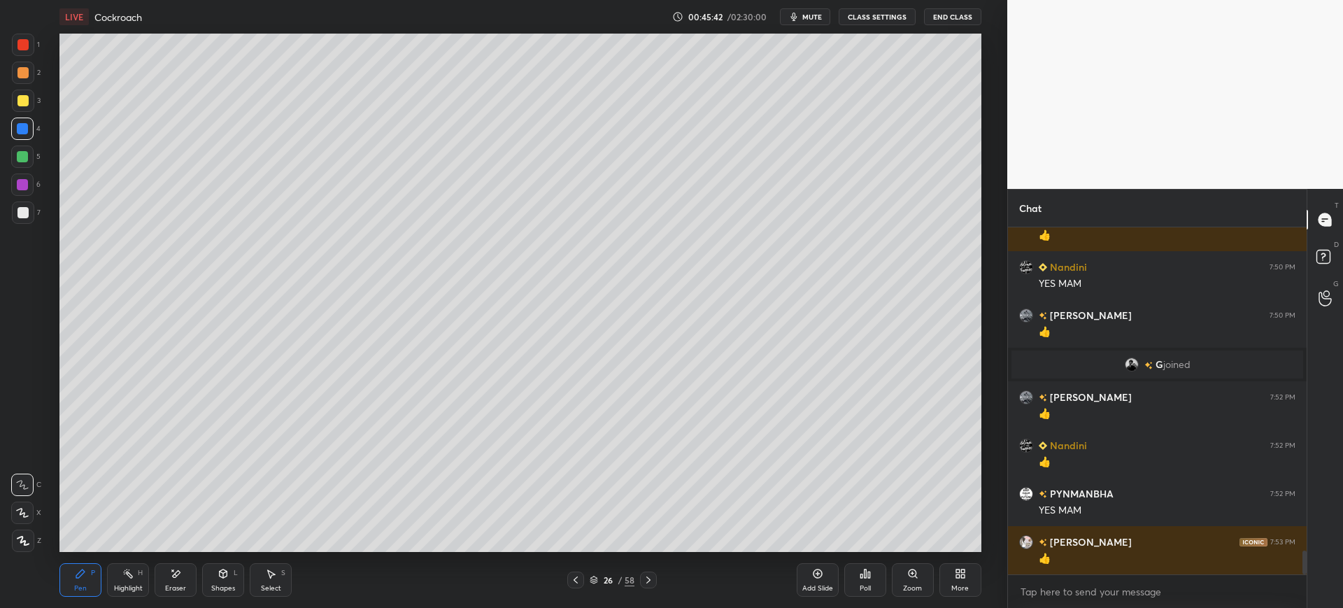
click at [822, 588] on div "Add Slide" at bounding box center [817, 588] width 31 height 7
click at [20, 93] on div at bounding box center [23, 101] width 22 height 22
click at [25, 76] on div at bounding box center [22, 72] width 11 height 11
click at [39, 217] on div "7" at bounding box center [26, 212] width 29 height 22
click at [28, 105] on div at bounding box center [23, 101] width 22 height 22
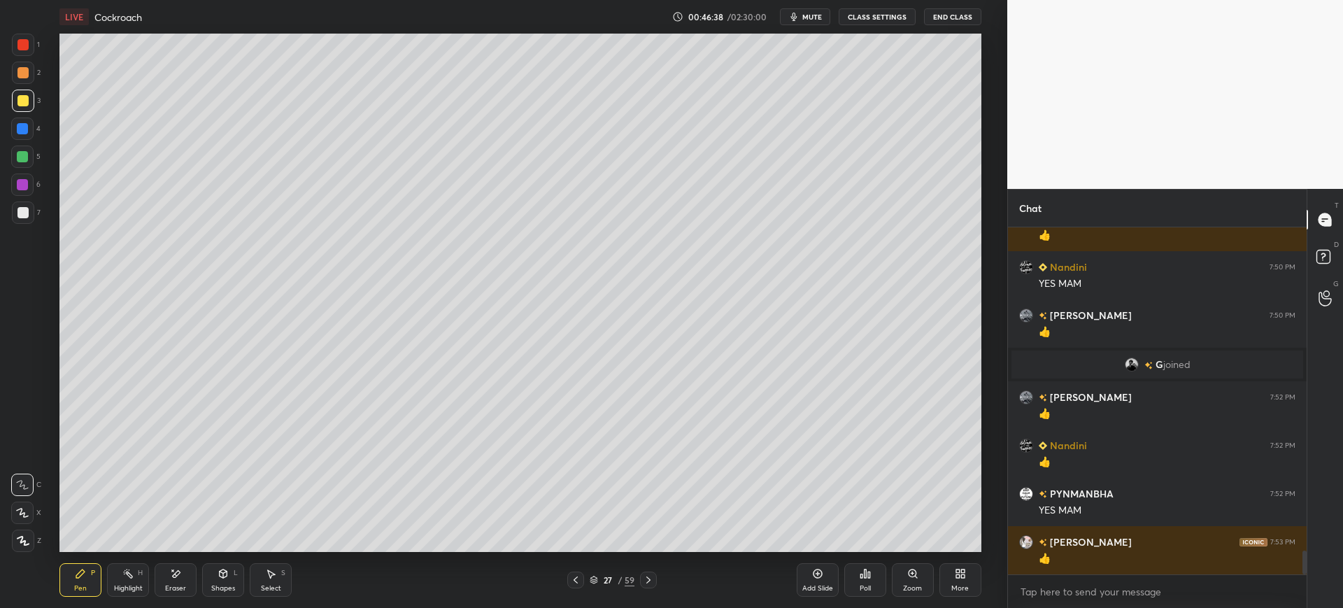
click at [39, 131] on div "4" at bounding box center [25, 129] width 29 height 22
click at [21, 211] on div at bounding box center [22, 212] width 11 height 11
click at [20, 114] on div "3" at bounding box center [26, 104] width 29 height 28
click at [24, 218] on div at bounding box center [22, 212] width 11 height 11
click at [803, 15] on button "mute" at bounding box center [805, 16] width 50 height 17
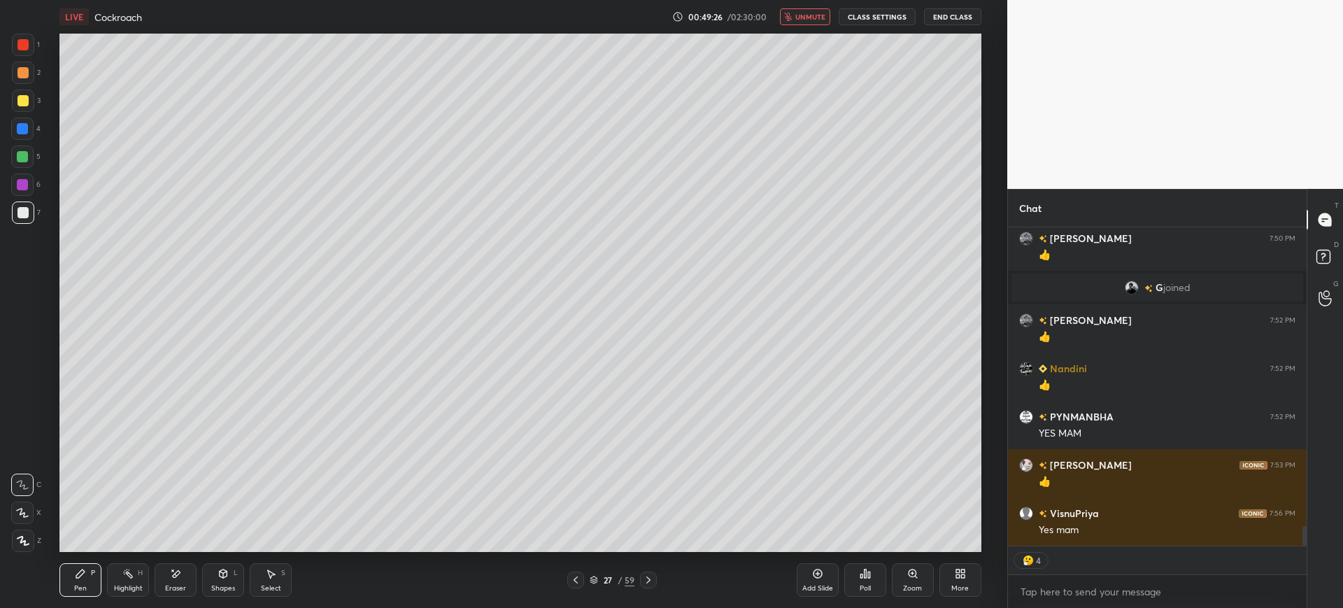
scroll to position [4753, 0]
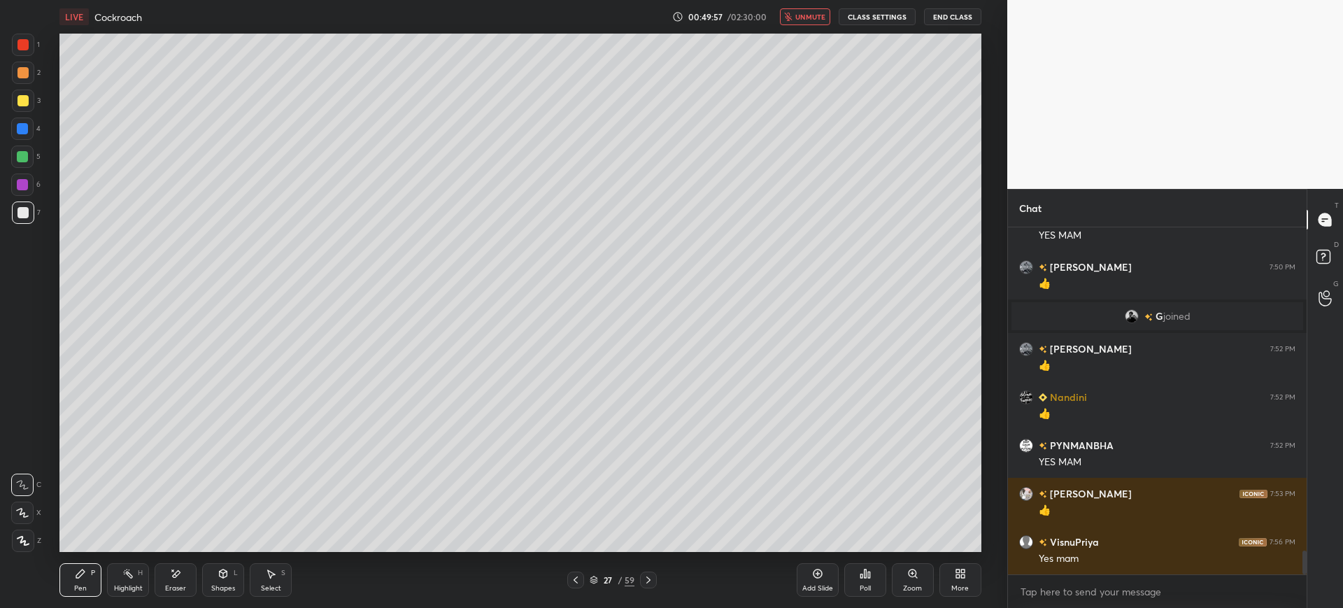
click at [797, 14] on button "unmute" at bounding box center [805, 16] width 50 height 17
click at [822, 588] on div "Add Slide" at bounding box center [817, 588] width 31 height 7
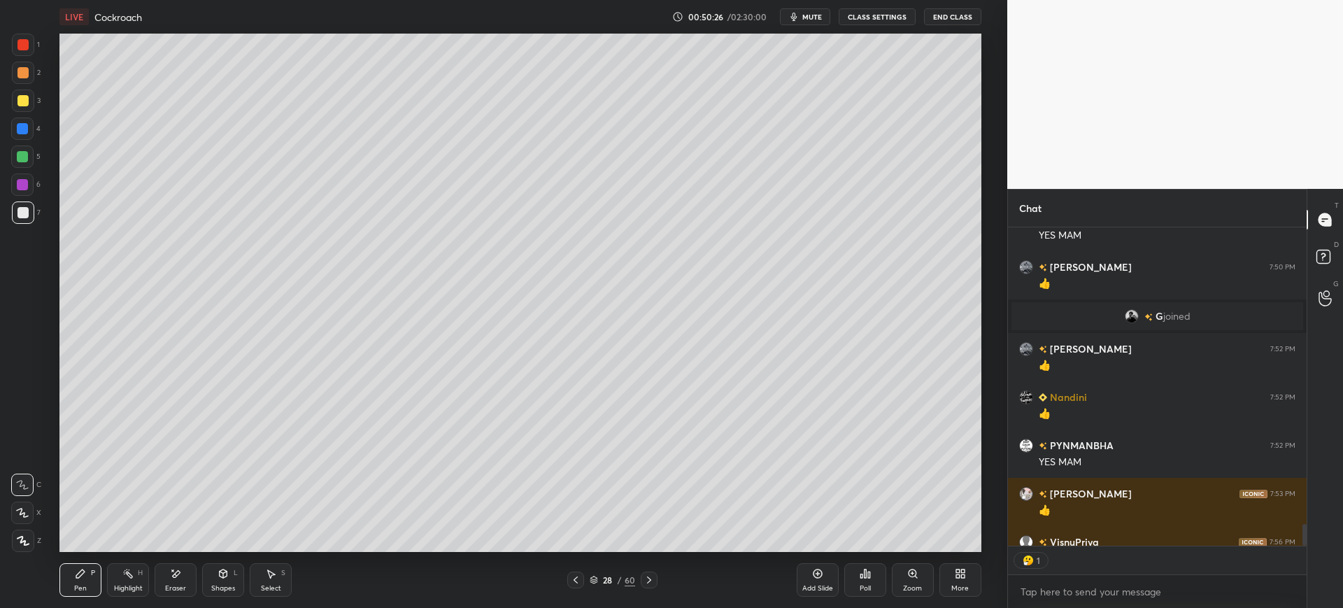
scroll to position [343, 294]
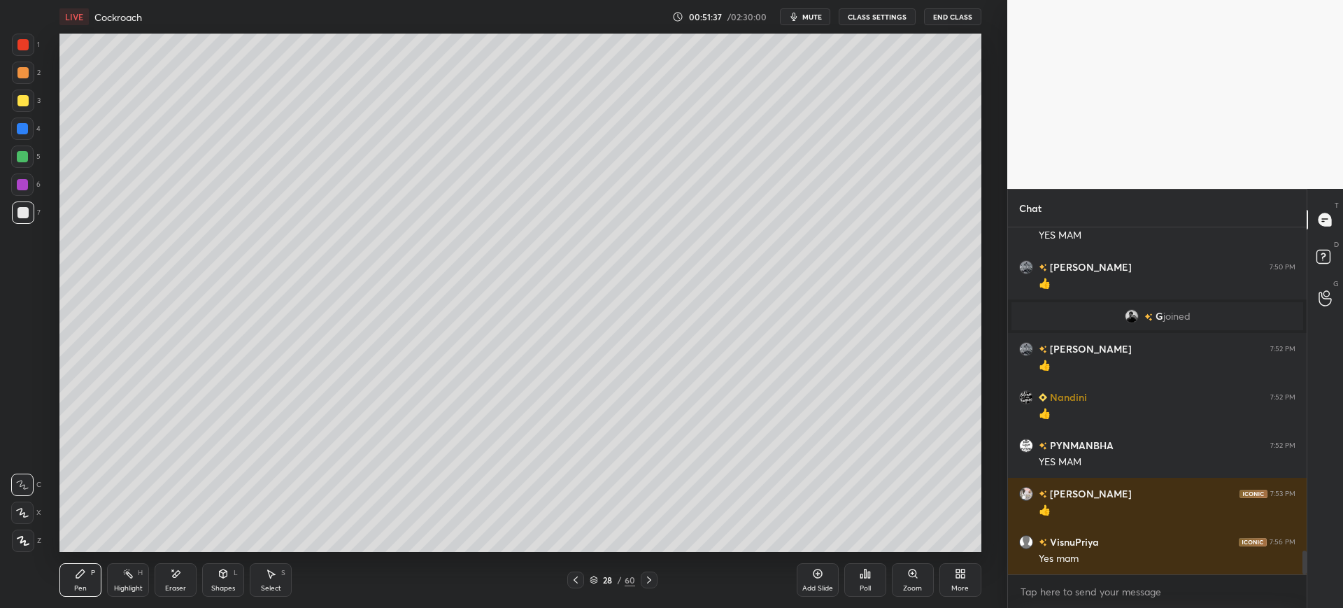
click at [37, 129] on div "4" at bounding box center [25, 129] width 29 height 22
click at [48, 141] on div "Setting up your live class Poll for secs No correct answer Start poll" at bounding box center [520, 293] width 951 height 518
click at [807, 578] on div "Add Slide" at bounding box center [818, 580] width 42 height 34
click at [29, 211] on div at bounding box center [23, 212] width 22 height 22
click at [27, 102] on div at bounding box center [22, 100] width 11 height 11
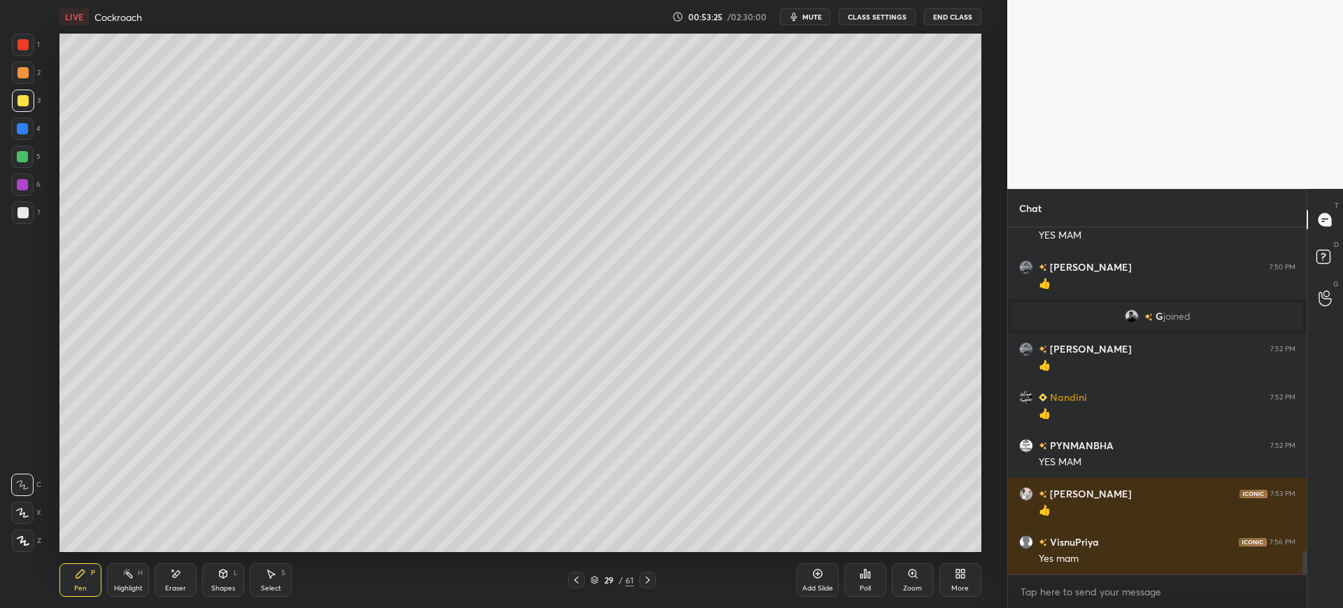
click at [26, 150] on div at bounding box center [22, 156] width 22 height 22
click at [24, 210] on div at bounding box center [22, 212] width 11 height 11
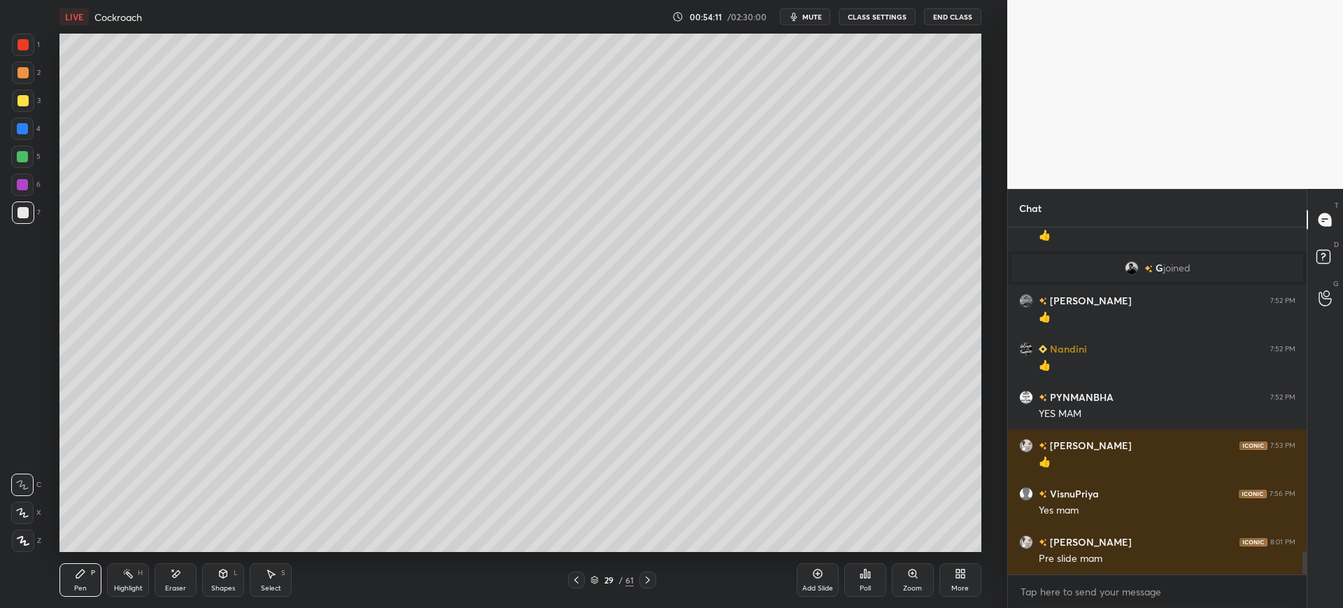
click at [20, 127] on div at bounding box center [22, 128] width 11 height 11
click at [20, 101] on div at bounding box center [22, 100] width 11 height 11
click at [580, 579] on icon at bounding box center [576, 579] width 11 height 11
click at [651, 578] on icon at bounding box center [647, 579] width 11 height 11
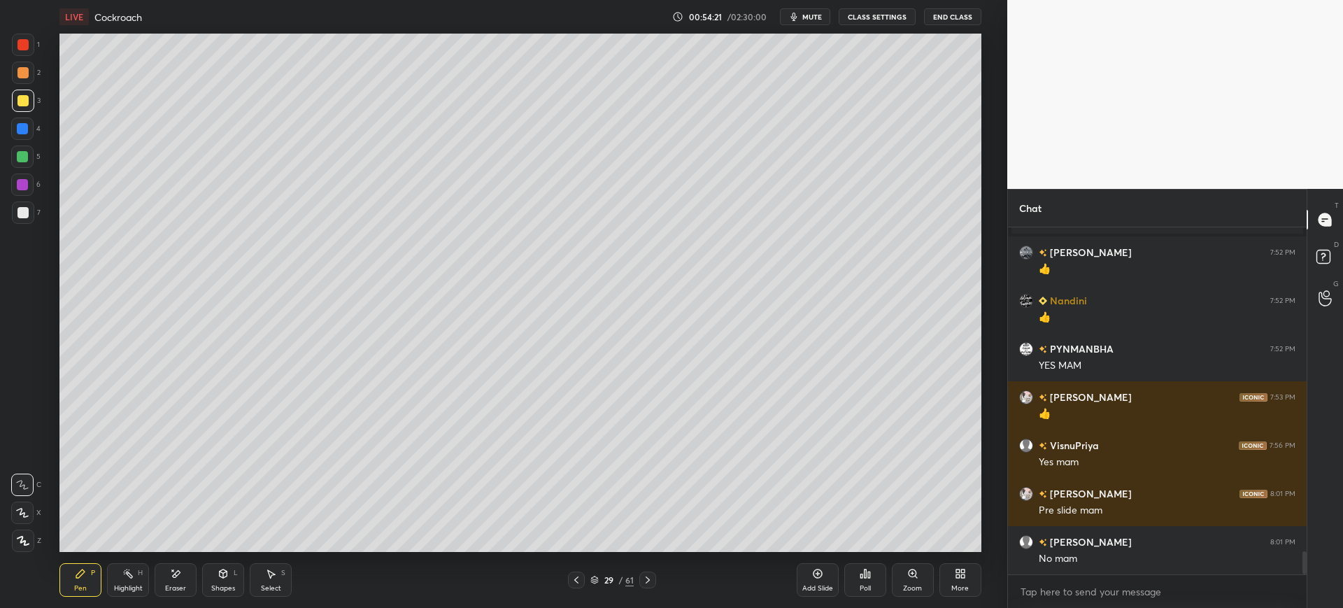
click at [581, 575] on icon at bounding box center [576, 579] width 11 height 11
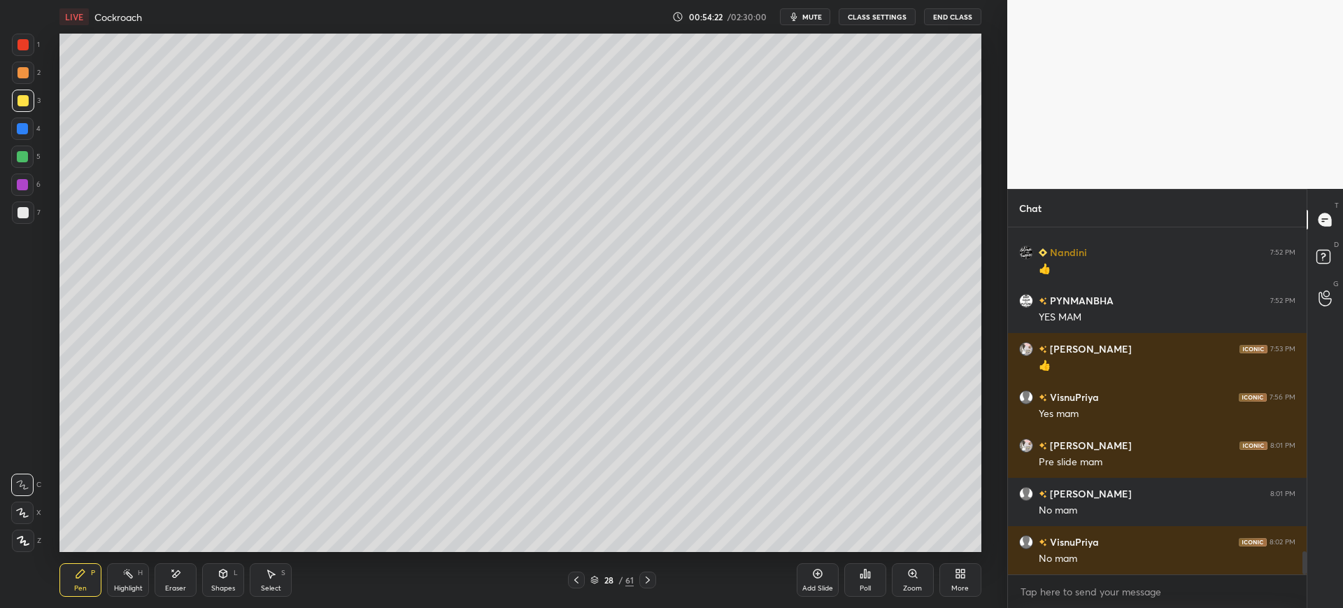
click at [653, 575] on icon at bounding box center [647, 579] width 11 height 11
click at [822, 16] on span "mute" at bounding box center [812, 17] width 20 height 10
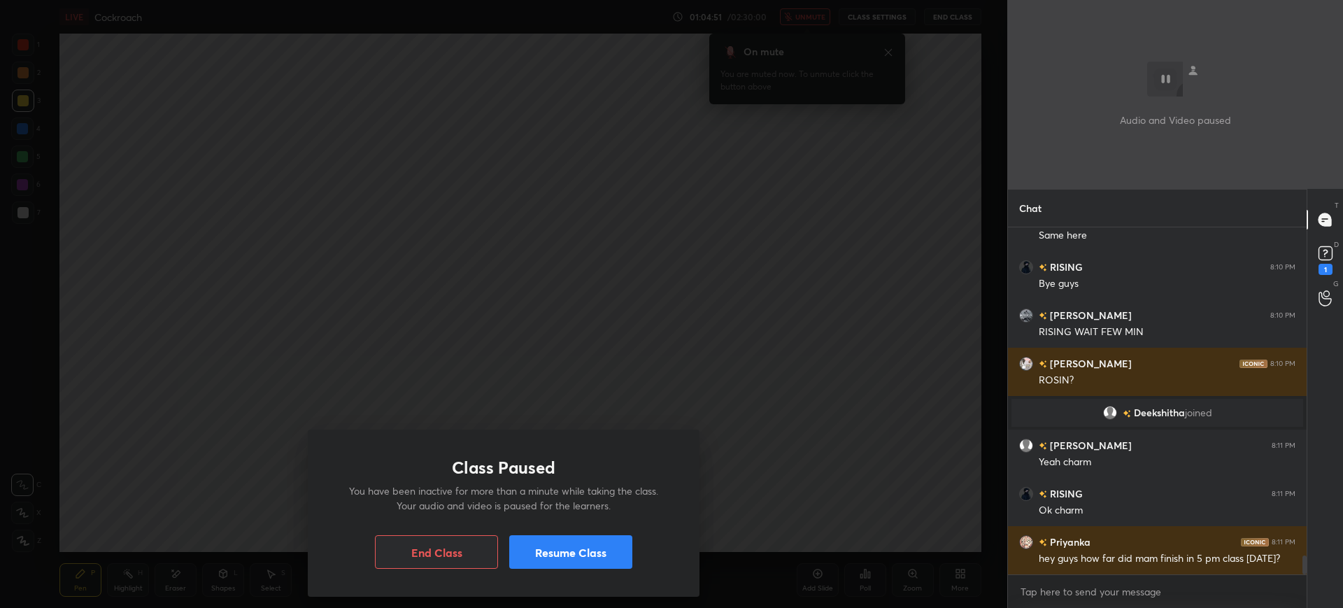
scroll to position [6133, 0]
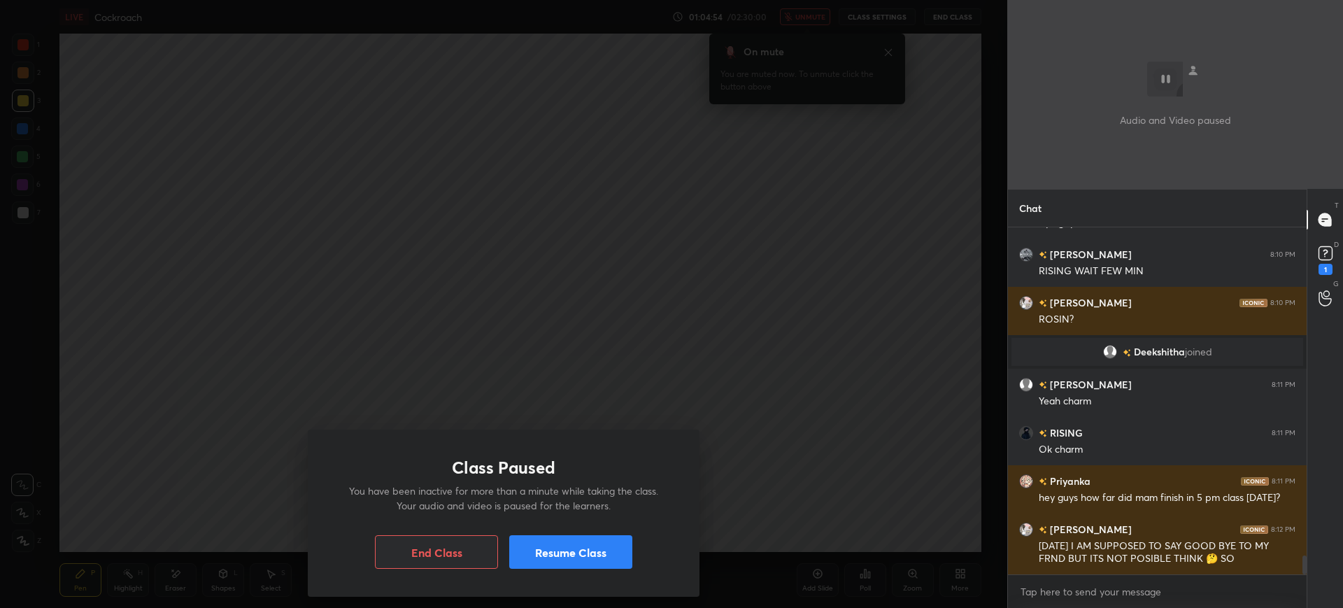
click at [620, 545] on button "Resume Class" at bounding box center [570, 552] width 123 height 34
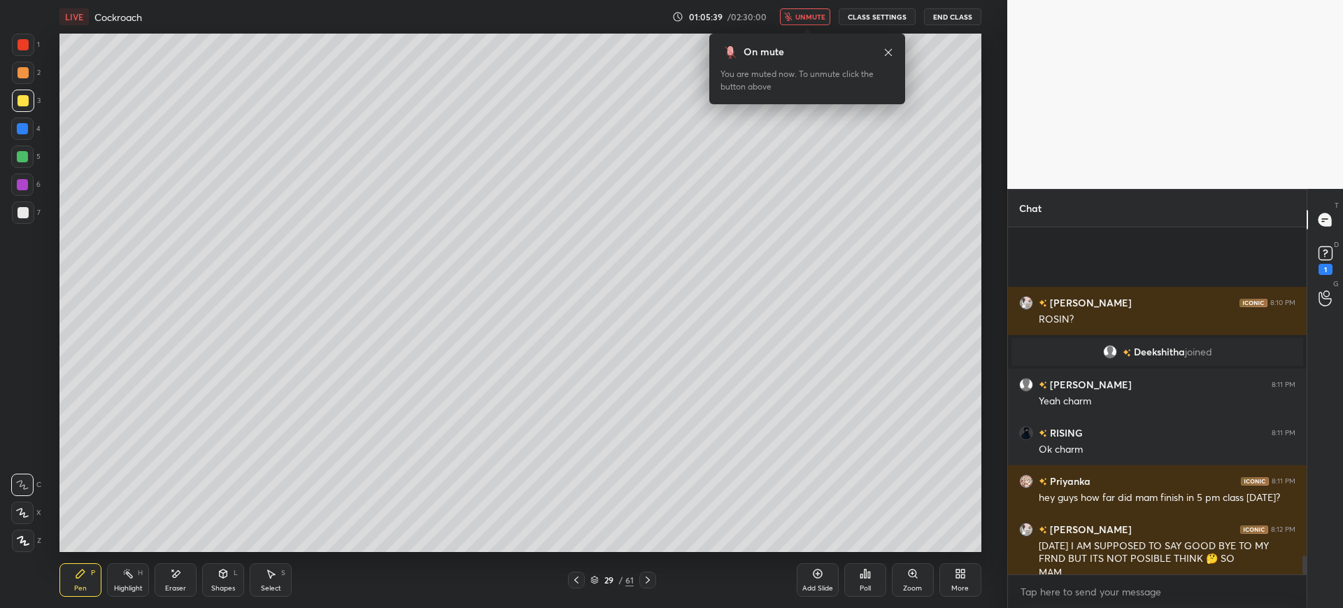
scroll to position [6243, 0]
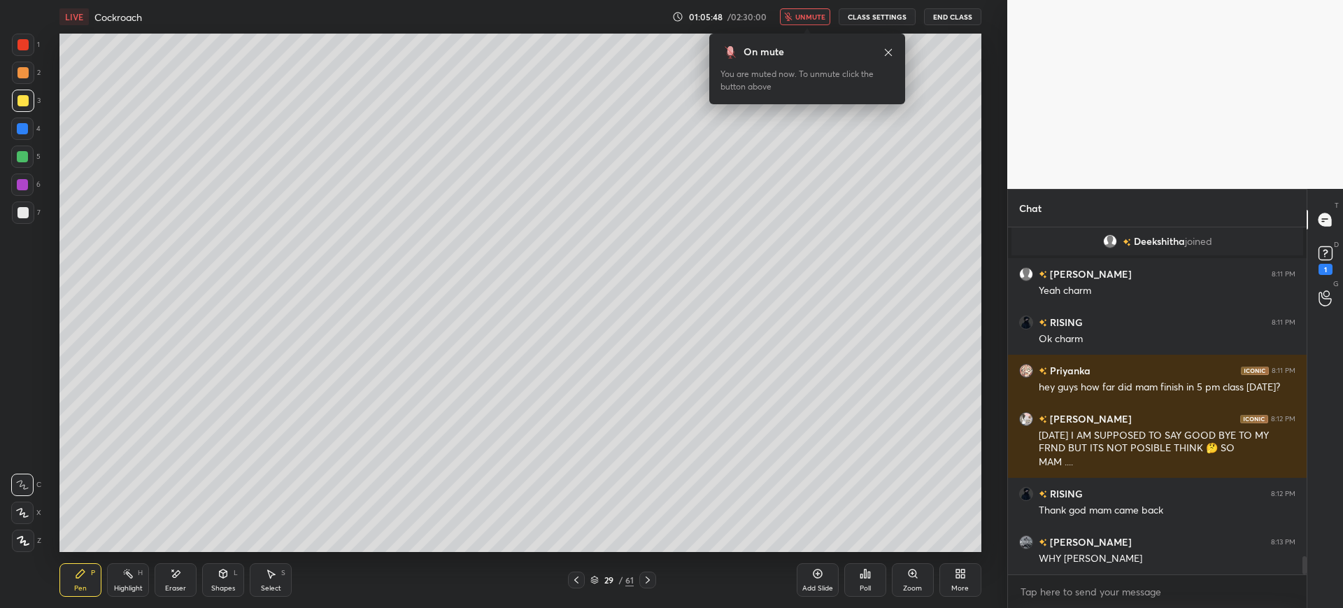
click at [811, 15] on span "unmute" at bounding box center [810, 17] width 30 height 10
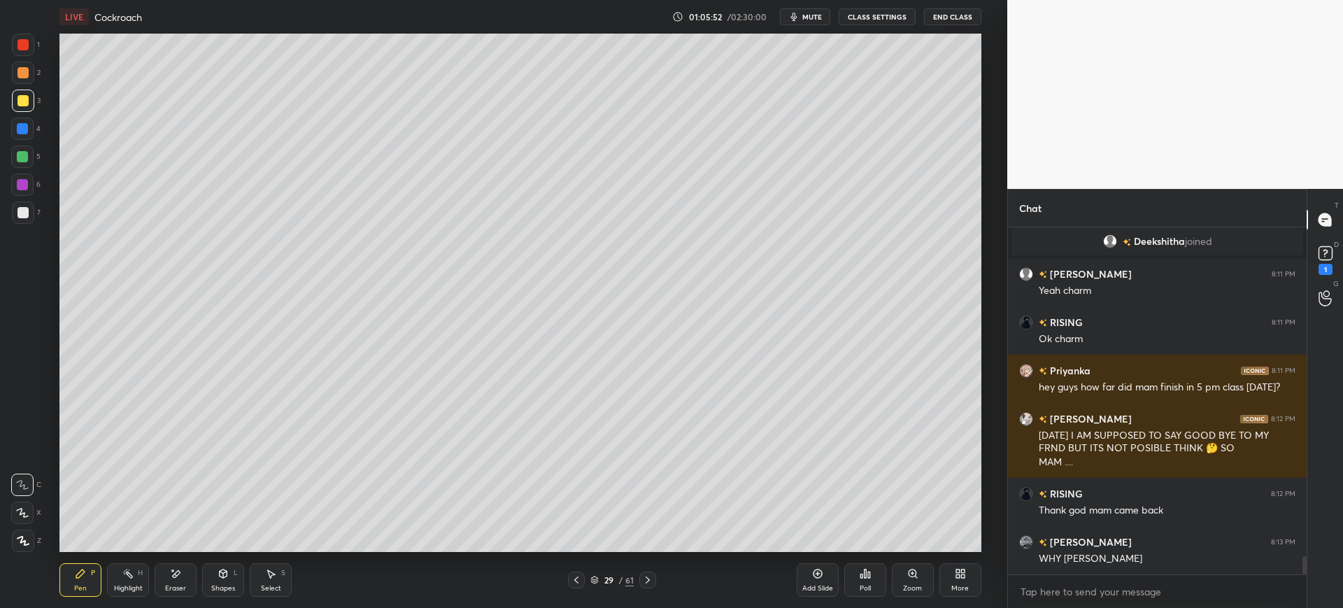
click at [34, 130] on div "4" at bounding box center [25, 129] width 29 height 22
click at [35, 159] on div "5" at bounding box center [25, 156] width 29 height 22
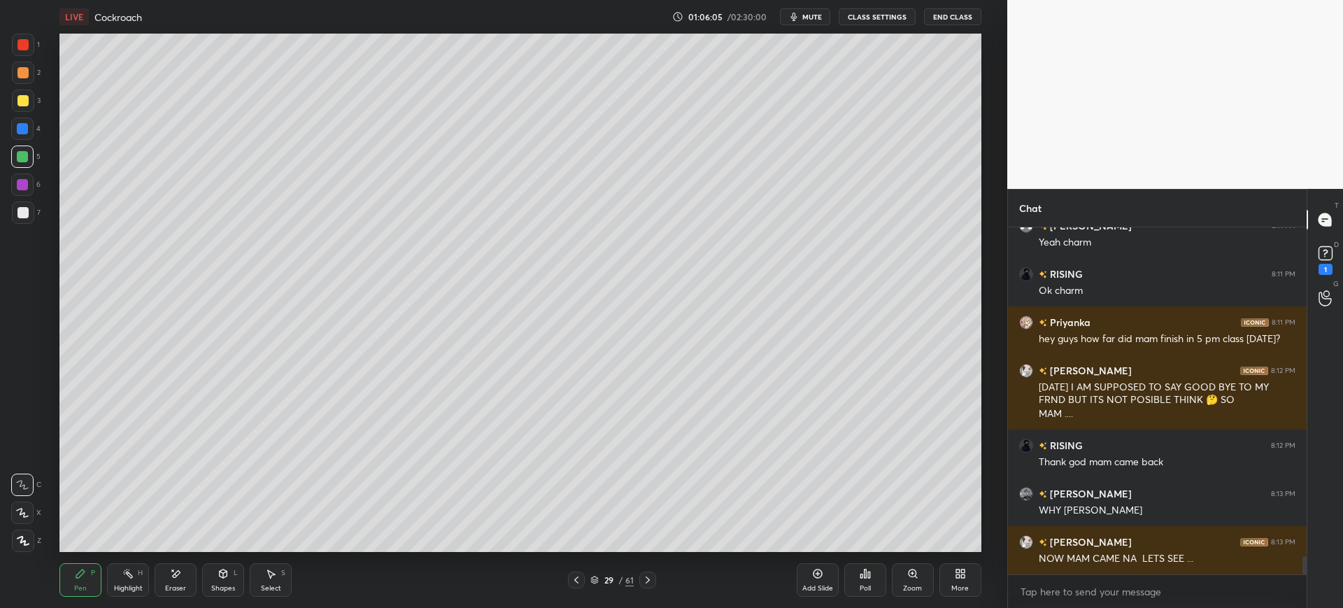
click at [841, 578] on div "Add Slide Poll Zoom More" at bounding box center [889, 580] width 185 height 78
click at [825, 588] on div "Add Slide" at bounding box center [817, 588] width 31 height 7
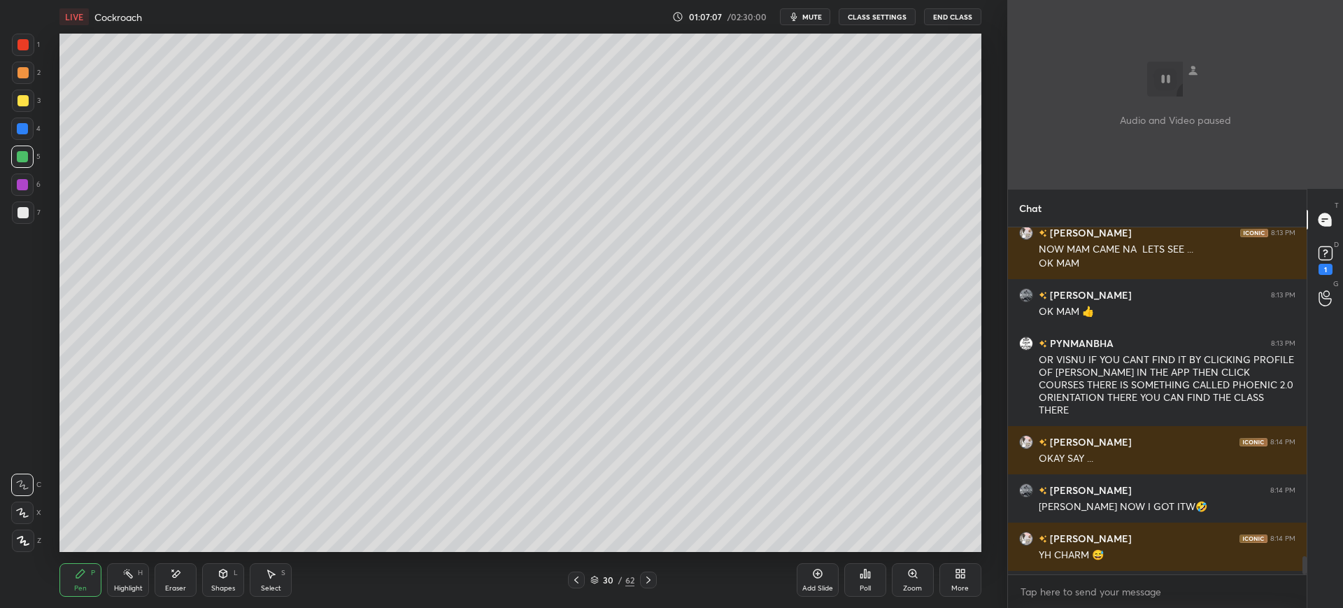
scroll to position [6350, 0]
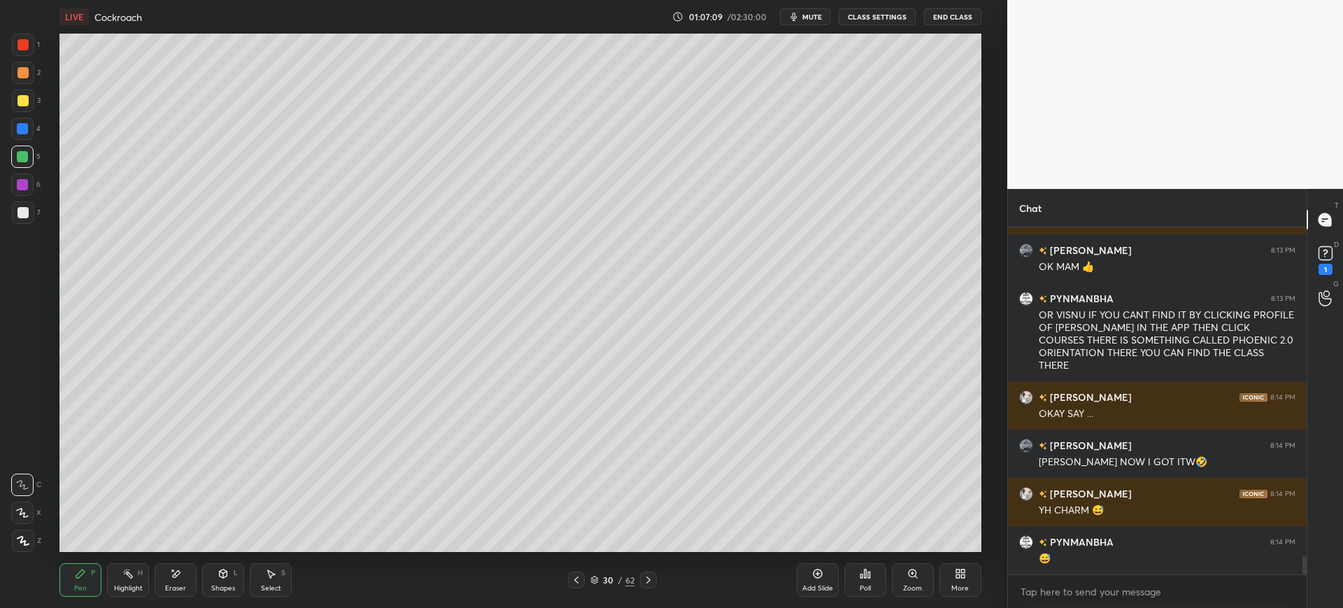
click at [950, 583] on div "More" at bounding box center [960, 580] width 42 height 34
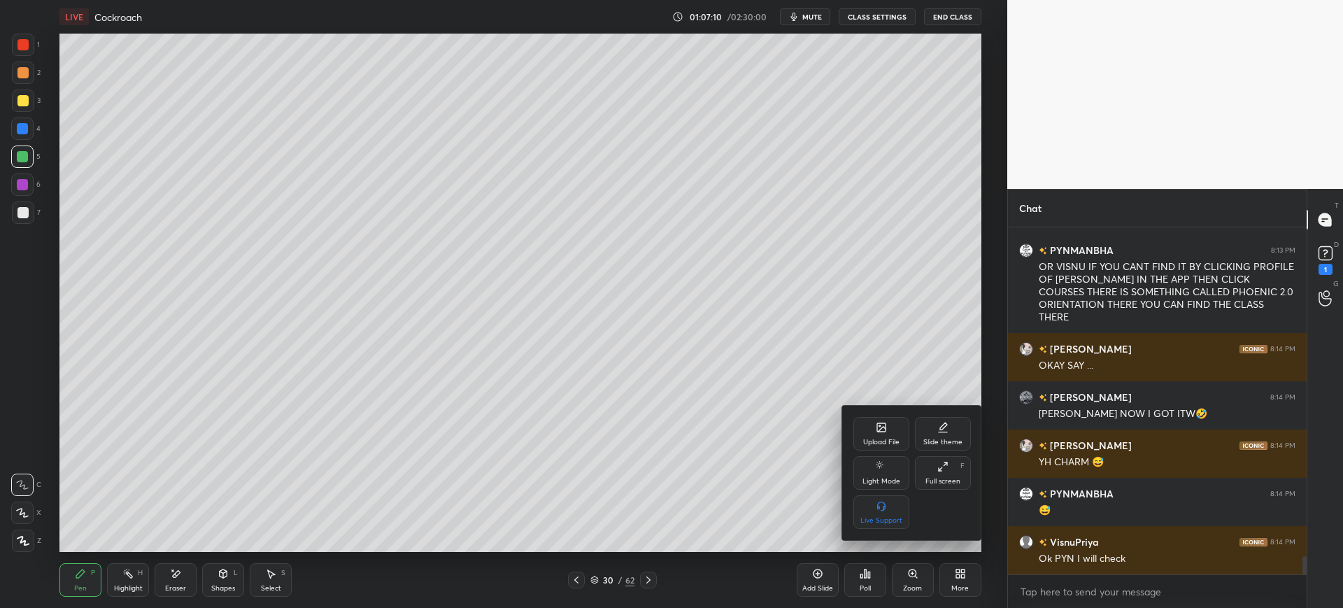
click at [883, 432] on icon at bounding box center [881, 427] width 11 height 11
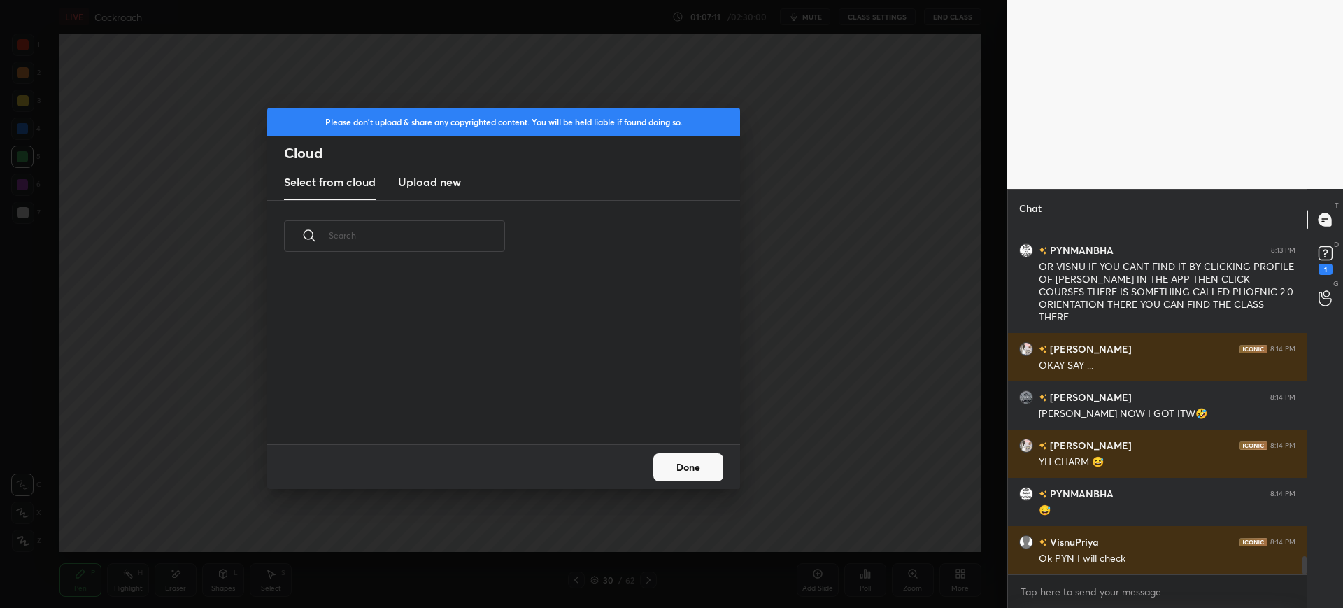
scroll to position [172, 449]
click at [442, 187] on h3 "Upload new" at bounding box center [429, 181] width 63 height 17
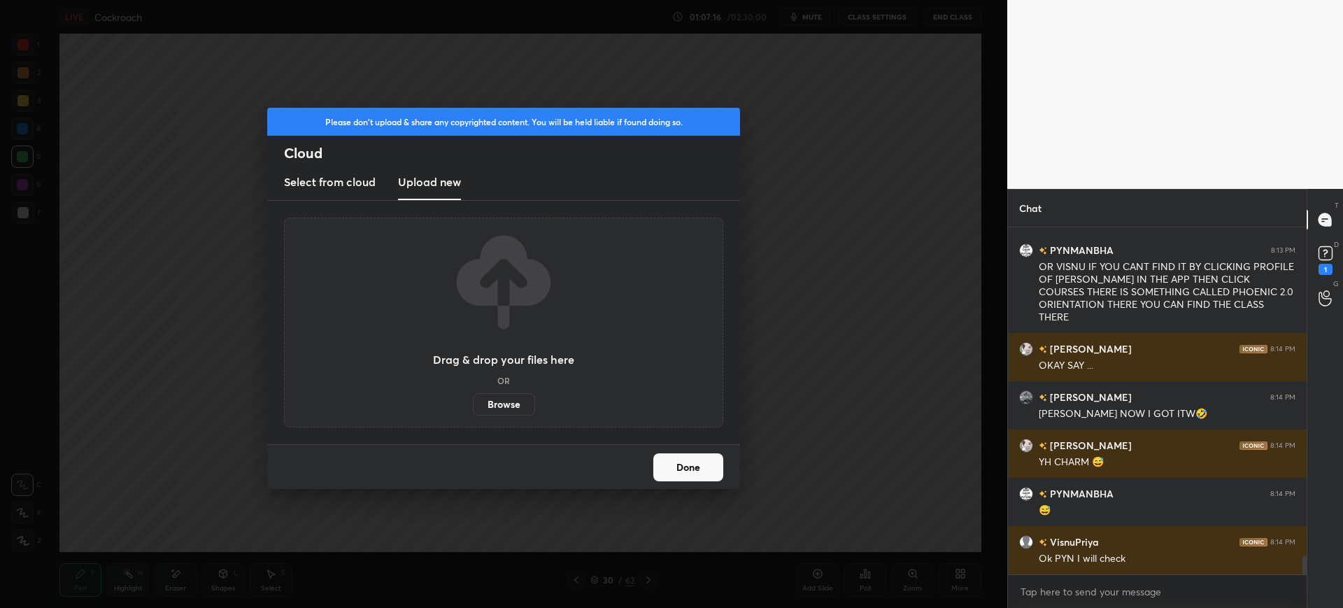
scroll to position [6447, 0]
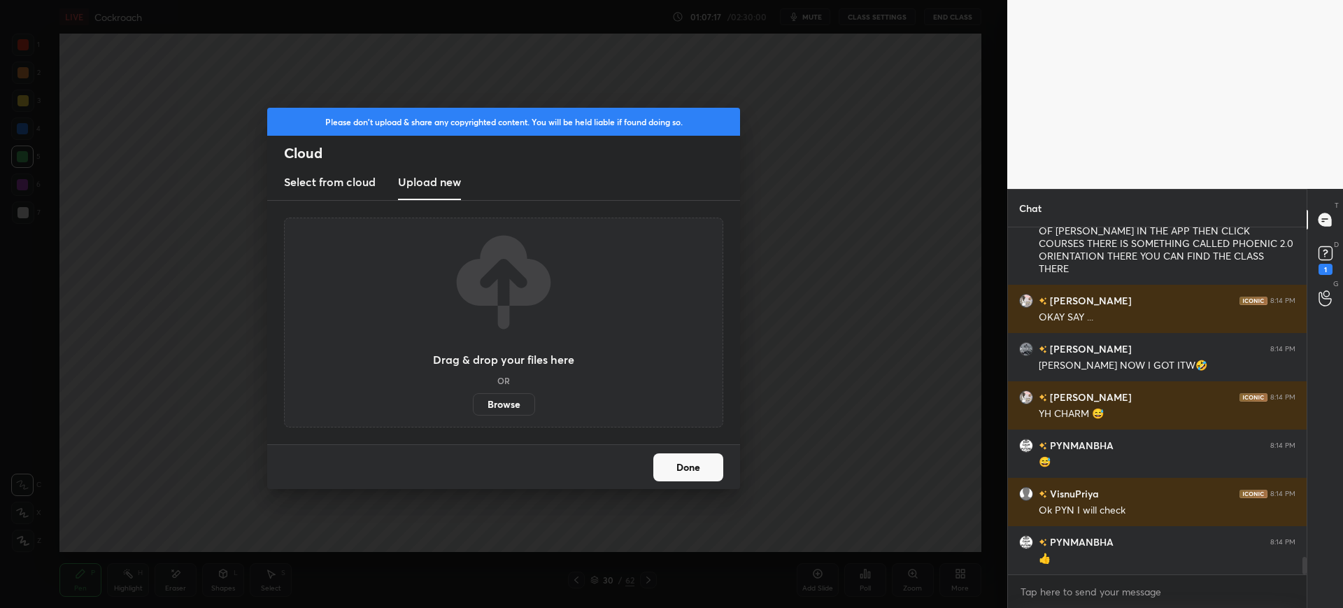
click at [500, 405] on label "Browse" at bounding box center [504, 404] width 62 height 22
click at [473, 405] on input "Browse" at bounding box center [473, 404] width 0 height 22
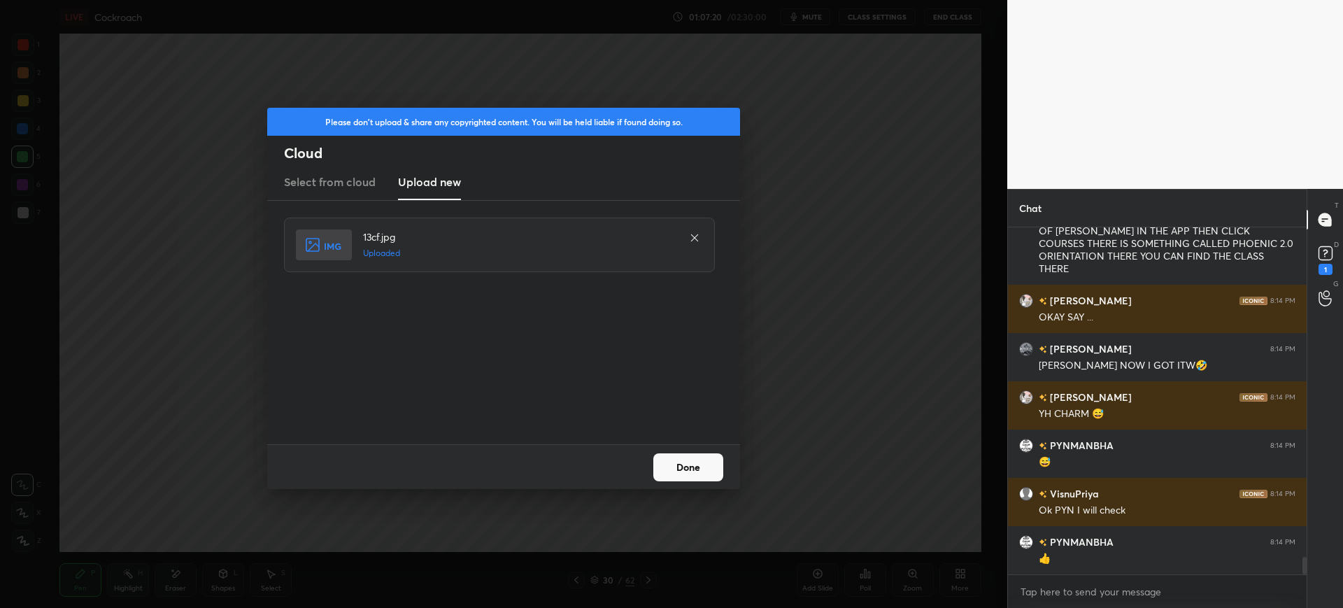
click at [685, 474] on div "Done" at bounding box center [503, 466] width 473 height 45
click at [702, 468] on button "Done" at bounding box center [688, 467] width 70 height 28
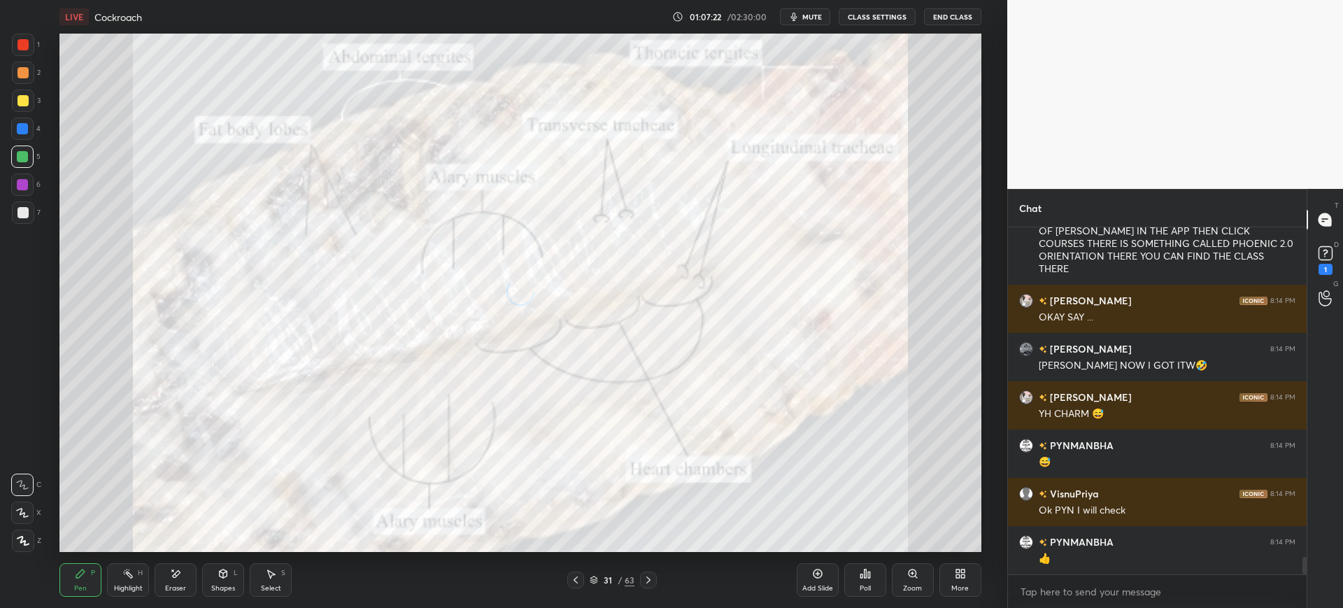
click at [982, 585] on div "LIVE Cockroach 01:07:22 / 02:30:00 mute CLASS SETTINGS End Class Setting up you…" at bounding box center [520, 304] width 951 height 608
click at [960, 585] on div "More" at bounding box center [959, 588] width 17 height 7
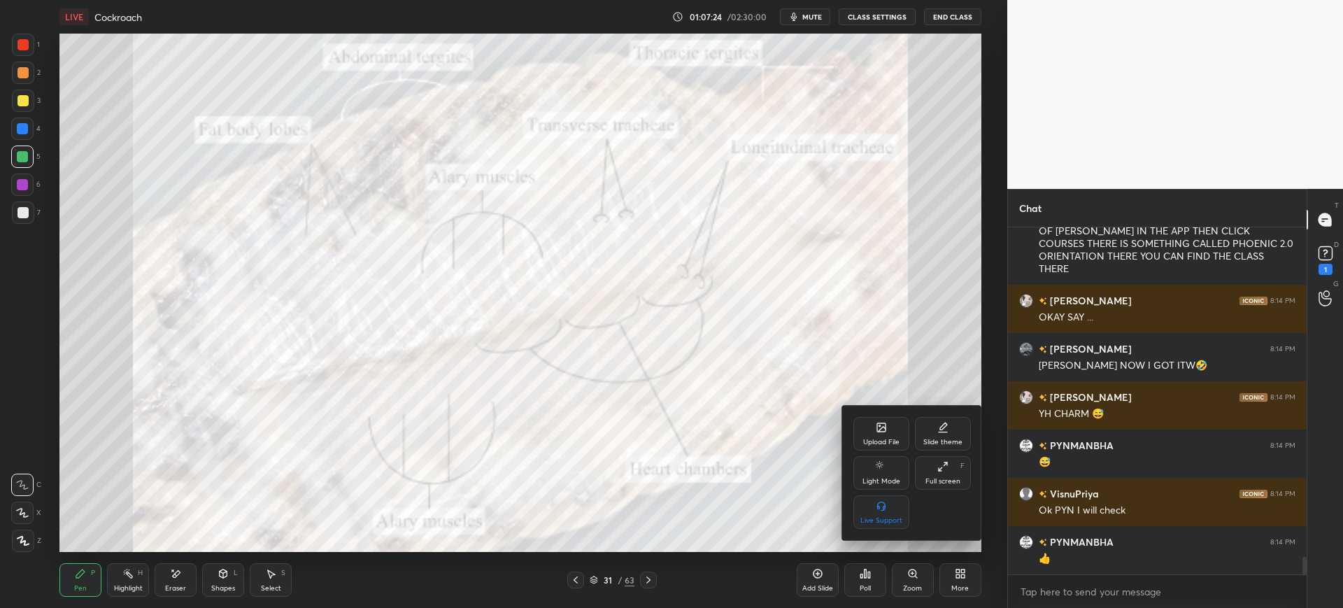
click at [876, 439] on div "Upload File" at bounding box center [881, 442] width 36 height 7
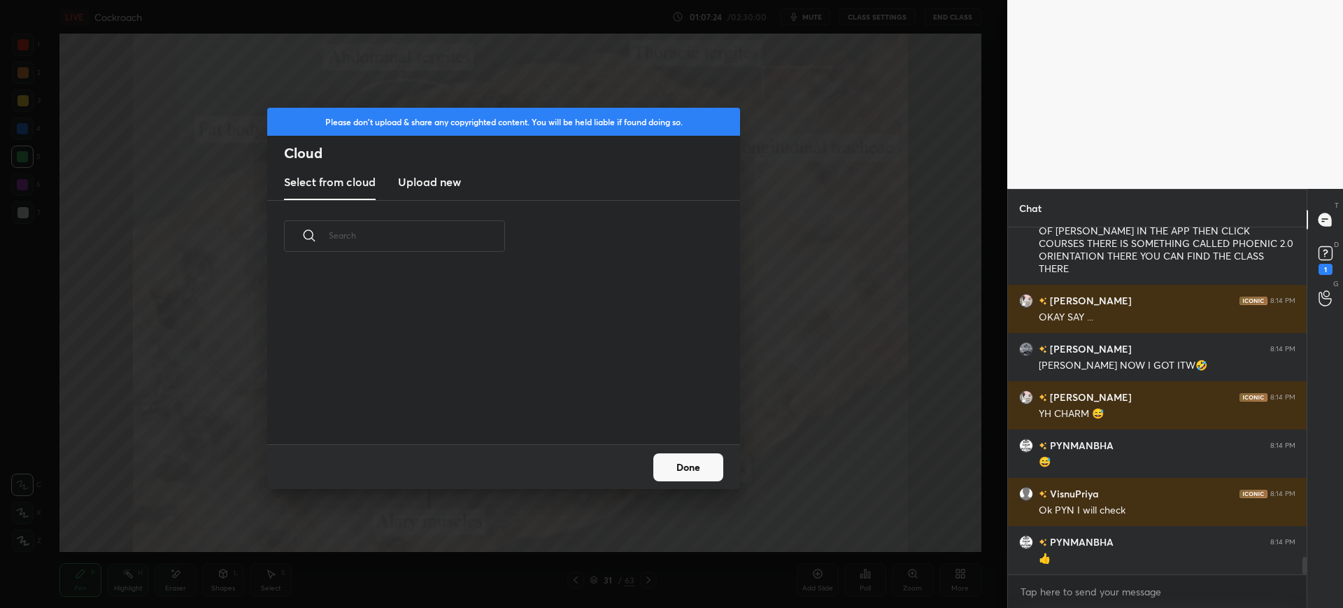
scroll to position [172, 449]
click at [434, 183] on h3 "Upload new" at bounding box center [429, 181] width 63 height 17
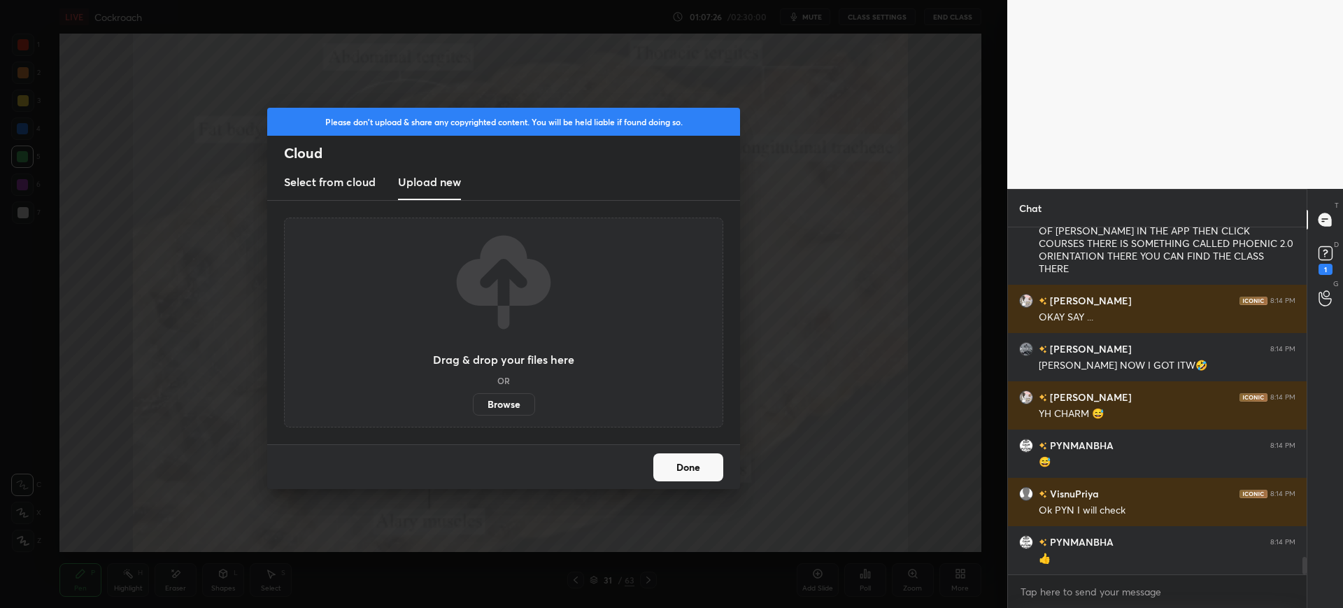
click at [520, 406] on label "Browse" at bounding box center [504, 404] width 62 height 22
click at [473, 406] on input "Browse" at bounding box center [473, 404] width 0 height 22
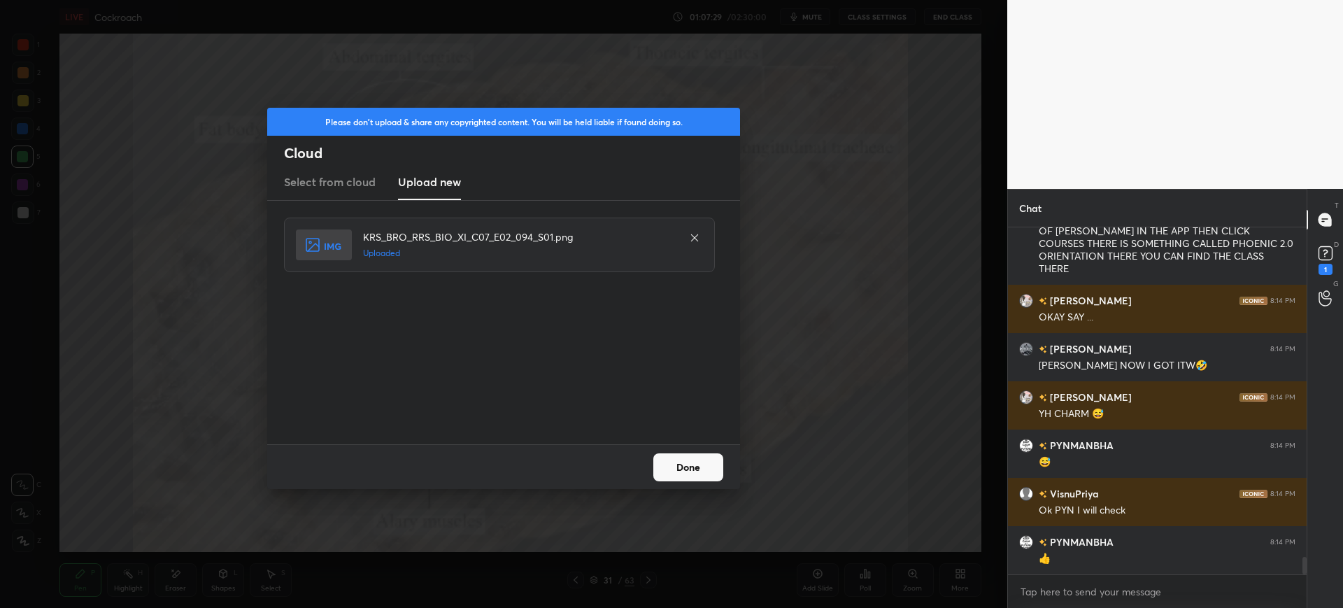
click at [718, 459] on button "Done" at bounding box center [688, 467] width 70 height 28
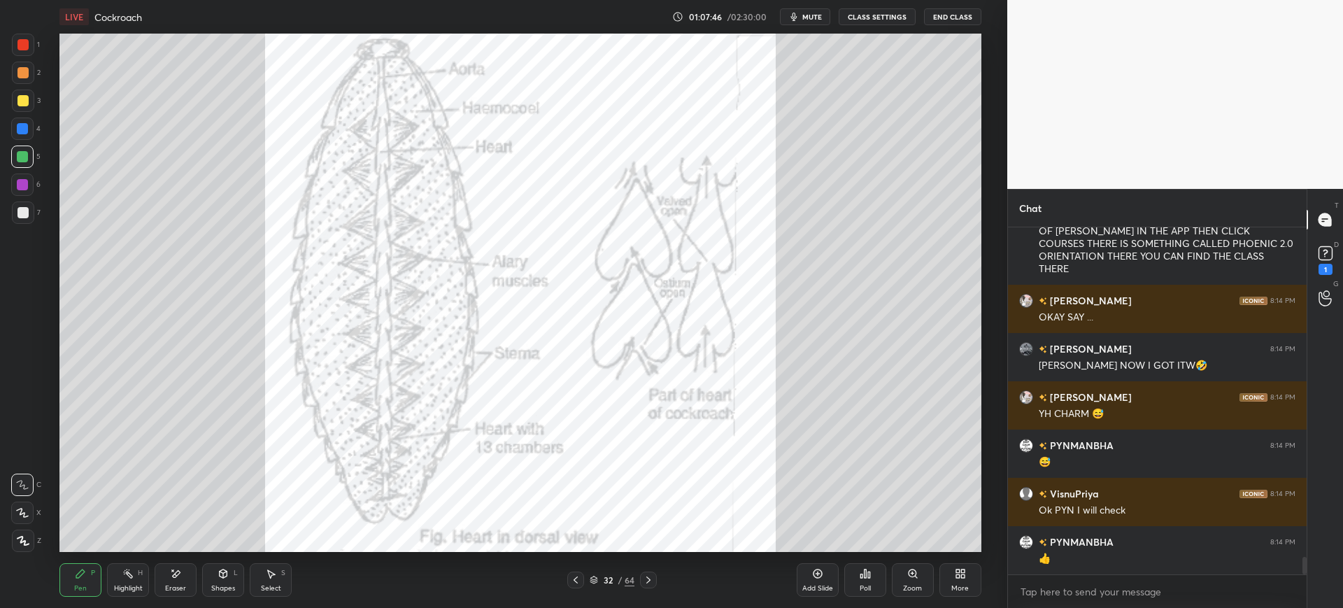
scroll to position [6495, 0]
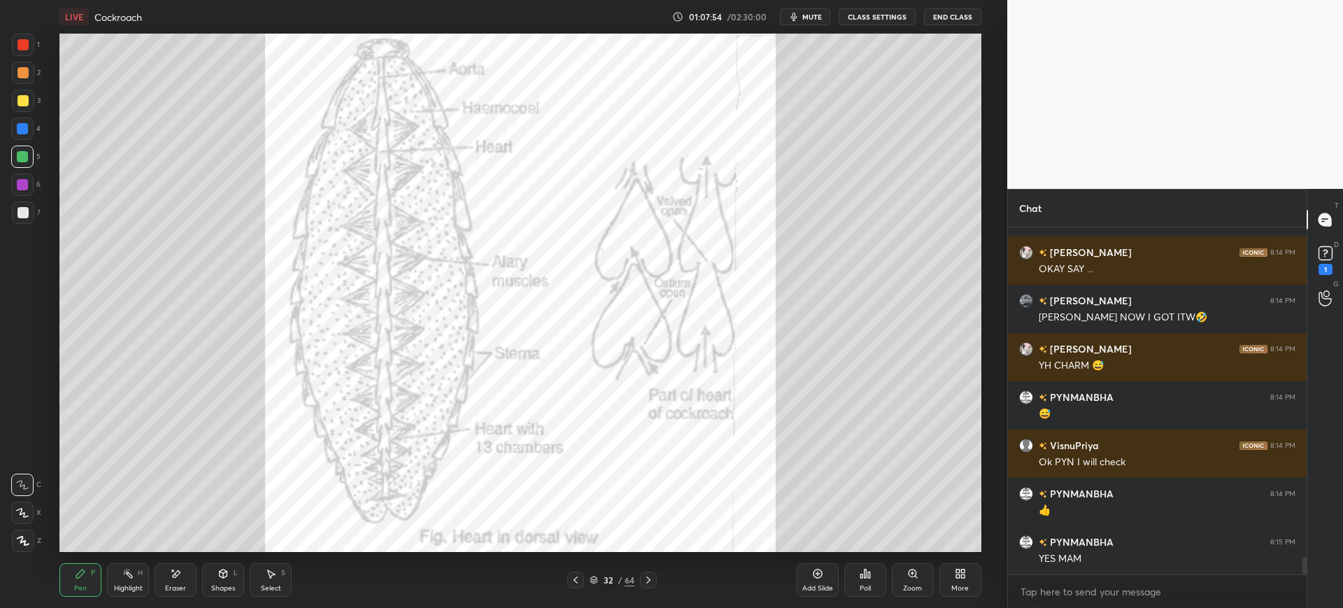
click at [33, 52] on div at bounding box center [23, 45] width 22 height 22
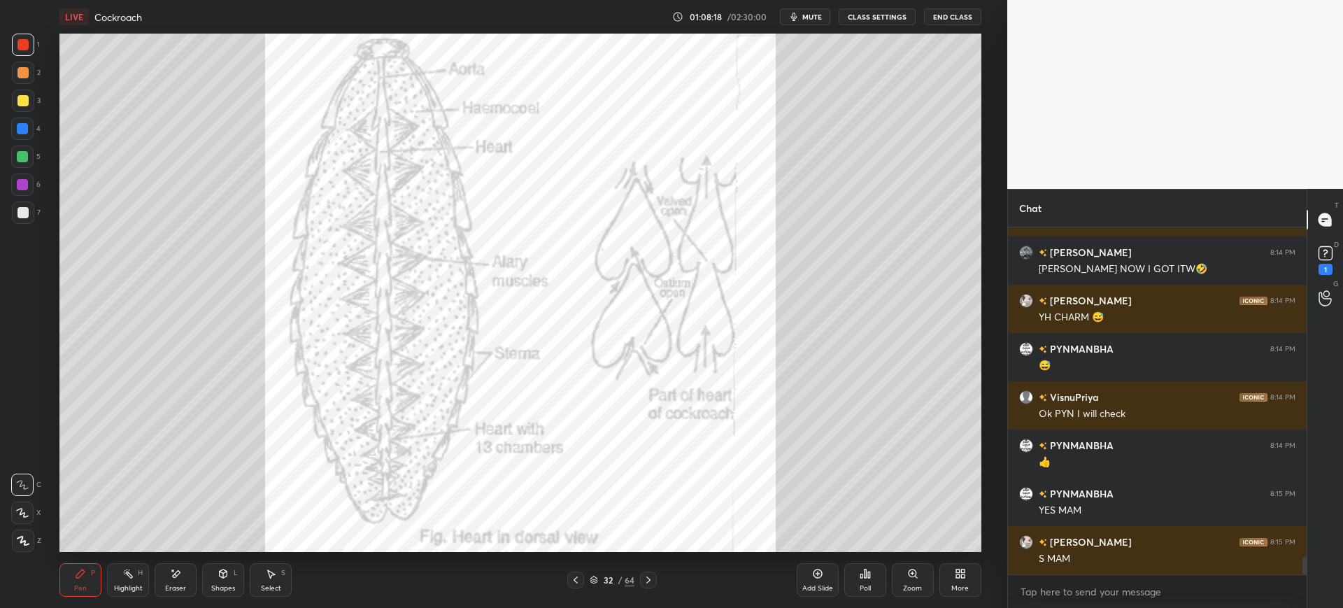
scroll to position [6591, 0]
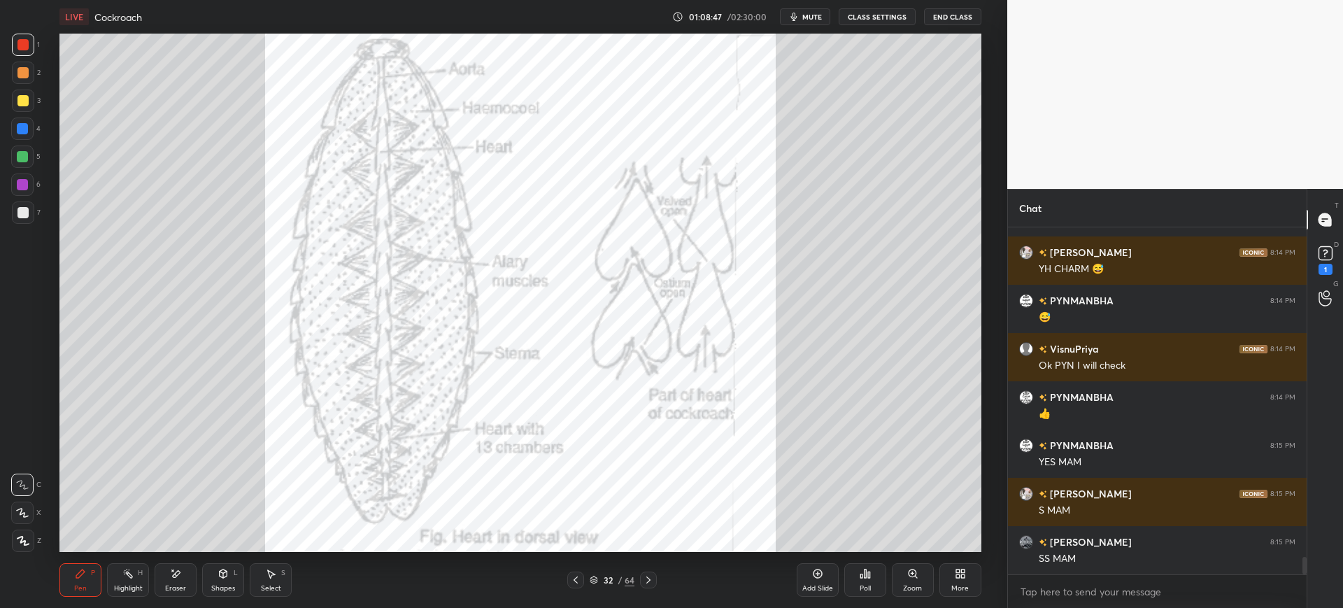
click at [572, 586] on div at bounding box center [575, 579] width 17 height 17
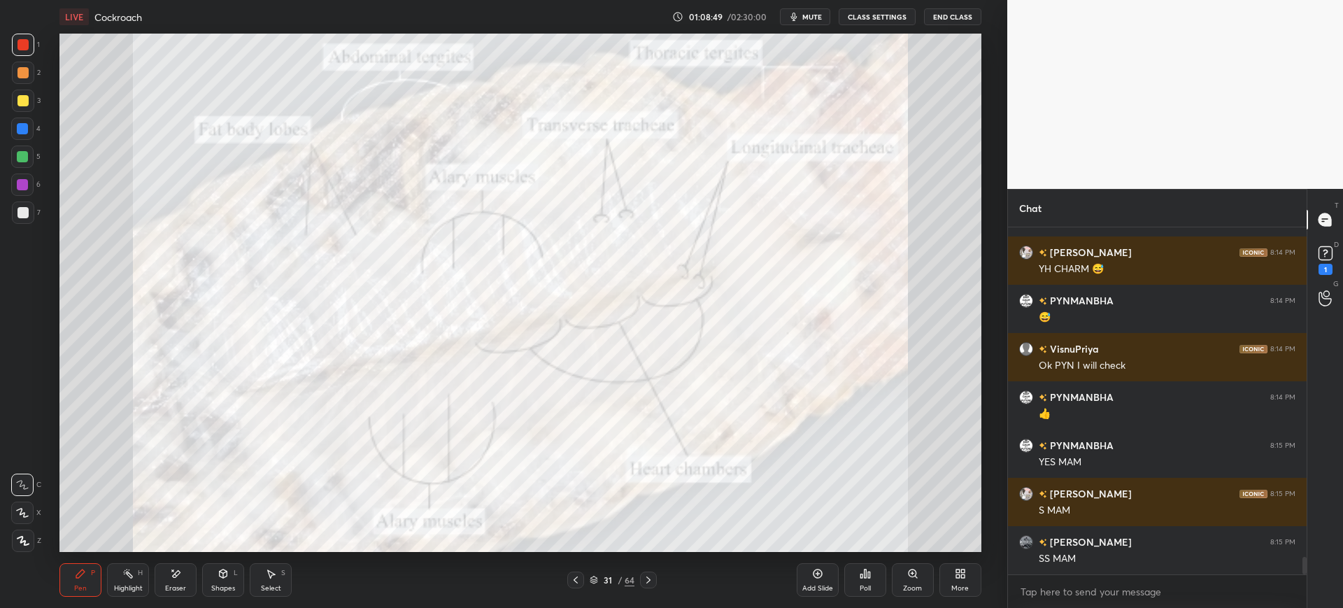
click at [22, 131] on div at bounding box center [22, 128] width 11 height 11
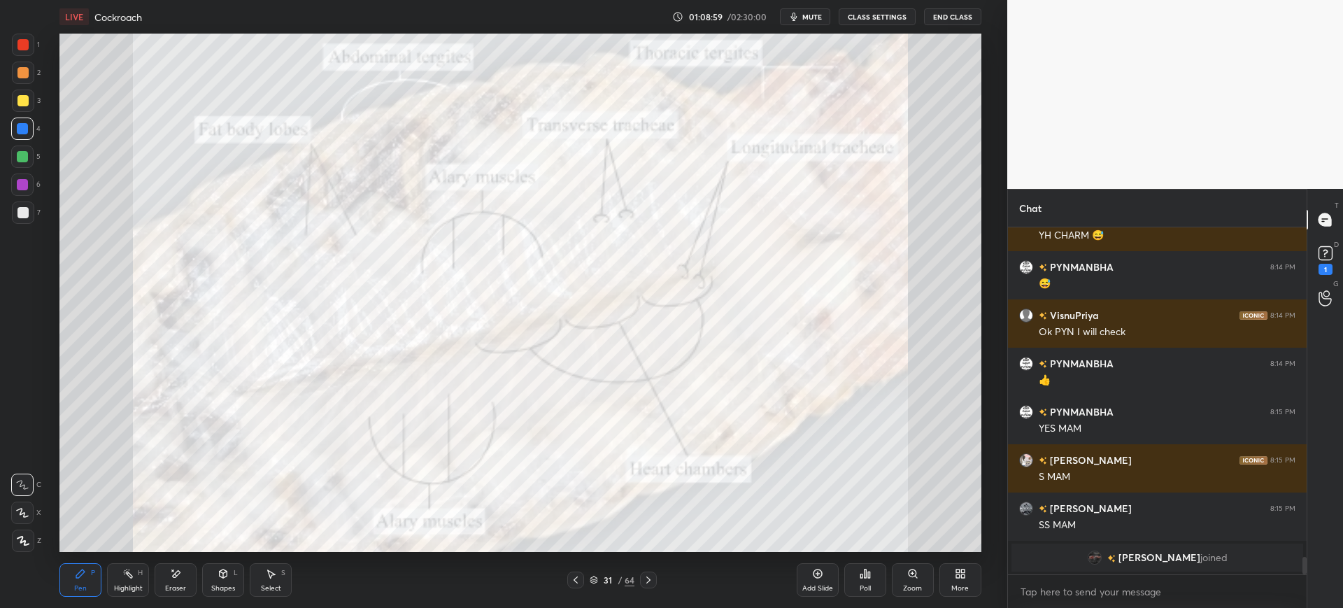
click at [804, 11] on button "mute" at bounding box center [805, 16] width 50 height 17
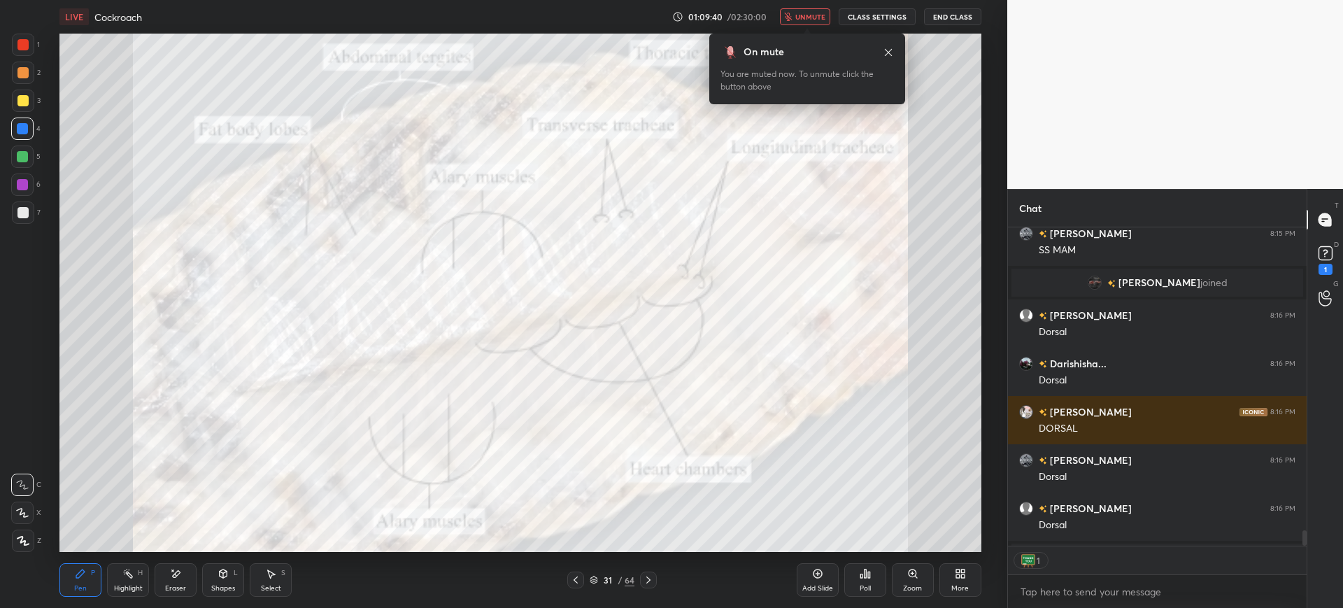
scroll to position [314, 294]
click at [792, 15] on icon "button" at bounding box center [788, 17] width 8 height 8
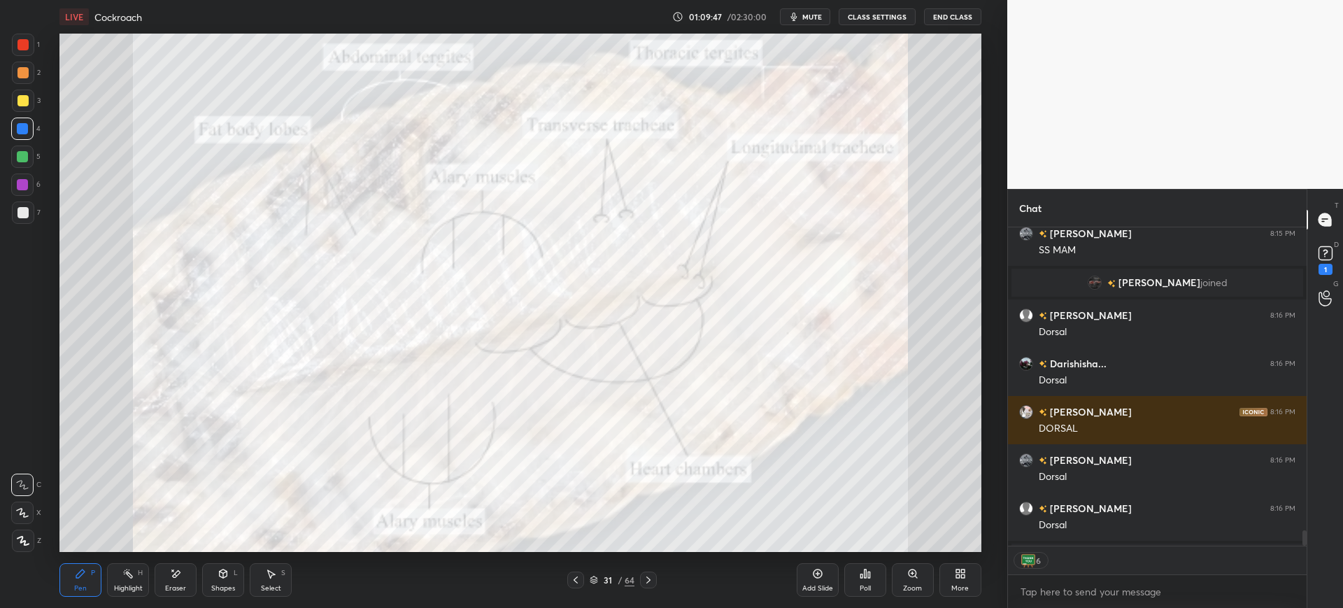
click at [647, 580] on icon at bounding box center [648, 579] width 11 height 11
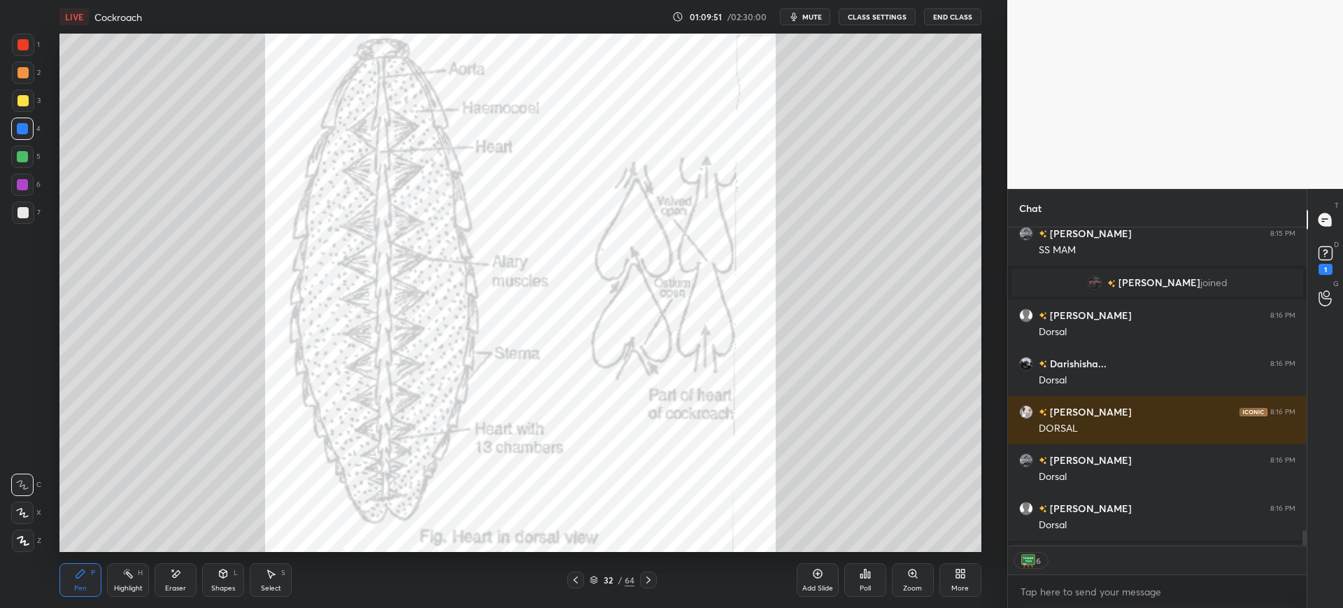
click at [646, 579] on icon at bounding box center [648, 579] width 11 height 11
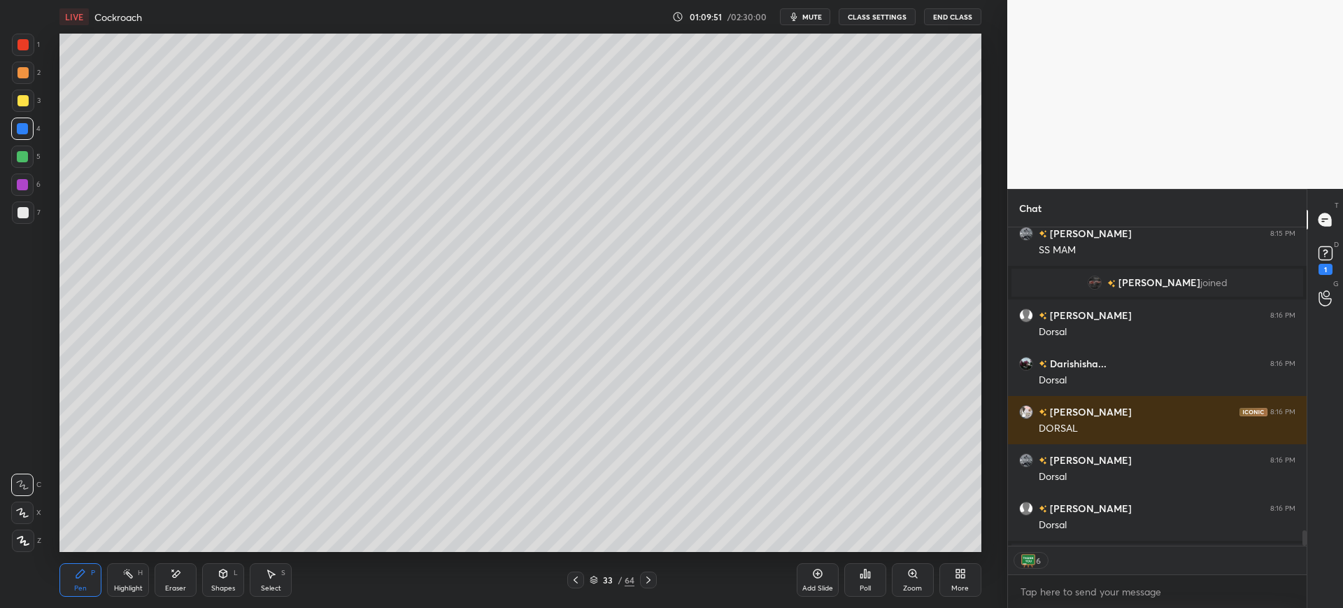
scroll to position [6898, 0]
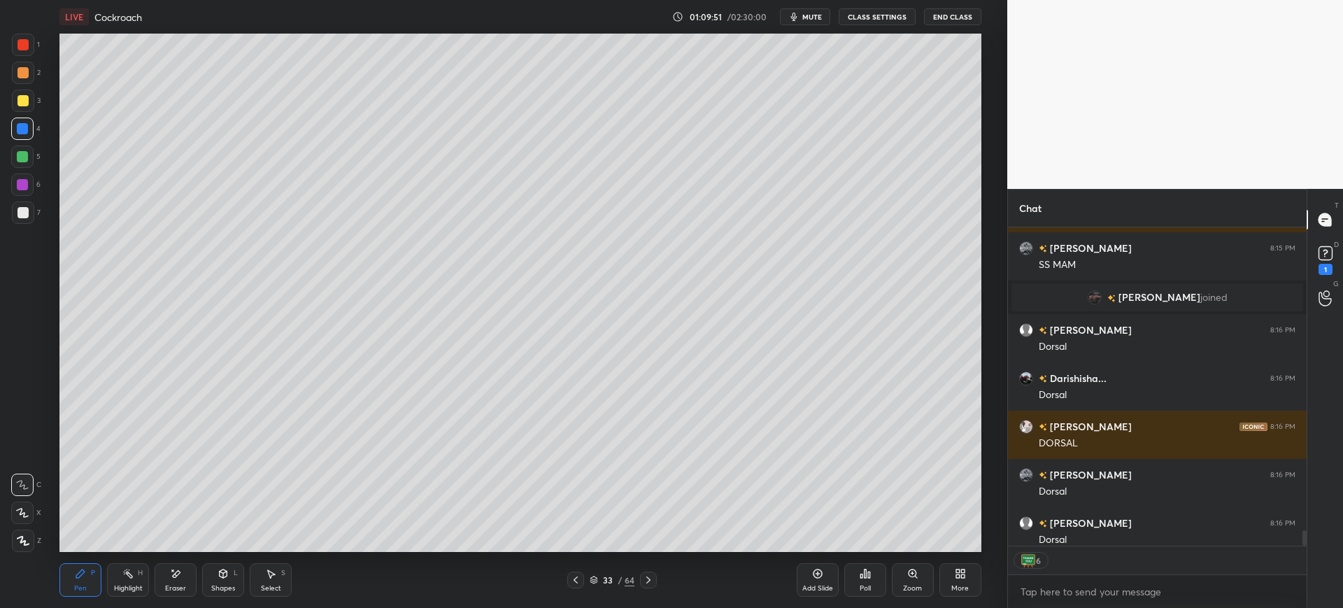
click at [655, 583] on div at bounding box center [648, 579] width 17 height 17
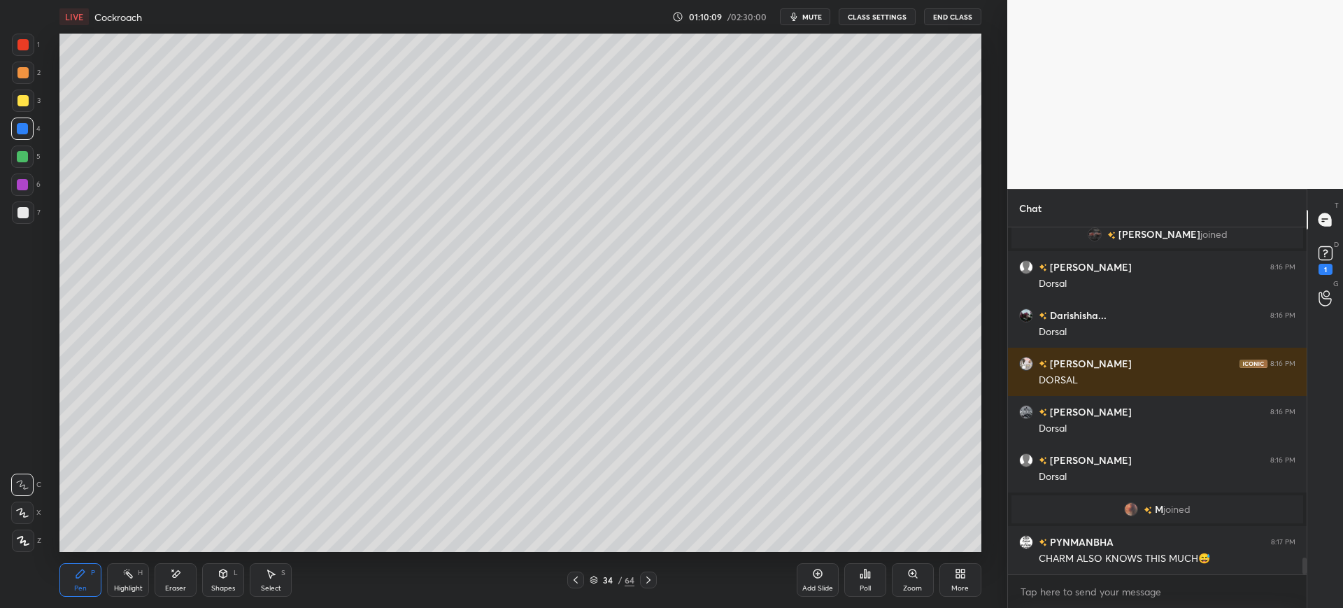
scroll to position [6966, 0]
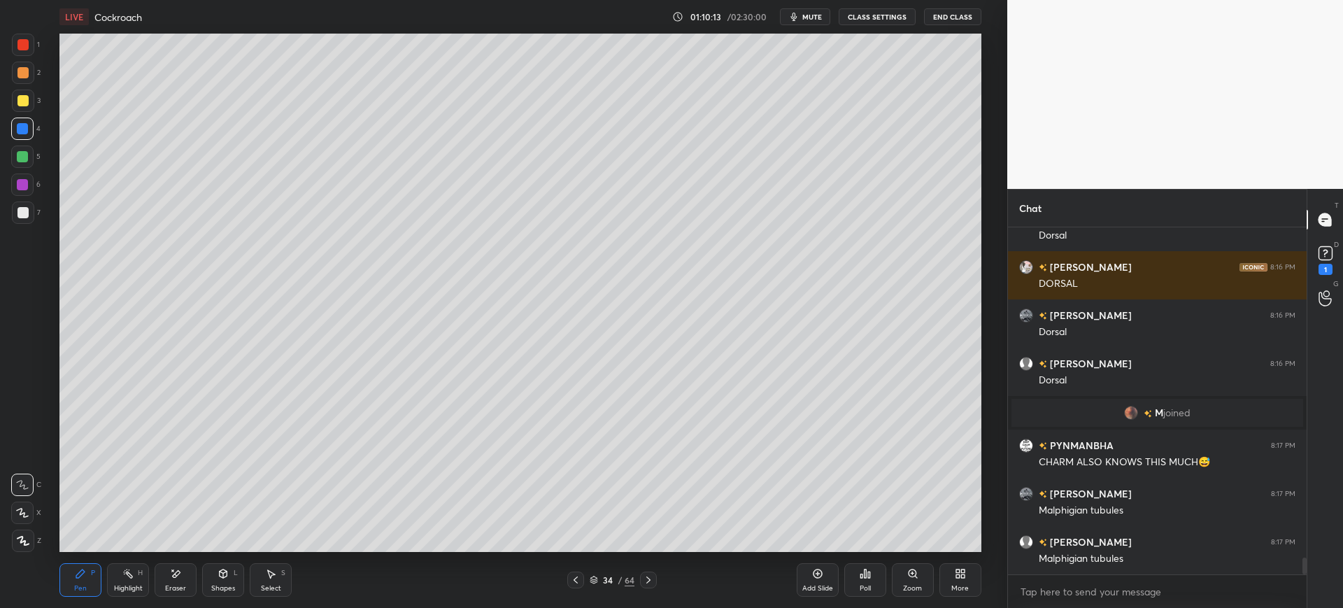
click at [15, 211] on div at bounding box center [23, 212] width 22 height 22
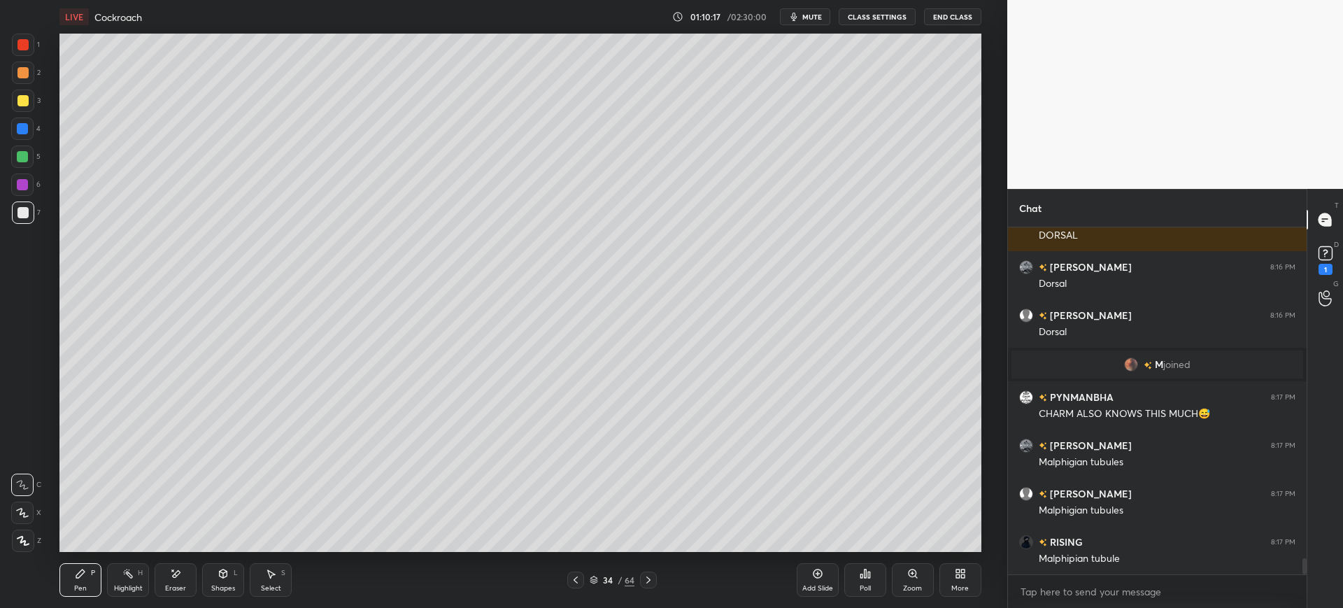
scroll to position [7063, 0]
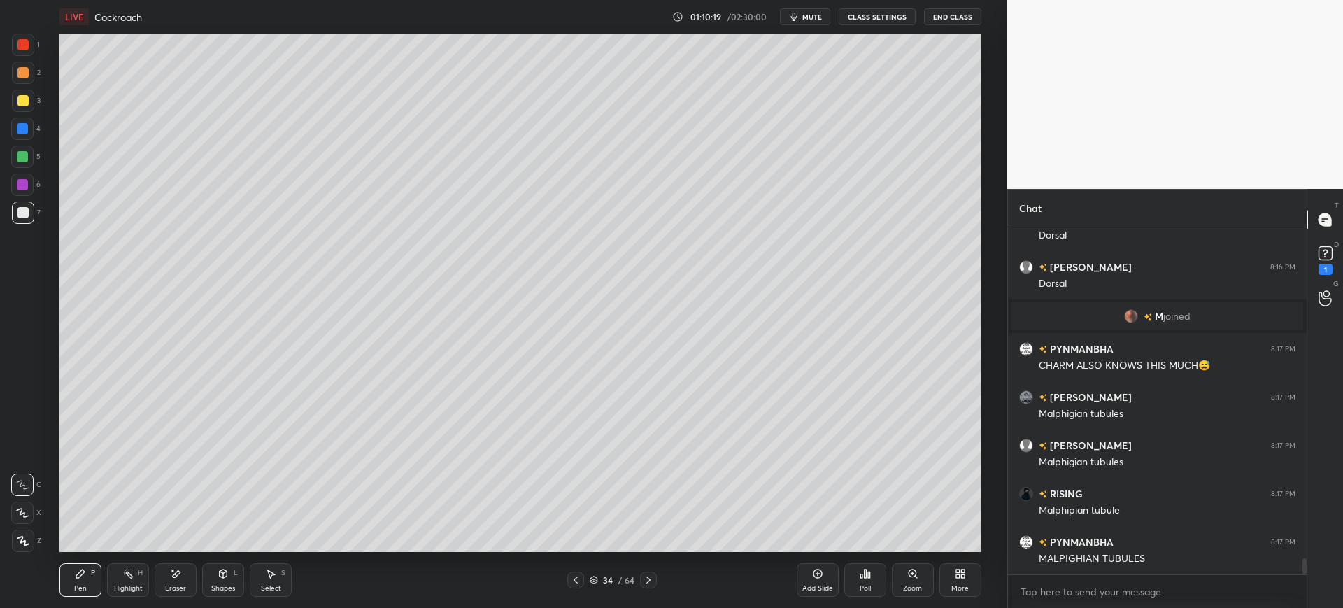
click at [180, 581] on div "Eraser" at bounding box center [176, 580] width 42 height 34
click at [73, 587] on div "Pen P" at bounding box center [80, 580] width 42 height 34
click at [166, 581] on div "Eraser" at bounding box center [176, 580] width 42 height 34
click at [78, 582] on div "Pen P" at bounding box center [80, 580] width 42 height 34
click at [22, 103] on div at bounding box center [22, 100] width 11 height 11
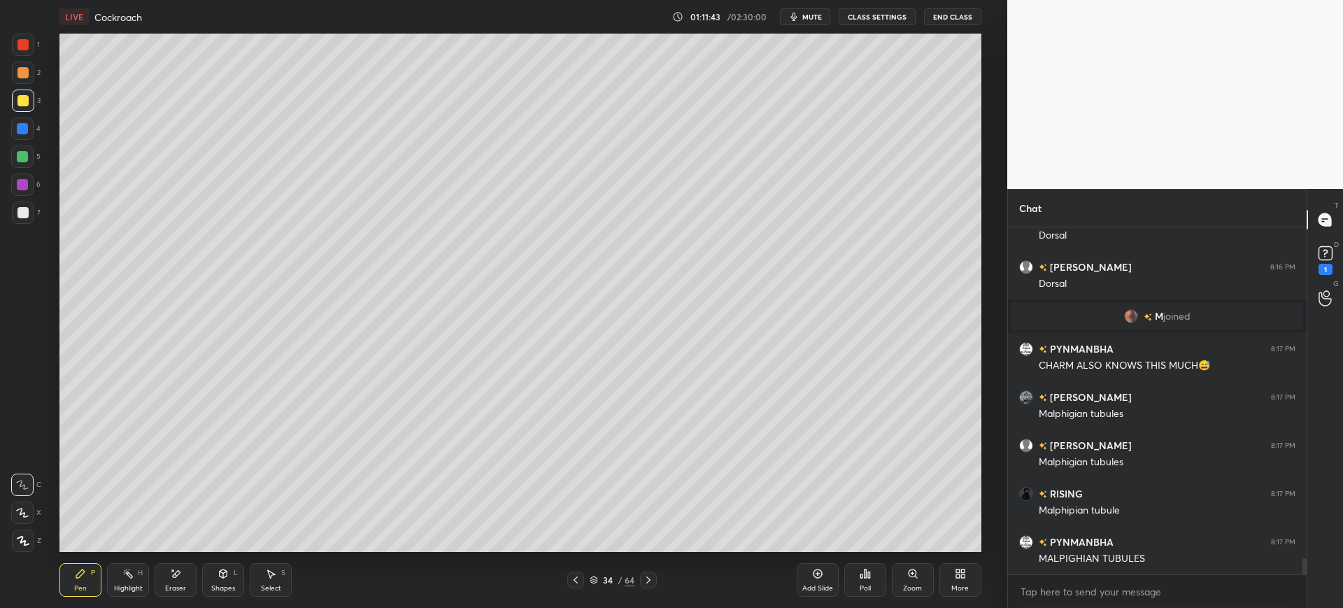
click at [31, 68] on div at bounding box center [23, 73] width 22 height 22
click at [816, 9] on button "mute" at bounding box center [805, 16] width 50 height 17
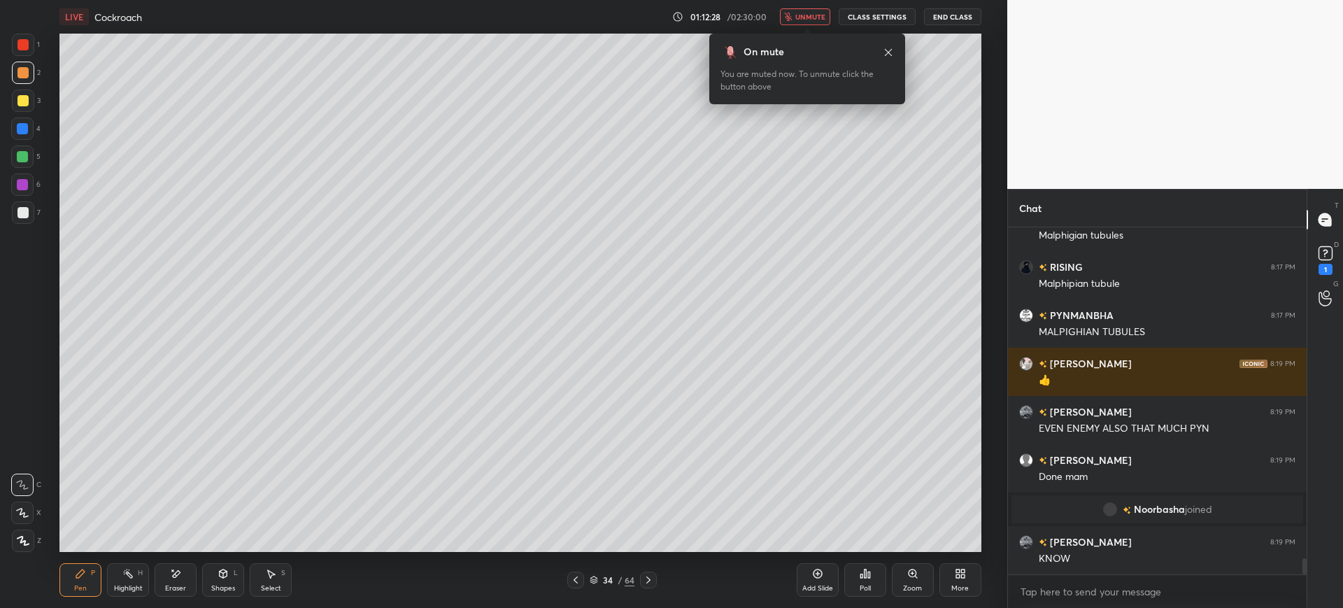
scroll to position [7127, 0]
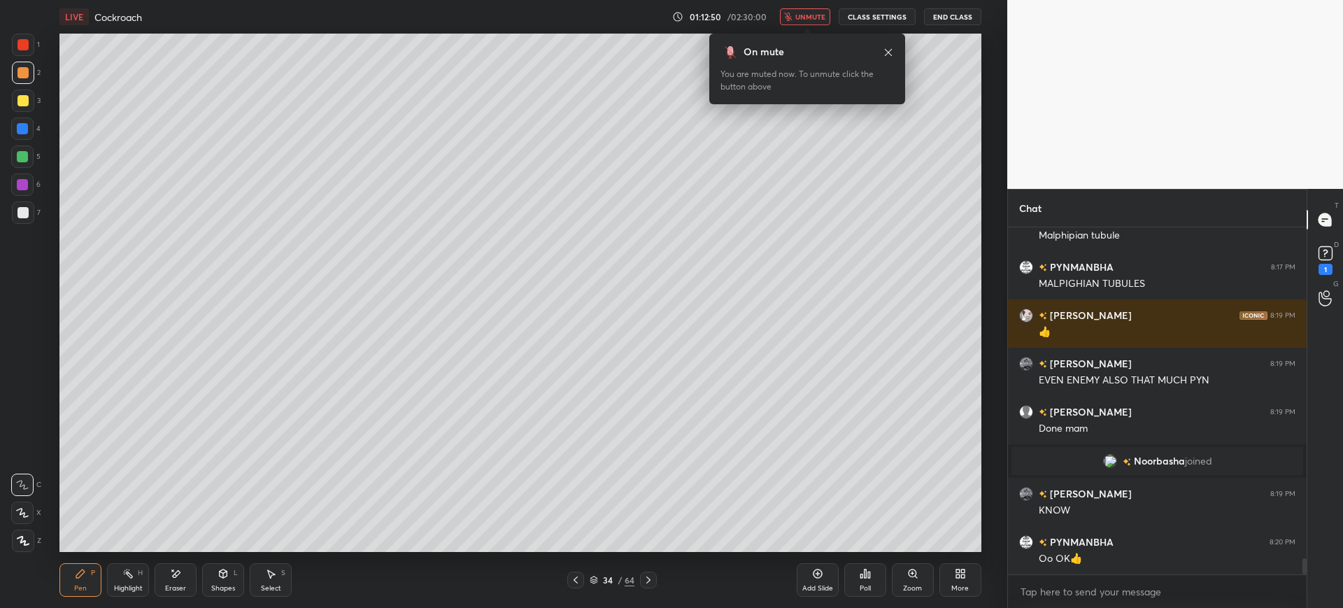
click at [804, 580] on div "Add Slide" at bounding box center [818, 580] width 42 height 34
click at [804, 15] on span "unmute" at bounding box center [810, 17] width 30 height 10
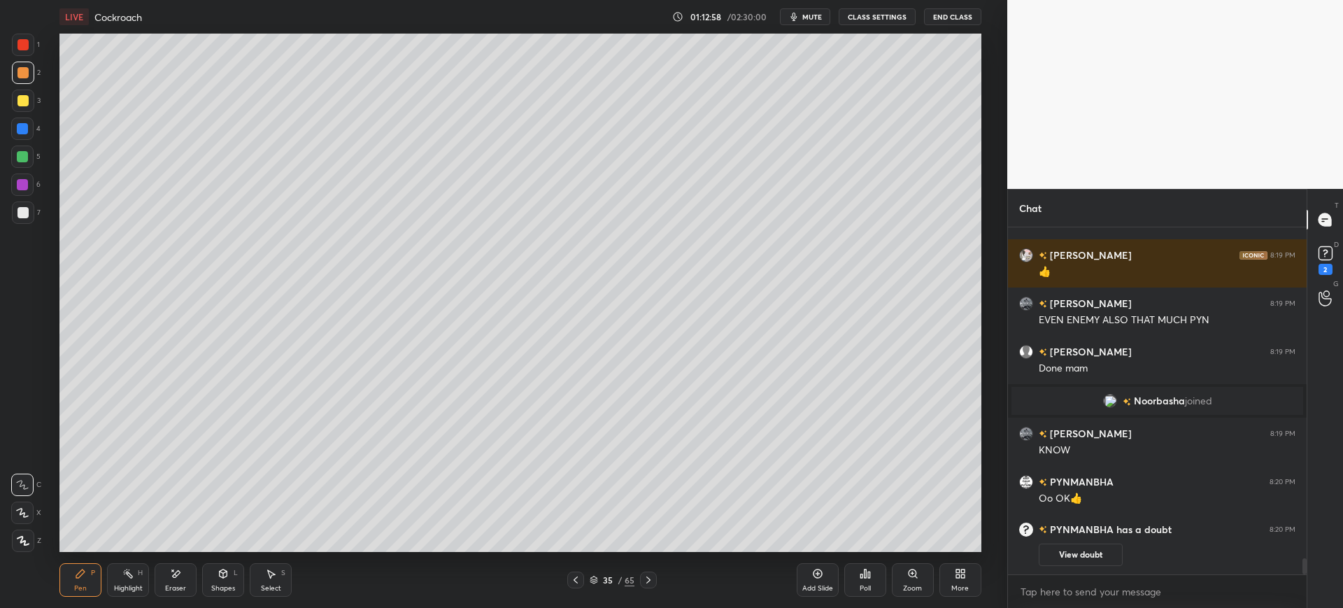
scroll to position [7196, 0]
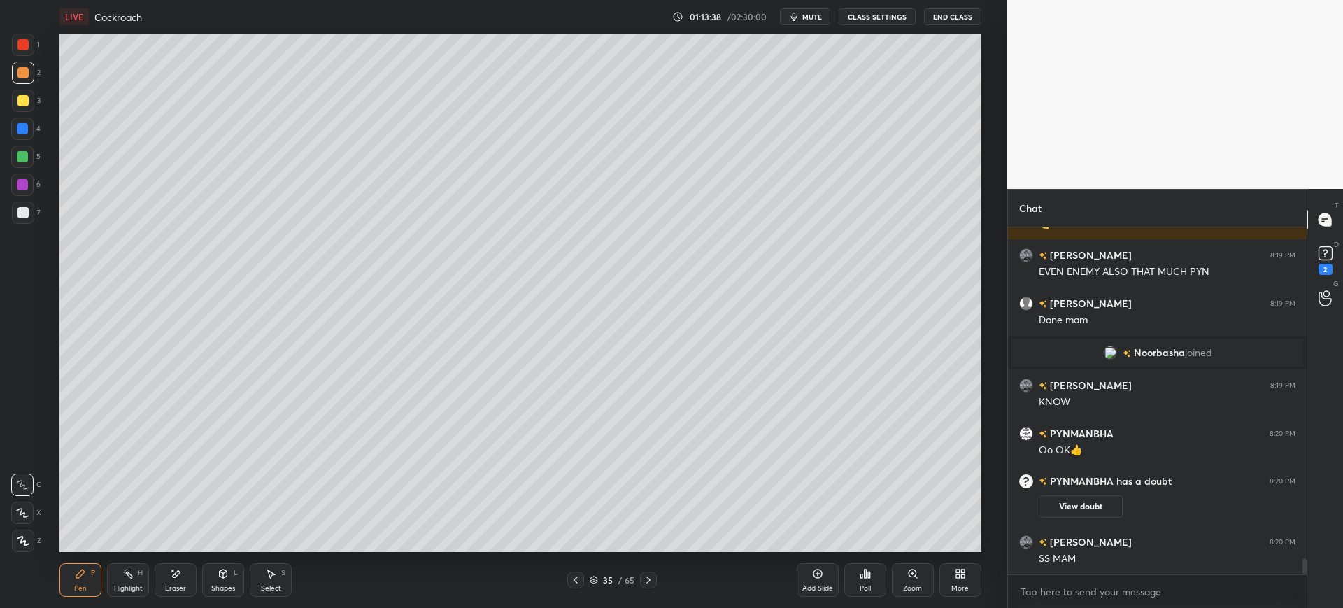
click at [27, 214] on div at bounding box center [22, 212] width 11 height 11
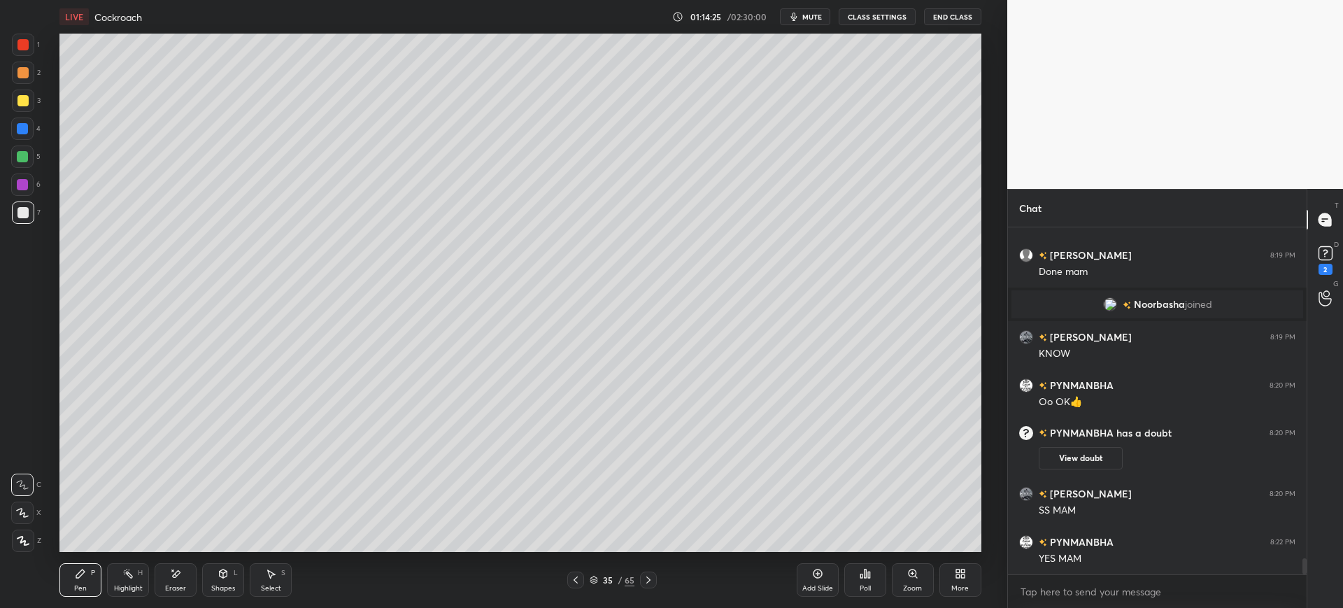
click at [13, 103] on div at bounding box center [23, 101] width 22 height 22
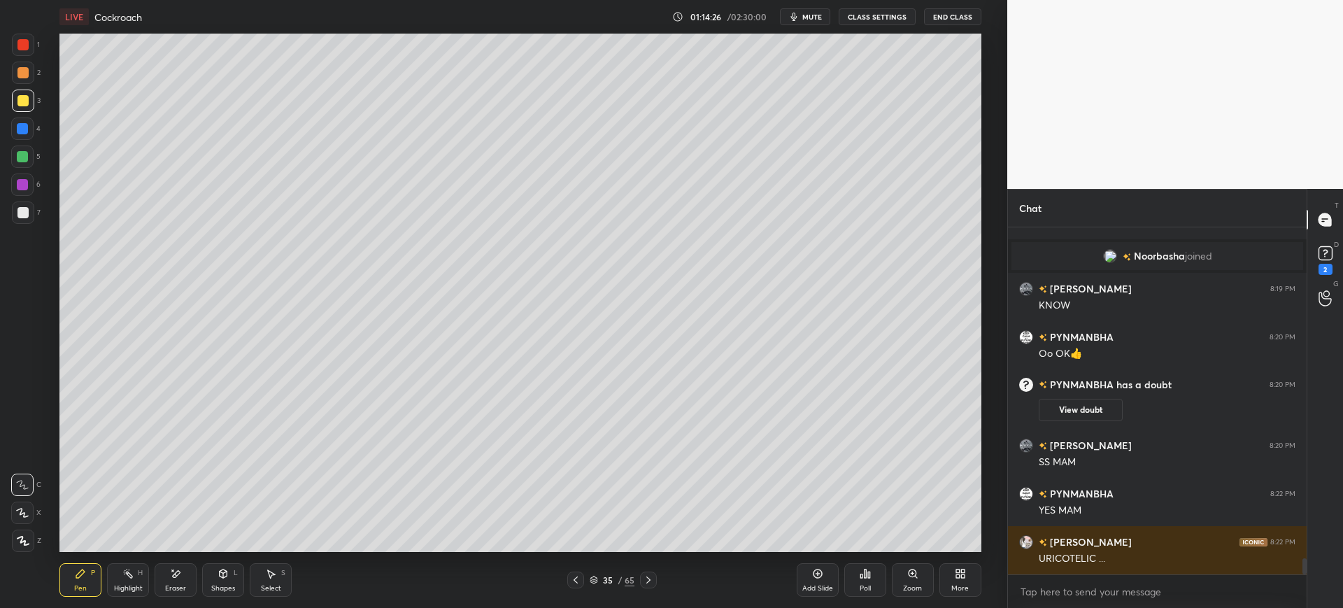
click at [1337, 278] on div "D Doubts (D) 2" at bounding box center [1325, 258] width 36 height 39
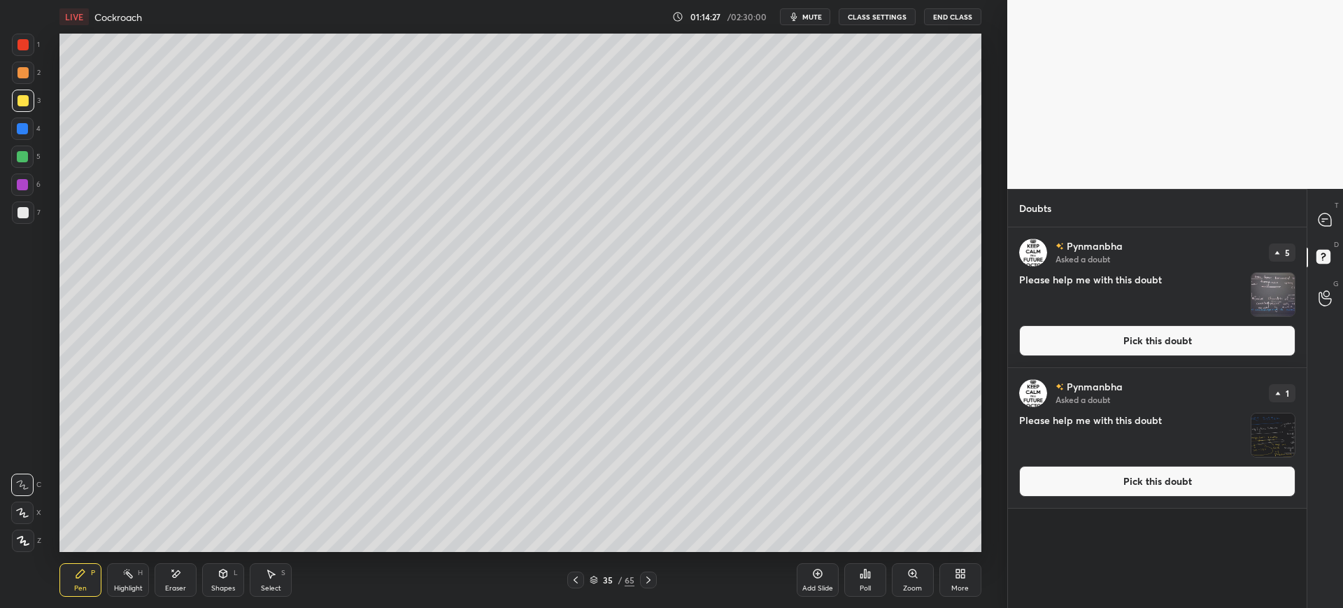
click at [1250, 344] on button "Pick this doubt" at bounding box center [1157, 340] width 276 height 31
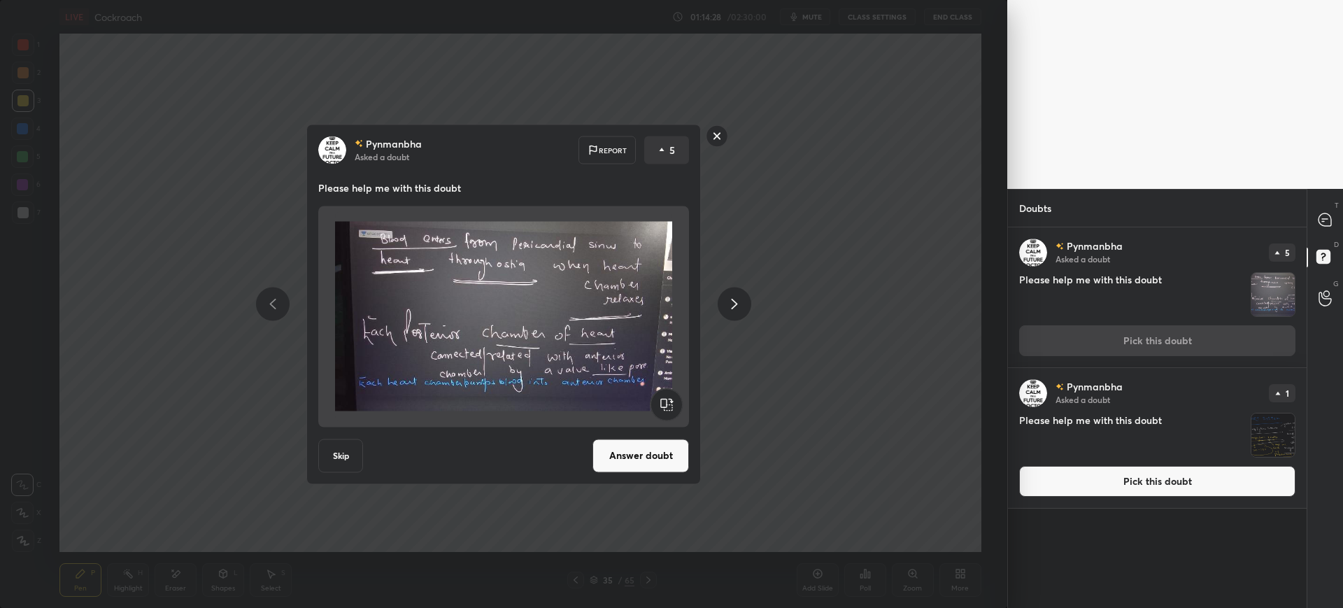
click at [718, 132] on rect at bounding box center [717, 136] width 22 height 22
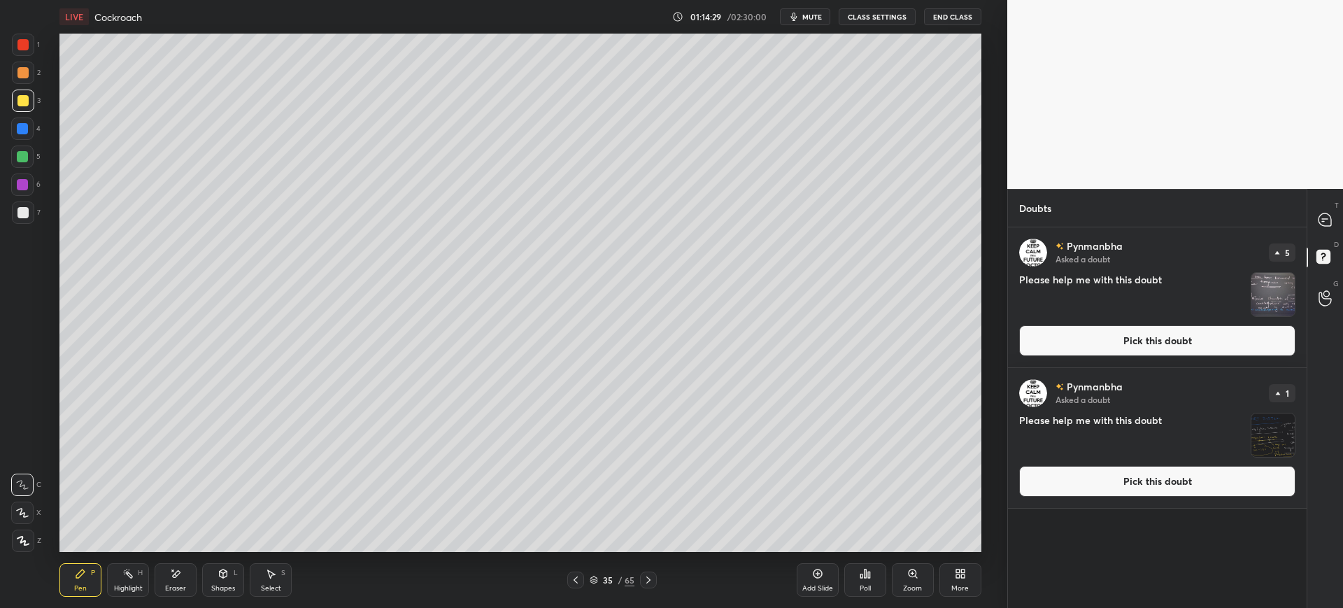
click at [1328, 205] on div "T Messages (T)" at bounding box center [1325, 219] width 36 height 39
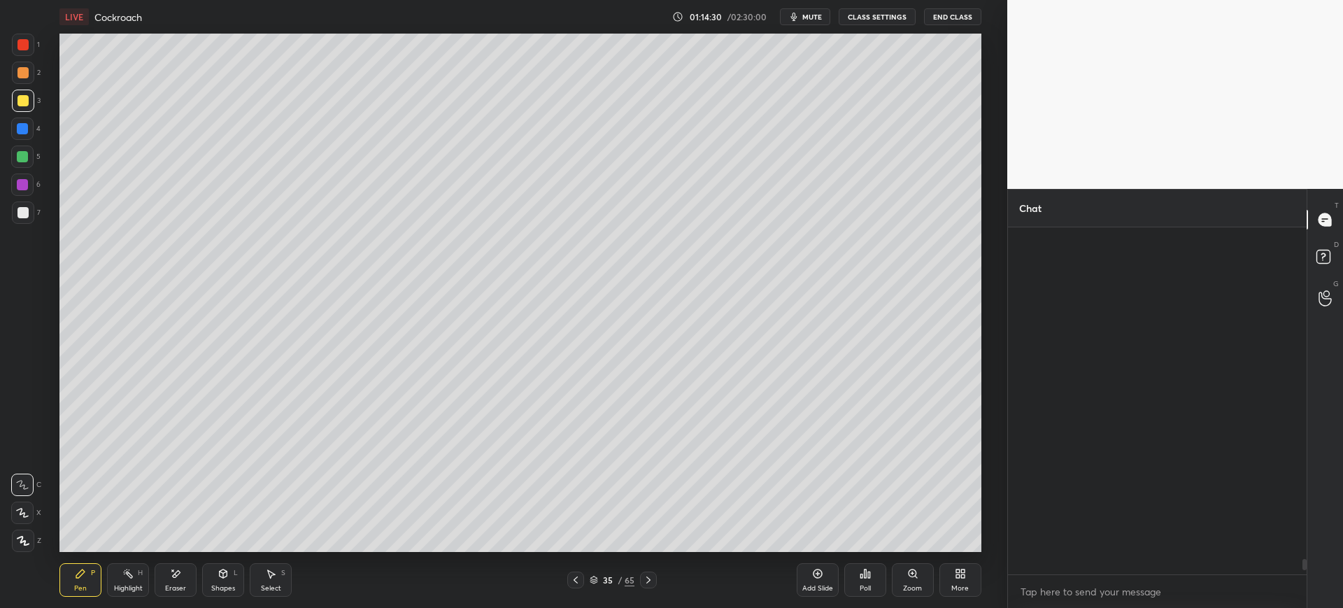
scroll to position [343, 294]
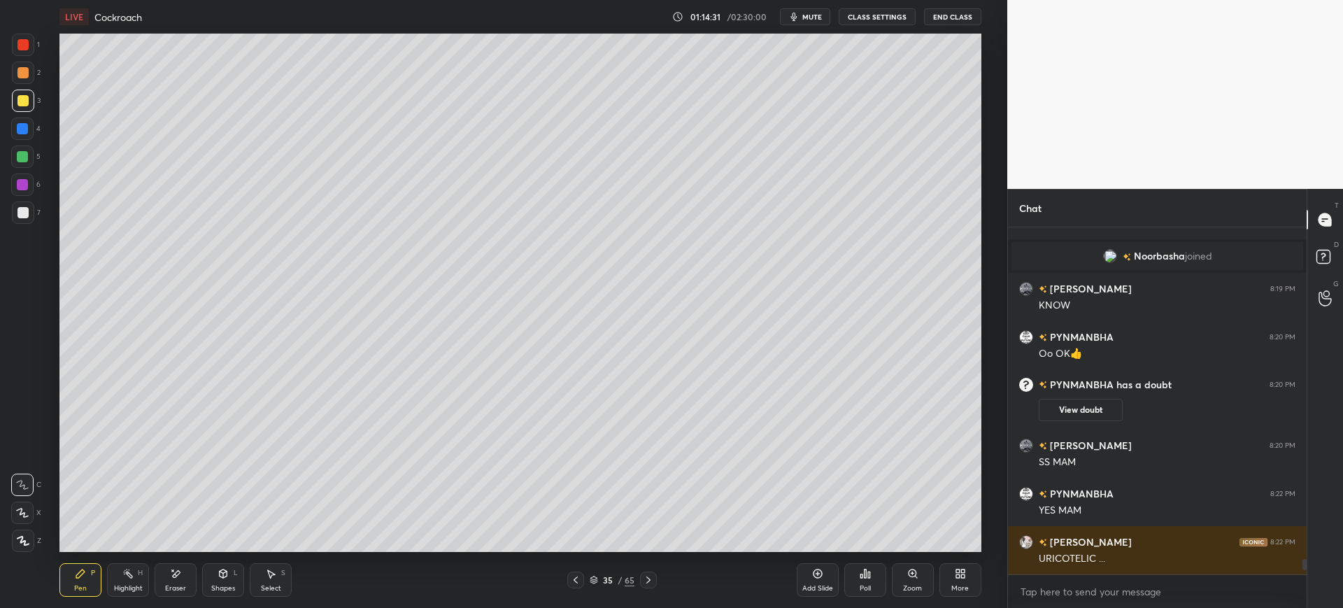
click at [17, 212] on div at bounding box center [22, 212] width 11 height 11
click at [26, 105] on div at bounding box center [22, 100] width 11 height 11
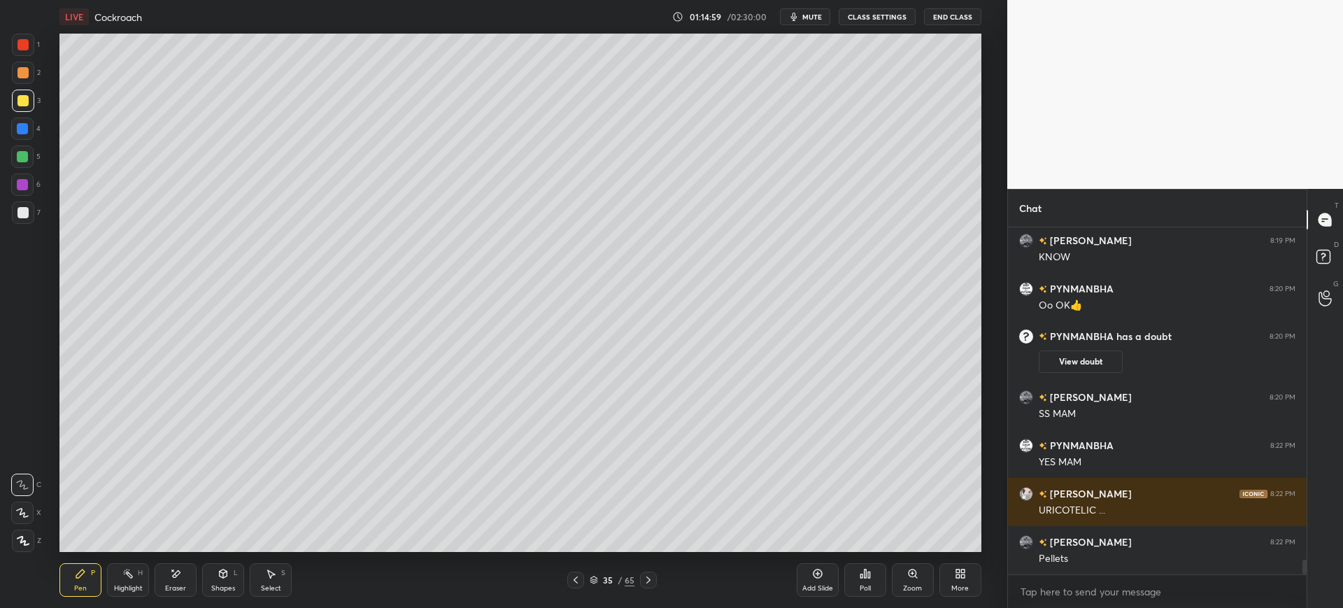
scroll to position [7696, 0]
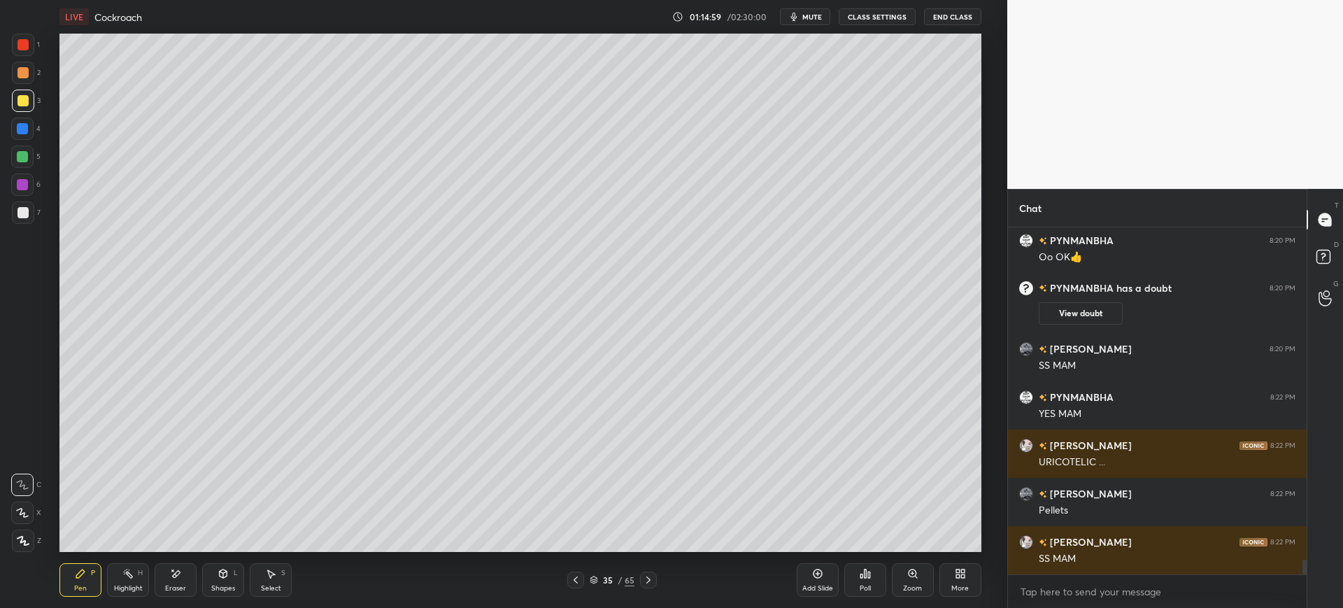
click at [820, 587] on div "Add Slide" at bounding box center [817, 588] width 31 height 7
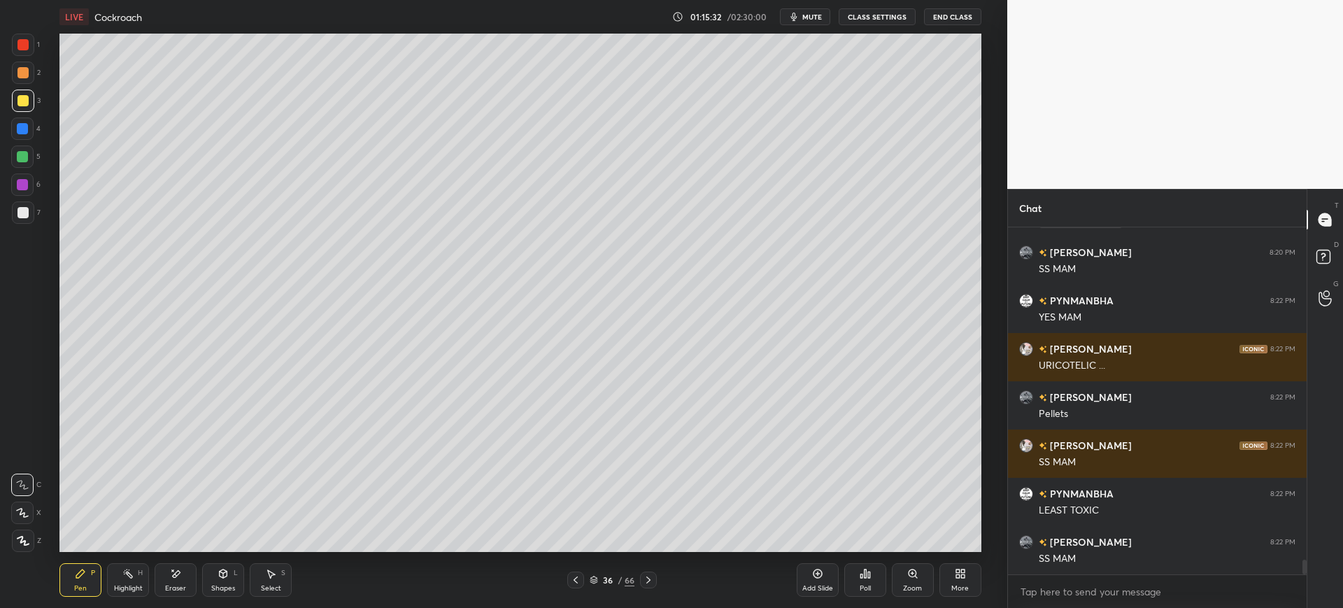
scroll to position [7827, 0]
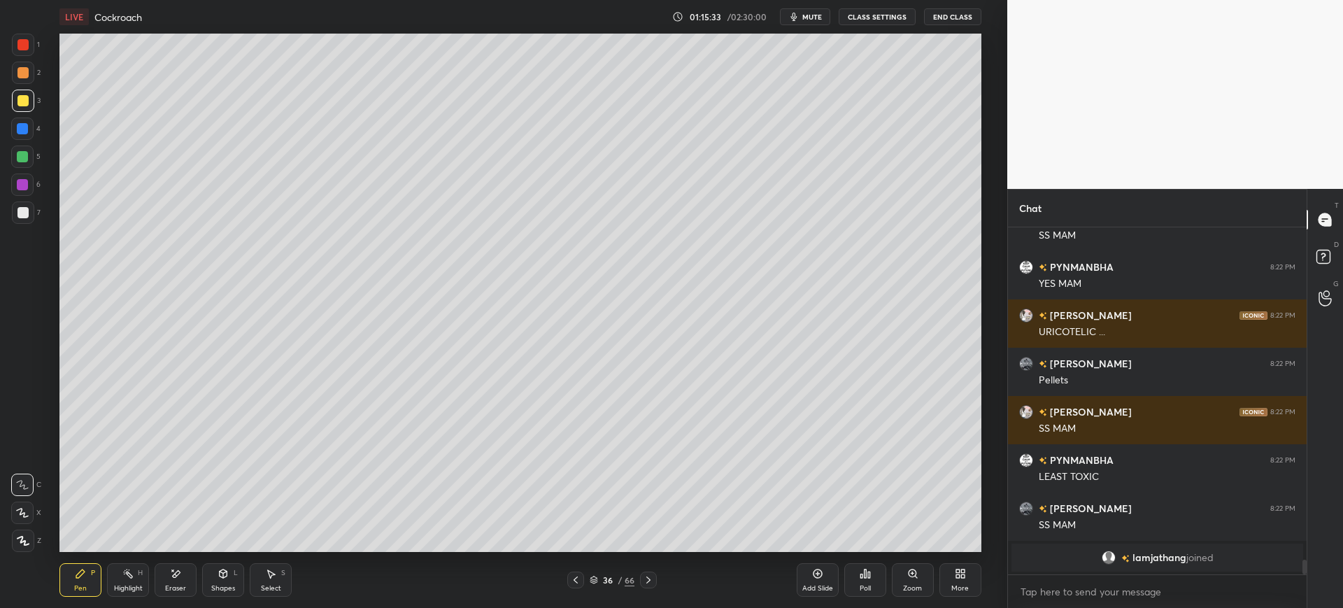
click at [23, 157] on div at bounding box center [22, 156] width 11 height 11
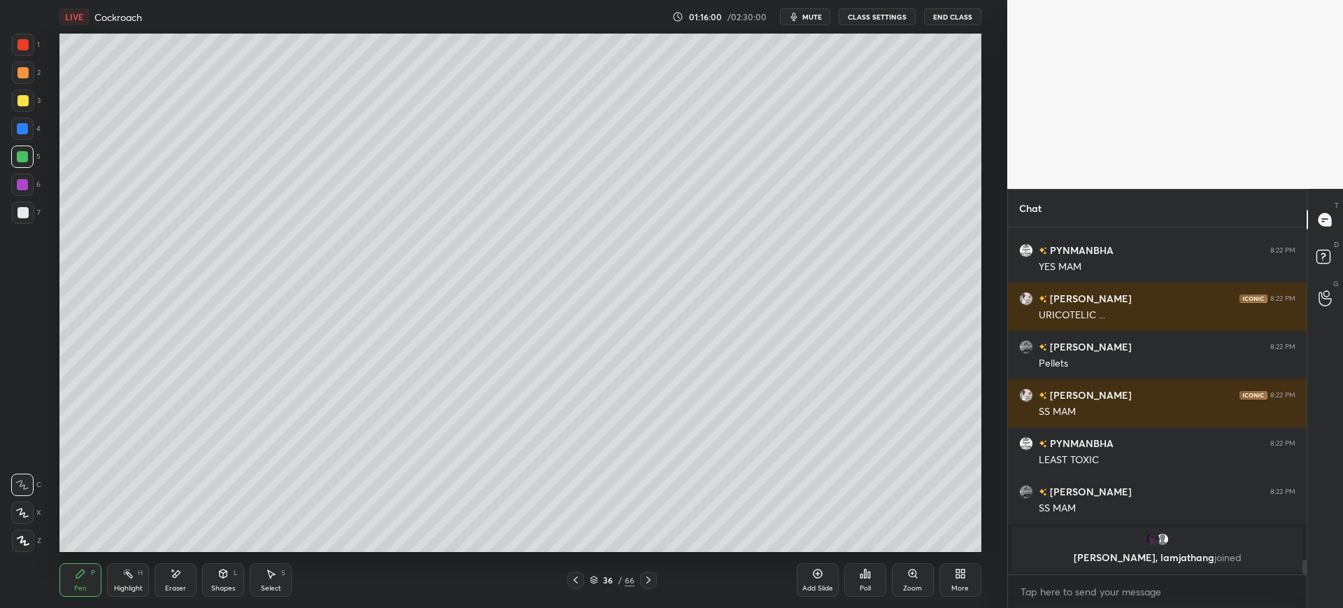
click at [25, 111] on div at bounding box center [23, 101] width 22 height 22
click at [807, 541] on div "Add Slide Poll Zoom More" at bounding box center [889, 580] width 185 height 78
click at [28, 148] on div at bounding box center [22, 156] width 22 height 22
click at [29, 213] on div at bounding box center [23, 212] width 22 height 22
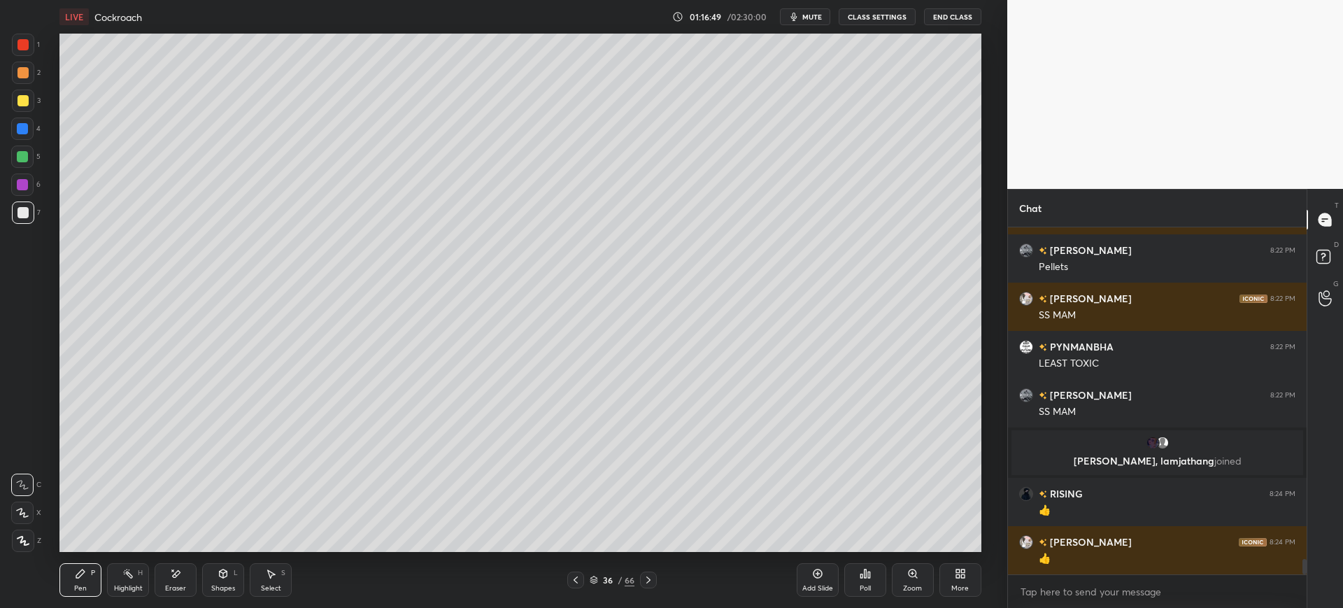
scroll to position [7603, 0]
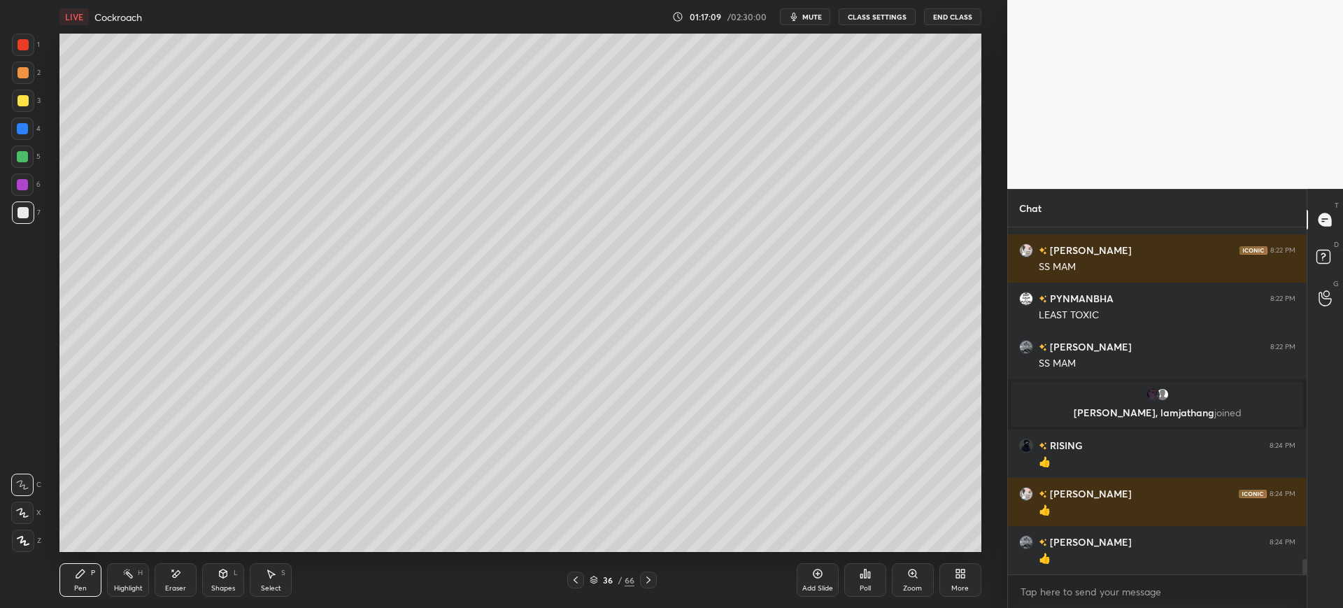
click at [804, 18] on button "mute" at bounding box center [805, 16] width 50 height 17
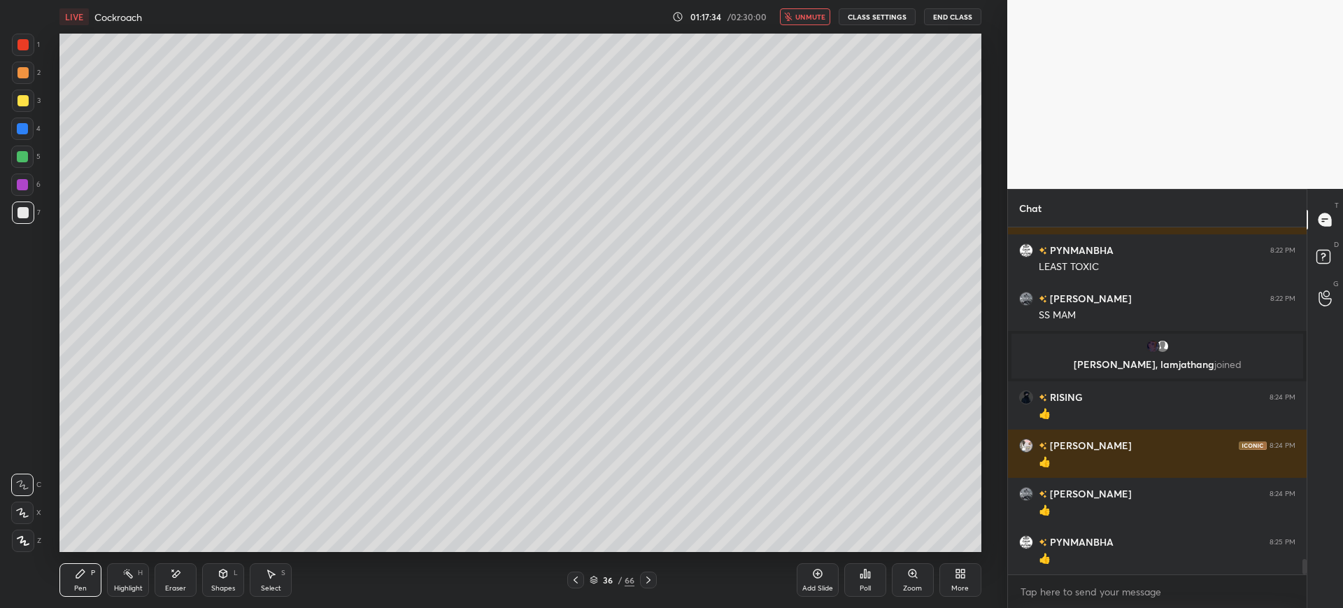
scroll to position [7685, 0]
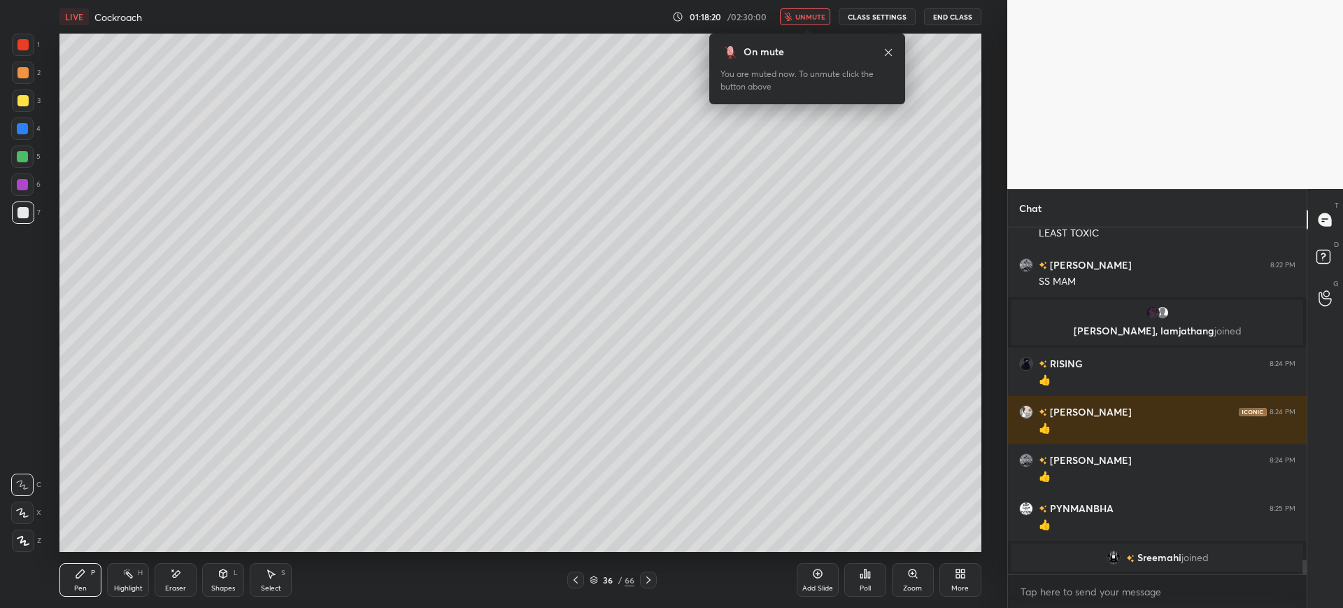
click at [804, 18] on span "unmute" at bounding box center [810, 17] width 30 height 10
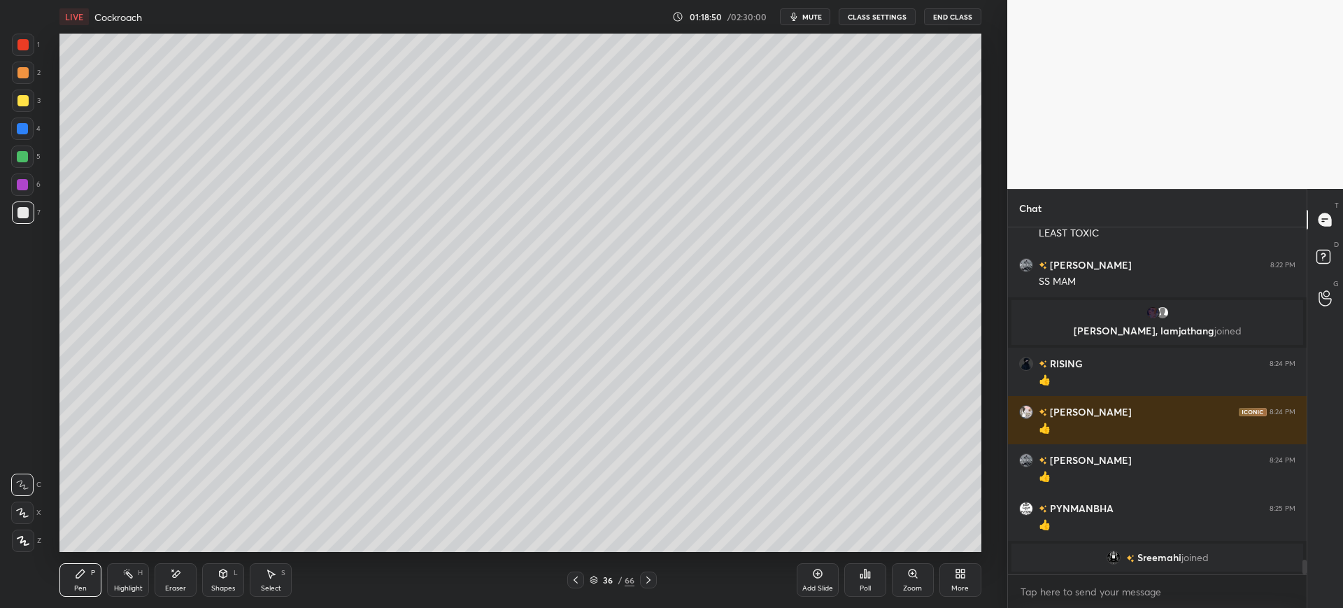
click at [24, 54] on div at bounding box center [23, 45] width 22 height 22
click at [817, 583] on div "Add Slide" at bounding box center [818, 580] width 42 height 34
click at [20, 220] on div at bounding box center [23, 212] width 22 height 22
click at [15, 75] on div at bounding box center [23, 73] width 22 height 22
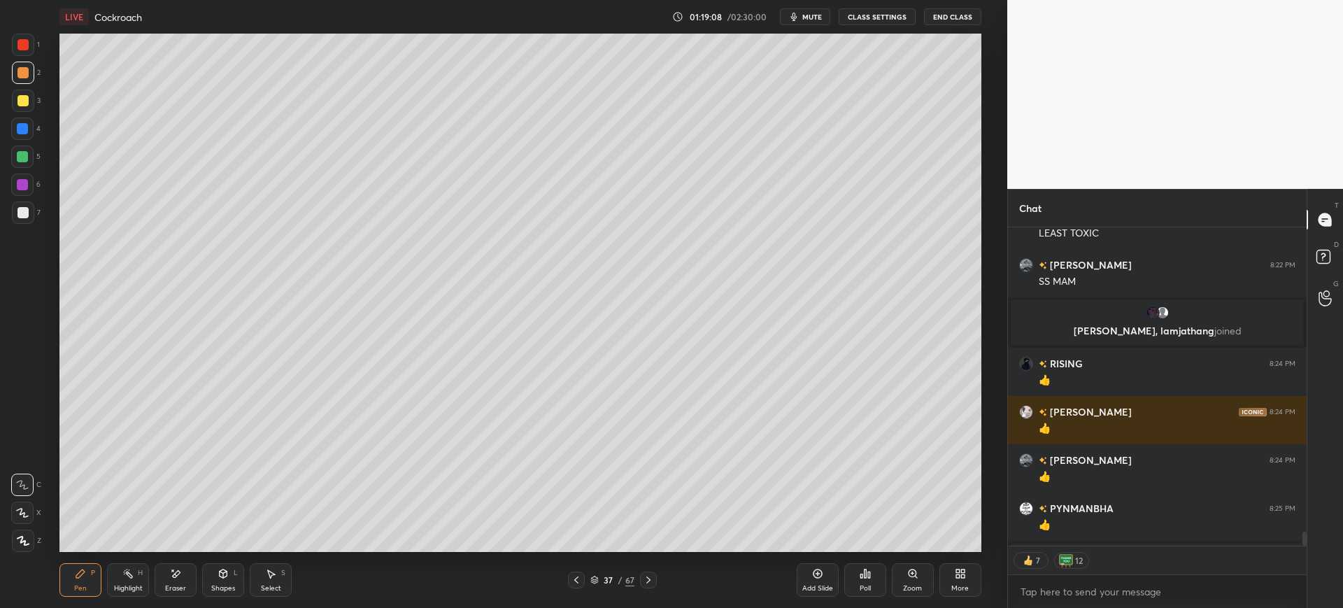
click at [27, 52] on div at bounding box center [23, 45] width 22 height 22
click at [632, 576] on div "67" at bounding box center [629, 580] width 9 height 13
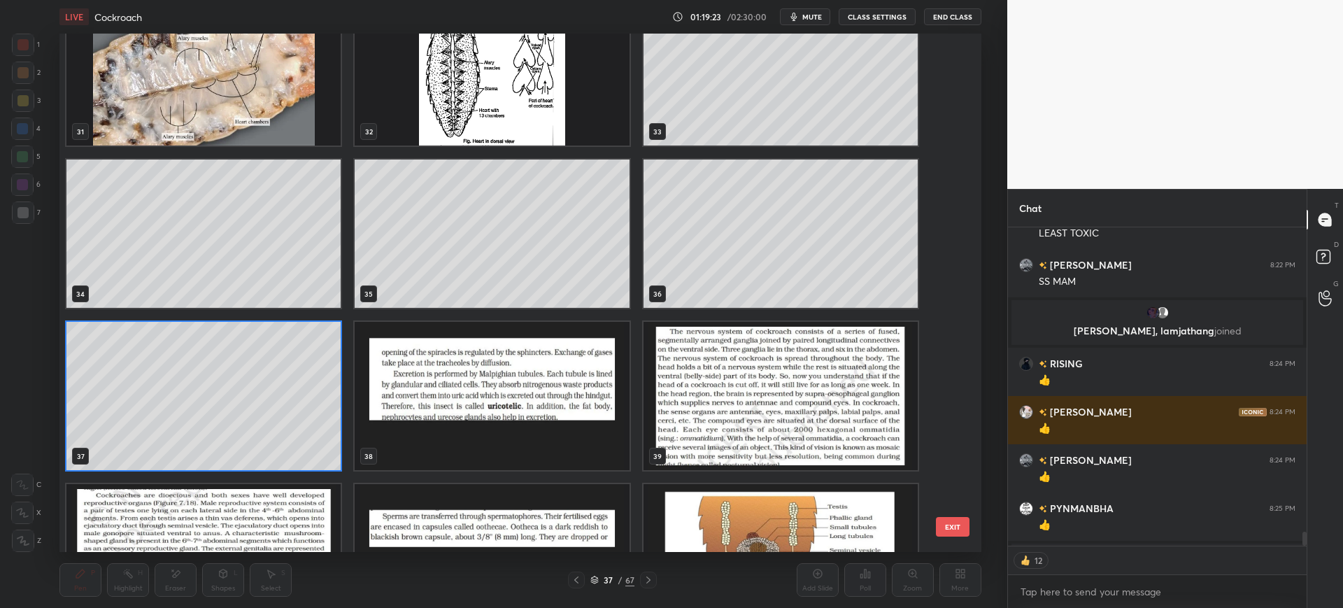
scroll to position [1671, 0]
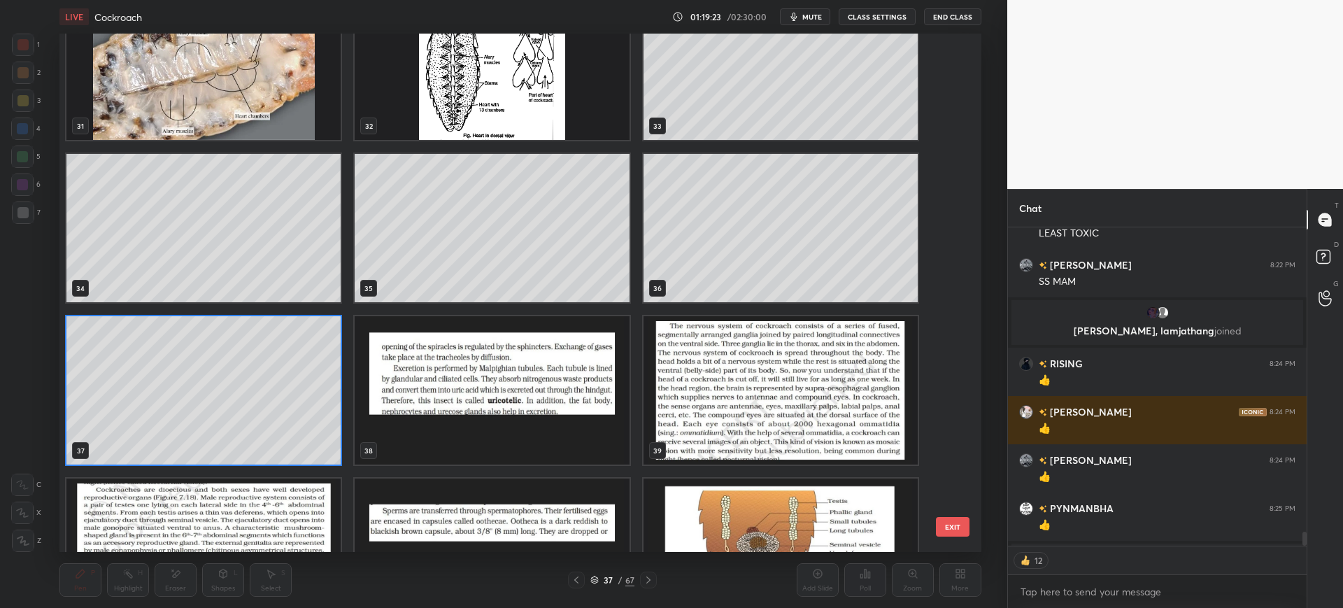
click at [406, 401] on img "grid" at bounding box center [492, 390] width 274 height 148
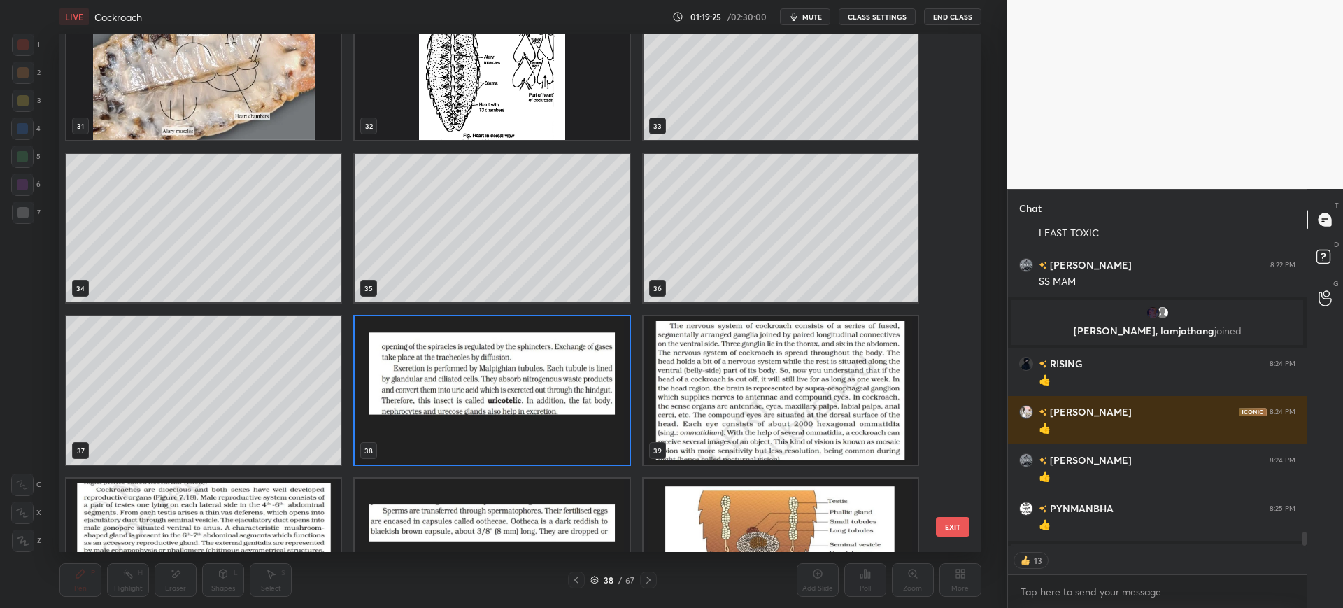
click at [960, 527] on button "EXIT" at bounding box center [953, 527] width 34 height 20
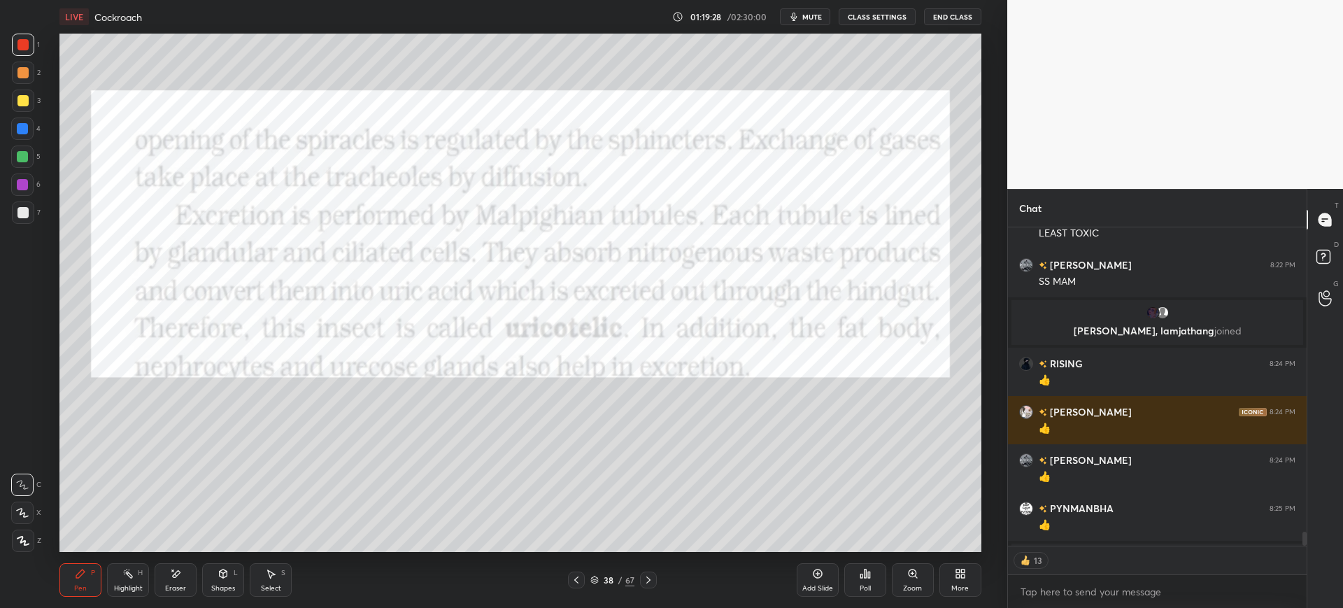
click at [649, 577] on icon at bounding box center [648, 579] width 11 height 11
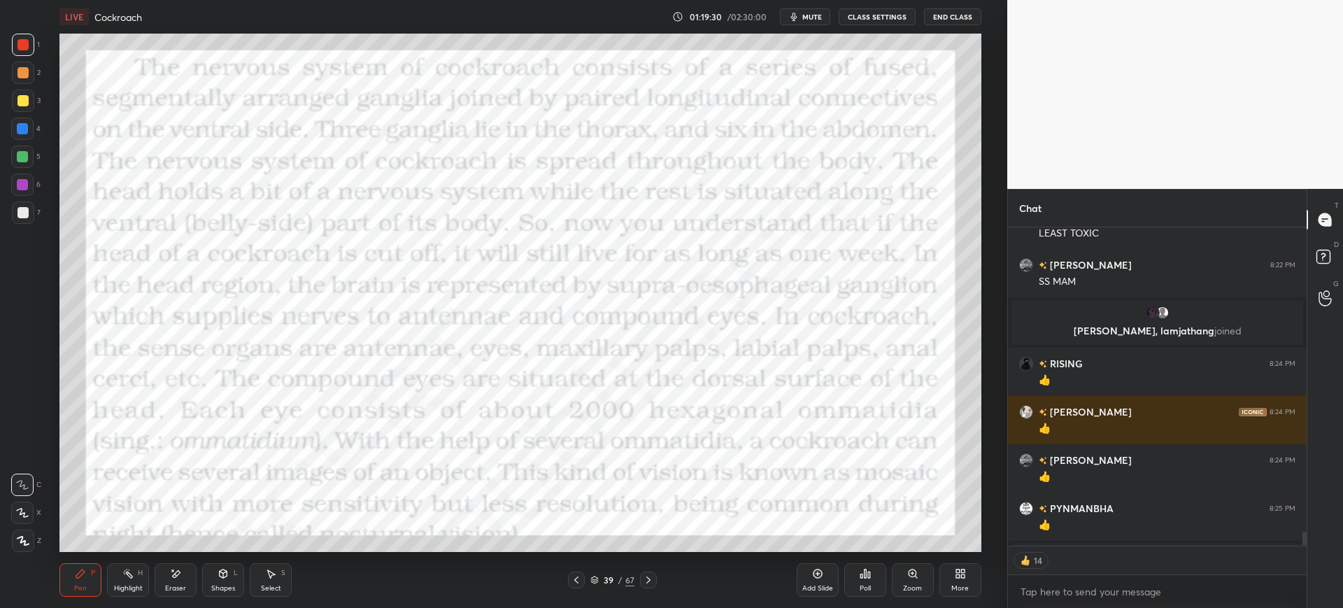
click at [657, 583] on div "39 / 67" at bounding box center [612, 579] width 369 height 17
click at [650, 579] on icon at bounding box center [648, 579] width 4 height 7
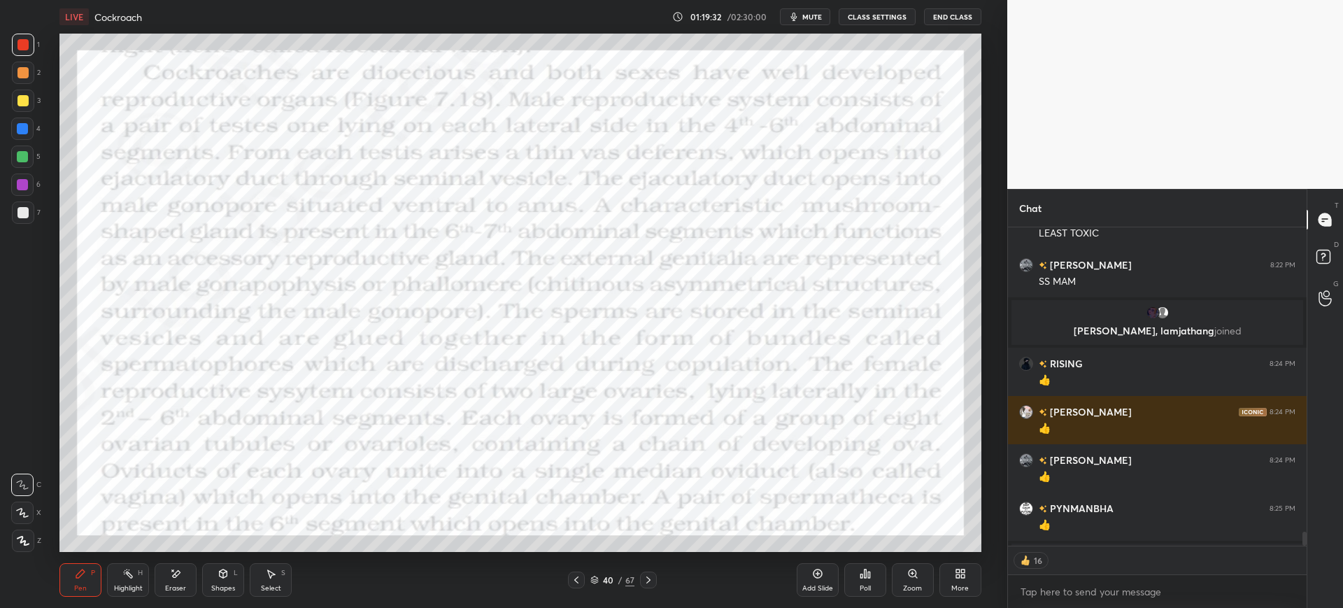
click at [650, 579] on icon at bounding box center [648, 579] width 4 height 7
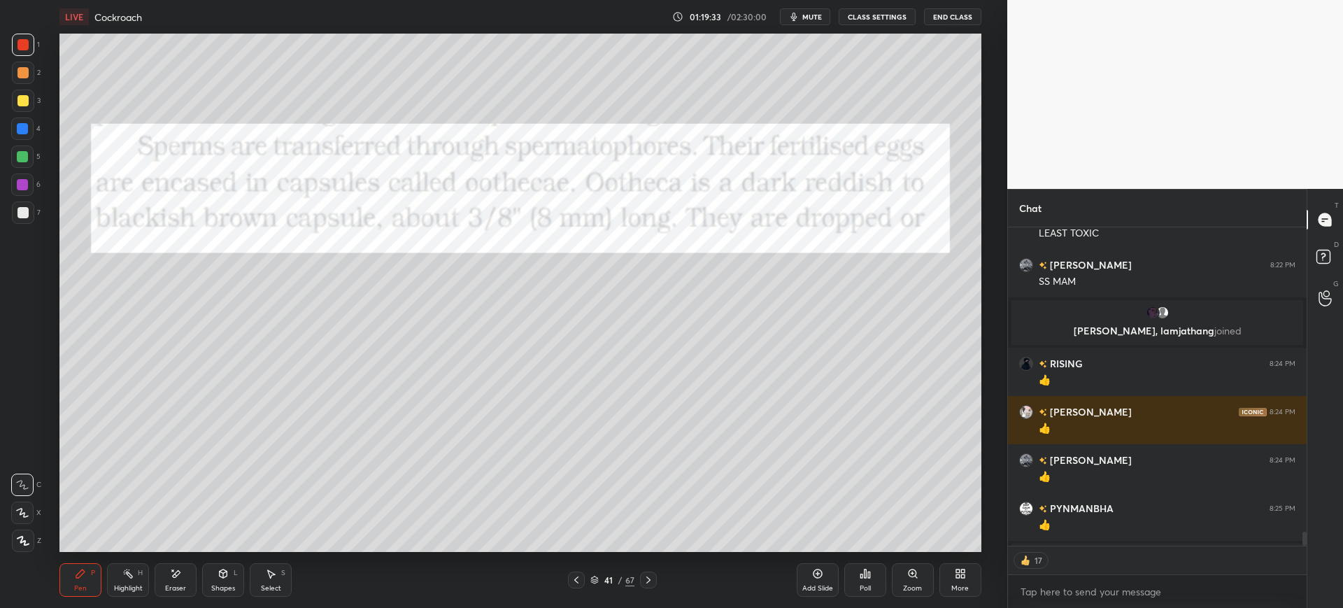
click at [650, 579] on icon at bounding box center [648, 579] width 4 height 7
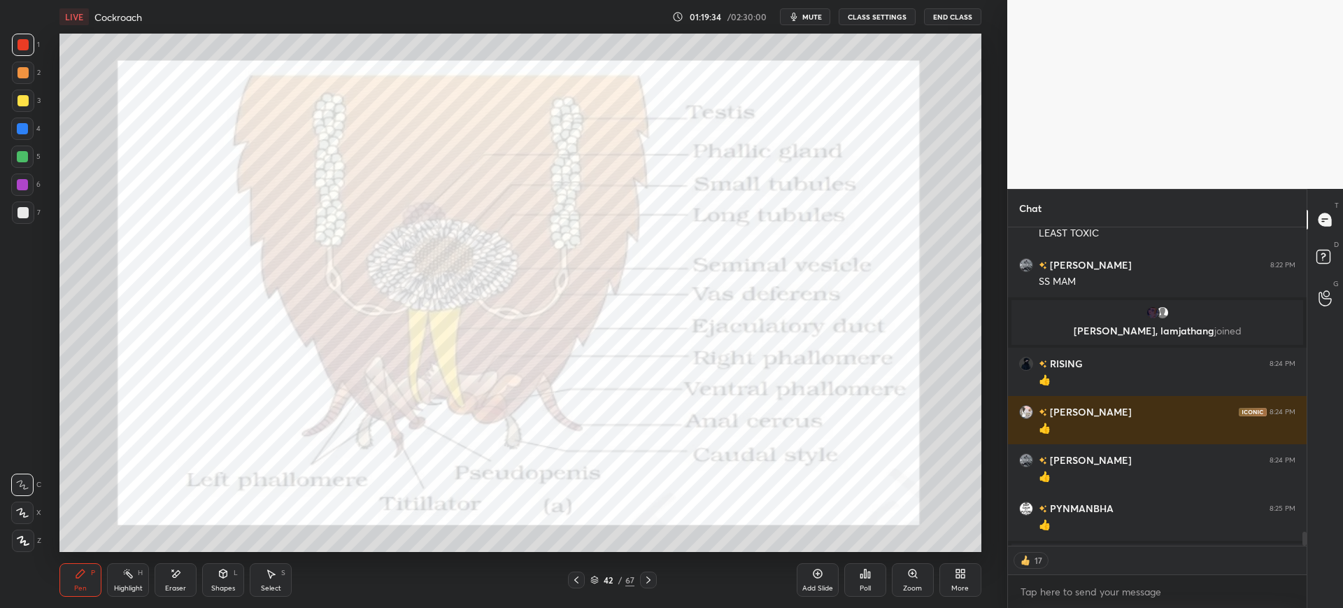
click at [650, 579] on icon at bounding box center [648, 579] width 4 height 7
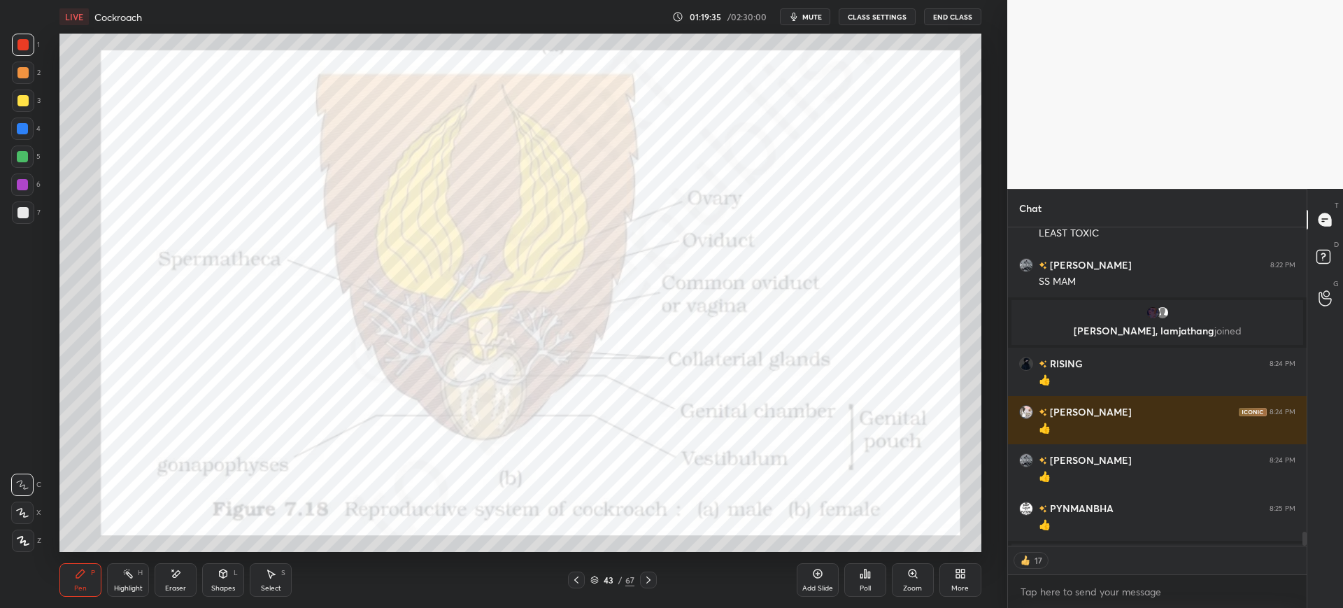
click at [604, 576] on div "43" at bounding box center [609, 580] width 14 height 8
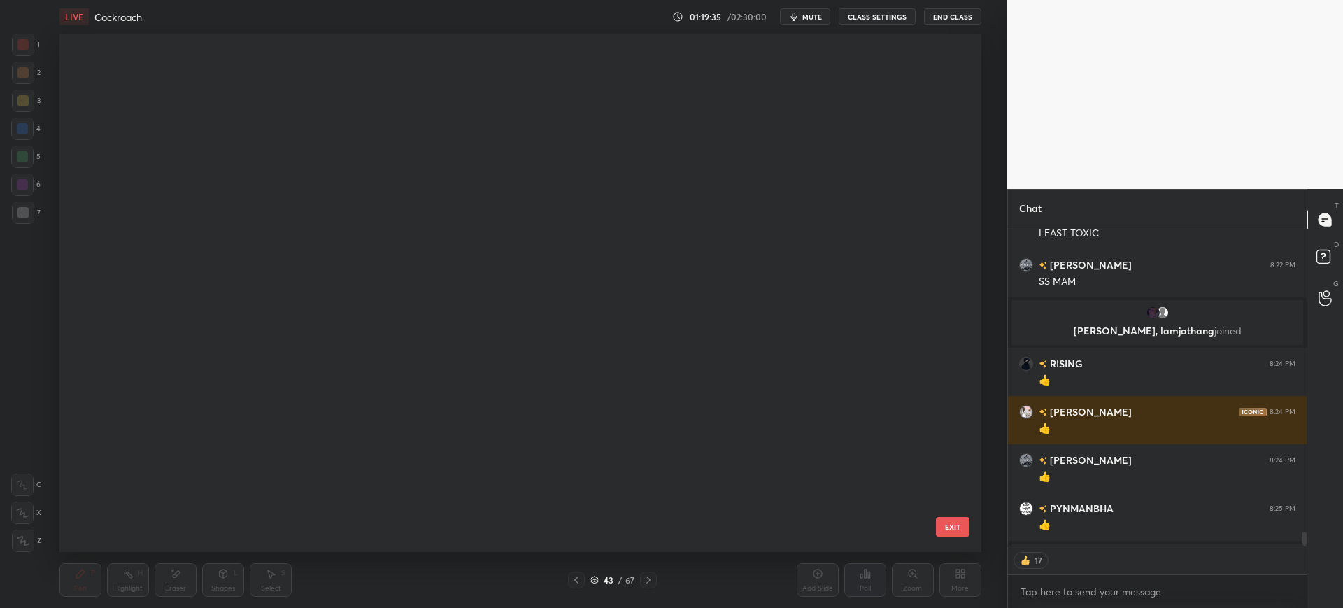
scroll to position [514, 915]
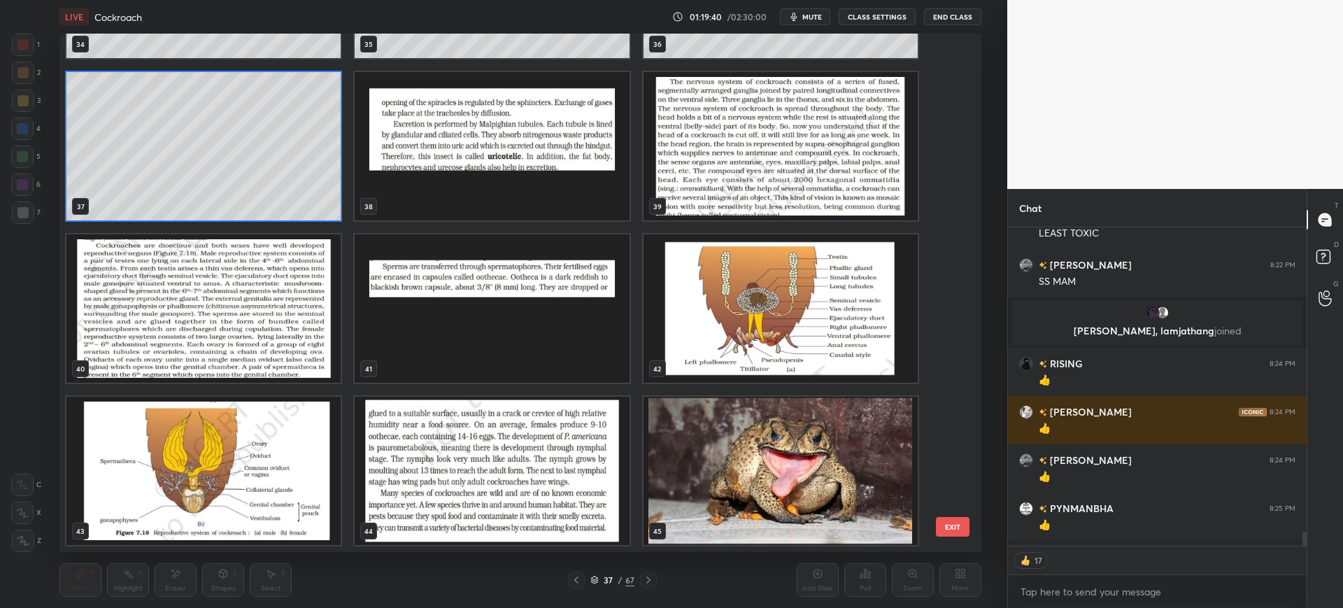
click at [953, 528] on button "EXIT" at bounding box center [953, 527] width 34 height 20
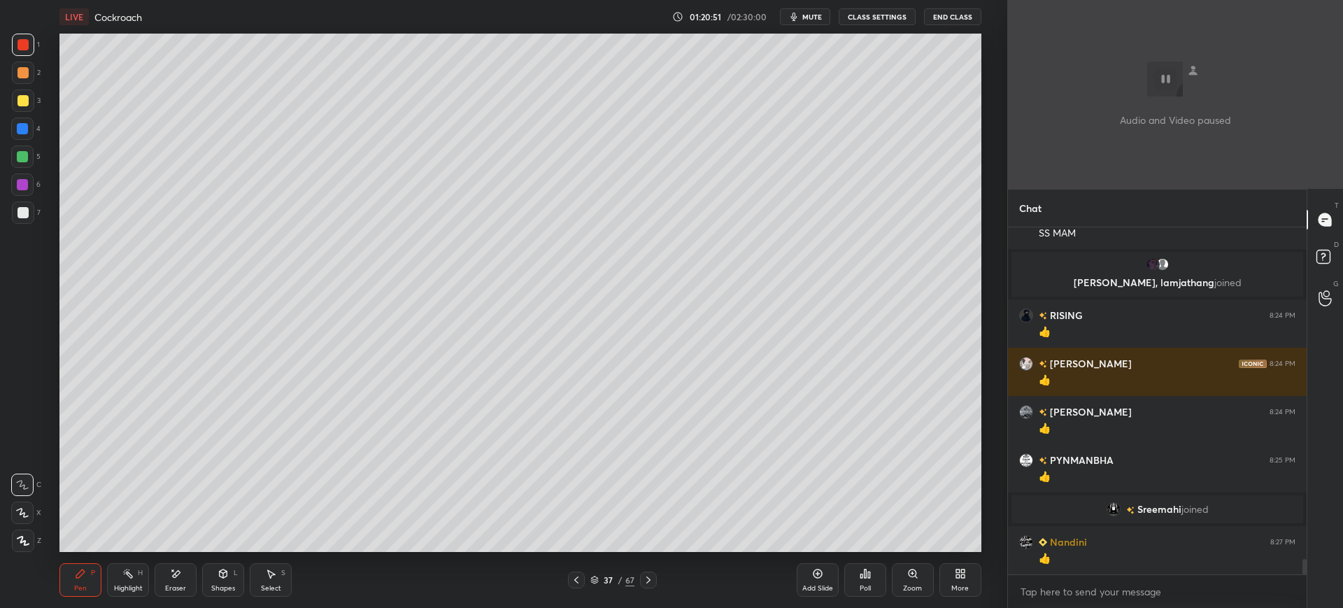
scroll to position [7654, 0]
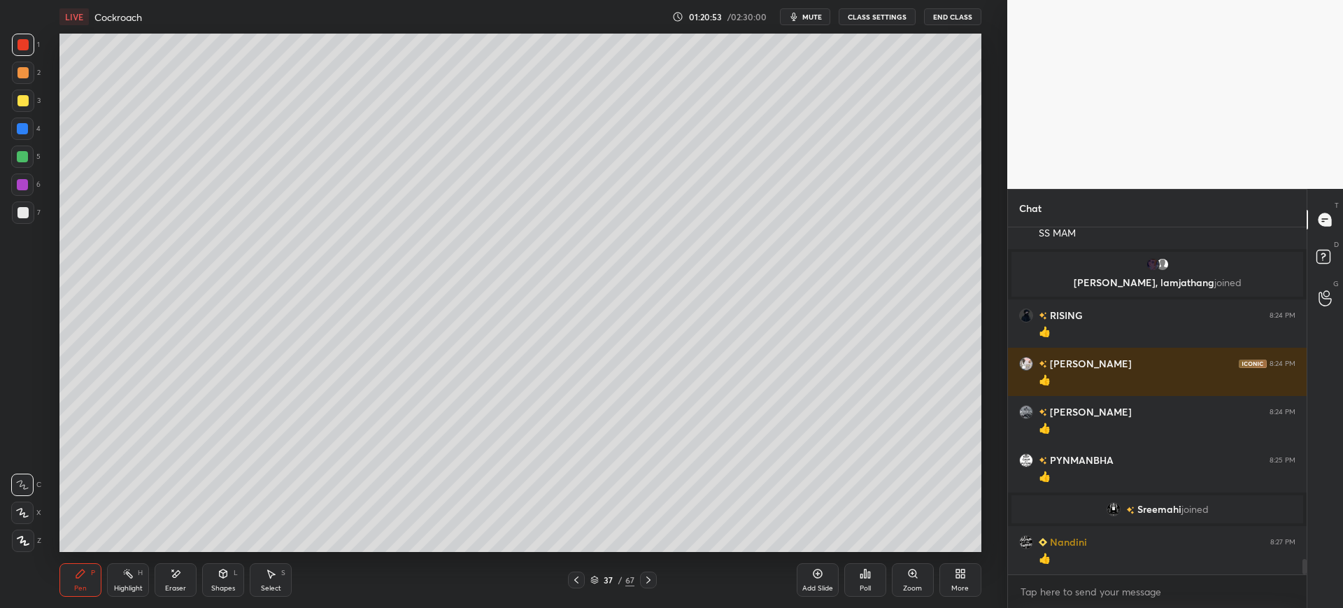
click at [953, 580] on div "More" at bounding box center [960, 580] width 42 height 34
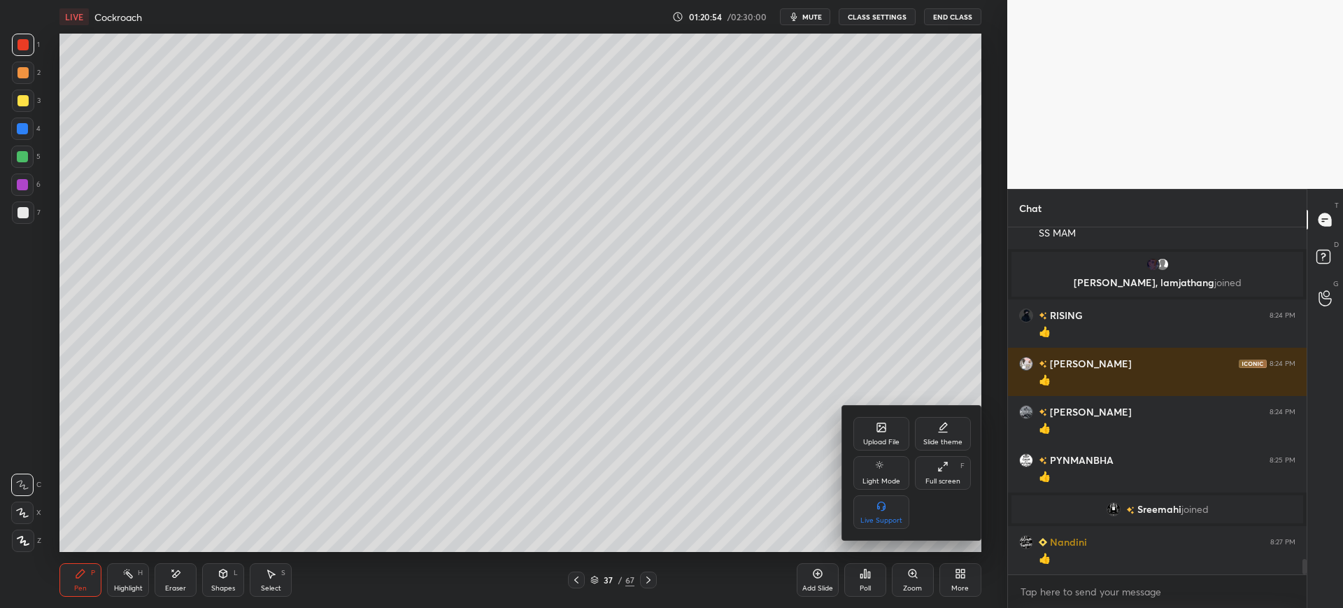
click at [869, 439] on div "Upload File" at bounding box center [881, 442] width 36 height 7
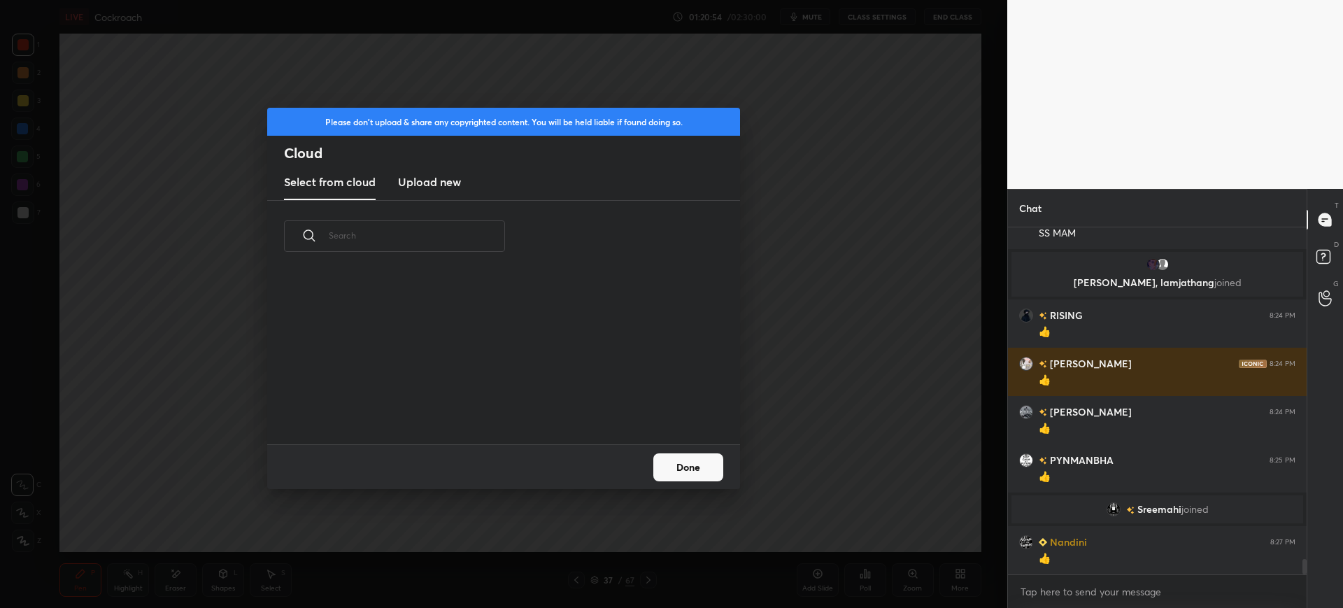
scroll to position [172, 449]
click at [451, 184] on h3 "Upload new" at bounding box center [429, 181] width 63 height 17
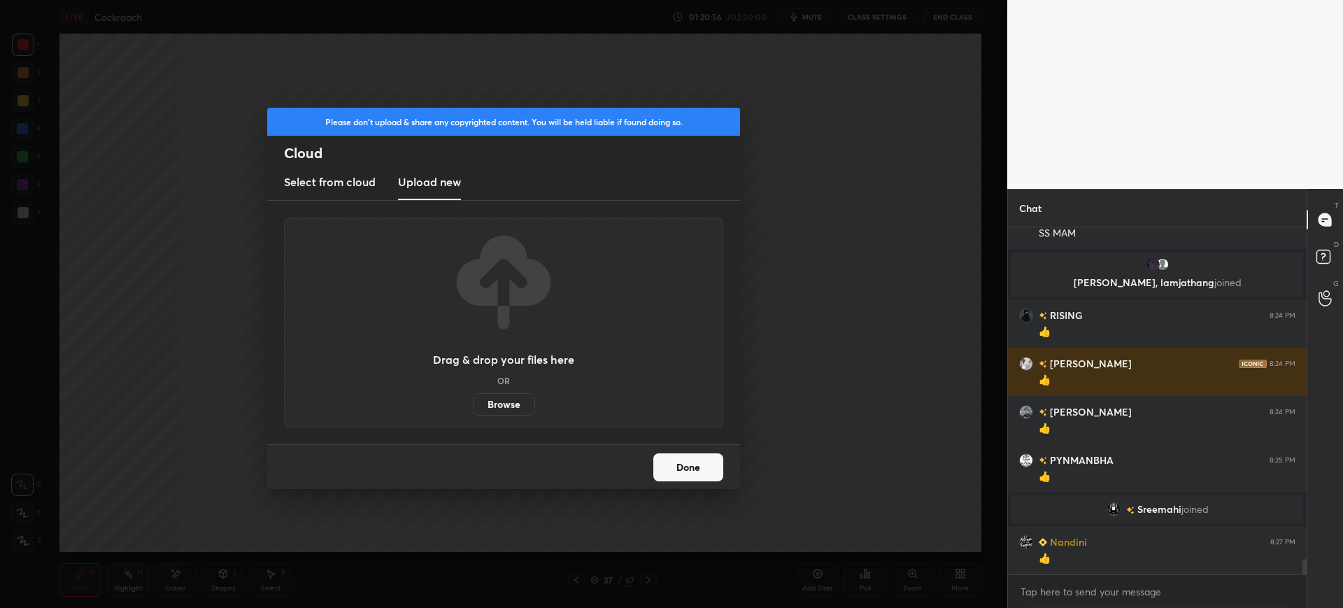
click at [501, 401] on label "Browse" at bounding box center [504, 404] width 62 height 22
click at [473, 401] on input "Browse" at bounding box center [473, 404] width 0 height 22
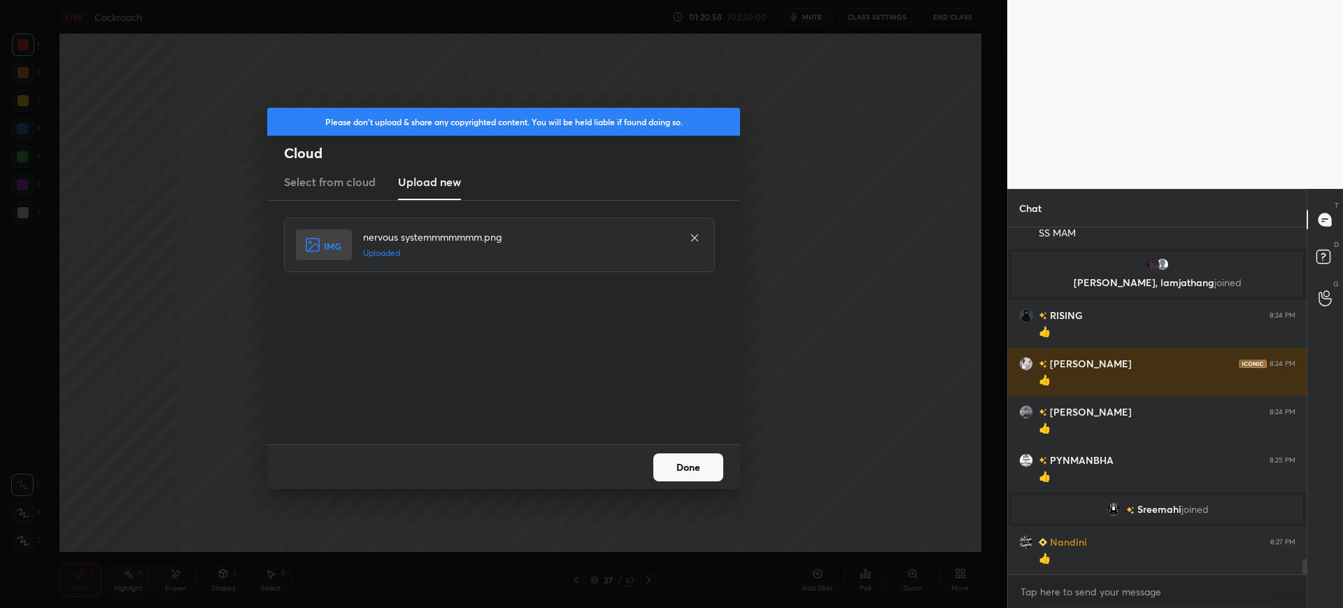
click at [704, 464] on button "Done" at bounding box center [688, 467] width 70 height 28
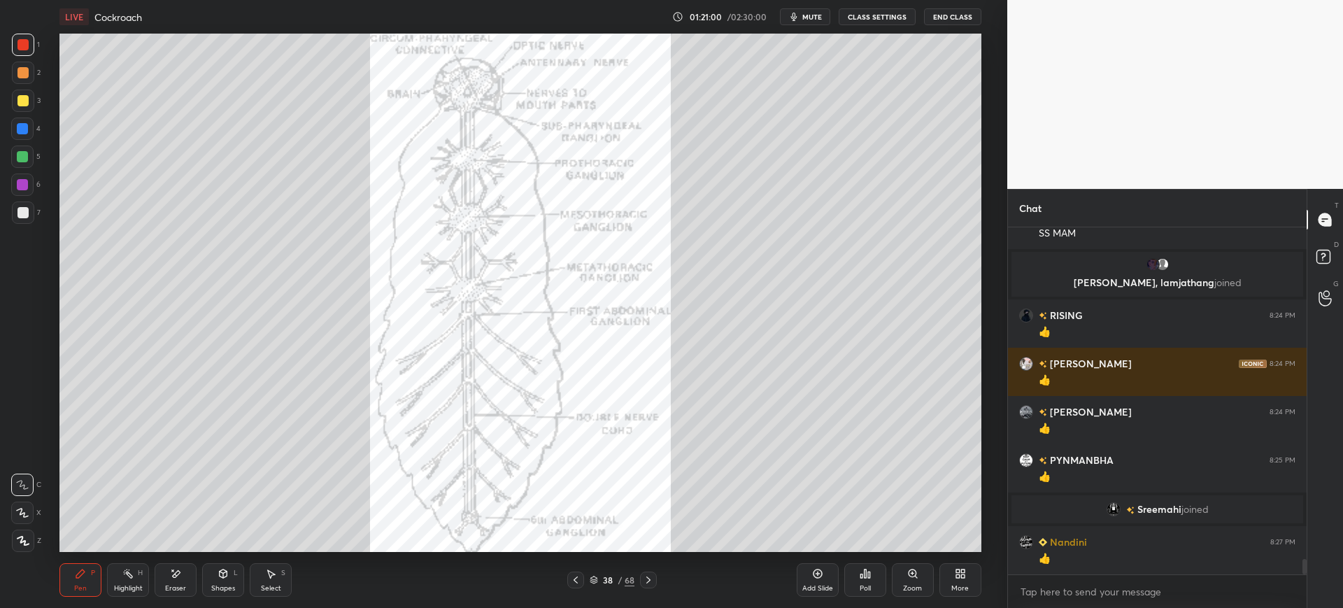
click at [953, 572] on div "More" at bounding box center [960, 580] width 42 height 34
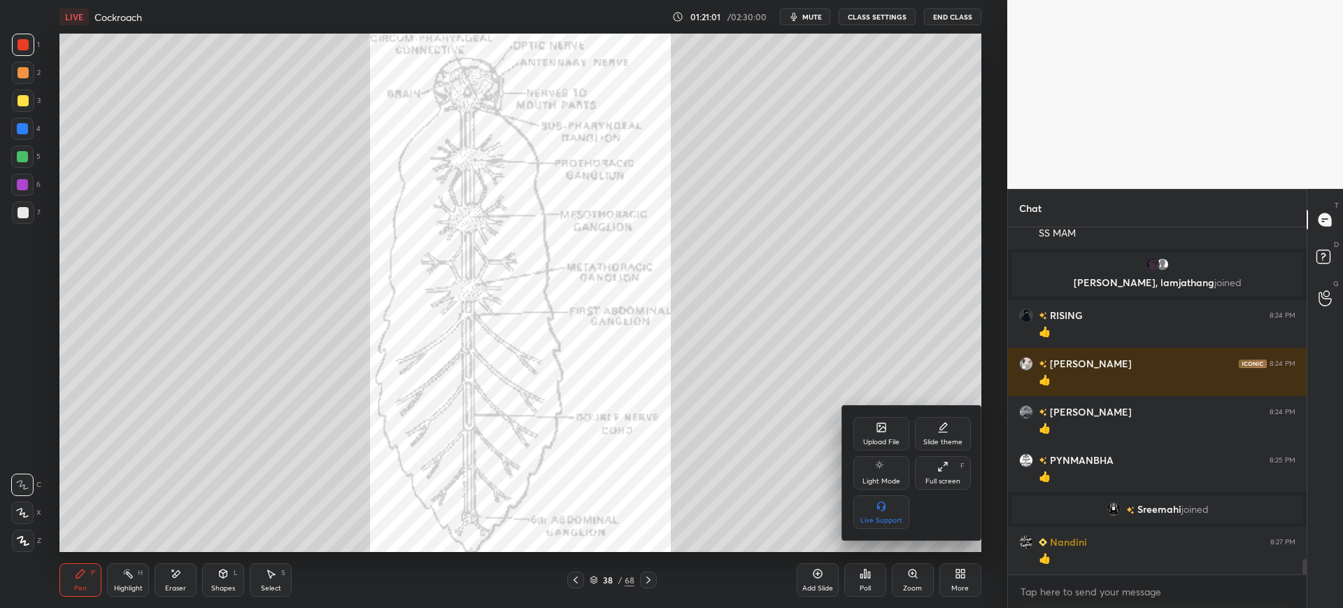
click at [887, 427] on div "Upload File" at bounding box center [881, 434] width 56 height 34
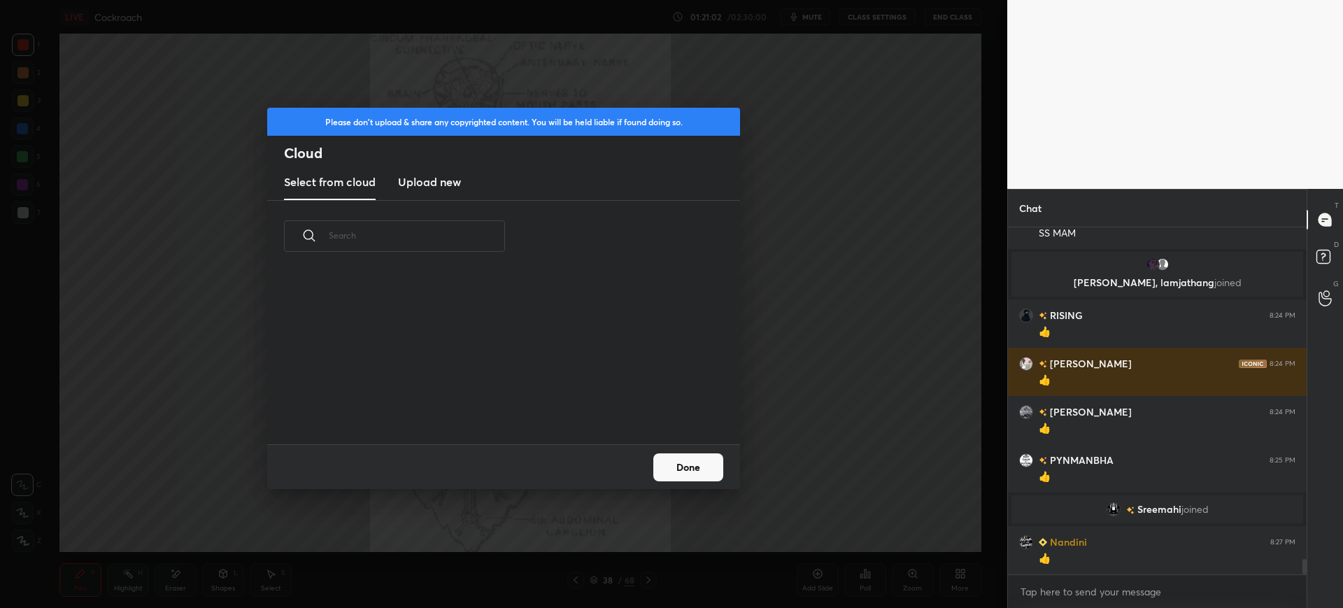
click at [439, 180] on h3 "Upload new" at bounding box center [429, 181] width 63 height 17
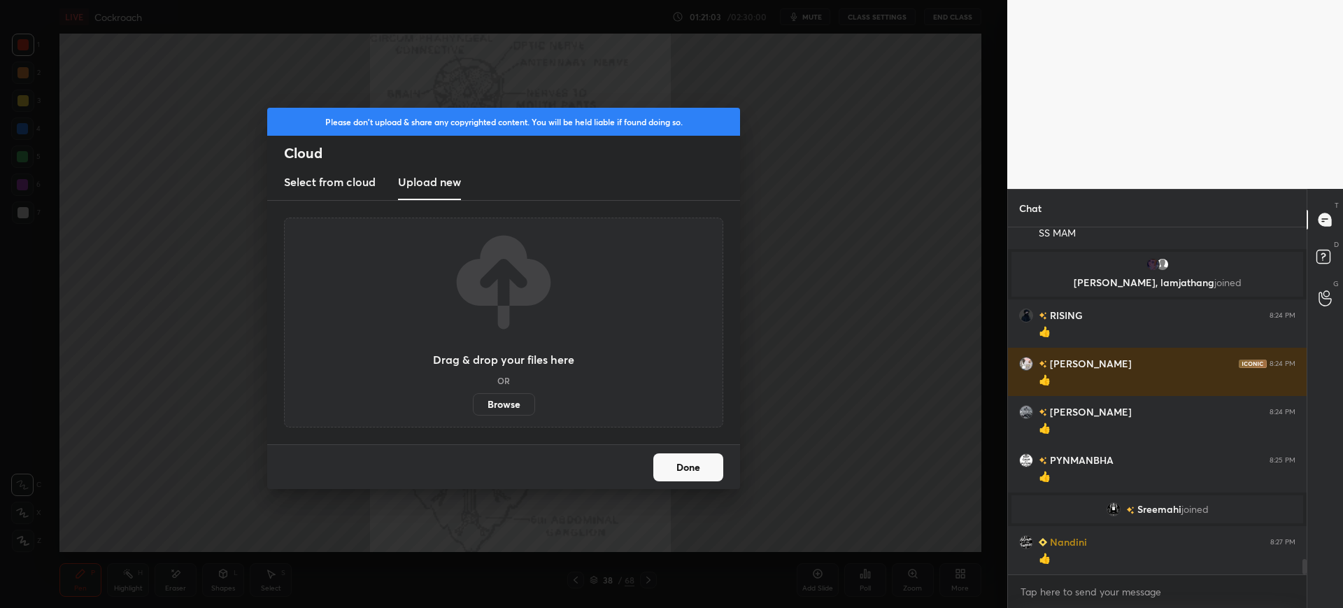
click at [501, 403] on label "Browse" at bounding box center [504, 404] width 62 height 22
click at [473, 403] on input "Browse" at bounding box center [473, 404] width 0 height 22
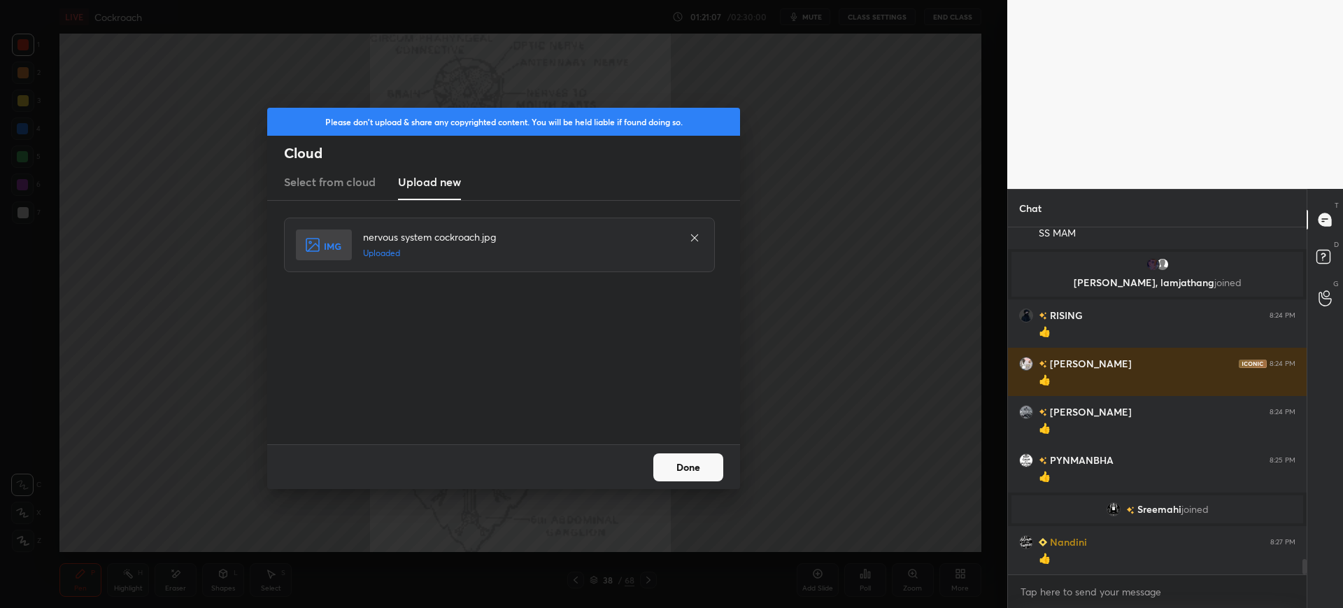
click at [678, 449] on div "Done" at bounding box center [503, 466] width 473 height 45
click at [681, 478] on button "Done" at bounding box center [688, 467] width 70 height 28
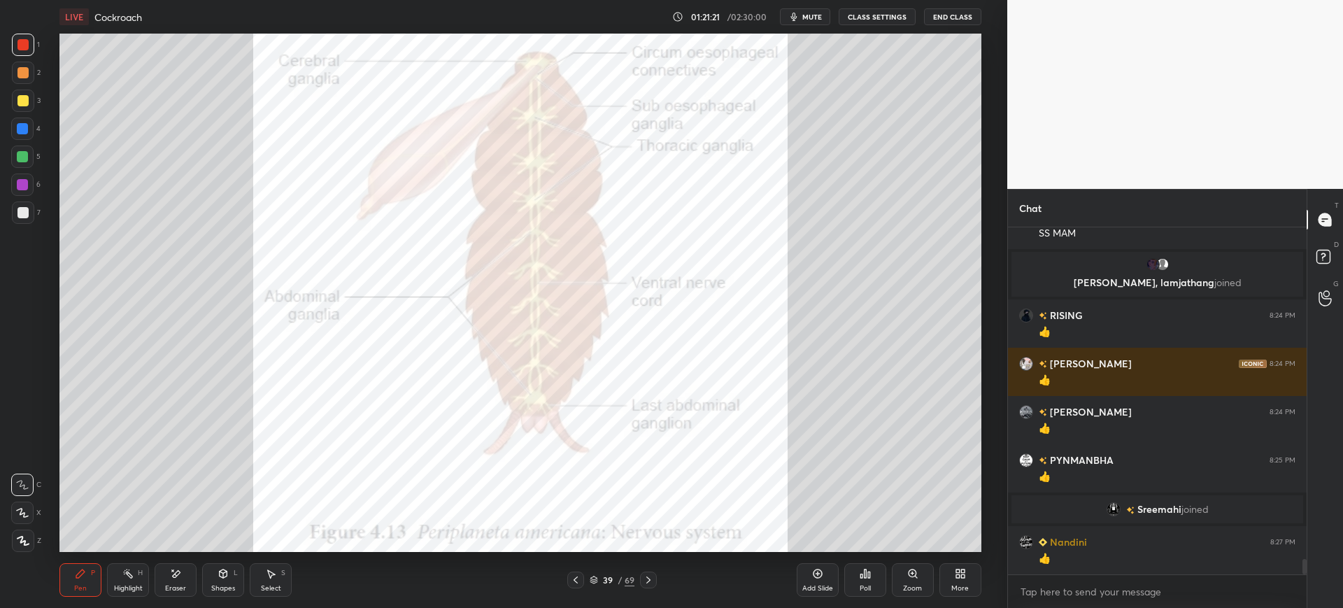
click at [820, 14] on span "mute" at bounding box center [812, 17] width 20 height 10
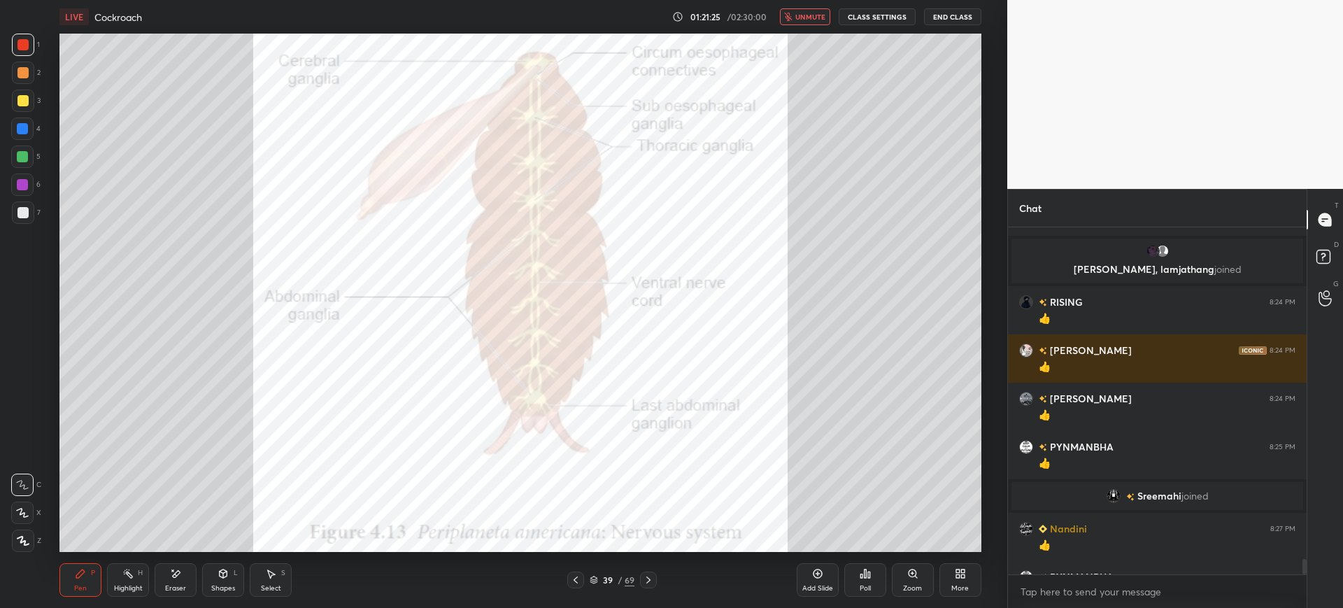
scroll to position [7689, 0]
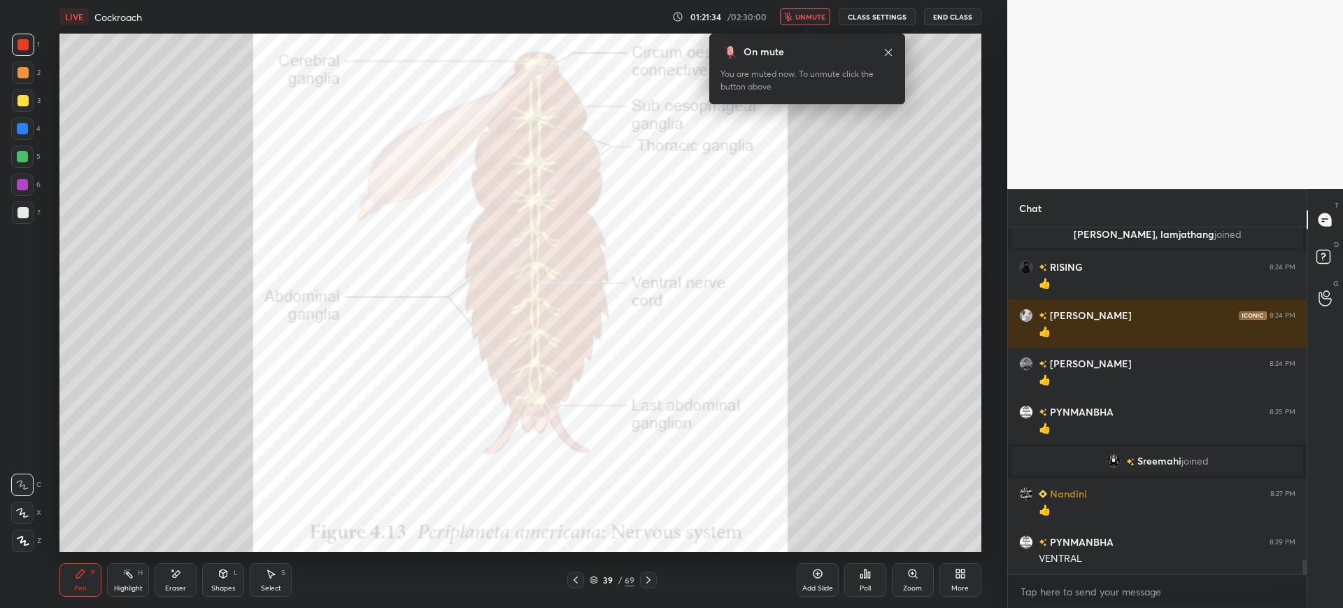
click at [820, 14] on span "unmute" at bounding box center [810, 17] width 30 height 10
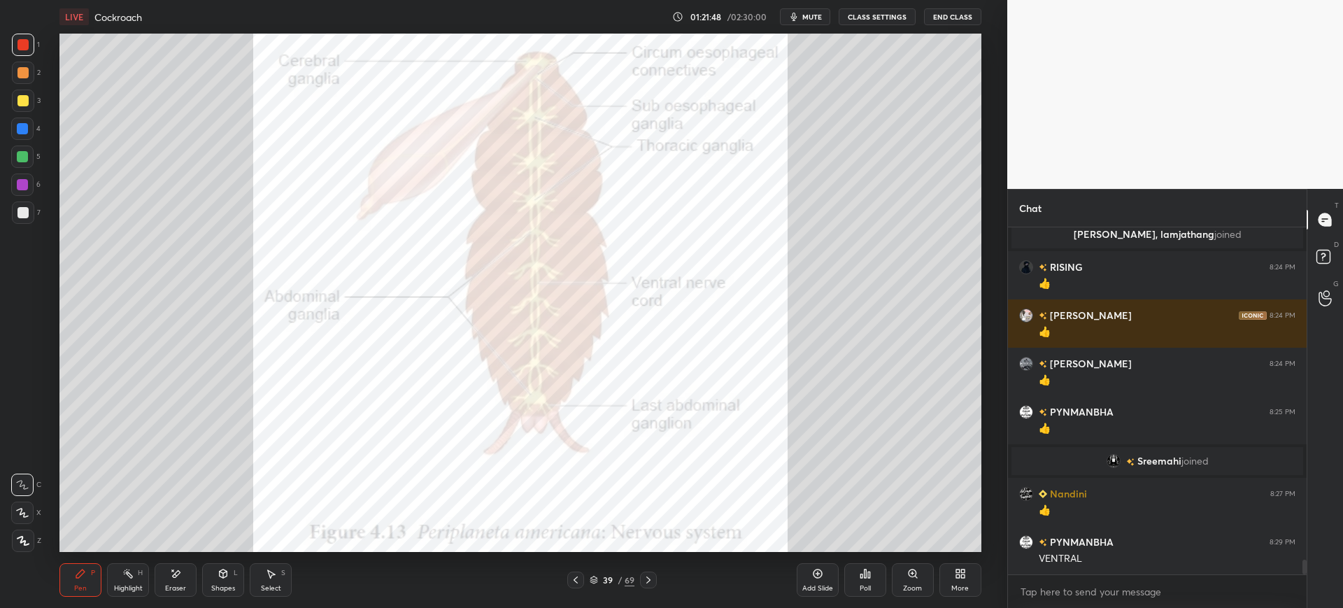
scroll to position [7703, 0]
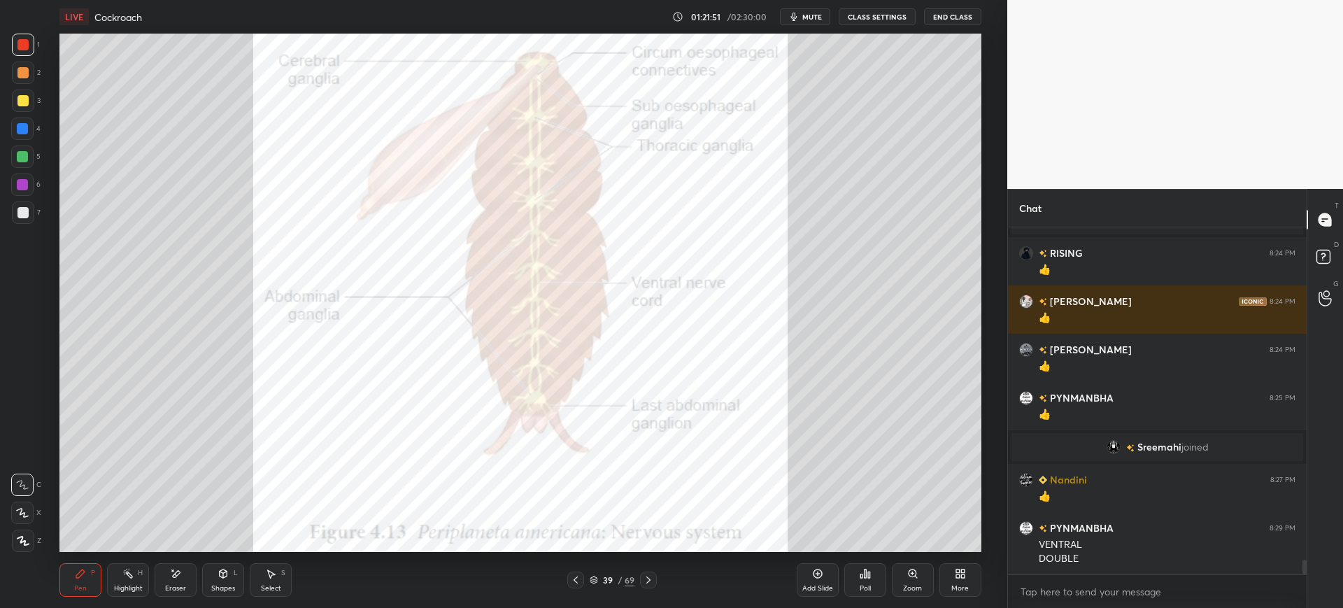
click at [820, 14] on span "mute" at bounding box center [812, 17] width 20 height 10
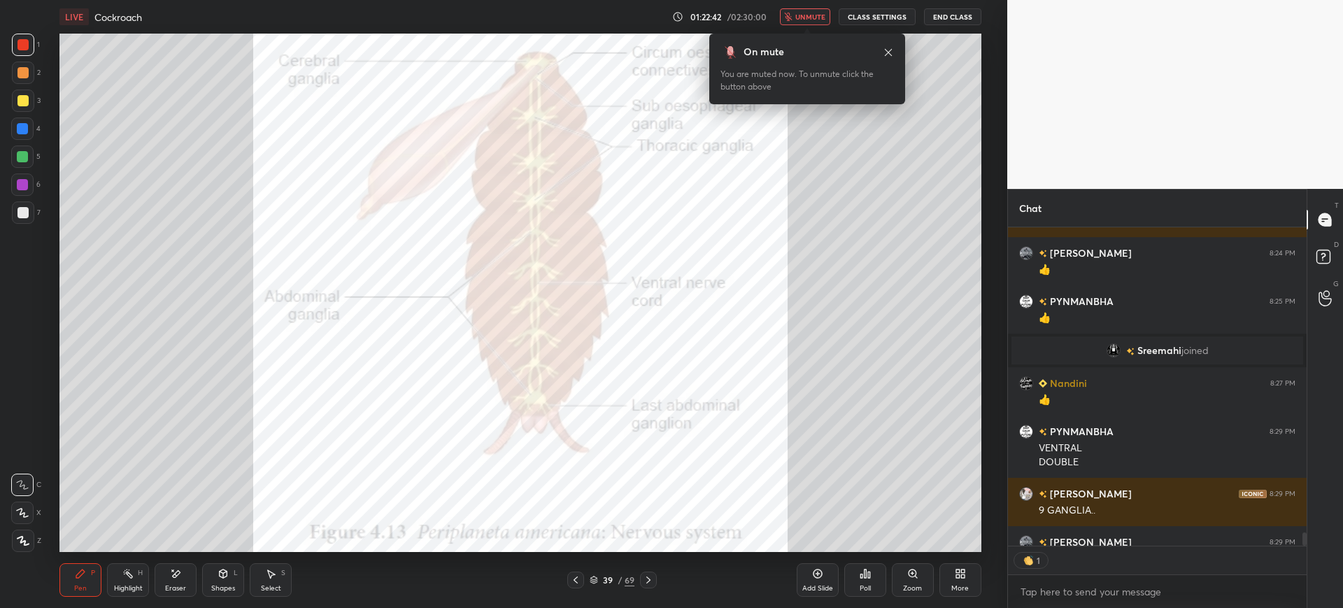
scroll to position [314, 294]
click at [820, 14] on span "unmute" at bounding box center [810, 17] width 30 height 10
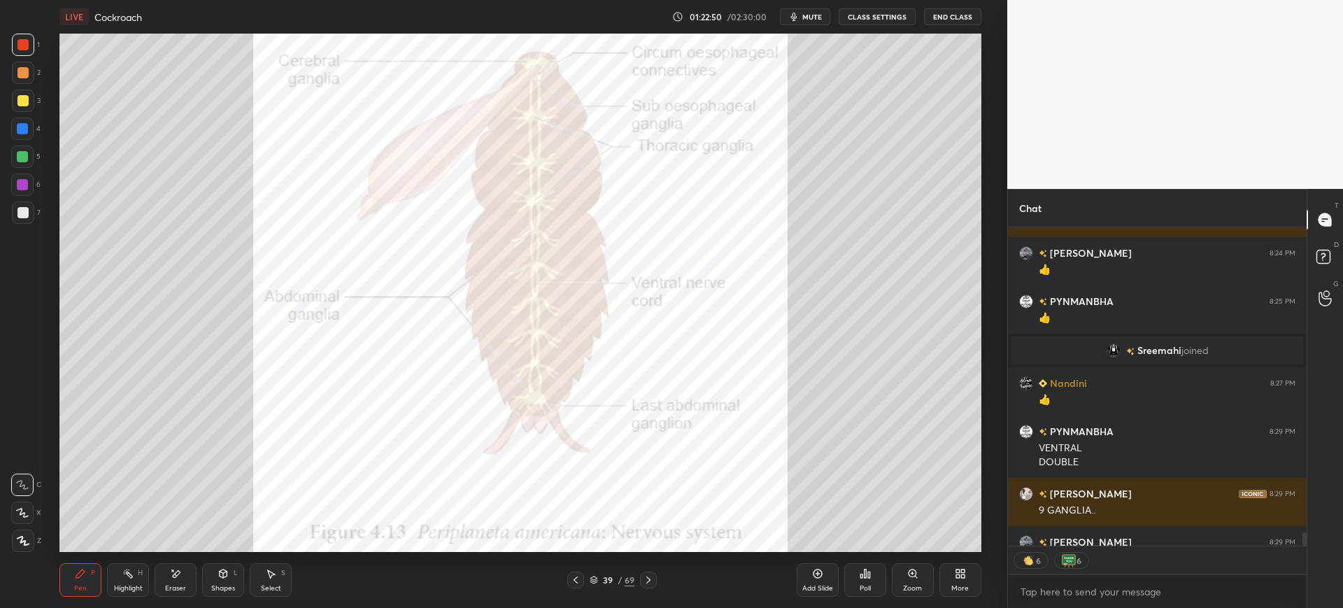
click at [30, 134] on div at bounding box center [22, 129] width 22 height 22
click at [576, 581] on icon at bounding box center [575, 579] width 11 height 11
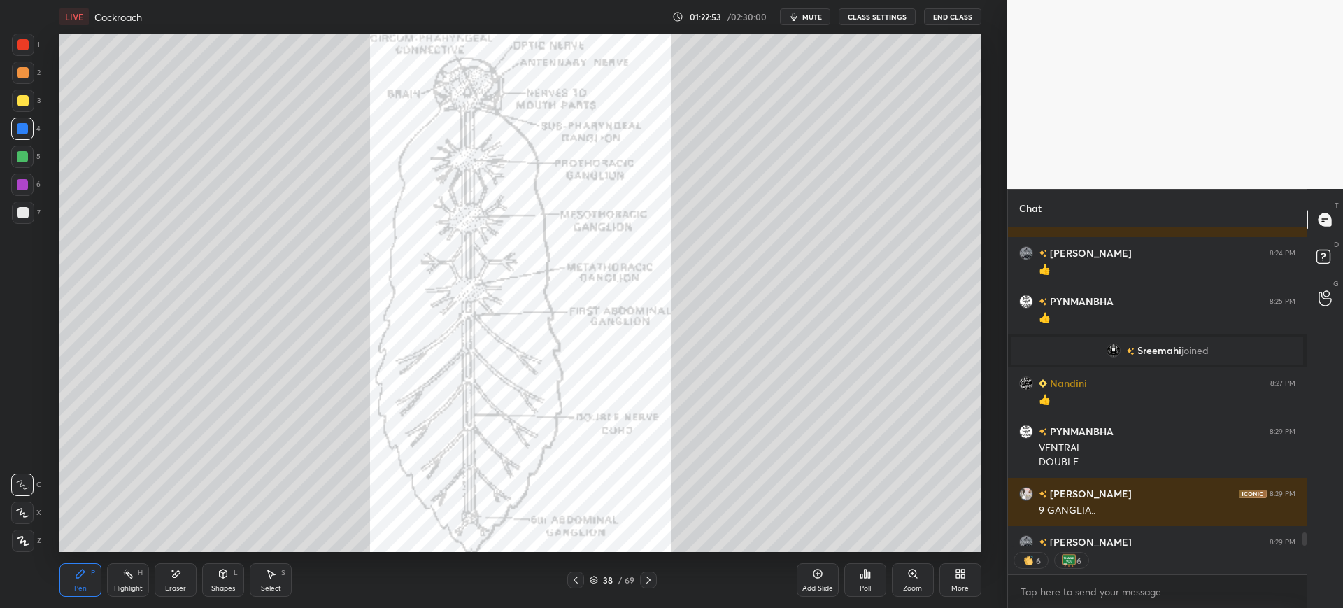
click at [583, 576] on div at bounding box center [575, 579] width 17 height 17
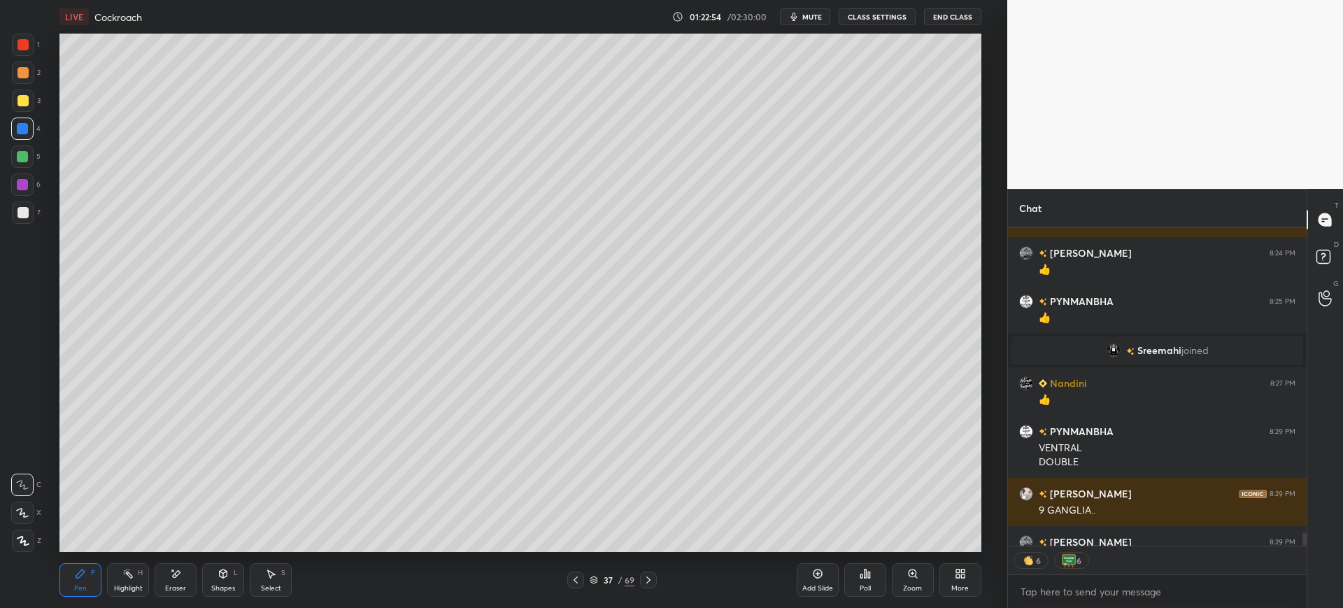
click at [25, 214] on div at bounding box center [22, 212] width 11 height 11
click at [43, 167] on div "1 2 3 4 5 6 7 C X Z E E Erase all H H" at bounding box center [22, 293] width 45 height 518
click at [22, 109] on div at bounding box center [23, 101] width 22 height 22
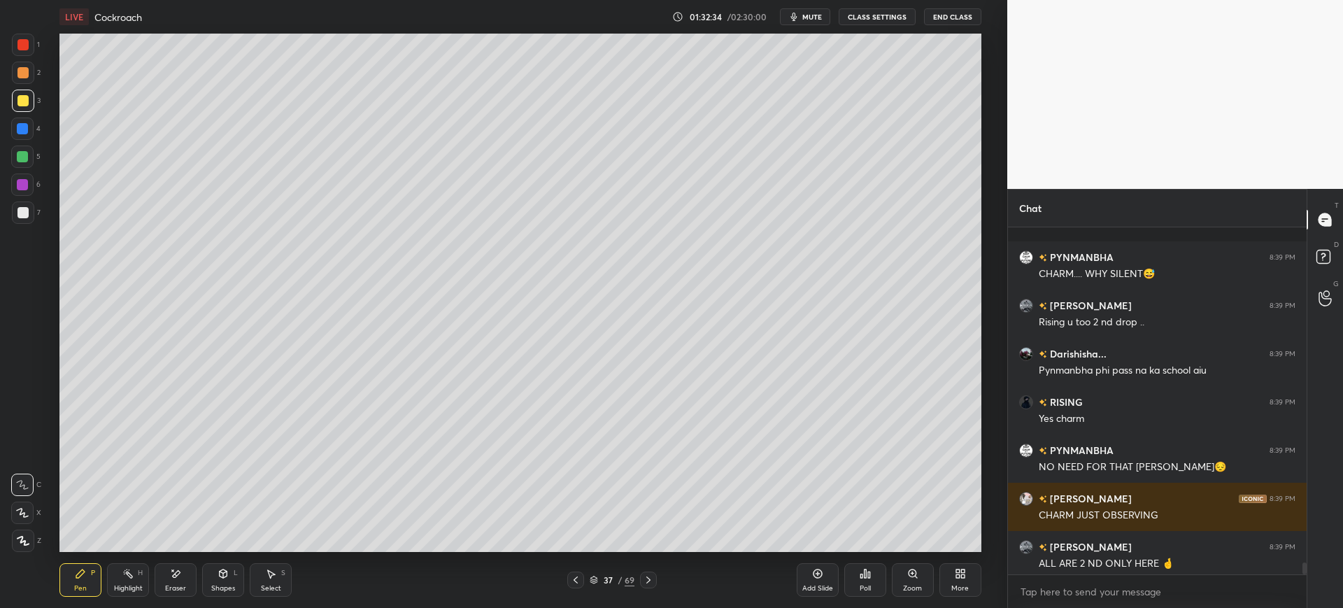
scroll to position [9744, 0]
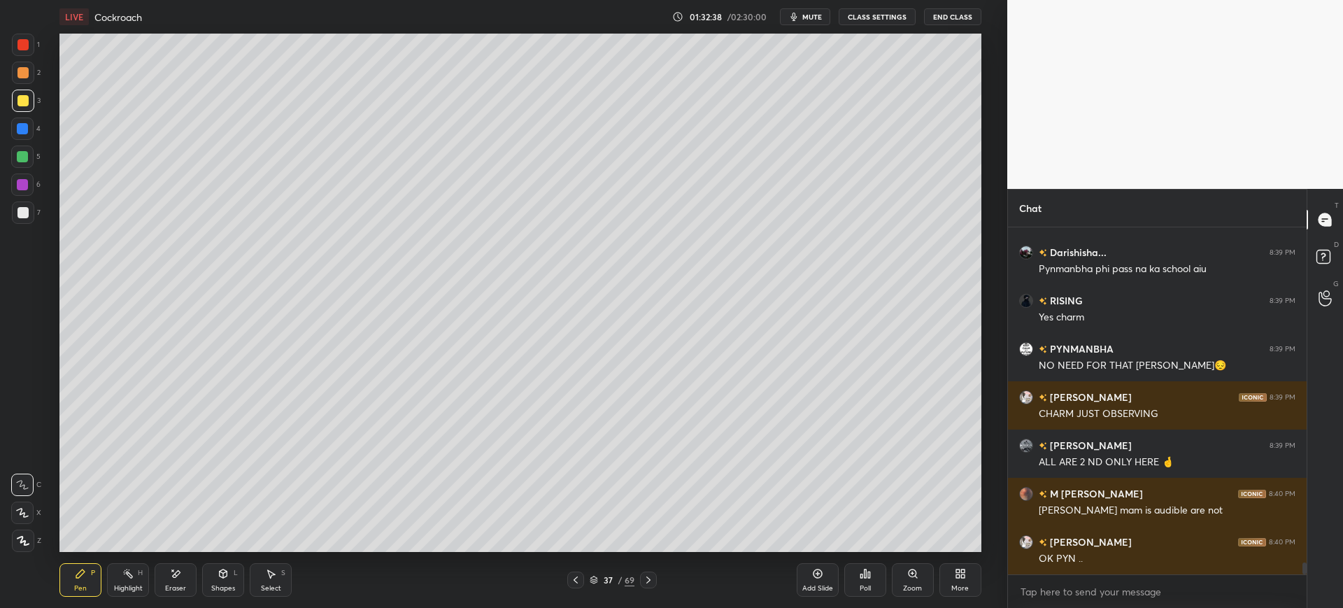
click at [31, 214] on div at bounding box center [23, 212] width 22 height 22
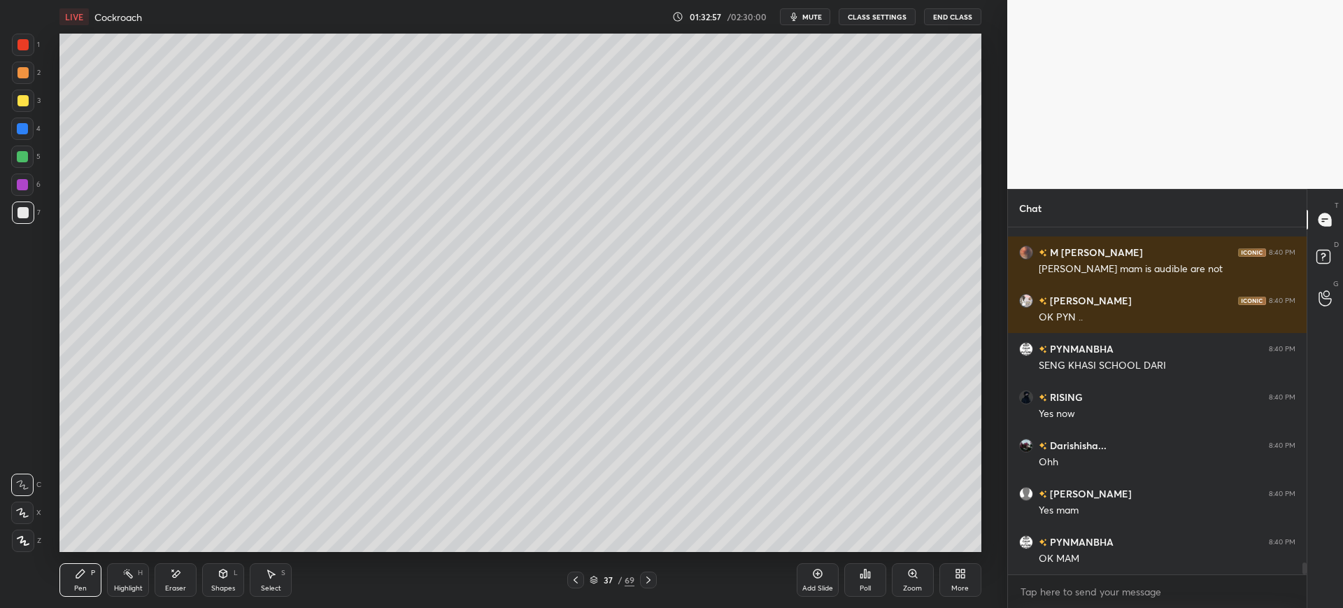
scroll to position [10033, 0]
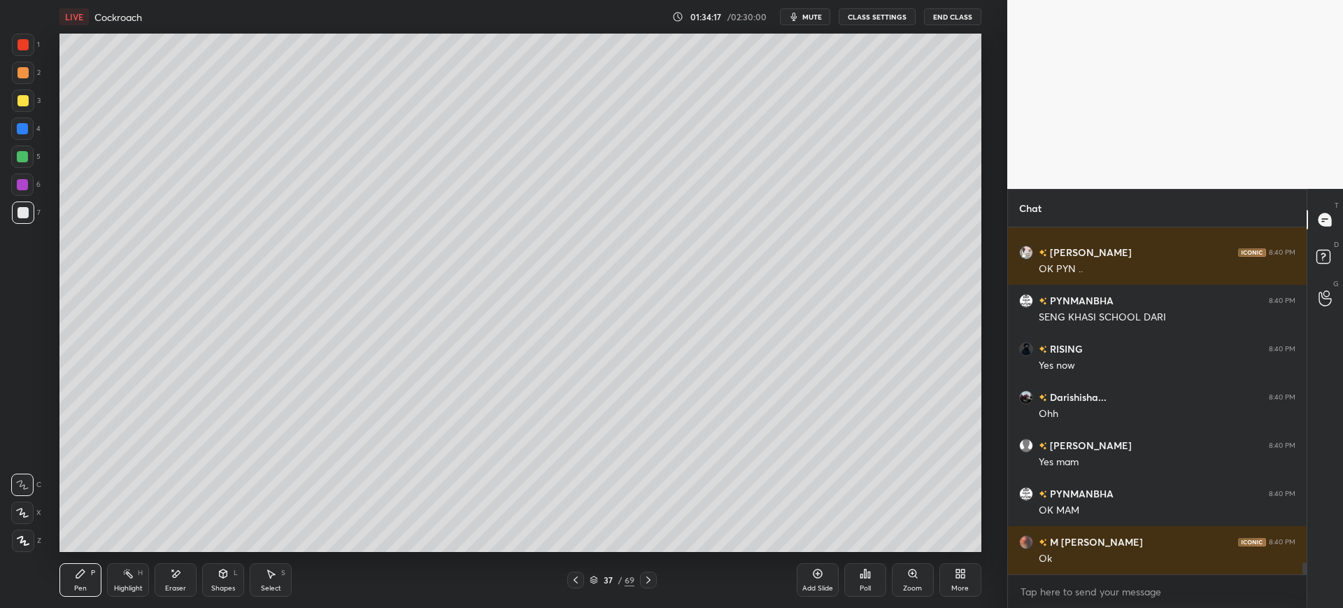
click at [17, 96] on div at bounding box center [22, 100] width 11 height 11
click at [817, 581] on div "Add Slide" at bounding box center [818, 580] width 42 height 34
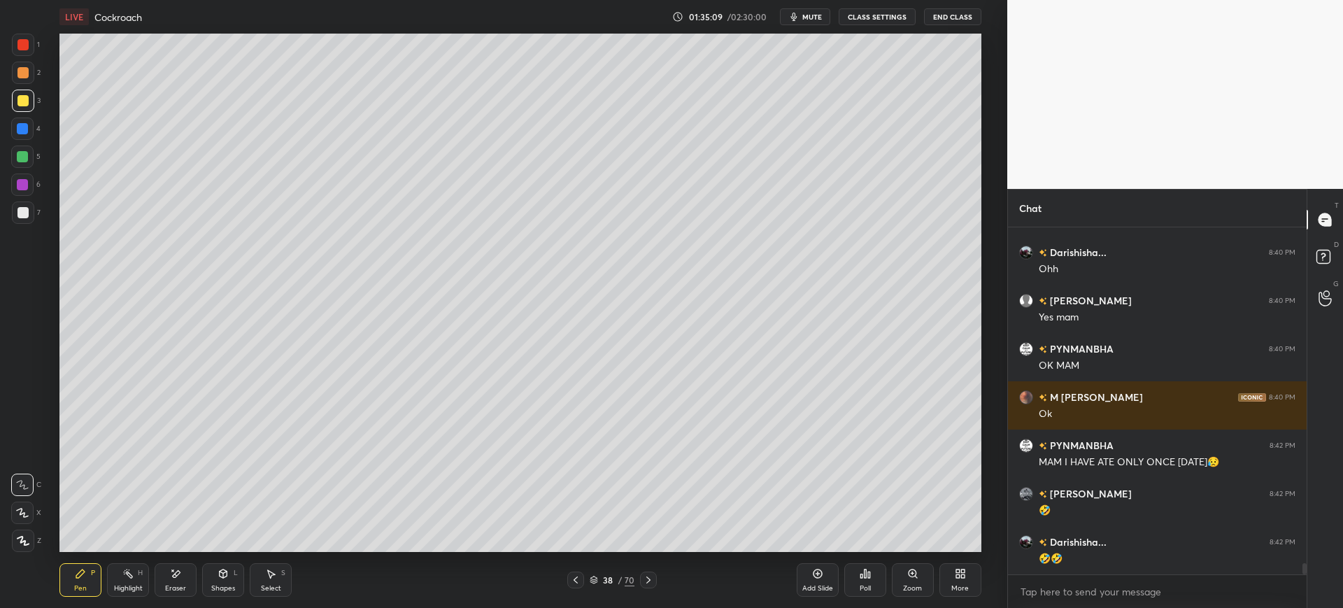
scroll to position [10226, 0]
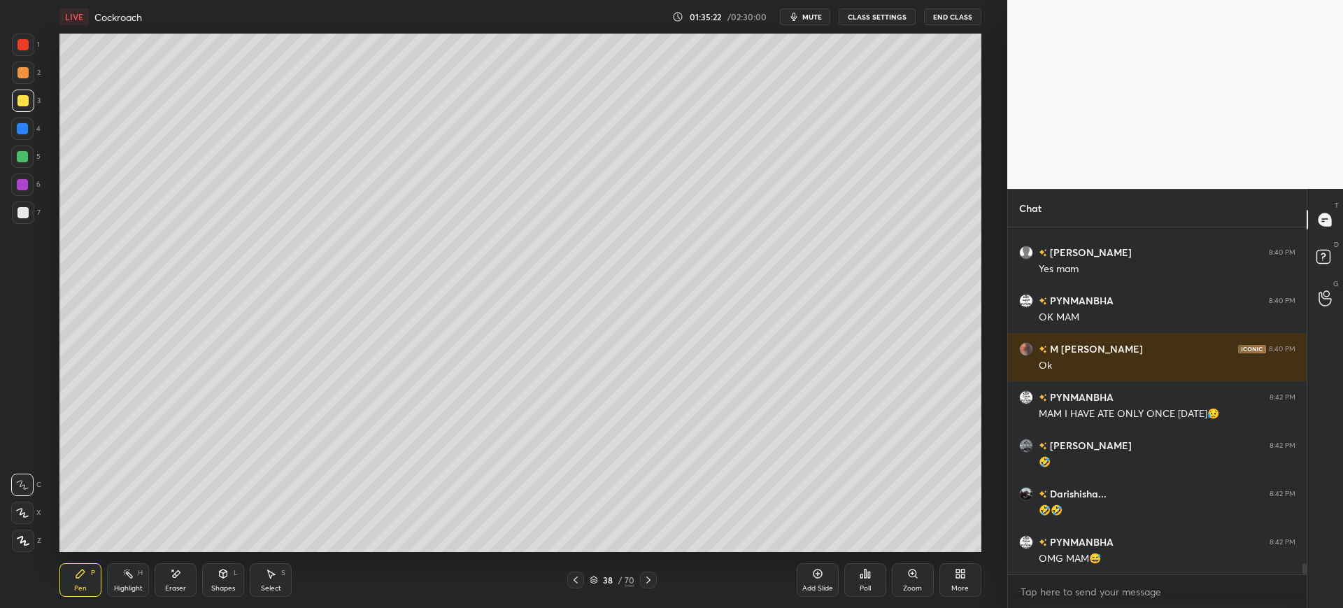
click at [173, 575] on icon at bounding box center [175, 574] width 11 height 12
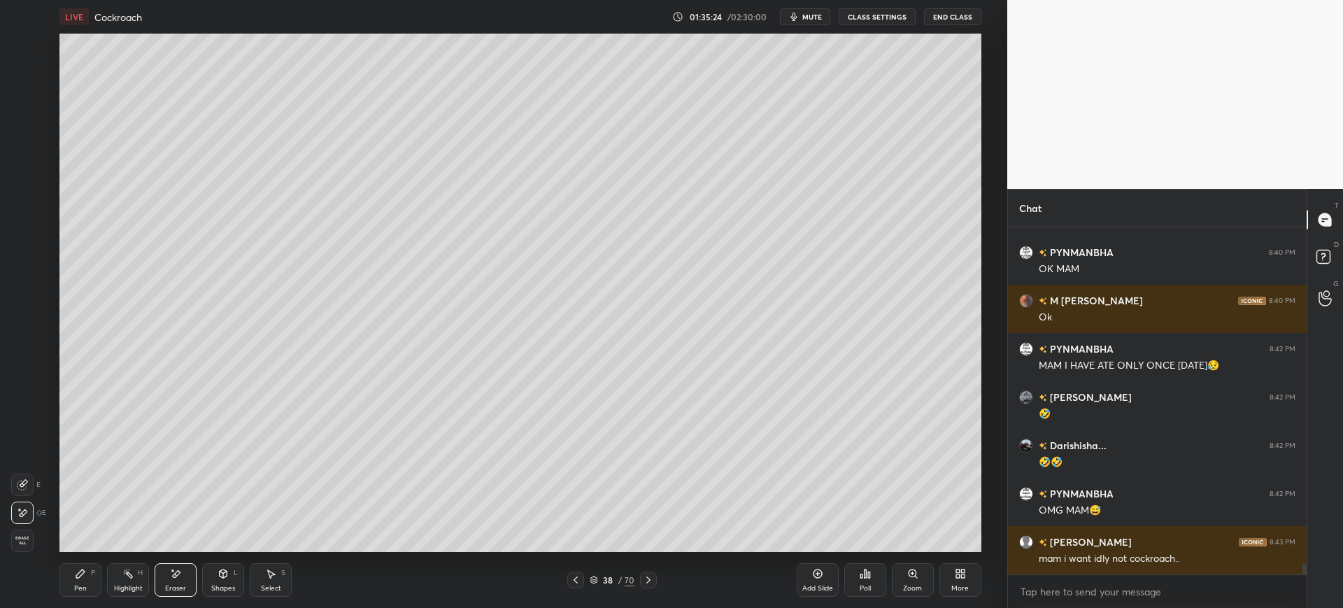
click at [78, 576] on icon at bounding box center [80, 573] width 8 height 8
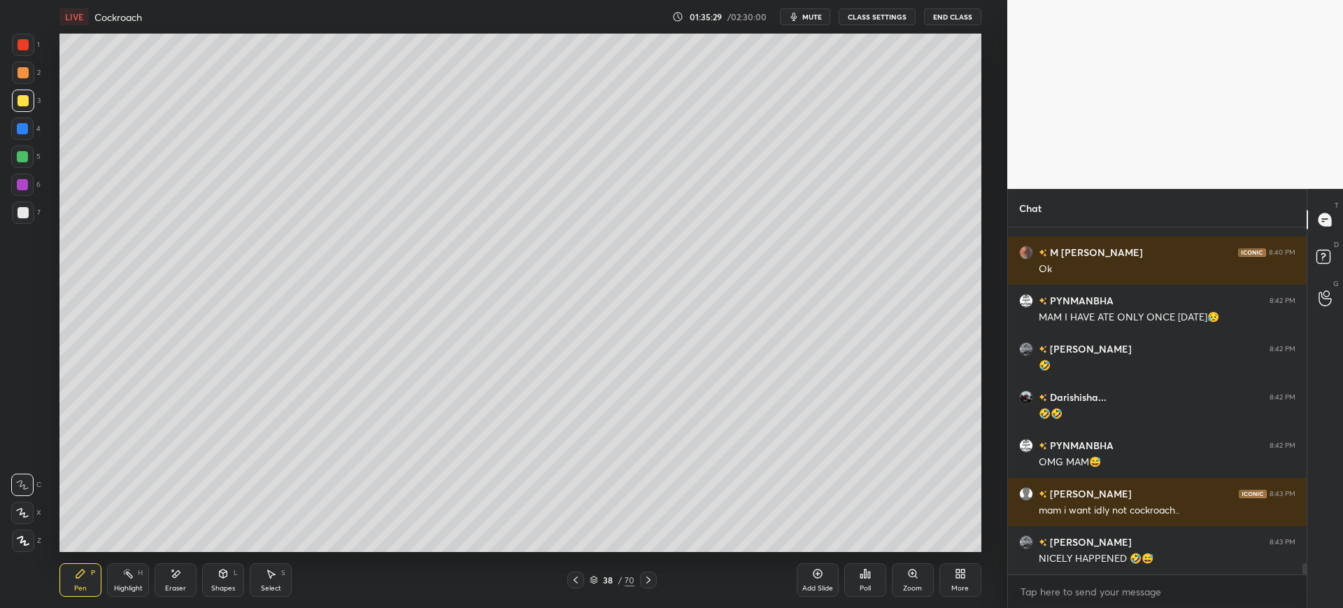
click at [21, 218] on div at bounding box center [22, 212] width 11 height 11
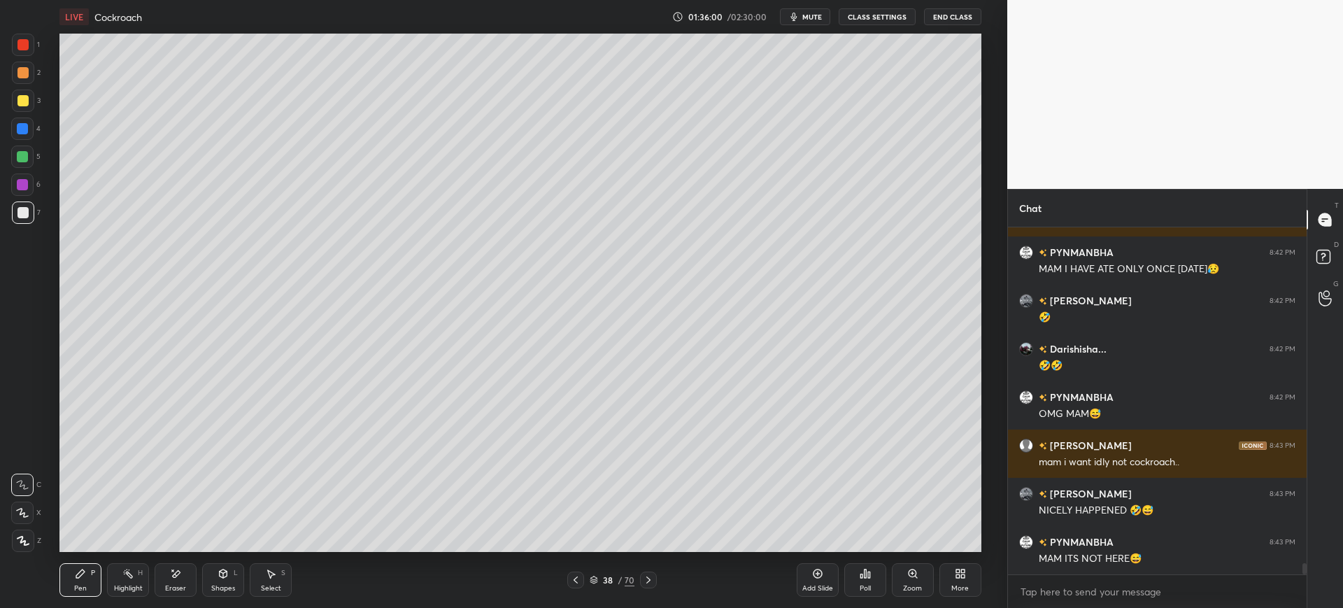
click at [24, 111] on div at bounding box center [23, 101] width 22 height 22
click at [824, 577] on div "Add Slide" at bounding box center [818, 580] width 42 height 34
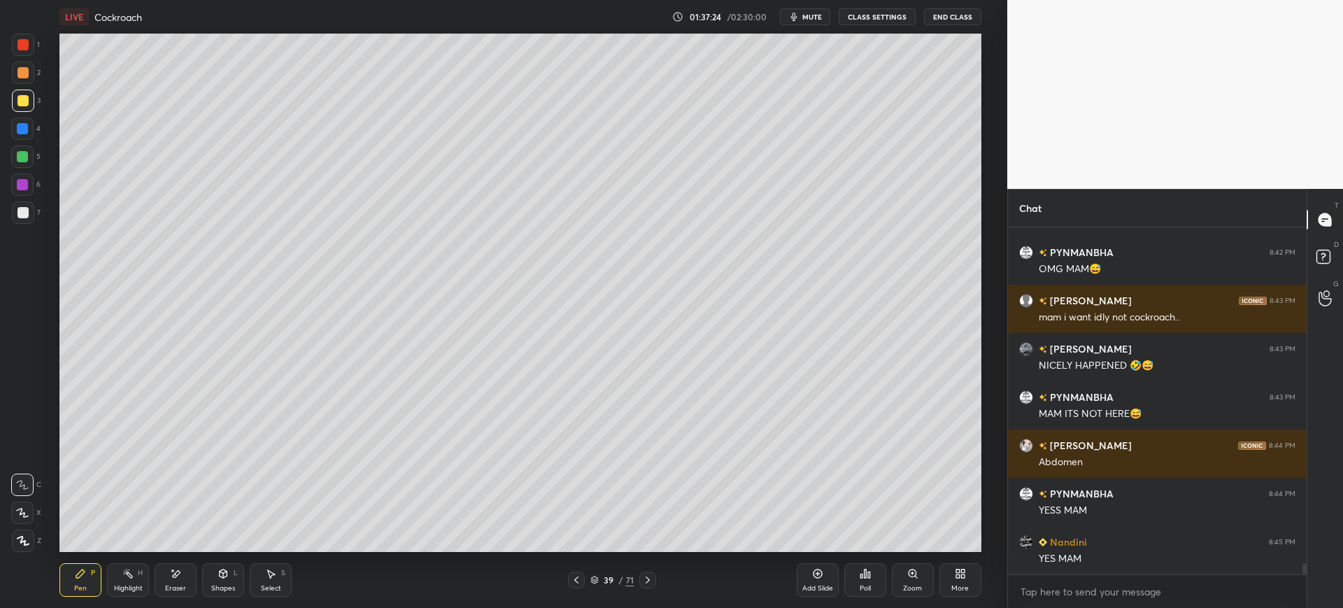
scroll to position [10564, 0]
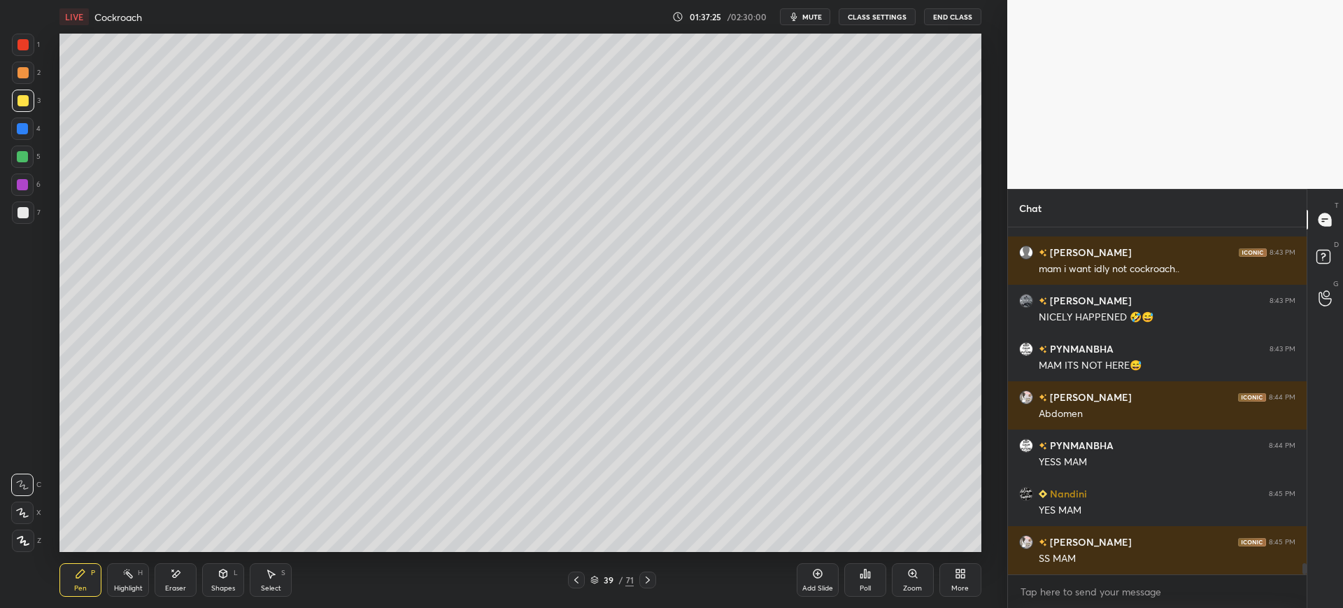
click at [818, 585] on div "Add Slide" at bounding box center [817, 588] width 31 height 7
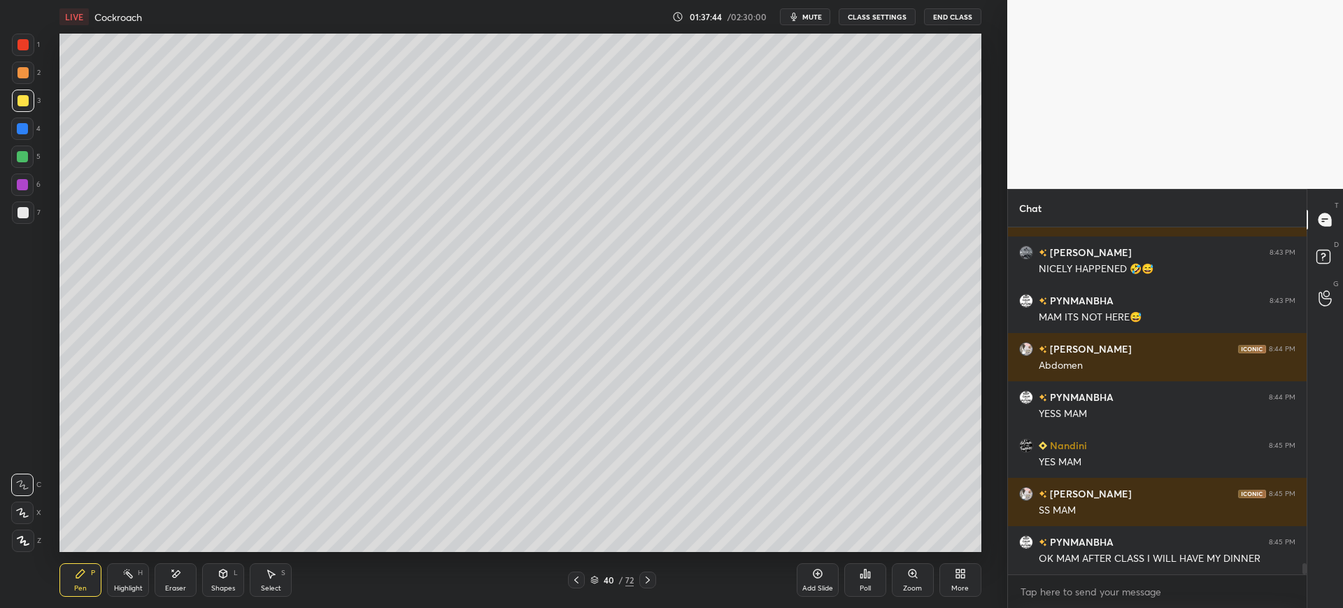
click at [20, 215] on div at bounding box center [22, 212] width 11 height 11
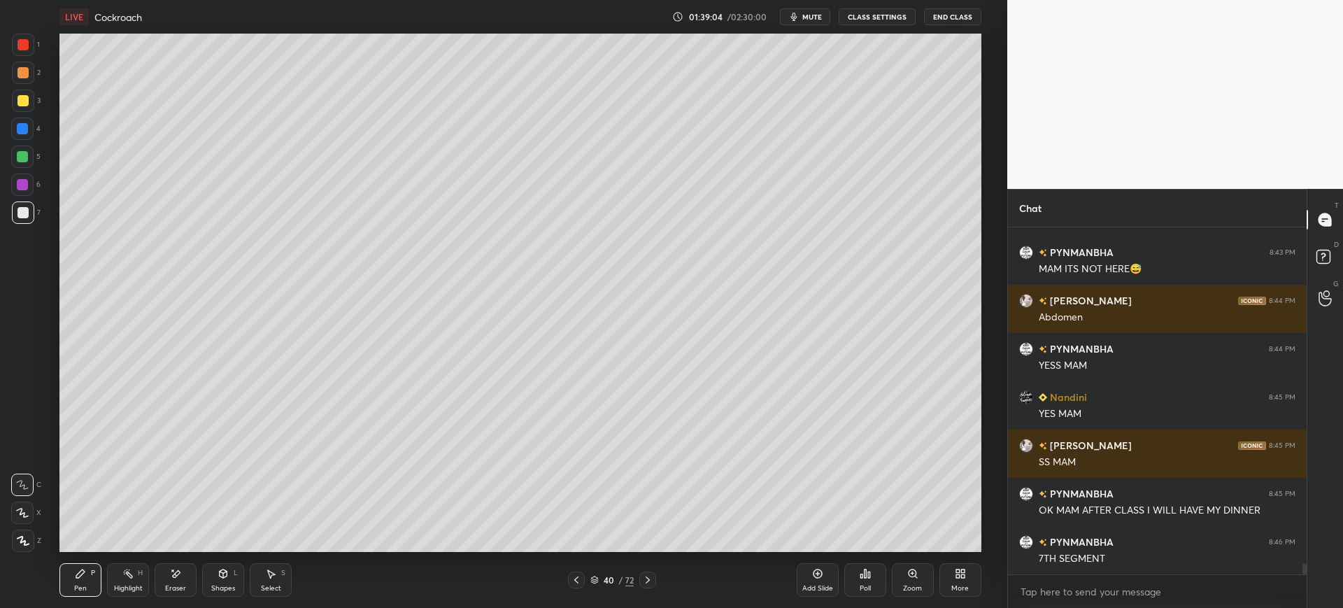
scroll to position [10709, 0]
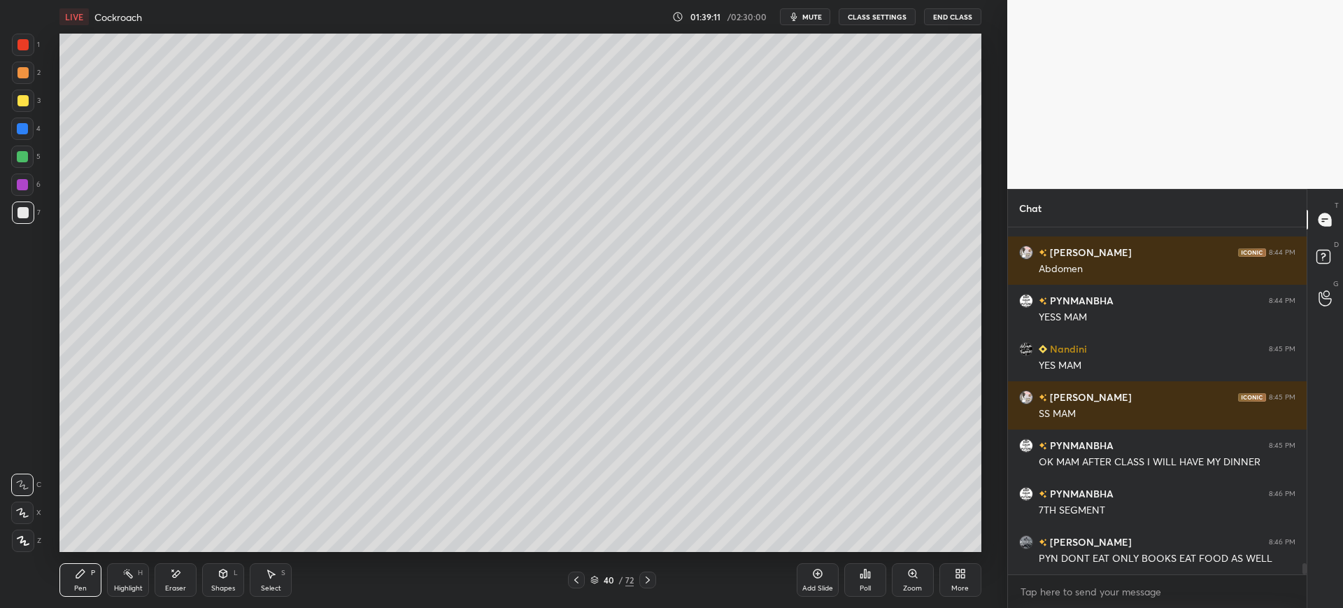
click at [810, 10] on button "mute" at bounding box center [805, 16] width 50 height 17
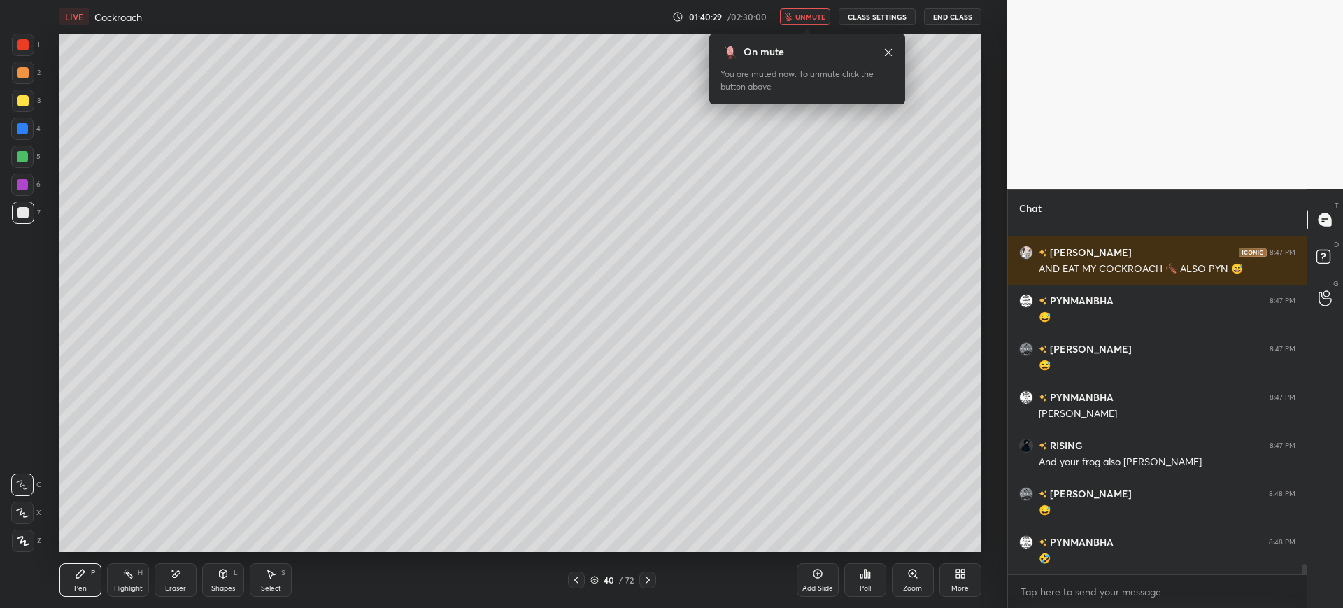
scroll to position [11191, 0]
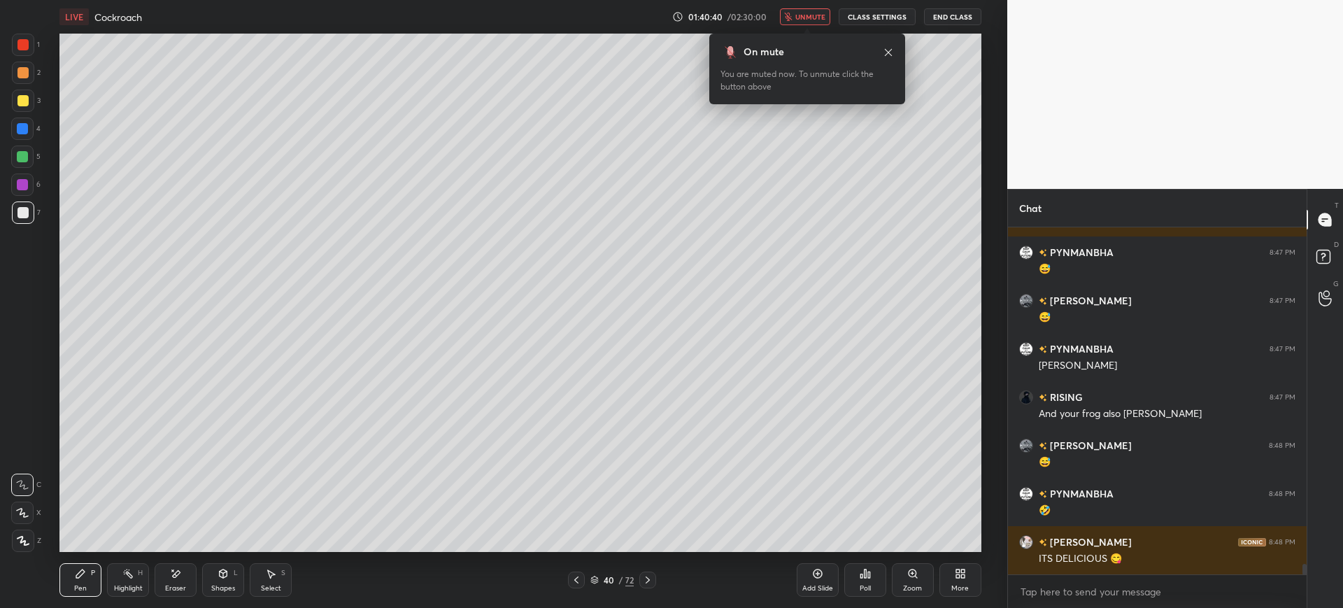
click at [792, 18] on icon "button" at bounding box center [788, 17] width 8 height 8
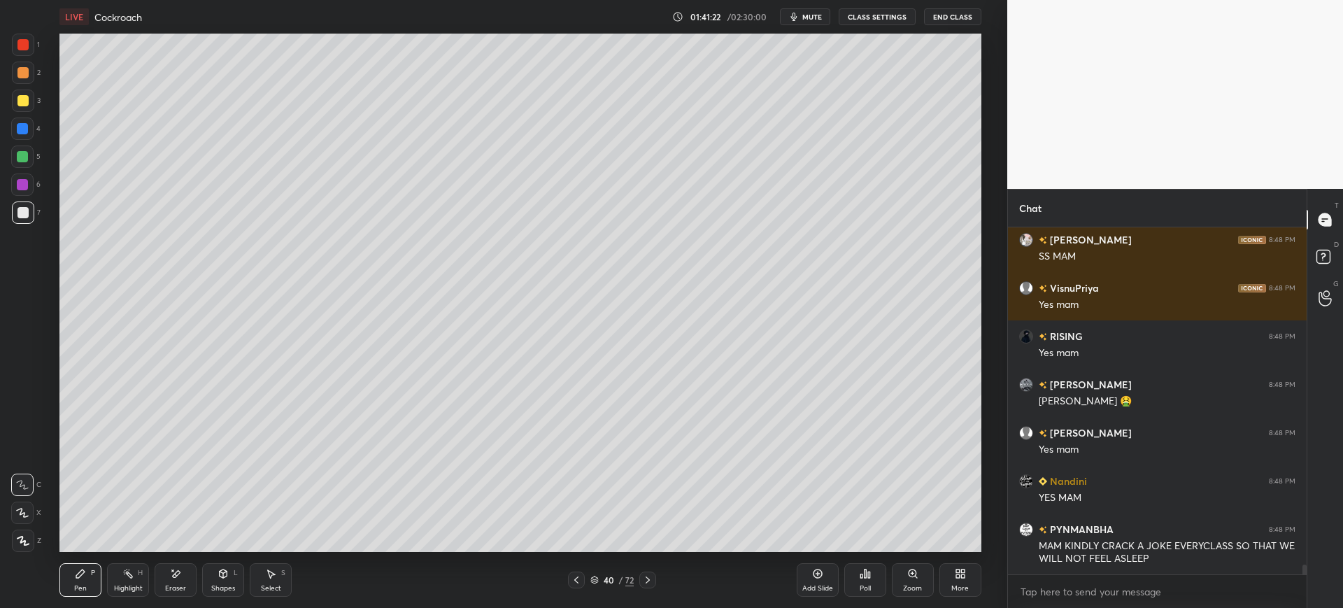
scroll to position [11652, 0]
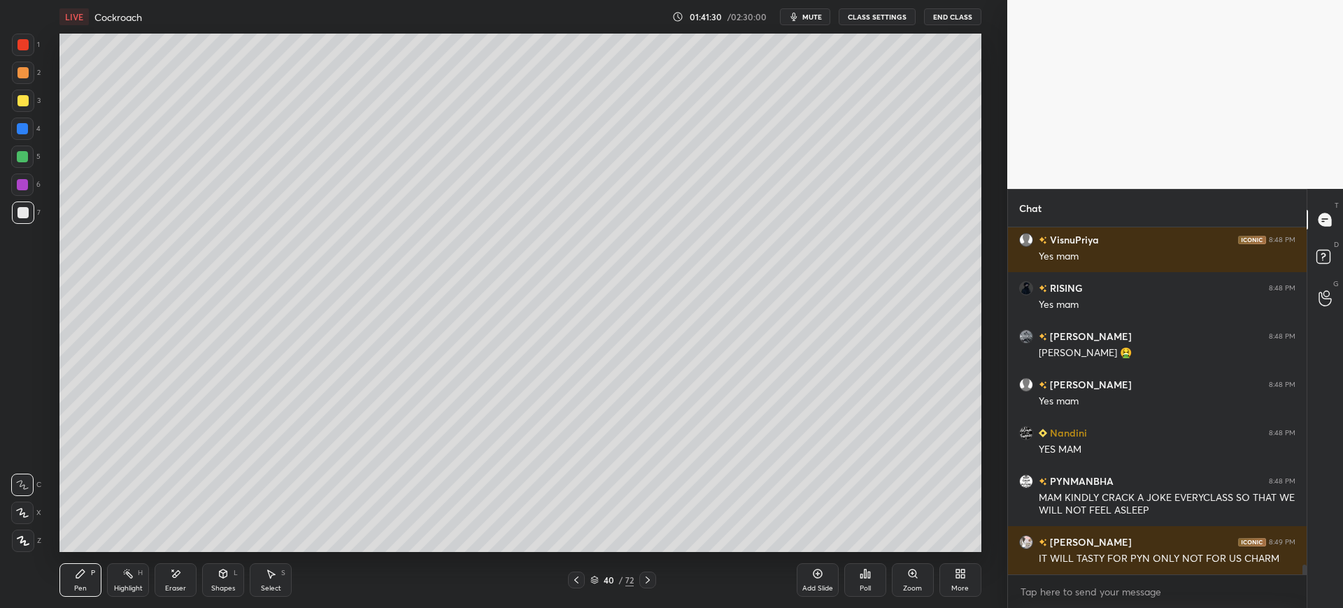
click at [833, 581] on div "Add Slide" at bounding box center [818, 580] width 42 height 34
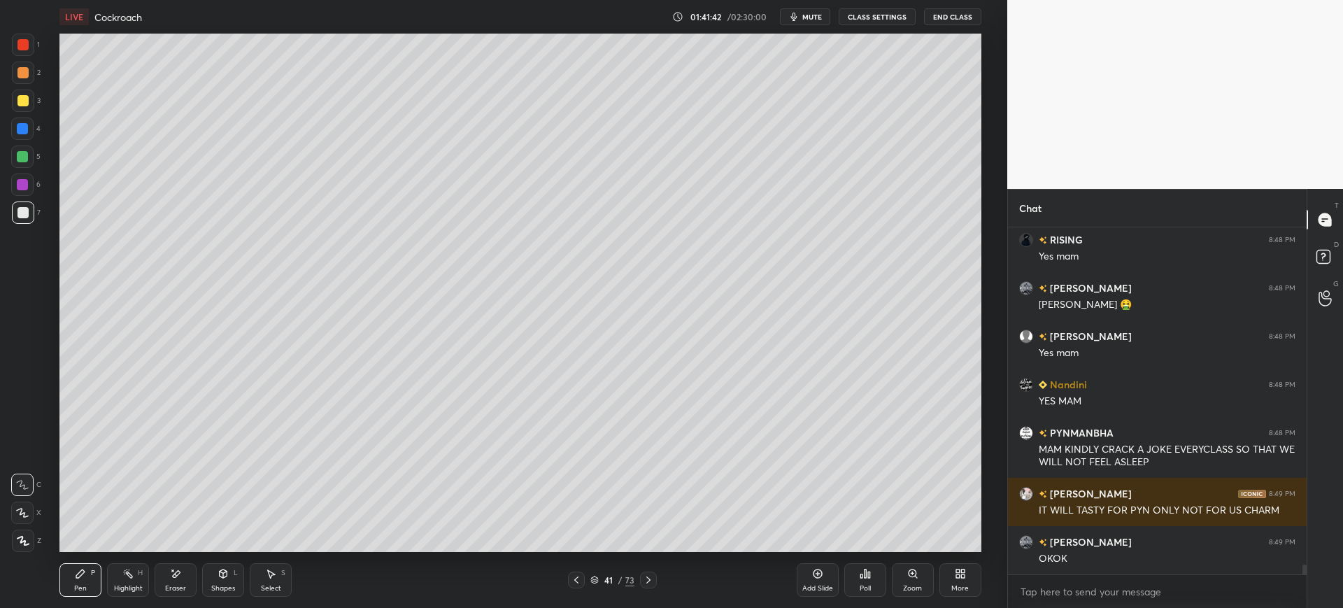
click at [25, 126] on div at bounding box center [22, 128] width 11 height 11
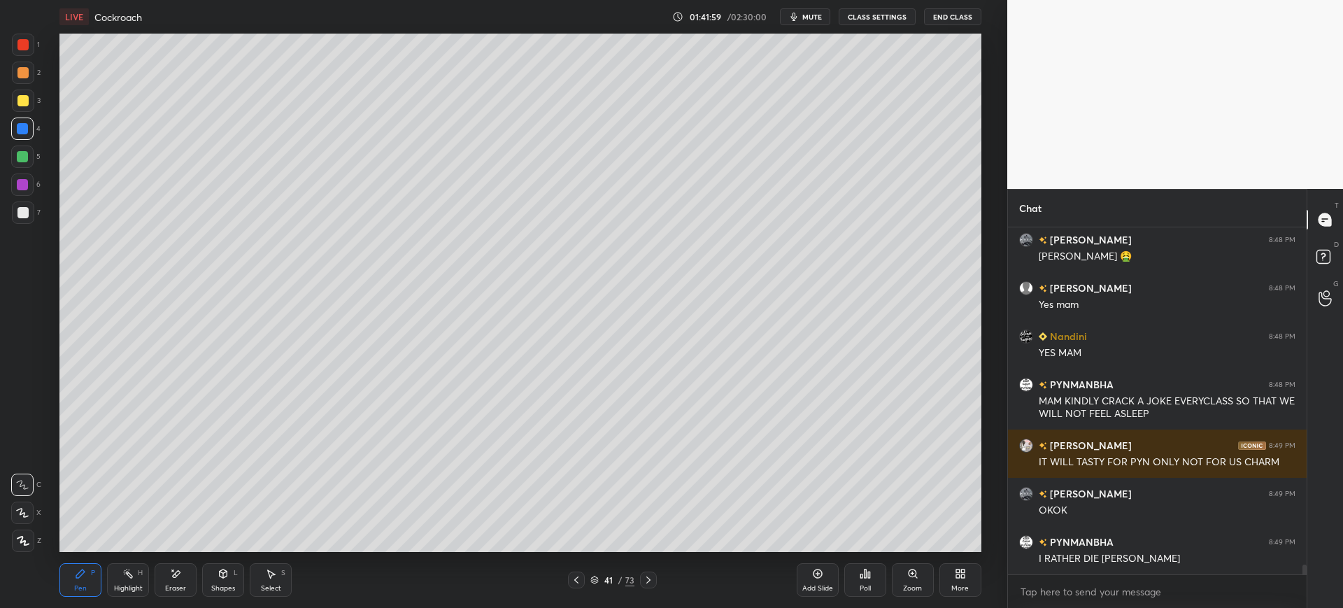
click at [180, 576] on icon at bounding box center [175, 574] width 11 height 12
click at [78, 576] on icon at bounding box center [80, 573] width 8 height 8
click at [15, 211] on div at bounding box center [23, 212] width 22 height 22
click at [797, 578] on div "Add Slide" at bounding box center [818, 580] width 42 height 34
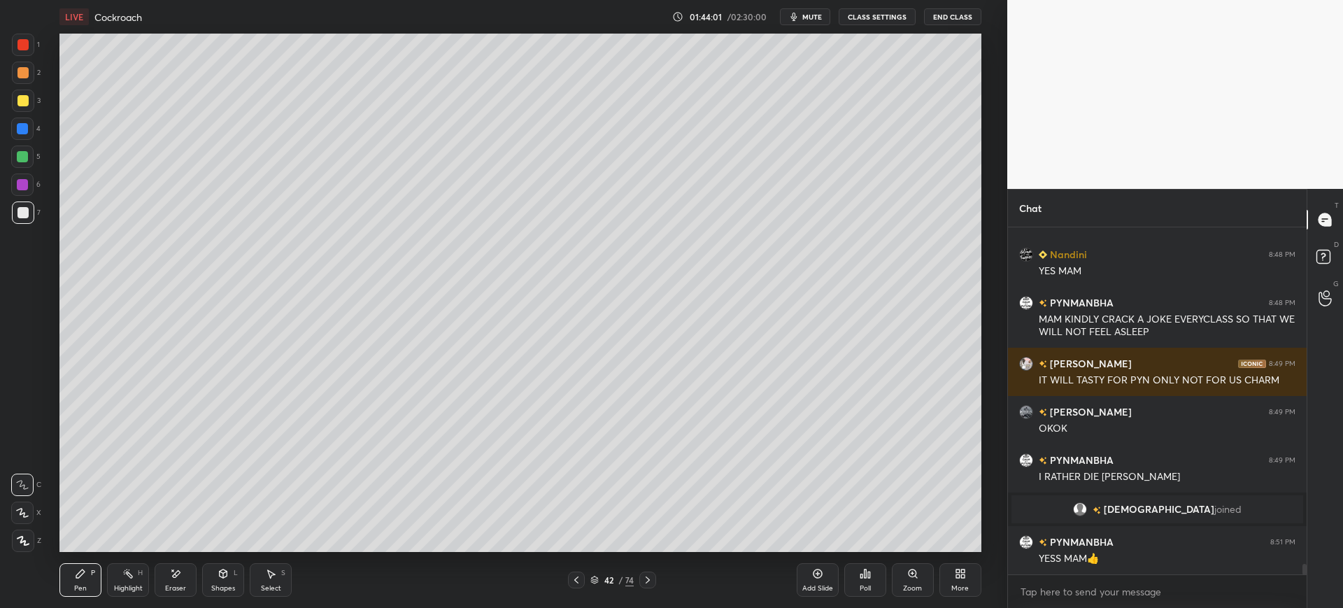
scroll to position [10763, 0]
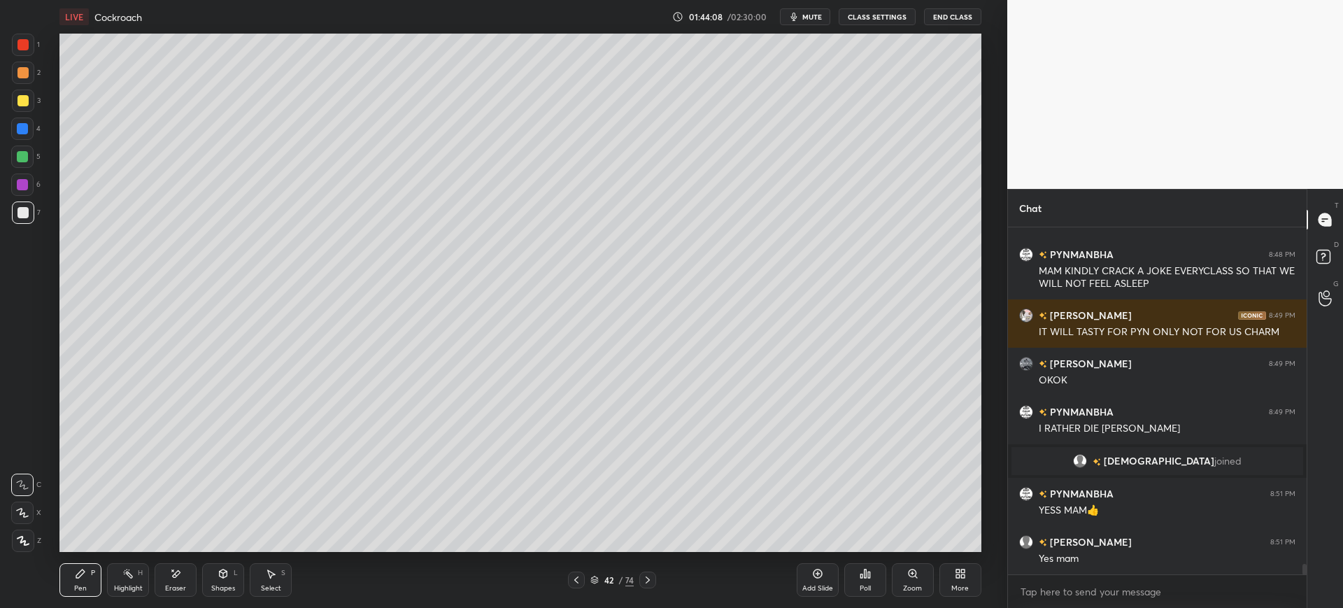
click at [30, 107] on div at bounding box center [23, 101] width 22 height 22
click at [27, 80] on div at bounding box center [23, 73] width 22 height 22
click at [20, 43] on div at bounding box center [22, 44] width 11 height 11
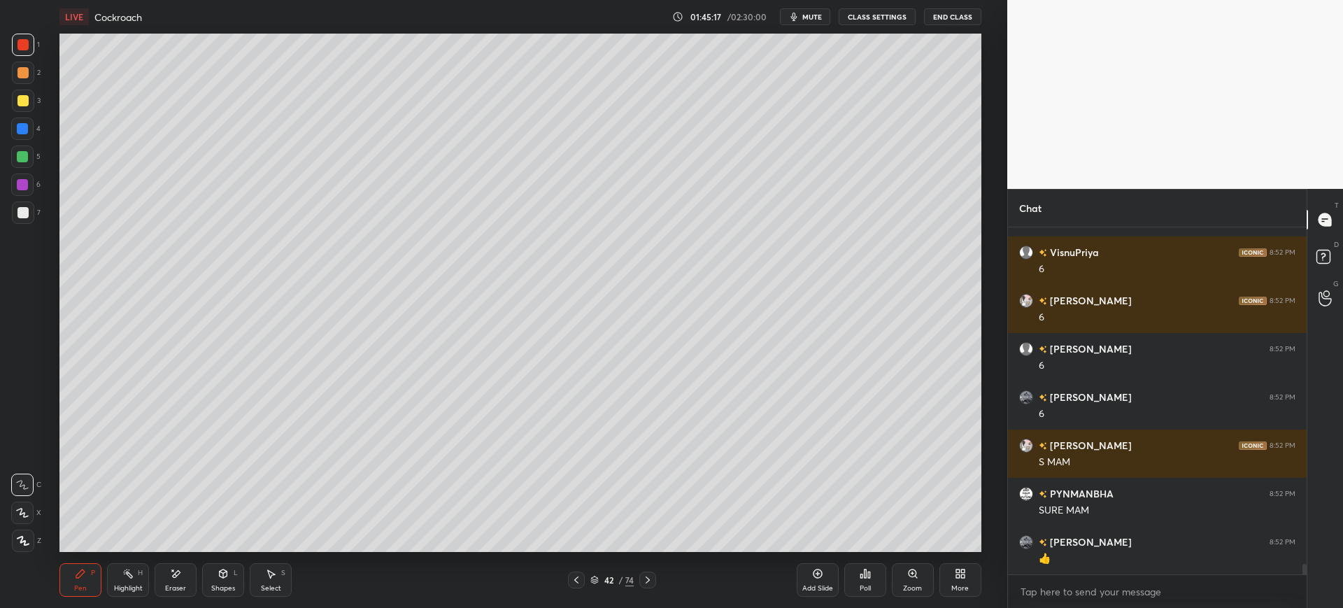
scroll to position [11398, 0]
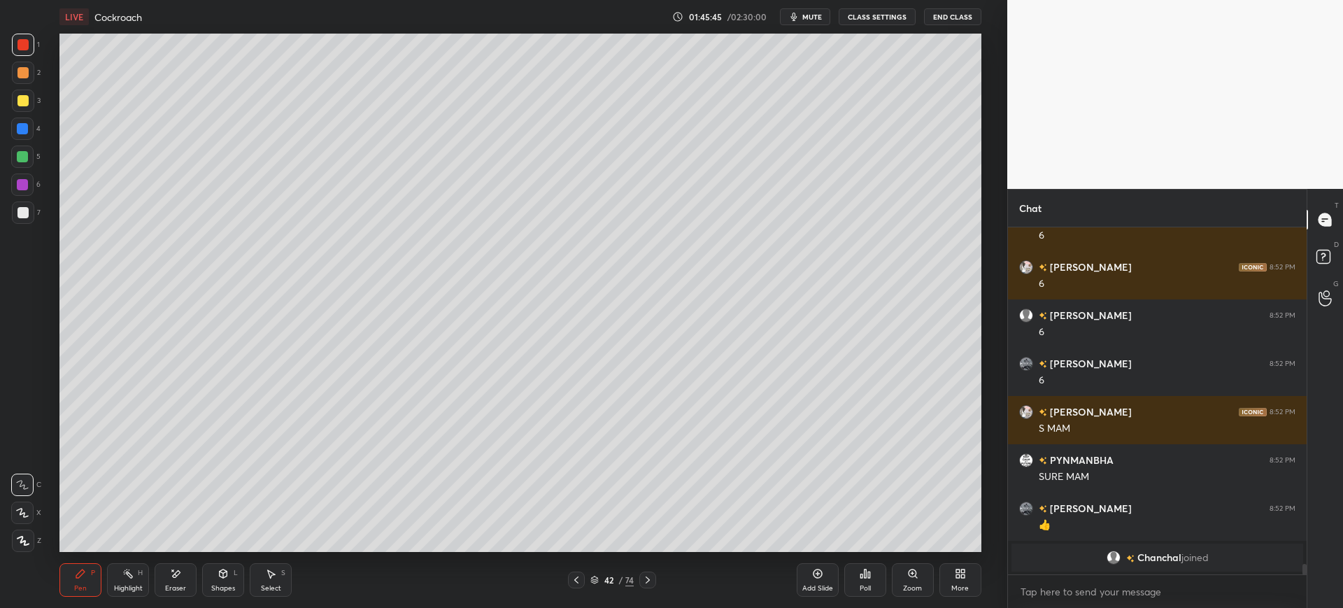
click at [600, 572] on div "42 / 74" at bounding box center [612, 579] width 88 height 17
click at [608, 578] on div "42" at bounding box center [609, 580] width 14 height 8
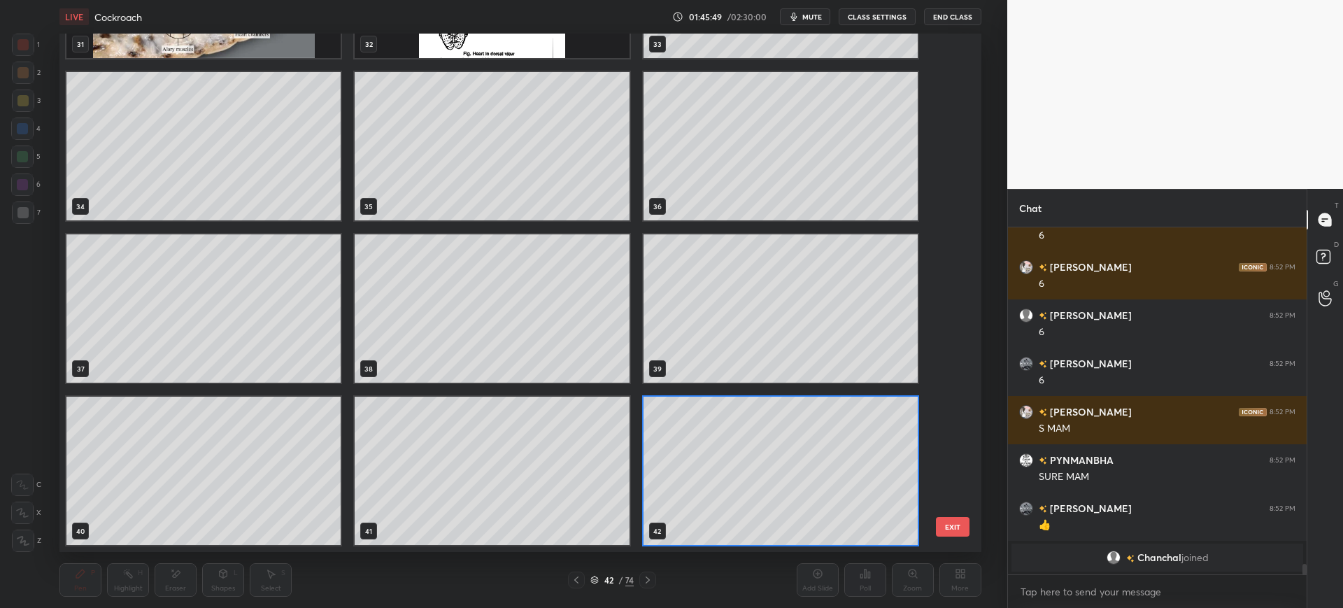
scroll to position [2206, 0]
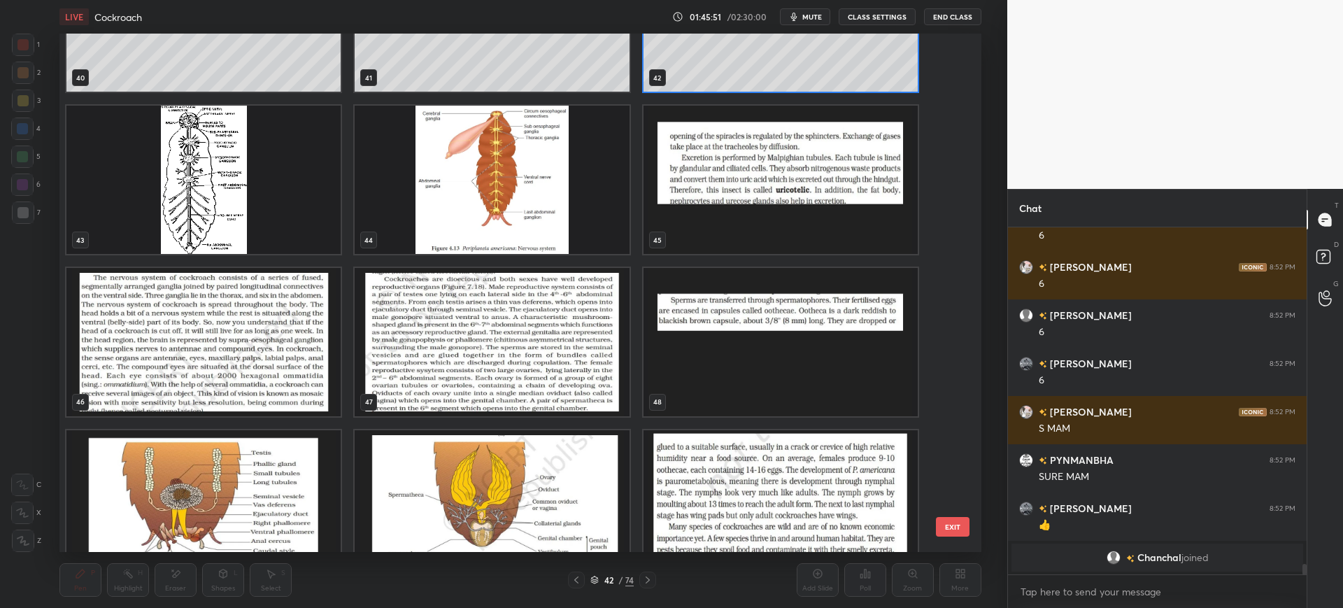
click at [711, 174] on img "grid" at bounding box center [780, 180] width 274 height 148
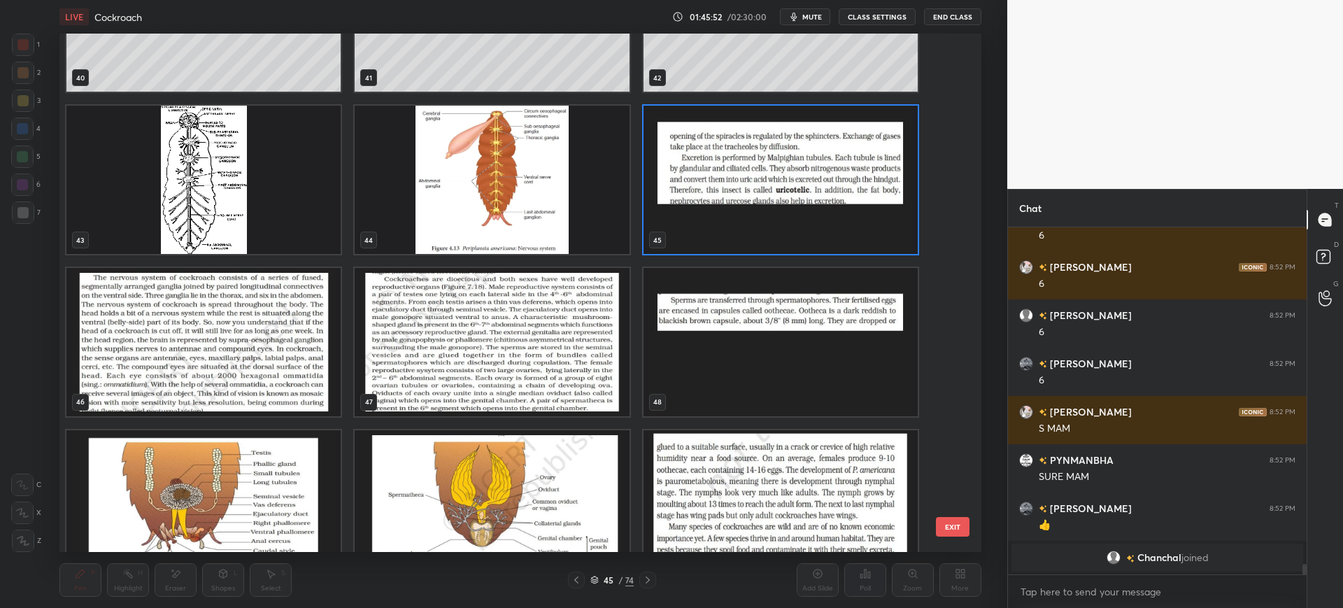
scroll to position [11220, 0]
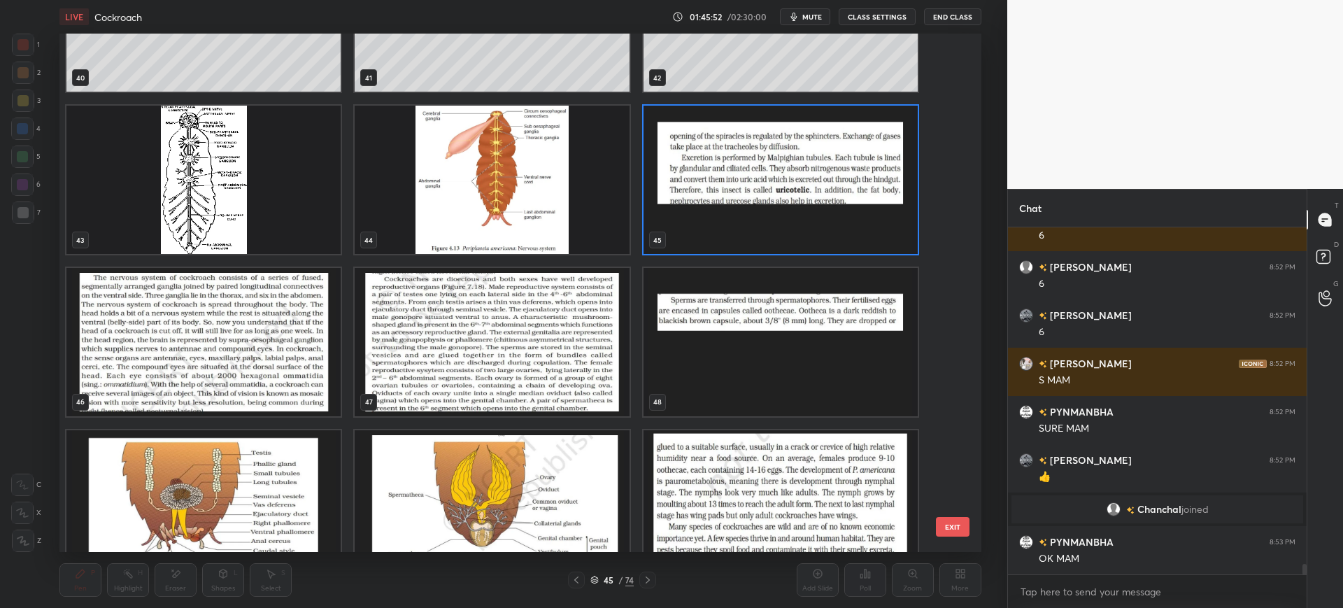
click at [205, 369] on img "grid" at bounding box center [203, 342] width 274 height 148
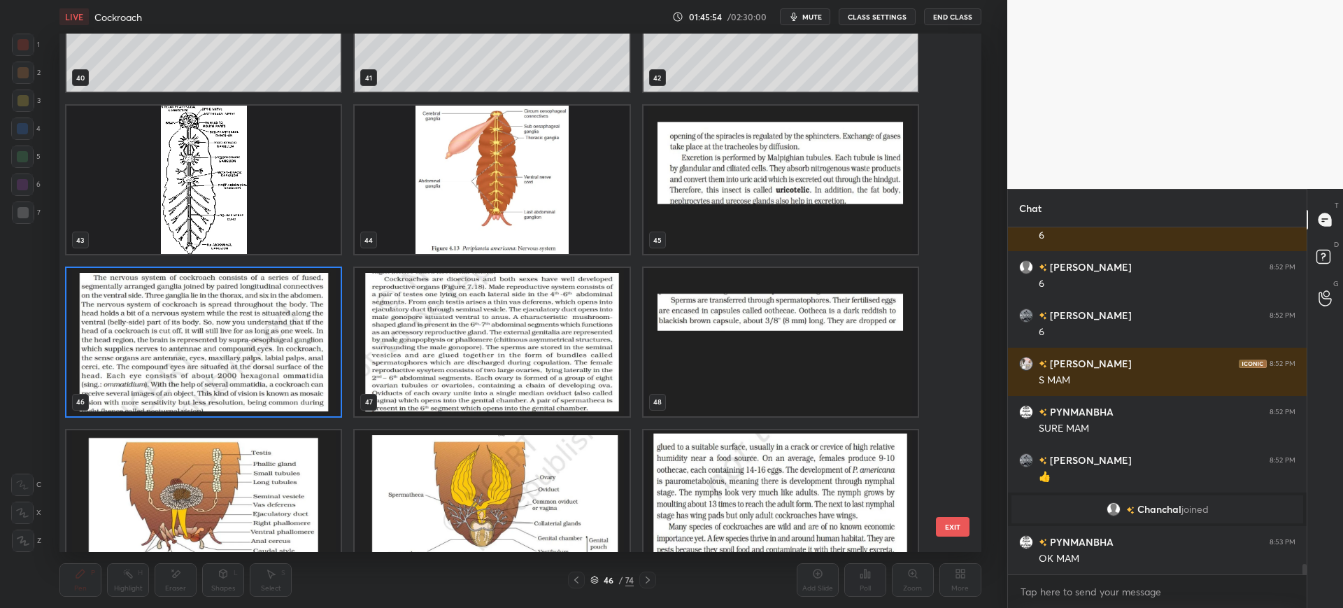
click at [950, 524] on button "EXIT" at bounding box center [953, 527] width 34 height 20
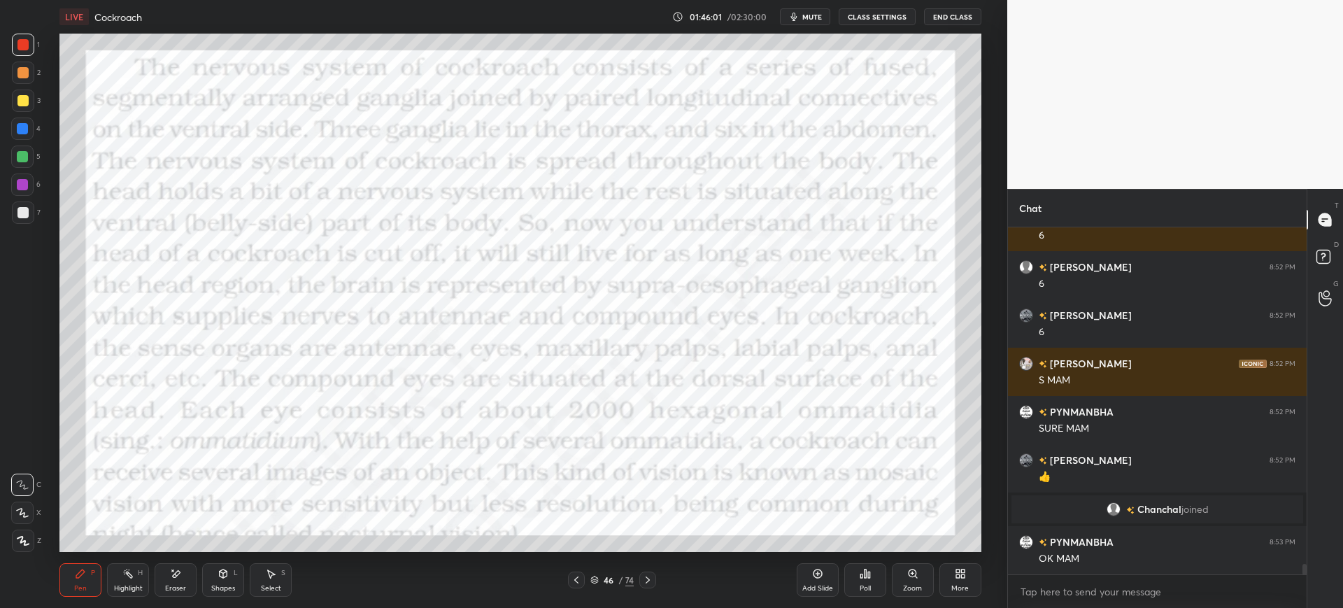
click at [13, 43] on div at bounding box center [23, 45] width 22 height 22
click at [27, 103] on div at bounding box center [22, 100] width 11 height 11
click at [19, 136] on div at bounding box center [22, 129] width 22 height 22
click at [27, 41] on div at bounding box center [22, 44] width 11 height 11
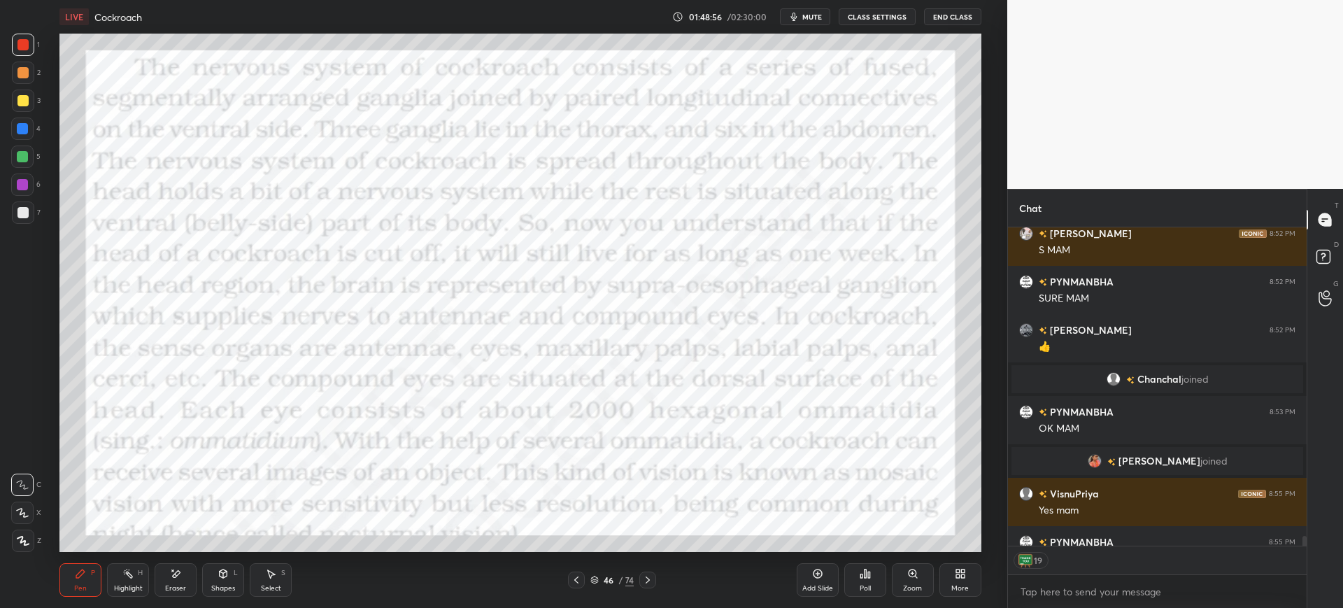
scroll to position [11401, 0]
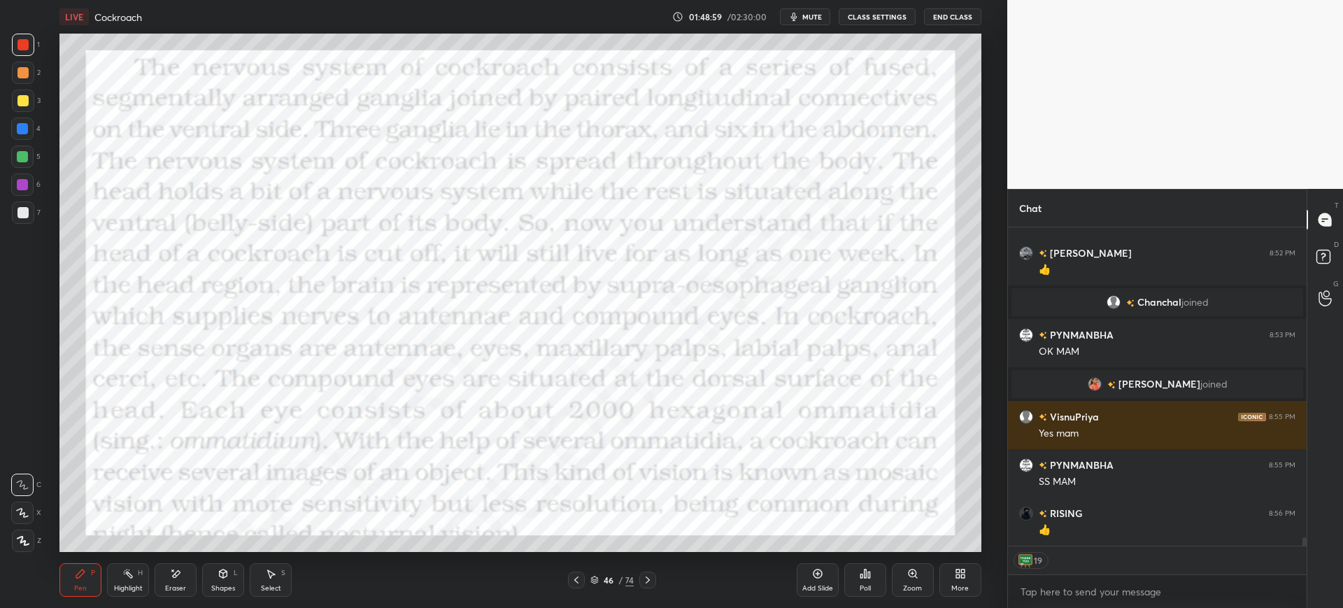
click at [644, 581] on icon at bounding box center [647, 579] width 11 height 11
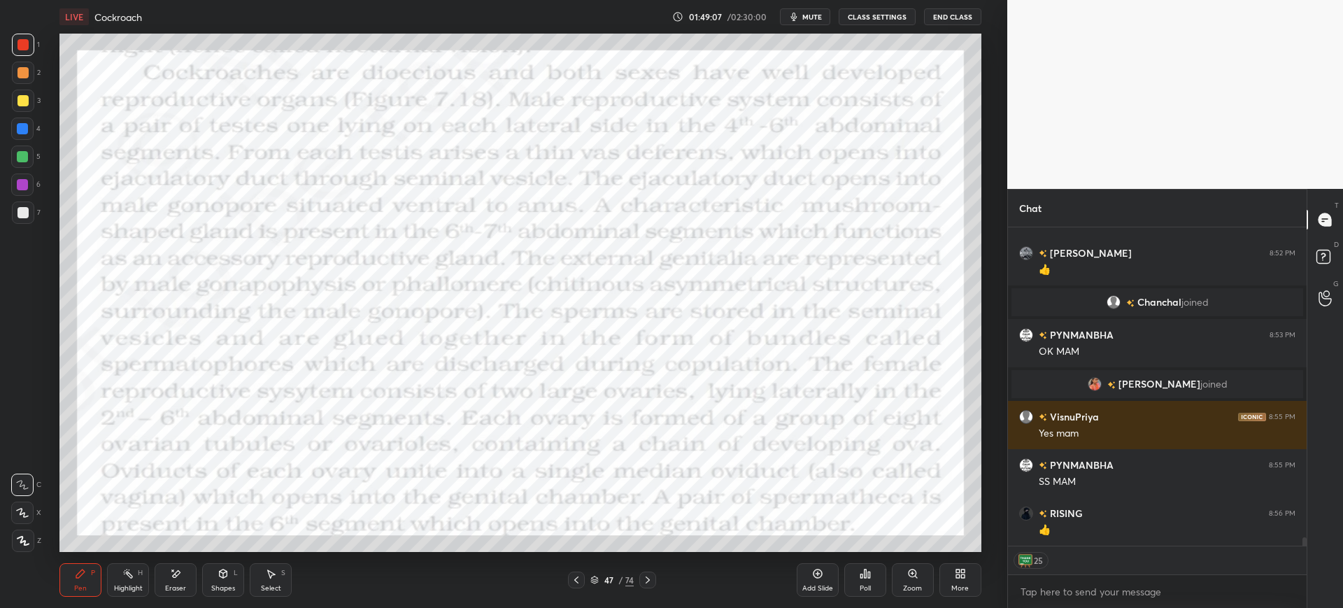
click at [576, 578] on icon at bounding box center [576, 579] width 4 height 7
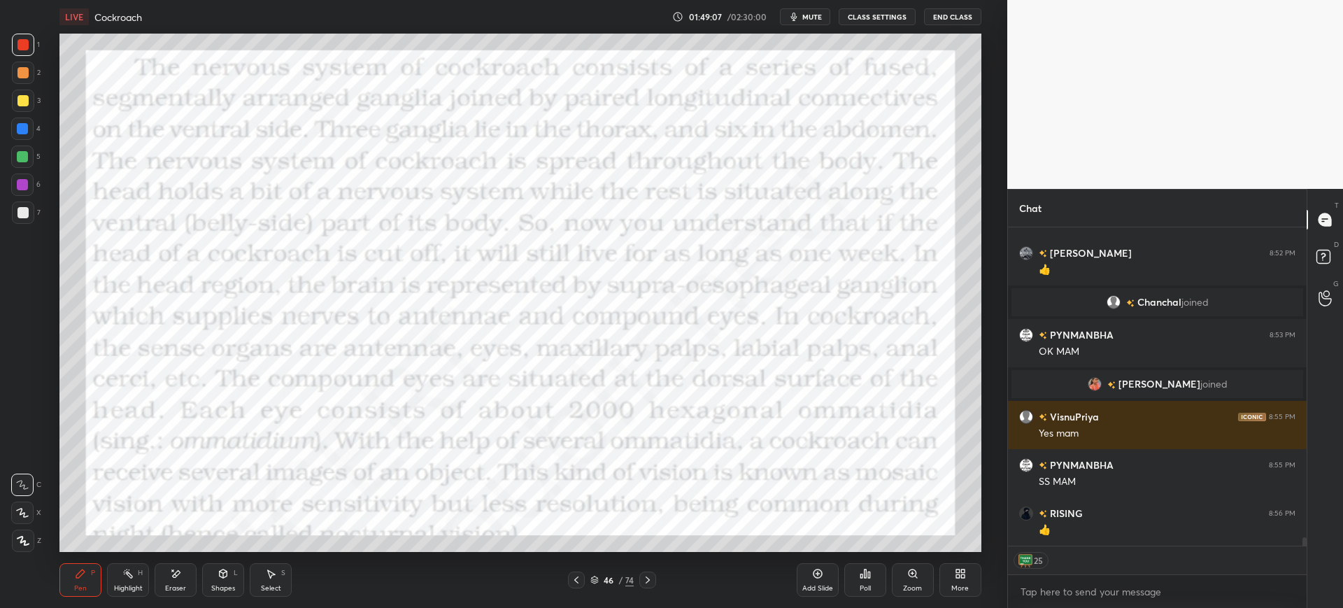
scroll to position [11461, 0]
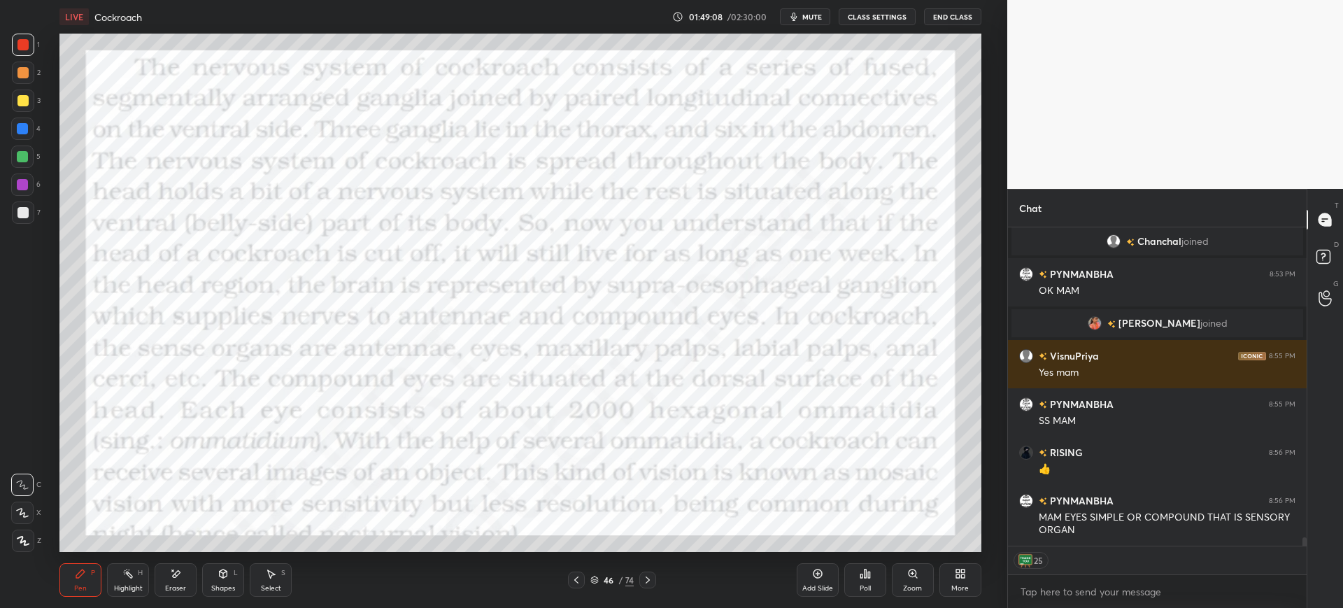
click at [830, 583] on div "Add Slide" at bounding box center [818, 580] width 42 height 34
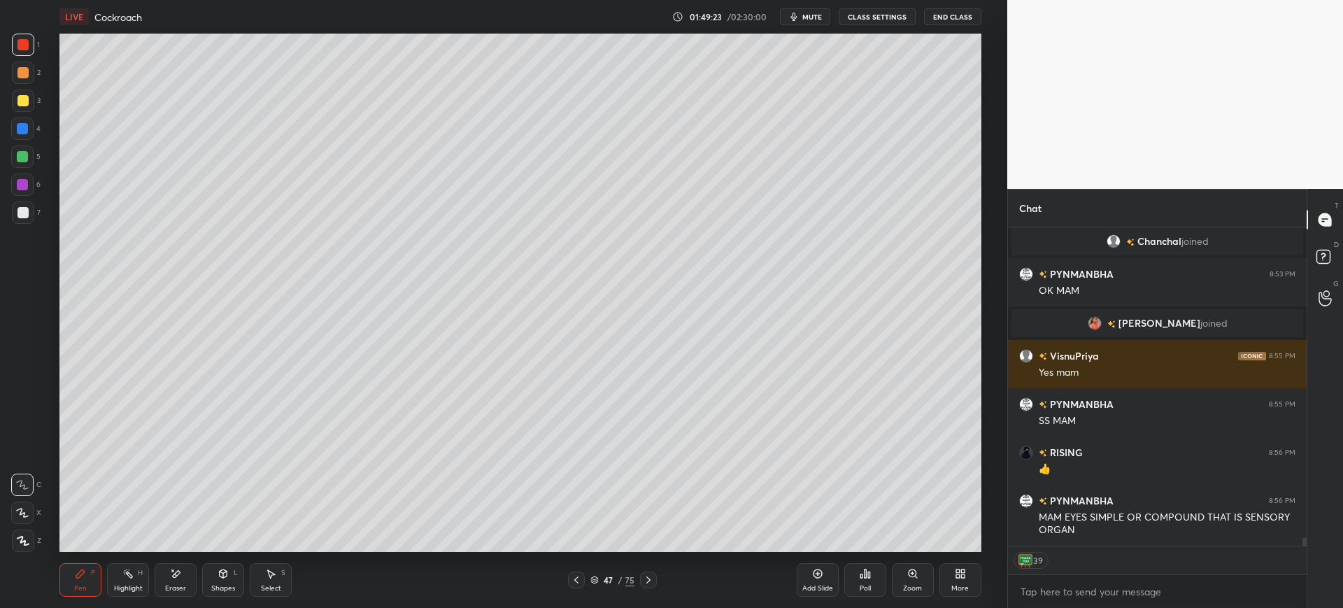
scroll to position [11495, 0]
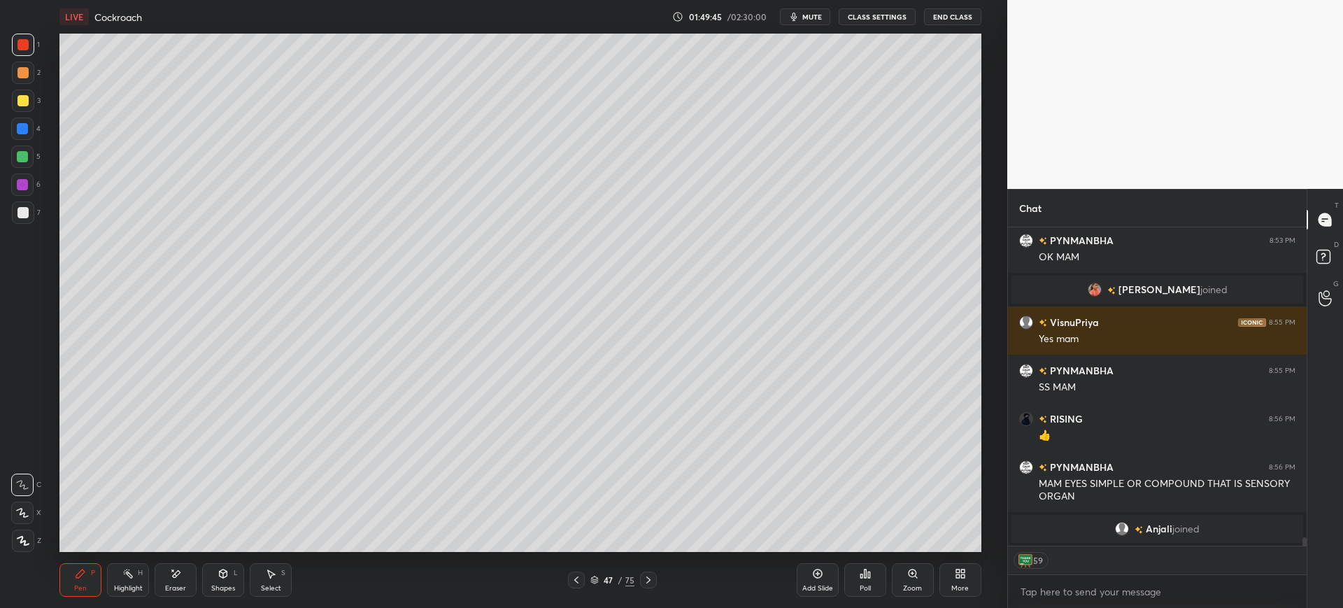
click at [26, 136] on div at bounding box center [22, 129] width 22 height 22
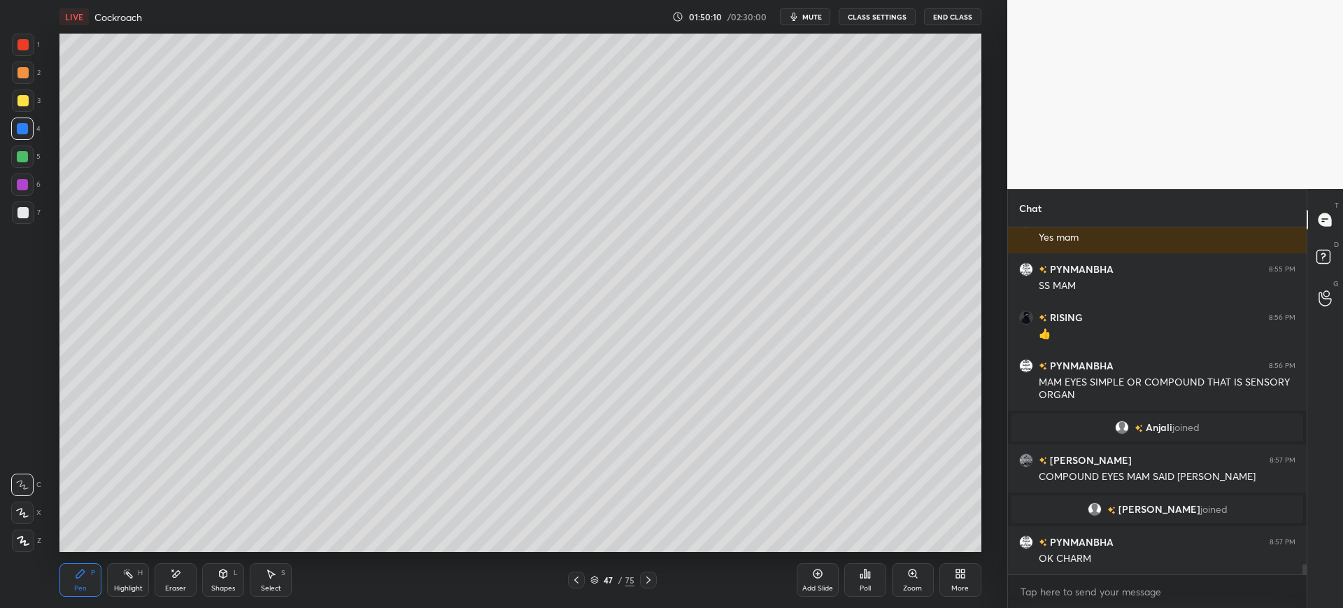
scroll to position [11532, 0]
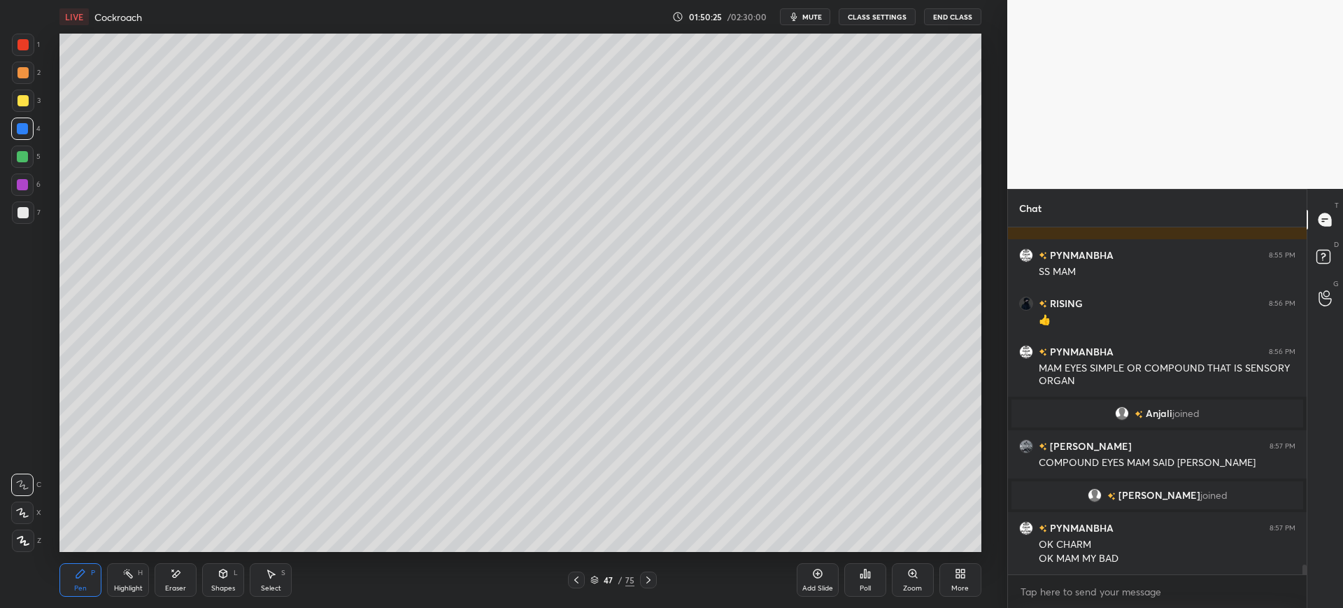
click at [176, 576] on icon at bounding box center [177, 573] width 8 height 7
click at [73, 588] on div "Pen P" at bounding box center [80, 580] width 42 height 34
click at [24, 110] on div at bounding box center [23, 101] width 22 height 22
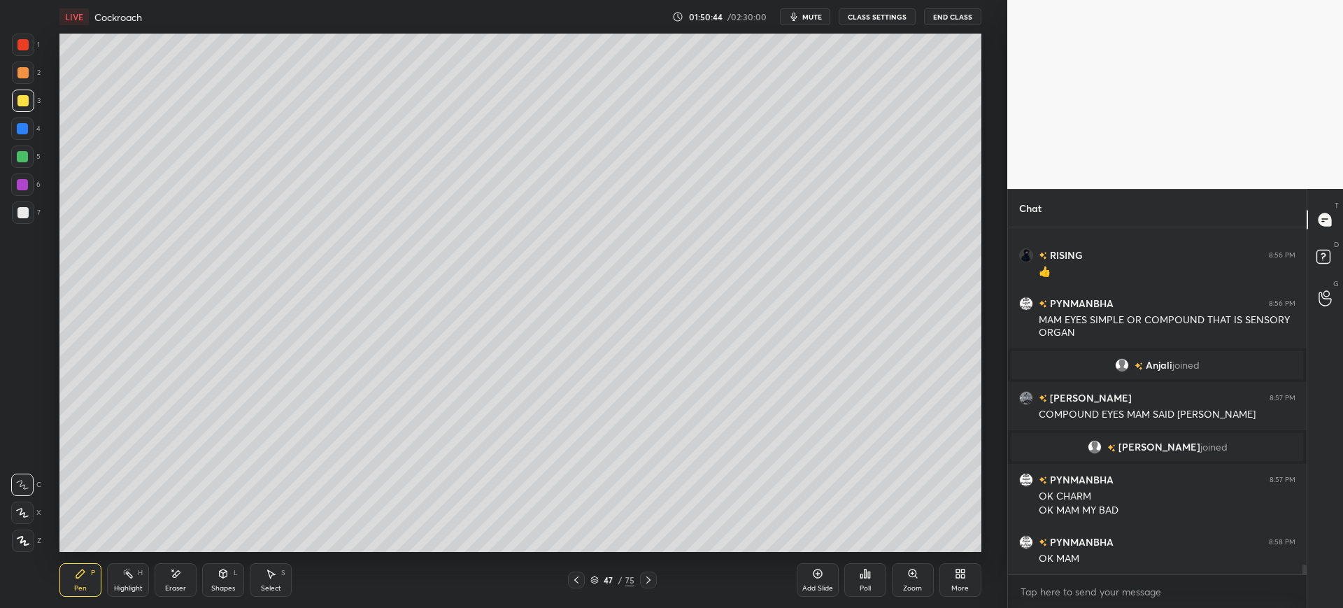
scroll to position [11629, 0]
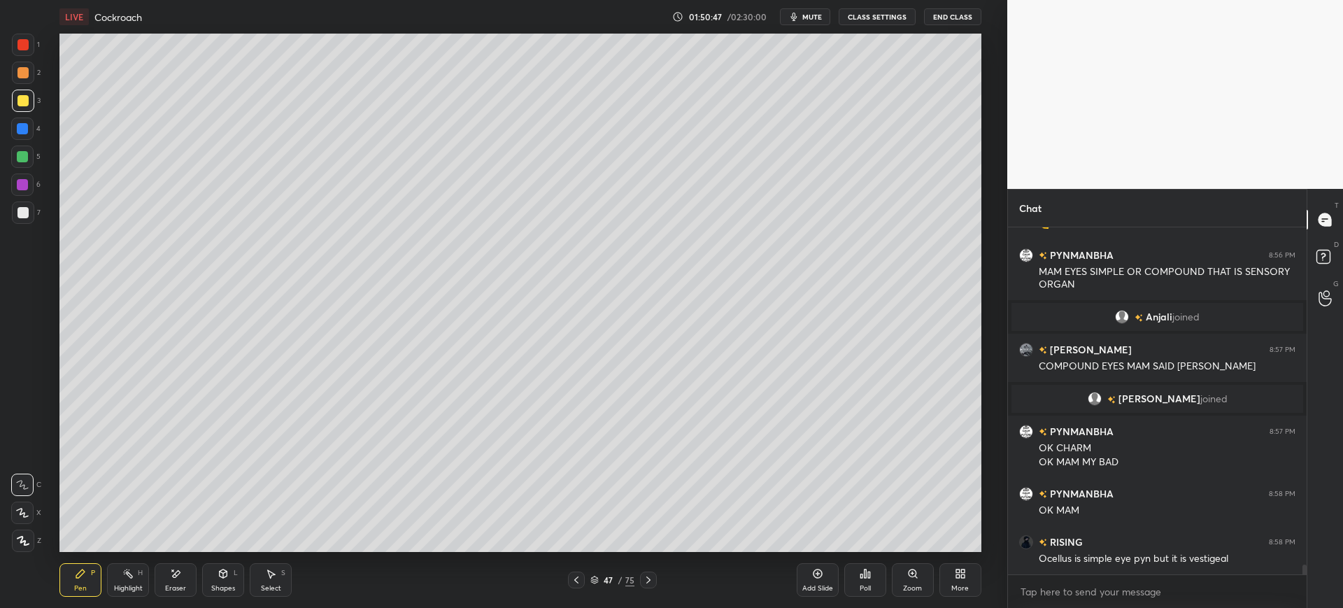
click at [27, 220] on div at bounding box center [23, 212] width 22 height 22
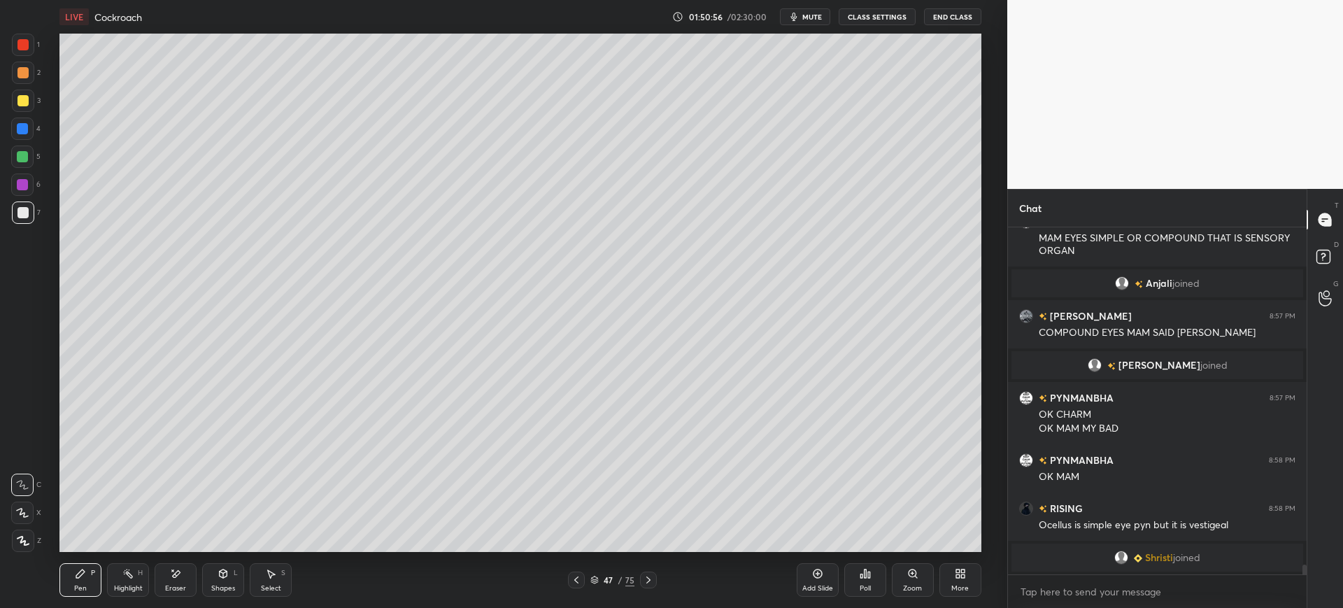
scroll to position [11657, 0]
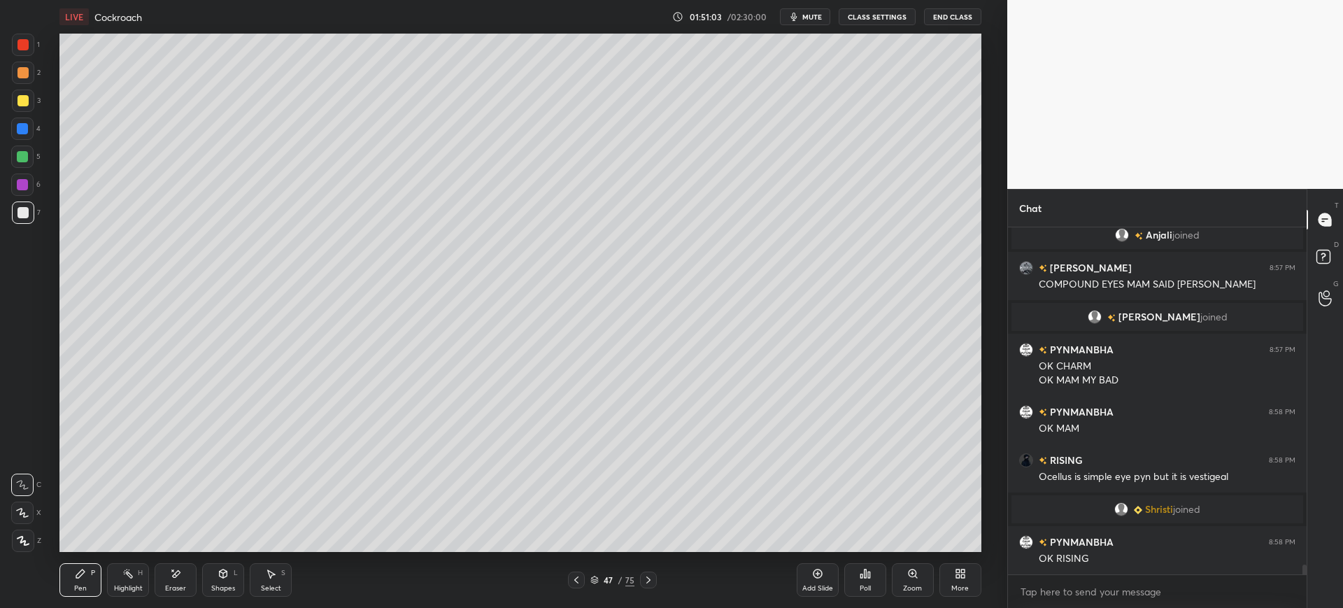
click at [606, 576] on div "47" at bounding box center [609, 580] width 14 height 8
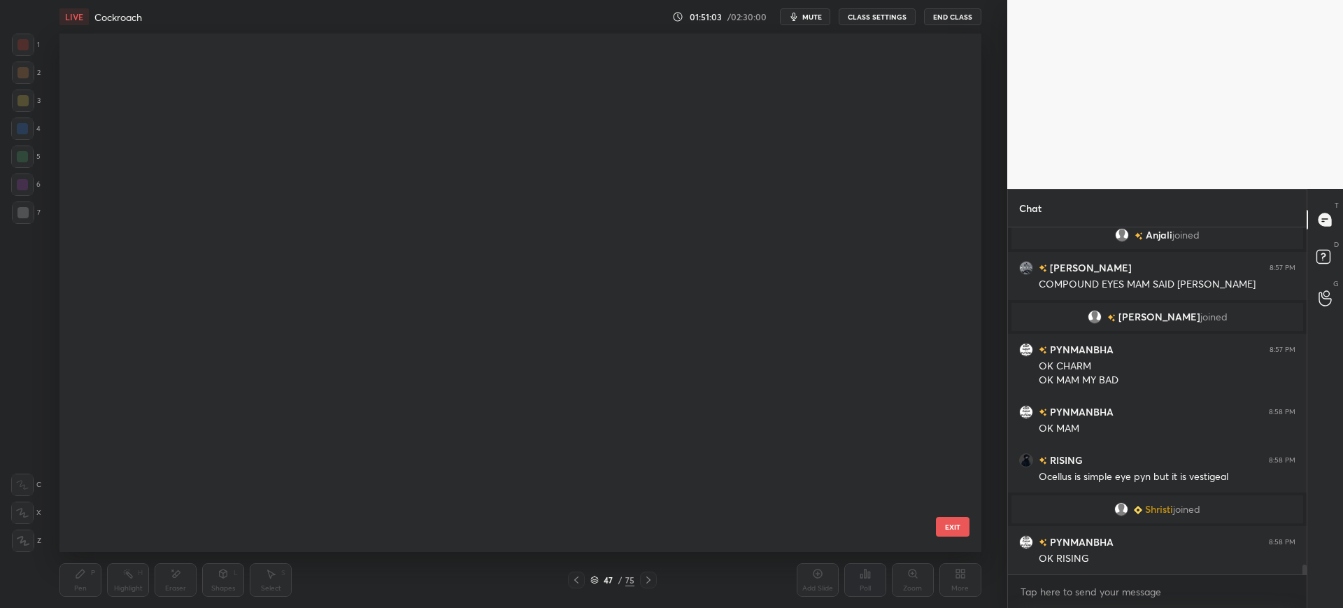
scroll to position [514, 915]
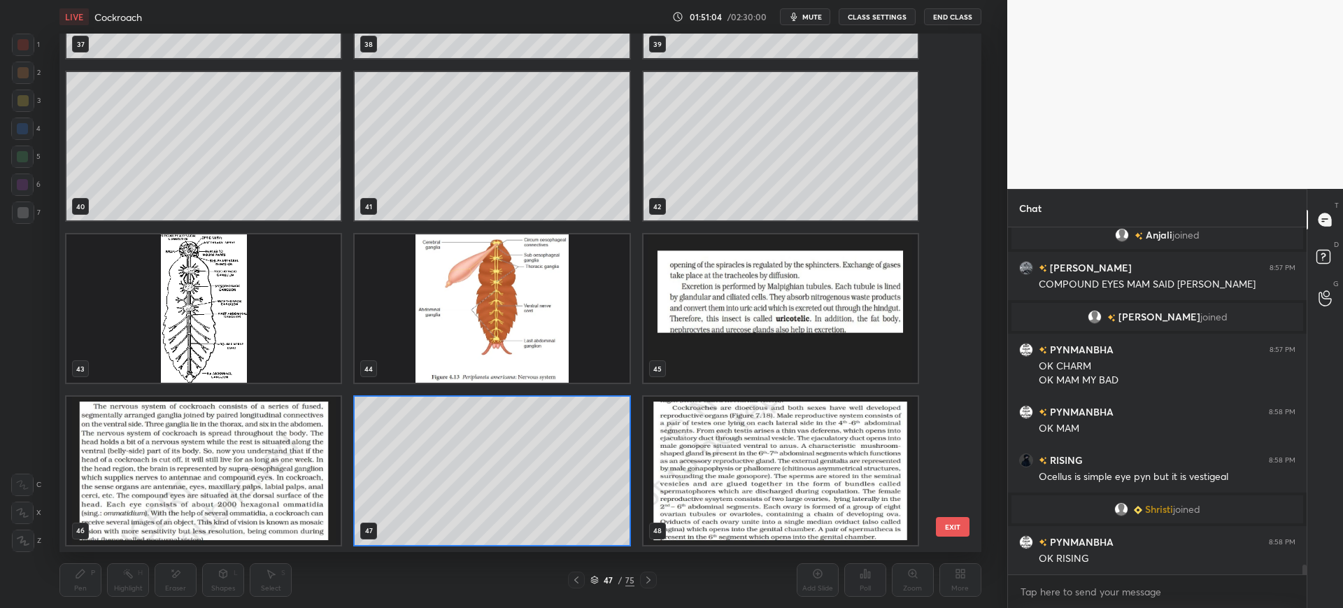
click at [957, 463] on div "37 38 39 40 41 42 43 44 45 46 47 48 49 50 51 EXIT" at bounding box center [519, 293] width 921 height 518
click at [960, 467] on div "37 38 39 40 41 42 43 44 45 46 47 48 49 50 51 EXIT" at bounding box center [519, 293] width 921 height 518
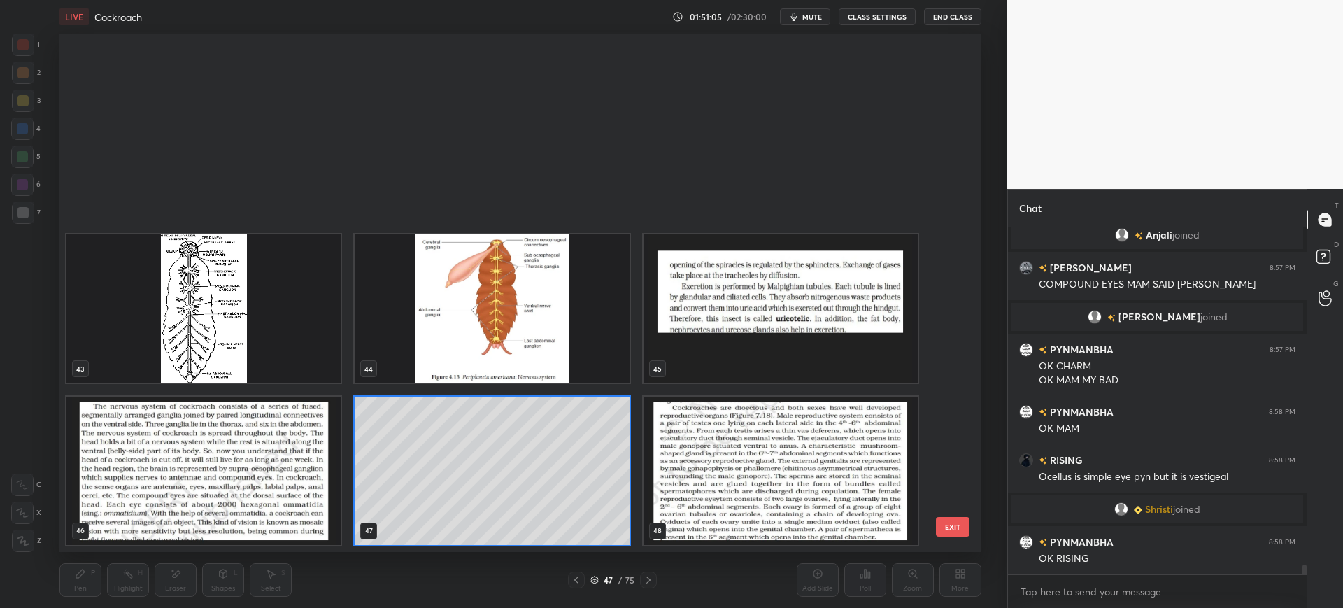
scroll to position [2531, 0]
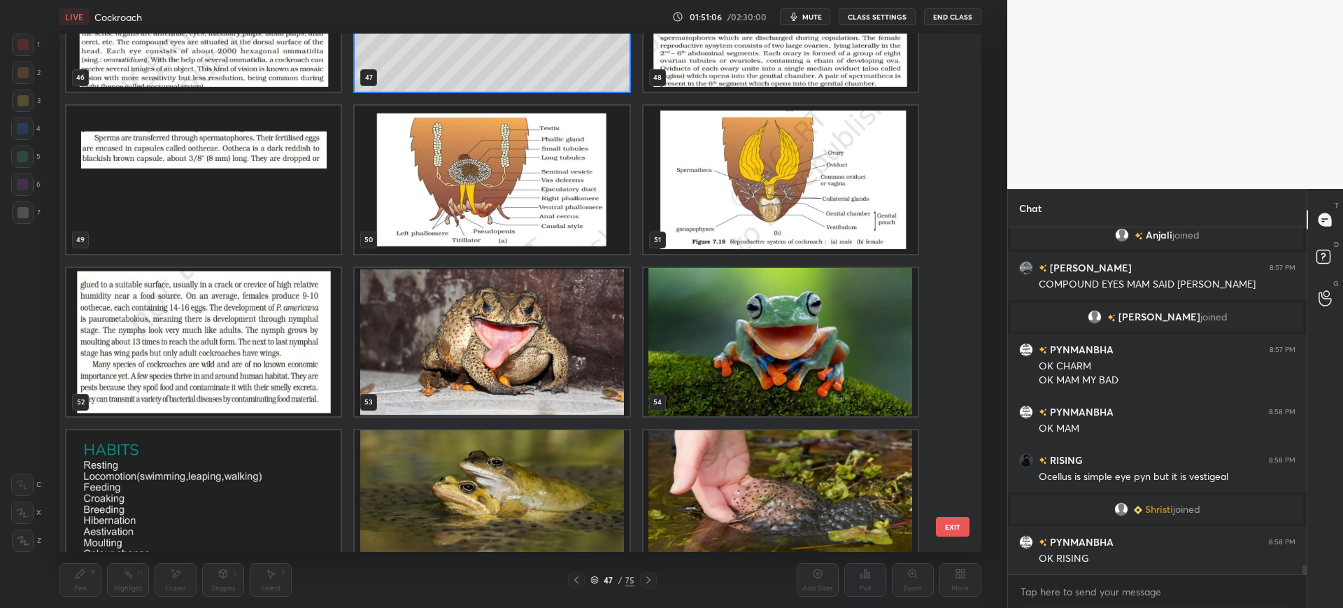
click at [366, 173] on img "grid" at bounding box center [492, 180] width 274 height 148
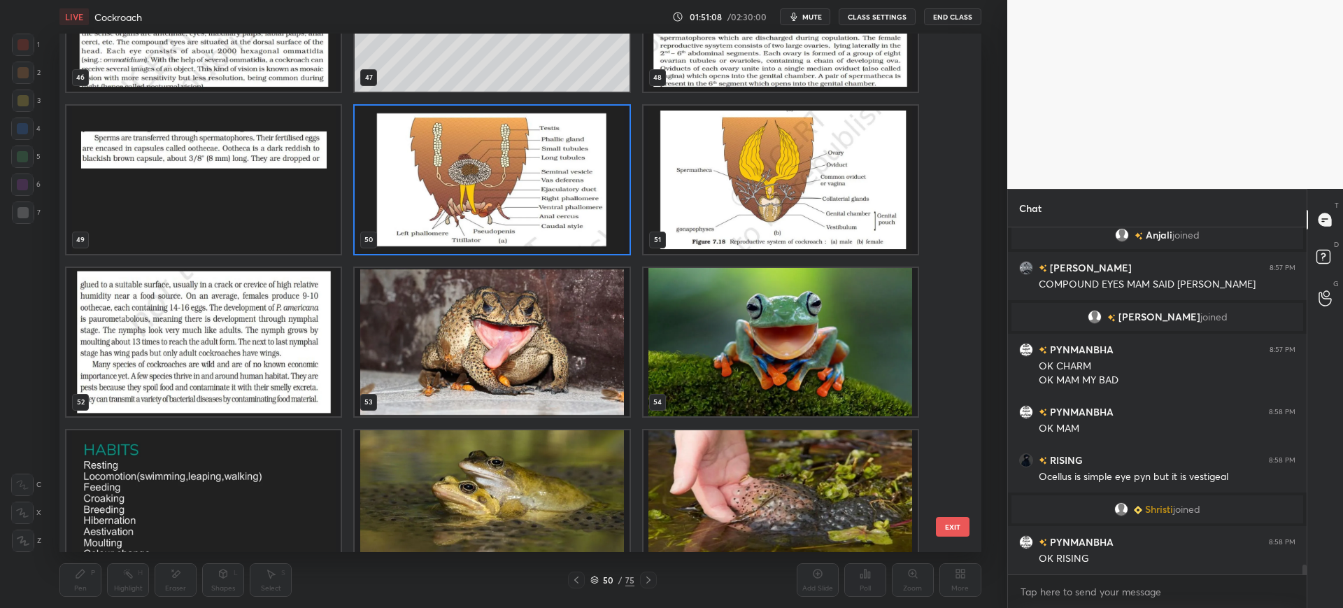
click at [944, 530] on button "EXIT" at bounding box center [953, 527] width 34 height 20
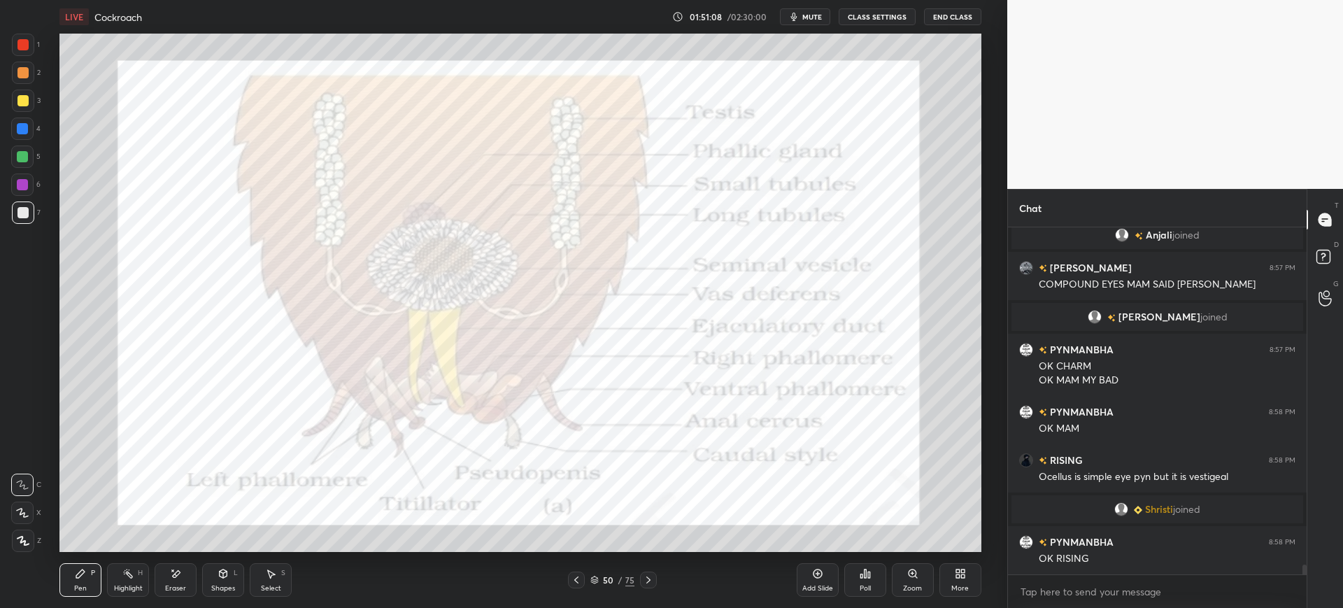
scroll to position [11706, 0]
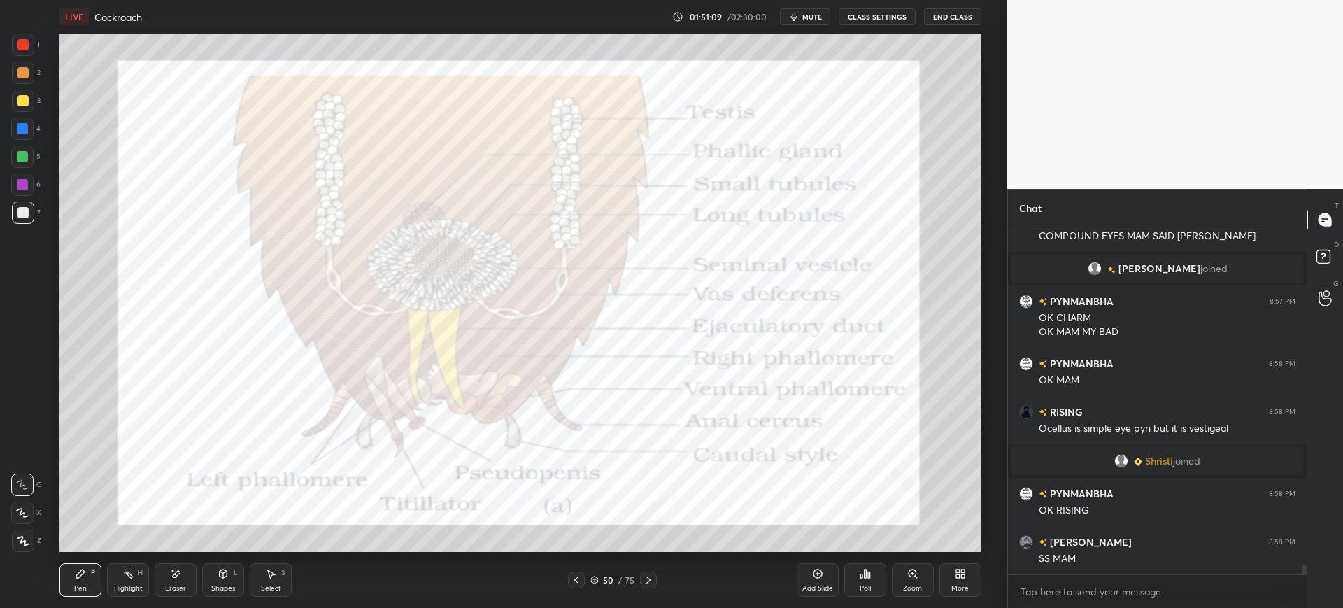
click at [13, 48] on div at bounding box center [23, 45] width 22 height 22
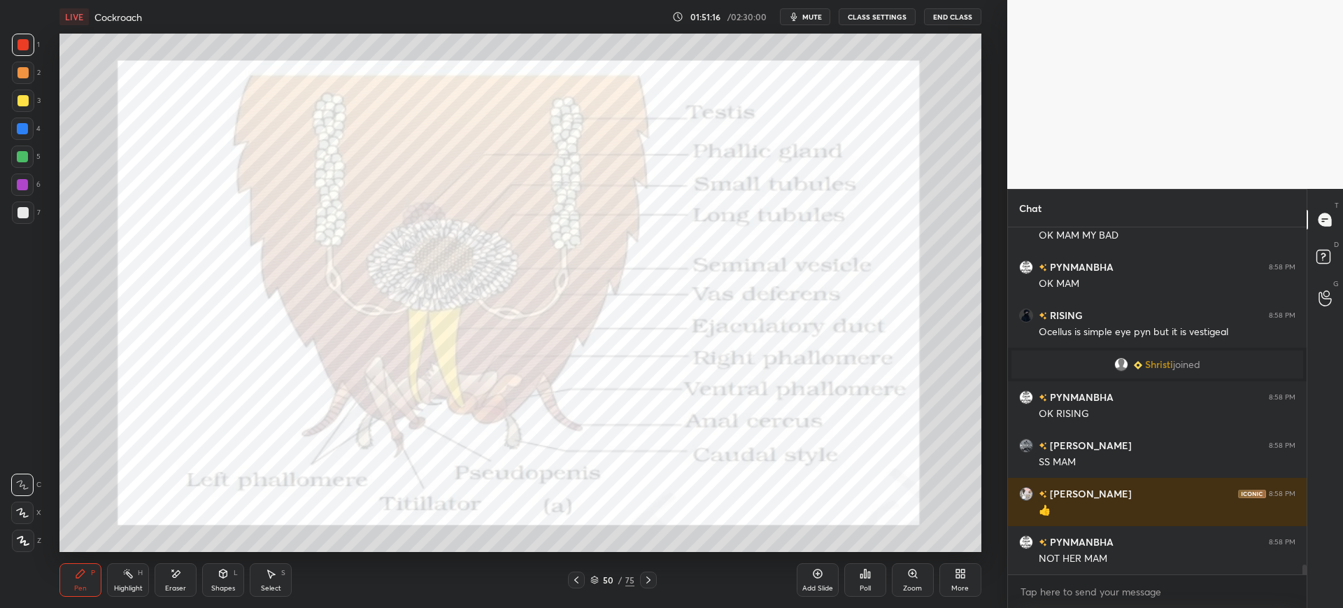
scroll to position [314, 294]
click at [576, 582] on icon at bounding box center [576, 579] width 4 height 7
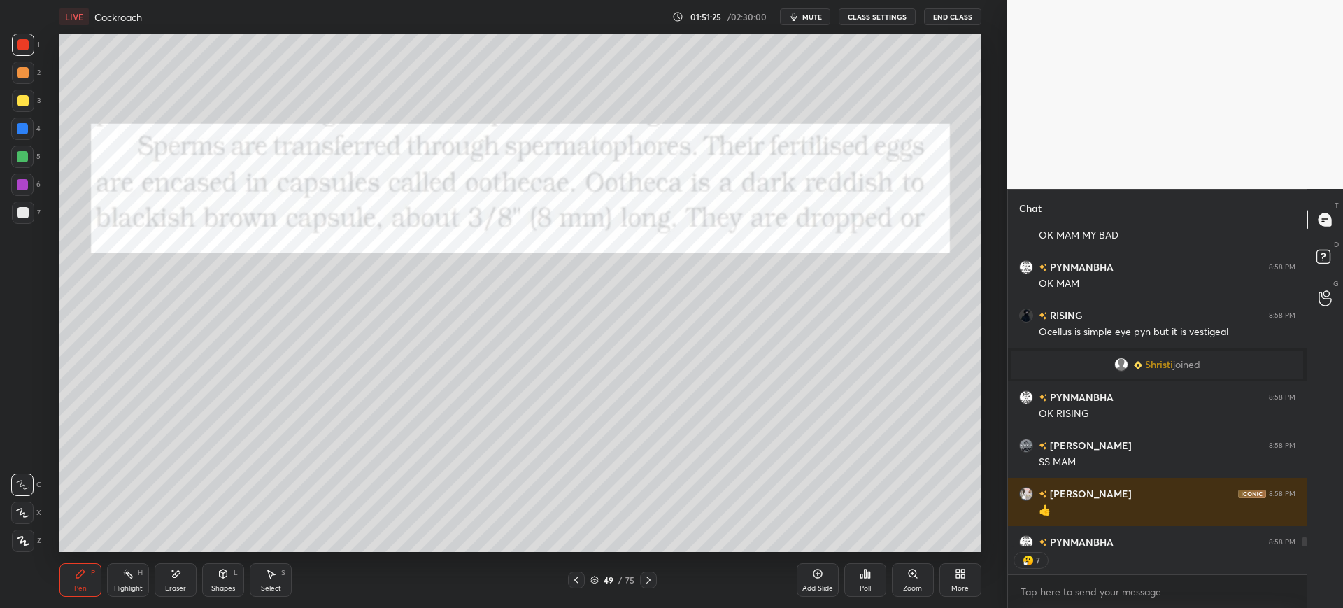
click at [836, 585] on div "Add Slide" at bounding box center [818, 580] width 42 height 34
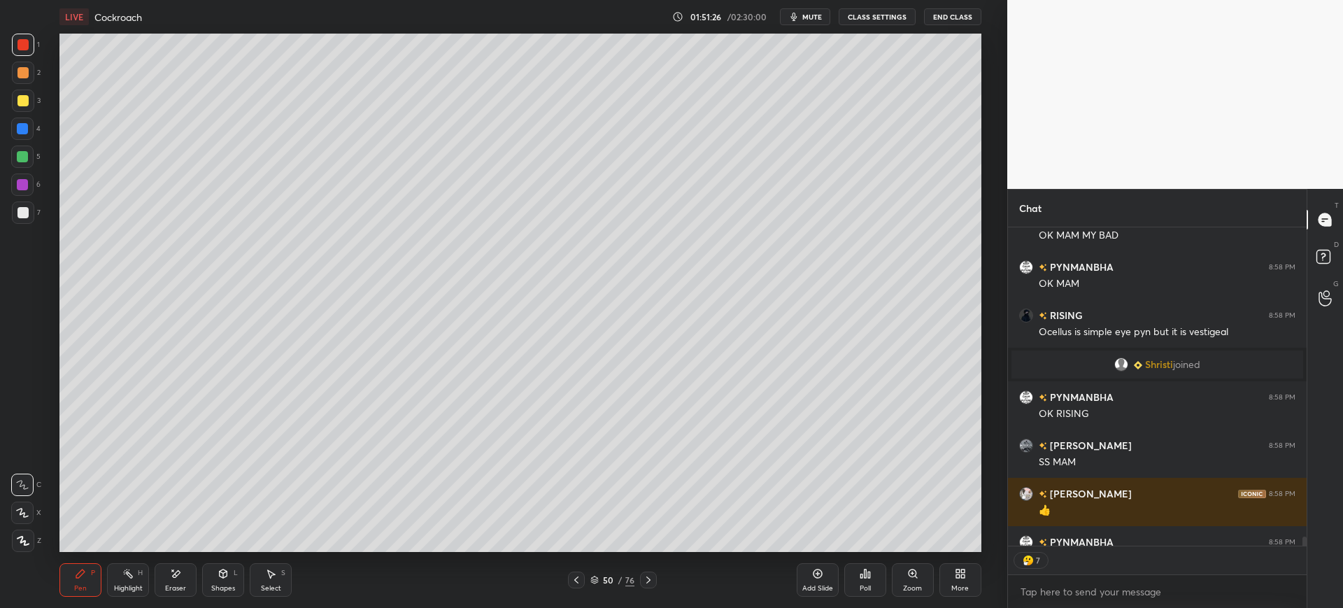
click at [25, 212] on div at bounding box center [22, 212] width 11 height 11
click at [26, 108] on div at bounding box center [23, 101] width 22 height 22
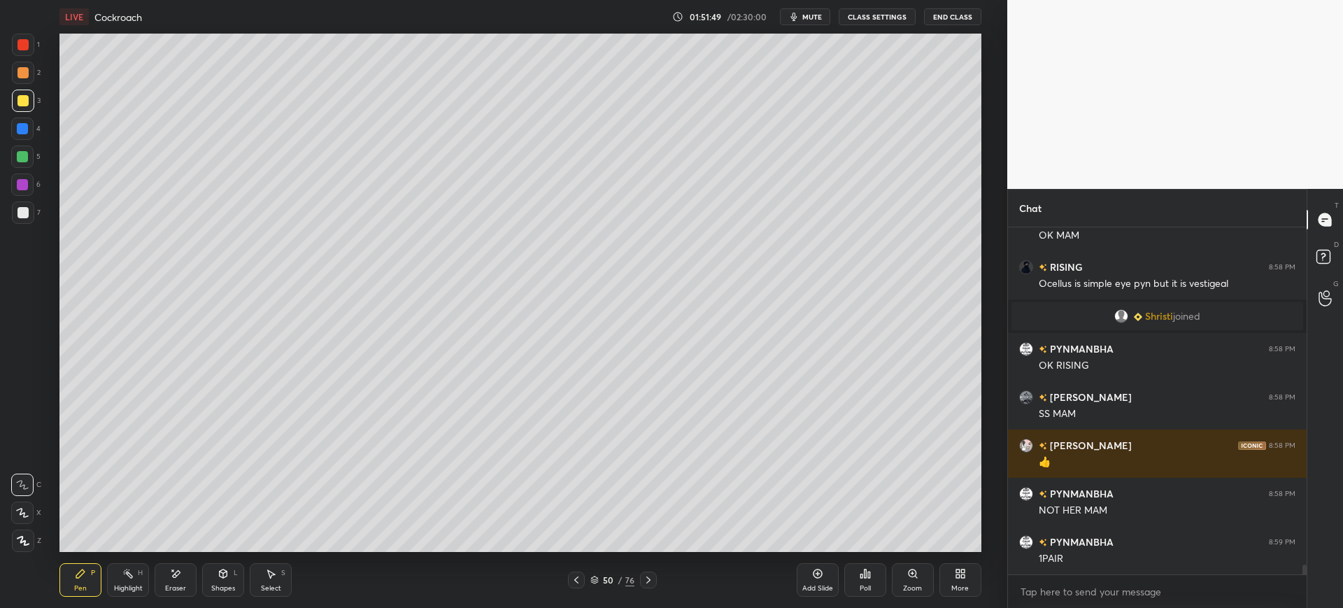
click at [22, 214] on div at bounding box center [22, 212] width 11 height 11
click at [215, 586] on div "Shapes" at bounding box center [223, 588] width 24 height 7
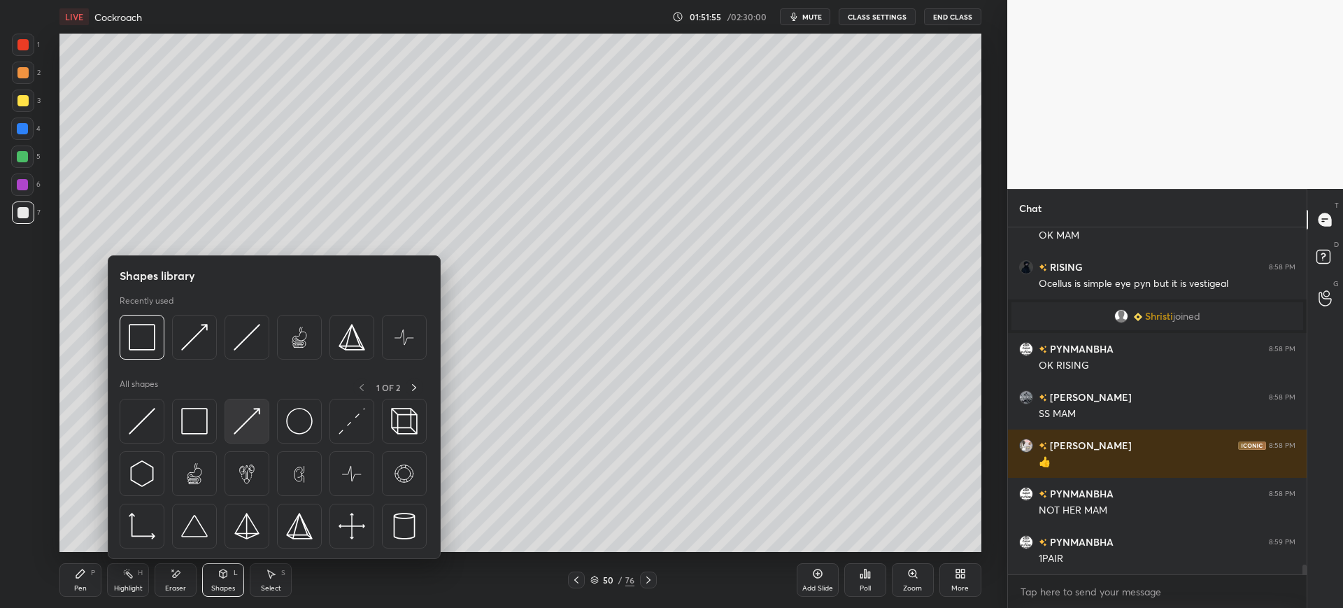
click at [245, 408] on img at bounding box center [247, 421] width 27 height 27
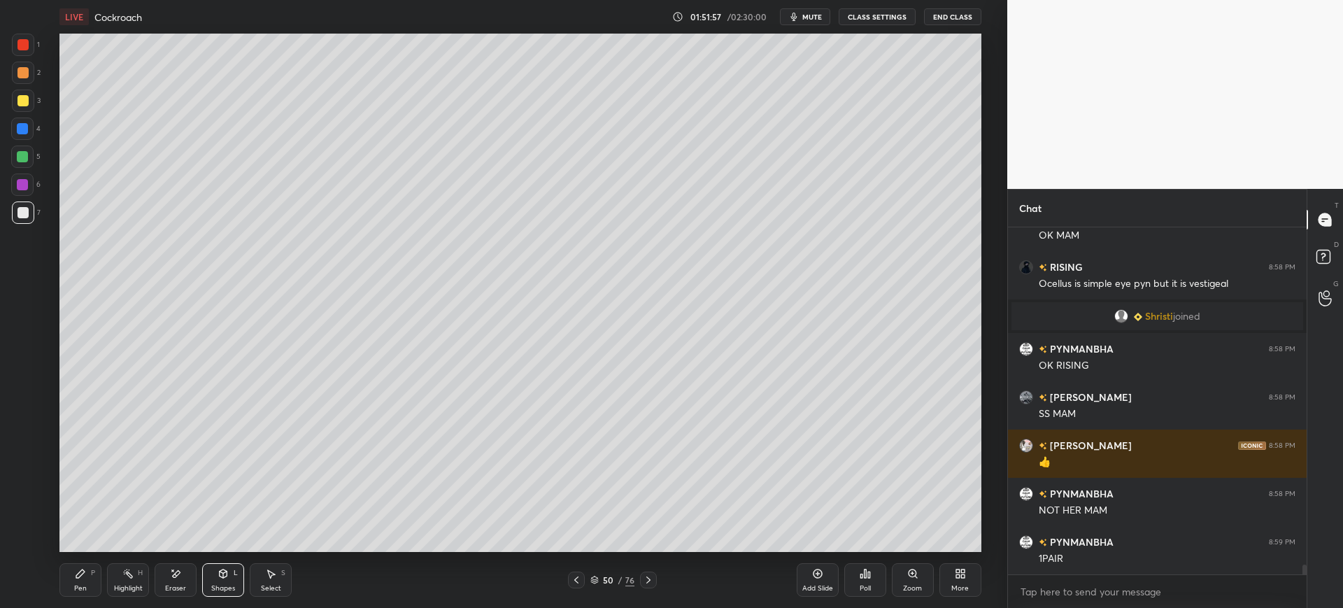
click at [80, 585] on div "Pen" at bounding box center [80, 588] width 13 height 7
click at [24, 133] on div at bounding box center [22, 128] width 11 height 11
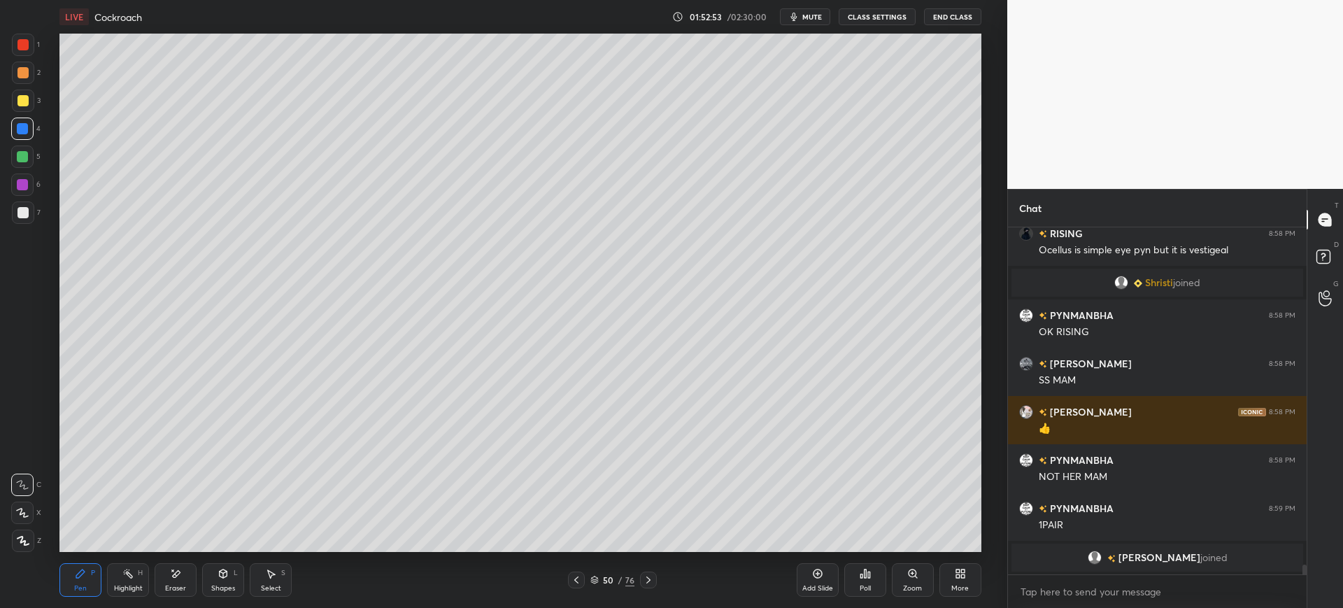
click at [26, 216] on div at bounding box center [22, 212] width 11 height 11
click at [24, 109] on div at bounding box center [23, 101] width 22 height 22
click at [18, 133] on div at bounding box center [22, 128] width 11 height 11
click at [25, 217] on div at bounding box center [22, 212] width 11 height 11
click at [24, 71] on div at bounding box center [22, 72] width 11 height 11
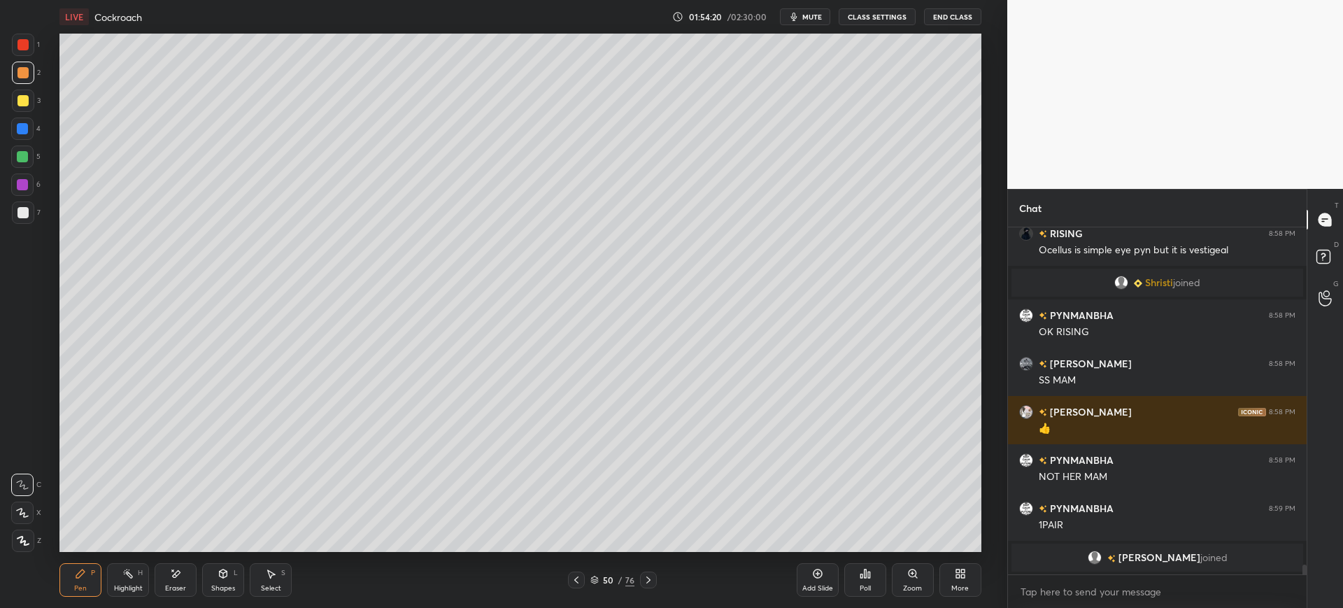
click at [23, 211] on div at bounding box center [22, 212] width 11 height 11
click at [24, 97] on div at bounding box center [22, 100] width 11 height 11
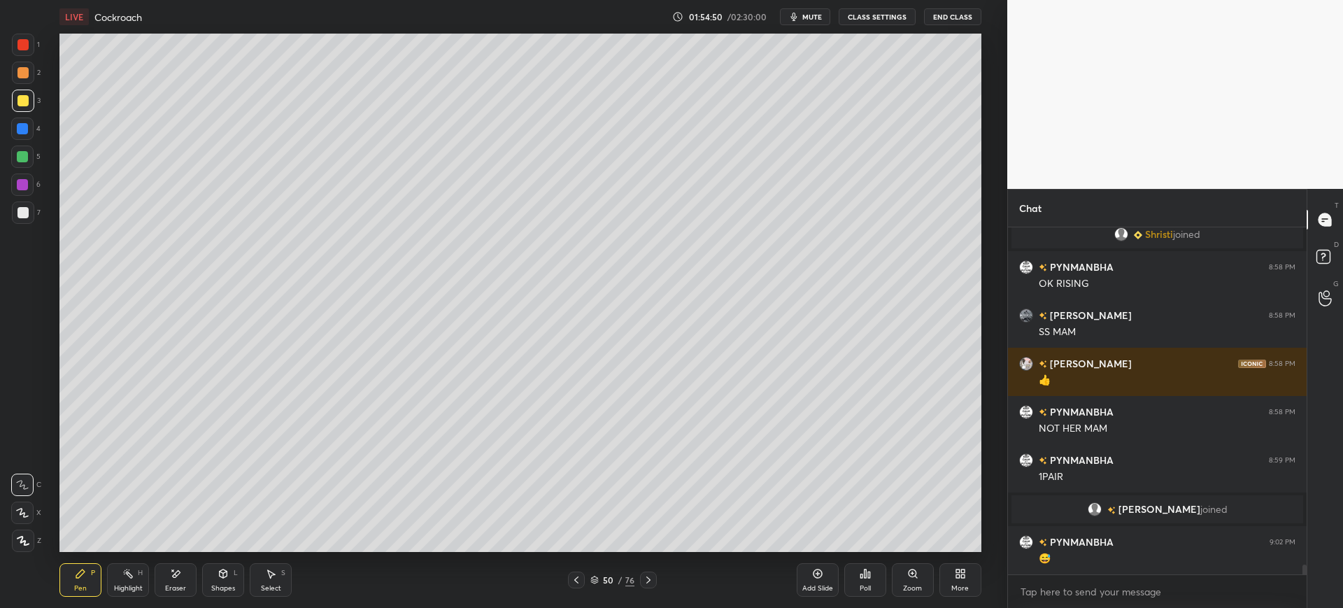
scroll to position [11915, 0]
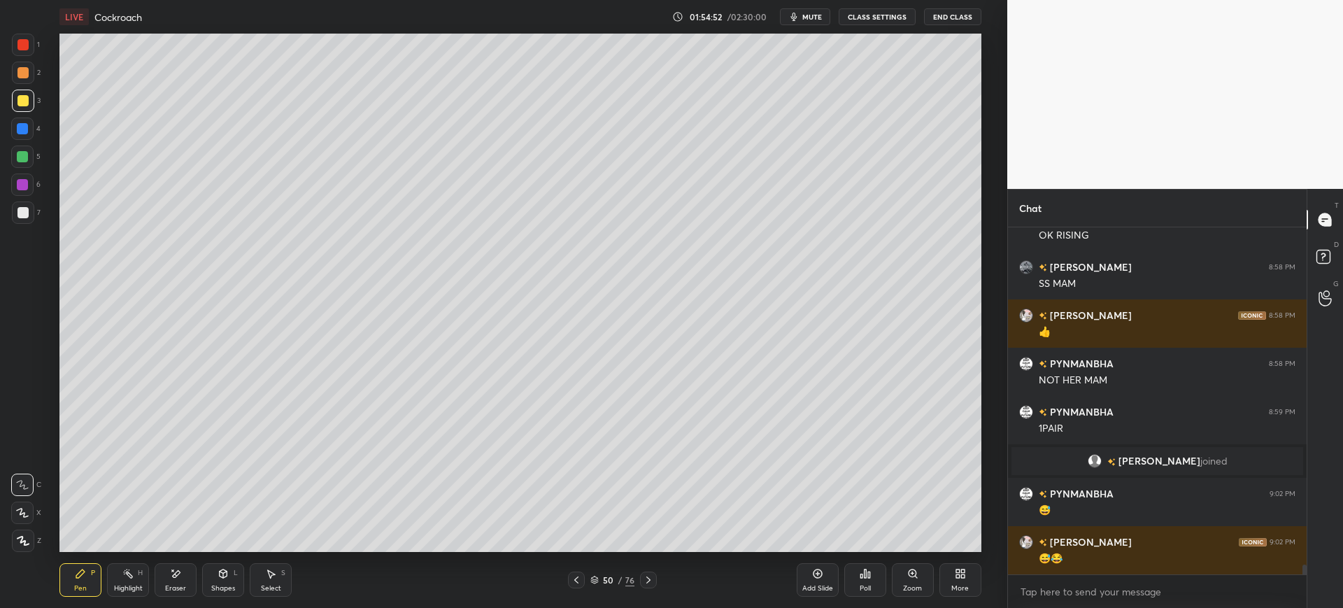
click at [27, 222] on div at bounding box center [23, 212] width 22 height 22
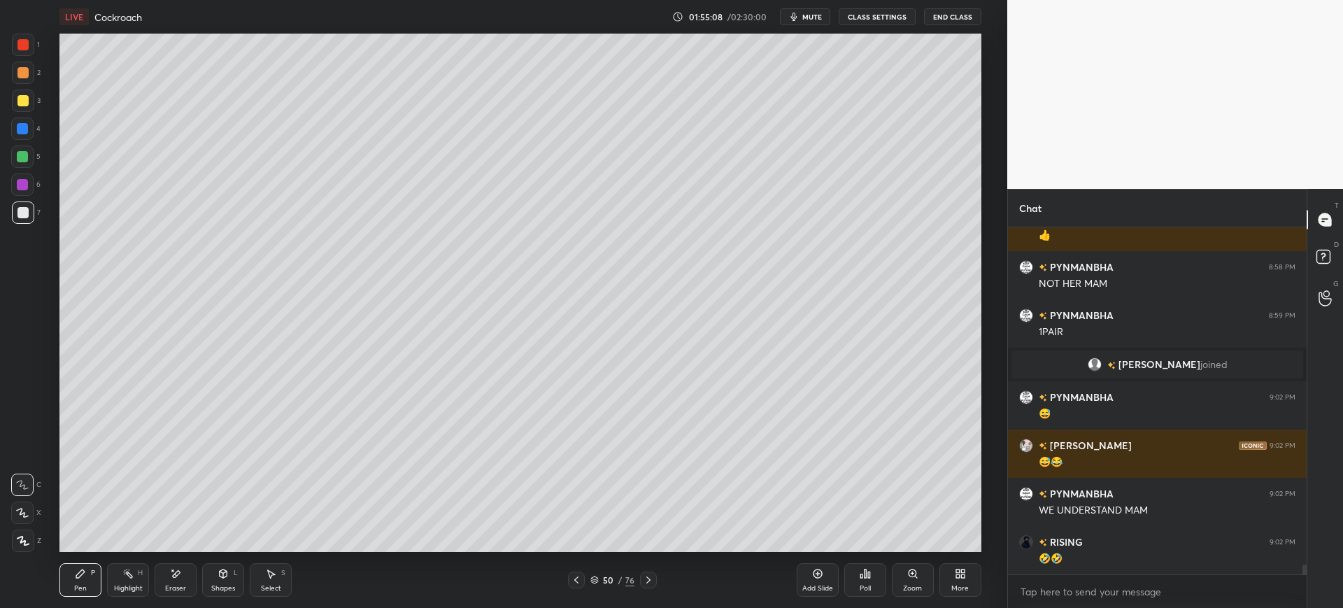
scroll to position [12060, 0]
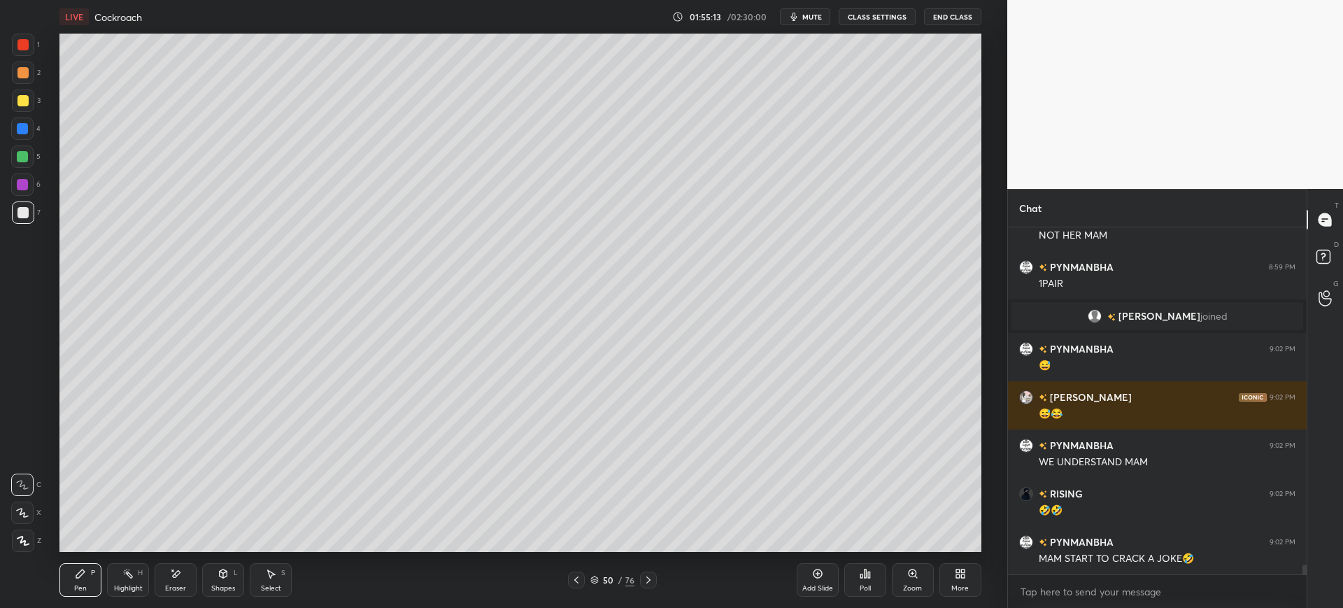
click at [32, 62] on div "2" at bounding box center [26, 73] width 29 height 22
click at [24, 229] on div "7" at bounding box center [26, 215] width 29 height 28
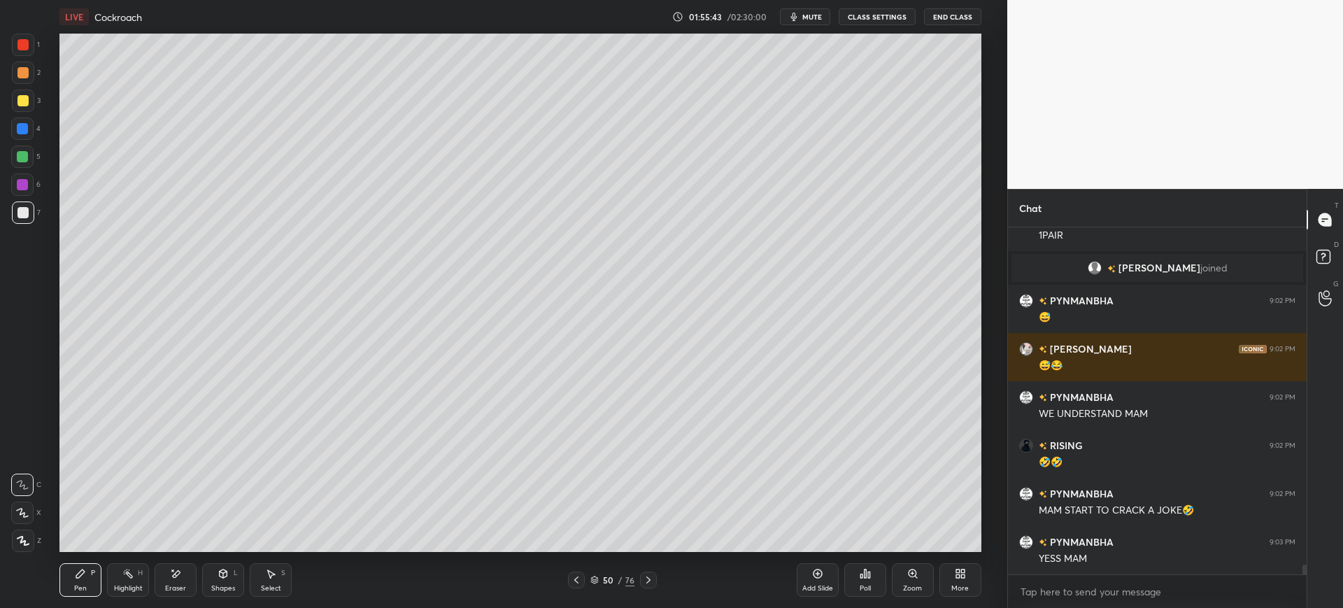
click at [823, 576] on div "Add Slide" at bounding box center [818, 580] width 42 height 34
click at [237, 578] on div "Shapes L" at bounding box center [223, 580] width 42 height 34
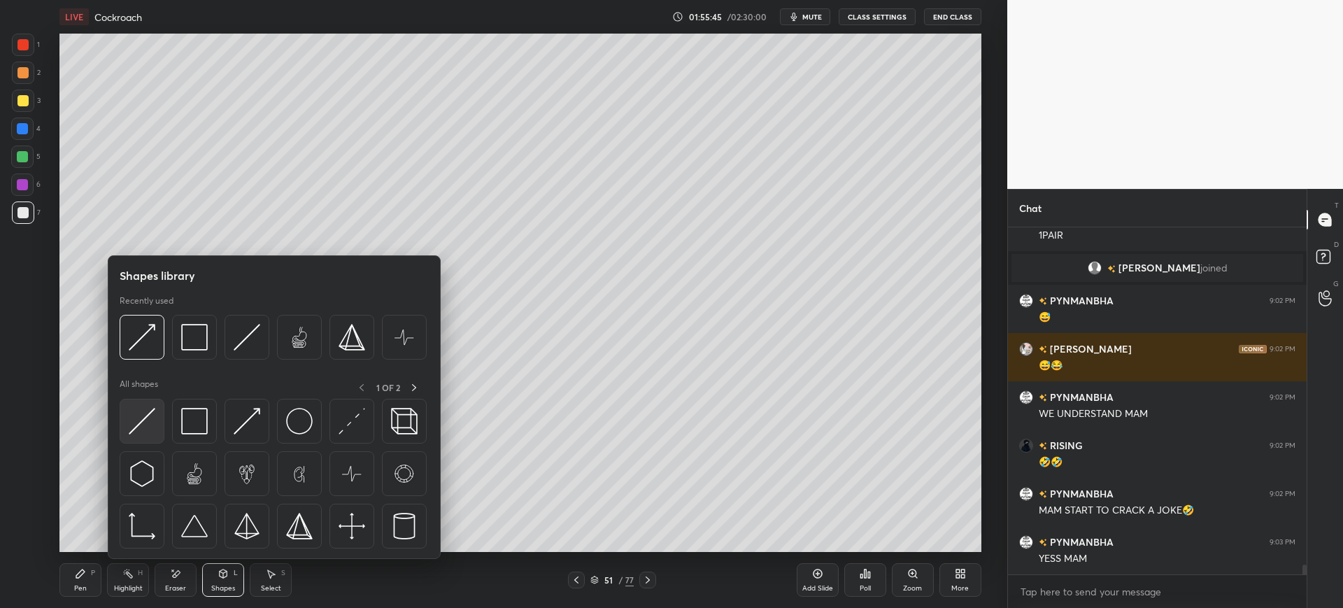
click at [142, 425] on img at bounding box center [142, 421] width 27 height 27
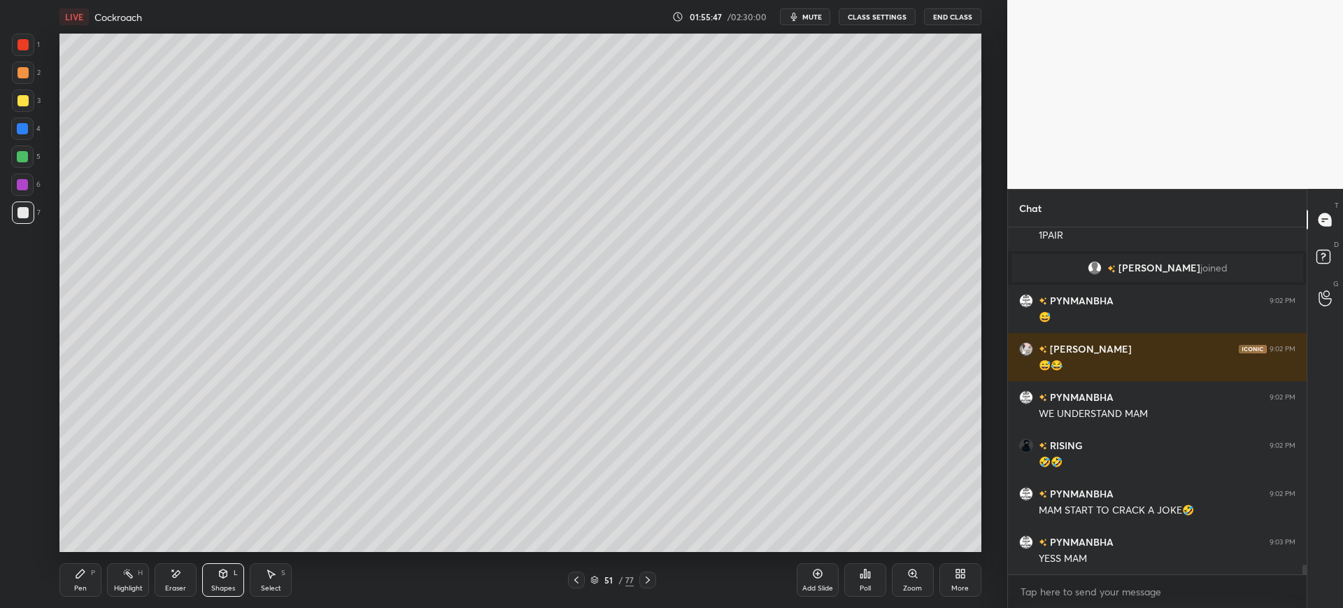
click at [82, 590] on div "Pen" at bounding box center [80, 588] width 13 height 7
click at [25, 97] on div at bounding box center [22, 100] width 11 height 11
click at [18, 221] on div at bounding box center [23, 212] width 22 height 22
click at [25, 101] on div at bounding box center [22, 100] width 11 height 11
click at [15, 224] on div "7" at bounding box center [26, 215] width 29 height 28
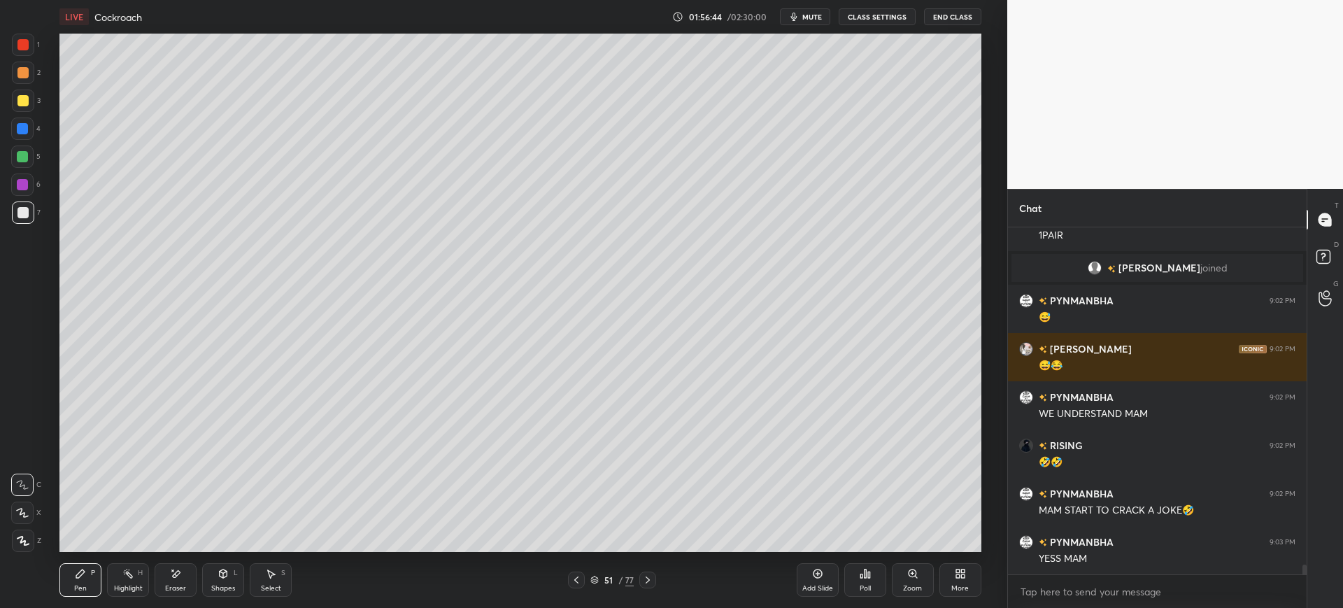
click at [27, 212] on div at bounding box center [22, 212] width 11 height 11
click at [28, 120] on div at bounding box center [22, 129] width 22 height 22
click at [22, 218] on div at bounding box center [22, 212] width 11 height 11
click at [25, 129] on div at bounding box center [22, 128] width 11 height 11
click at [24, 214] on div at bounding box center [22, 212] width 11 height 11
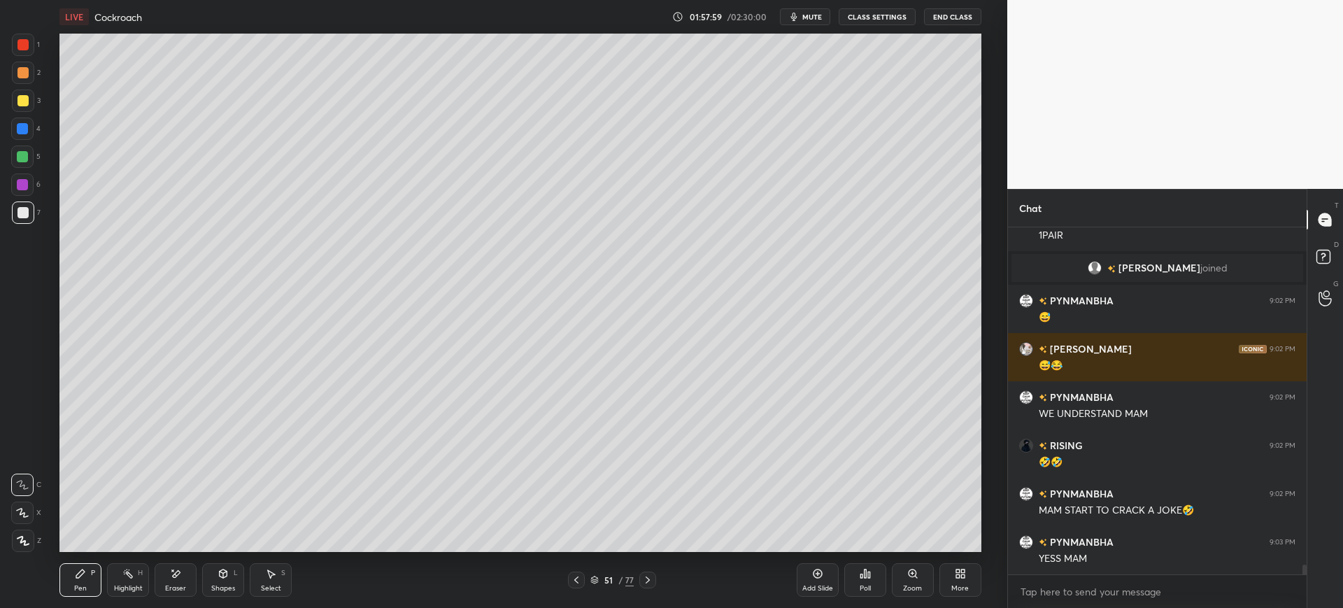
click at [821, 576] on icon at bounding box center [817, 573] width 9 height 9
click at [219, 578] on icon at bounding box center [223, 573] width 11 height 11
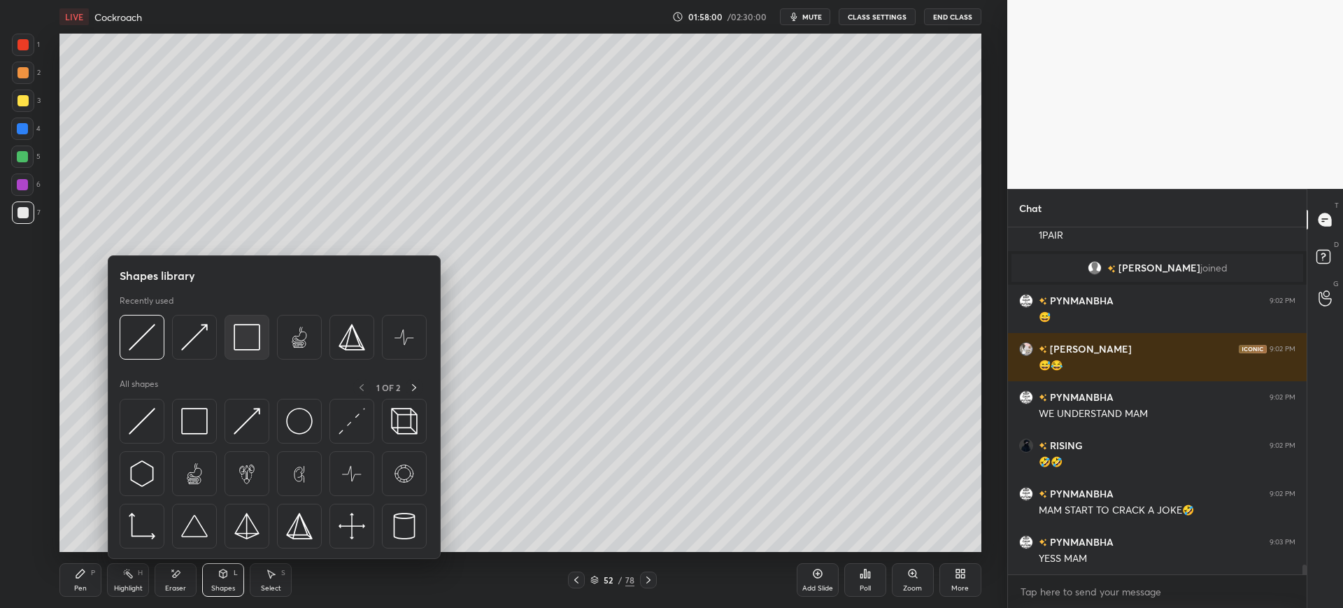
click at [250, 335] on img at bounding box center [247, 337] width 27 height 27
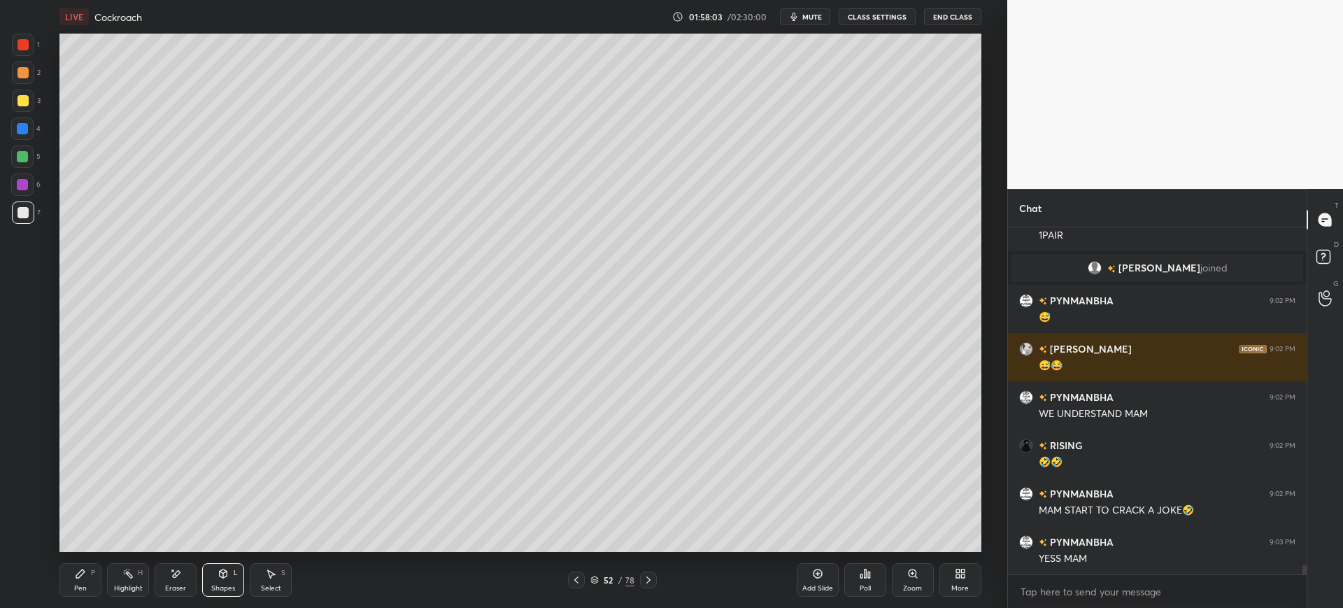
click at [224, 582] on div "Shapes L" at bounding box center [223, 580] width 42 height 34
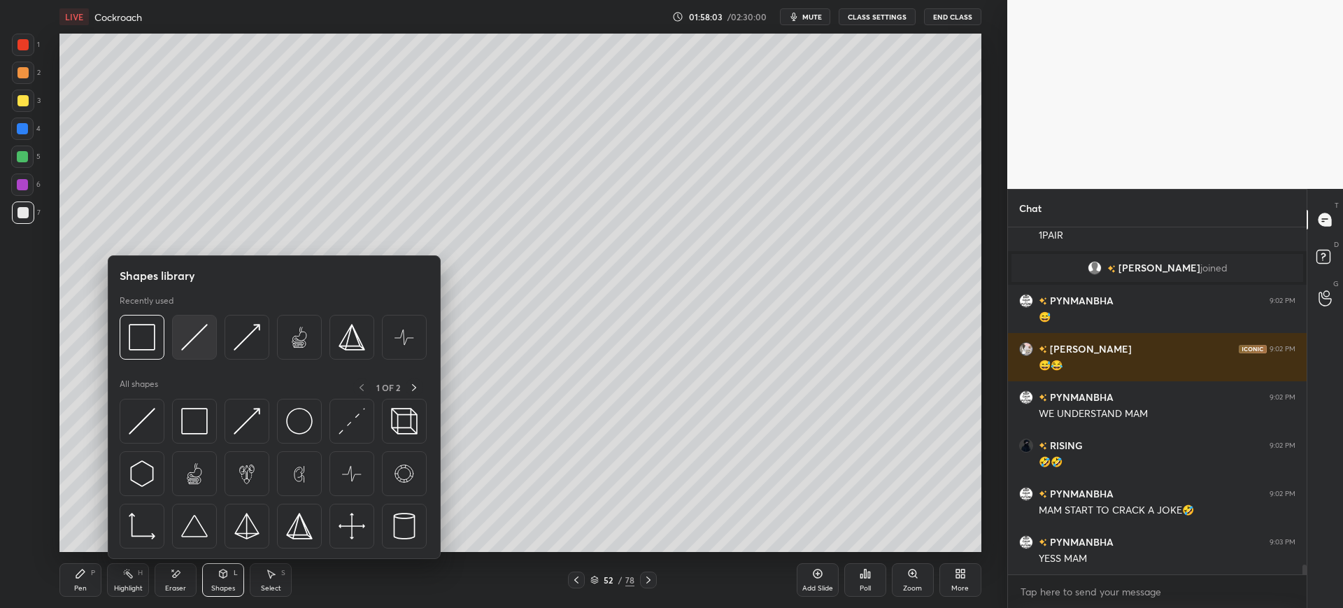
click at [199, 339] on img at bounding box center [194, 337] width 27 height 27
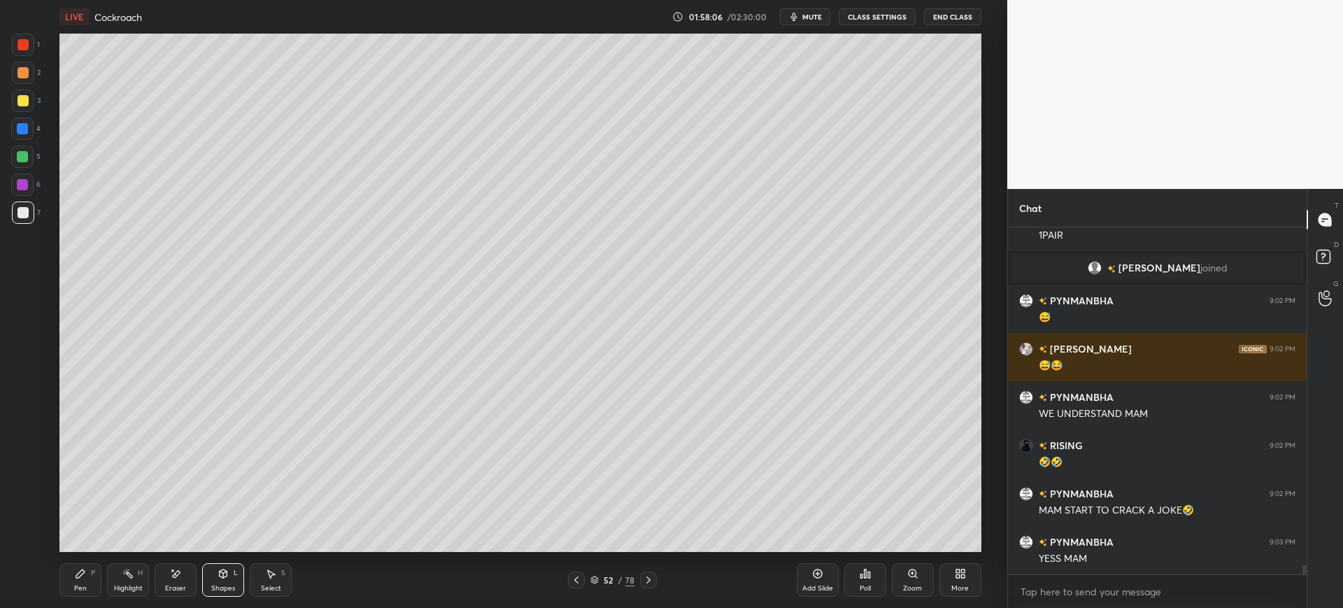
click at [93, 581] on div "Pen P" at bounding box center [80, 580] width 42 height 34
click at [27, 93] on div at bounding box center [23, 101] width 22 height 22
click at [576, 579] on icon at bounding box center [576, 579] width 4 height 7
click at [647, 581] on icon at bounding box center [648, 579] width 11 height 11
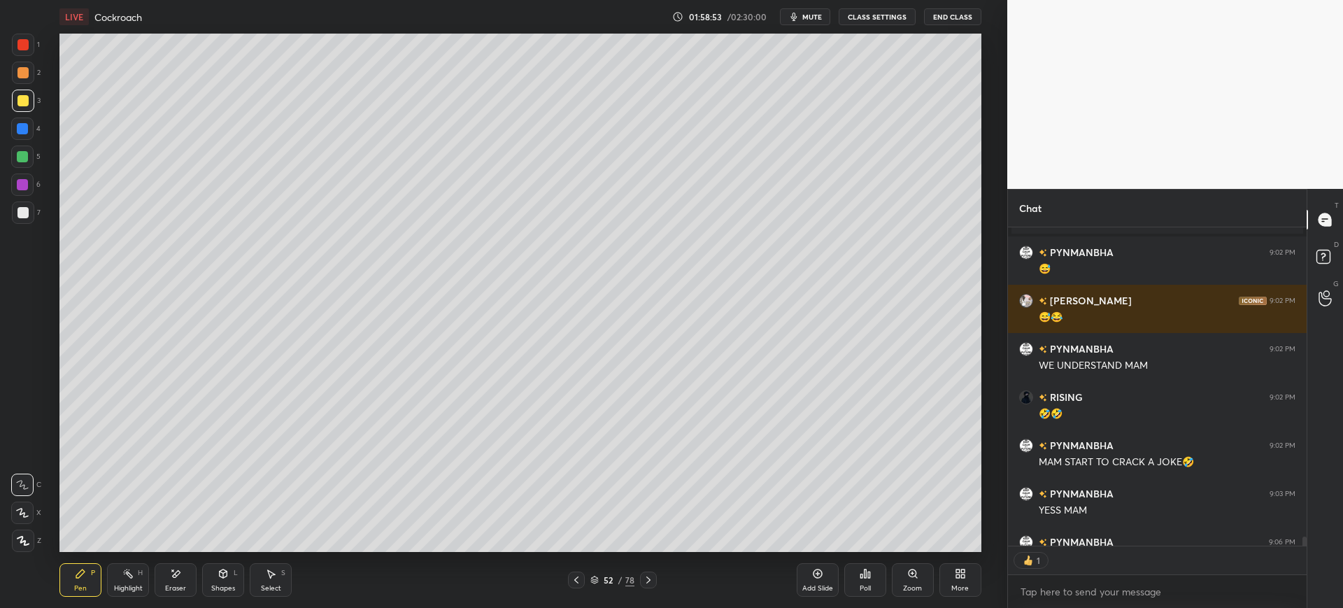
scroll to position [314, 294]
click at [33, 225] on div "7" at bounding box center [26, 215] width 29 height 28
click at [184, 595] on div "Eraser" at bounding box center [176, 580] width 42 height 34
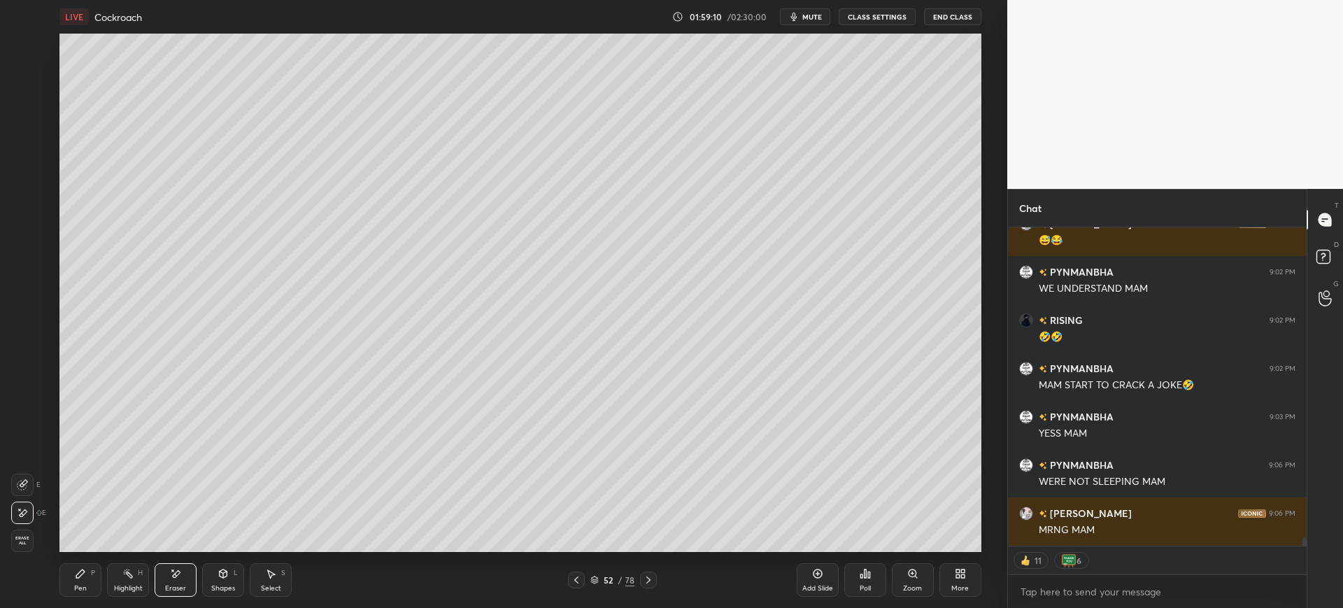
click at [67, 593] on div "Pen P" at bounding box center [80, 580] width 42 height 34
click at [83, 580] on div "Pen P" at bounding box center [80, 580] width 42 height 34
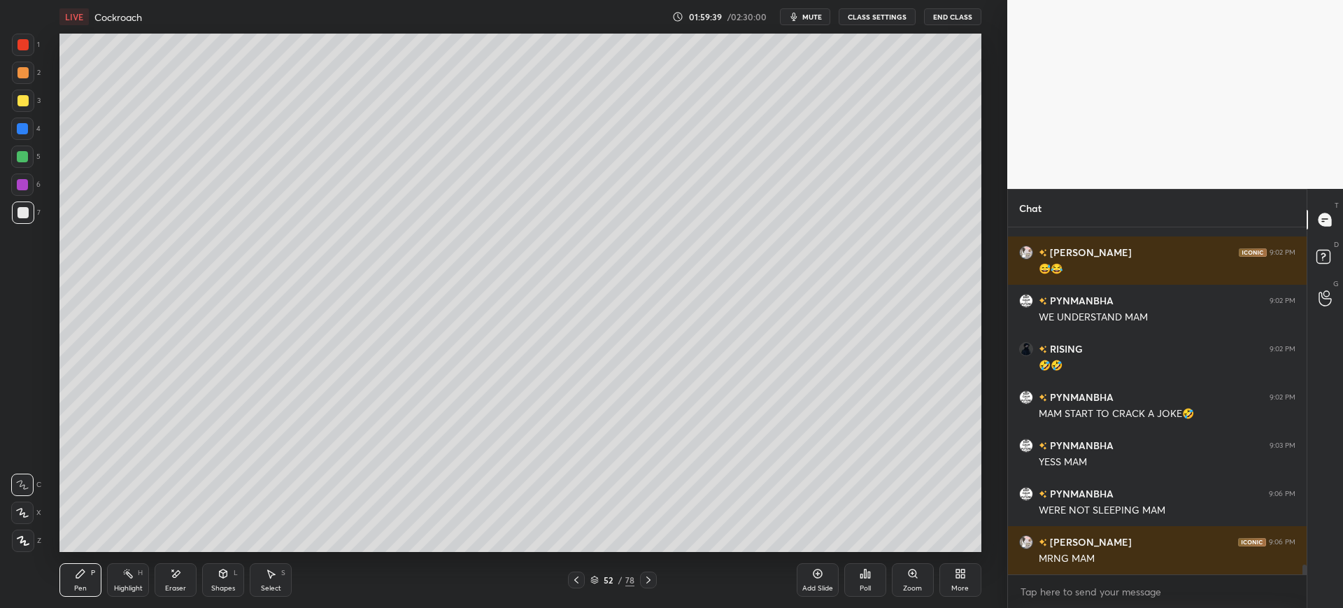
scroll to position [314, 294]
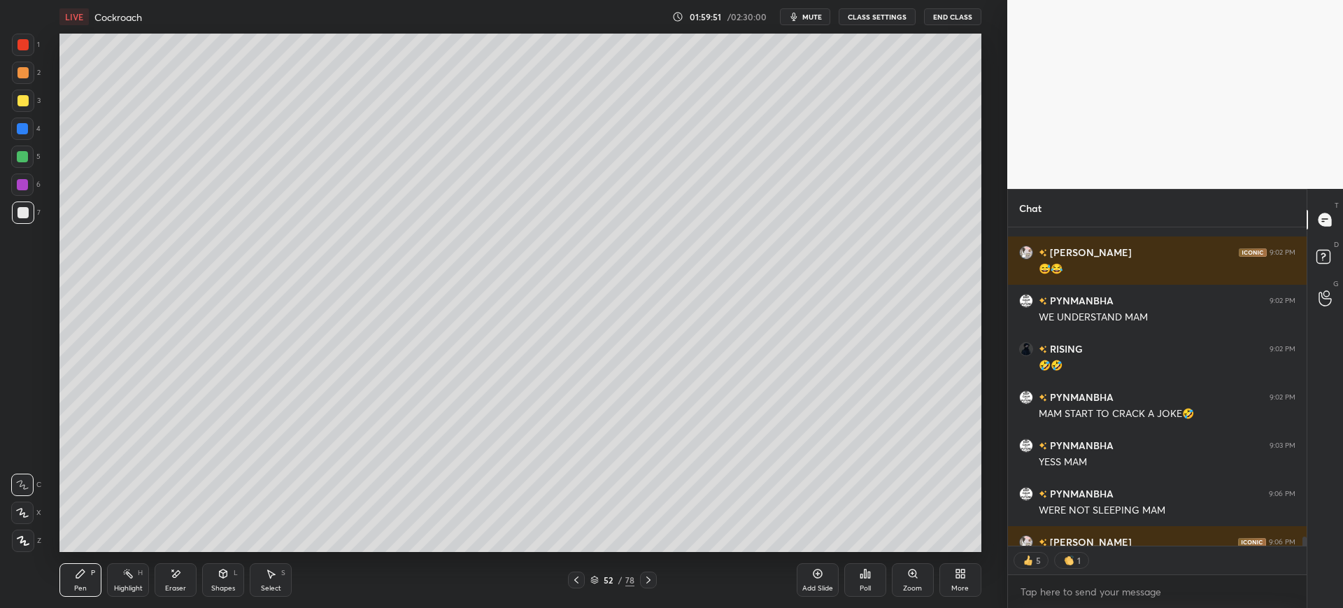
click at [37, 115] on div "3" at bounding box center [26, 104] width 29 height 28
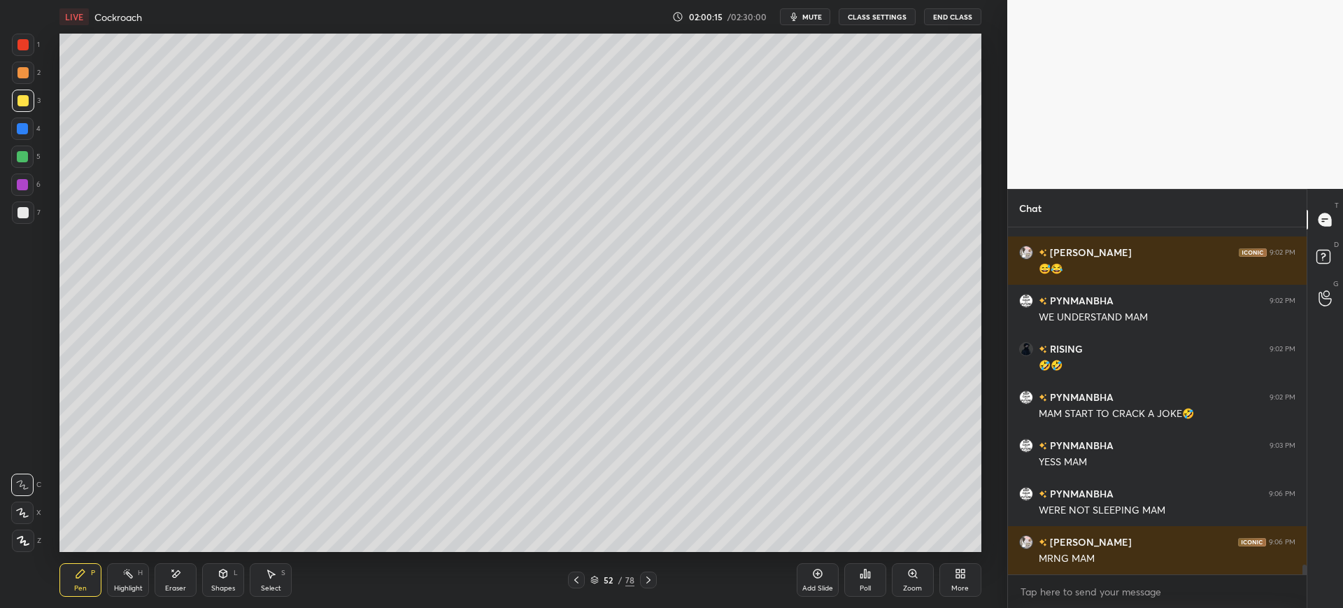
click at [19, 158] on div at bounding box center [22, 156] width 11 height 11
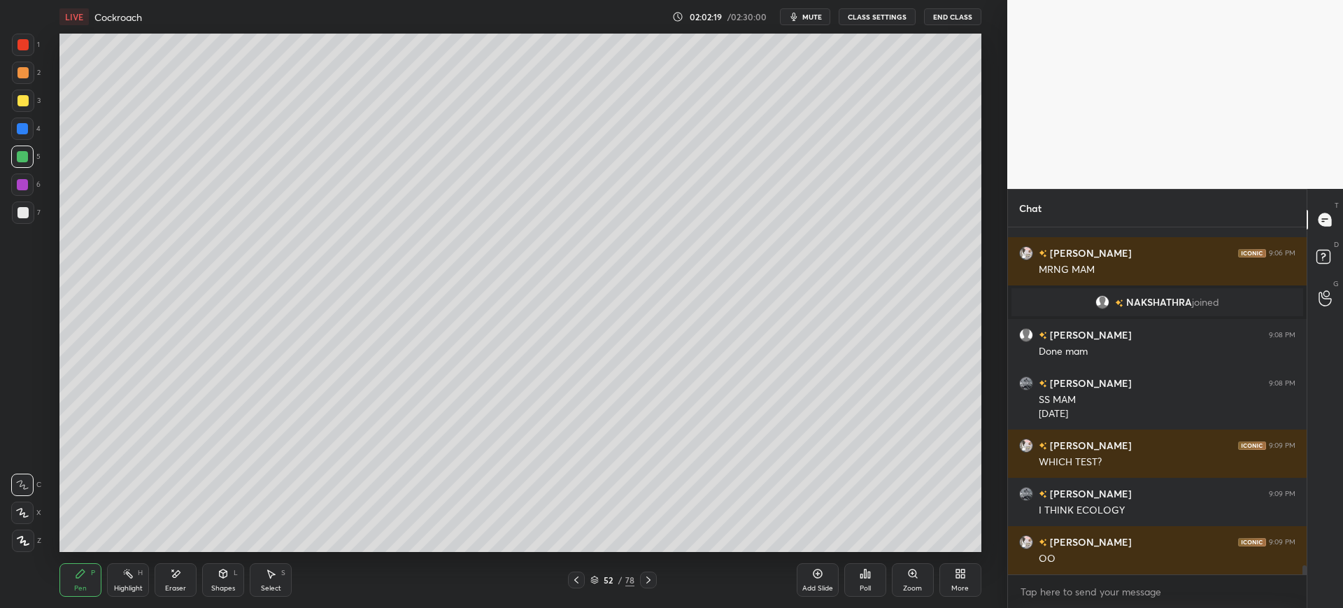
scroll to position [12406, 0]
click at [576, 579] on icon at bounding box center [576, 579] width 11 height 11
click at [577, 578] on icon at bounding box center [576, 579] width 4 height 7
click at [31, 211] on div at bounding box center [23, 212] width 22 height 22
click at [607, 576] on div "50" at bounding box center [609, 580] width 14 height 8
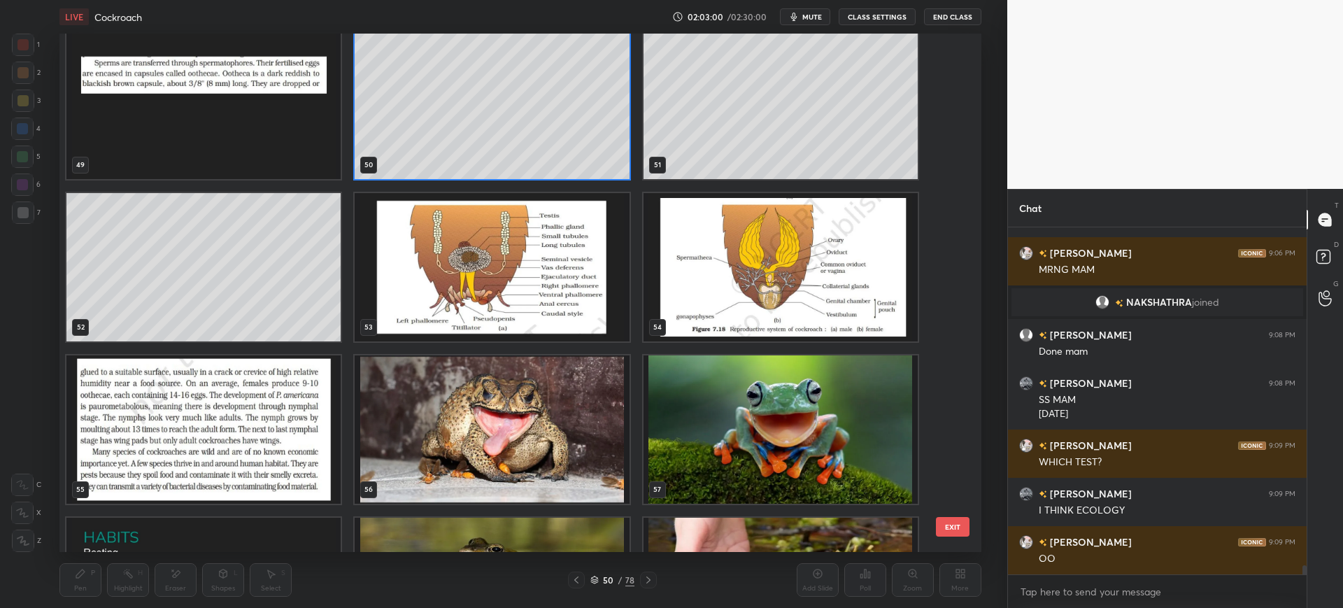
scroll to position [2693, 0]
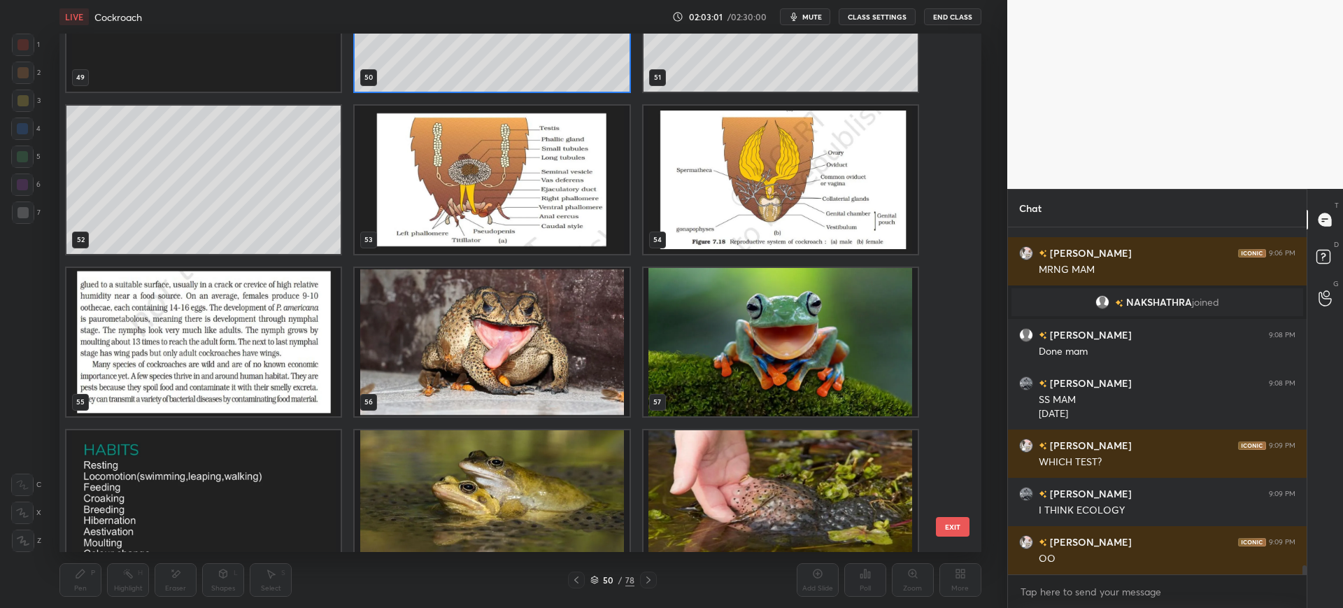
click at [526, 197] on img "grid" at bounding box center [492, 180] width 274 height 148
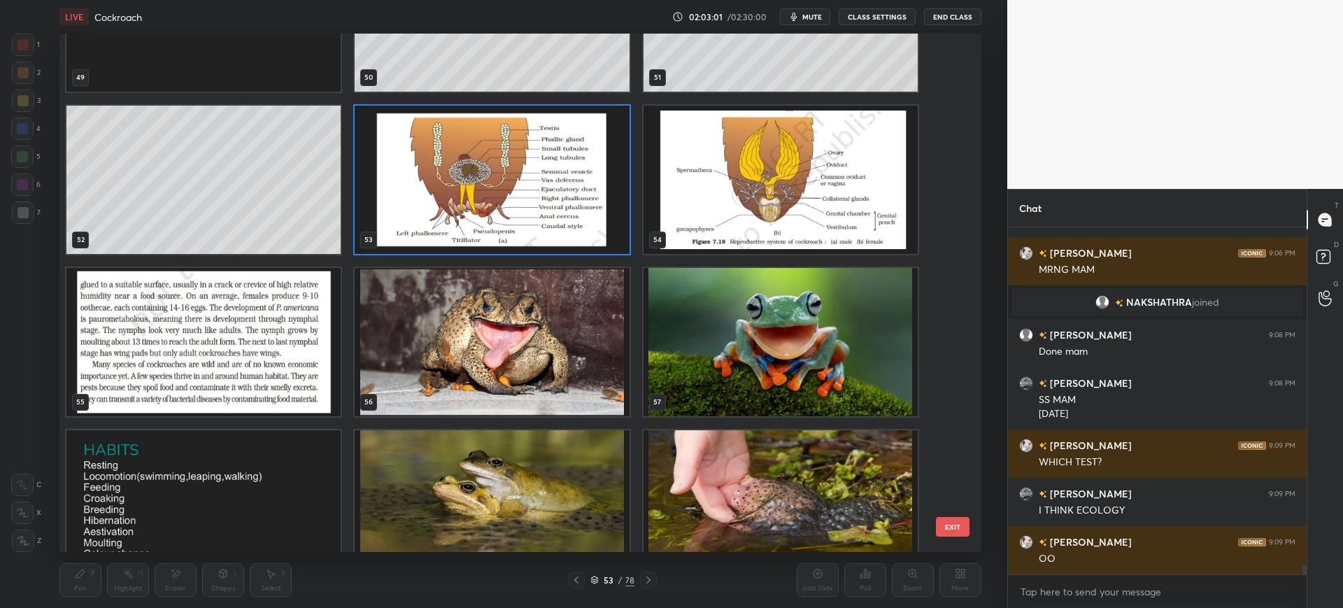
click at [953, 522] on button "EXIT" at bounding box center [953, 527] width 34 height 20
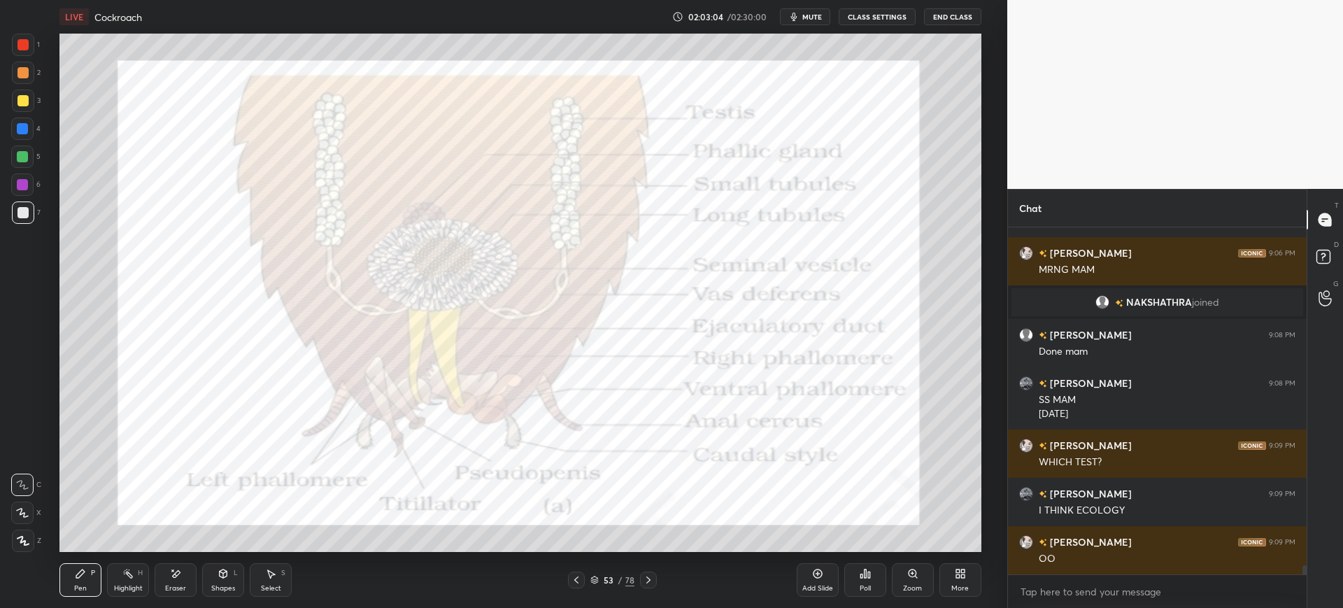
click at [26, 53] on div at bounding box center [23, 45] width 22 height 22
click at [20, 128] on div at bounding box center [22, 128] width 11 height 11
click at [180, 568] on icon at bounding box center [175, 574] width 11 height 12
click at [73, 576] on div "Pen P" at bounding box center [80, 580] width 42 height 34
click at [18, 44] on div at bounding box center [22, 44] width 11 height 11
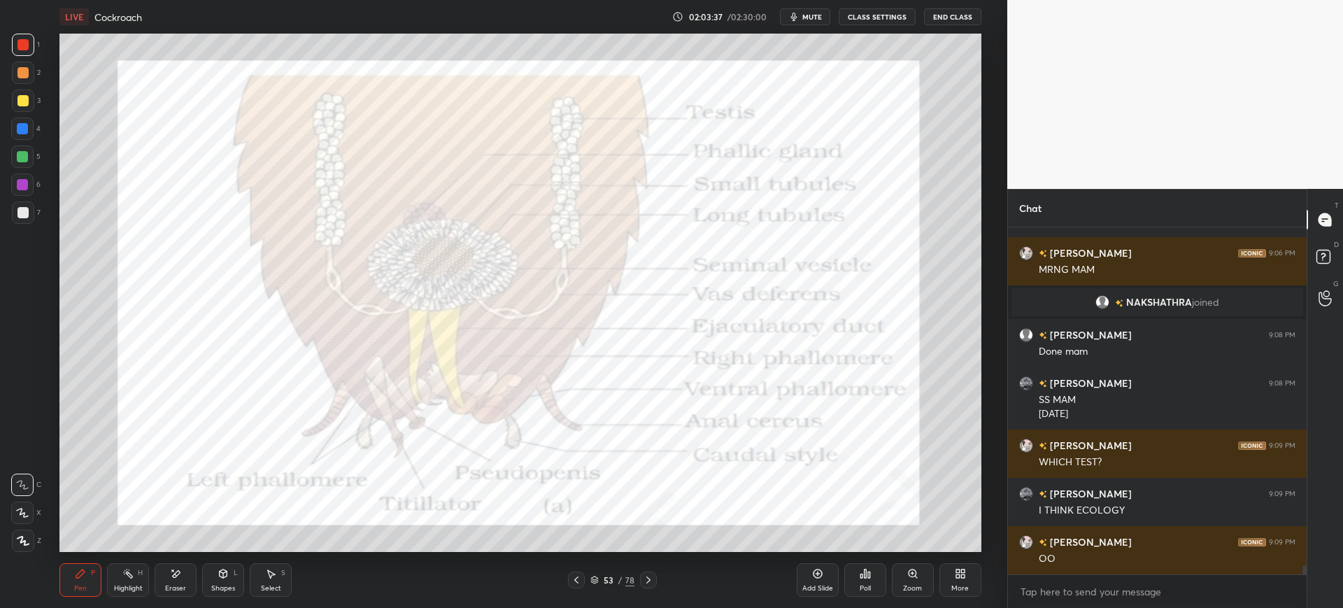
click at [27, 533] on div at bounding box center [23, 540] width 22 height 22
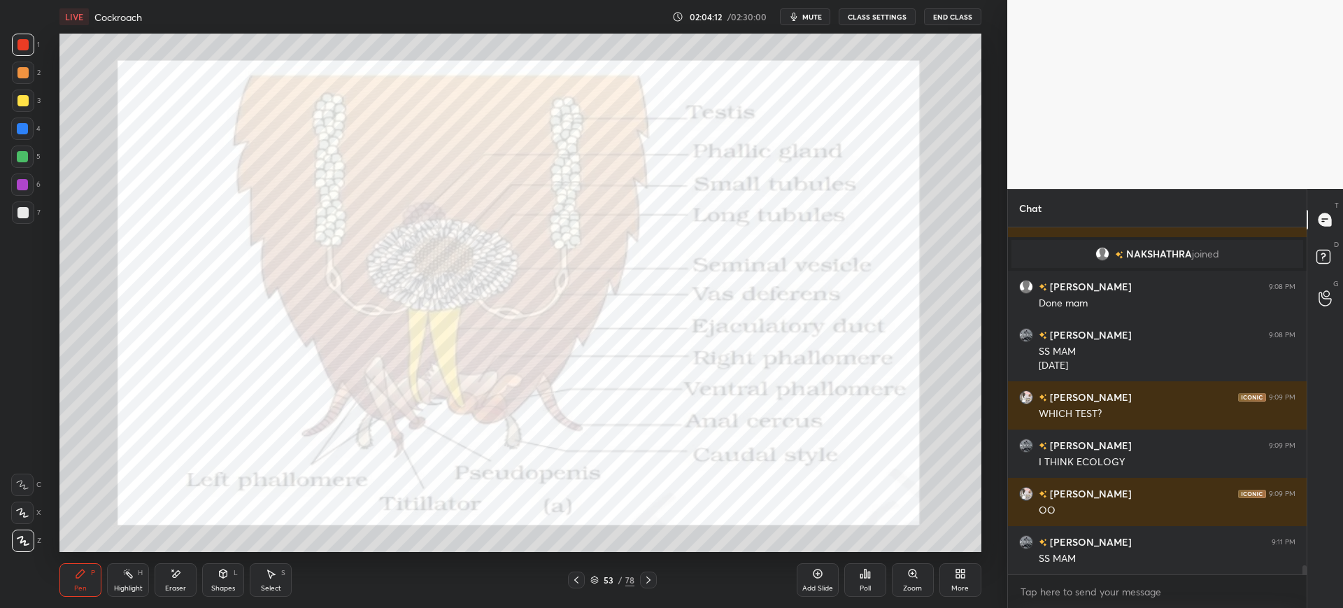
scroll to position [12502, 0]
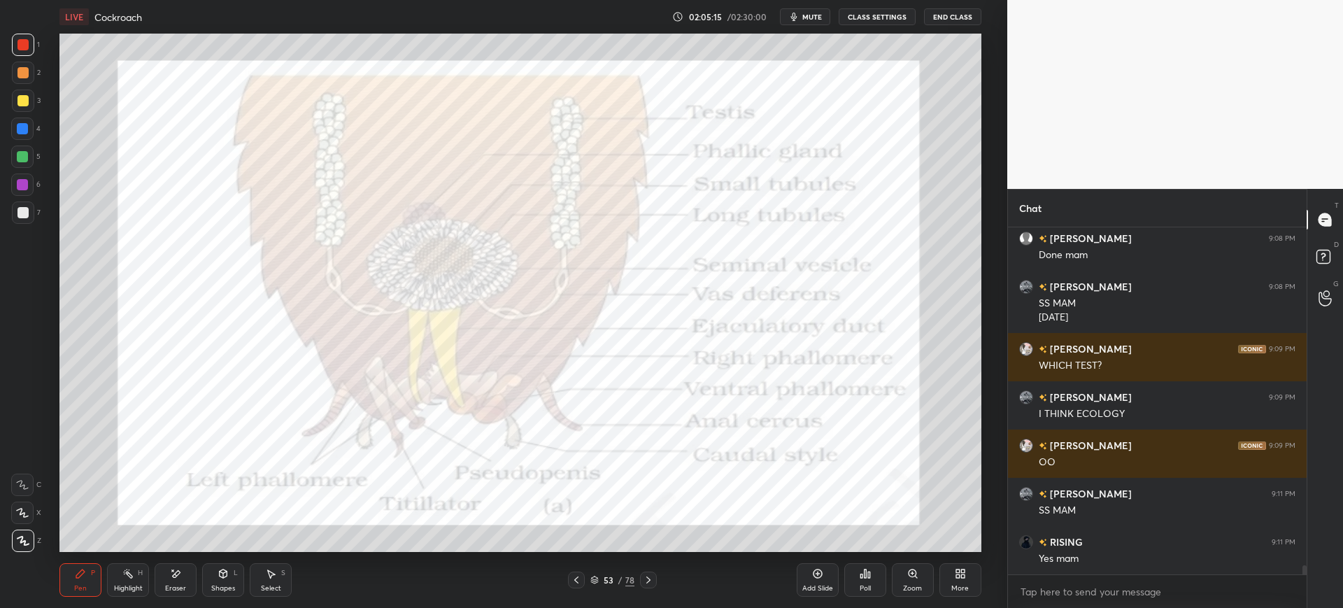
click at [26, 122] on div at bounding box center [22, 129] width 22 height 22
click at [646, 579] on icon at bounding box center [648, 579] width 11 height 11
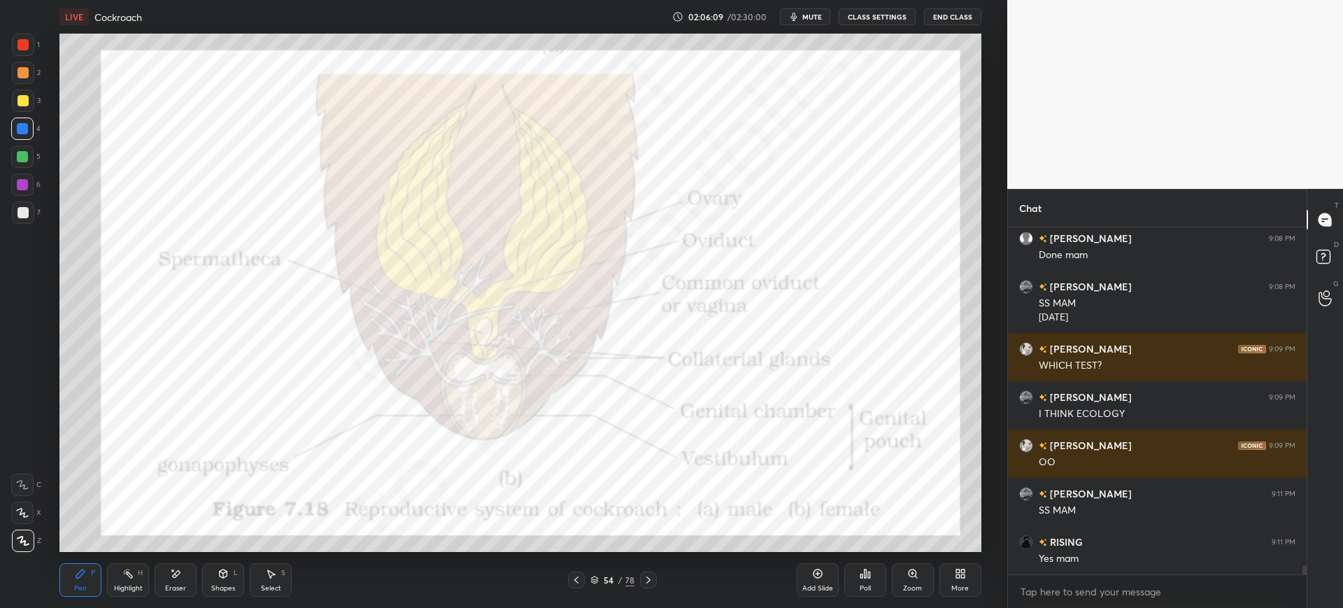
click at [650, 577] on icon at bounding box center [648, 579] width 11 height 11
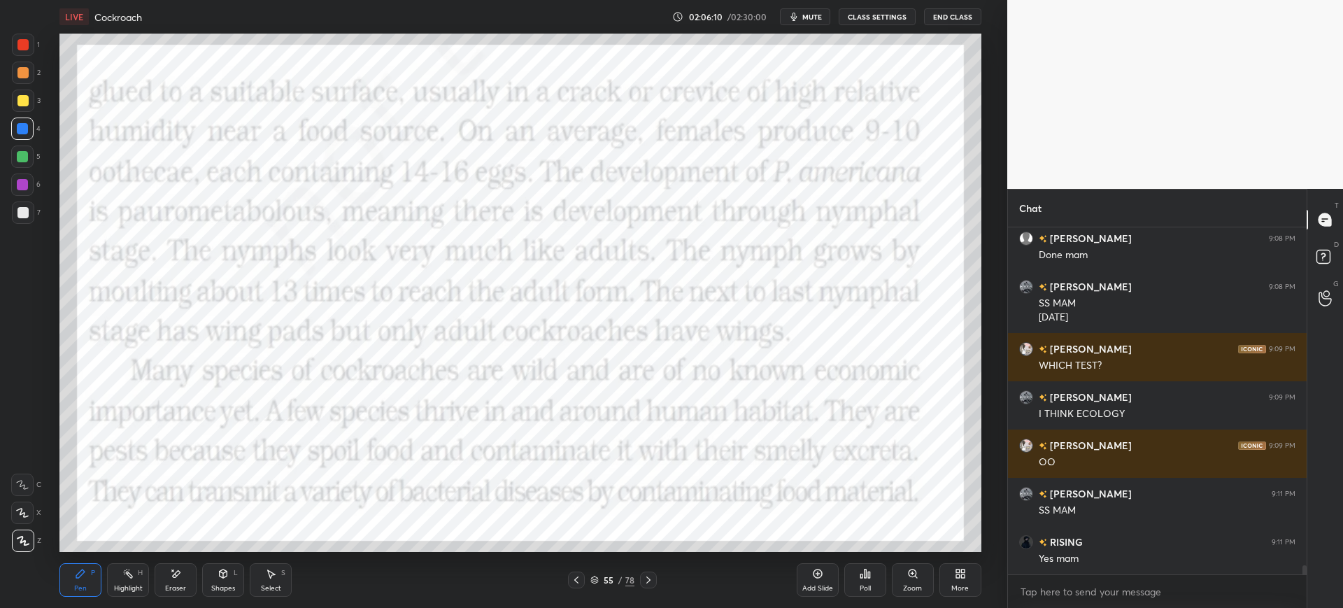
click at [656, 576] on div at bounding box center [648, 579] width 17 height 17
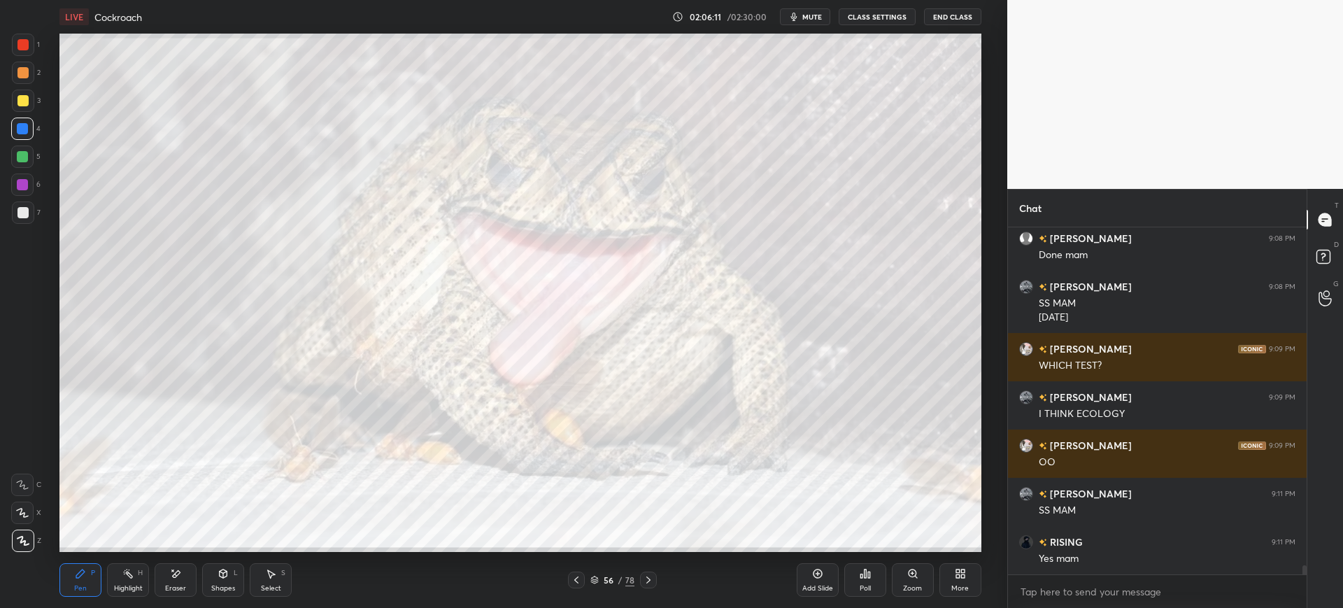
click at [606, 577] on div "56" at bounding box center [609, 580] width 14 height 8
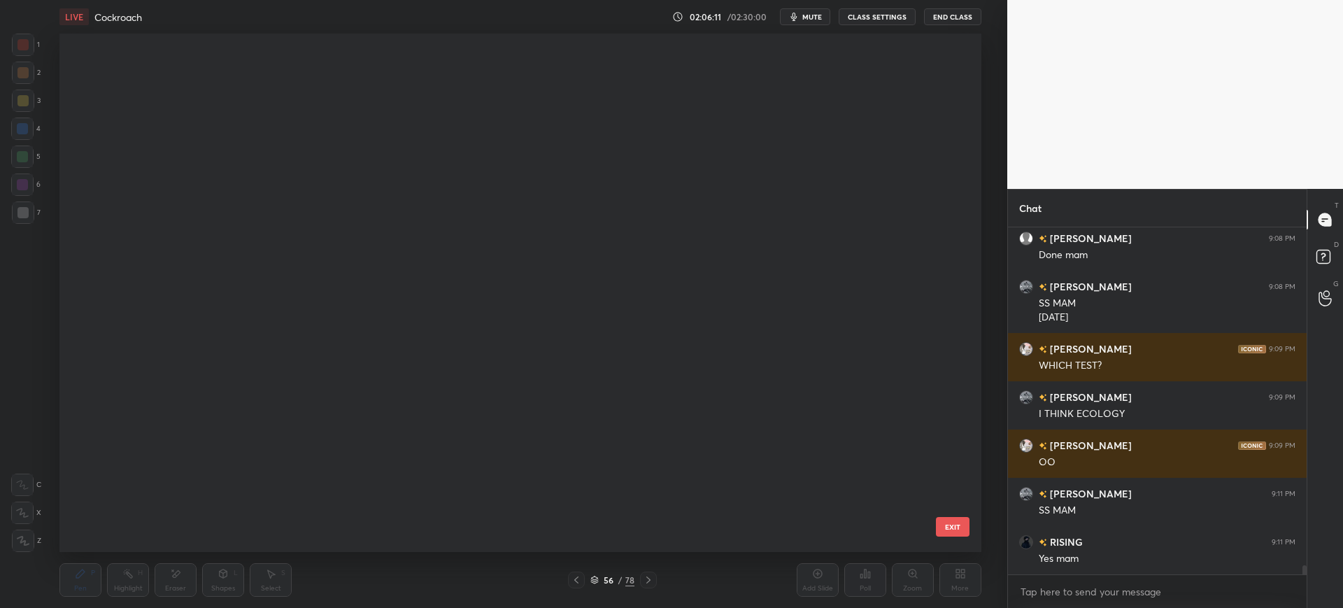
scroll to position [514, 915]
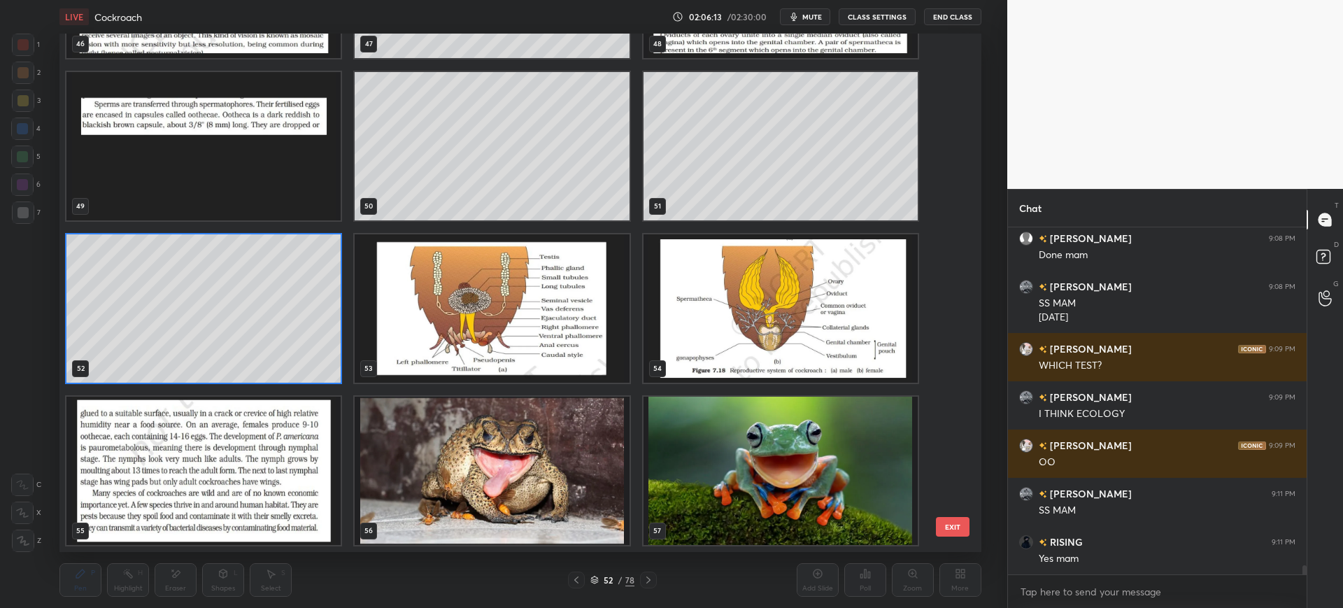
click at [948, 528] on button "EXIT" at bounding box center [953, 527] width 34 height 20
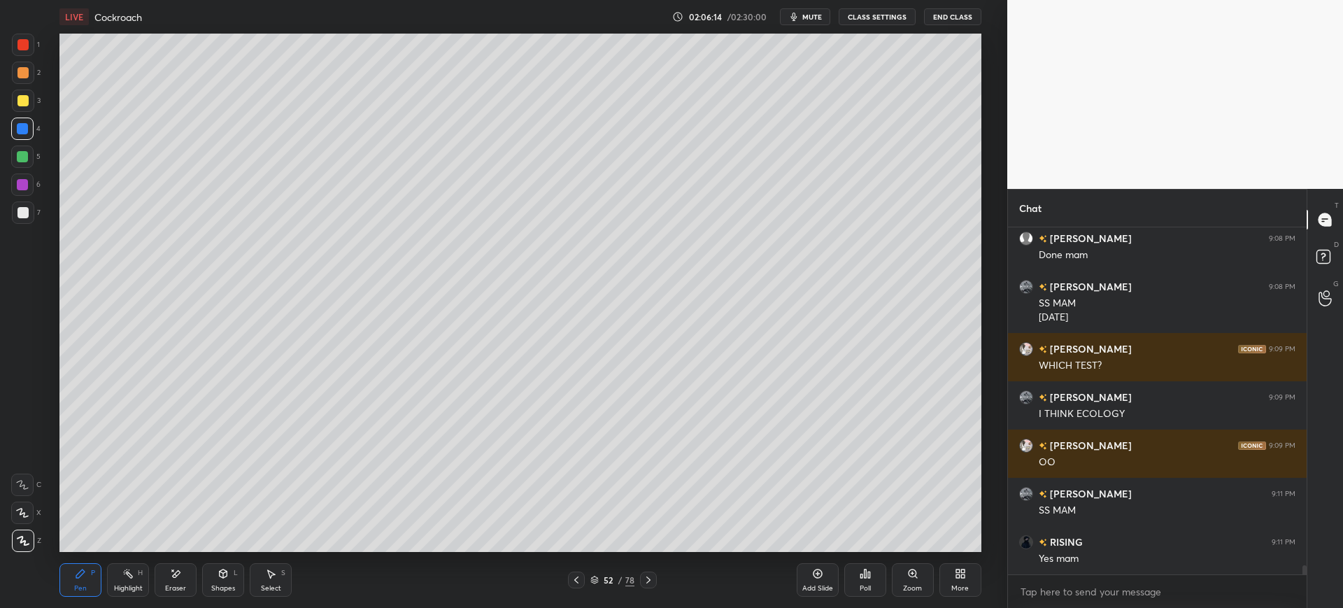
click at [20, 211] on div at bounding box center [22, 212] width 11 height 11
click at [821, 585] on div "Add Slide" at bounding box center [817, 588] width 31 height 7
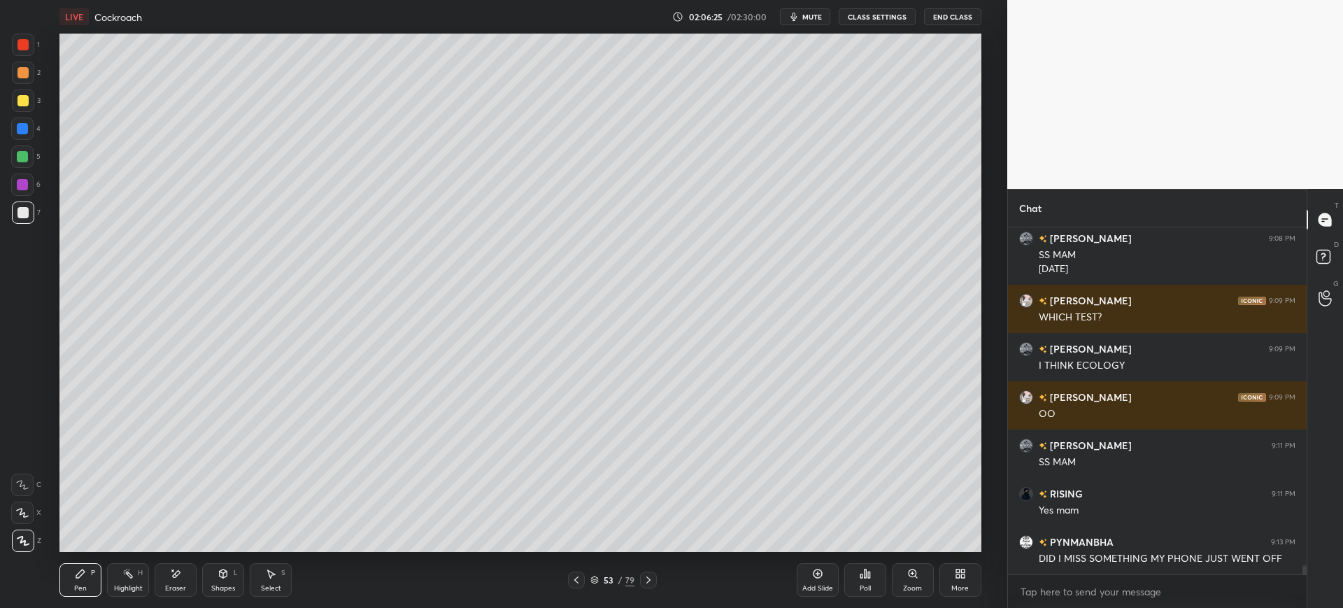
click at [29, 124] on div at bounding box center [22, 129] width 22 height 22
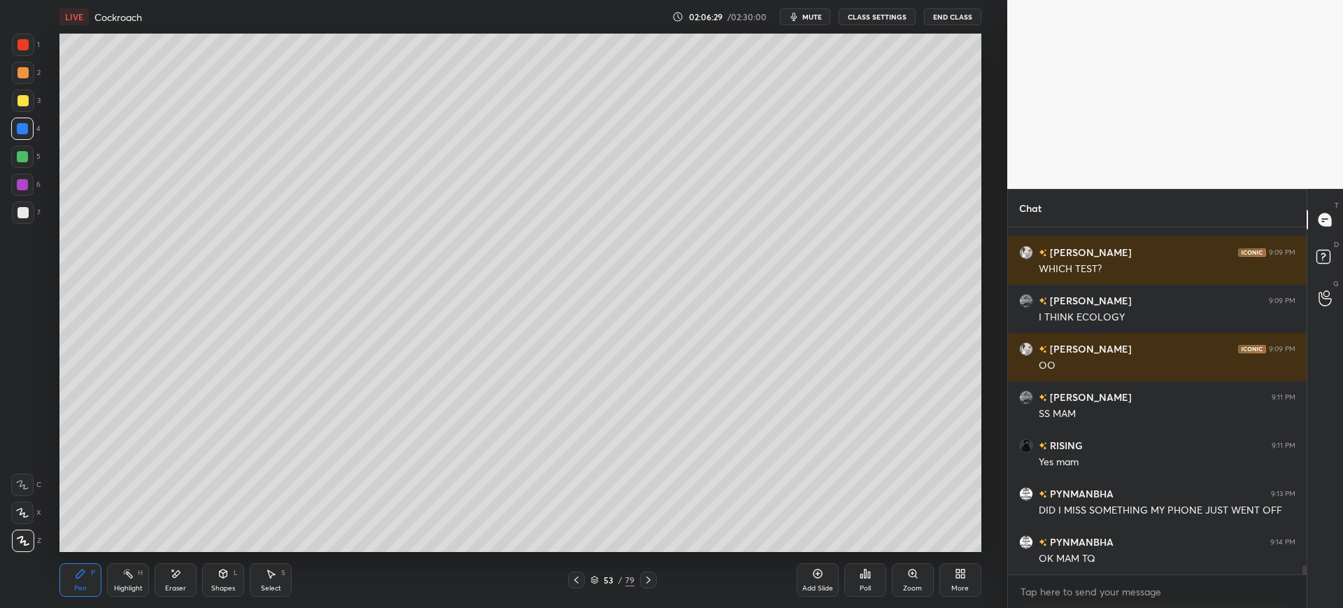
click at [27, 487] on icon at bounding box center [22, 485] width 13 height 10
click at [18, 219] on div at bounding box center [23, 212] width 22 height 22
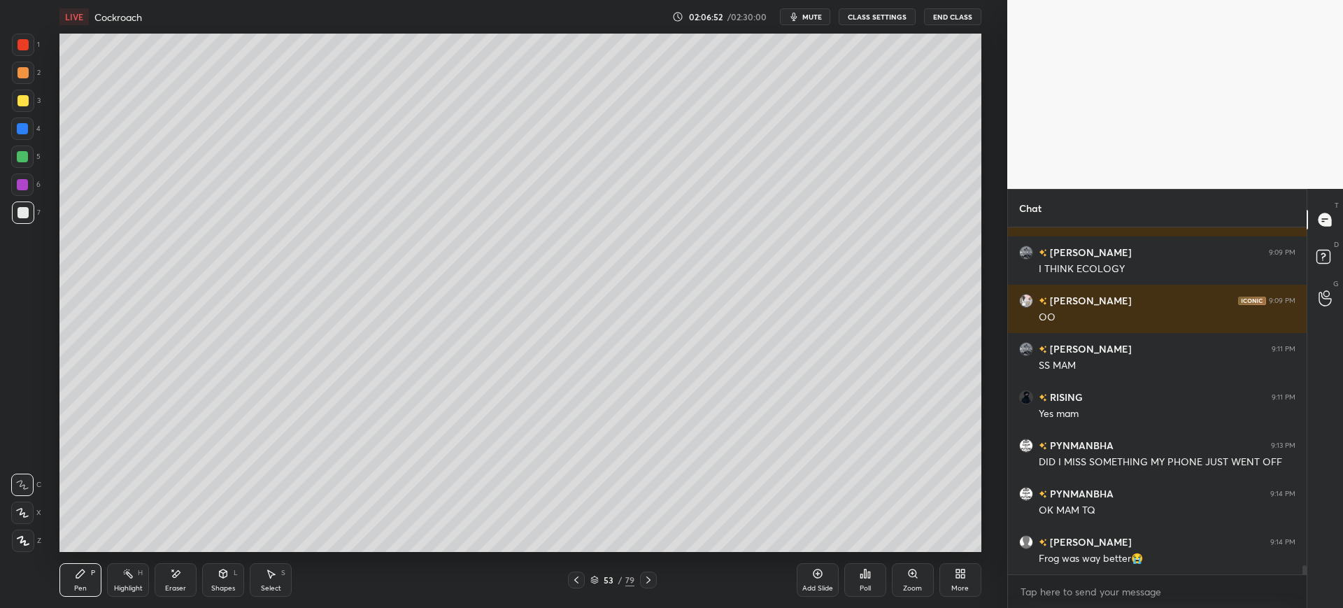
scroll to position [12695, 0]
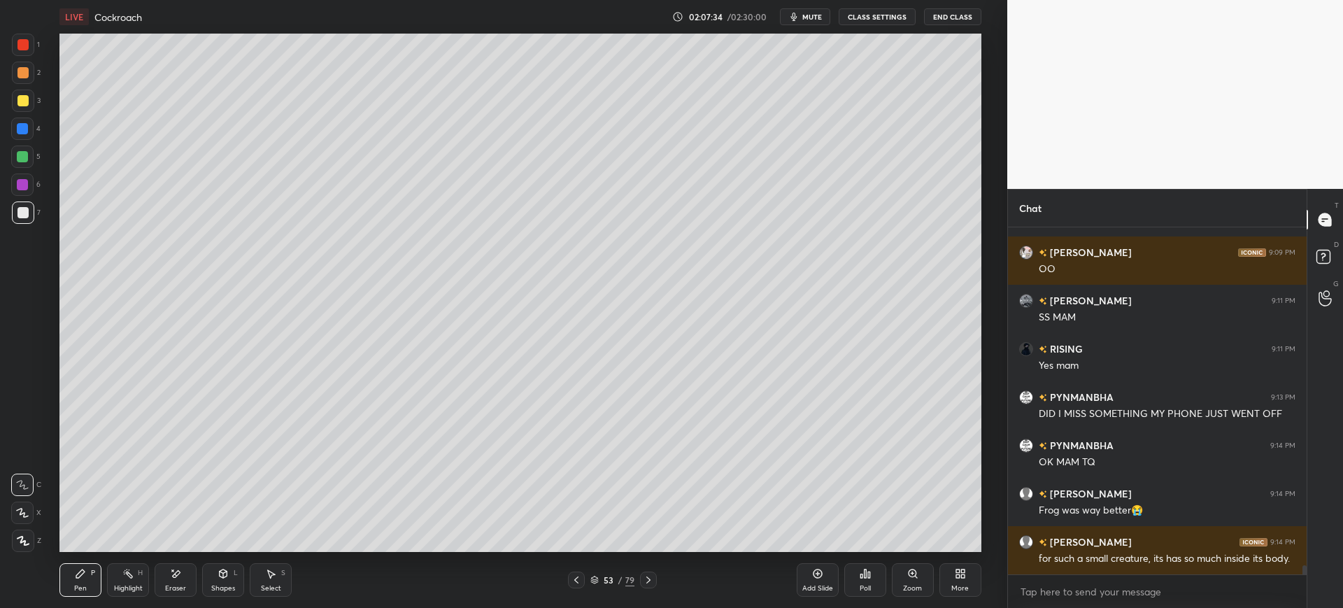
click at [34, 222] on div "7" at bounding box center [26, 212] width 29 height 22
click at [829, 579] on div "Add Slide" at bounding box center [818, 580] width 42 height 34
click at [29, 73] on div at bounding box center [23, 73] width 22 height 22
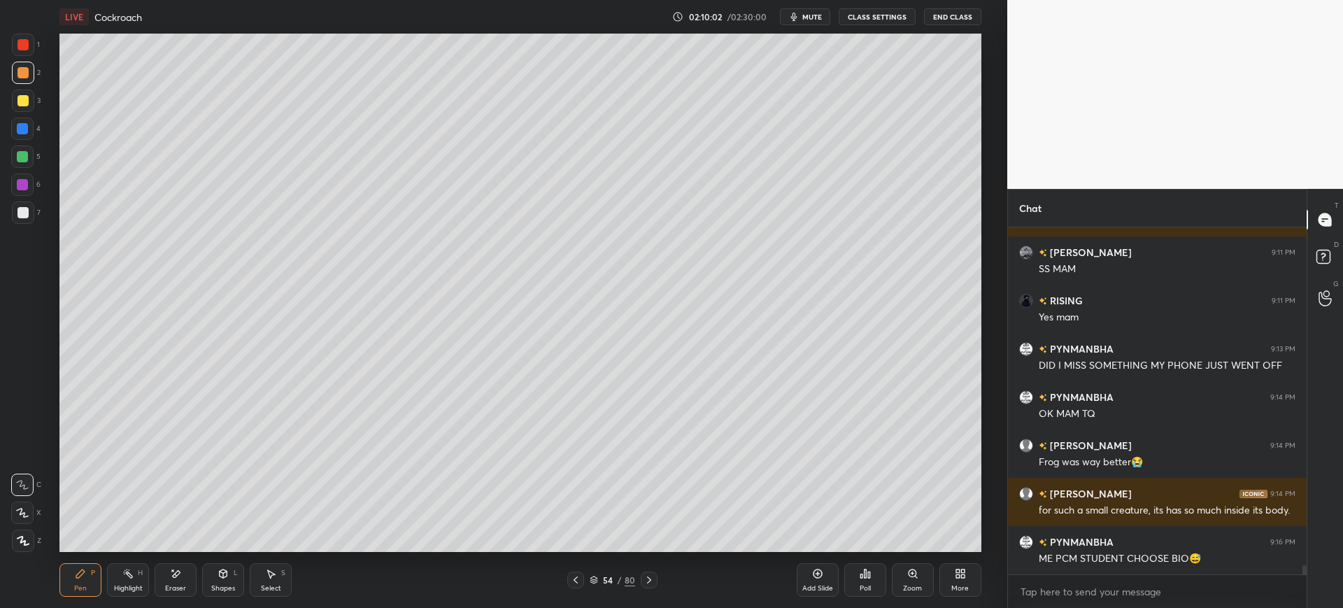
click at [804, 19] on button "mute" at bounding box center [805, 16] width 50 height 17
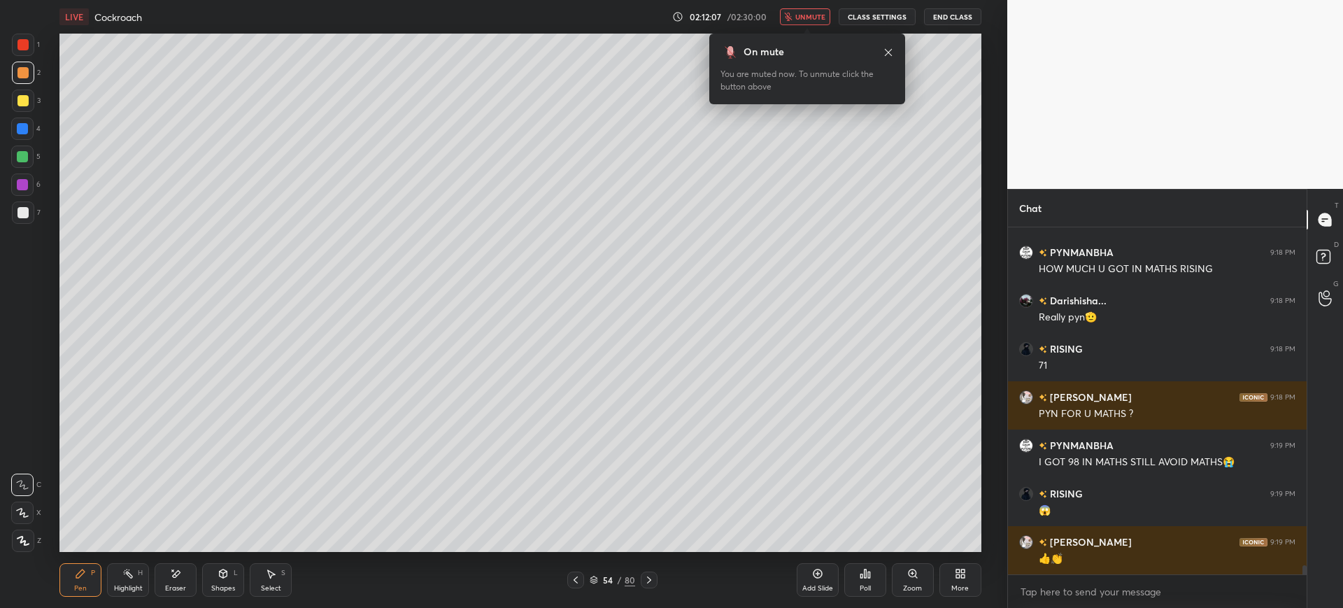
scroll to position [13047, 0]
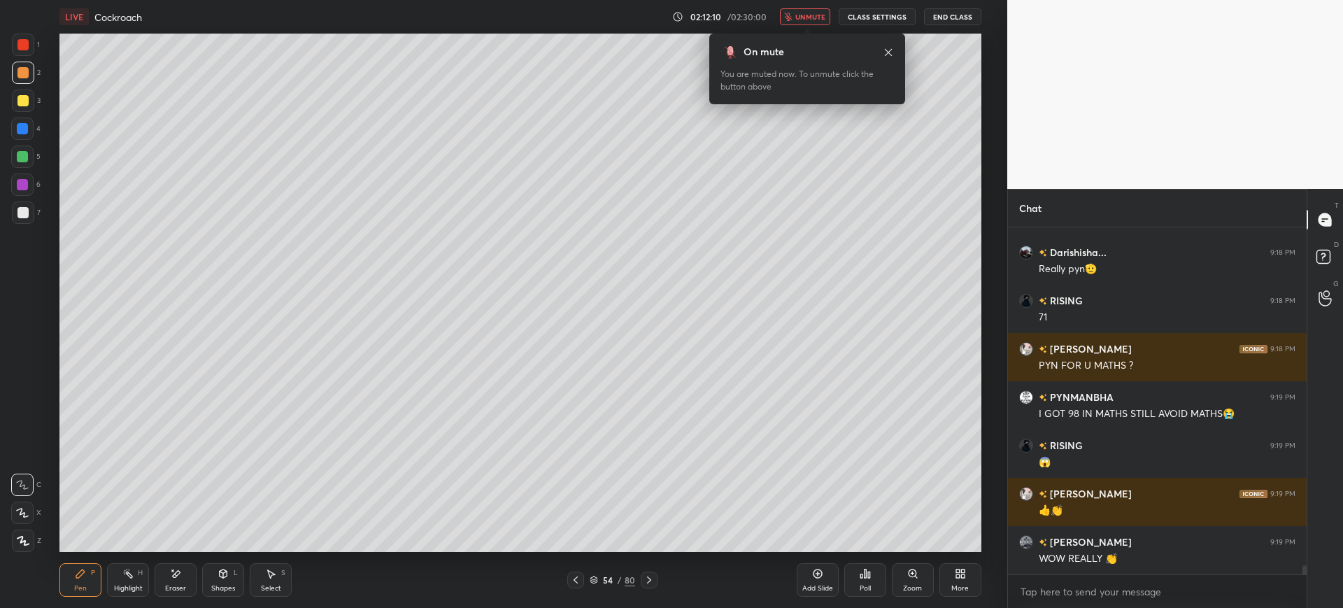
click at [804, 19] on span "unmute" at bounding box center [810, 17] width 30 height 10
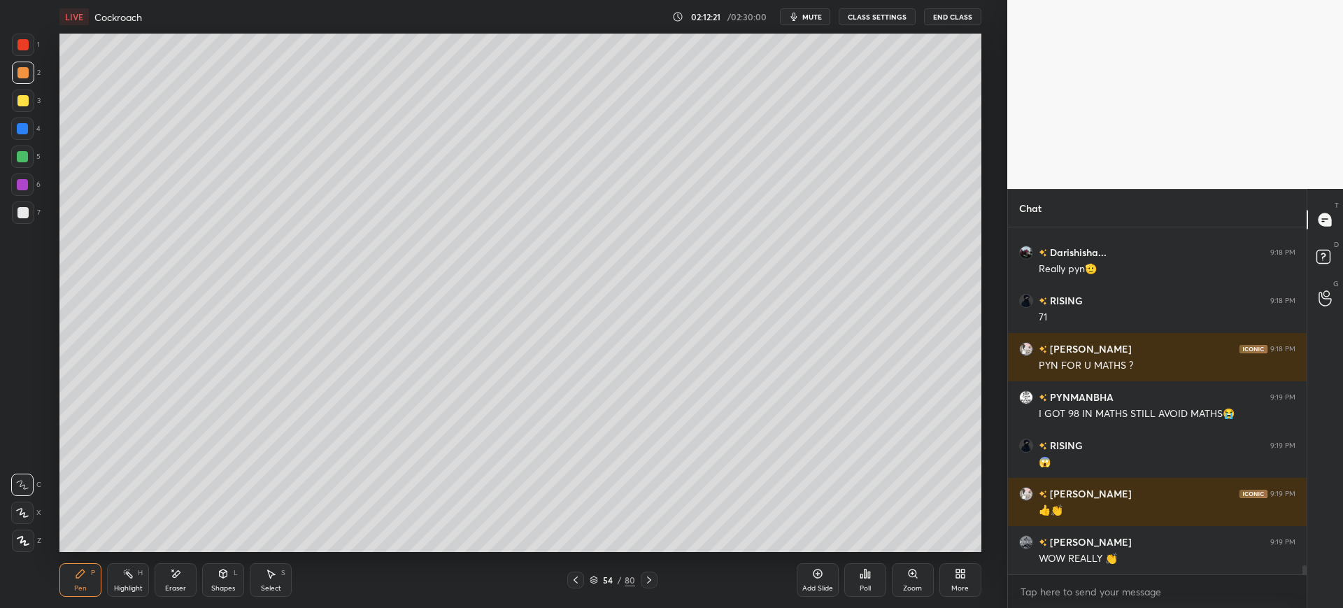
click at [827, 581] on div "Add Slide" at bounding box center [818, 580] width 42 height 34
click at [31, 212] on div at bounding box center [23, 212] width 22 height 22
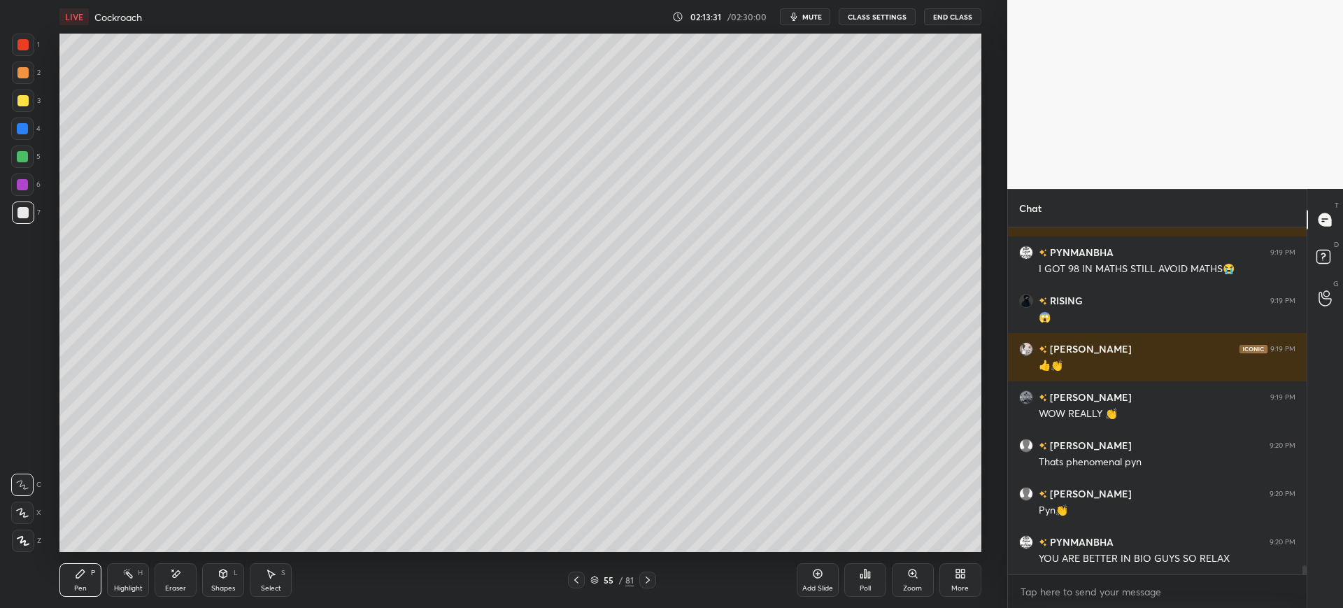
scroll to position [13240, 0]
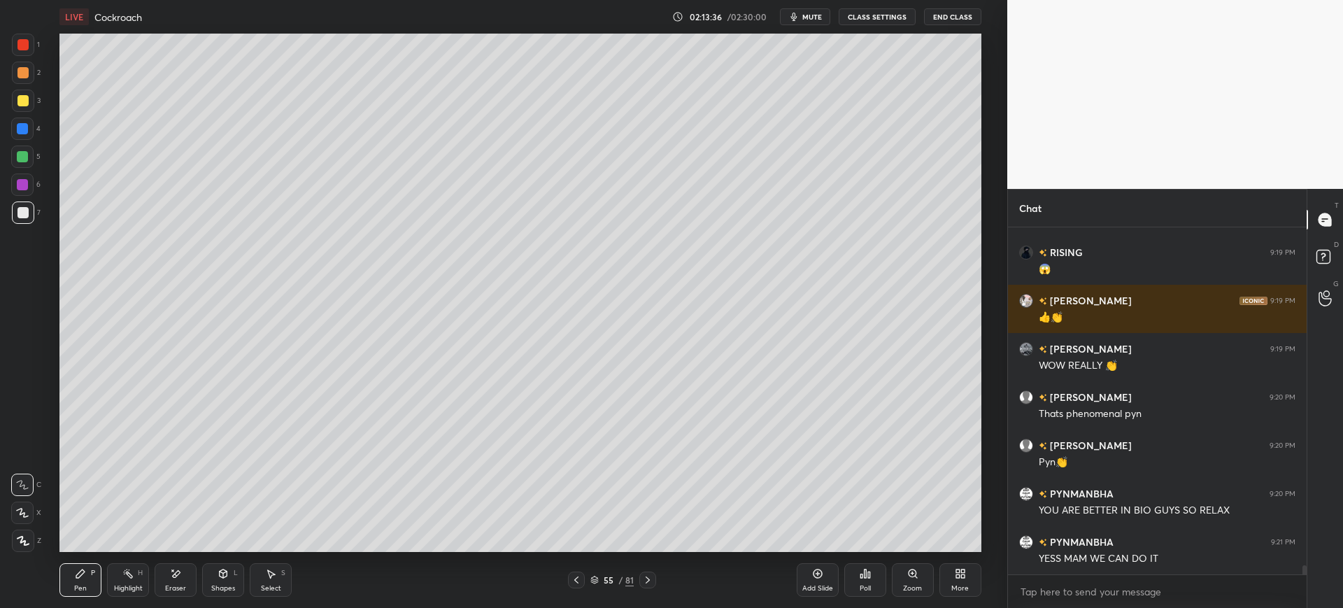
click at [990, 442] on div "Setting up your live class Poll for secs No correct answer Start poll" at bounding box center [520, 293] width 951 height 518
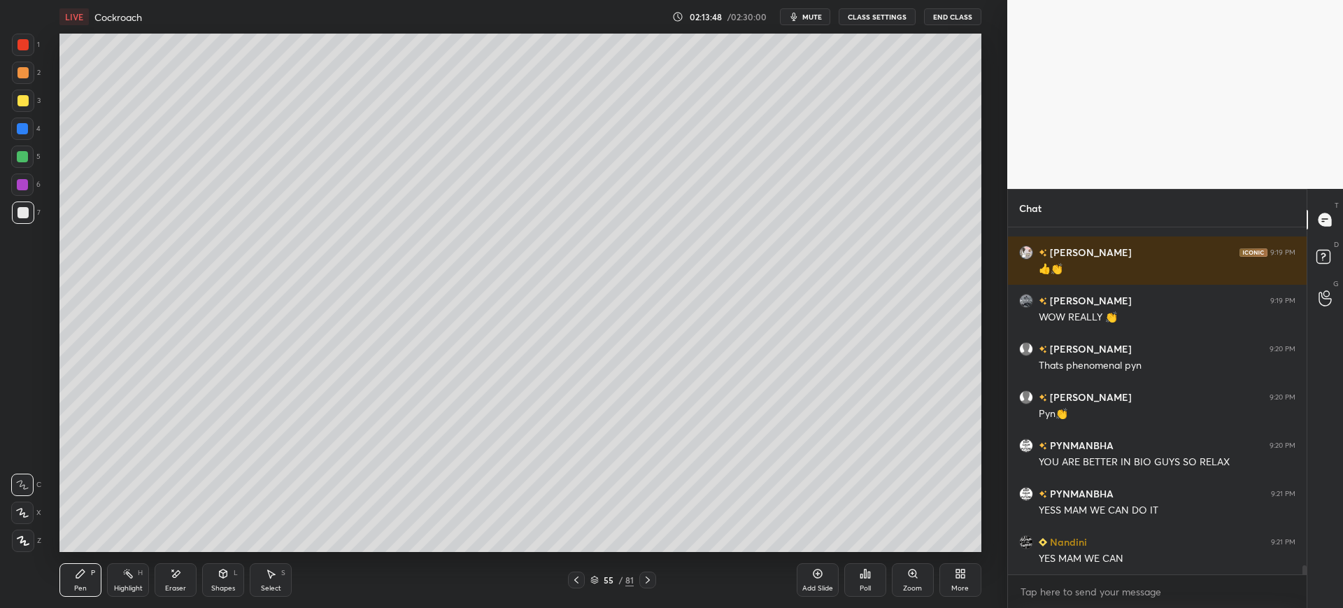
click at [20, 98] on div at bounding box center [22, 100] width 11 height 11
click at [827, 585] on div "Add Slide" at bounding box center [817, 588] width 31 height 7
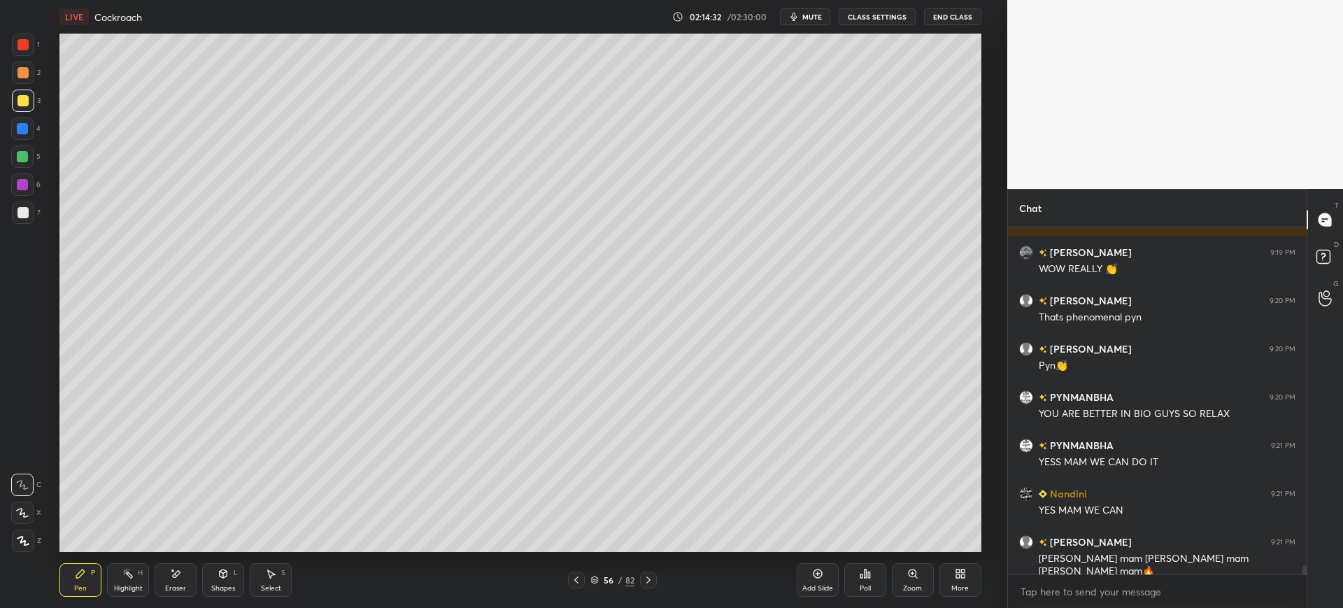
click at [37, 218] on div "7" at bounding box center [26, 212] width 29 height 22
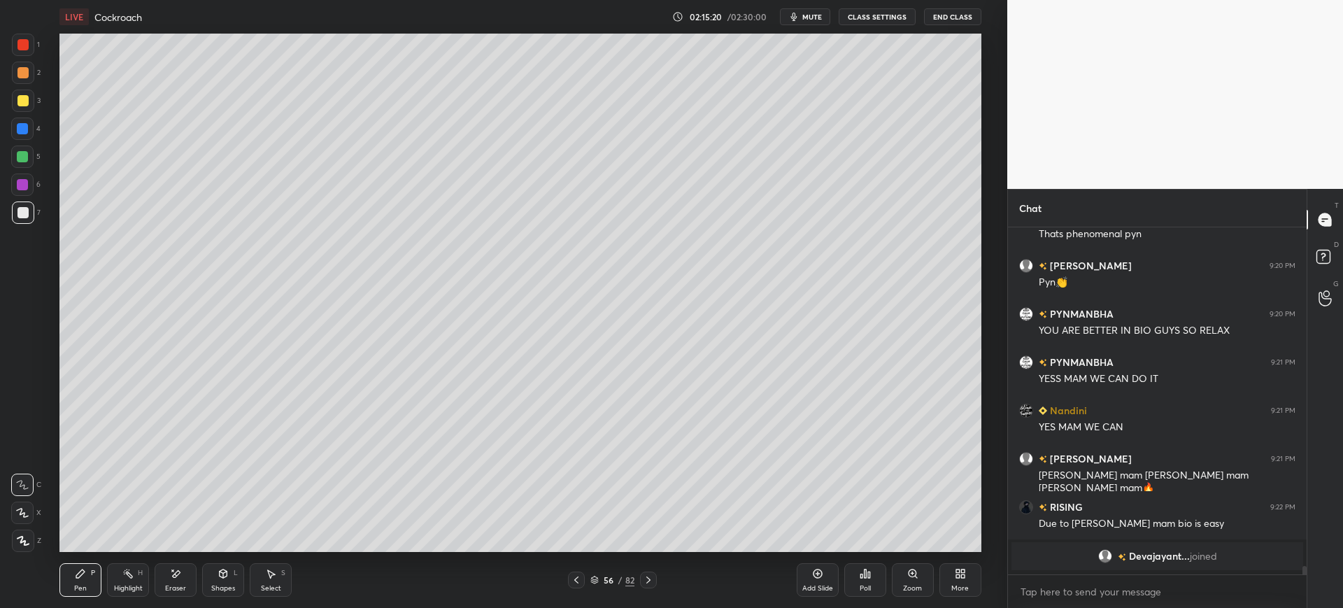
scroll to position [13418, 0]
click at [35, 113] on div "3" at bounding box center [26, 104] width 29 height 28
click at [826, 585] on div "Add Slide" at bounding box center [817, 588] width 31 height 7
click at [31, 222] on div at bounding box center [23, 212] width 22 height 22
click at [229, 581] on div "Shapes L" at bounding box center [223, 580] width 42 height 34
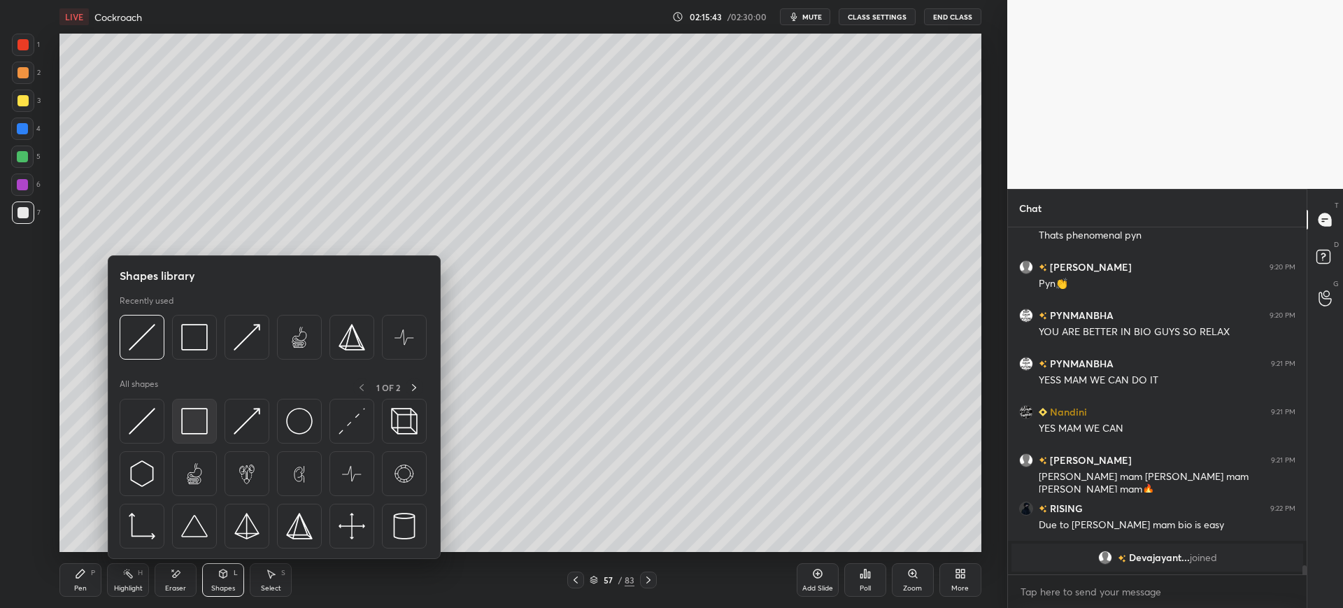
click at [201, 427] on img at bounding box center [194, 421] width 27 height 27
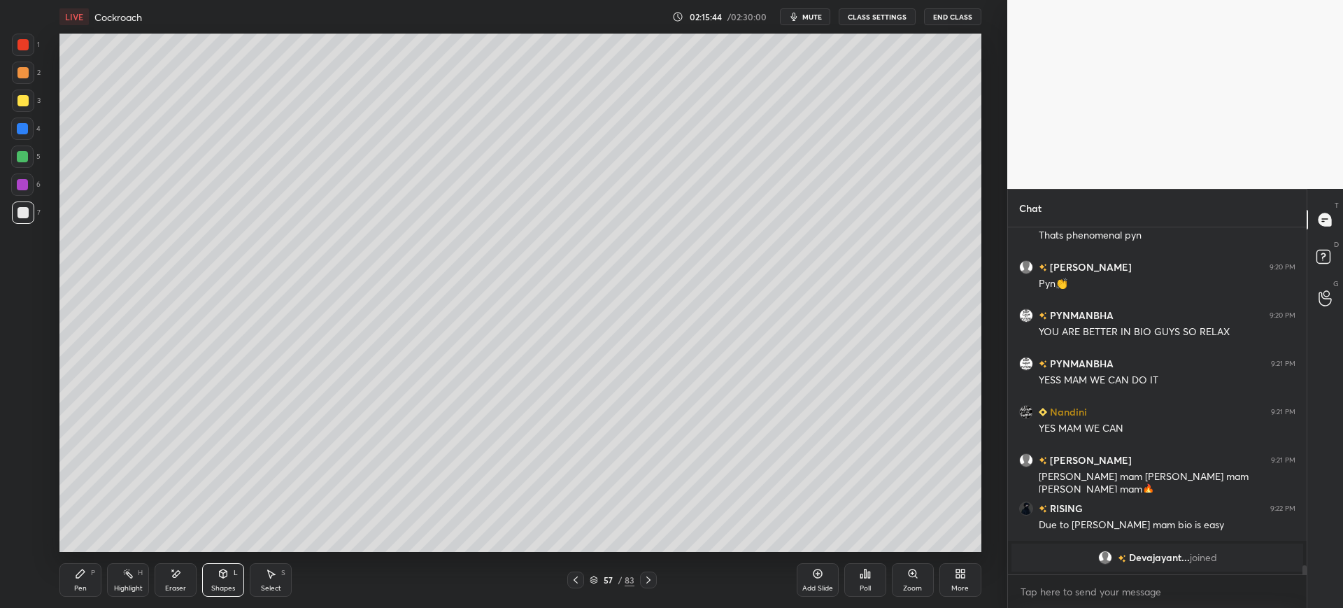
click at [87, 576] on div "Pen P" at bounding box center [80, 580] width 42 height 34
click at [36, 99] on div "3" at bounding box center [26, 101] width 29 height 22
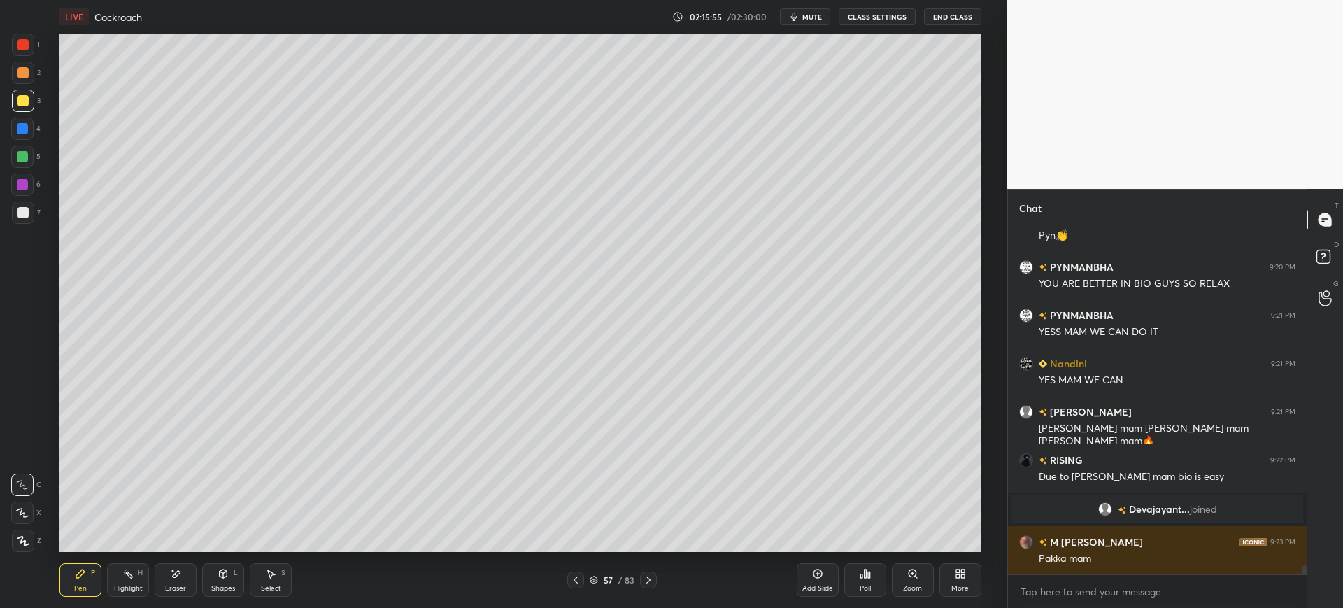
click at [28, 72] on div at bounding box center [22, 72] width 11 height 11
click at [27, 138] on div at bounding box center [22, 129] width 22 height 22
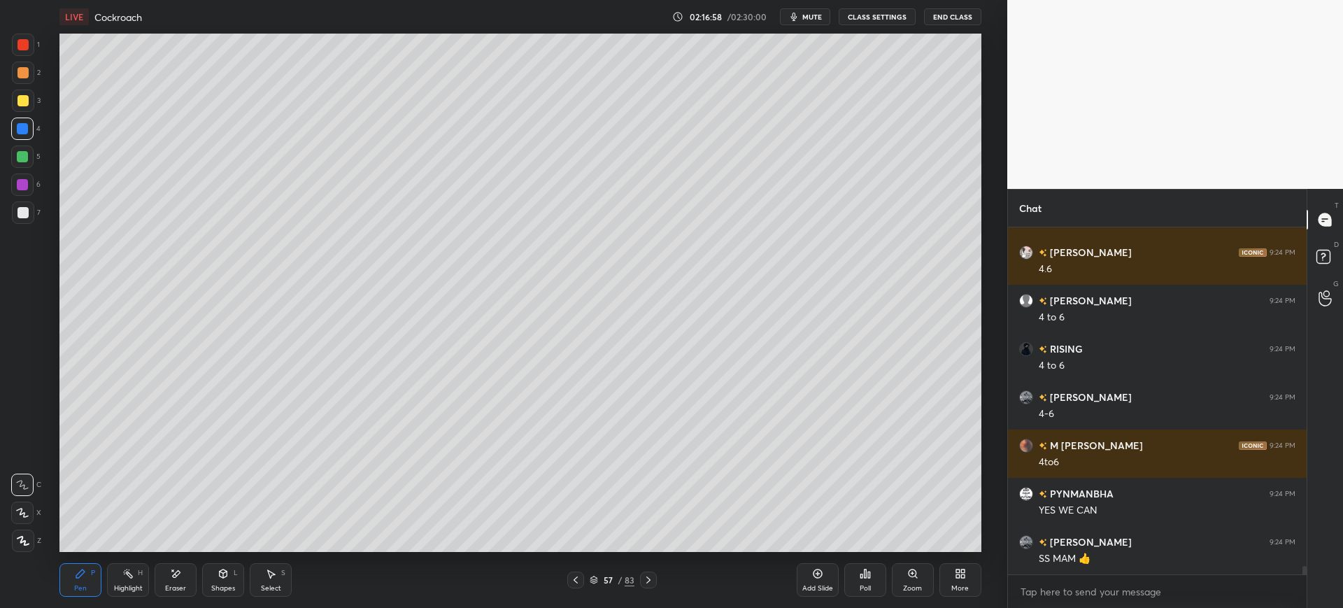
scroll to position [13601, 0]
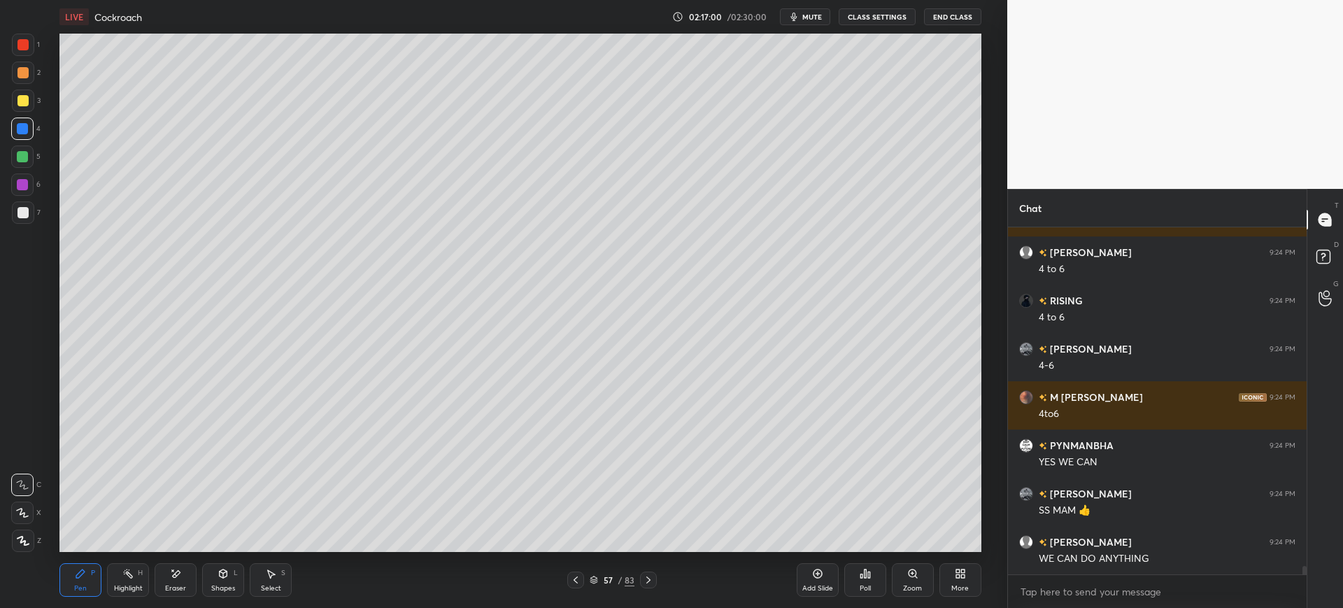
click at [21, 213] on div at bounding box center [22, 212] width 11 height 11
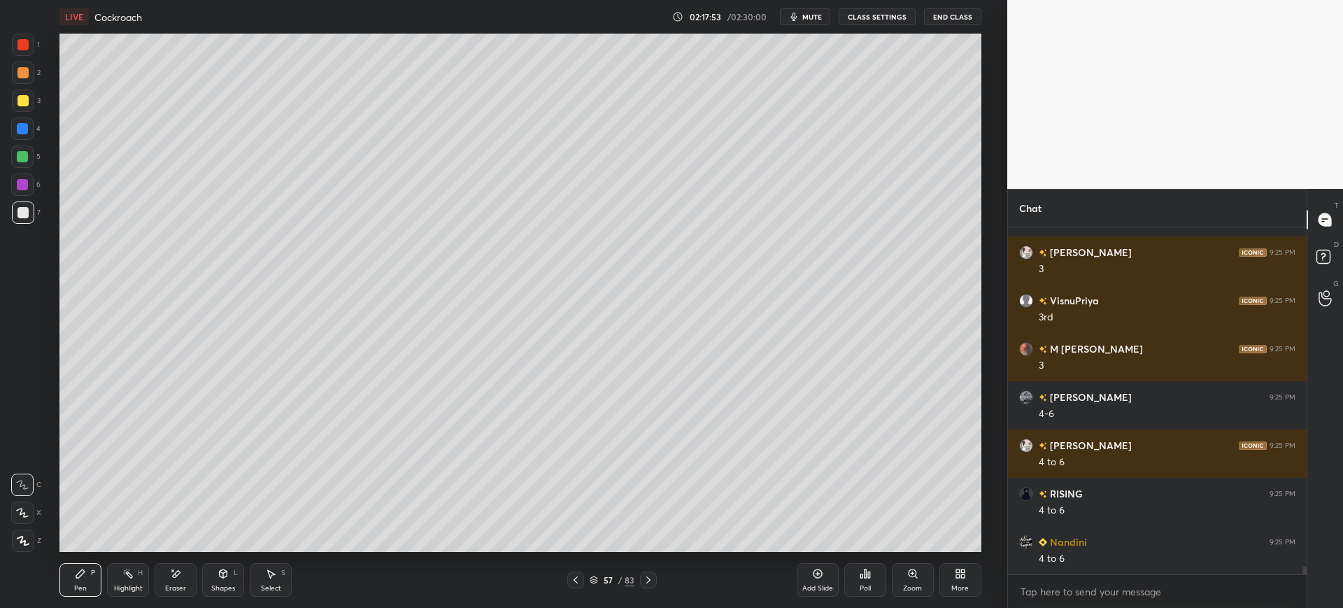
scroll to position [14277, 0]
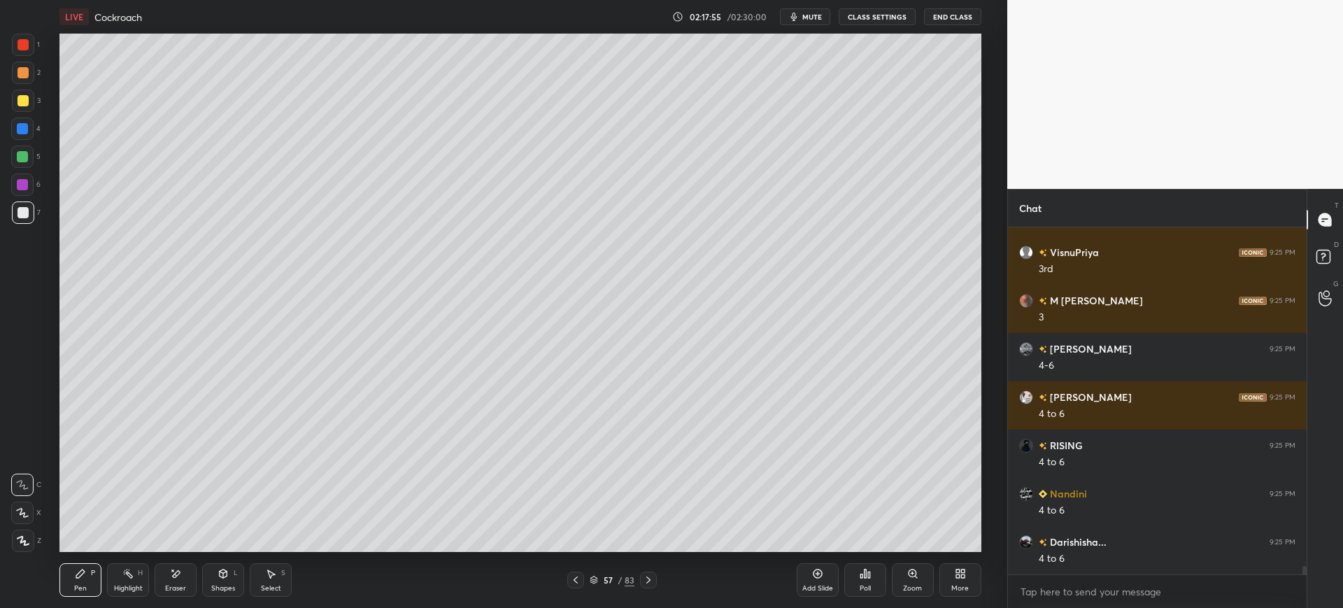
click at [17, 99] on div at bounding box center [22, 100] width 11 height 11
click at [29, 208] on div at bounding box center [23, 212] width 22 height 22
click at [820, 585] on div "Add Slide" at bounding box center [817, 588] width 31 height 7
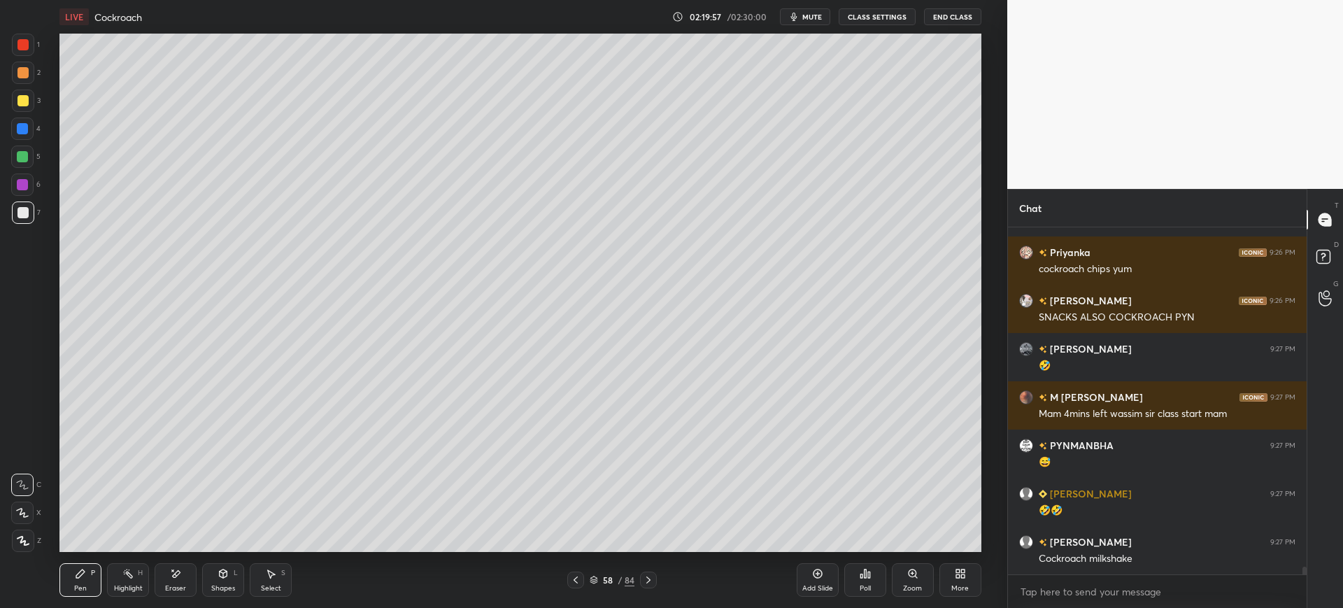
scroll to position [14791, 0]
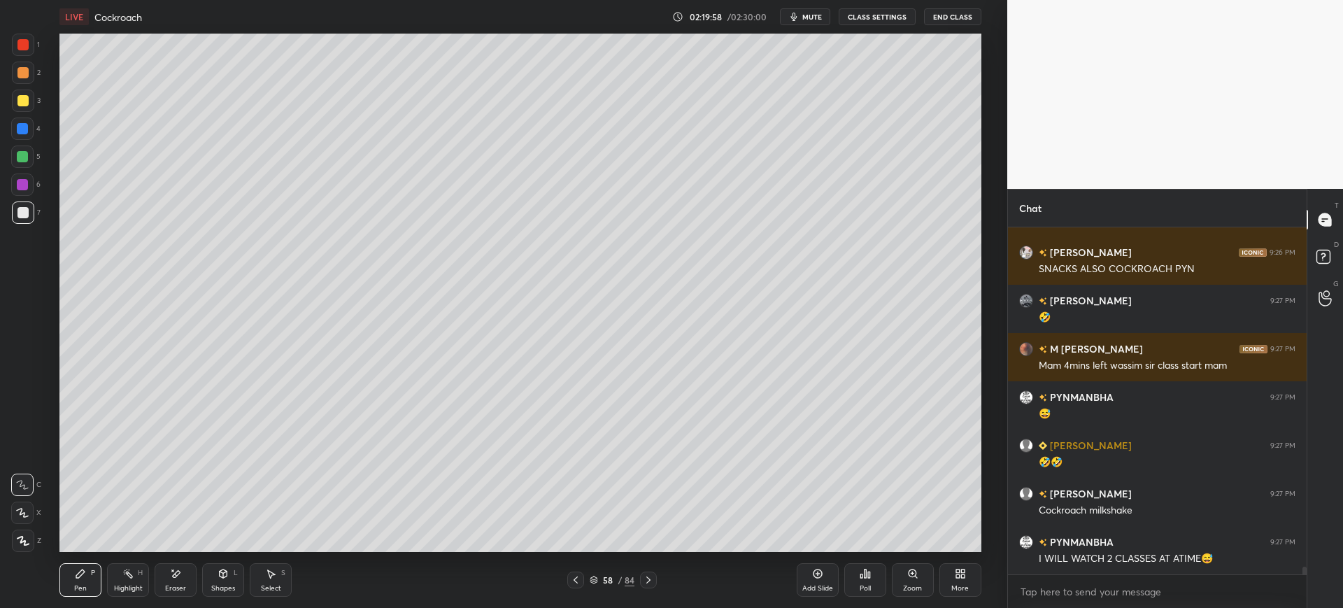
click at [32, 134] on div at bounding box center [22, 129] width 22 height 22
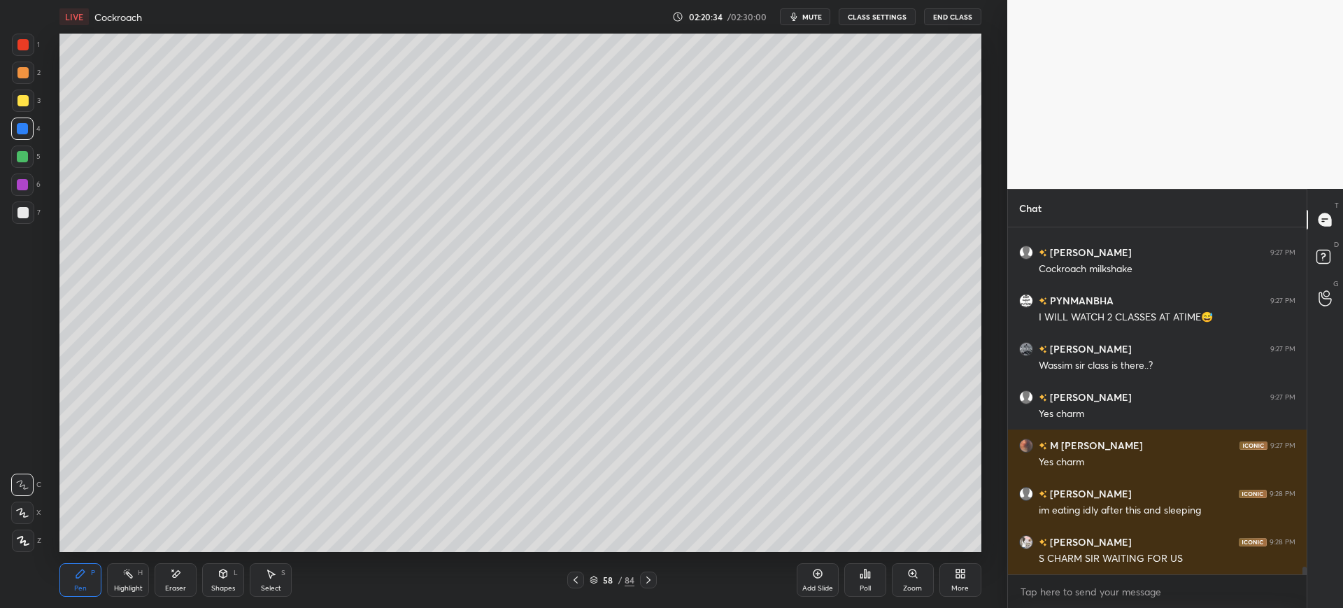
scroll to position [15081, 0]
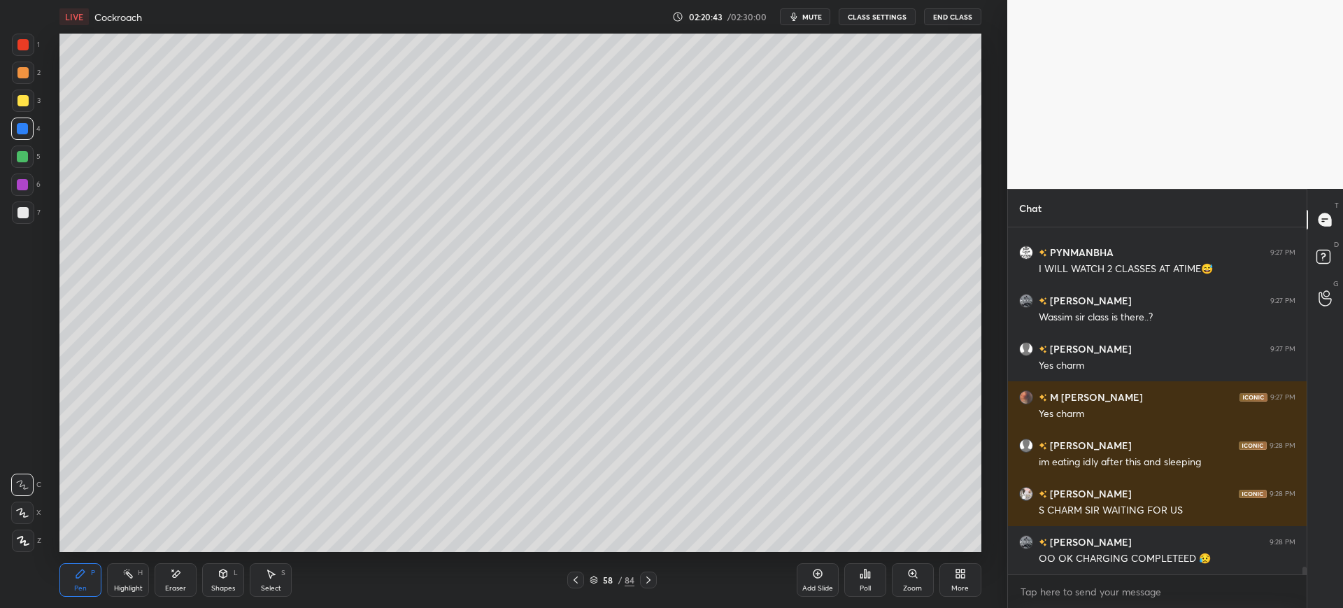
click at [29, 213] on div at bounding box center [23, 212] width 22 height 22
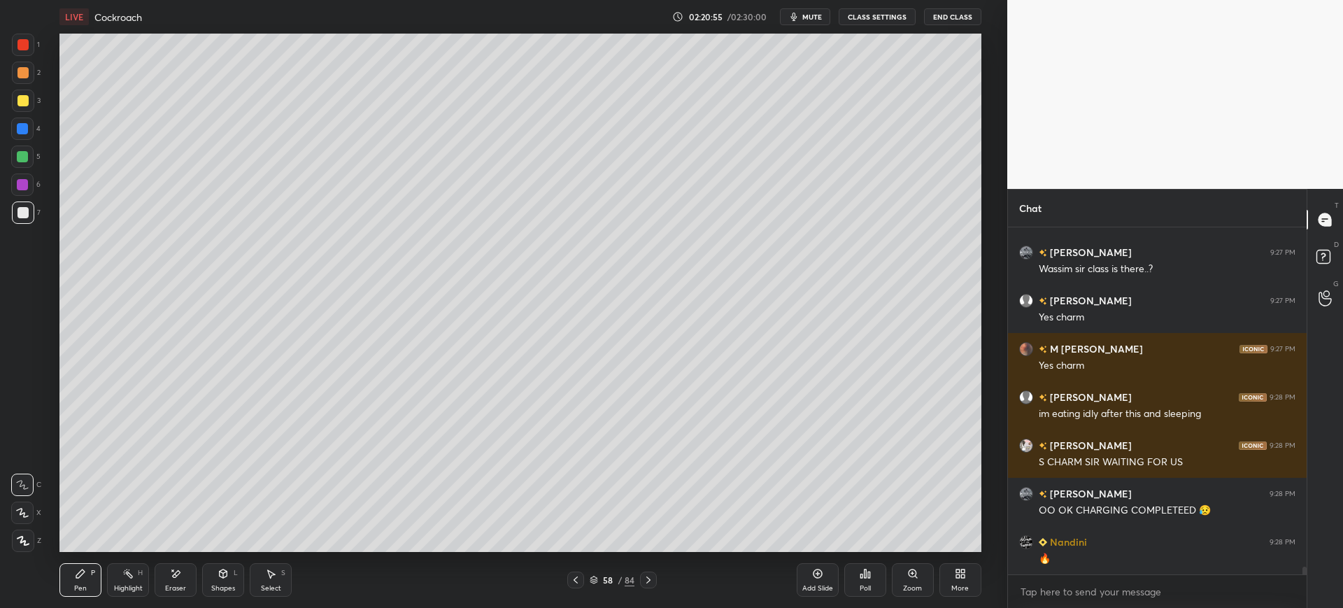
scroll to position [15177, 0]
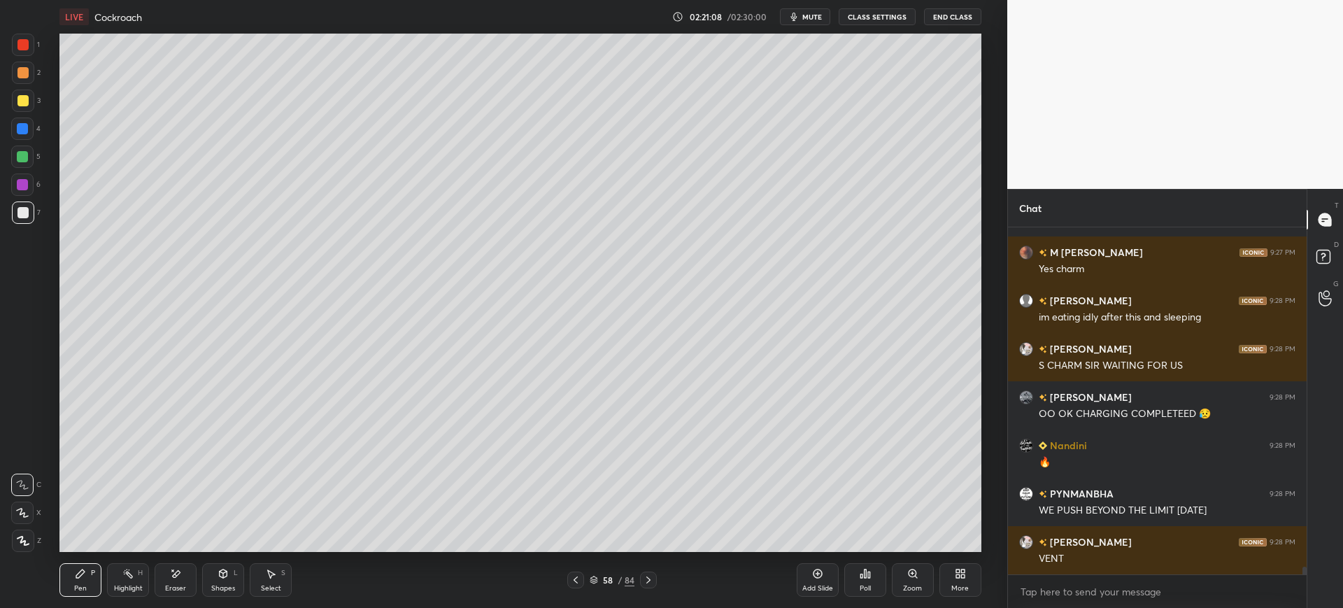
click at [30, 108] on div at bounding box center [23, 101] width 22 height 22
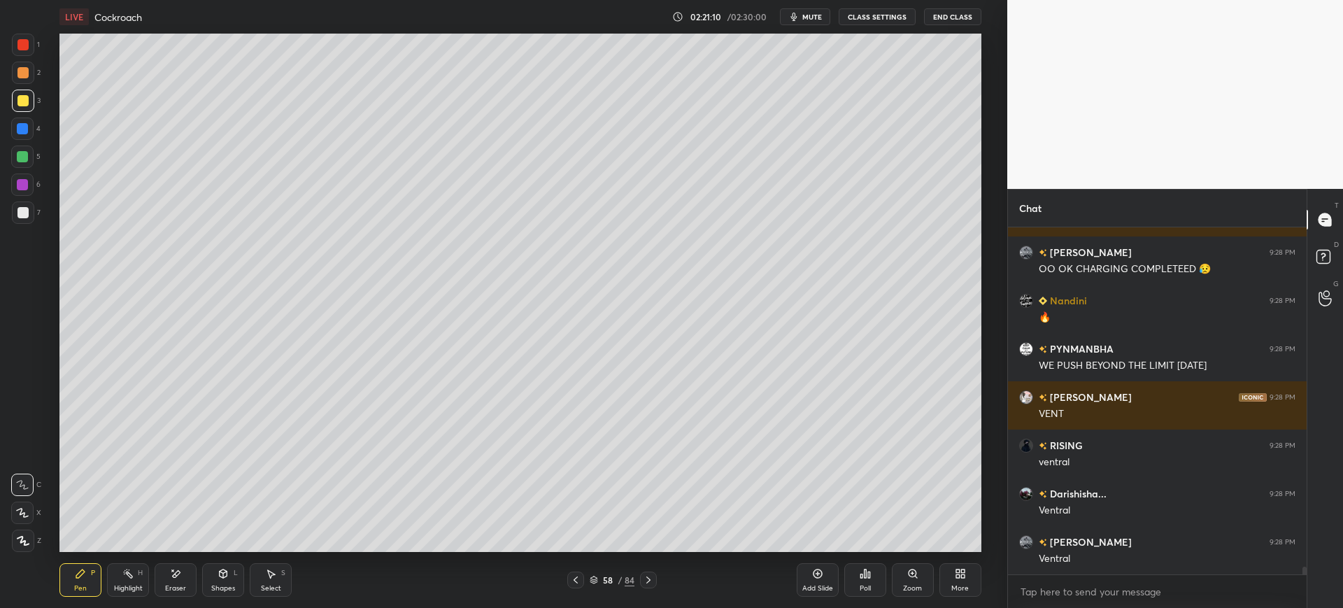
scroll to position [15419, 0]
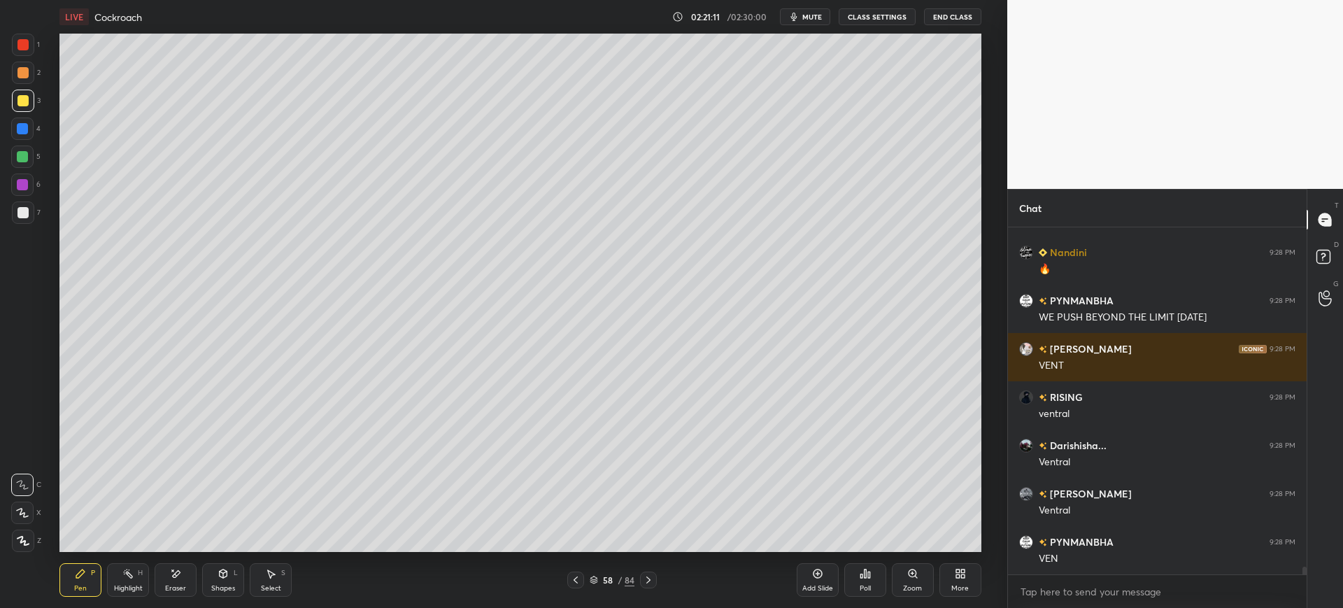
click at [822, 597] on div "Add Slide Poll Zoom More" at bounding box center [889, 580] width 185 height 78
click at [825, 581] on div "Add Slide" at bounding box center [818, 580] width 42 height 34
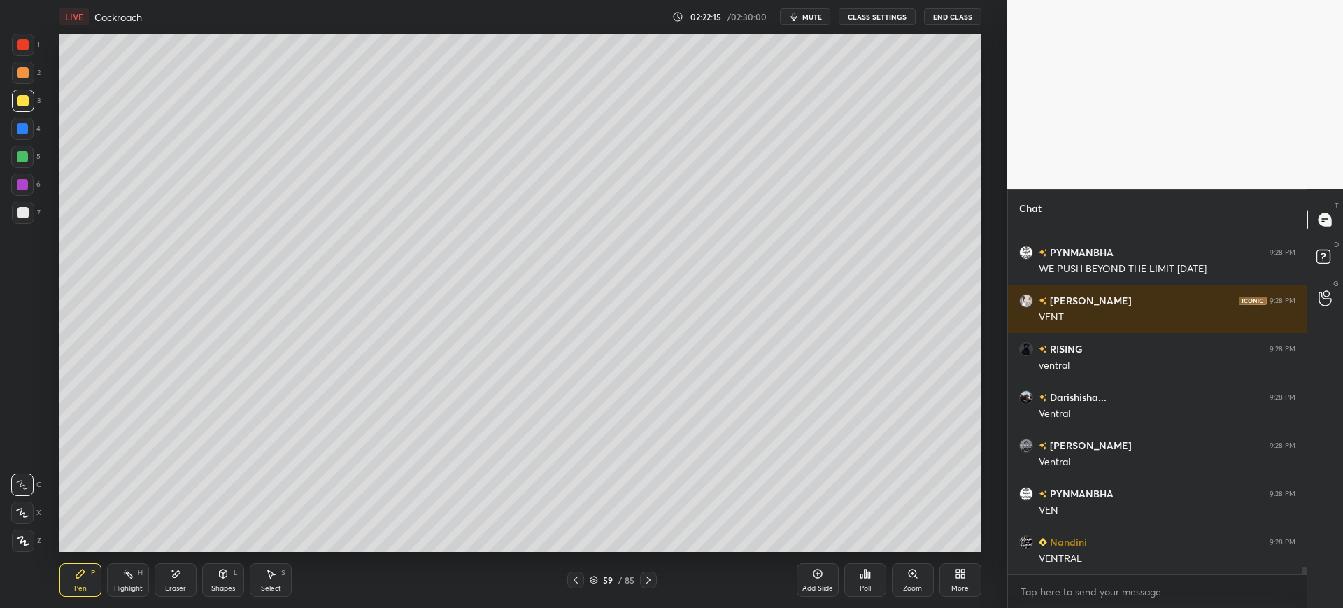
click at [18, 215] on div at bounding box center [22, 212] width 11 height 11
click at [27, 103] on div at bounding box center [22, 100] width 11 height 11
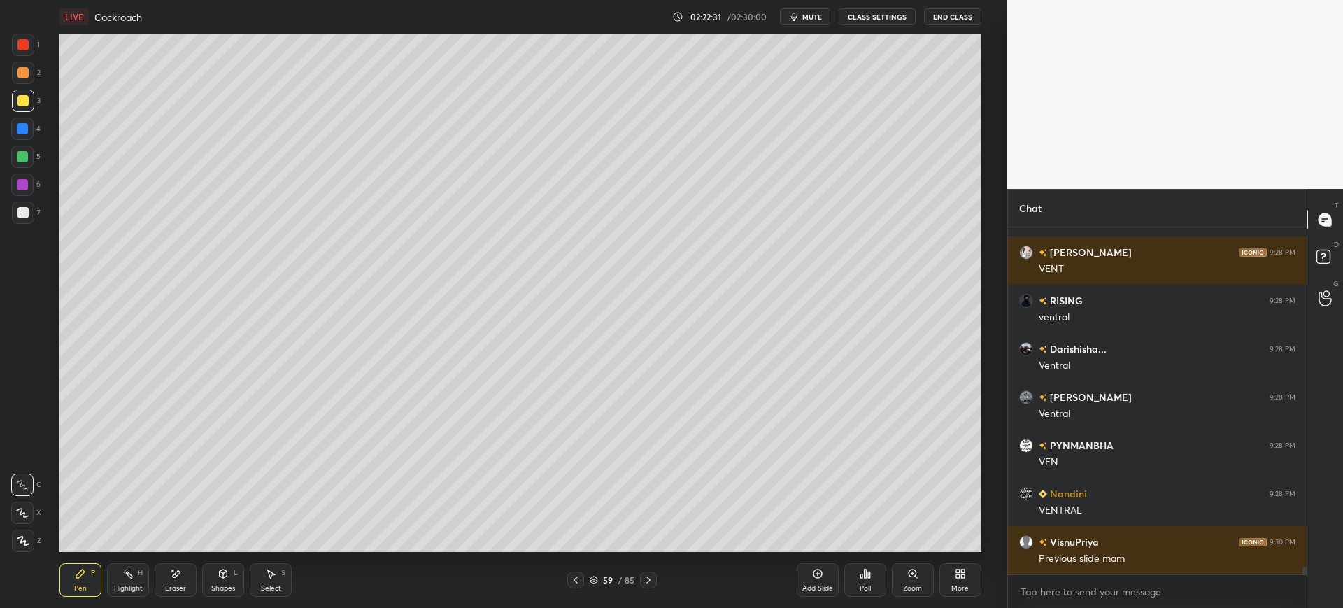
scroll to position [15564, 0]
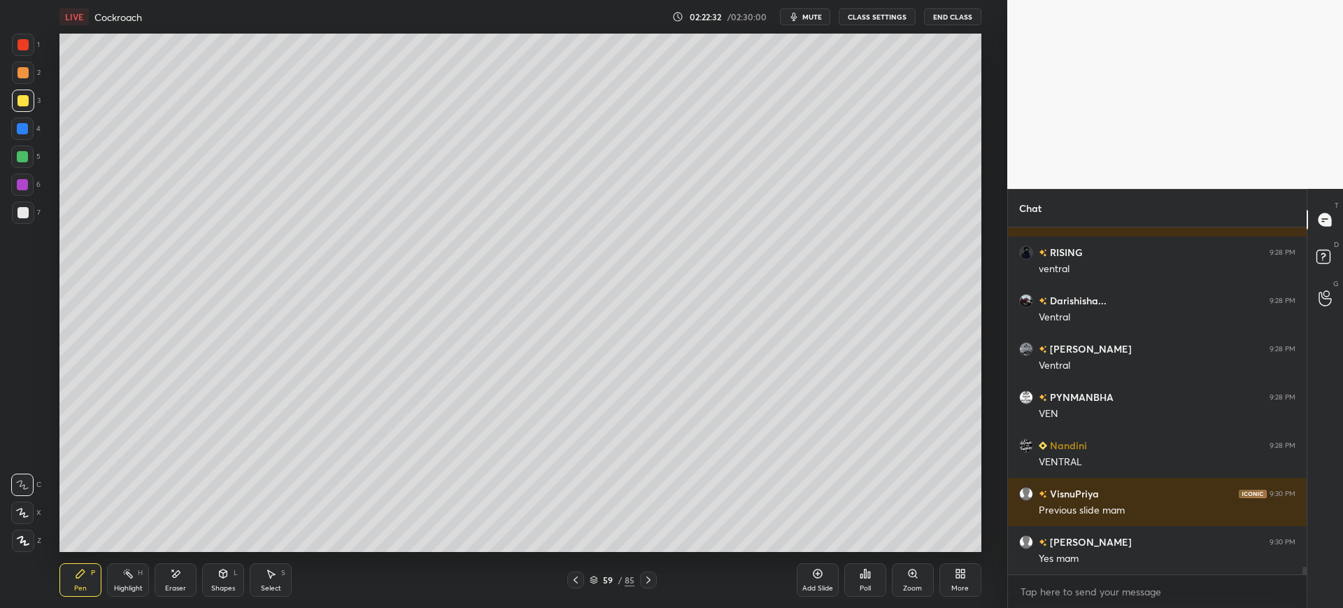
click at [822, 585] on div "Add Slide" at bounding box center [817, 588] width 31 height 7
click at [27, 214] on div at bounding box center [22, 212] width 11 height 11
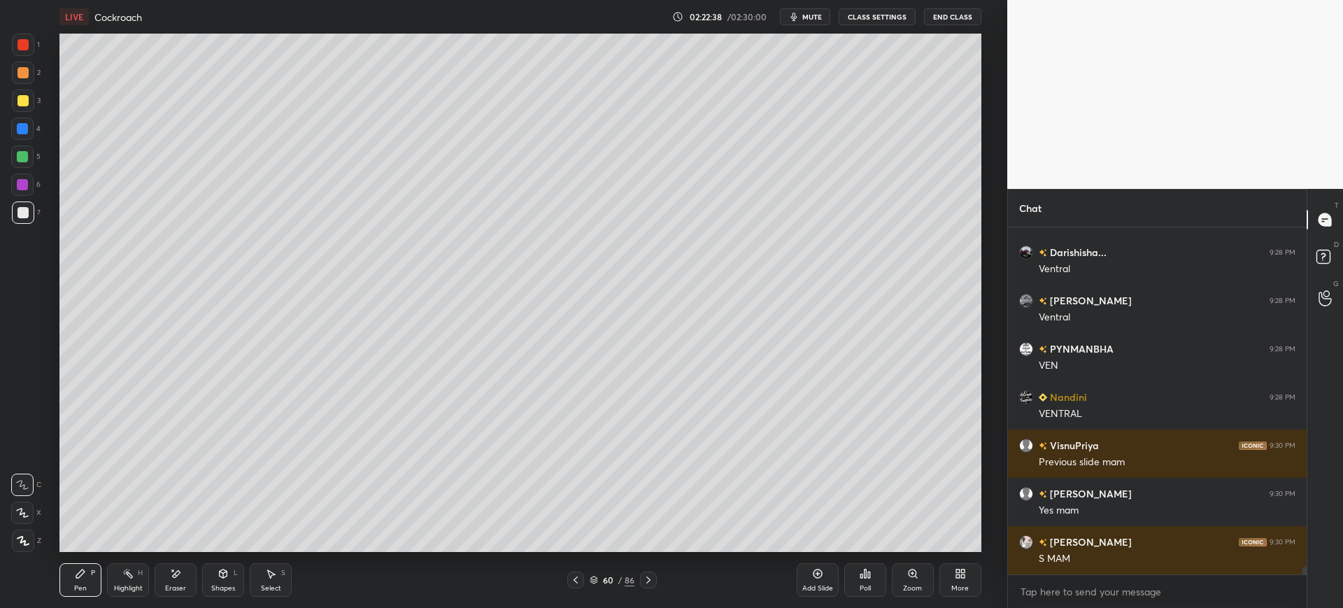
scroll to position [15660, 0]
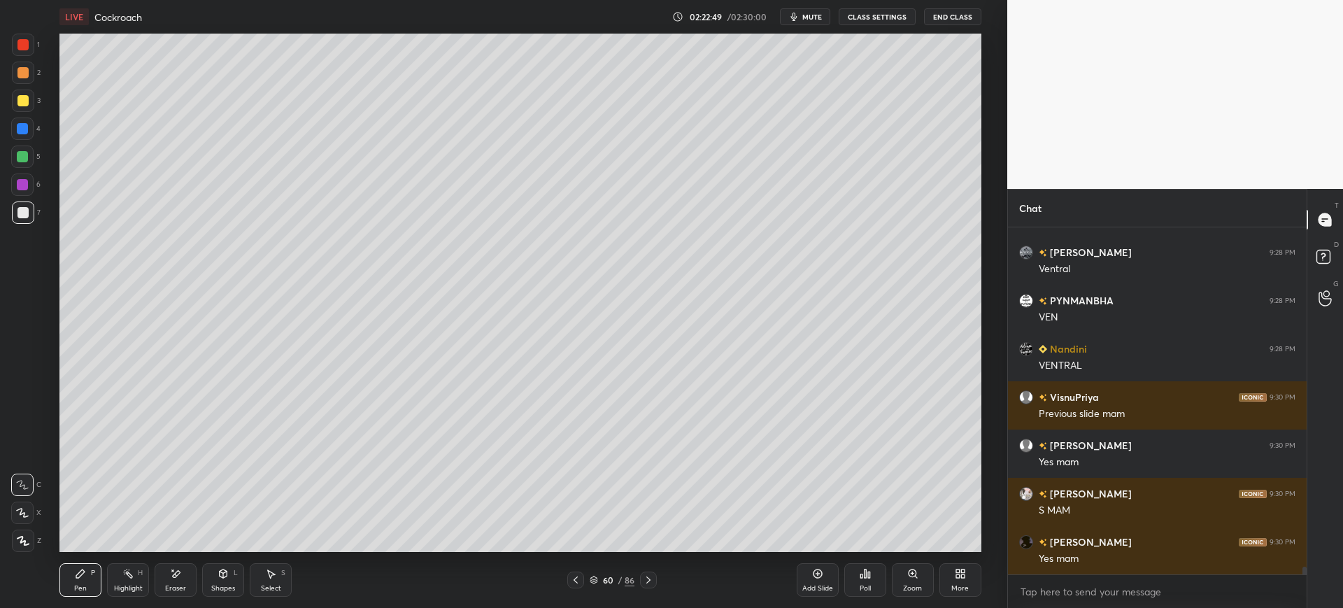
click at [24, 97] on div at bounding box center [22, 100] width 11 height 11
click at [31, 229] on div "7" at bounding box center [26, 215] width 29 height 28
click at [43, 38] on div "1 2 3 4 5 6 7 C X Z E E Erase all H H" at bounding box center [22, 293] width 45 height 518
click at [33, 98] on div at bounding box center [23, 101] width 22 height 22
click at [25, 214] on div at bounding box center [22, 212] width 11 height 11
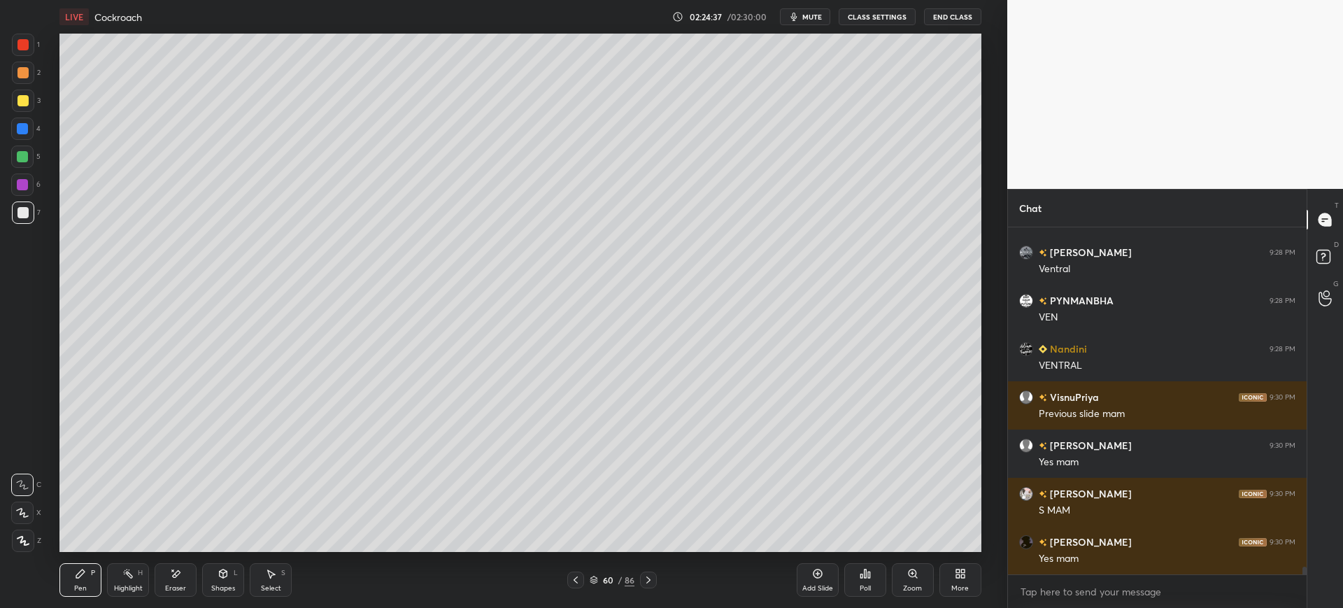
click at [30, 110] on div at bounding box center [23, 101] width 22 height 22
click at [816, 586] on div "Add Slide" at bounding box center [817, 588] width 31 height 7
click at [32, 212] on div at bounding box center [23, 212] width 22 height 22
click at [712, 13] on div "02:25:04" at bounding box center [707, 17] width 39 height 8
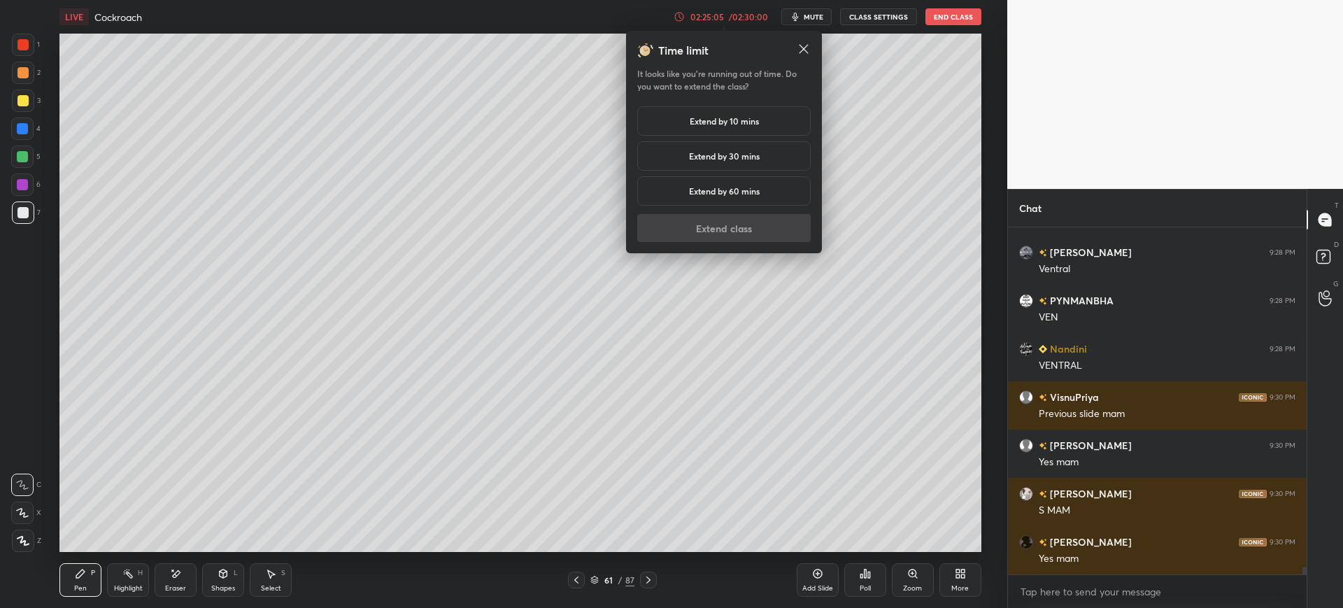
click at [719, 123] on h5 "Extend by 10 mins" at bounding box center [724, 121] width 69 height 13
click at [732, 236] on button "Extend class" at bounding box center [723, 228] width 173 height 28
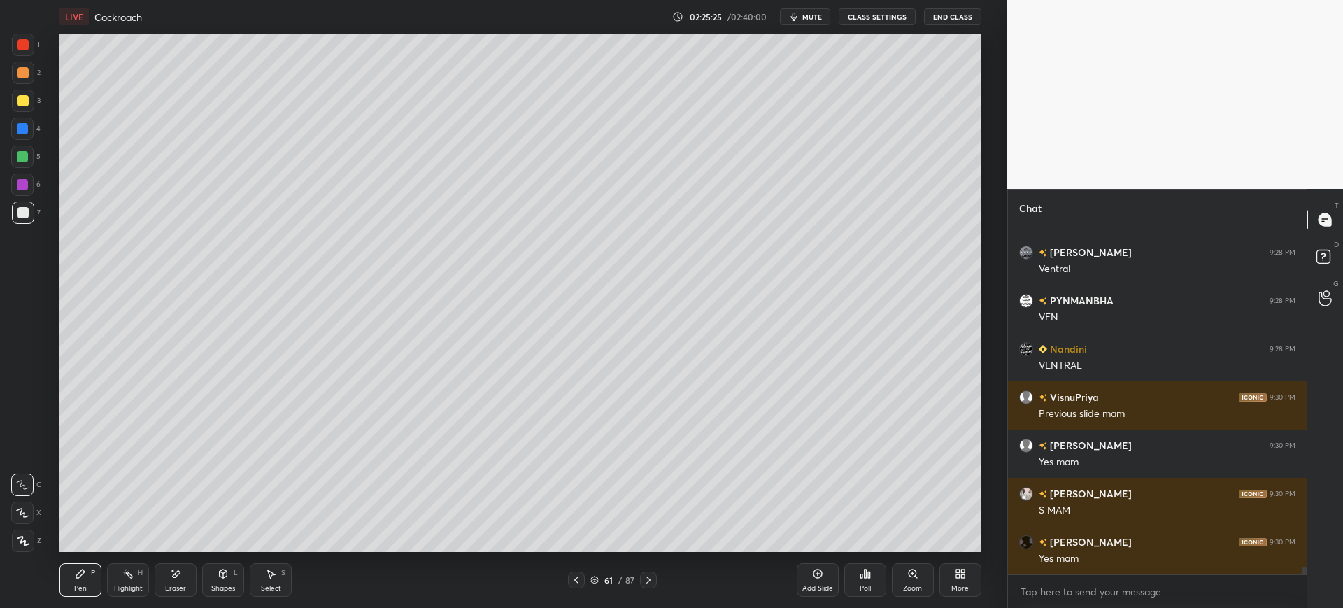
scroll to position [15694, 0]
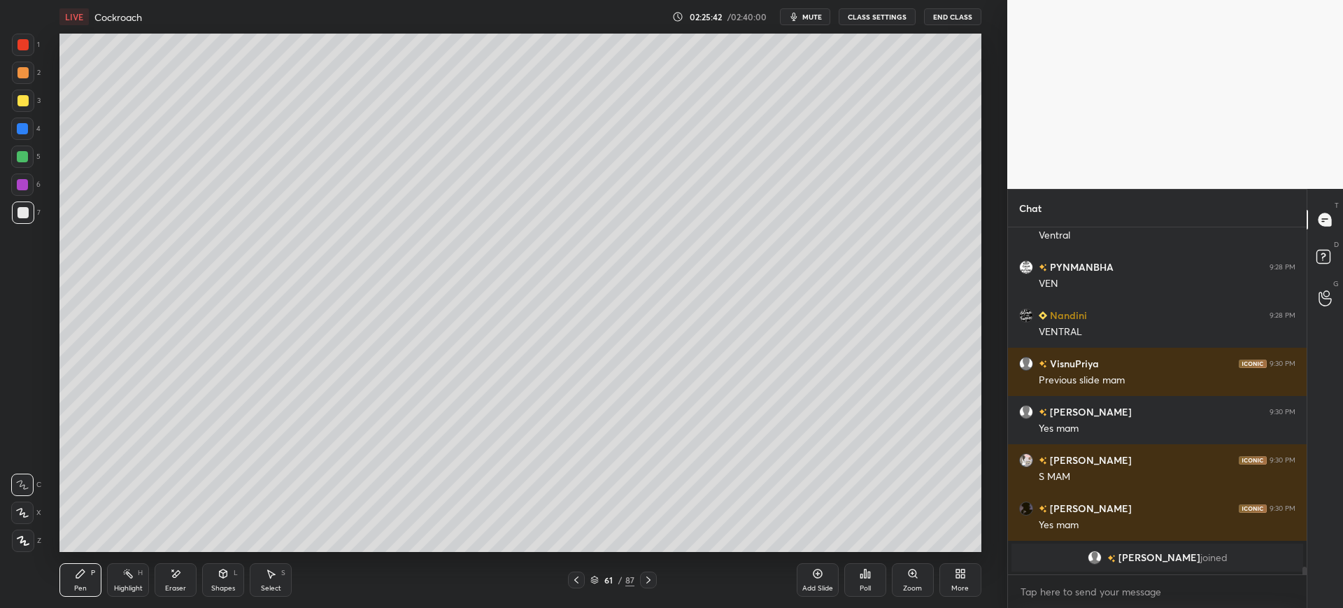
click at [806, 577] on div "Add Slide" at bounding box center [818, 580] width 42 height 34
click at [582, 579] on div at bounding box center [575, 579] width 17 height 17
click at [31, 94] on div at bounding box center [23, 101] width 22 height 22
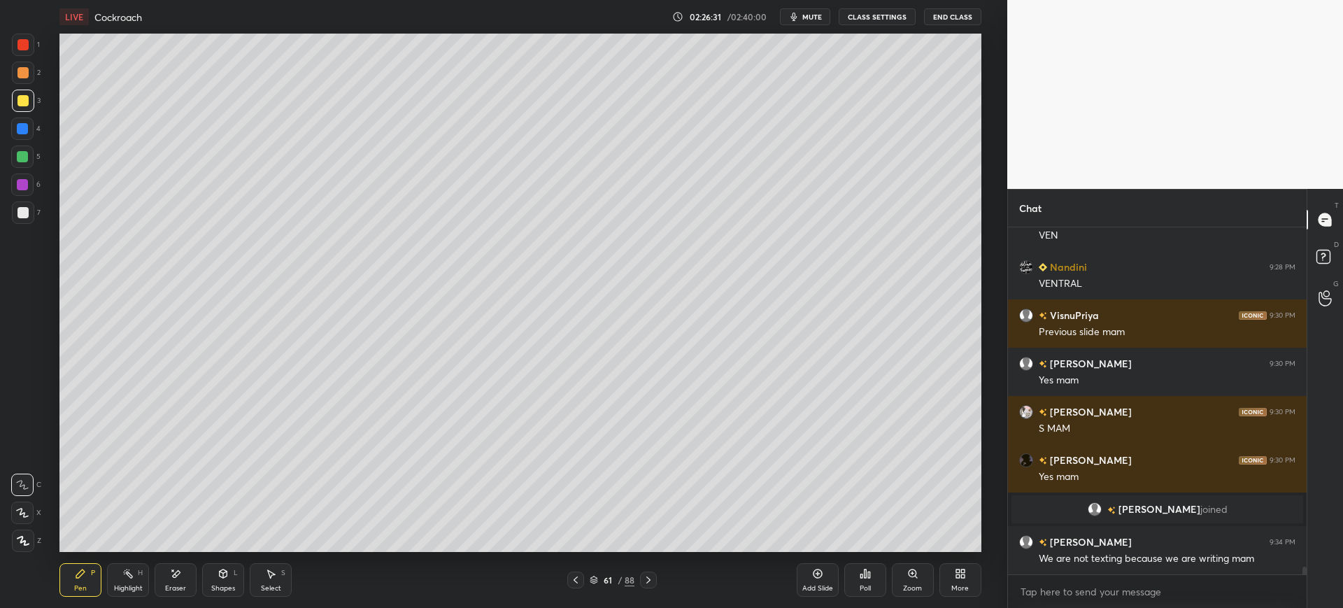
click at [645, 576] on icon at bounding box center [648, 579] width 11 height 11
click at [988, 519] on div "Setting up your live class Poll for secs No correct answer Start poll" at bounding box center [520, 293] width 951 height 518
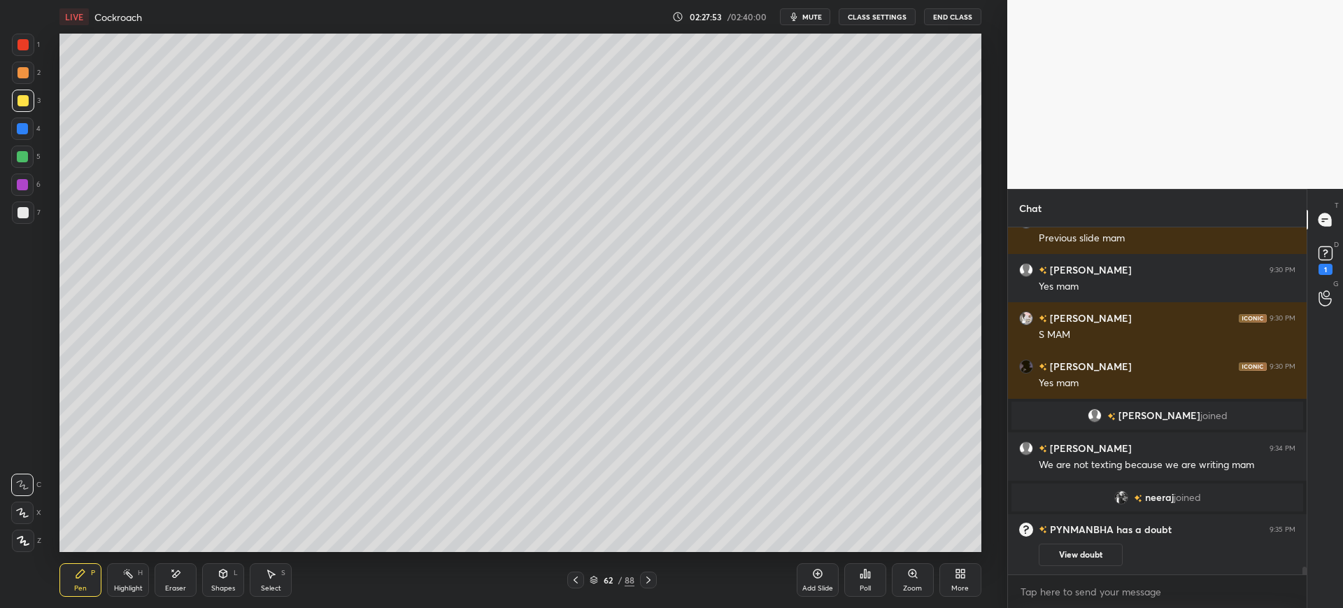
scroll to position [15433, 0]
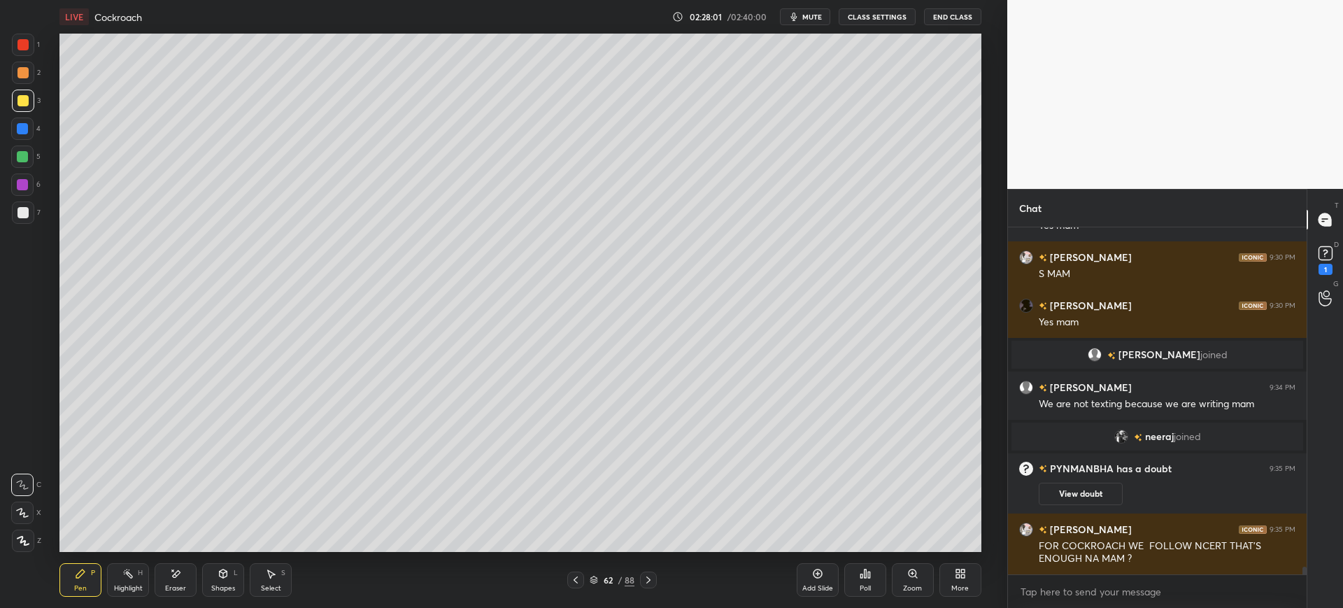
click at [12, 217] on div at bounding box center [23, 212] width 22 height 22
click at [34, 218] on div "7" at bounding box center [26, 212] width 29 height 22
click at [817, 579] on div "Add Slide" at bounding box center [818, 580] width 42 height 34
click at [606, 579] on div "63" at bounding box center [608, 580] width 14 height 8
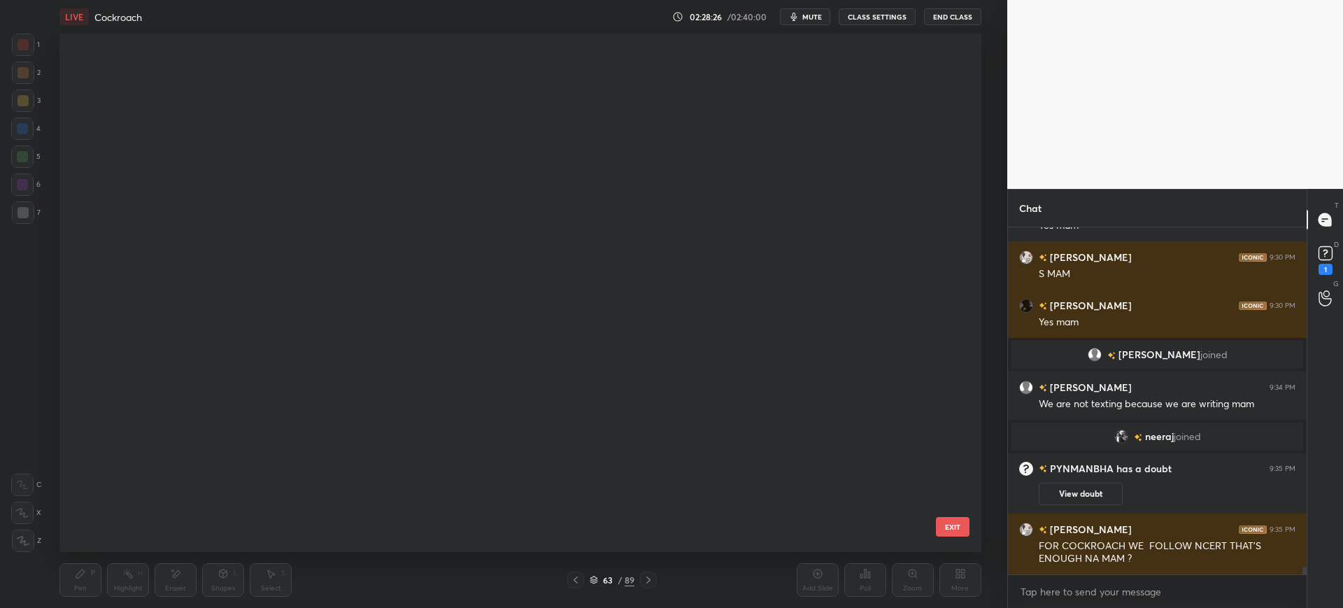
scroll to position [514, 915]
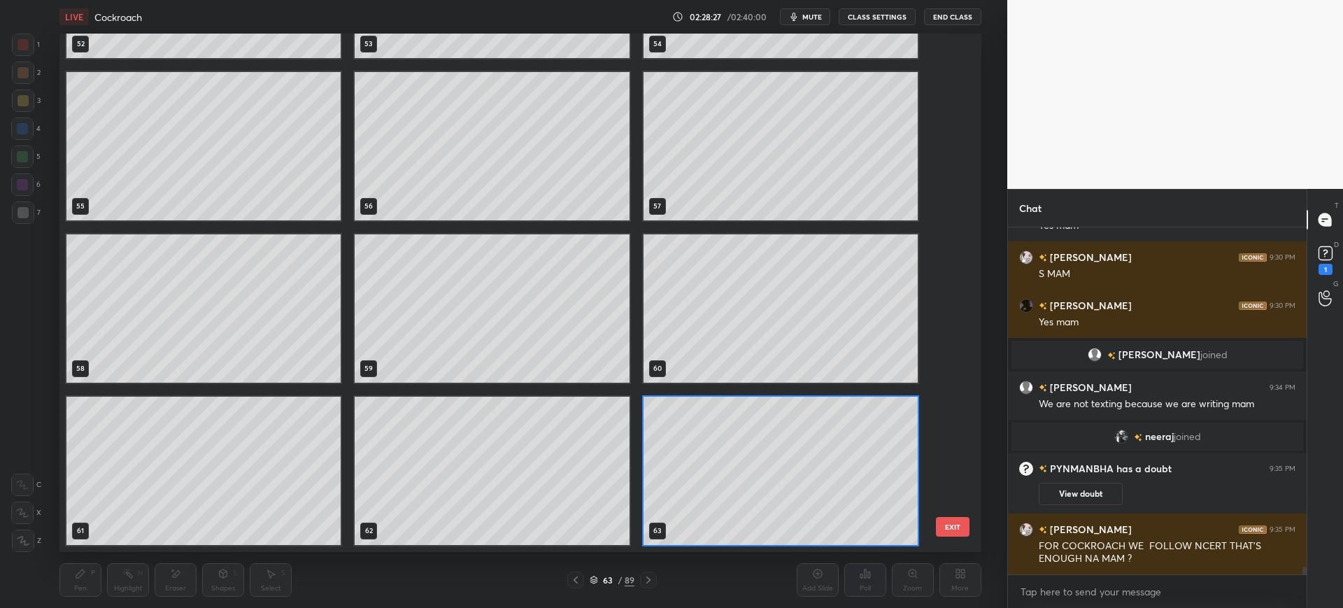
click at [945, 169] on div "52 53 54 55 56 57 58 59 60 61 62 63 64 65 66 67 68 69" at bounding box center [507, 293] width 897 height 518
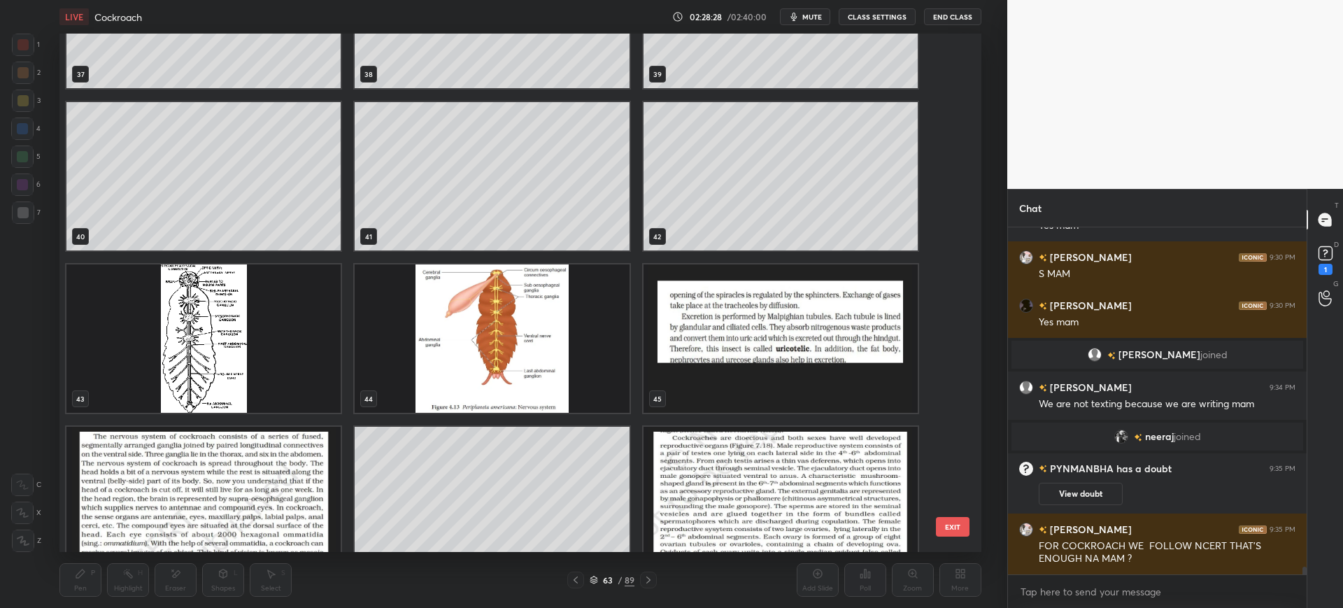
scroll to position [1981, 0]
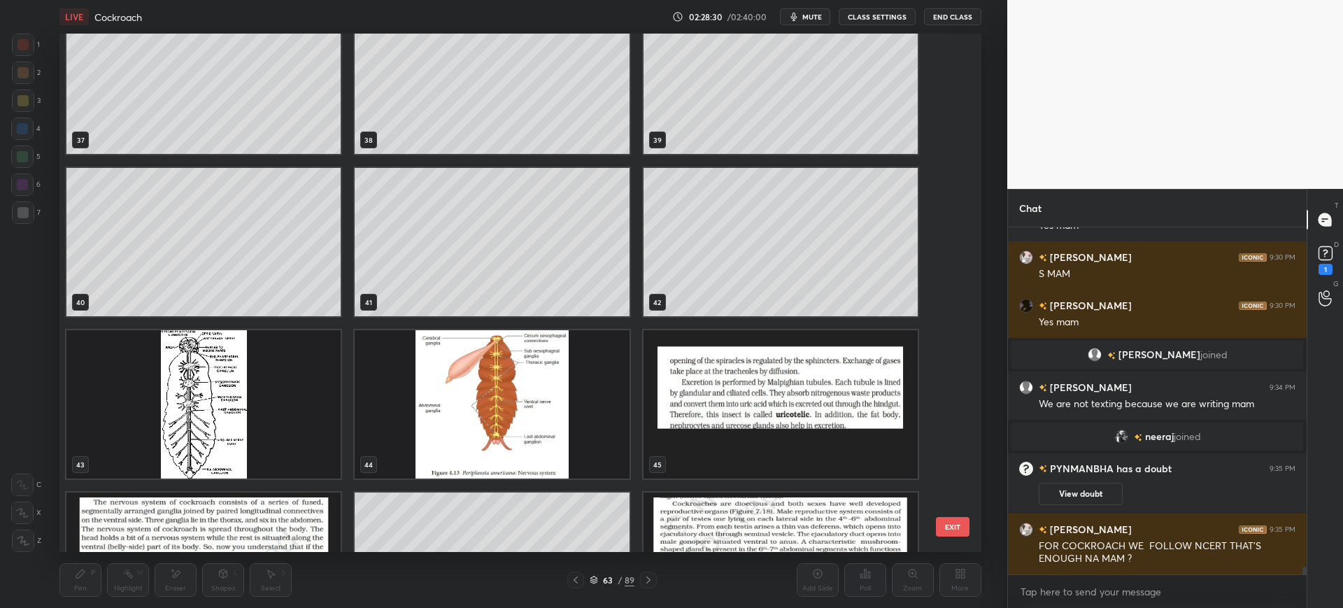
click at [957, 470] on div "34 35 36 37 38 39 40 41 42 43 44 45 46 47 48 EXIT" at bounding box center [519, 293] width 921 height 518
click at [948, 482] on div "34 35 36 37 38 39 40 41 42 43 44 45 46 47 48" at bounding box center [507, 293] width 897 height 518
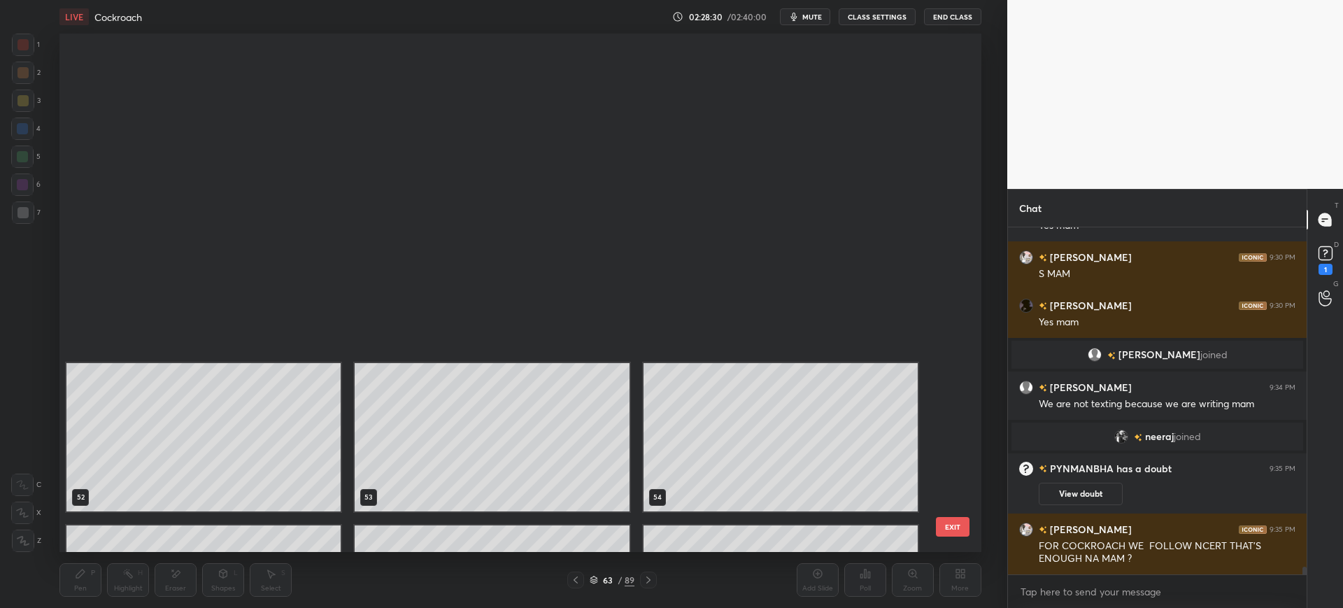
scroll to position [2889, 0]
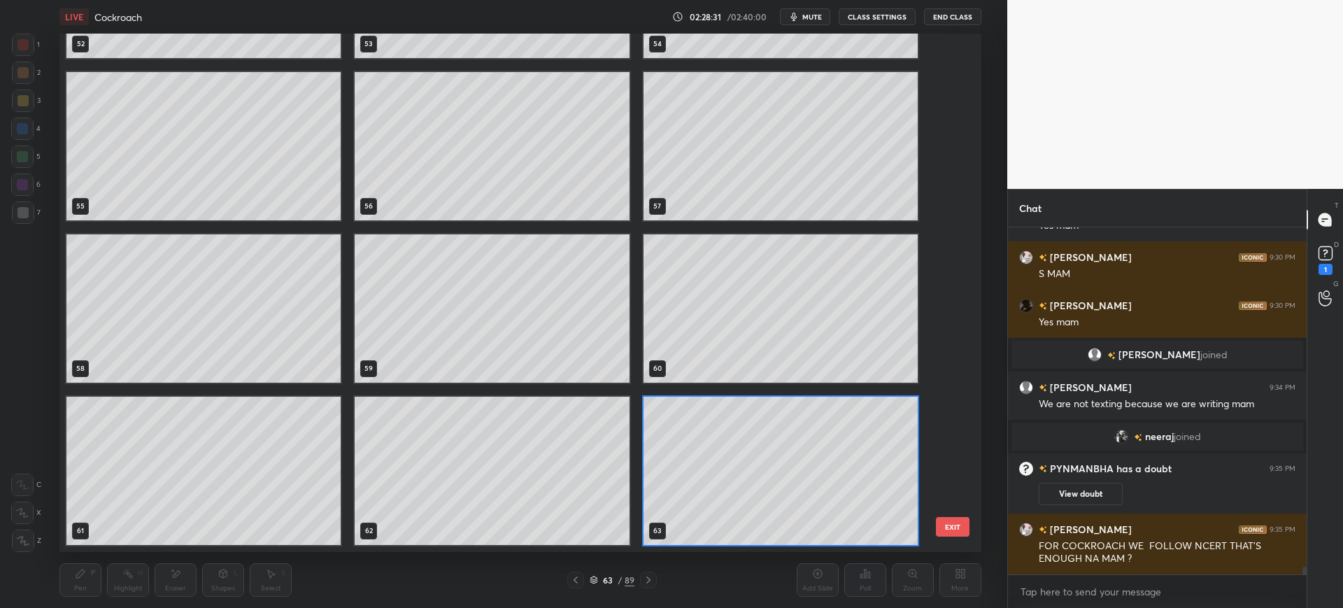
click at [942, 501] on div "52 53 54 55 56 57 58 59 60 61 62 63 64 65 66 67 68 69" at bounding box center [507, 293] width 897 height 518
click at [947, 499] on div "52 53 54 55 56 57 58 59 60 61 62 63 64 65 66 67 68 69" at bounding box center [507, 293] width 897 height 518
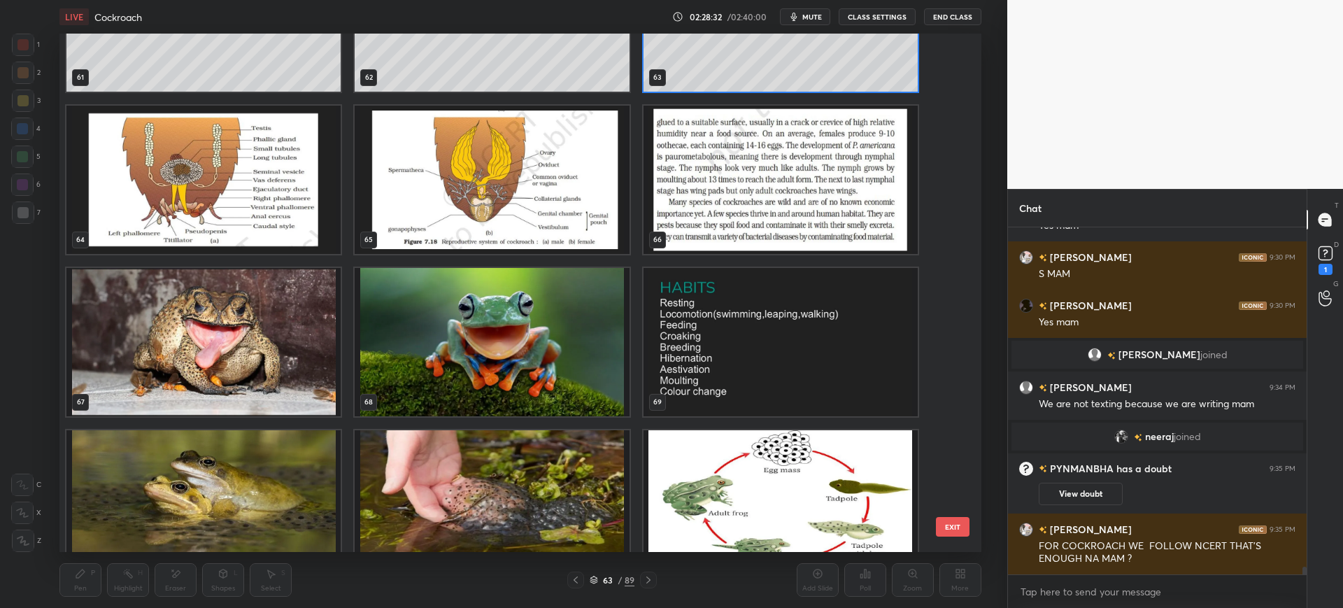
scroll to position [15481, 0]
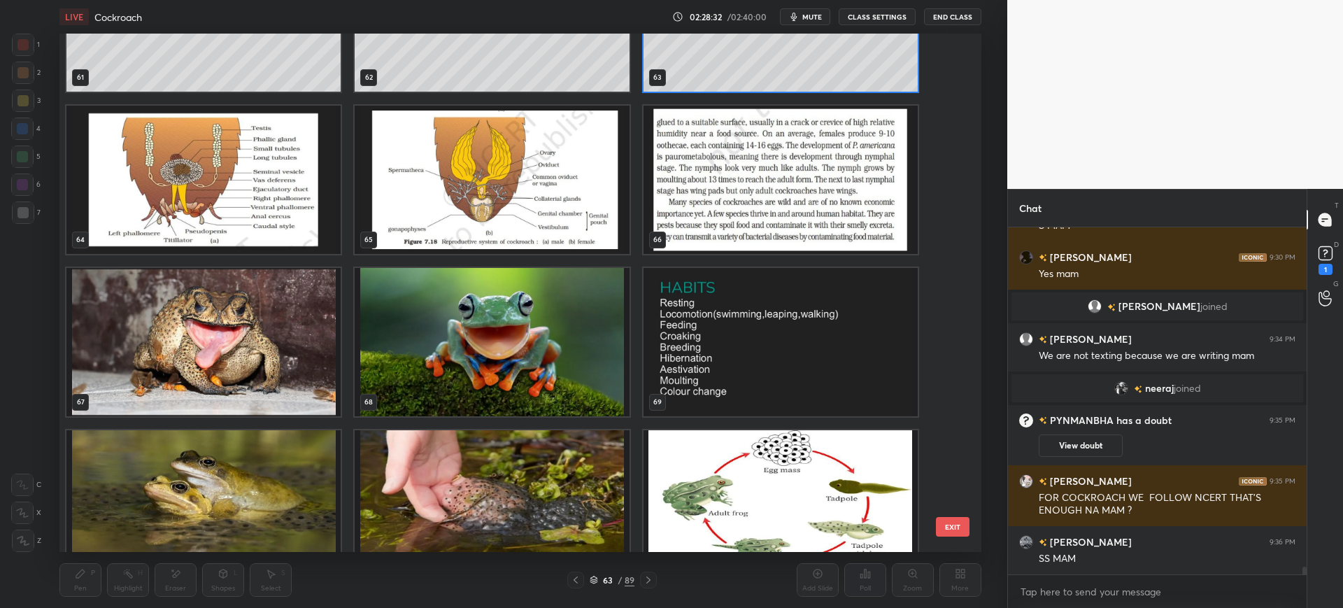
click at [285, 194] on img "grid" at bounding box center [203, 180] width 274 height 148
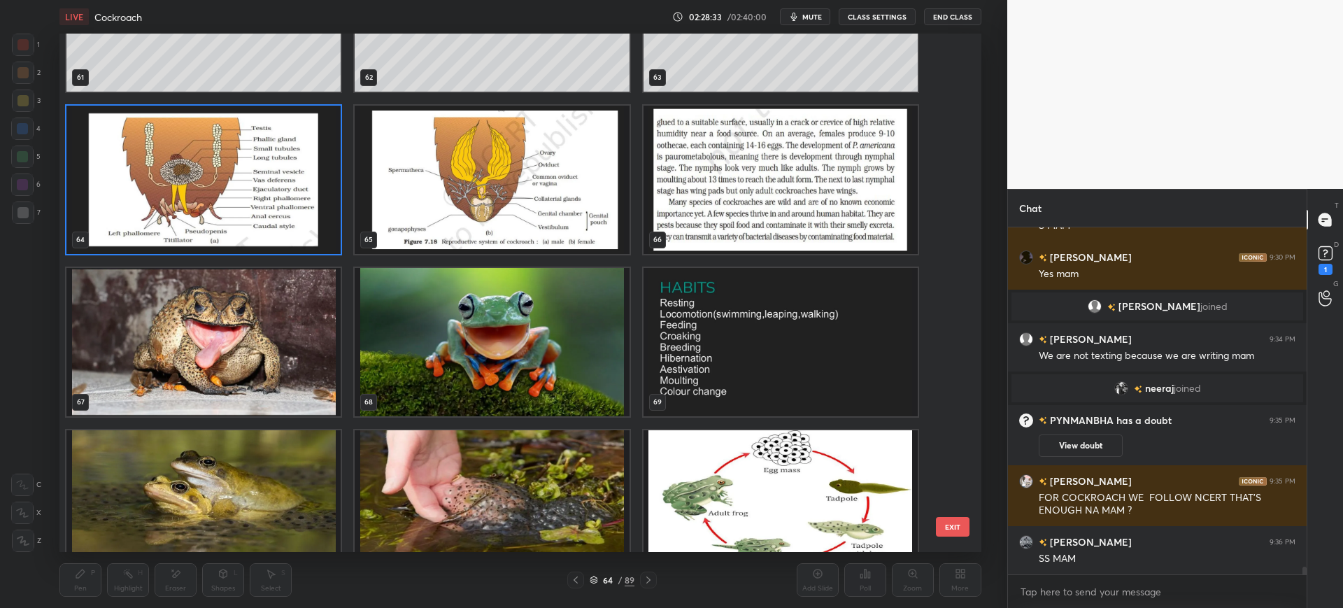
click at [541, 180] on img "grid" at bounding box center [492, 180] width 274 height 148
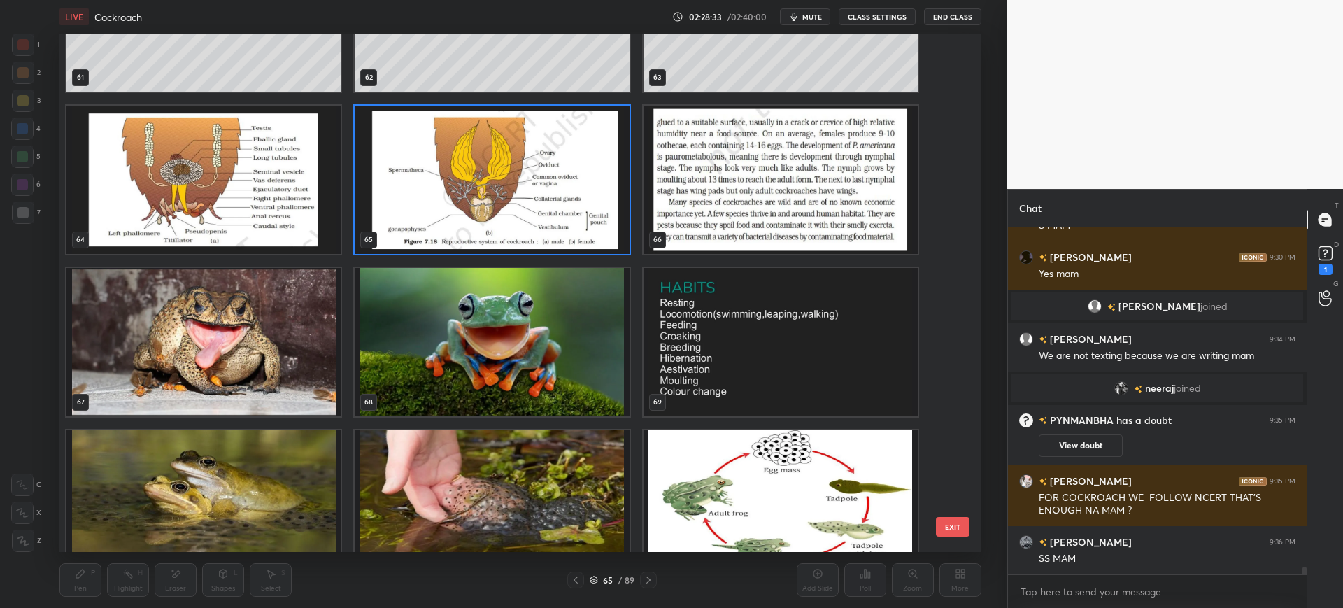
scroll to position [15529, 0]
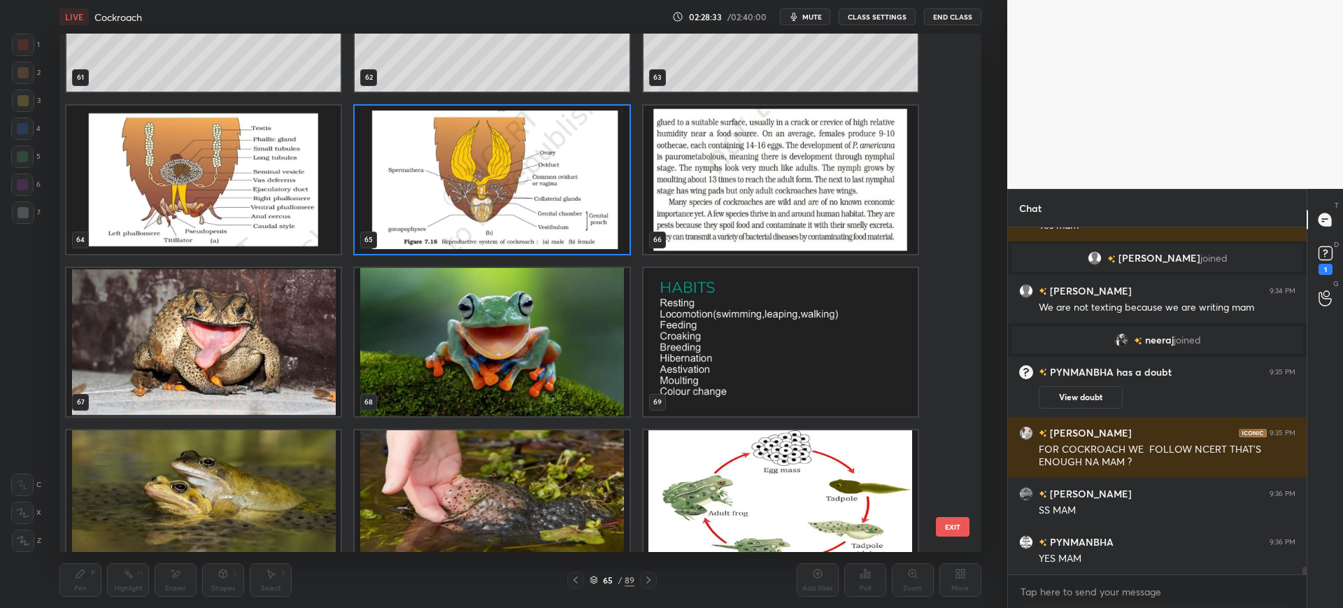
click at [948, 527] on button "EXIT" at bounding box center [953, 527] width 34 height 20
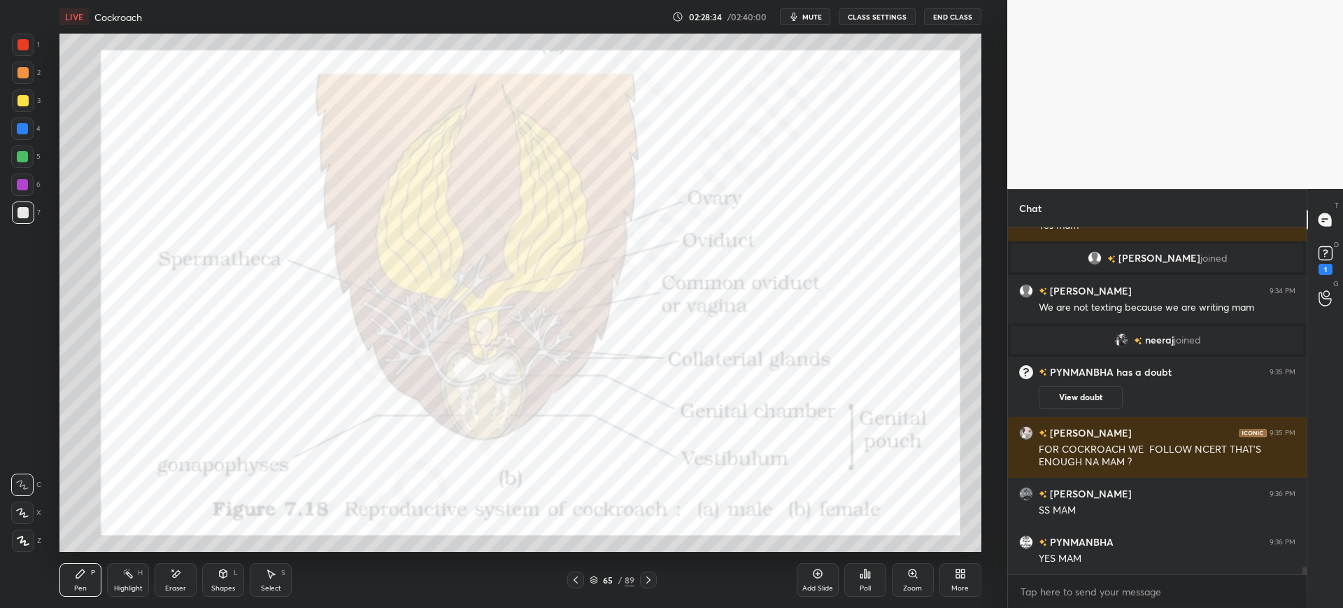
click at [34, 57] on div "1" at bounding box center [26, 48] width 28 height 28
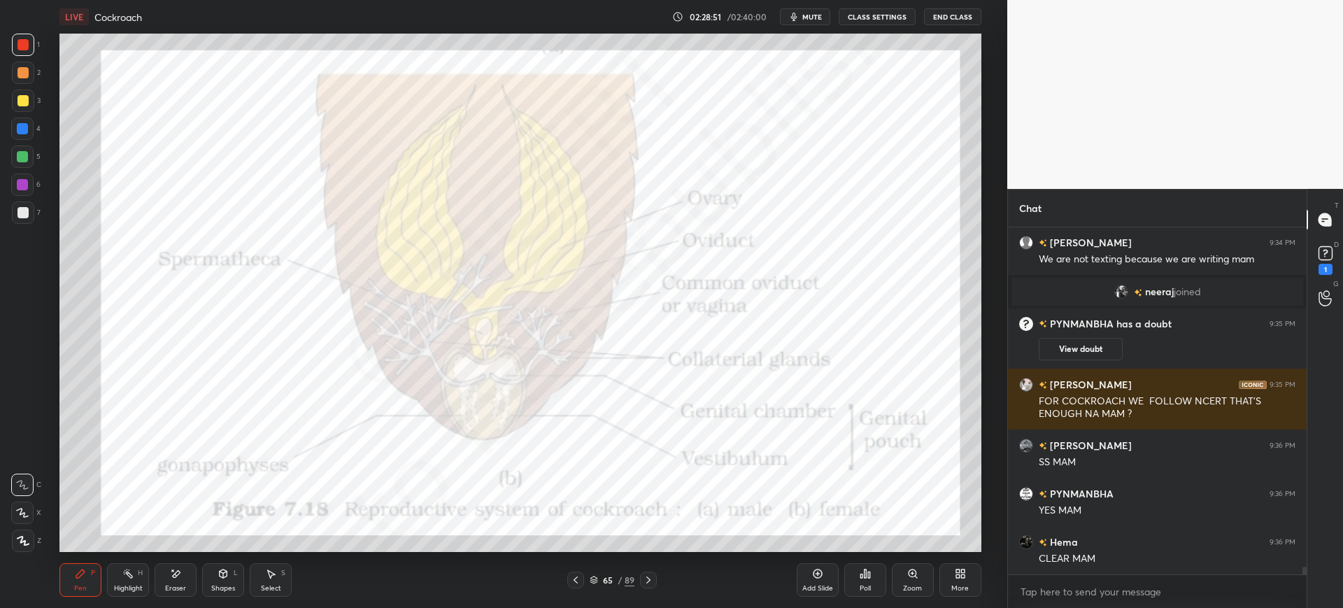
click at [22, 137] on div at bounding box center [22, 129] width 22 height 22
click at [23, 54] on div at bounding box center [23, 45] width 22 height 22
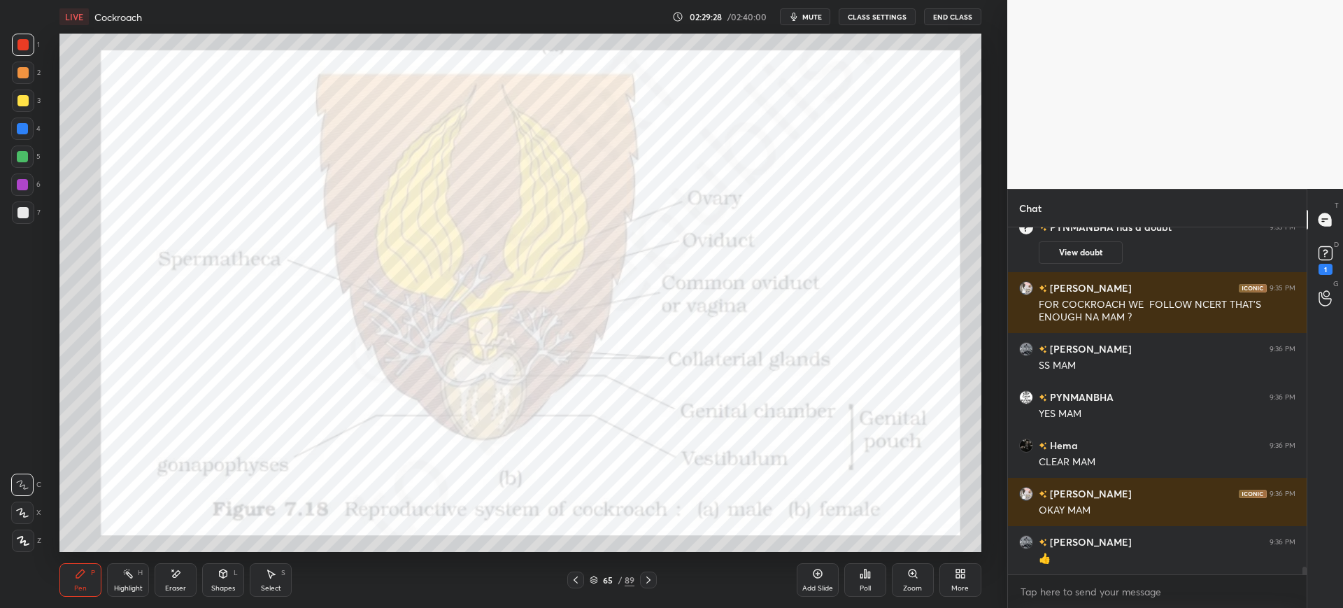
scroll to position [15722, 0]
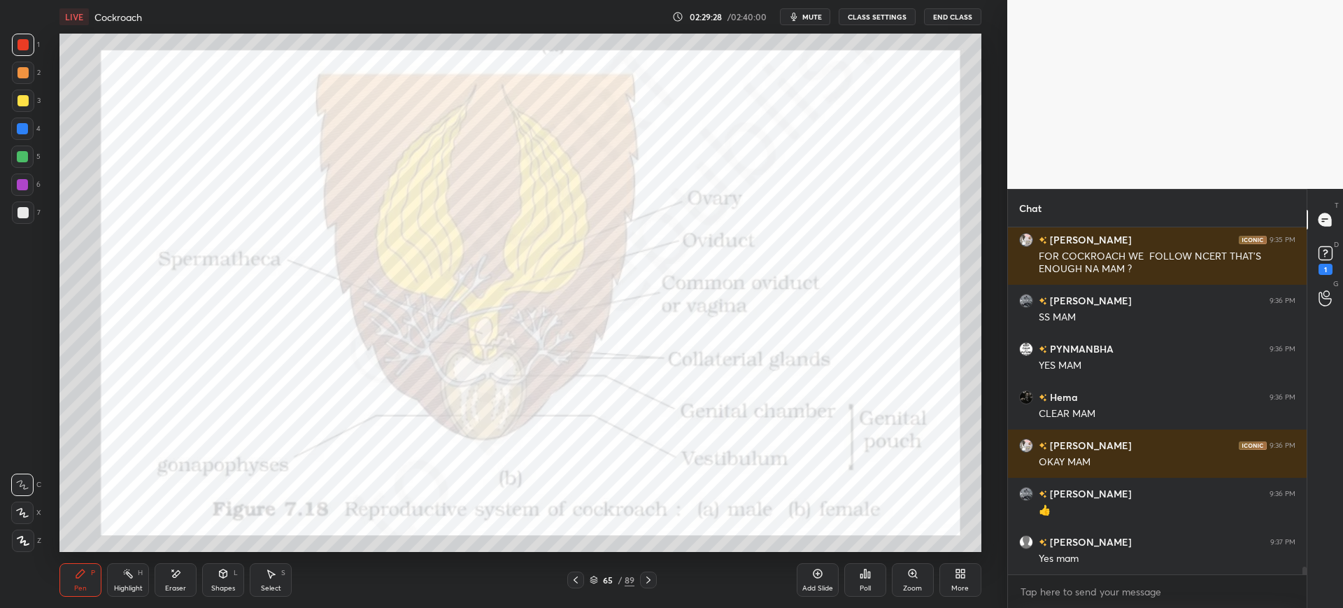
click at [606, 578] on div "65" at bounding box center [608, 580] width 14 height 8
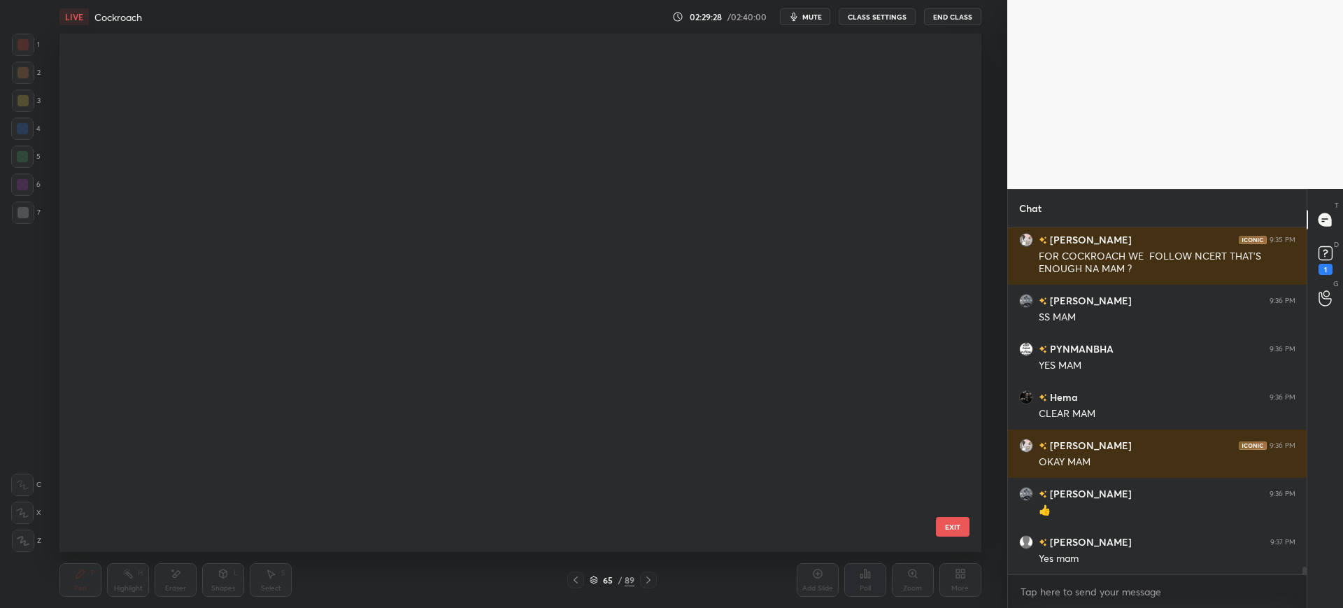
scroll to position [514, 915]
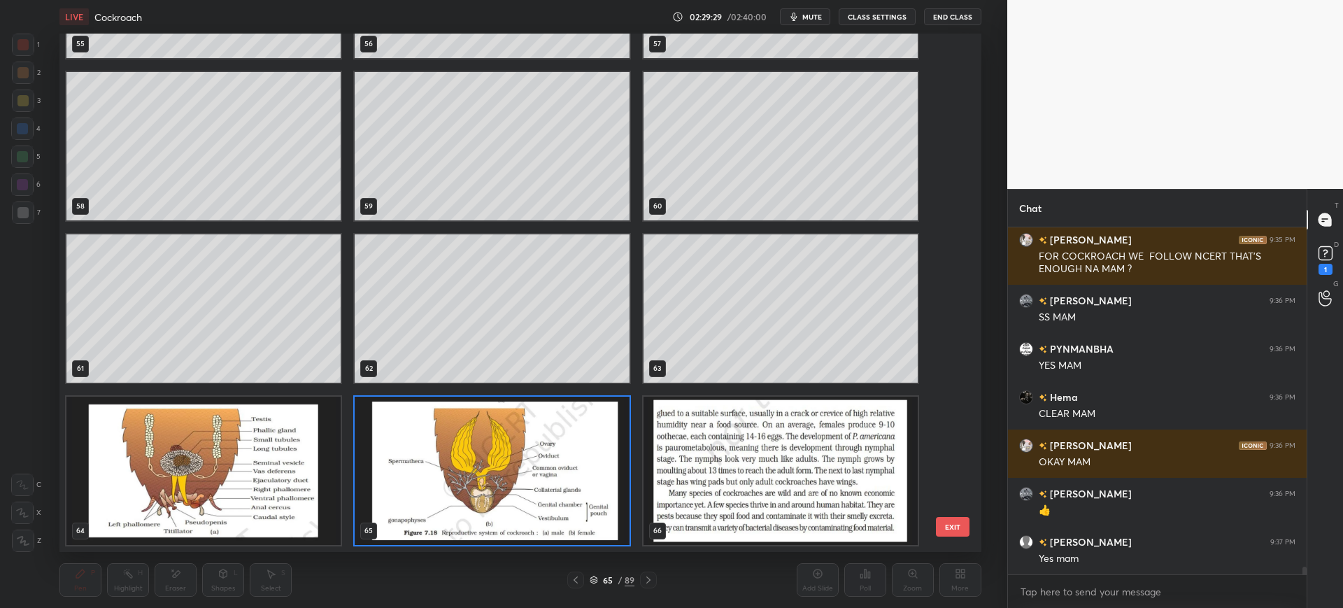
click at [760, 481] on img "grid" at bounding box center [780, 471] width 274 height 148
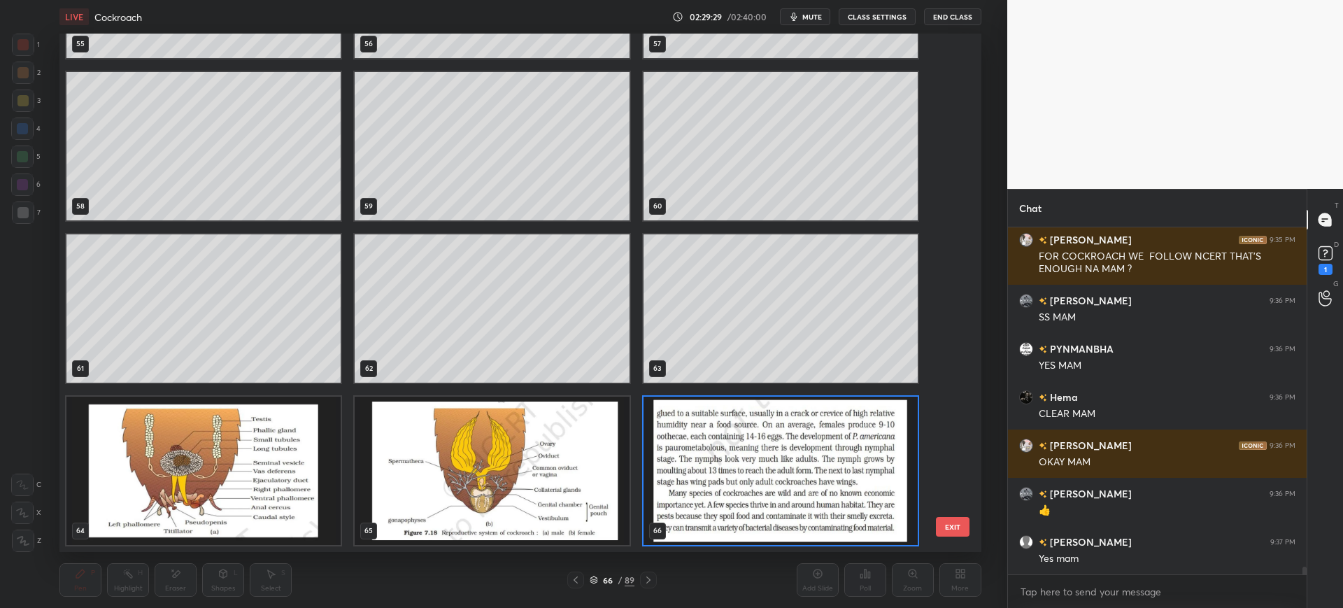
click at [951, 520] on button "EXIT" at bounding box center [953, 527] width 34 height 20
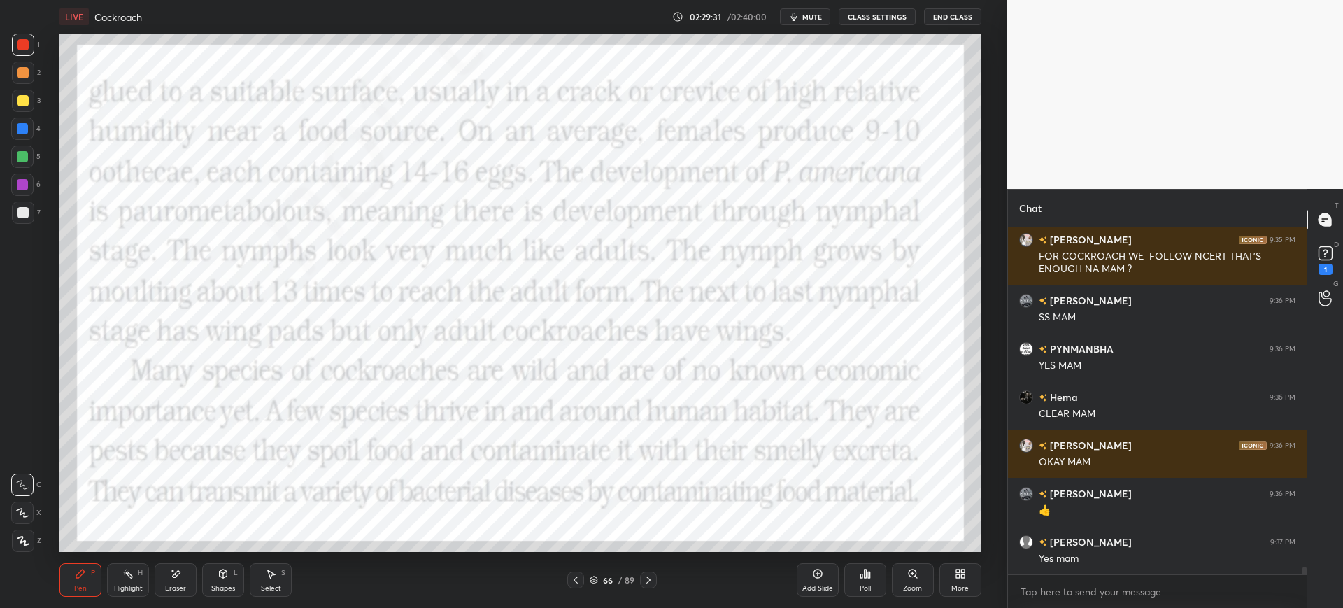
click at [26, 58] on div "1" at bounding box center [26, 48] width 28 height 28
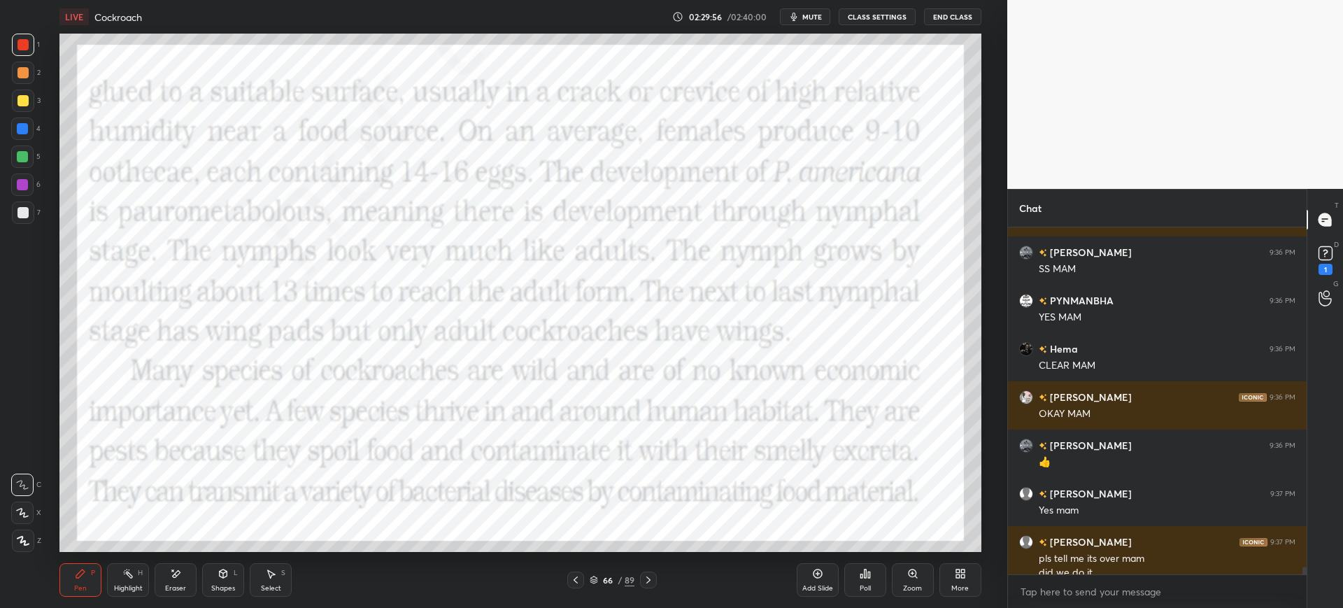
scroll to position [15785, 0]
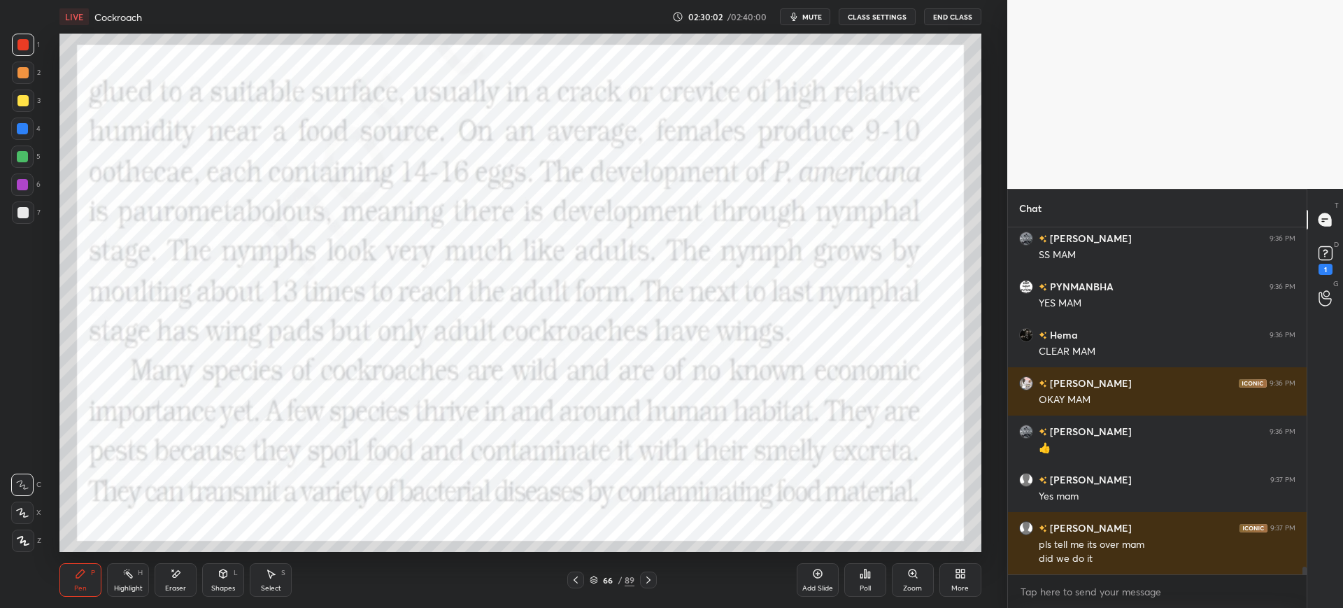
click at [34, 102] on div at bounding box center [23, 101] width 22 height 22
click at [15, 129] on div at bounding box center [22, 129] width 22 height 22
click at [812, 574] on icon at bounding box center [817, 573] width 11 height 11
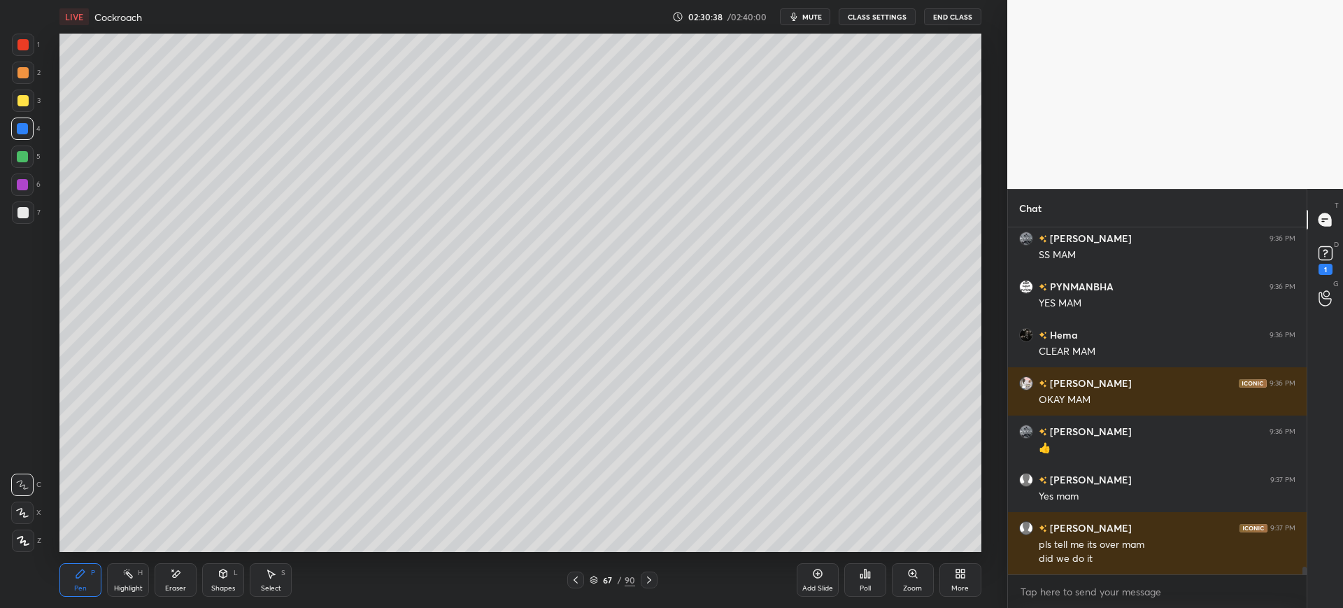
scroll to position [15833, 0]
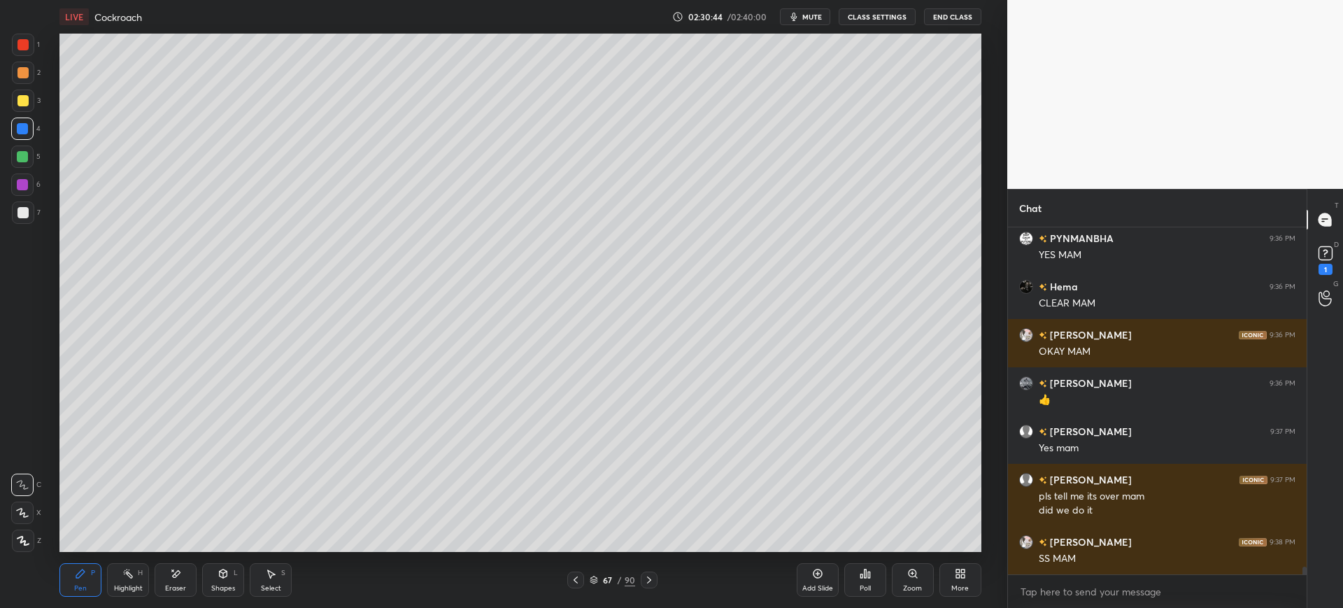
click at [581, 578] on icon at bounding box center [575, 579] width 11 height 11
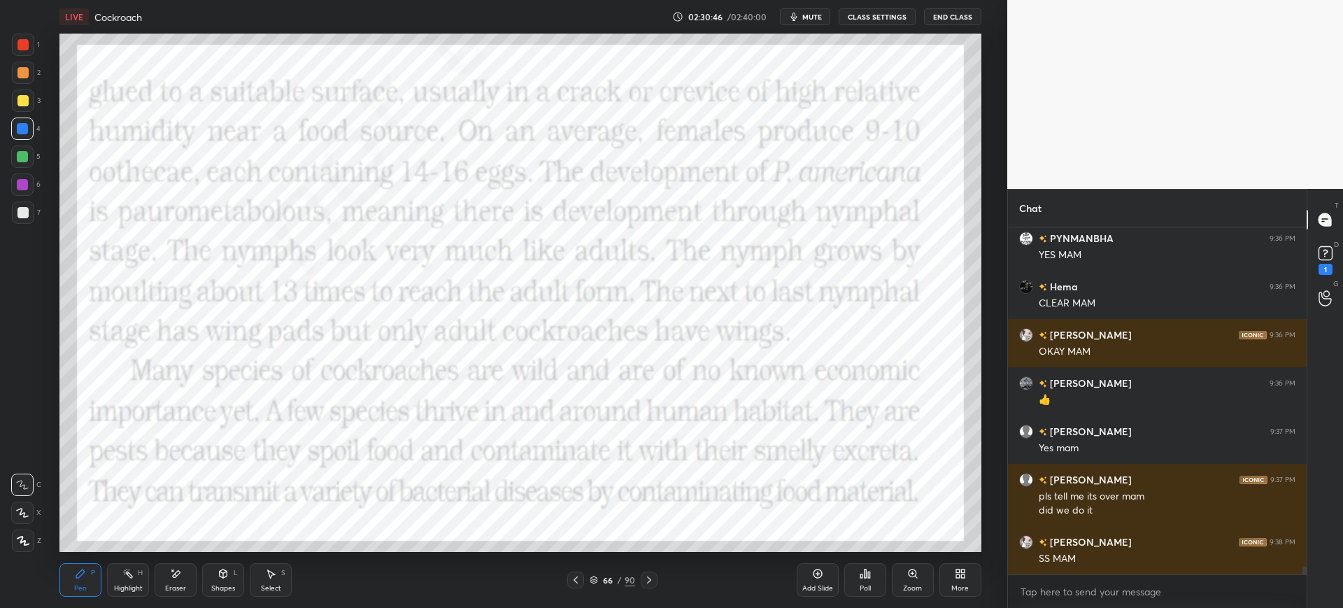
click at [31, 56] on div "1" at bounding box center [26, 48] width 28 height 28
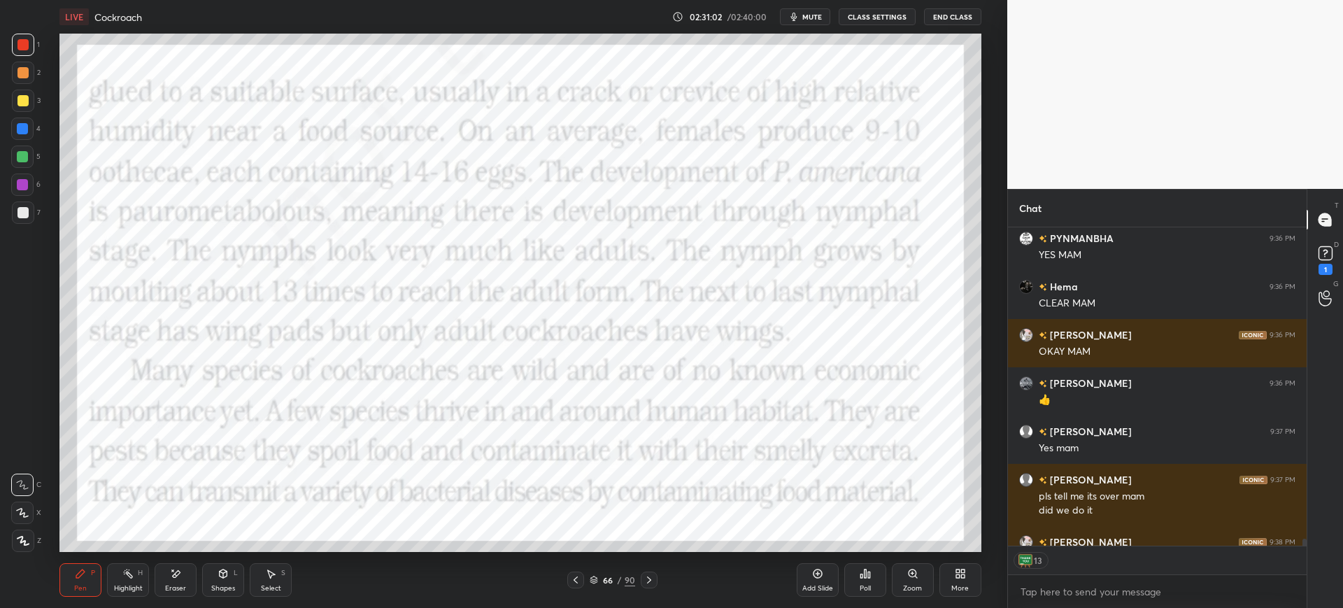
click at [806, 582] on div "Add Slide" at bounding box center [818, 580] width 42 height 34
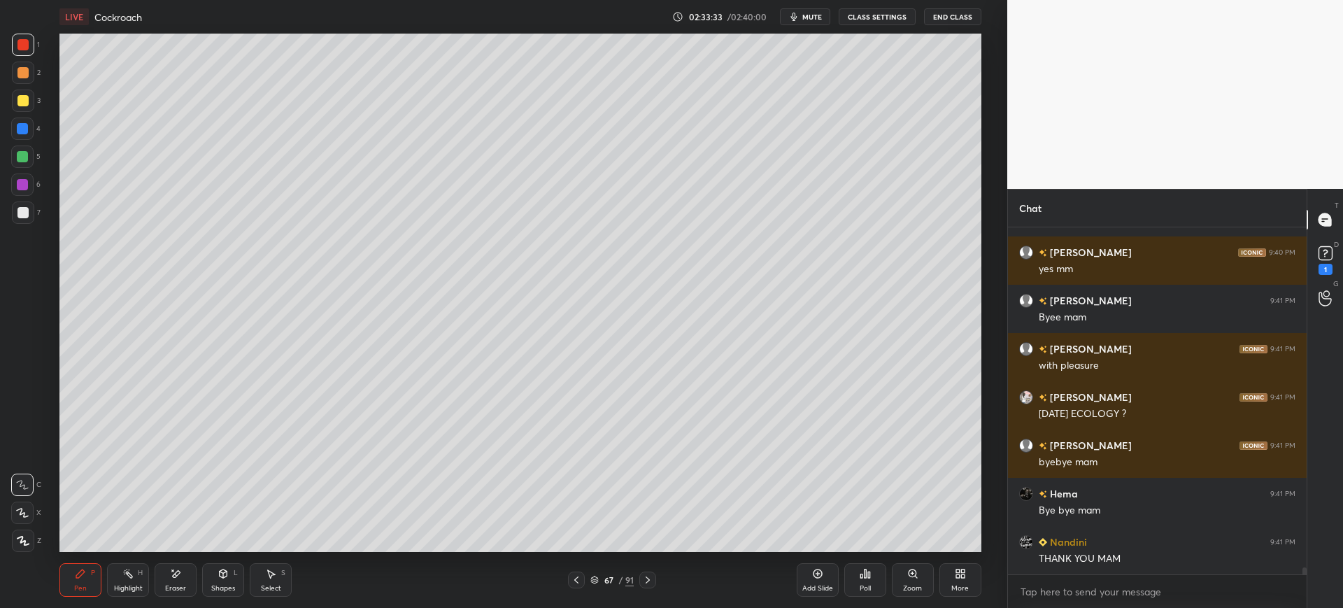
scroll to position [17421, 0]
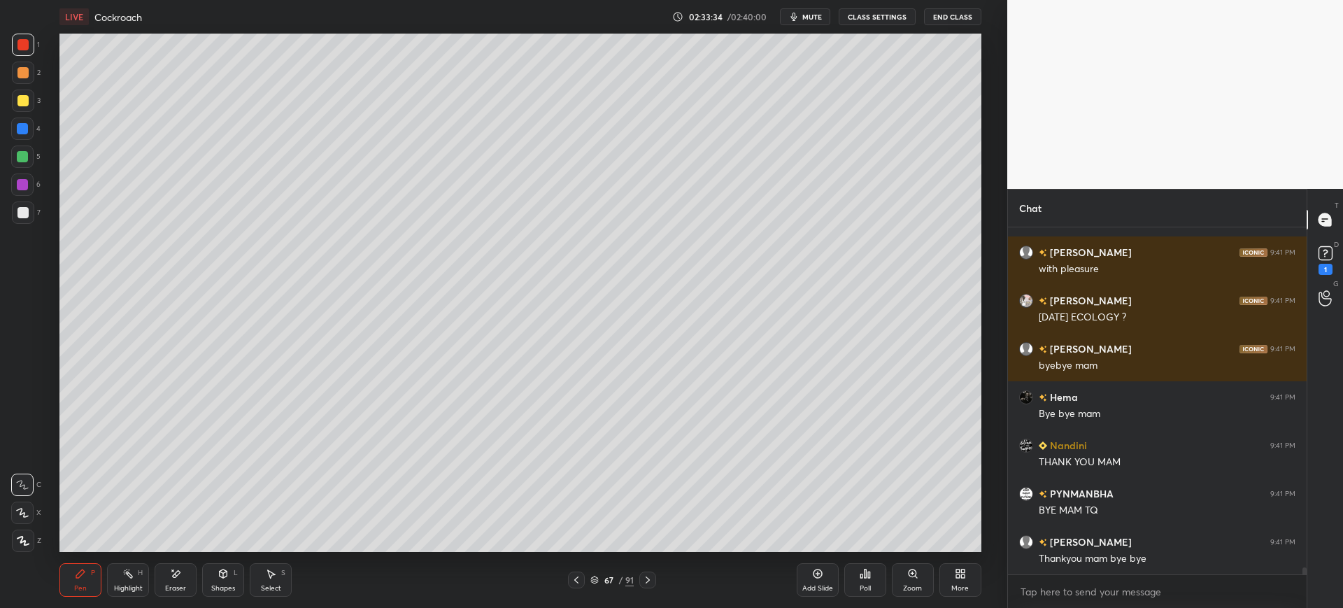
click at [950, 17] on button "End Class" at bounding box center [952, 16] width 57 height 17
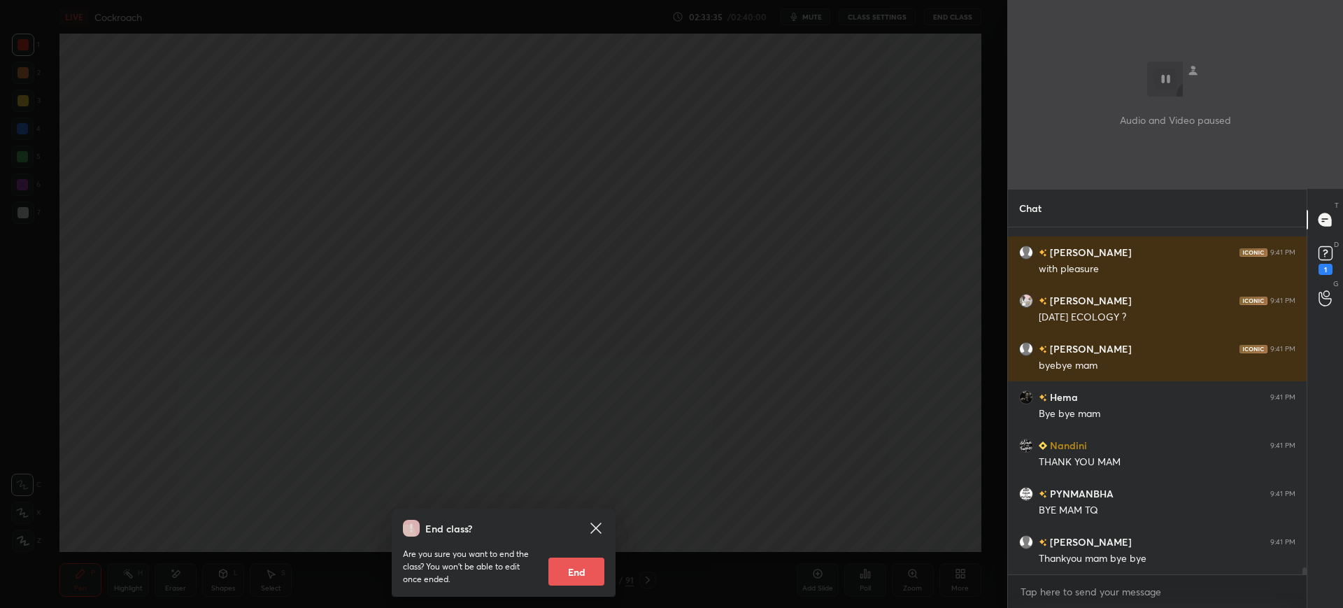
scroll to position [17565, 0]
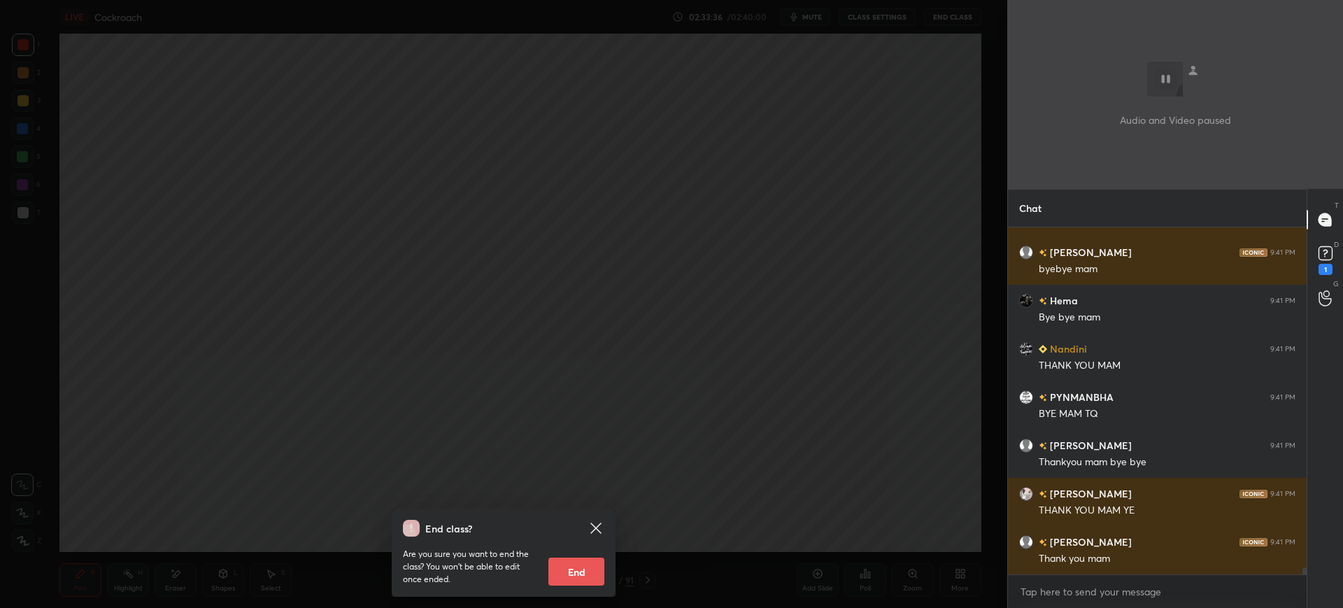
click at [576, 563] on button "End" at bounding box center [576, 571] width 56 height 28
type textarea "x"
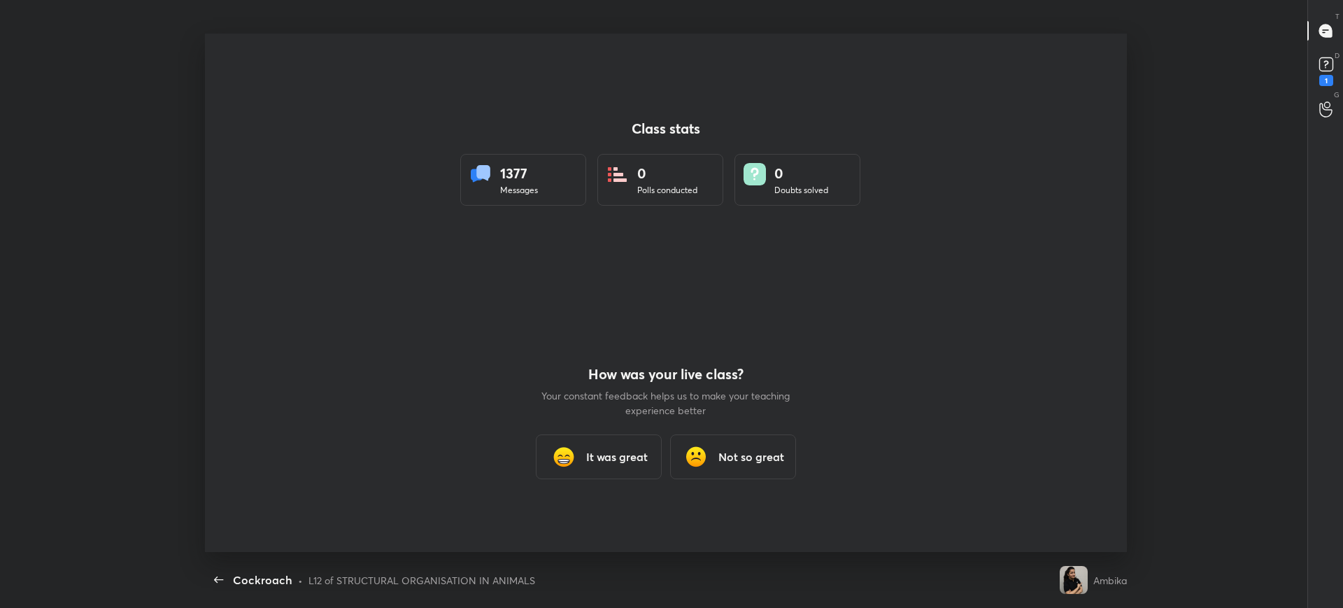
scroll to position [0, 0]
